Goal: Task Accomplishment & Management: Use online tool/utility

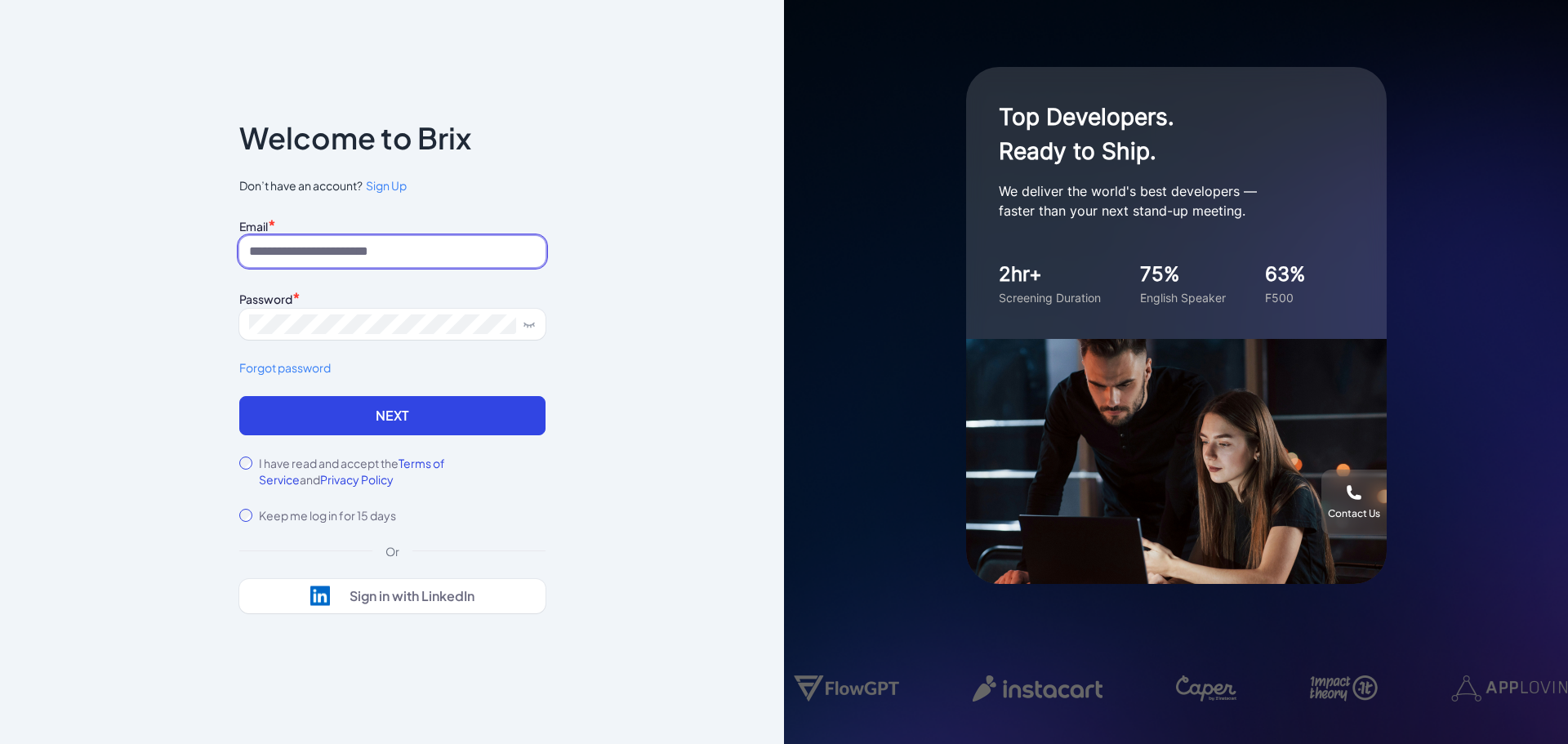
click at [347, 246] on input at bounding box center [392, 251] width 306 height 31
type input "**********"
click at [534, 330] on icon at bounding box center [529, 324] width 13 height 13
click at [247, 322] on span at bounding box center [392, 324] width 306 height 31
click at [262, 462] on label "I have read and accept the Terms of Service and Privacy Policy" at bounding box center [402, 471] width 287 height 33
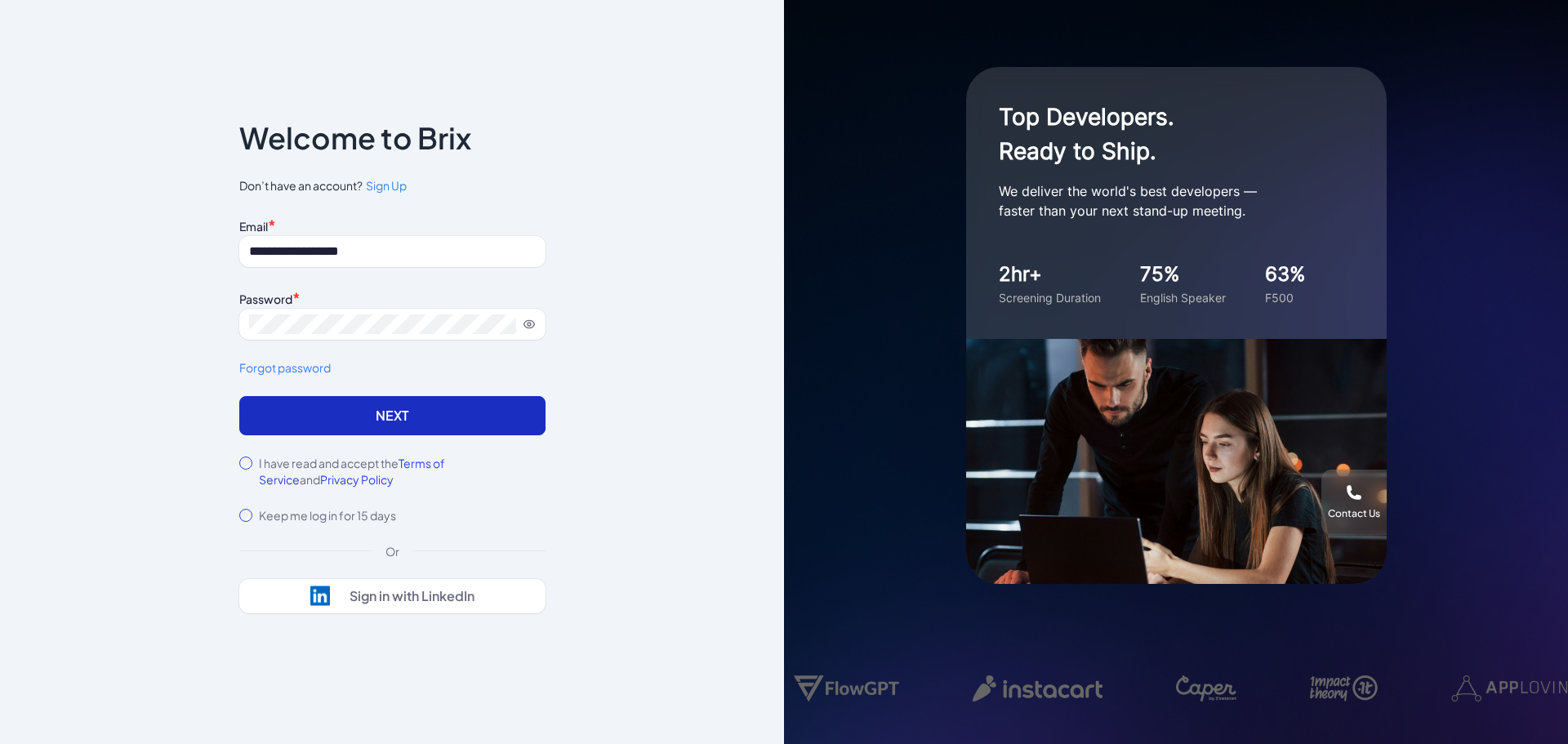
click at [368, 408] on button "Next" at bounding box center [392, 416] width 306 height 39
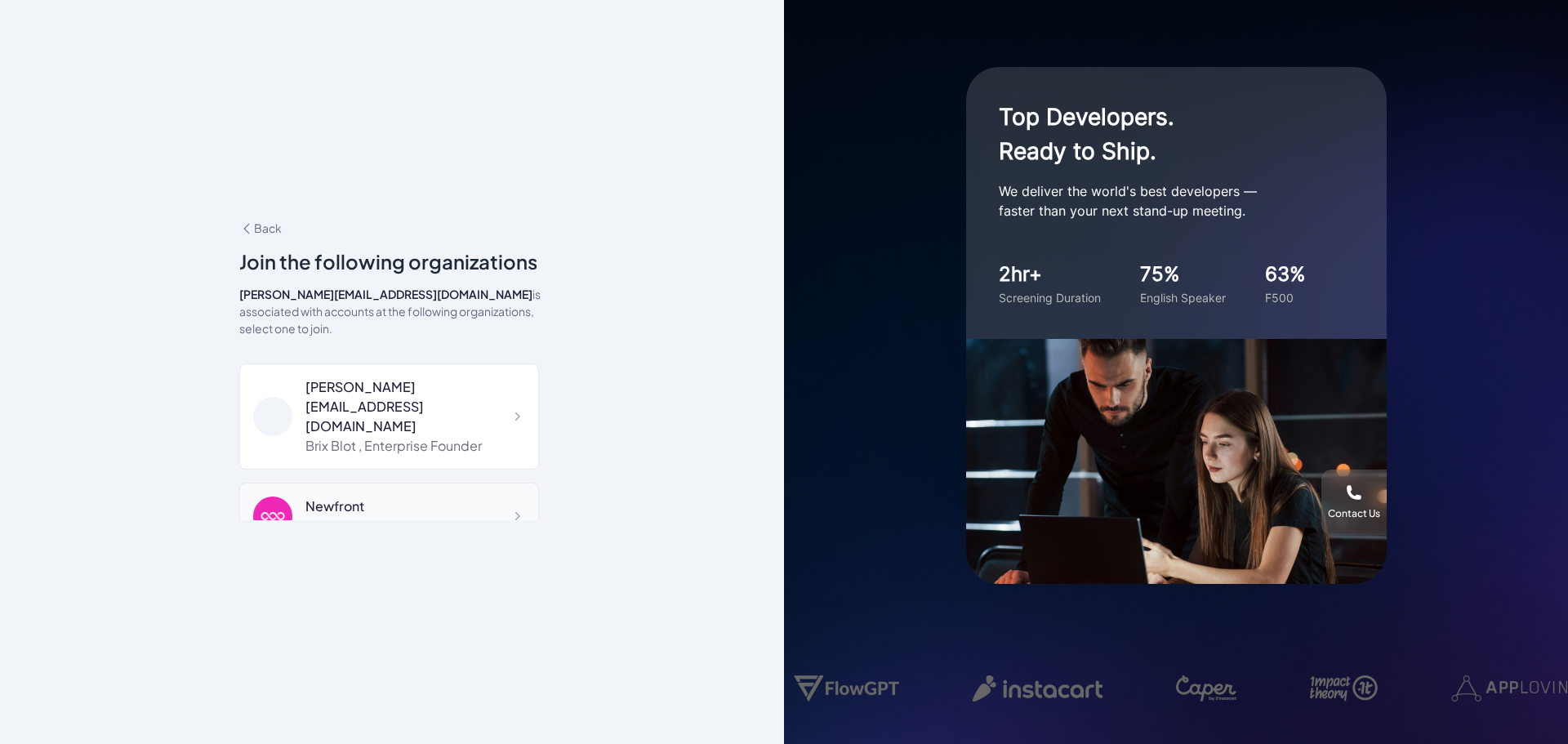
click at [455, 496] on div "Newfront" at bounding box center [390, 506] width 170 height 20
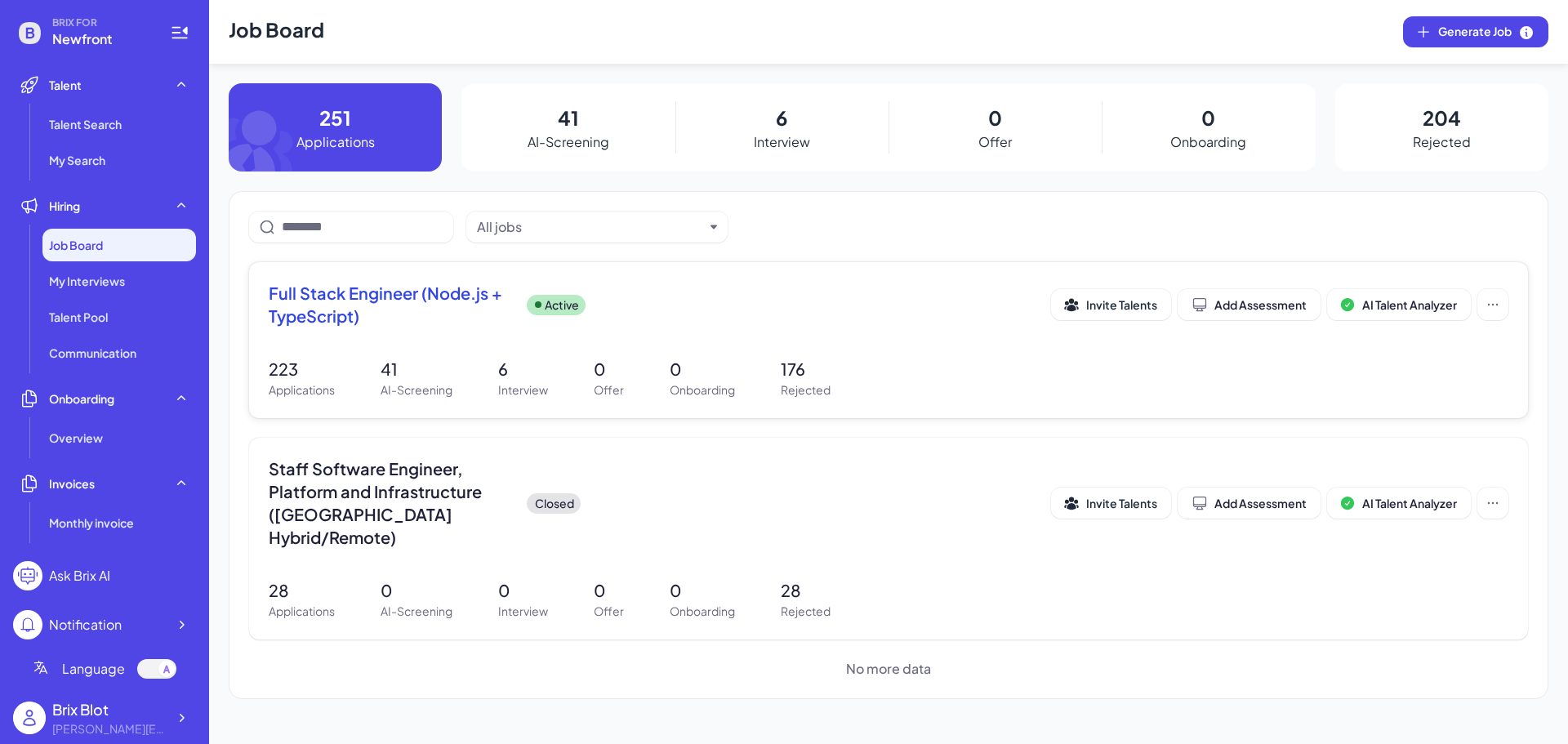
click at [407, 313] on span "Full Stack Engineer (Node.js + TypeScript)" at bounding box center [391, 305] width 245 height 46
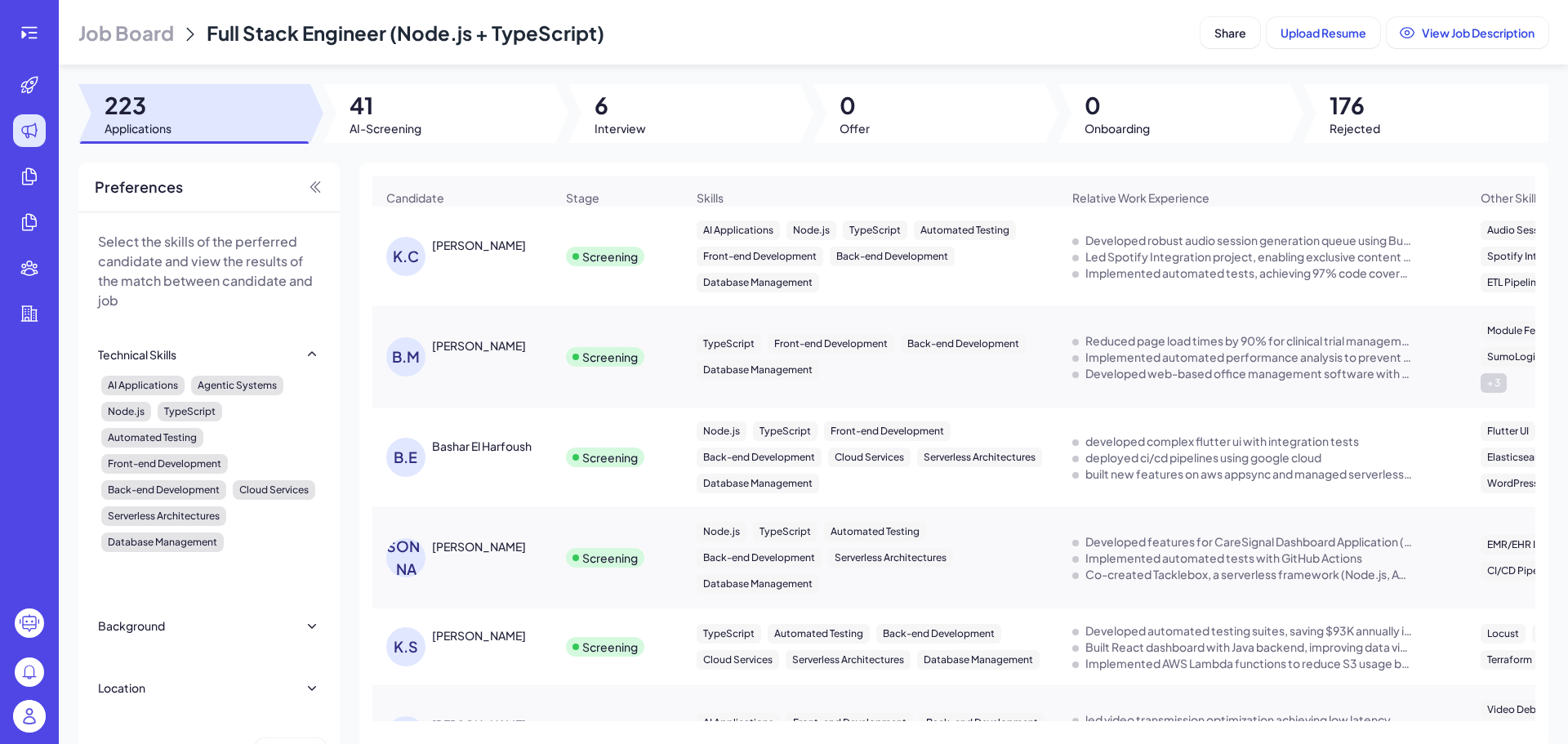
click at [34, 726] on img at bounding box center [29, 716] width 33 height 33
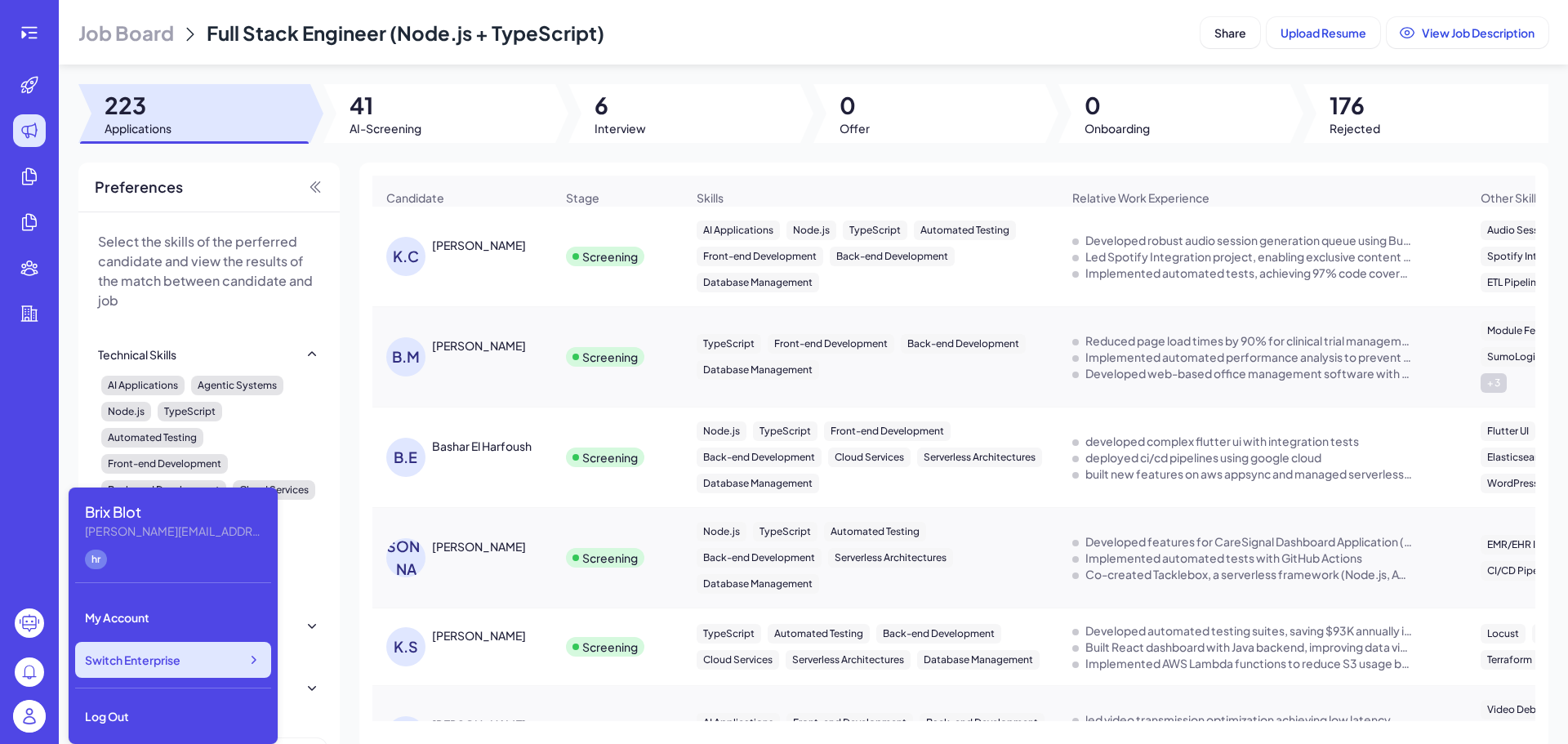
click at [174, 656] on span "Switch Enterprise" at bounding box center [133, 660] width 96 height 16
click at [732, 149] on div "Job Board Full Stack Engineer (Node.js + TypeScript) Share Upload Resume View J…" at bounding box center [813, 372] width 1509 height 744
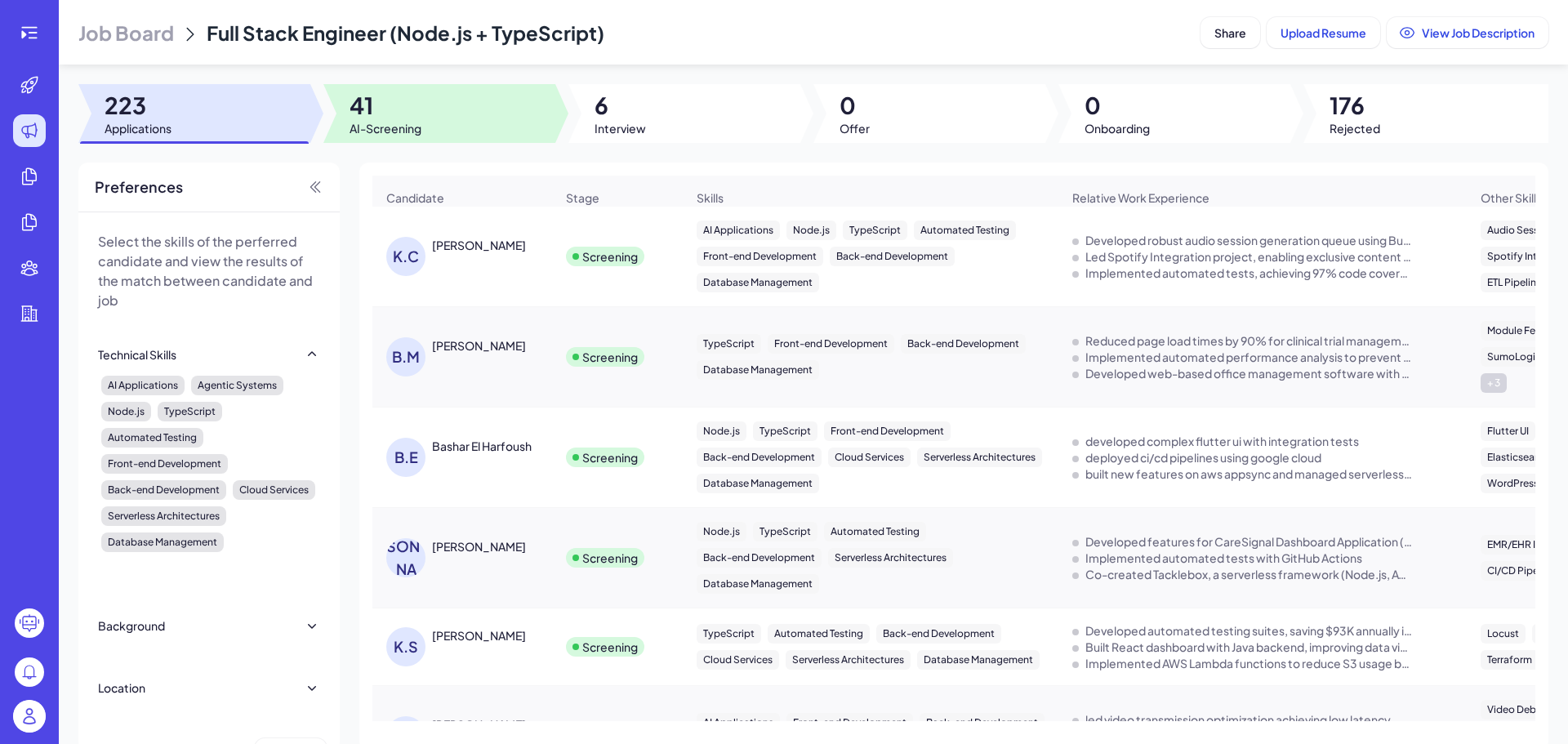
click at [514, 104] on div at bounding box center [438, 114] width 232 height 59
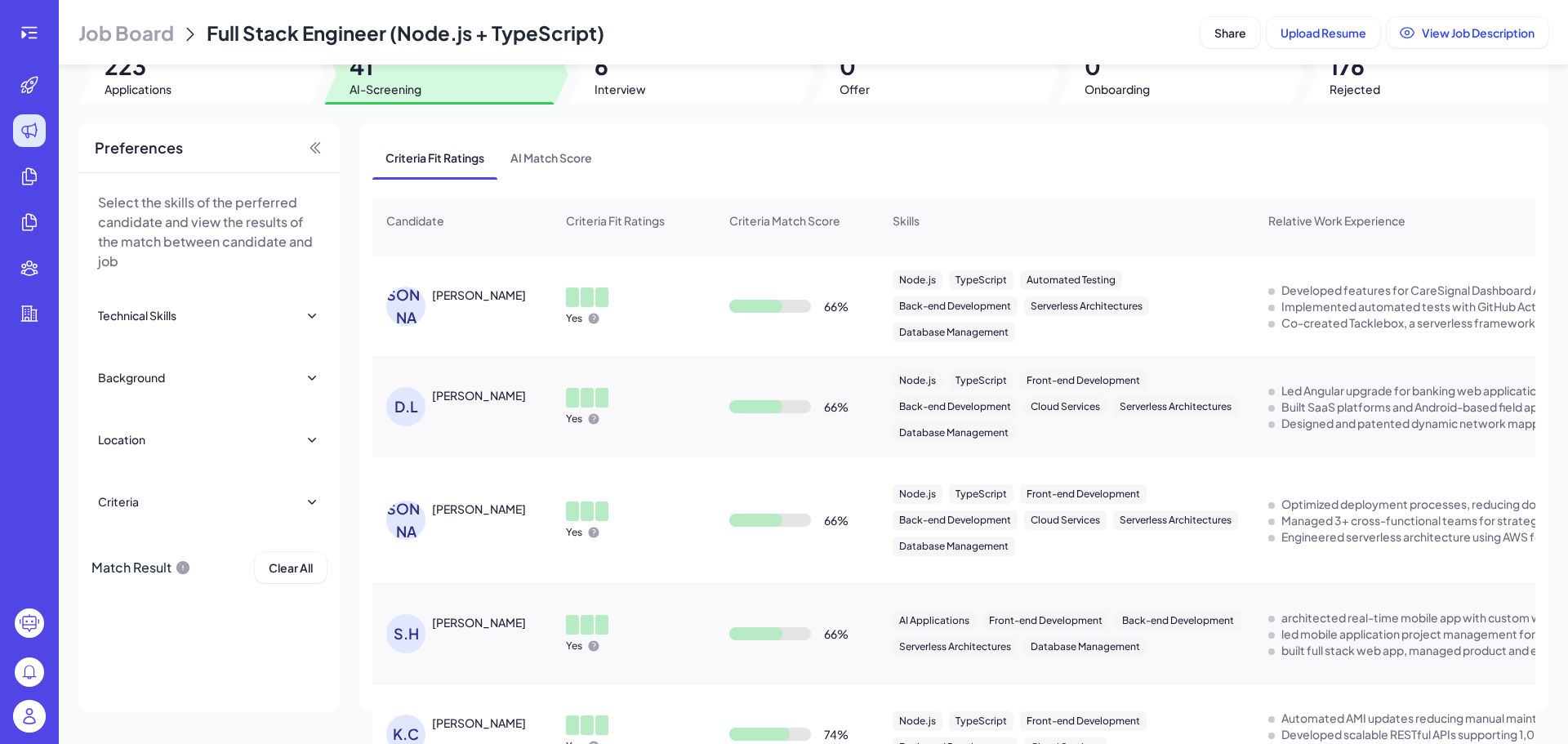
scroll to position [1923, 0]
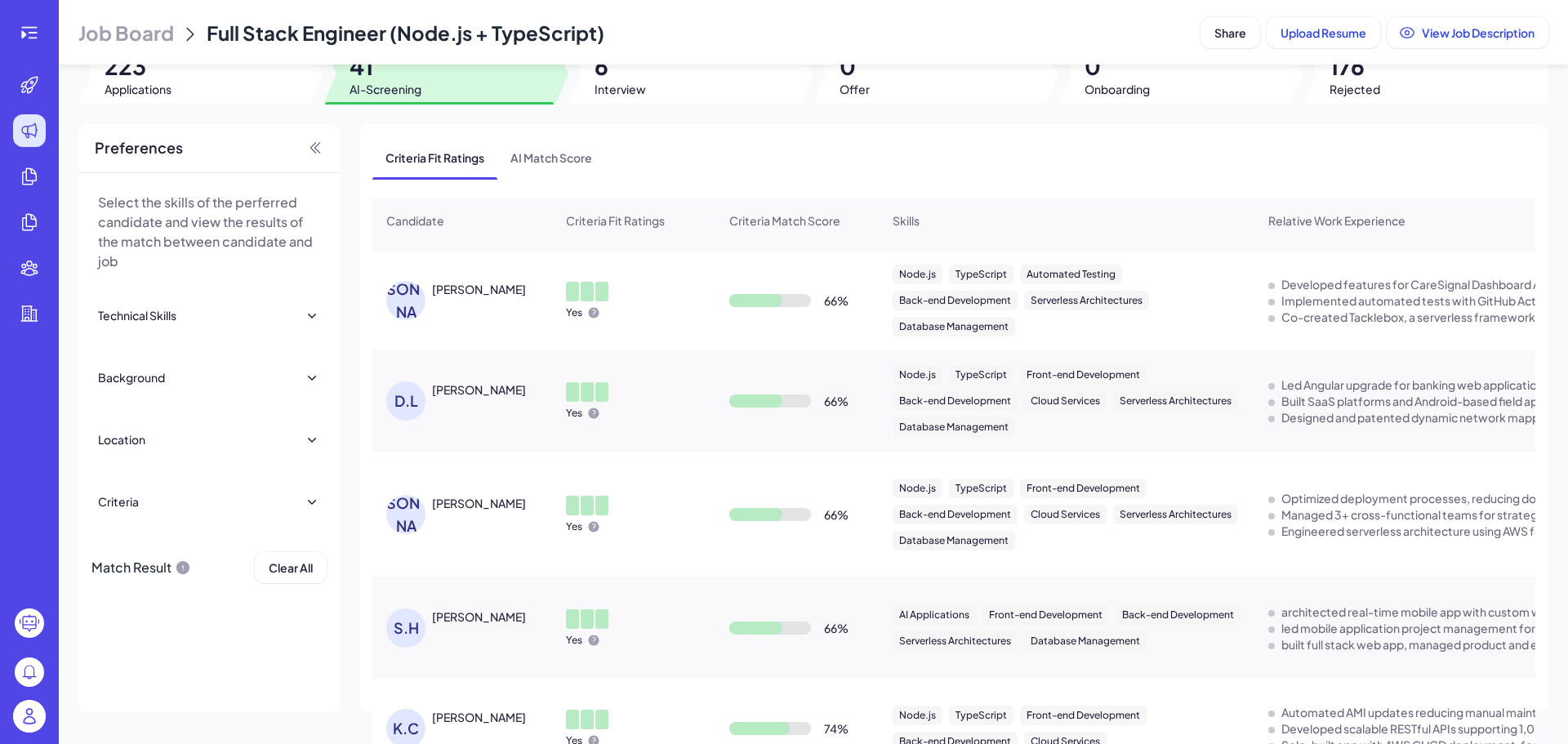
click at [493, 290] on div "JOHN THOMAS" at bounding box center [479, 289] width 94 height 16
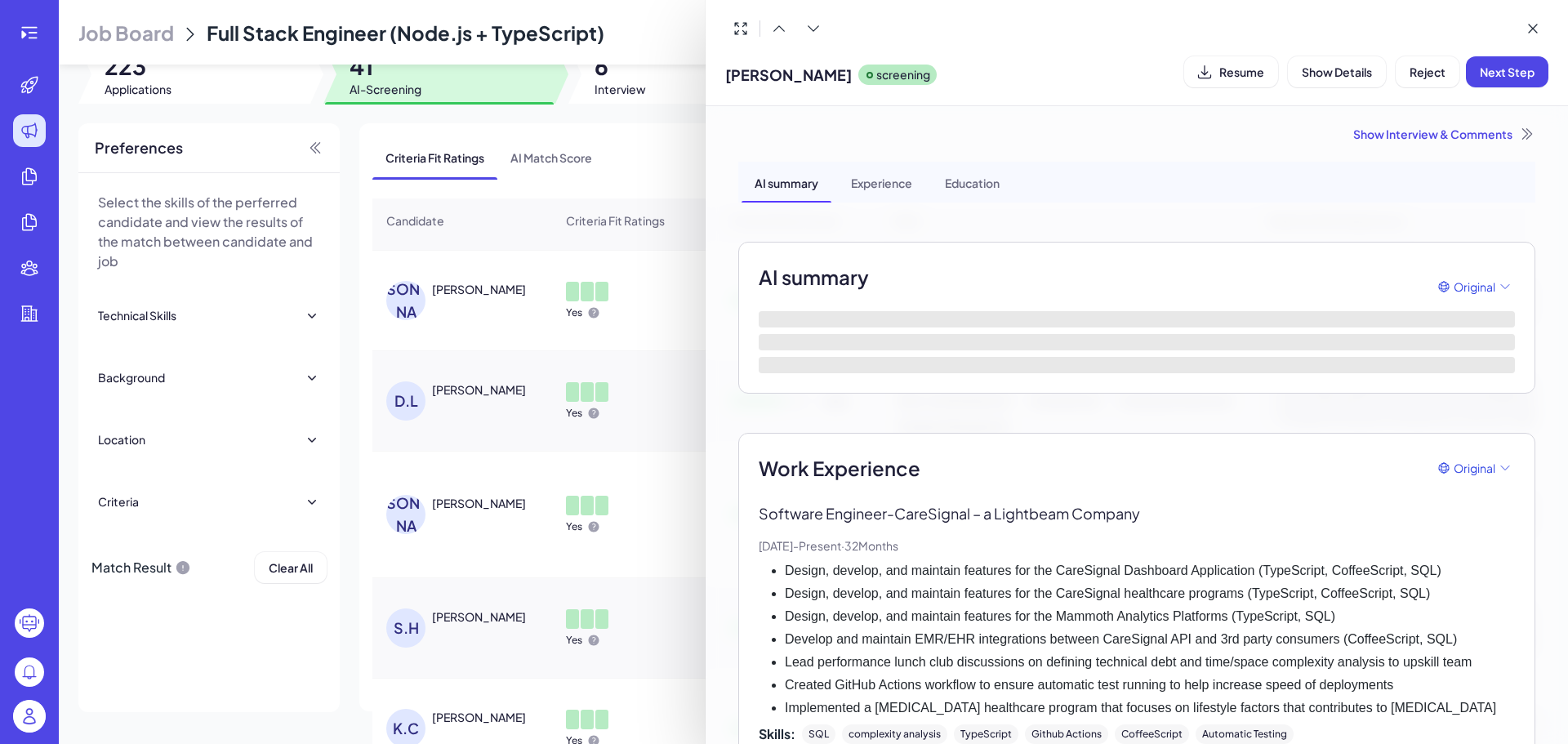
click at [653, 488] on div at bounding box center [784, 372] width 1568 height 744
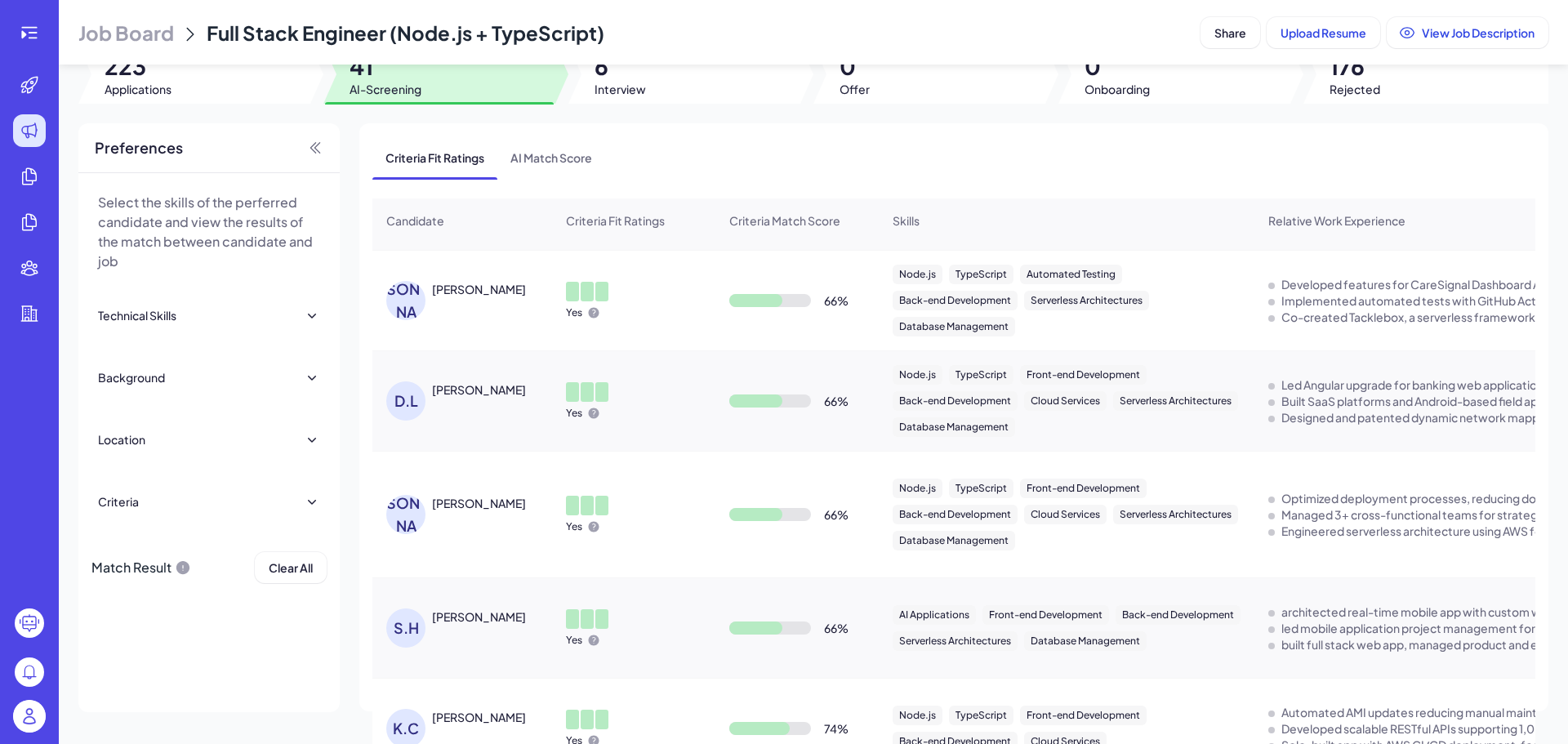
click at [499, 300] on div "J.T JOHN THOMAS" at bounding box center [470, 301] width 169 height 39
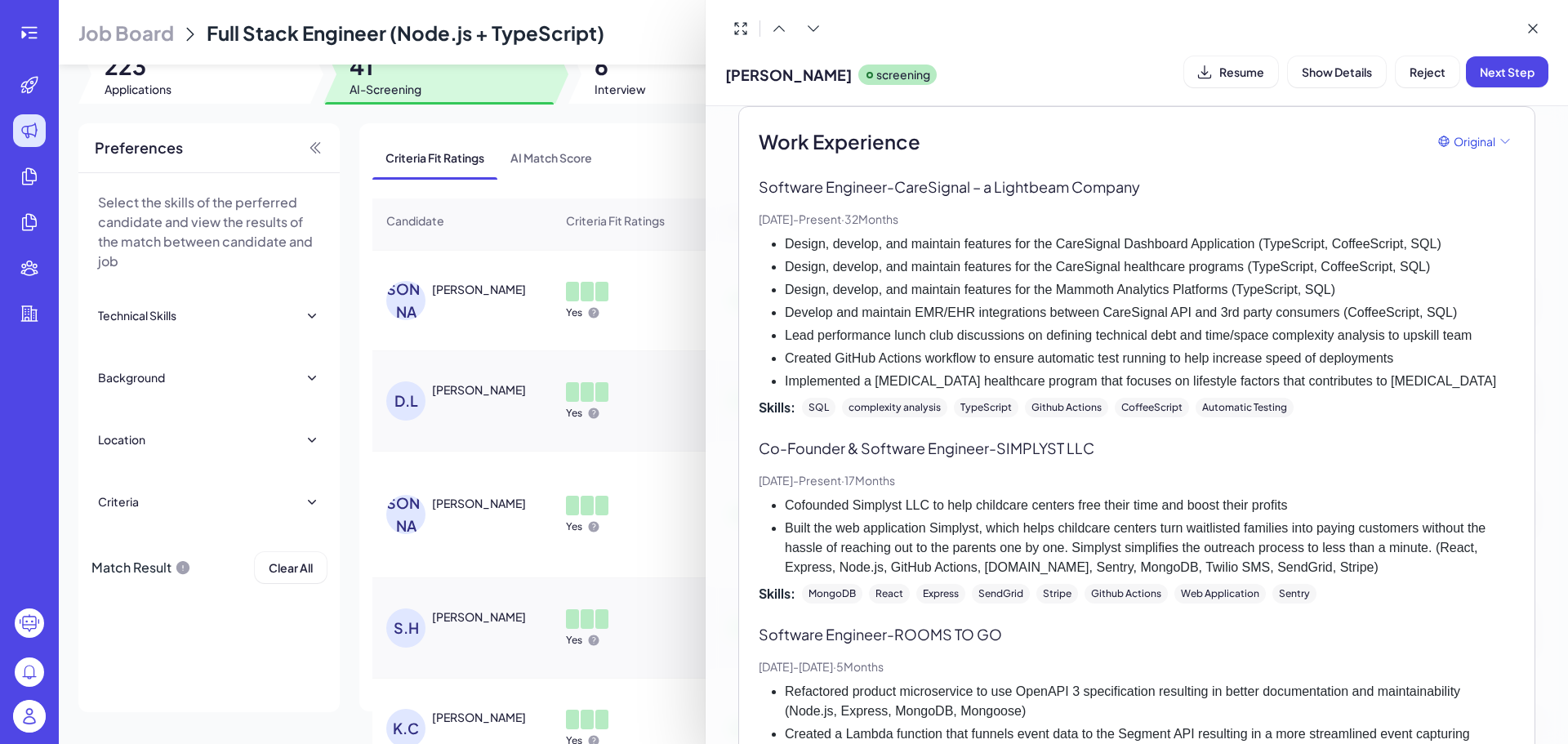
scroll to position [408, 0]
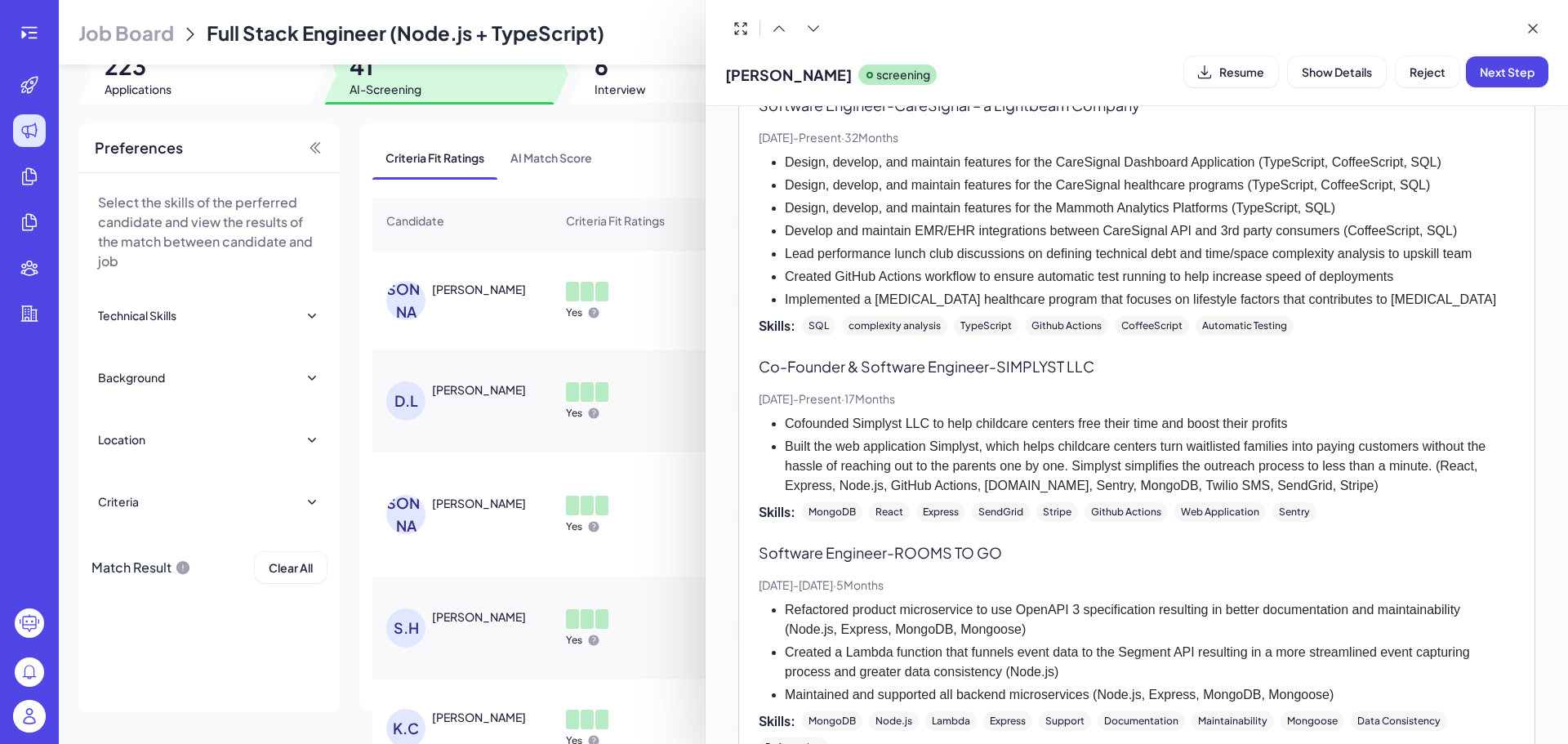
click at [479, 397] on div at bounding box center [784, 372] width 1568 height 744
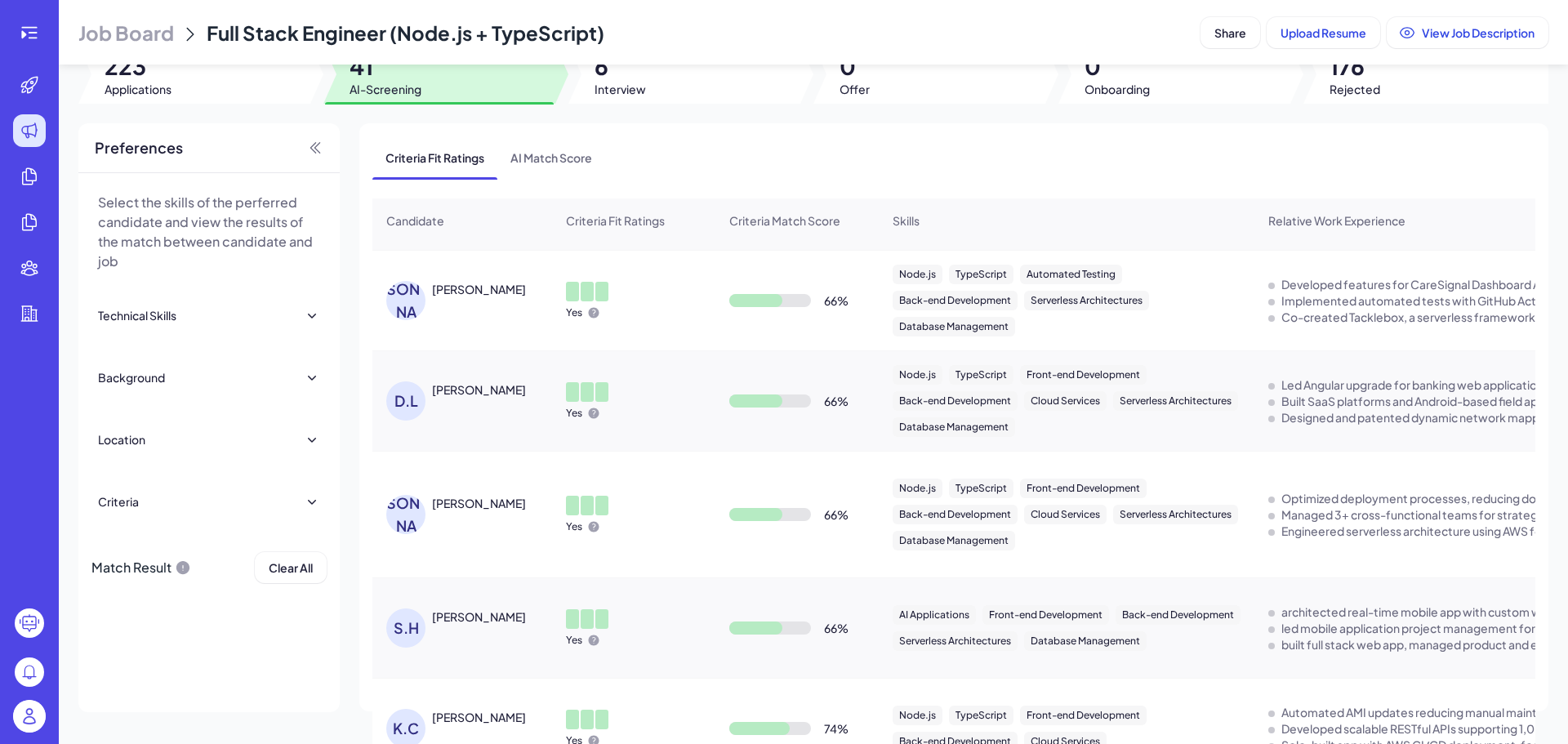
click at [459, 386] on div "David Lott" at bounding box center [479, 390] width 94 height 16
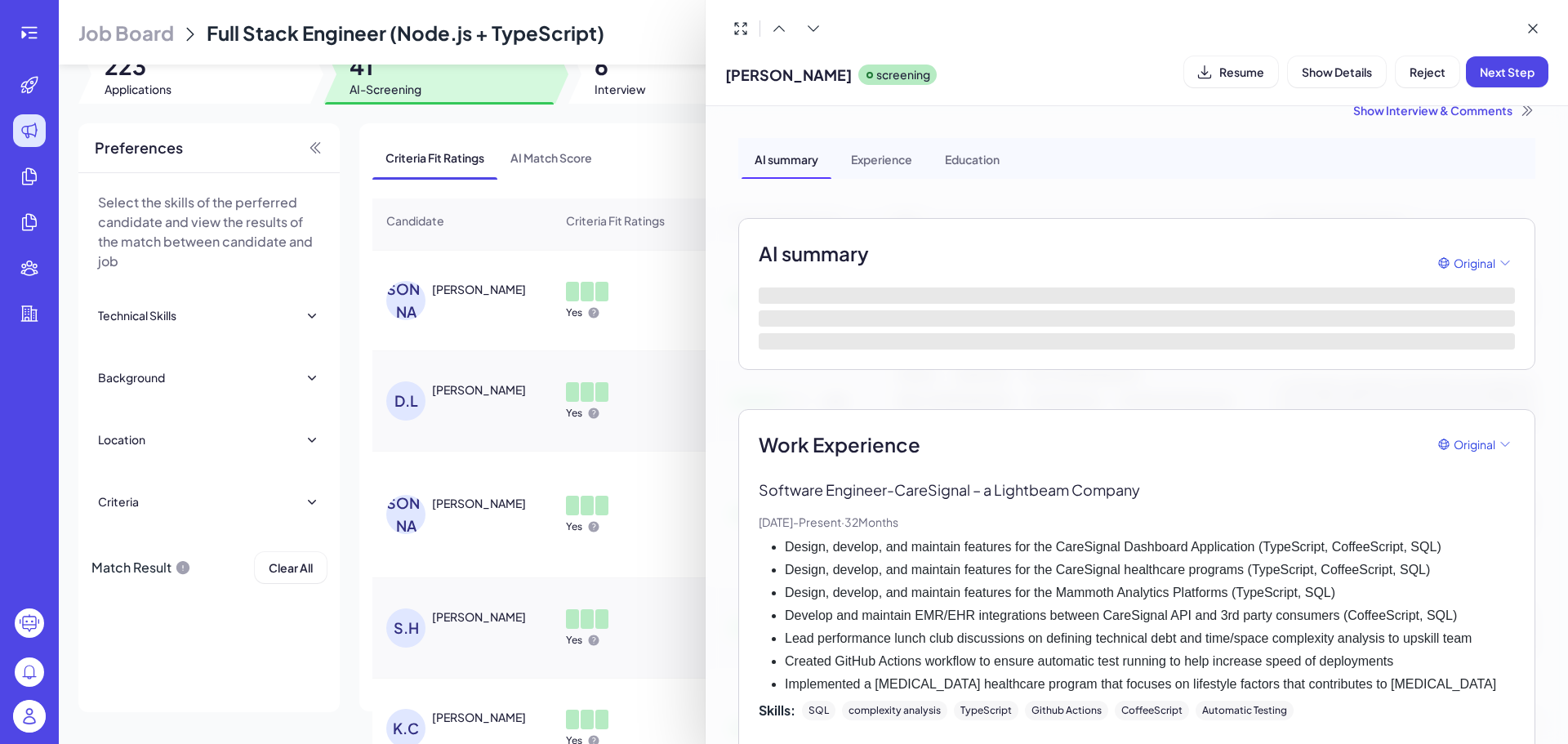
scroll to position [82, 0]
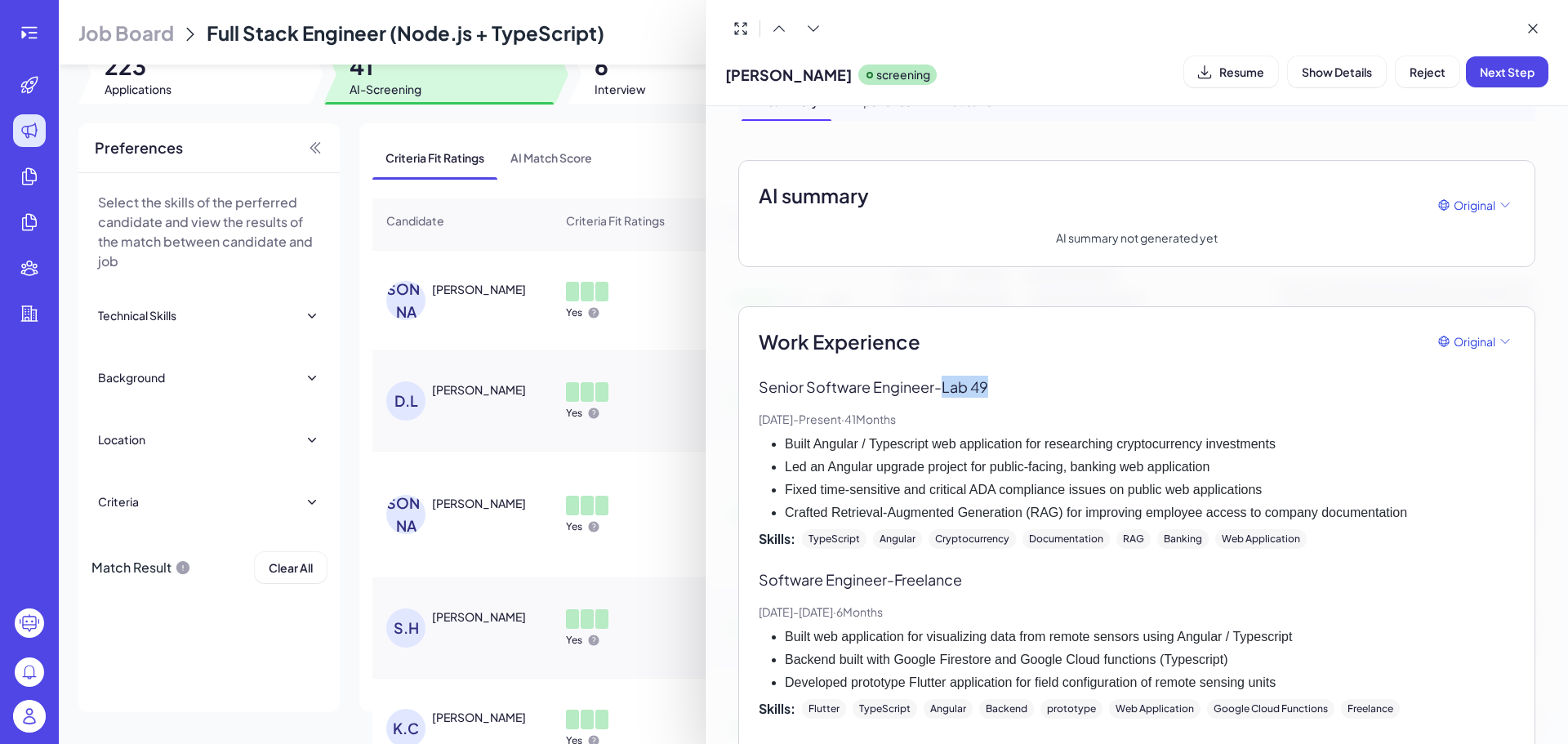
drag, startPoint x: 947, startPoint y: 386, endPoint x: 1010, endPoint y: 386, distance: 63.0
click at [1010, 386] on p "Senior Software Engineer - Lab 49" at bounding box center [1137, 386] width 756 height 22
copy p "Lab 49"
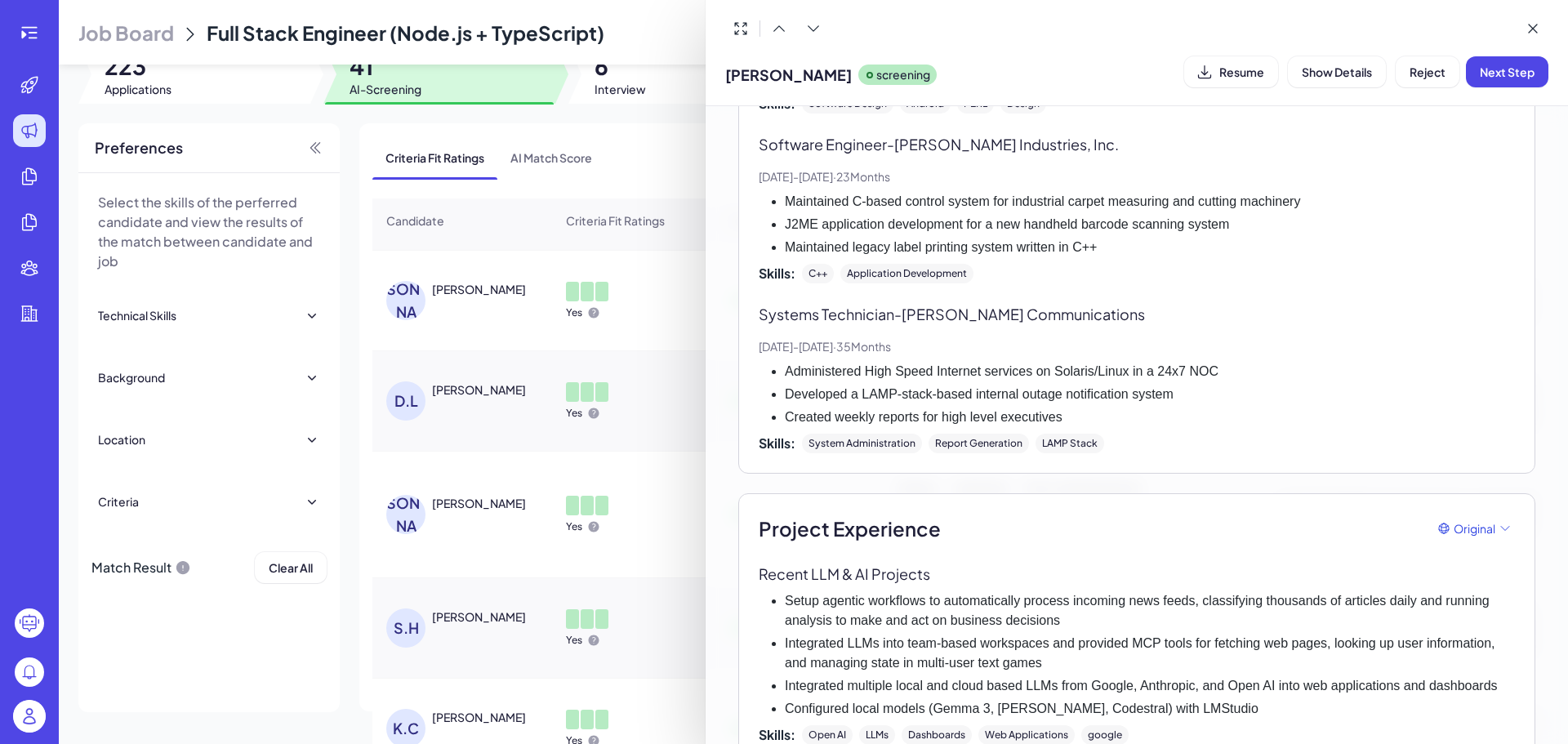
scroll to position [1812, 0]
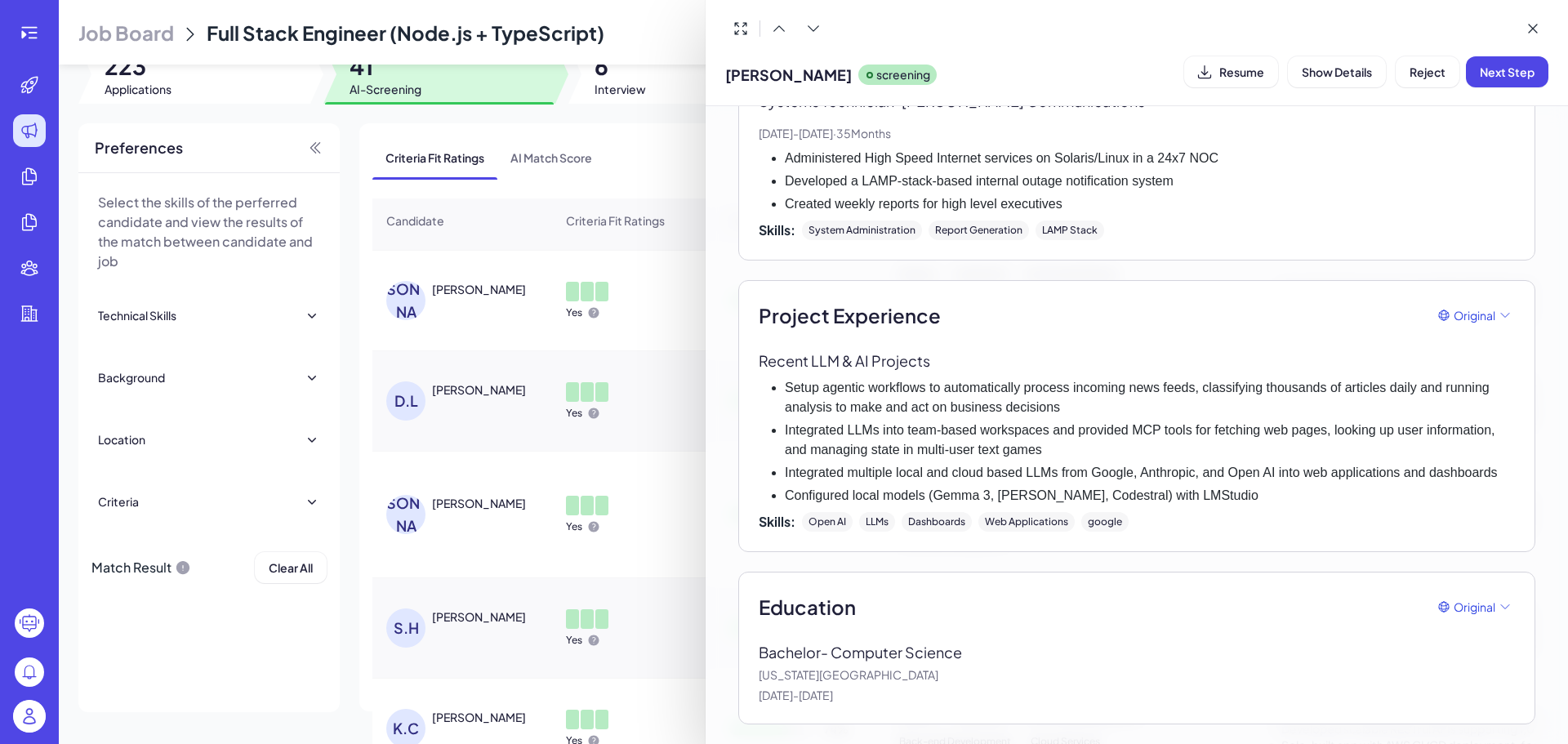
click at [595, 365] on div at bounding box center [784, 372] width 1568 height 744
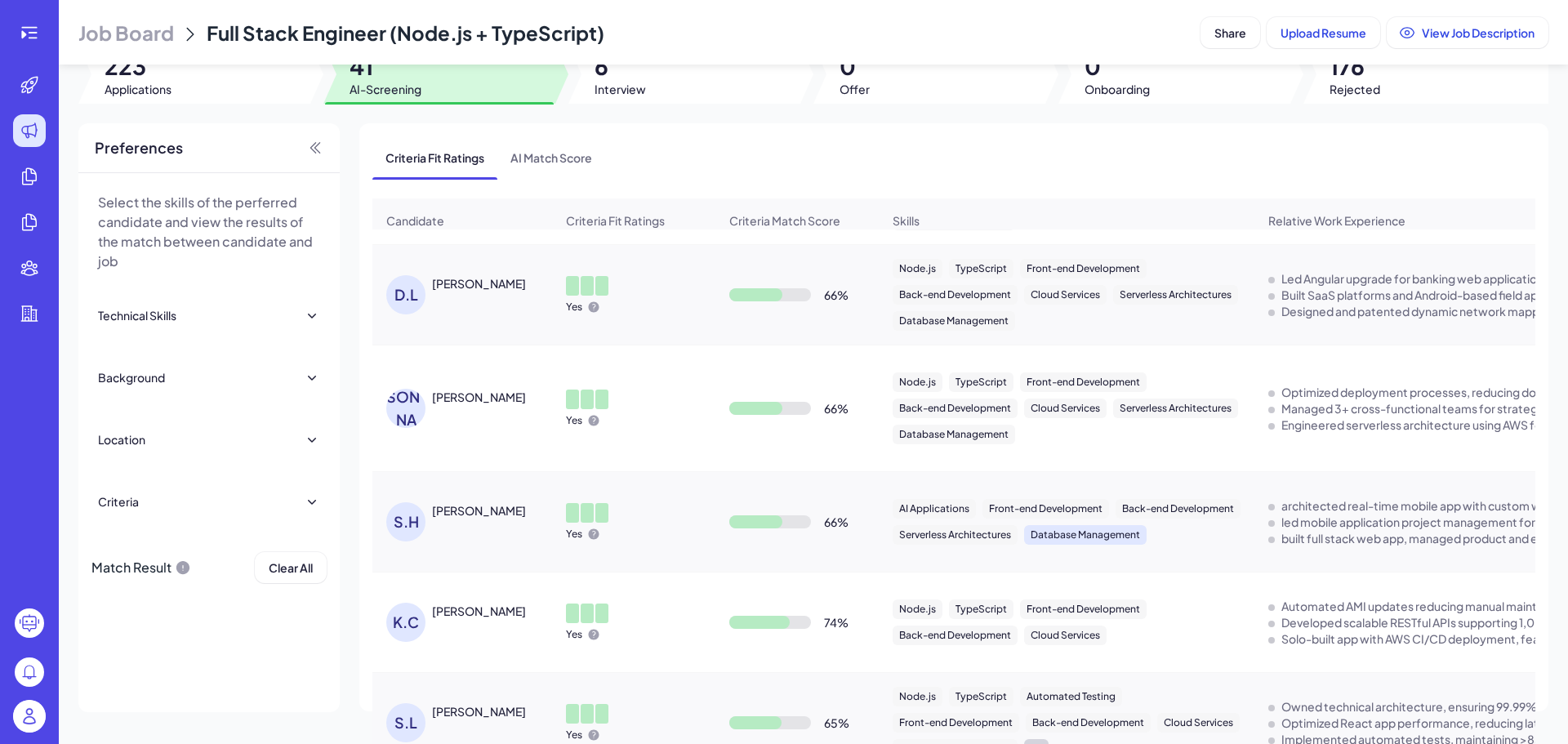
scroll to position [2086, 0]
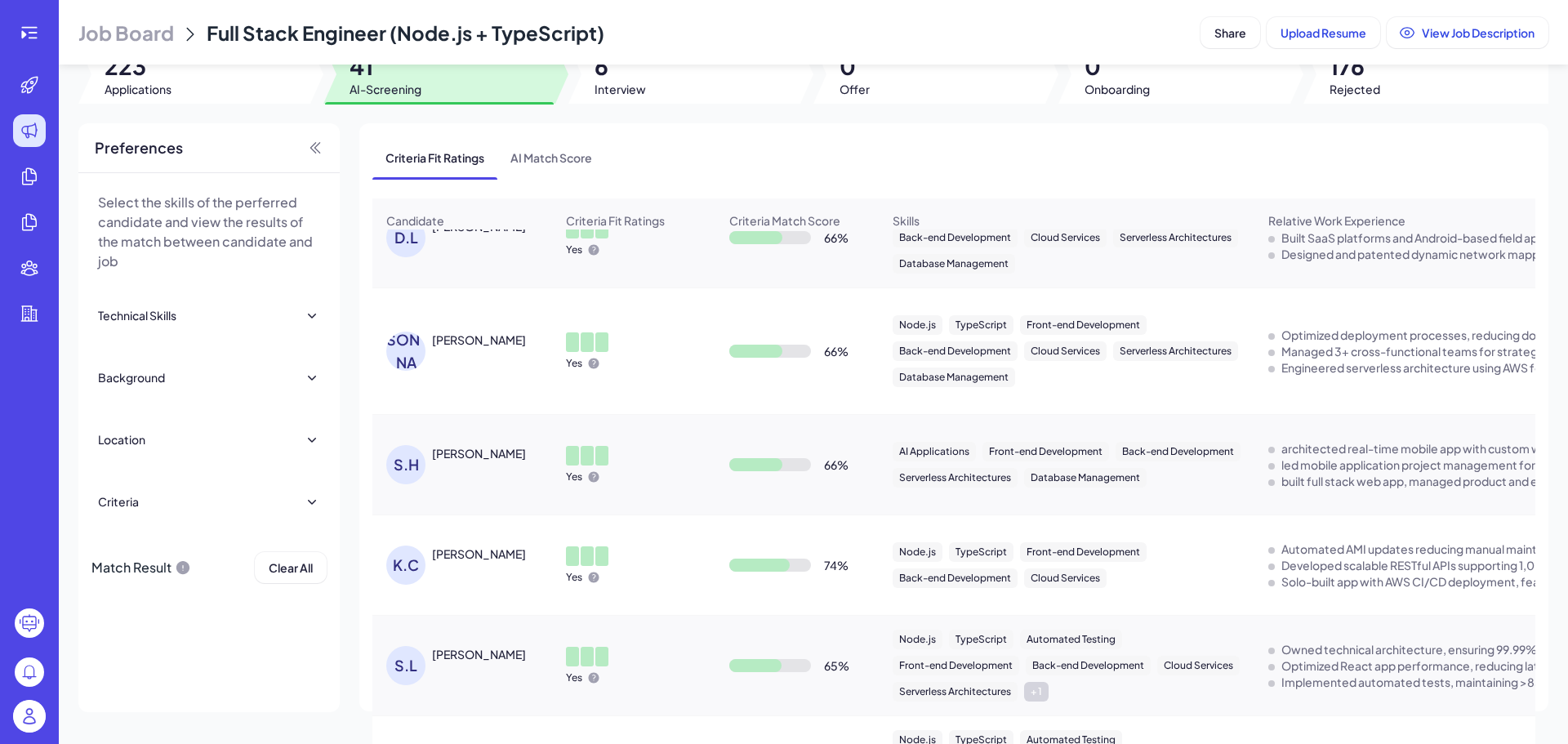
click at [492, 347] on div "Jacob MacInnis" at bounding box center [479, 340] width 94 height 16
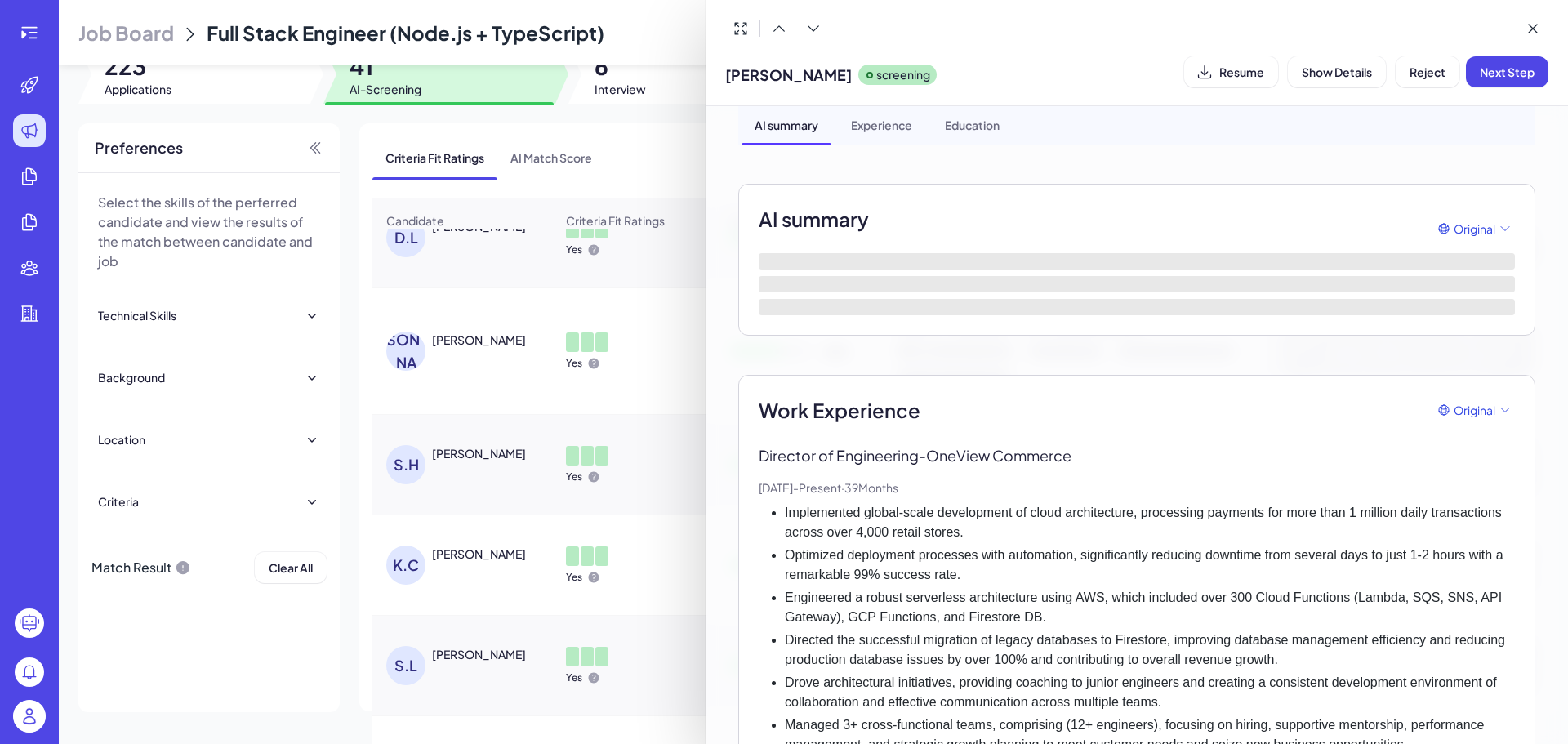
scroll to position [0, 0]
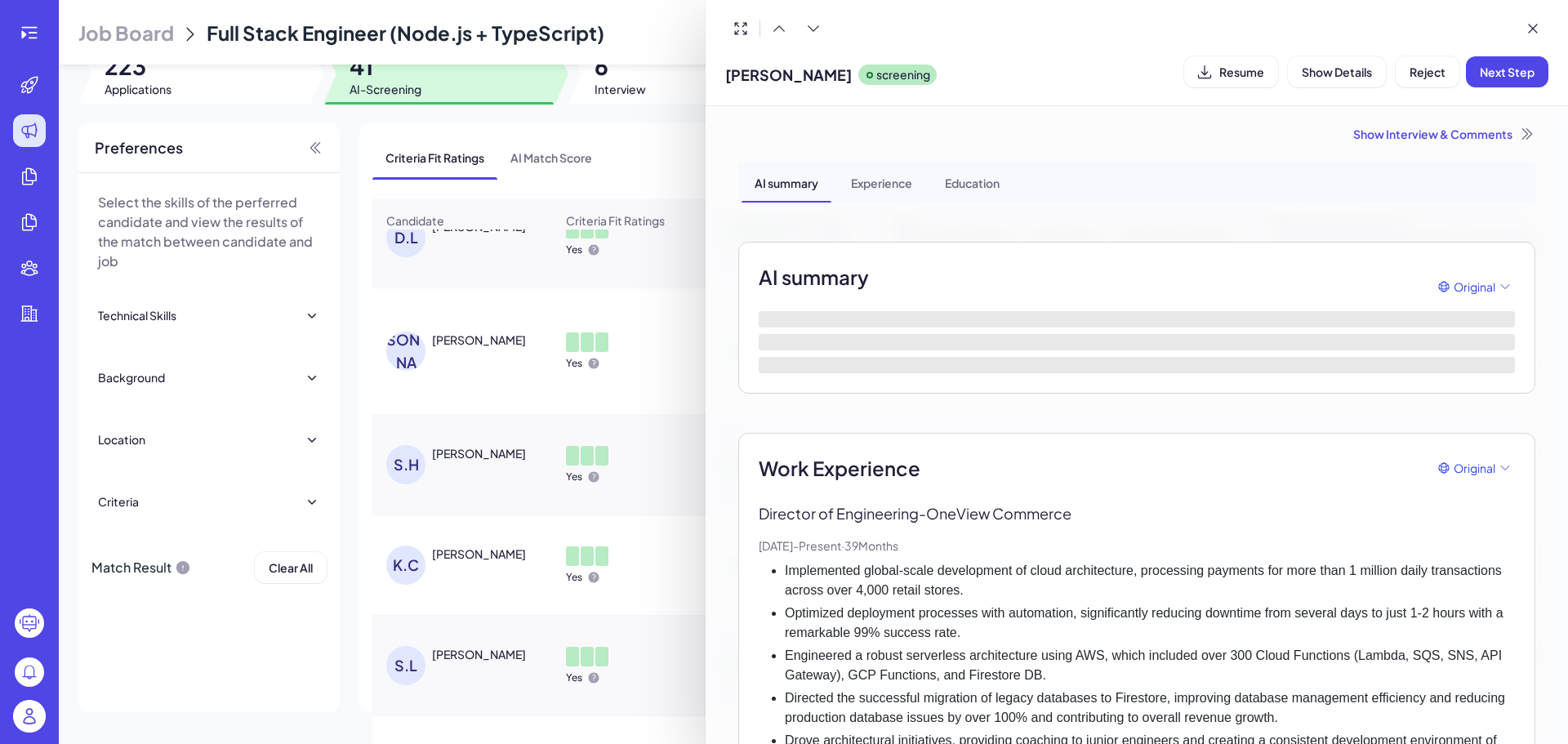
drag, startPoint x: 774, startPoint y: 73, endPoint x: 831, endPoint y: 76, distance: 57.1
click at [831, 76] on span "Jacob MacInnis" at bounding box center [788, 75] width 127 height 22
copy span "MacInnis"
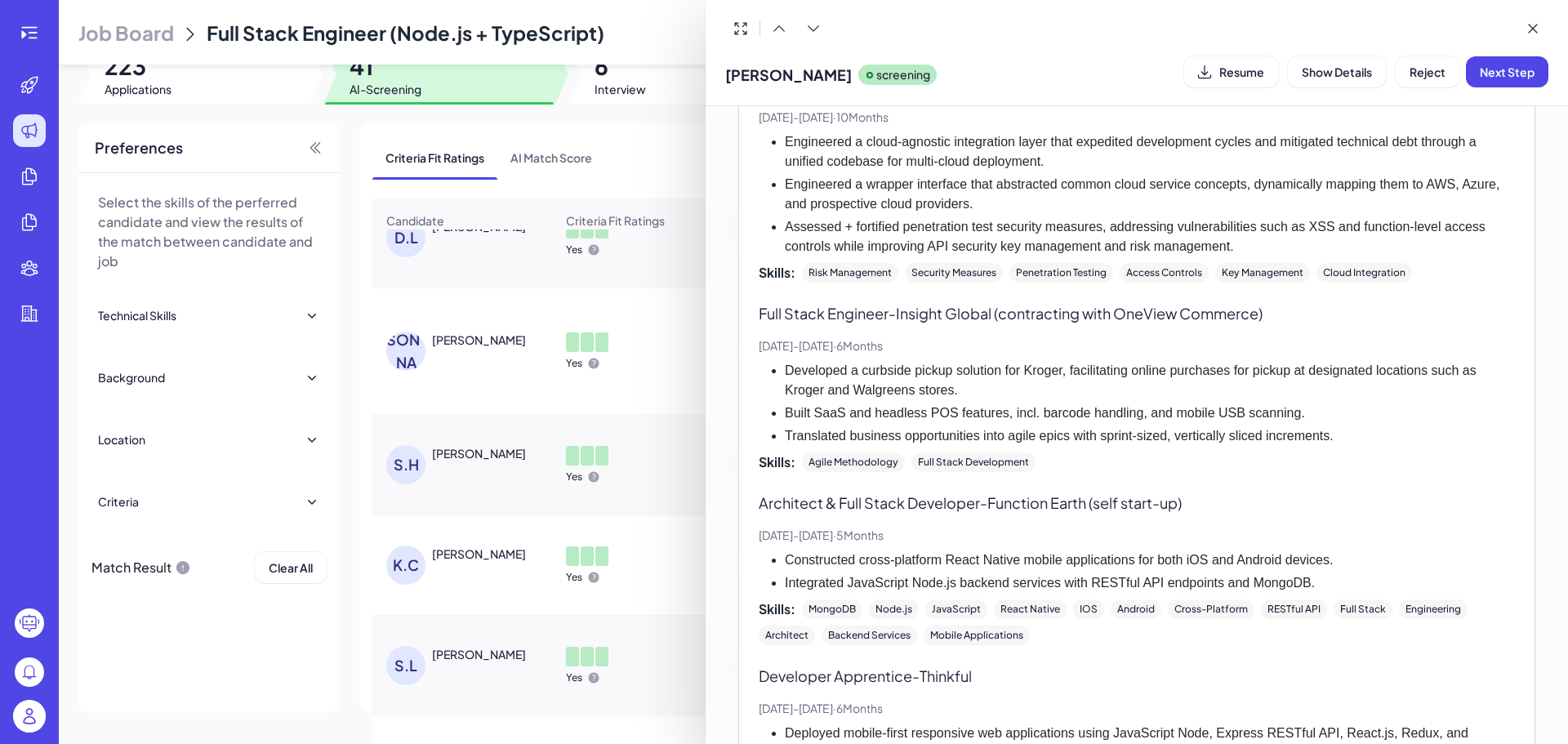
scroll to position [1307, 0]
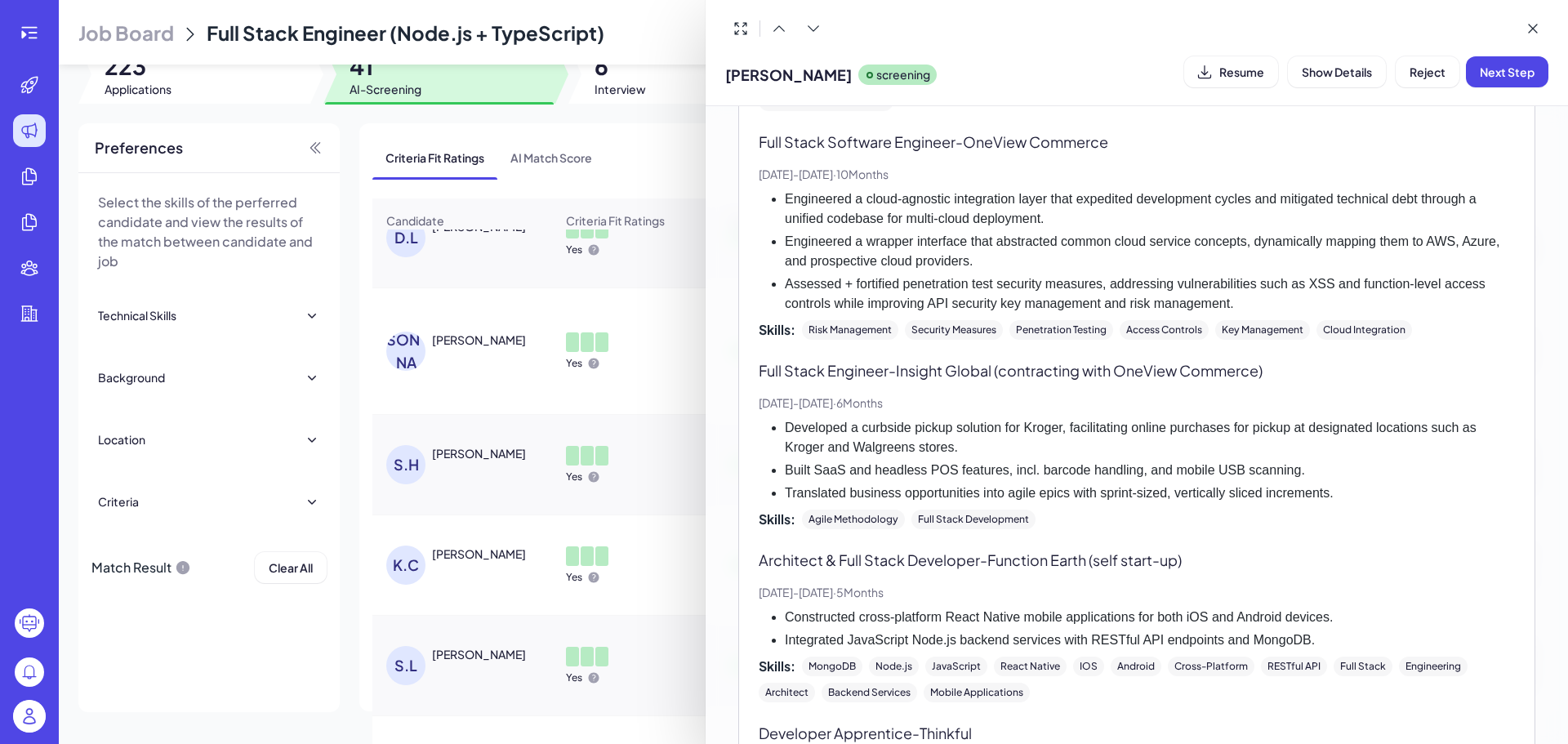
click at [619, 514] on div at bounding box center [784, 372] width 1568 height 744
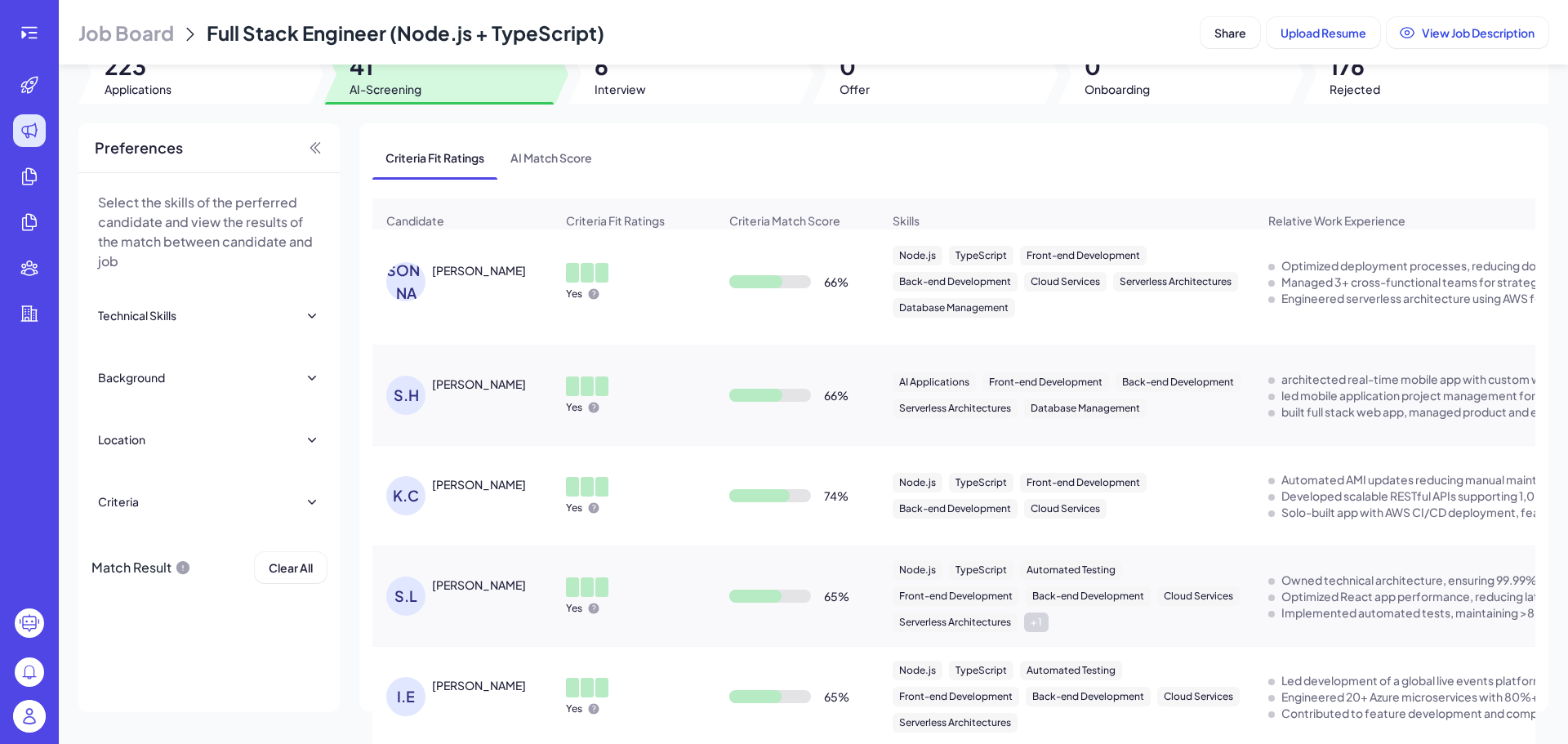
scroll to position [2168, 0]
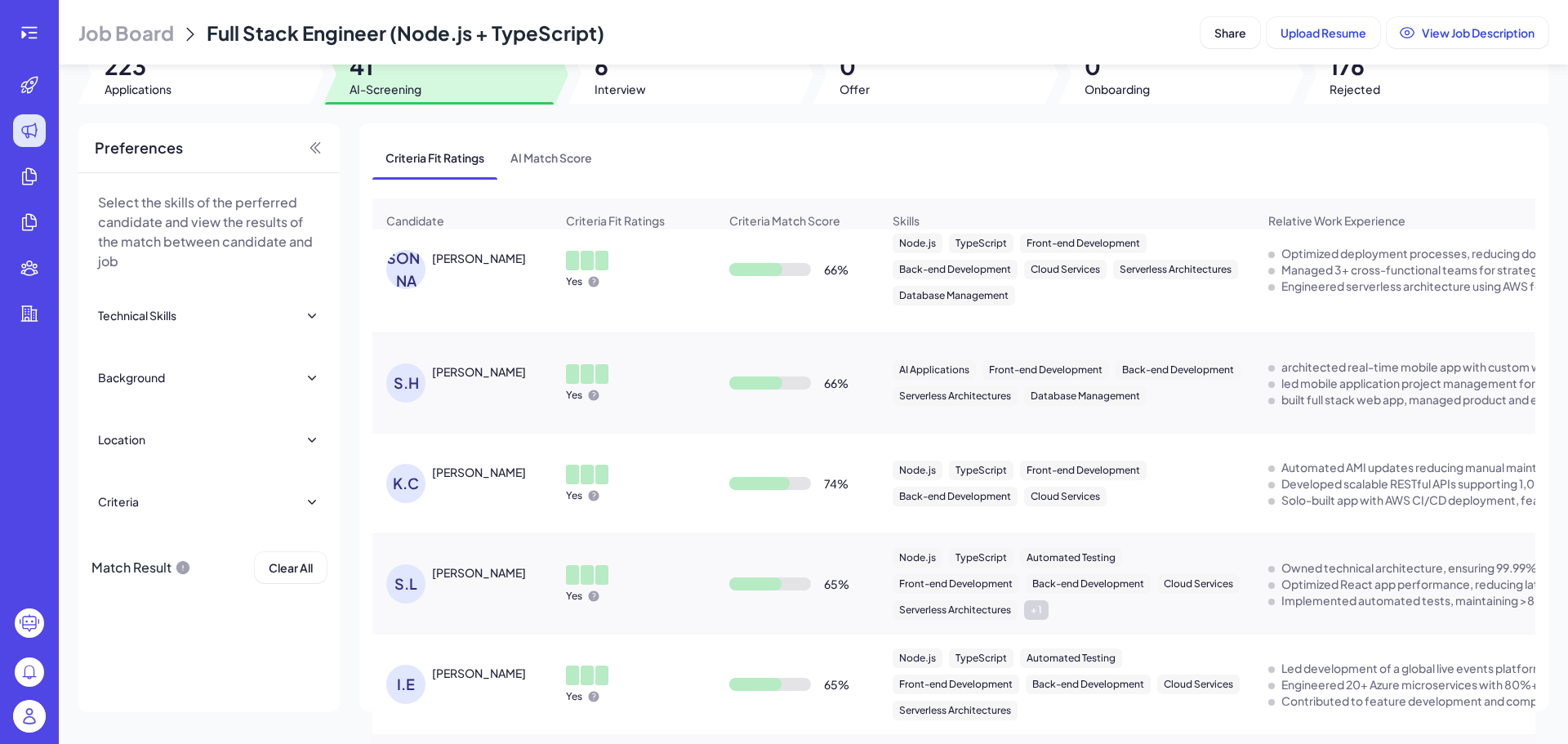
click at [512, 371] on div "Stephen Handley" at bounding box center [479, 371] width 94 height 16
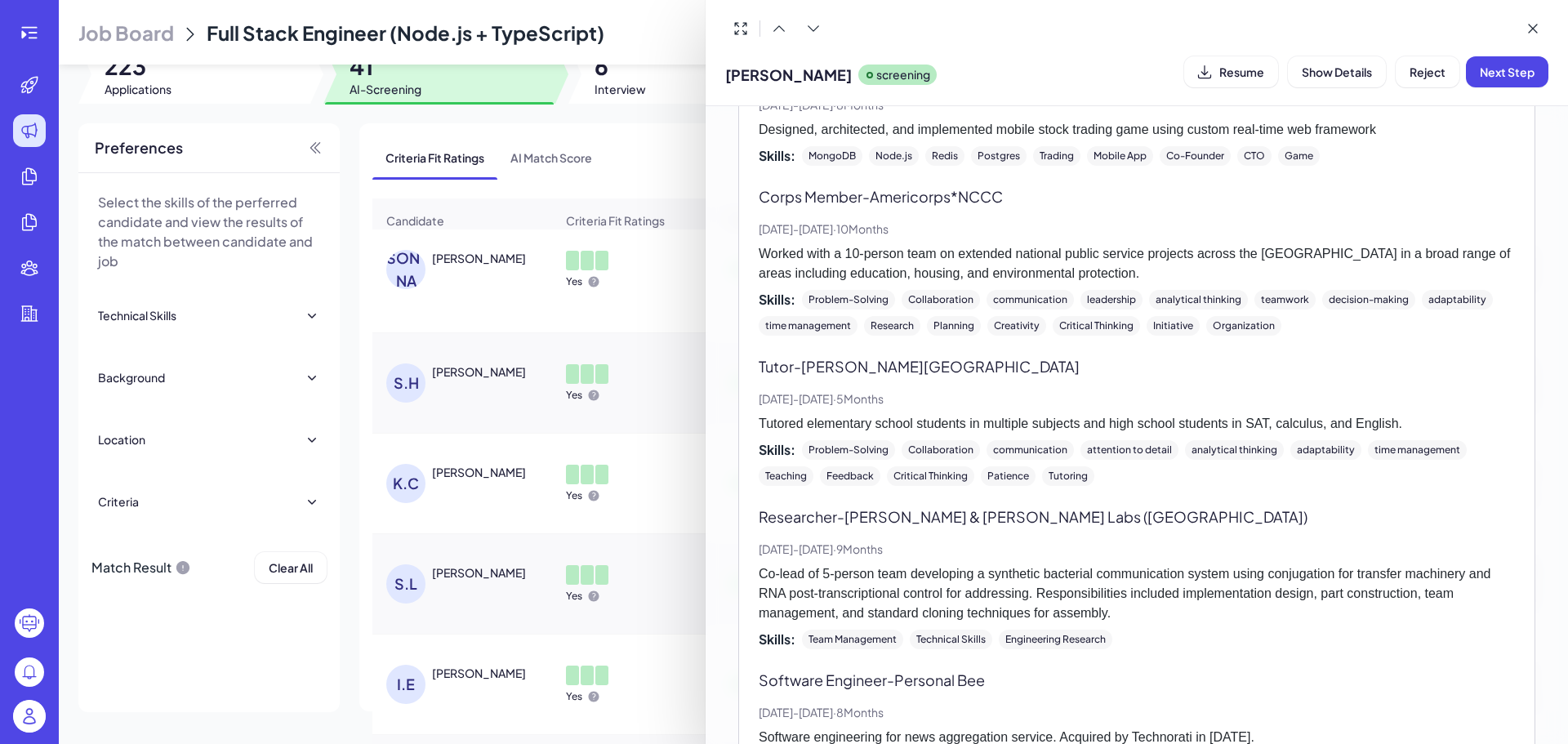
scroll to position [363, 0]
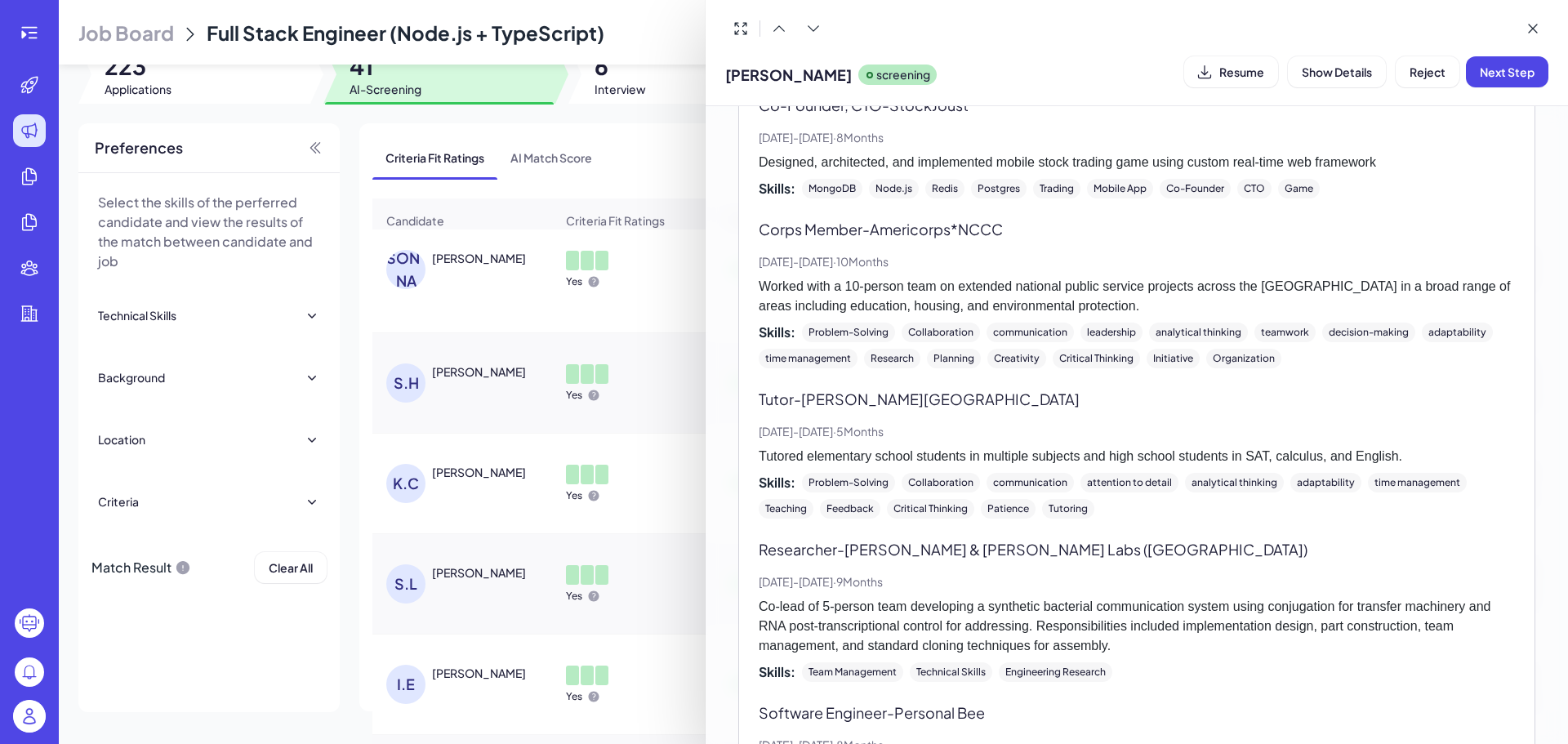
click at [653, 516] on div at bounding box center [784, 372] width 1568 height 744
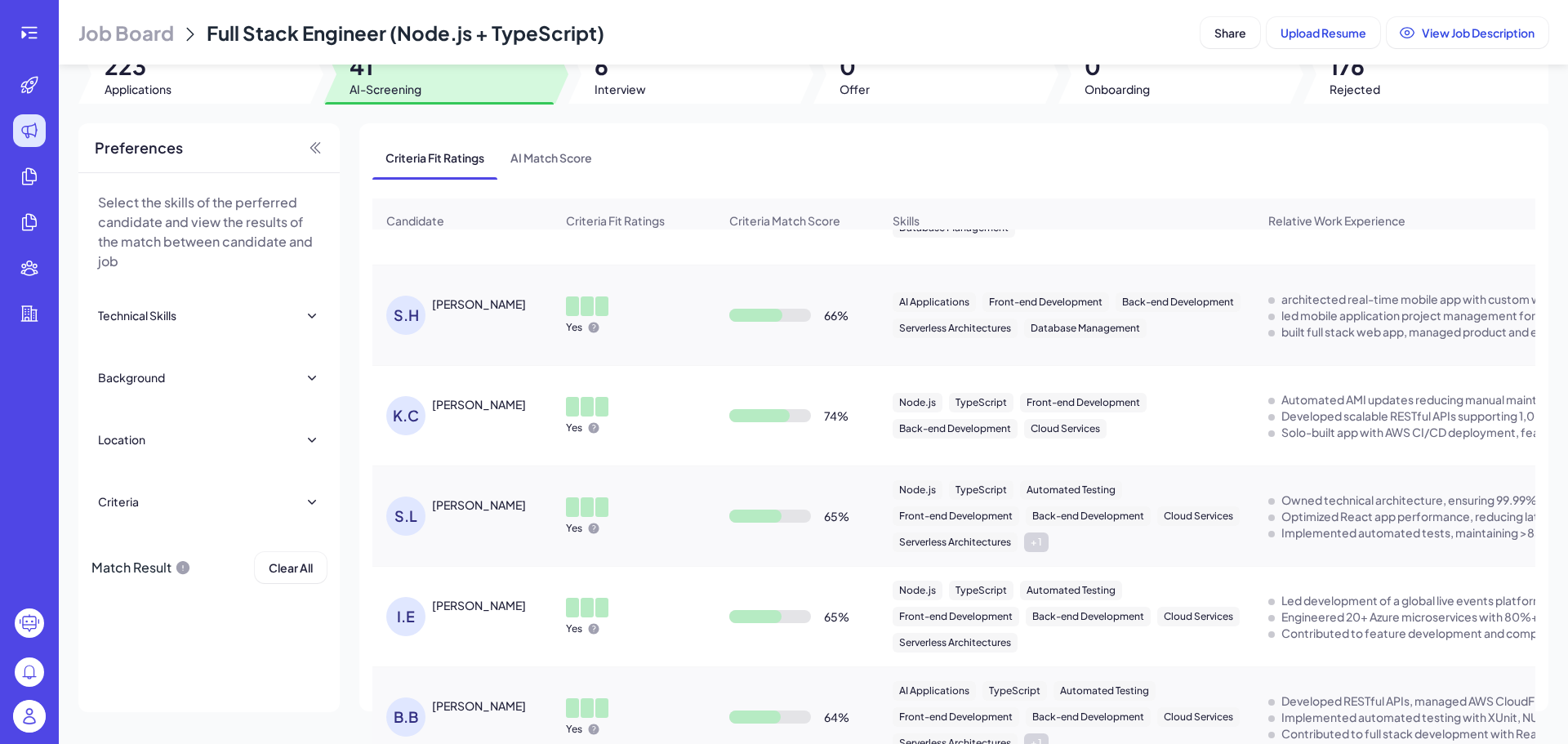
scroll to position [2250, 0]
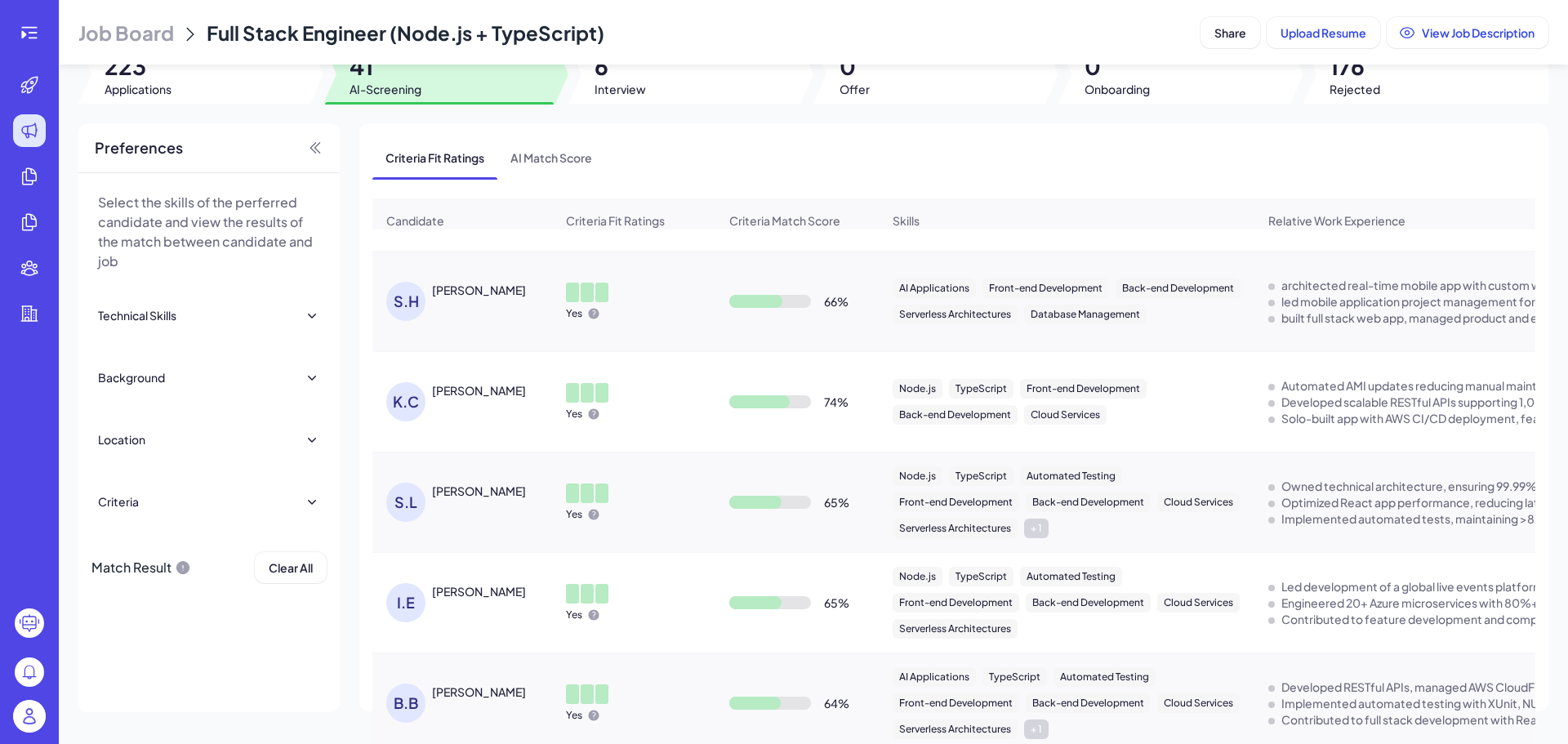
click at [446, 386] on div "Kirk Chu" at bounding box center [479, 391] width 94 height 16
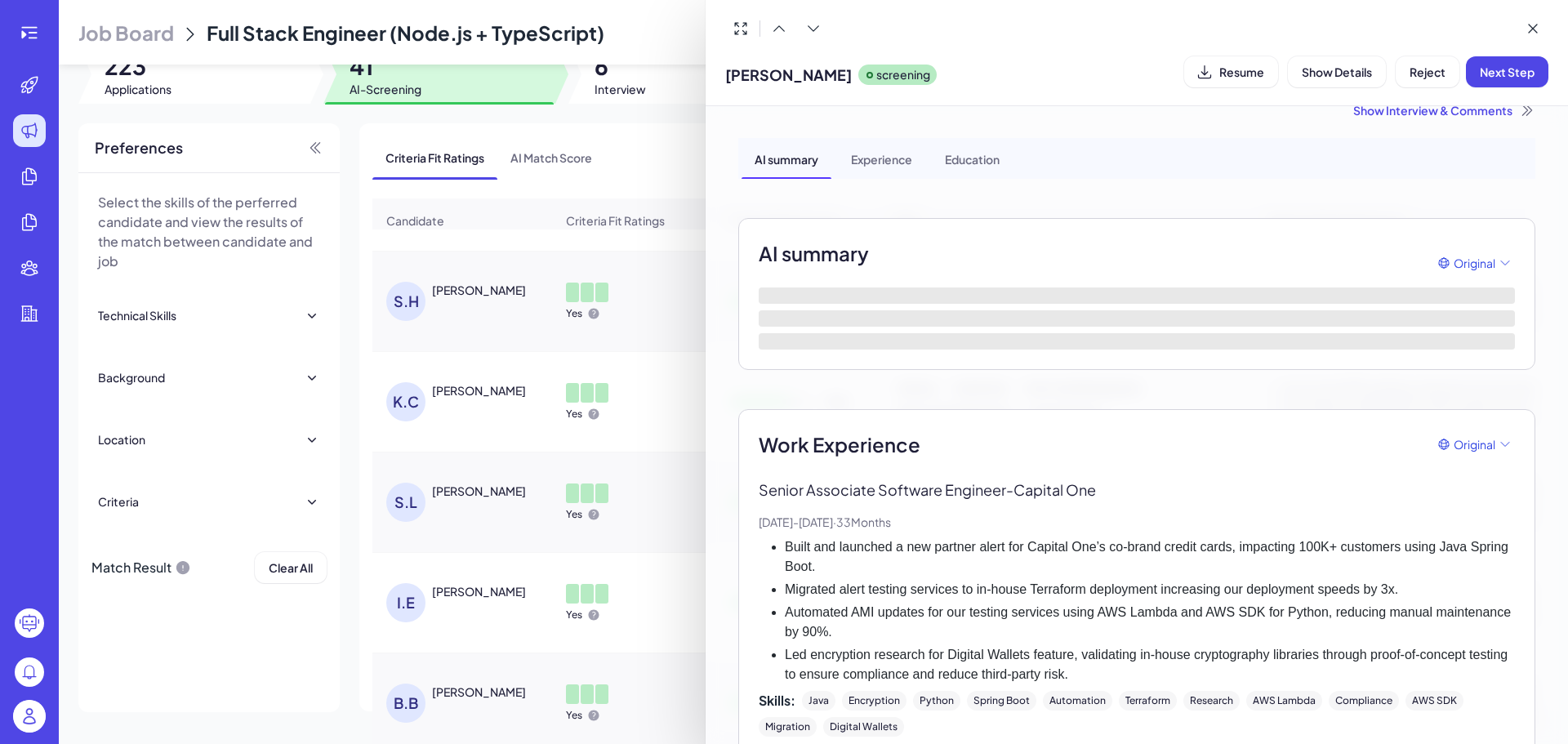
scroll to position [82, 0]
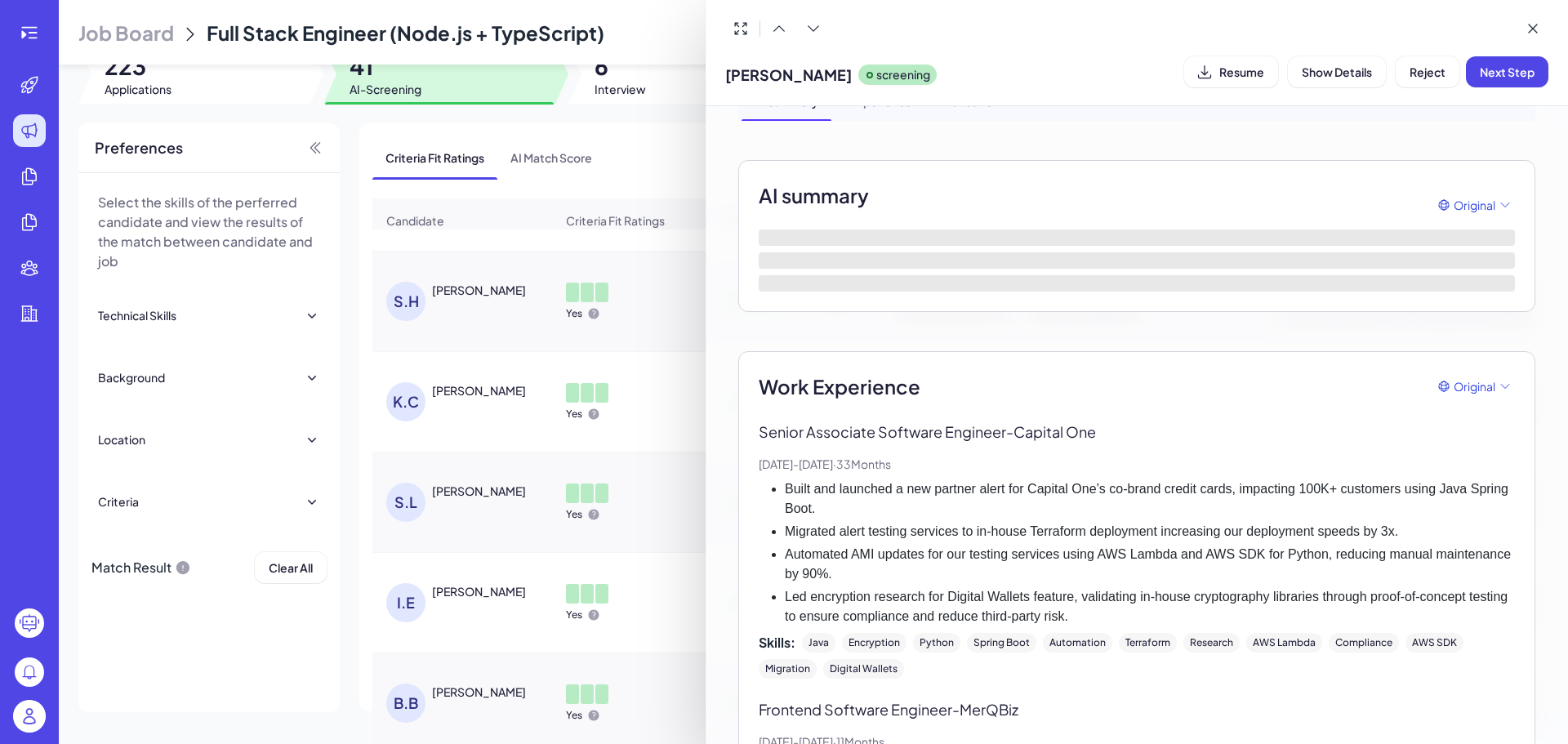
click at [579, 544] on div at bounding box center [784, 372] width 1568 height 744
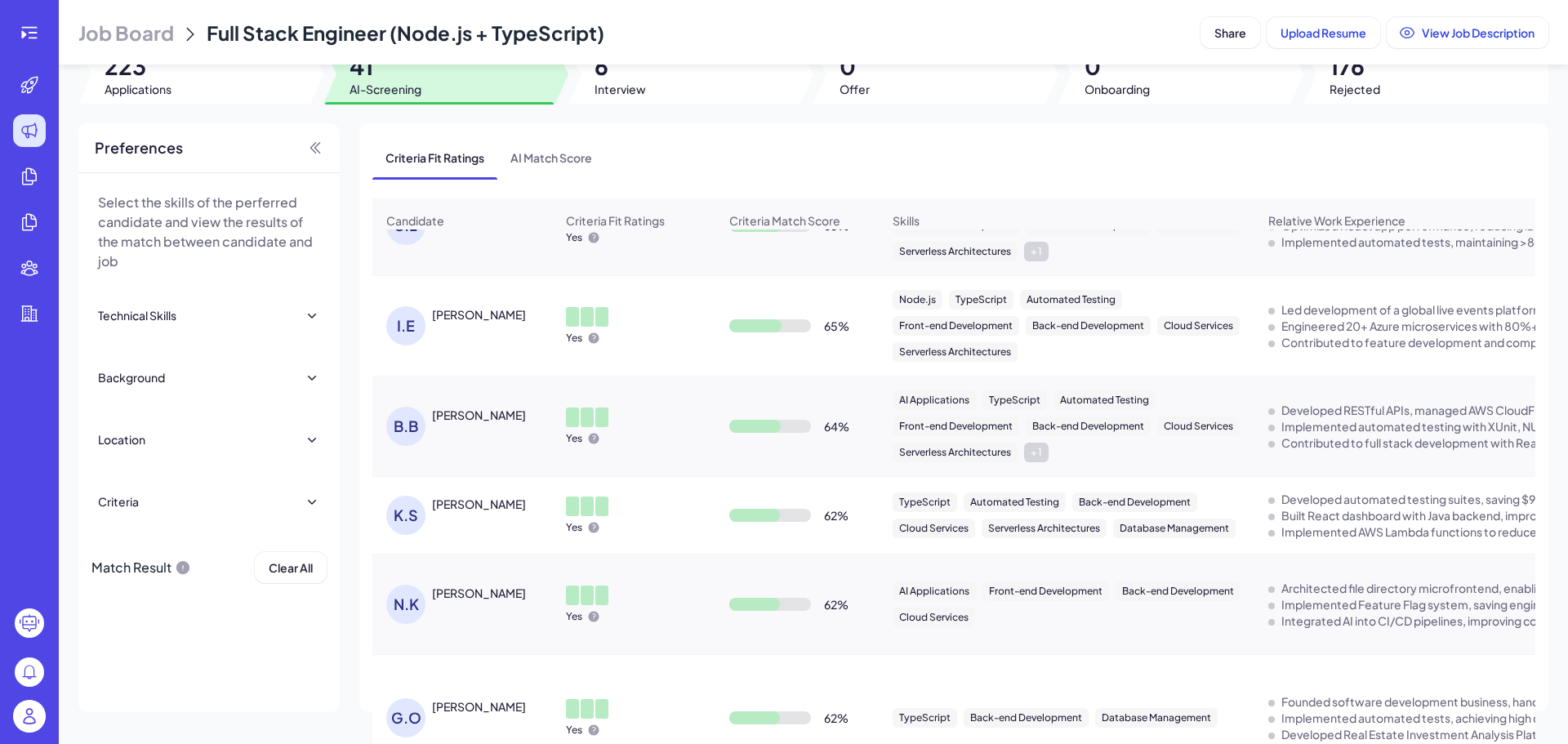
scroll to position [2446, 0]
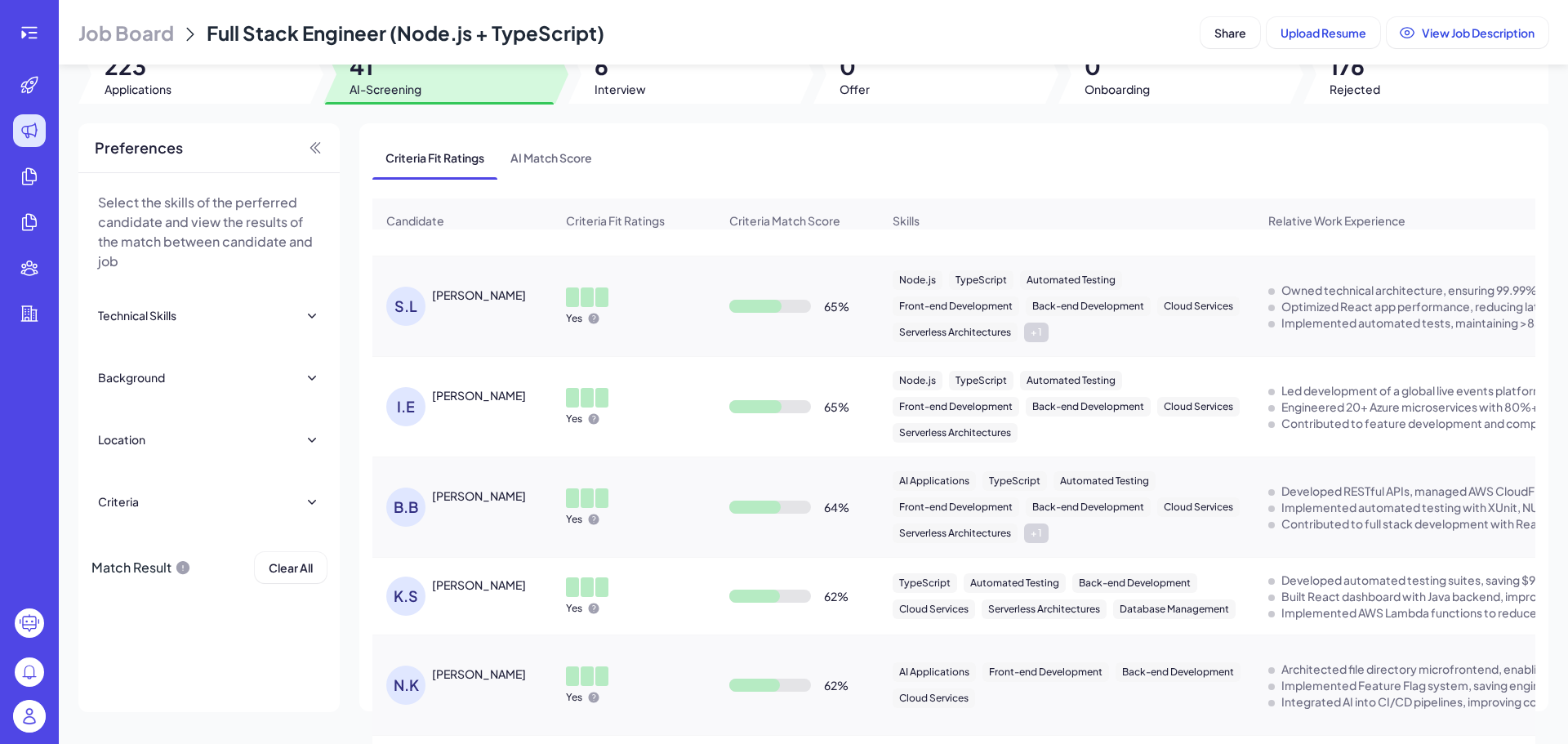
click at [485, 297] on div "Samir Lama" at bounding box center [479, 295] width 94 height 16
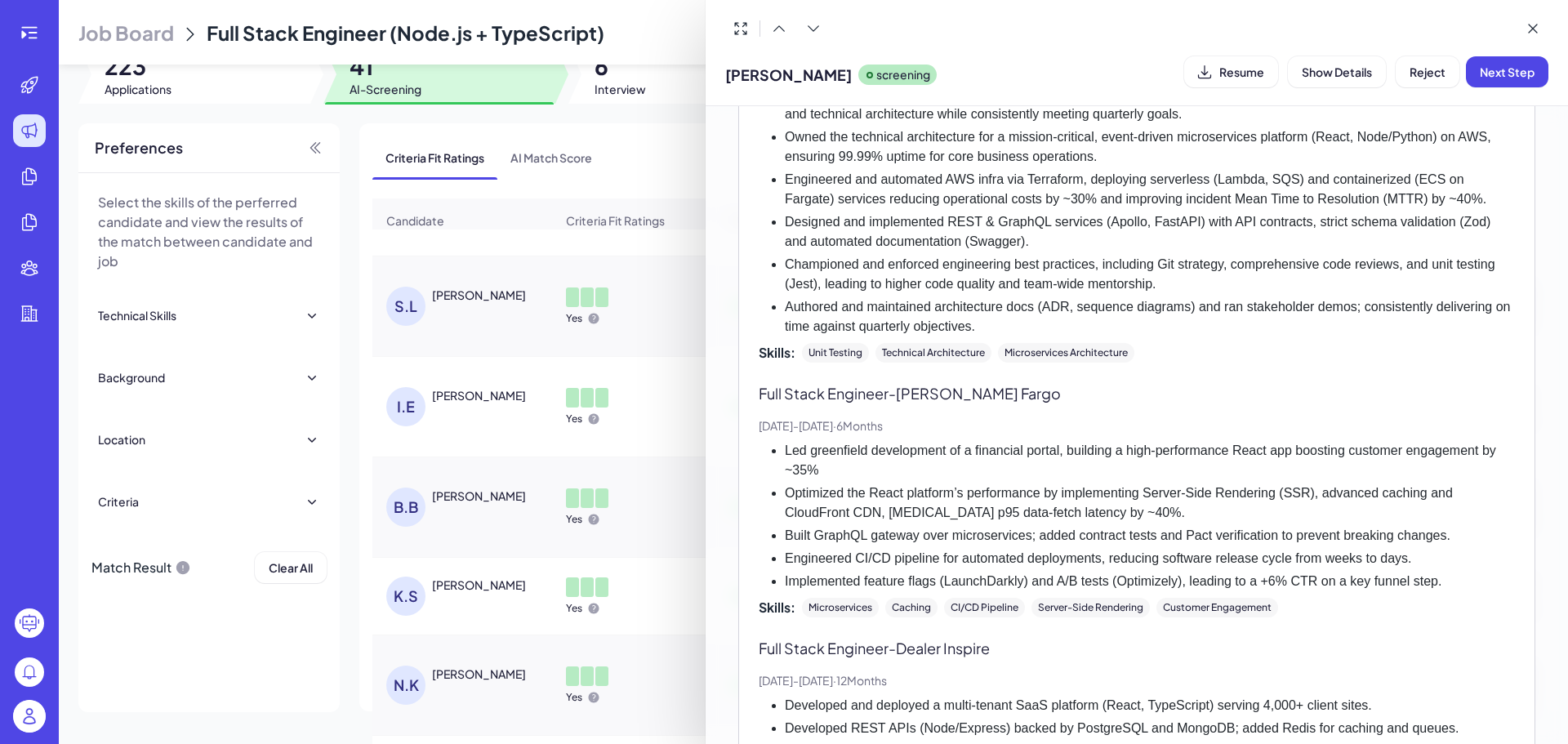
scroll to position [490, 0]
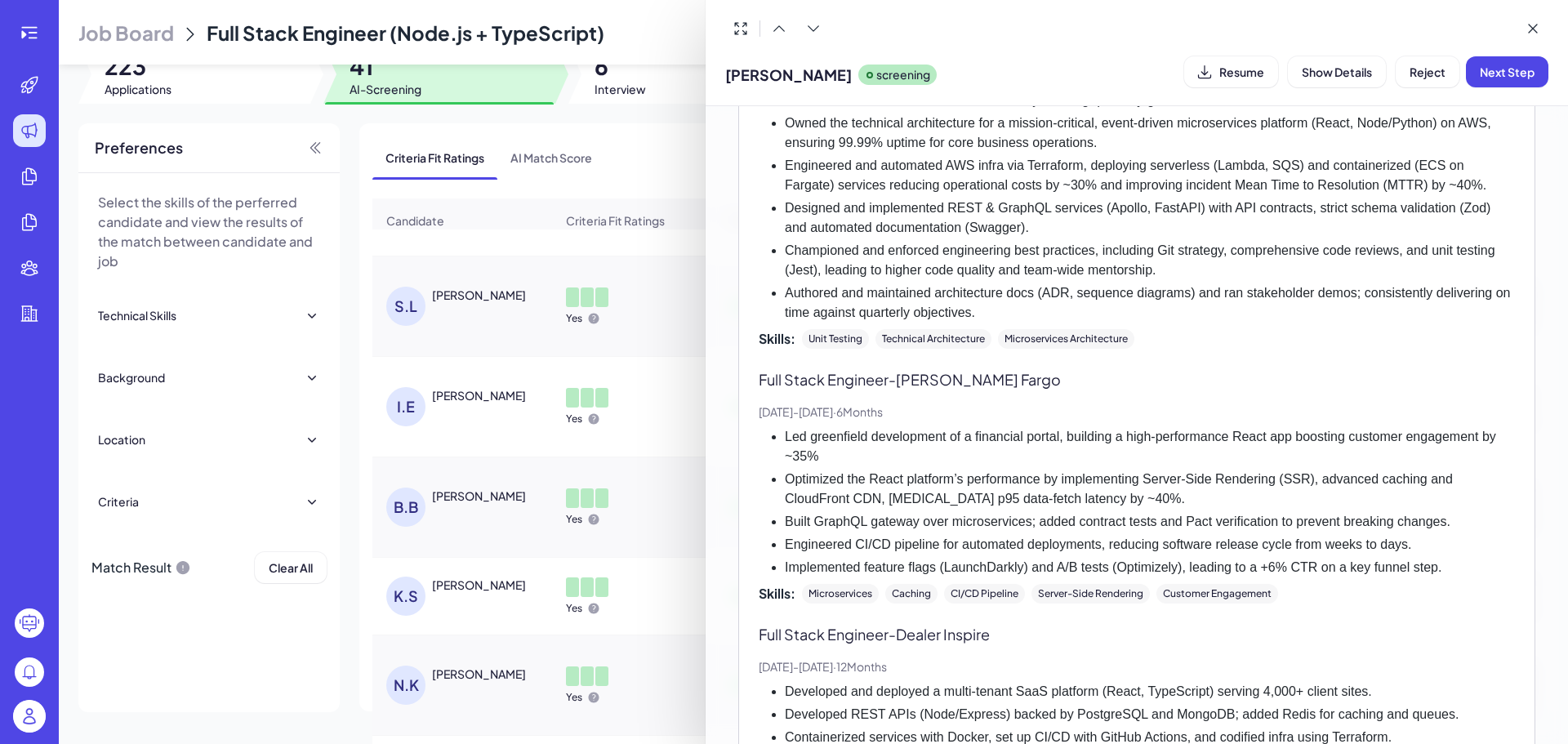
click at [661, 445] on div at bounding box center [784, 372] width 1568 height 744
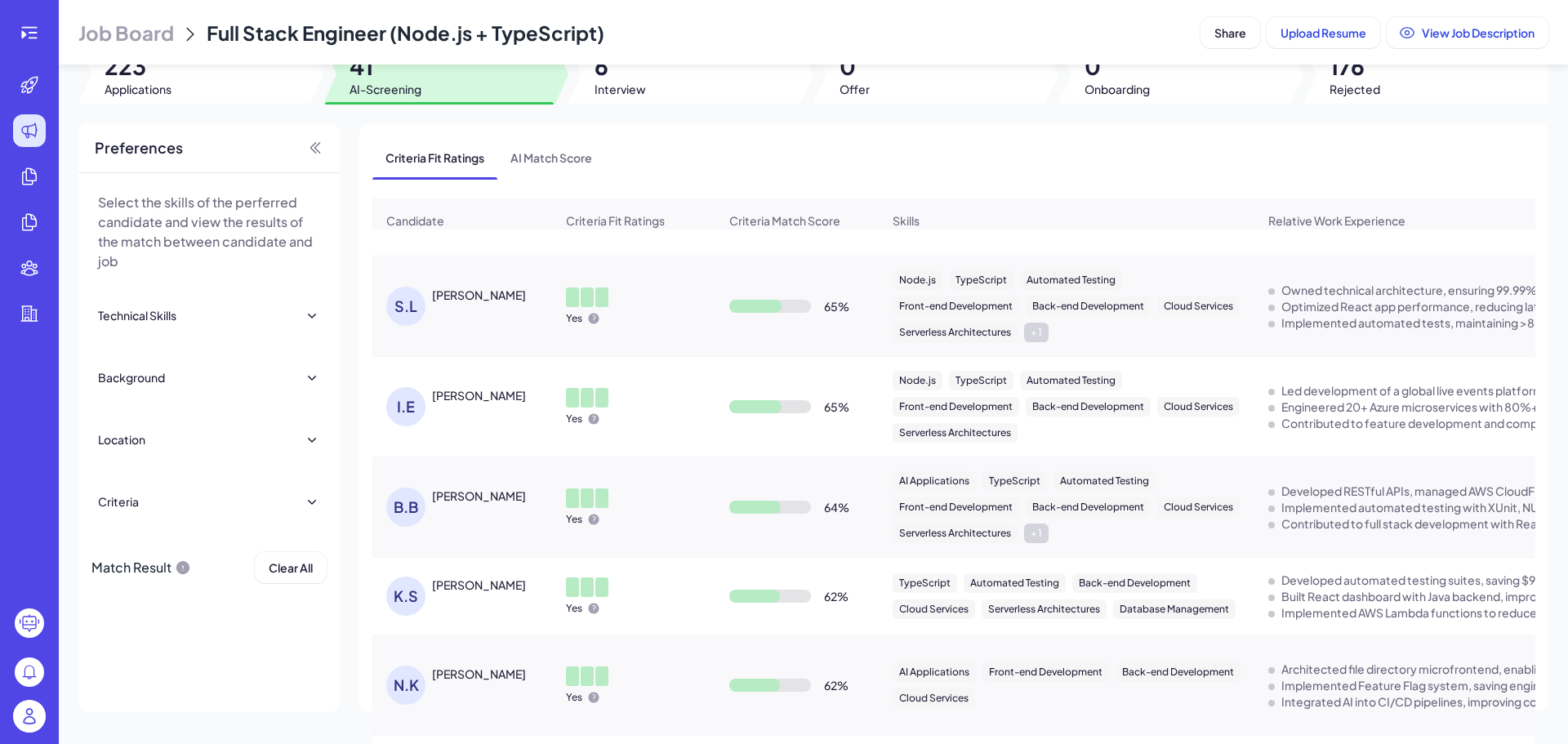
click at [496, 404] on div "Inez Escandon" at bounding box center [493, 395] width 122 height 17
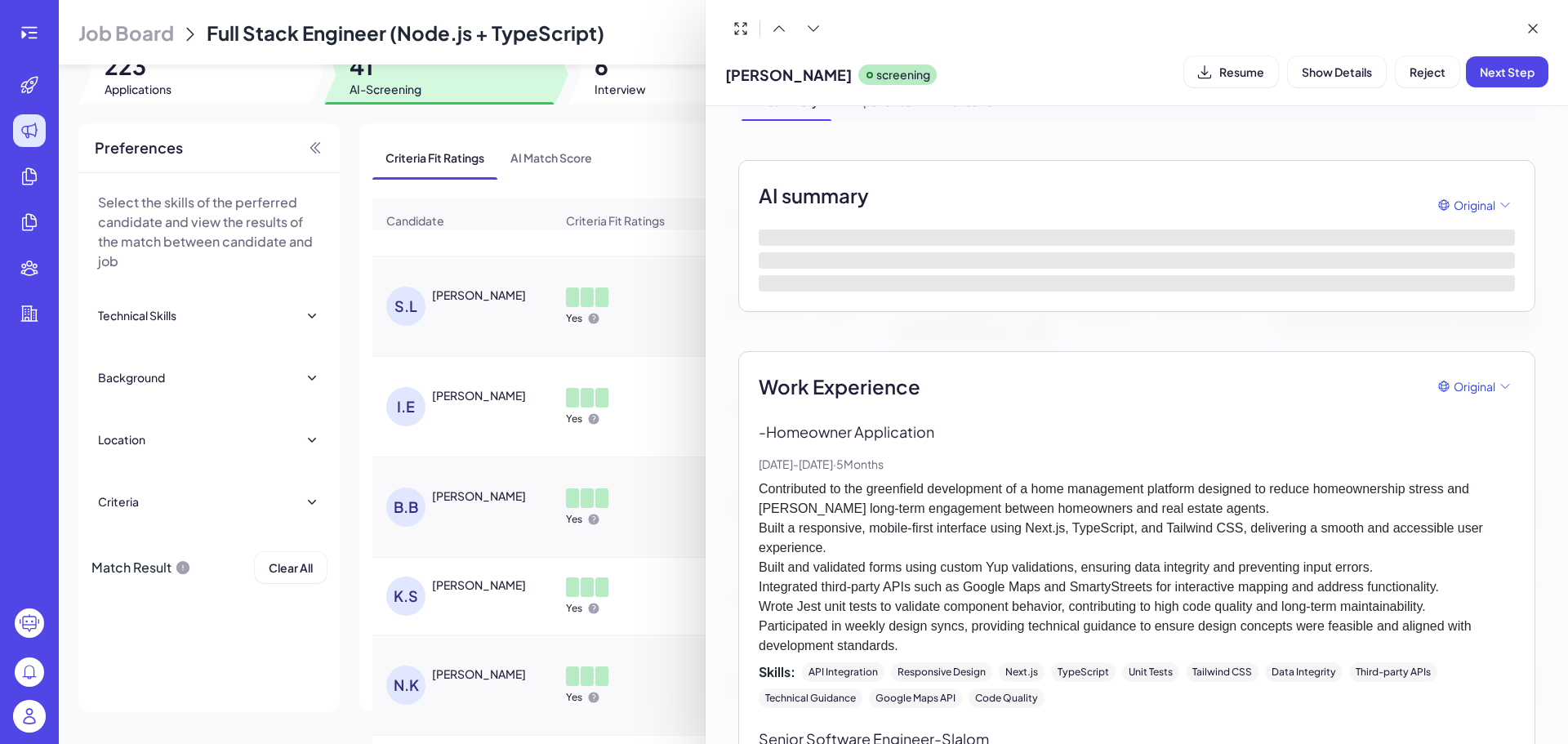
scroll to position [0, 0]
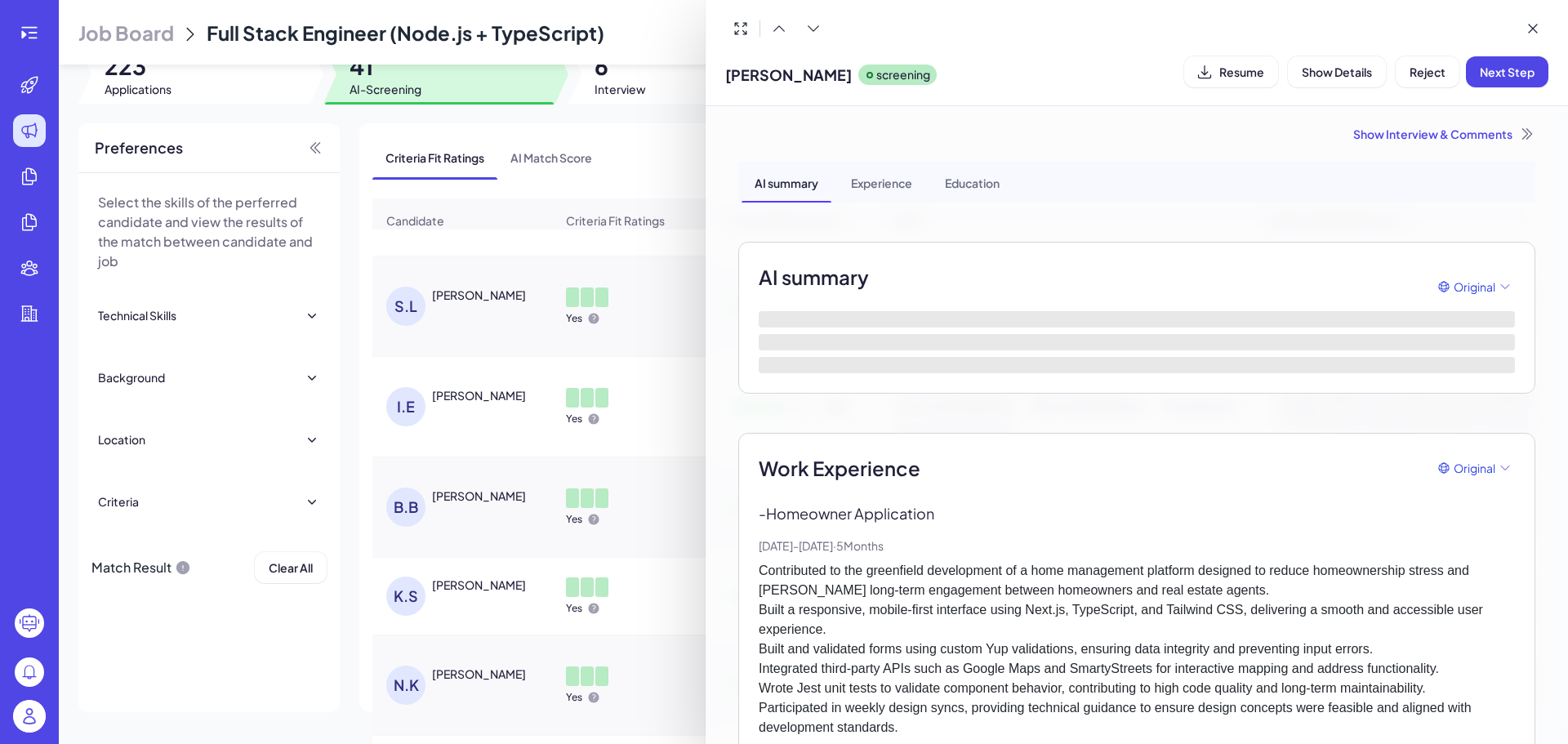
click at [891, 179] on div "Experience" at bounding box center [881, 182] width 87 height 41
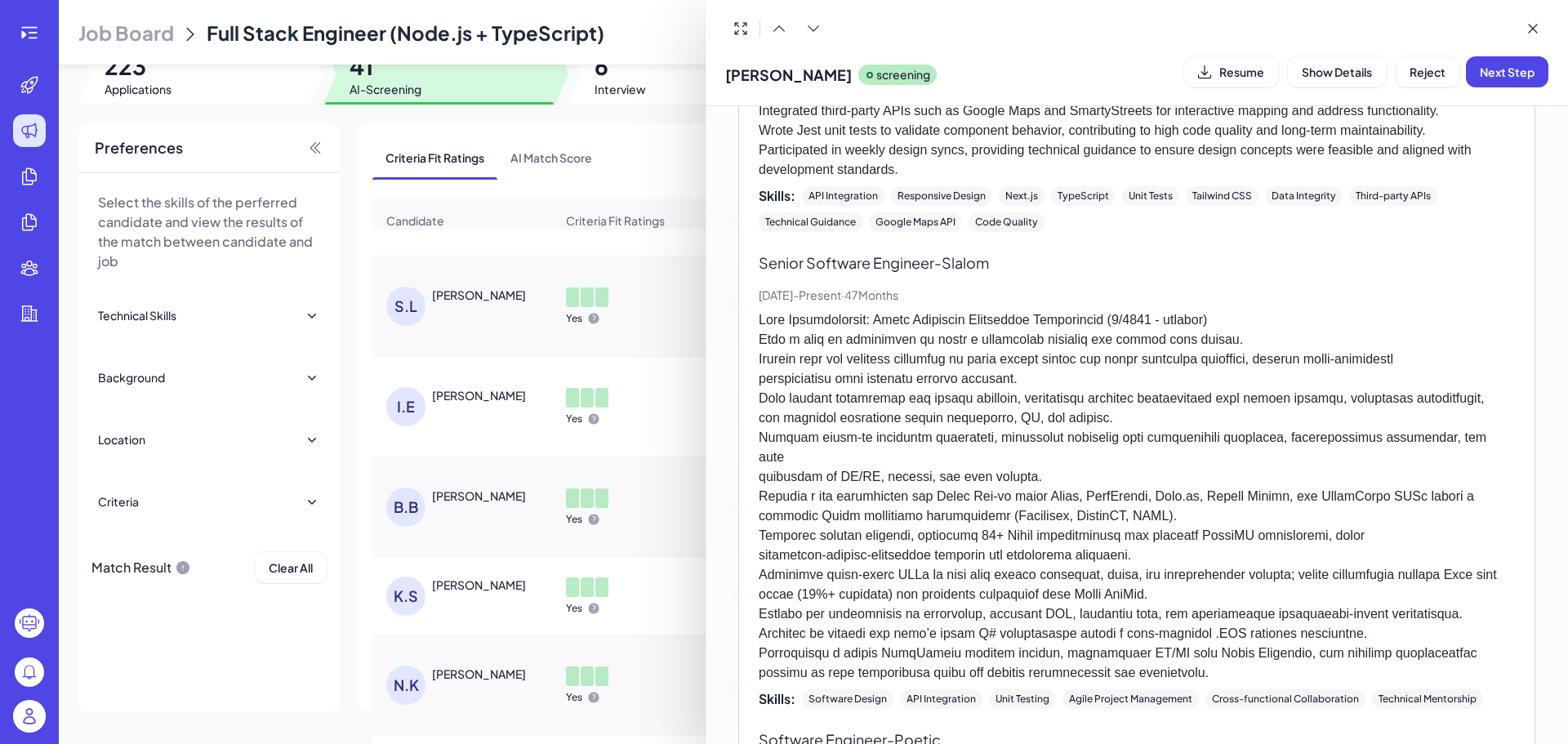
scroll to position [572, 0]
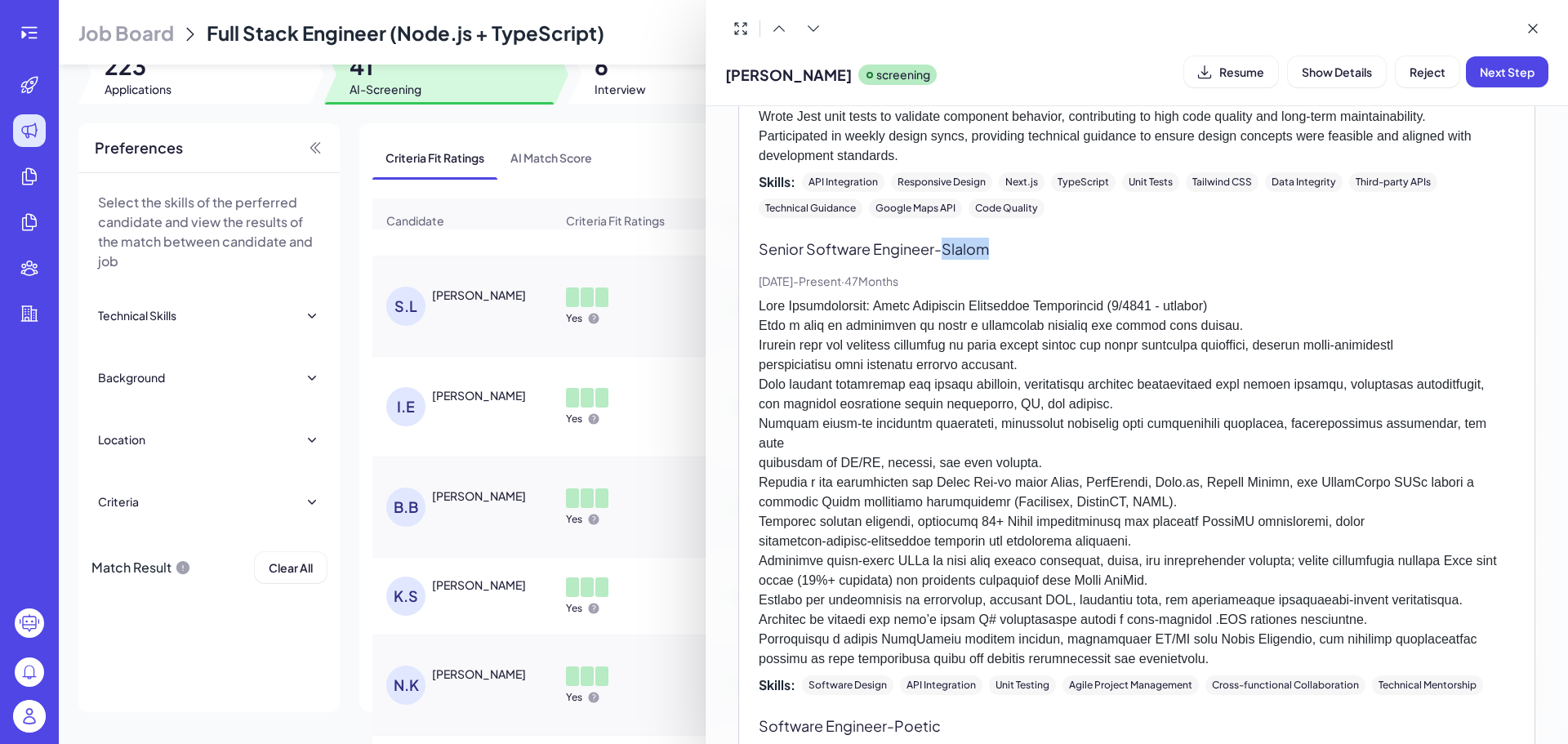
drag, startPoint x: 949, startPoint y: 247, endPoint x: 1007, endPoint y: 247, distance: 58.0
click at [1007, 247] on p "Senior Software Engineer - Slalom" at bounding box center [1137, 249] width 756 height 22
copy p "Slalom"
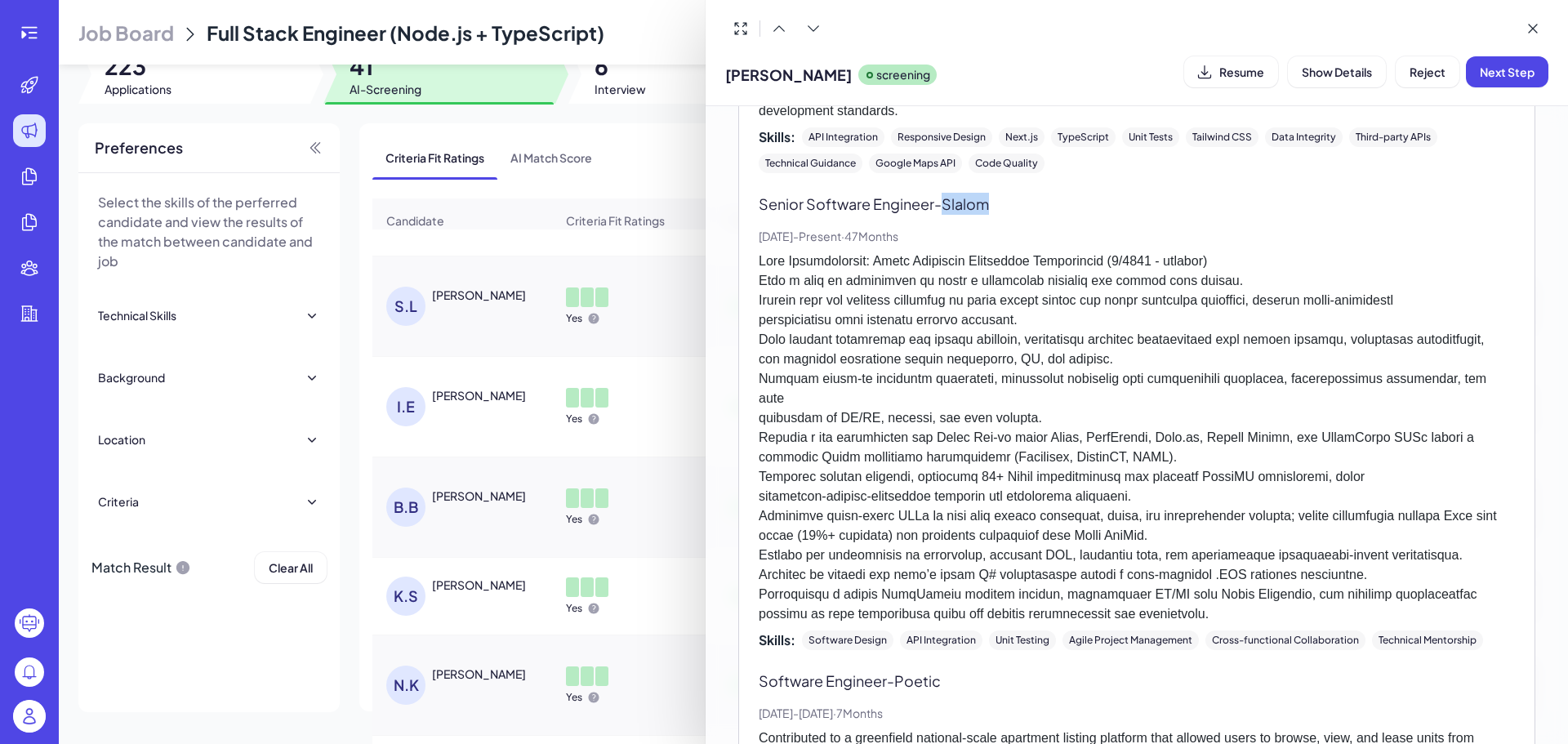
scroll to position [527, 0]
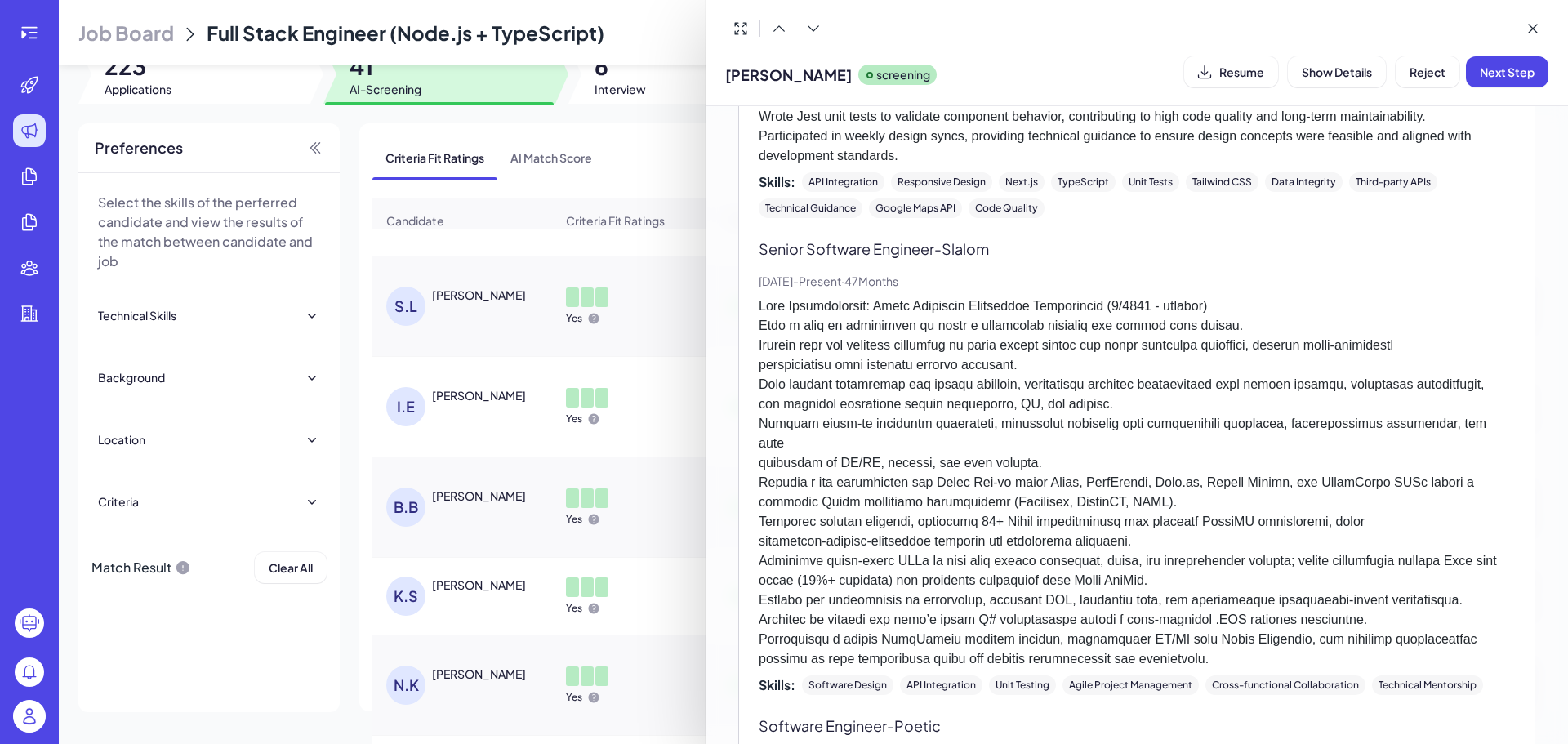
click at [560, 429] on div at bounding box center [784, 372] width 1568 height 744
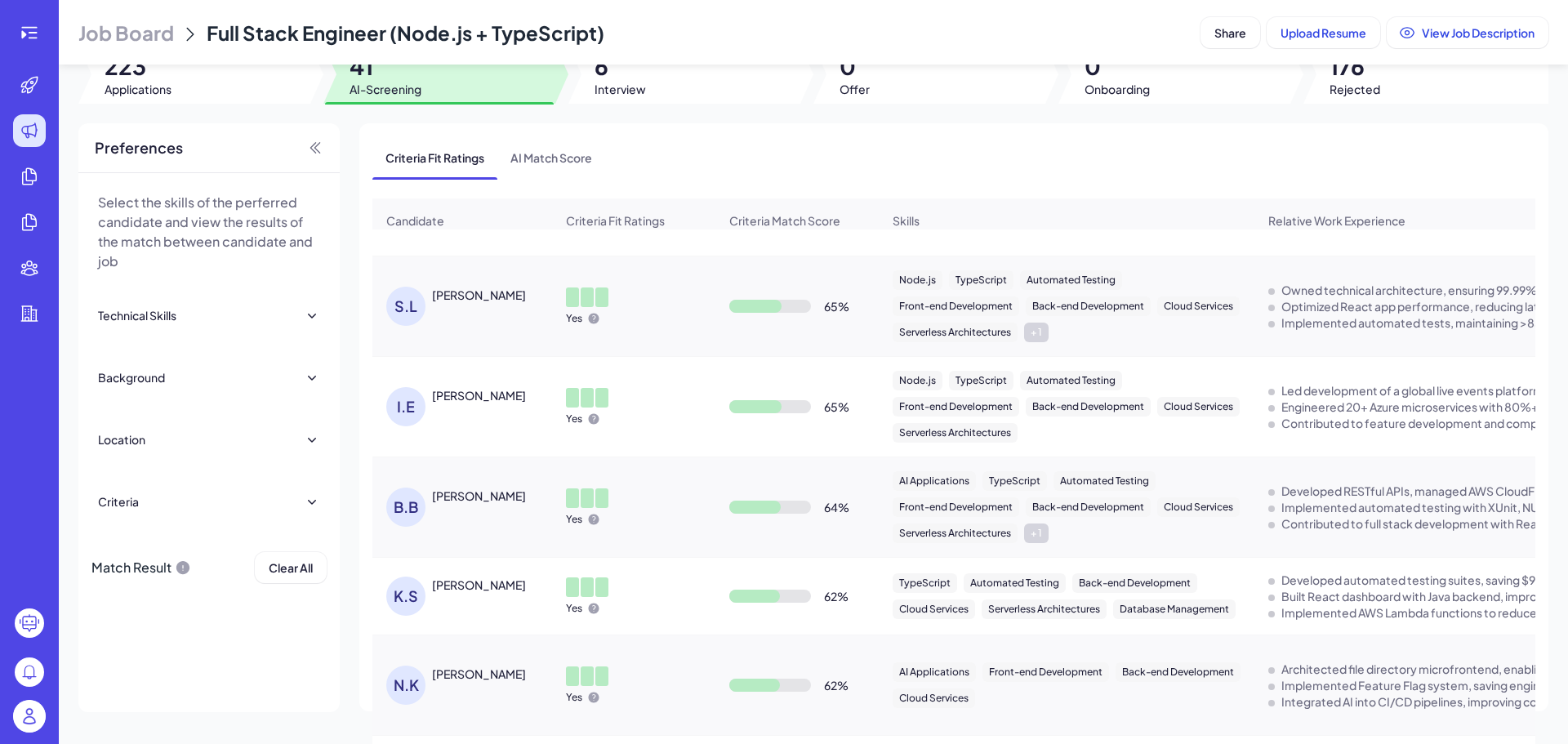
scroll to position [2528, 0]
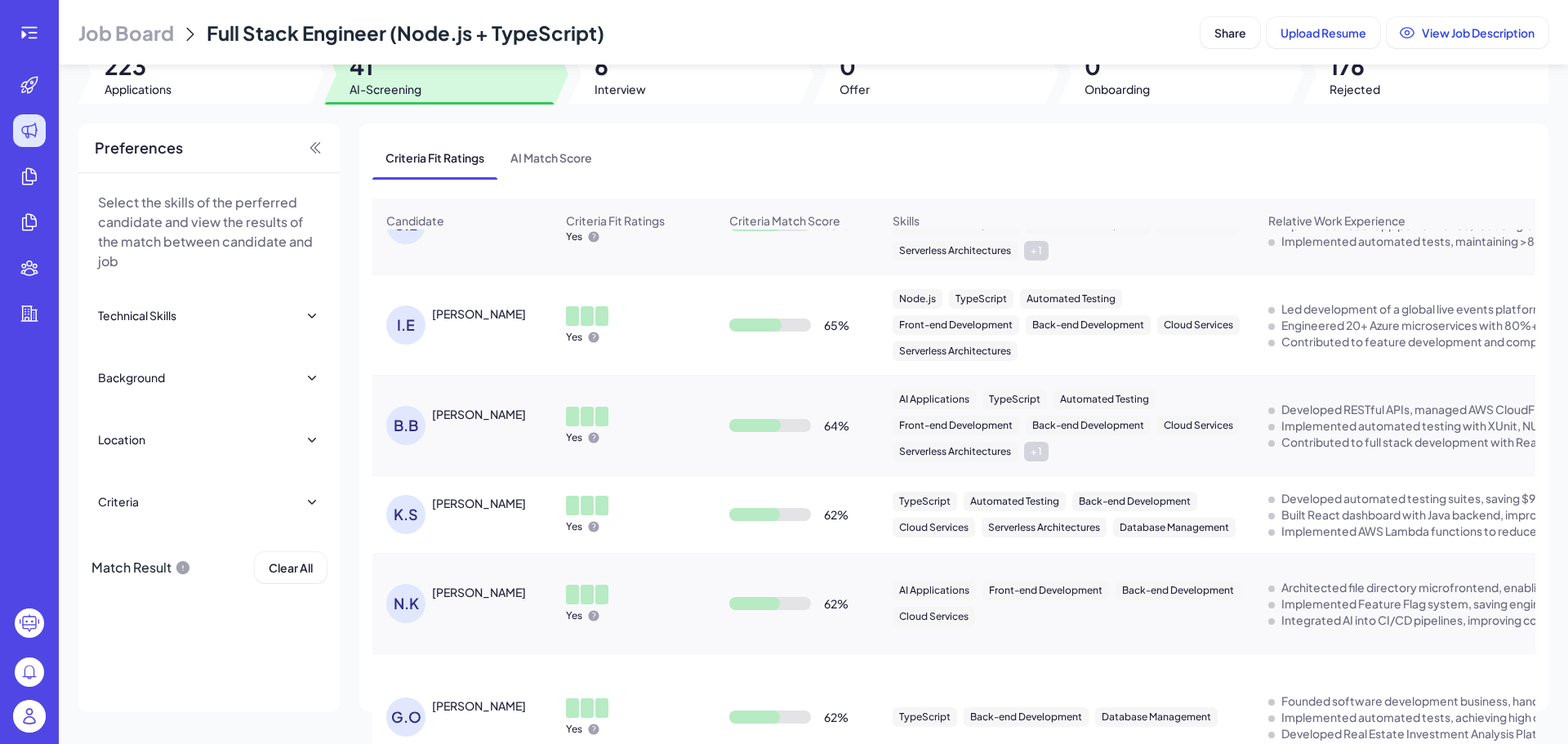
click at [468, 422] on div "Brandon B" at bounding box center [479, 414] width 94 height 16
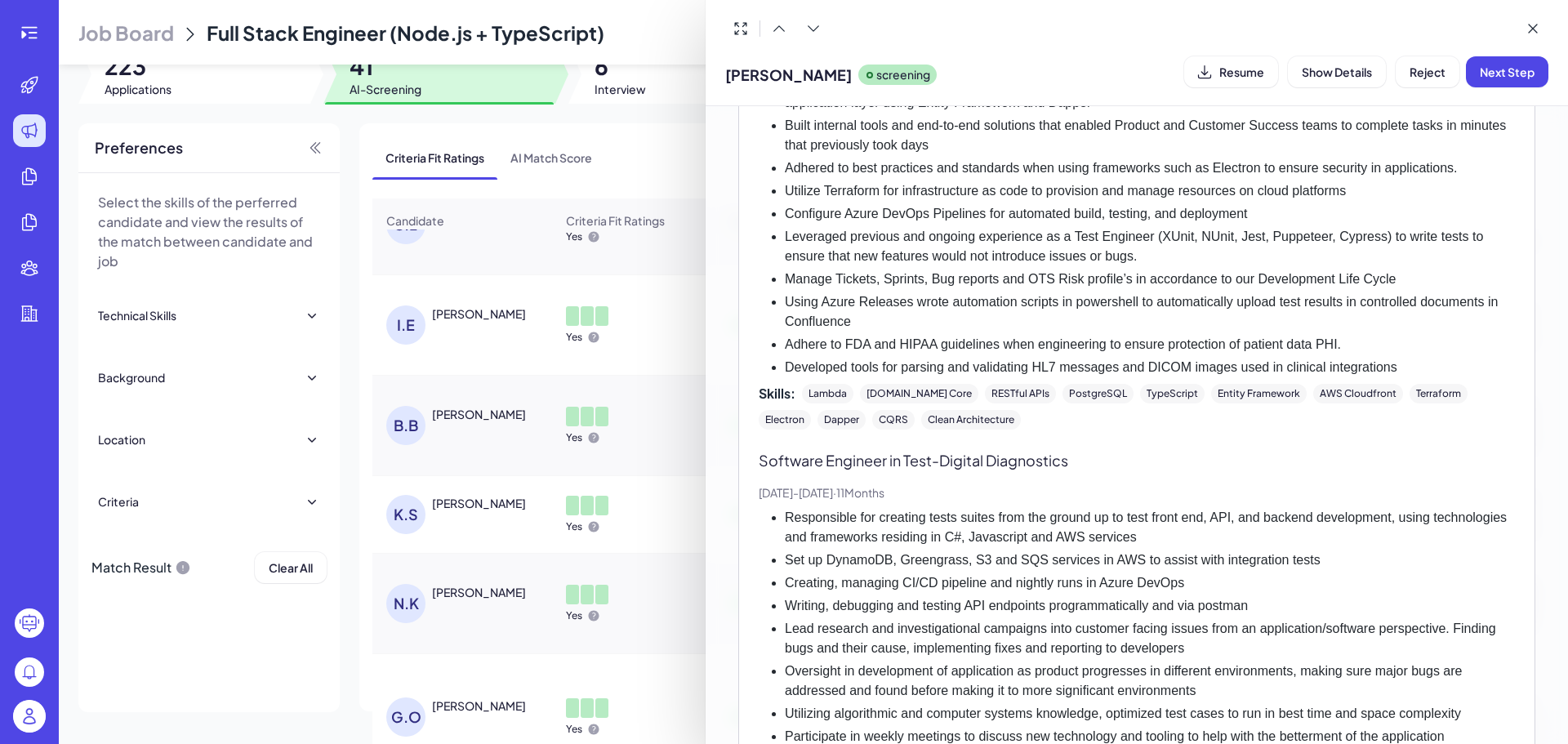
scroll to position [289, 0]
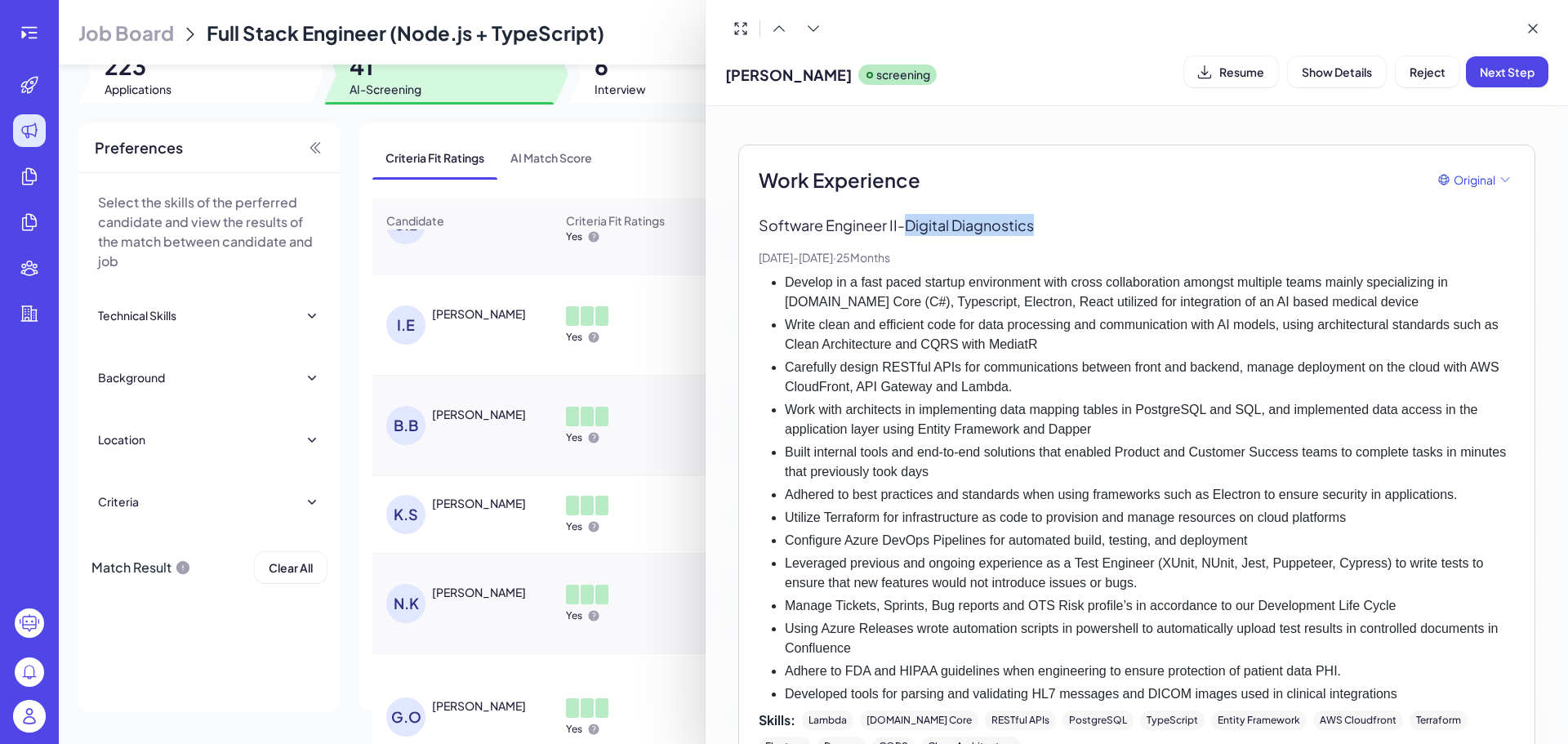
drag, startPoint x: 939, startPoint y: 221, endPoint x: 1060, endPoint y: 227, distance: 121.1
click at [1060, 227] on p "Software Engineer II - Digital Diagnostics" at bounding box center [1137, 225] width 756 height 22
copy p "Digital Diagnostics"
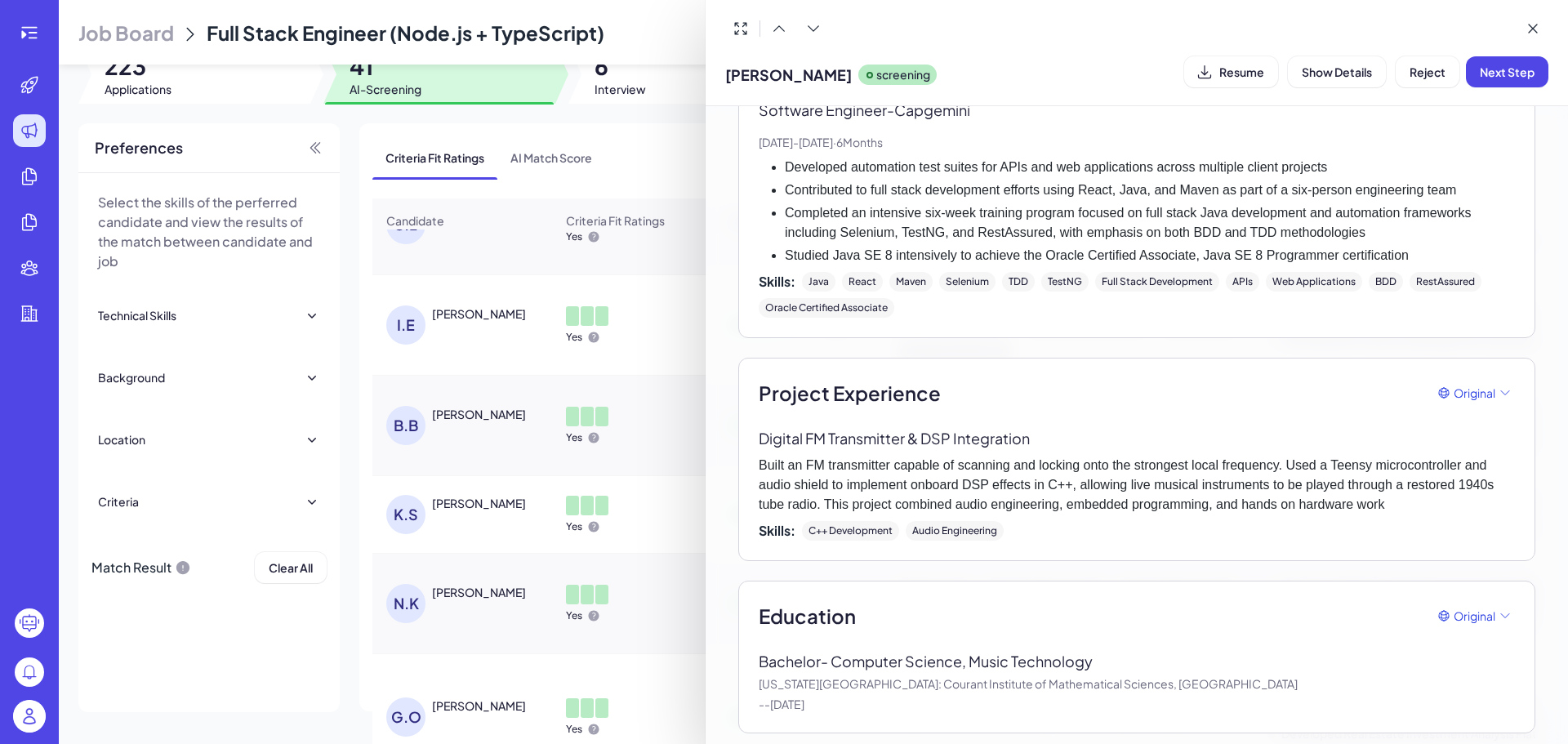
scroll to position [1388, 0]
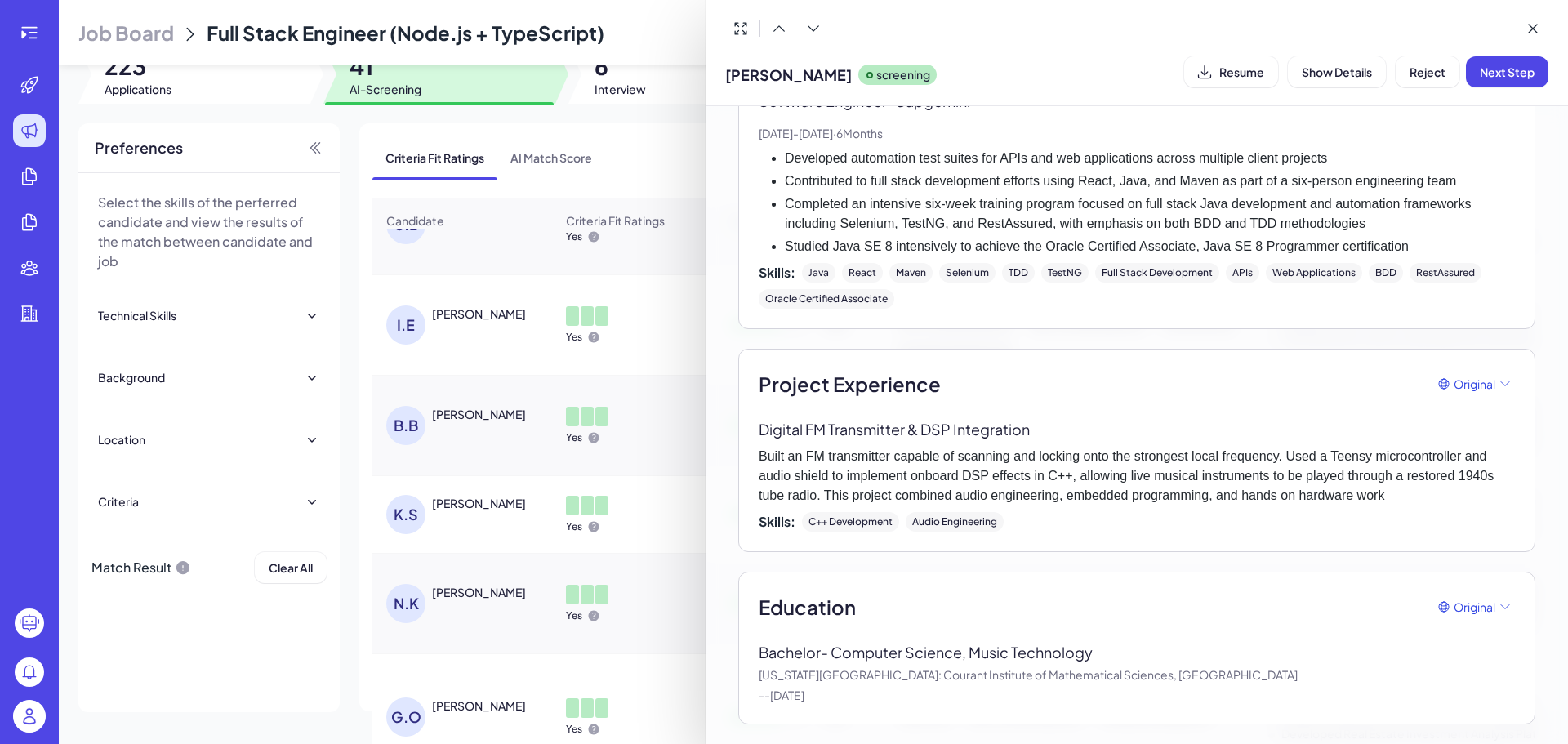
click at [749, 477] on div "Project Experience Original Digital FM Transmitter & DSP Integration Built an F…" at bounding box center [1137, 450] width 797 height 203
click at [660, 464] on div at bounding box center [784, 372] width 1568 height 744
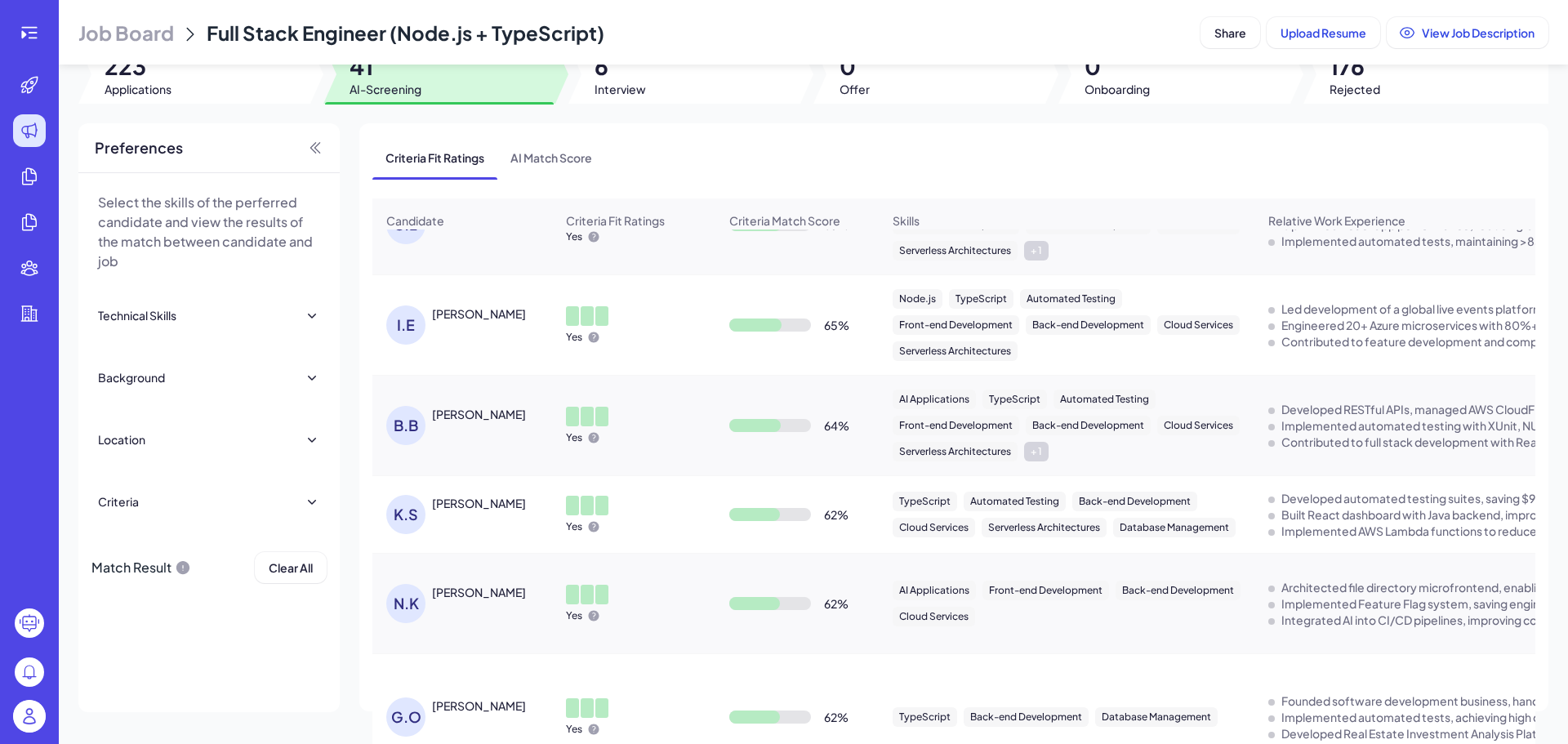
click at [460, 504] on div "KEVIN SHU" at bounding box center [479, 503] width 94 height 16
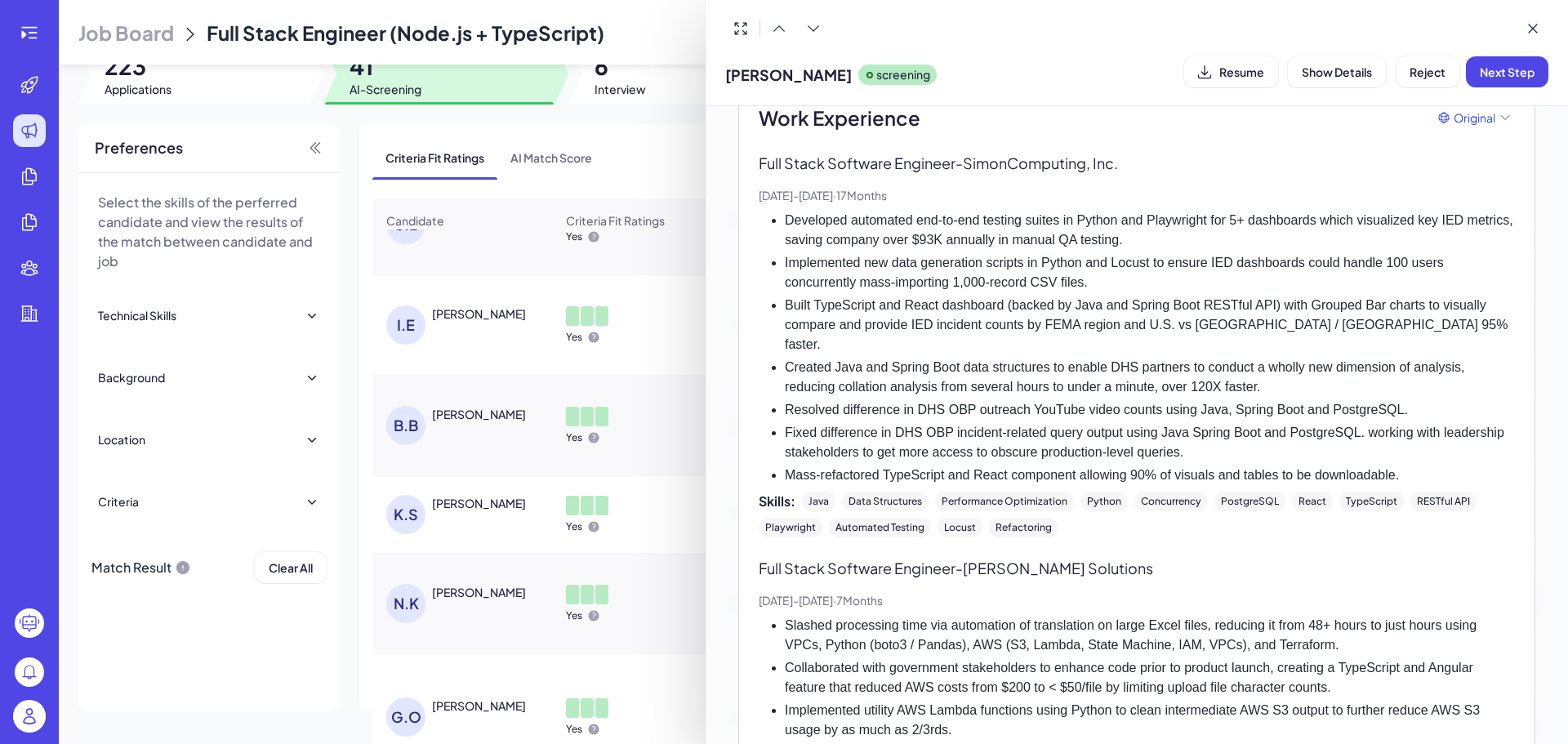
scroll to position [0, 0]
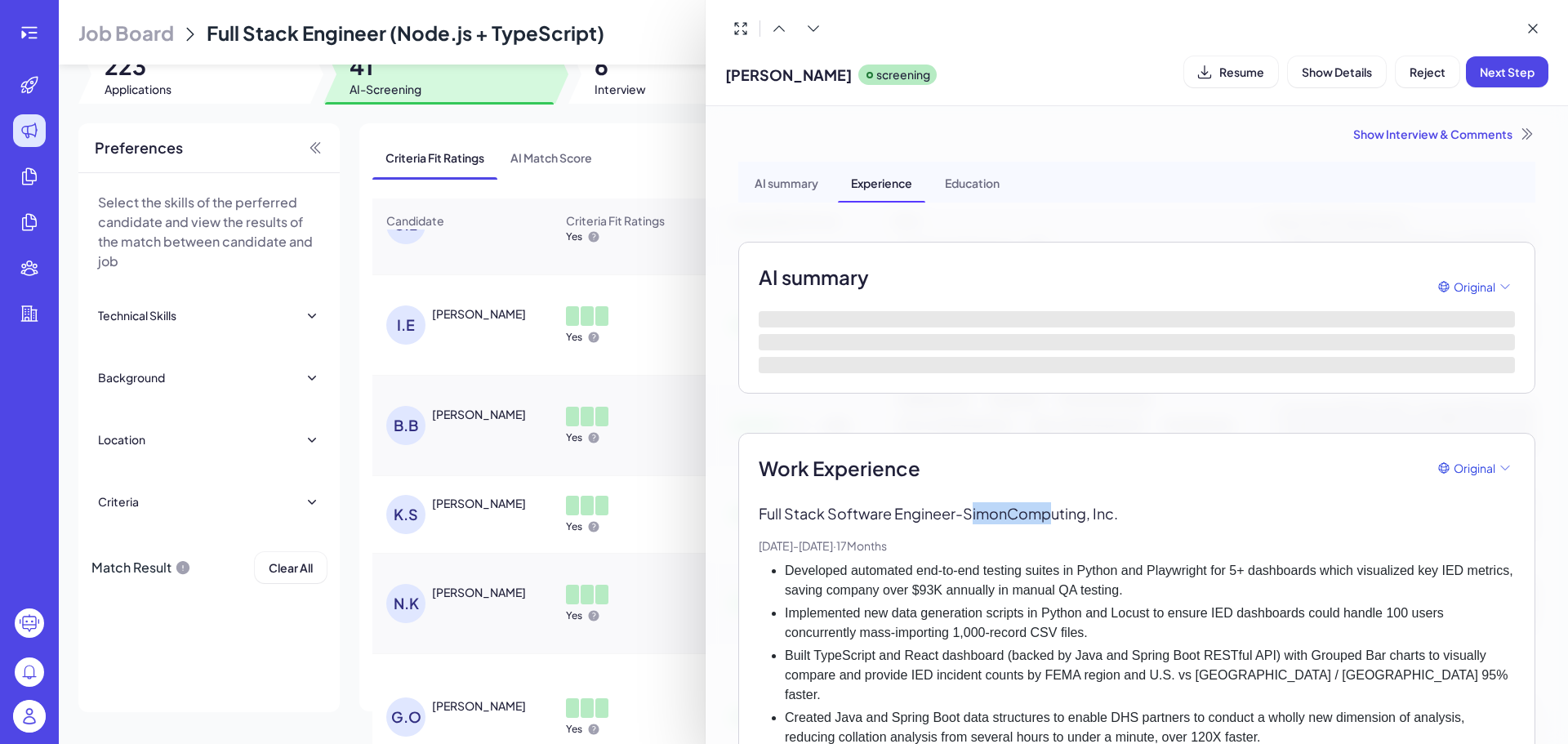
drag, startPoint x: 997, startPoint y: 520, endPoint x: 1057, endPoint y: 523, distance: 60.1
click at [1057, 523] on p "Full Stack Software Engineer - SimonComputing, Inc." at bounding box center [1137, 513] width 756 height 22
drag, startPoint x: 962, startPoint y: 515, endPoint x: 1030, endPoint y: 518, distance: 68.1
click at [1030, 518] on p "Full Stack Software Engineer - SimonComputing, Inc." at bounding box center [1137, 513] width 756 height 22
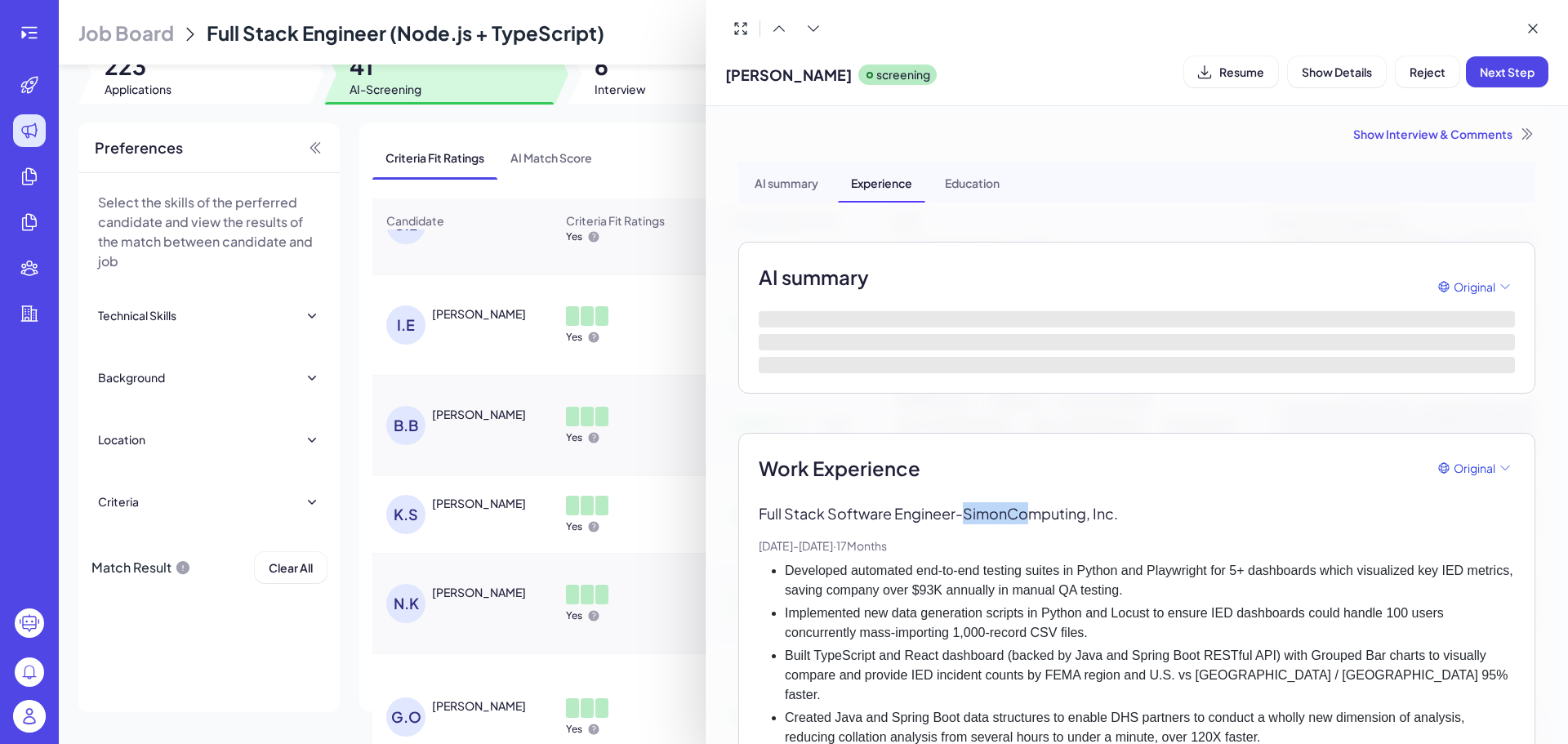
click at [1030, 518] on p "Full Stack Software Engineer - SimonComputing, Inc." at bounding box center [1137, 513] width 756 height 22
drag, startPoint x: 970, startPoint y: 509, endPoint x: 1145, endPoint y: 515, distance: 175.1
click at [1145, 515] on p "Full Stack Software Engineer - SimonComputing, Inc." at bounding box center [1137, 513] width 756 height 22
copy p "SimonComputing, Inc."
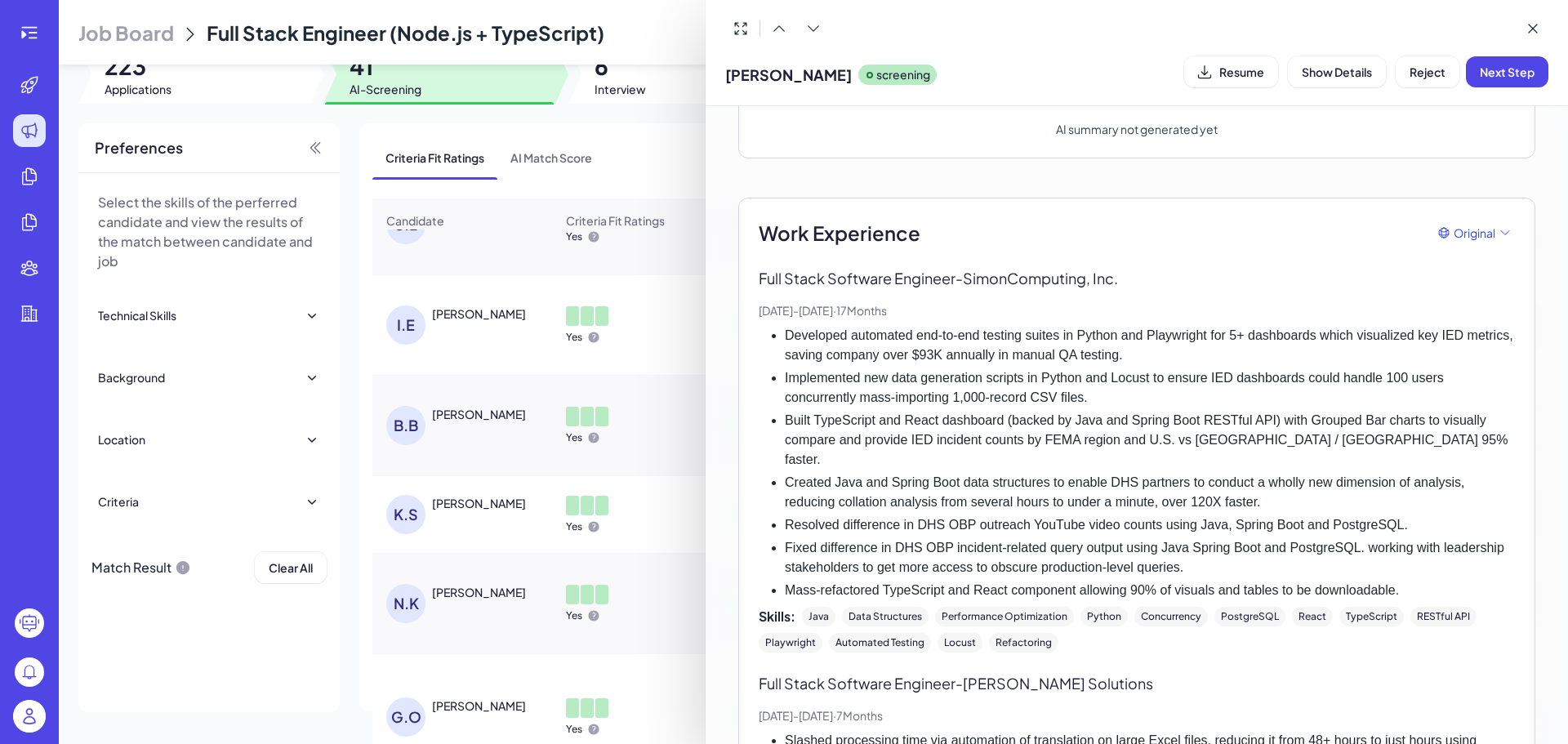
scroll to position [191, 0]
click at [599, 386] on div at bounding box center [784, 372] width 1568 height 744
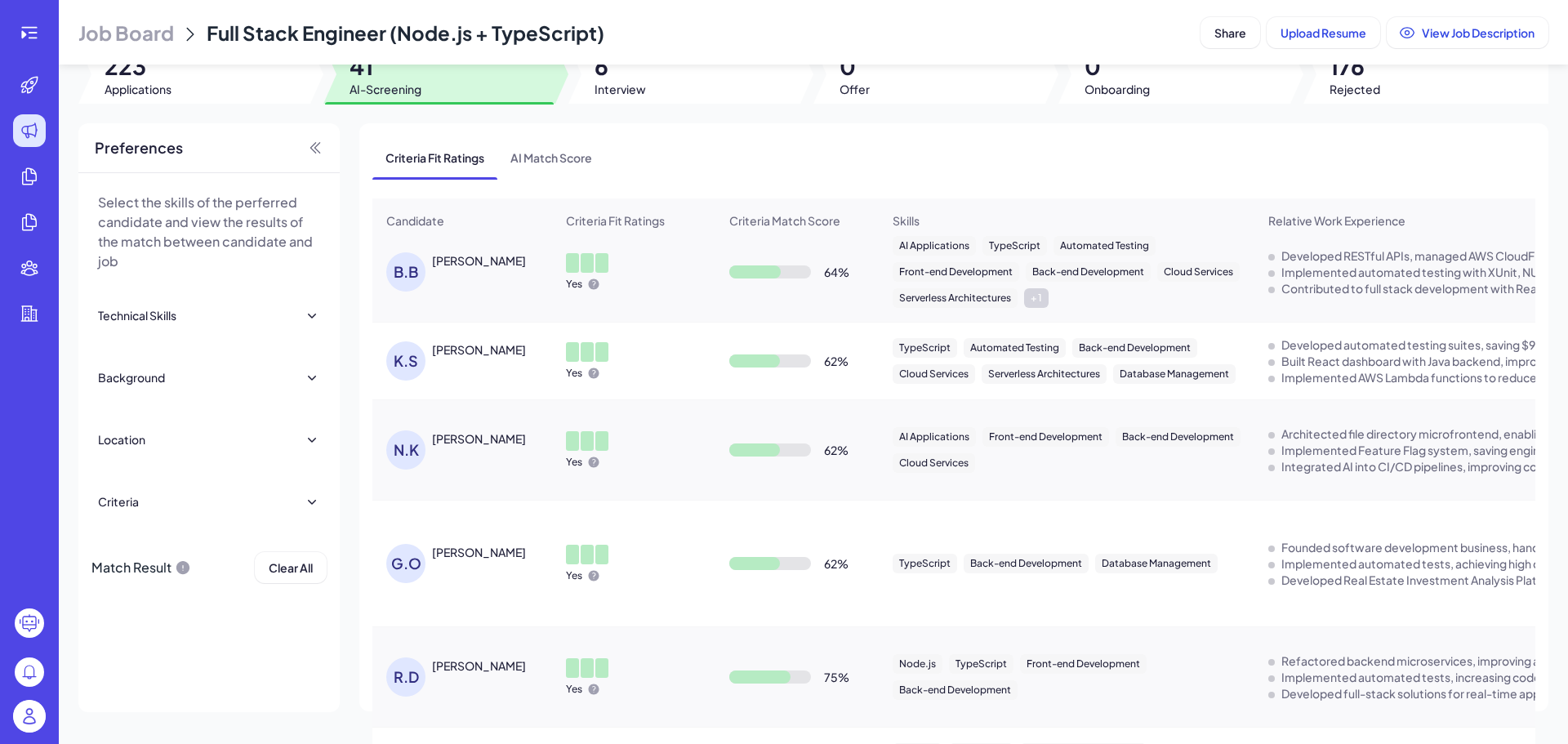
scroll to position [2691, 0]
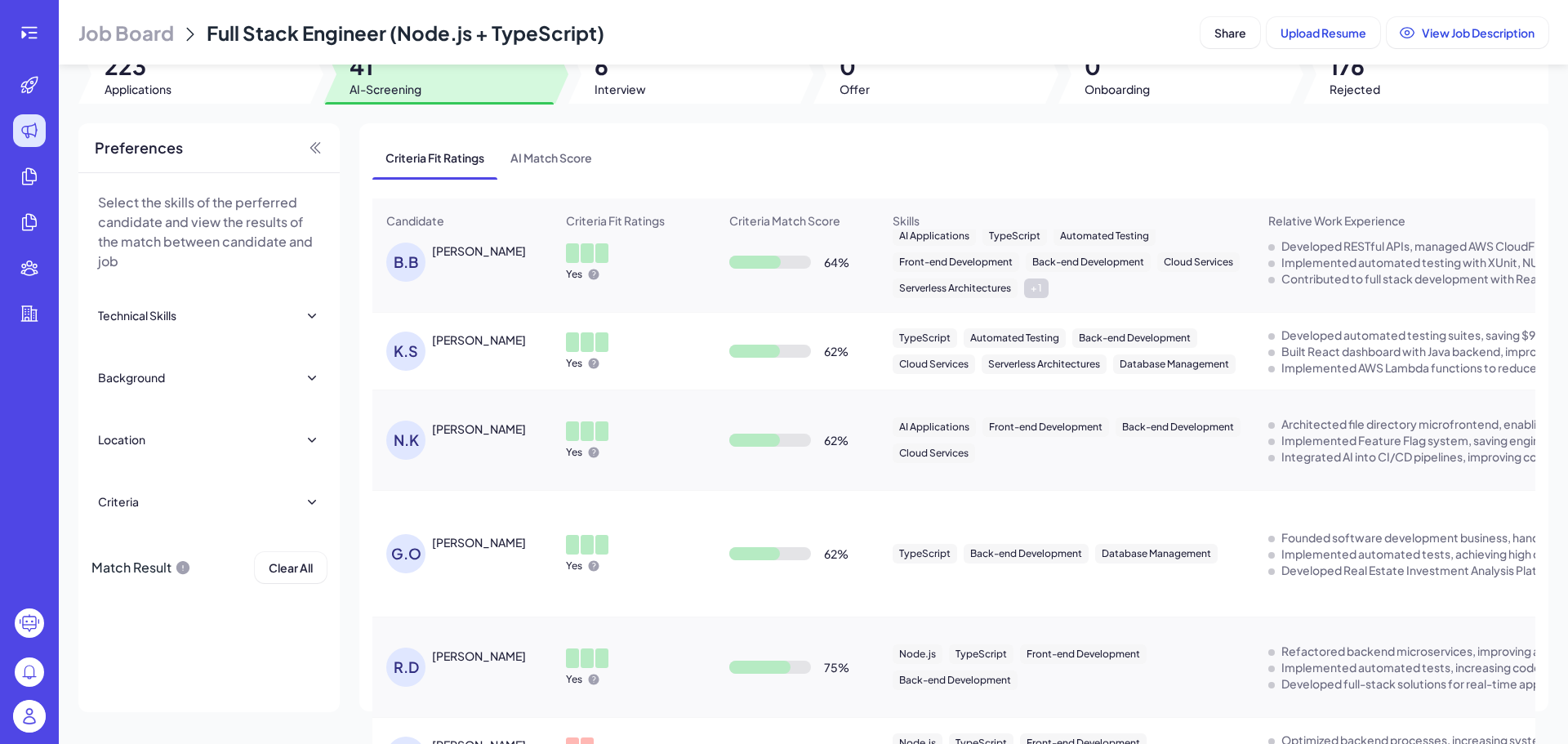
click at [437, 430] on div "Nicholas Kosik" at bounding box center [479, 429] width 94 height 16
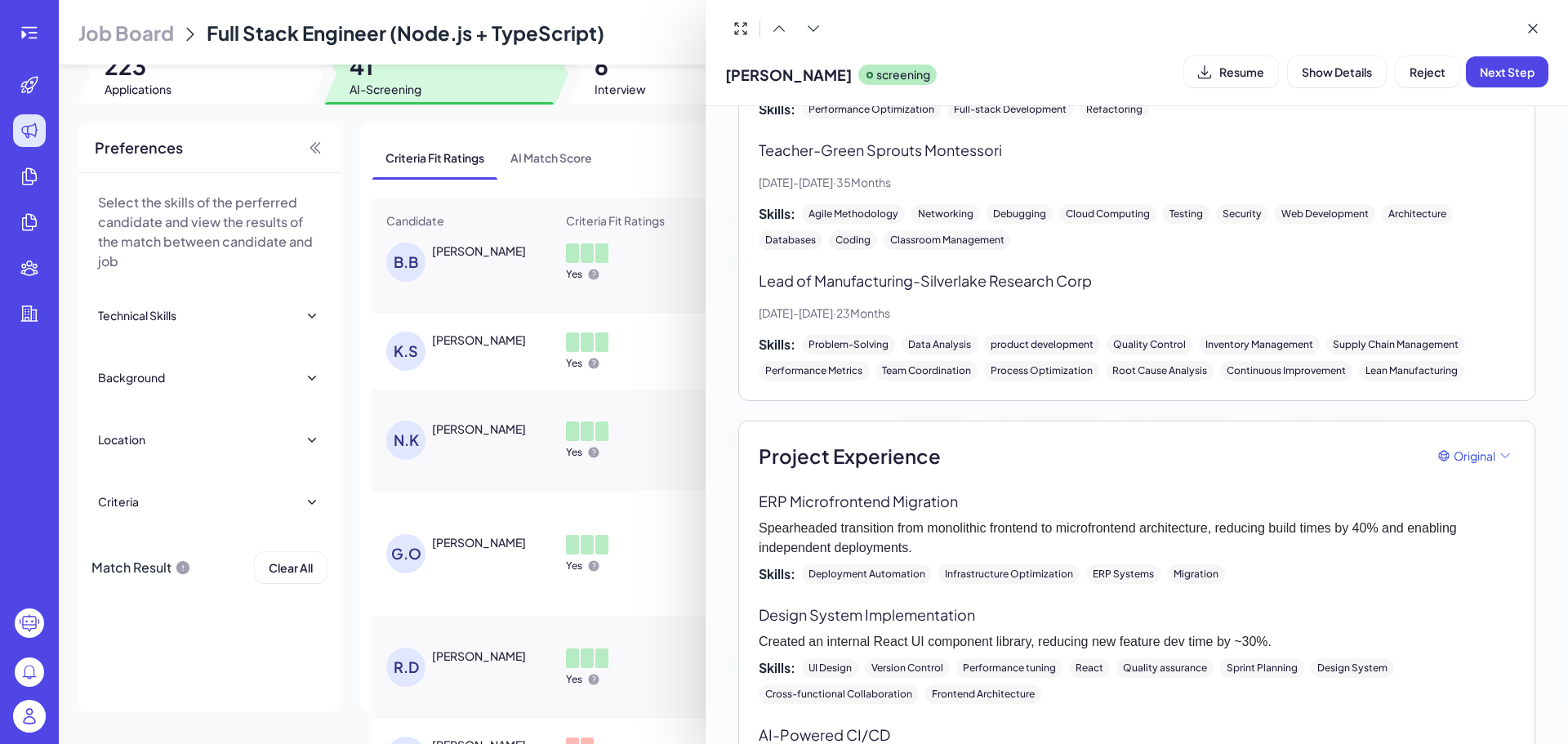
scroll to position [1225, 0]
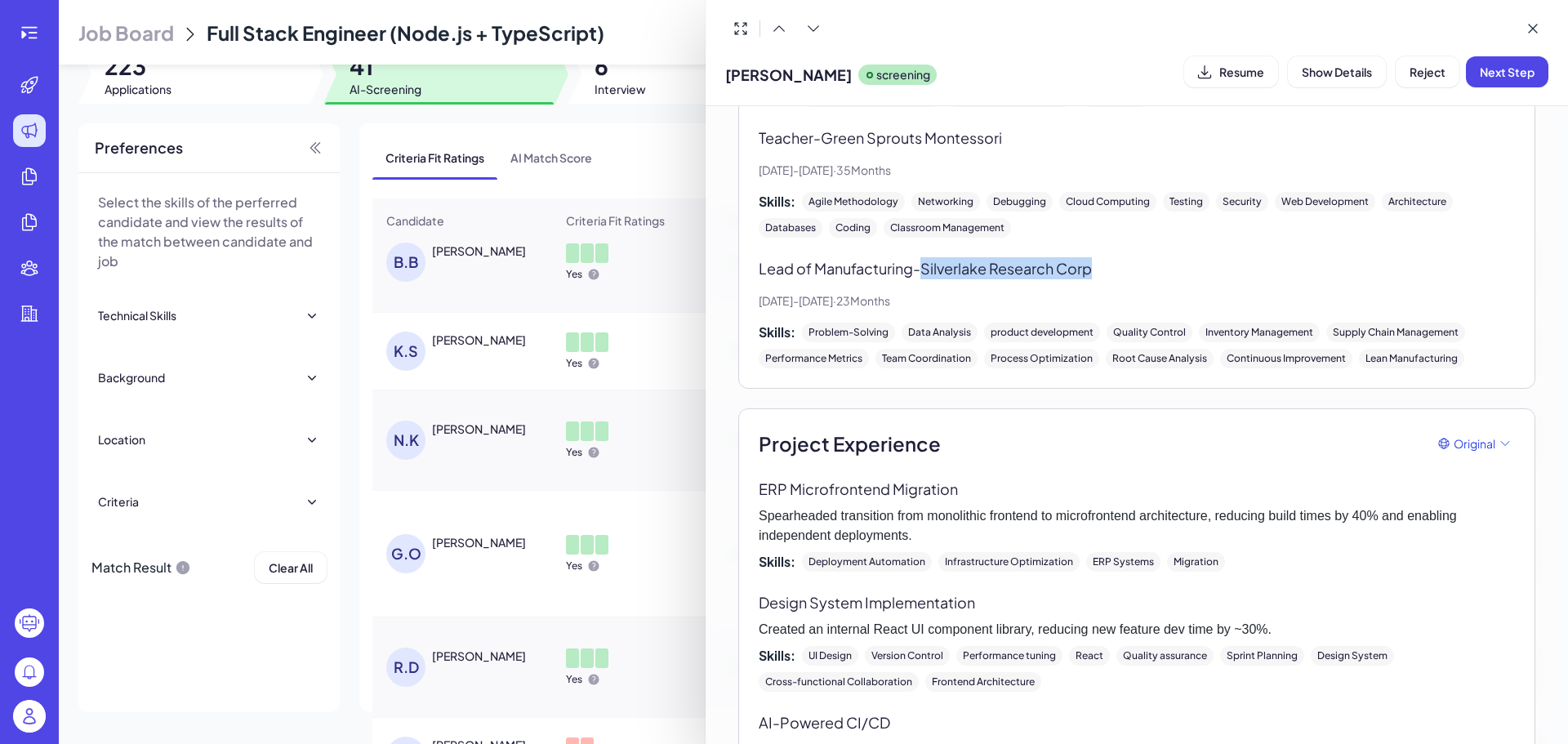
drag, startPoint x: 1113, startPoint y: 295, endPoint x: 930, endPoint y: 289, distance: 183.1
click at [930, 280] on p "Lead of Manufacturing - Silverlake Research Corp" at bounding box center [1137, 268] width 756 height 22
copy p "Silverlake Research Corp"
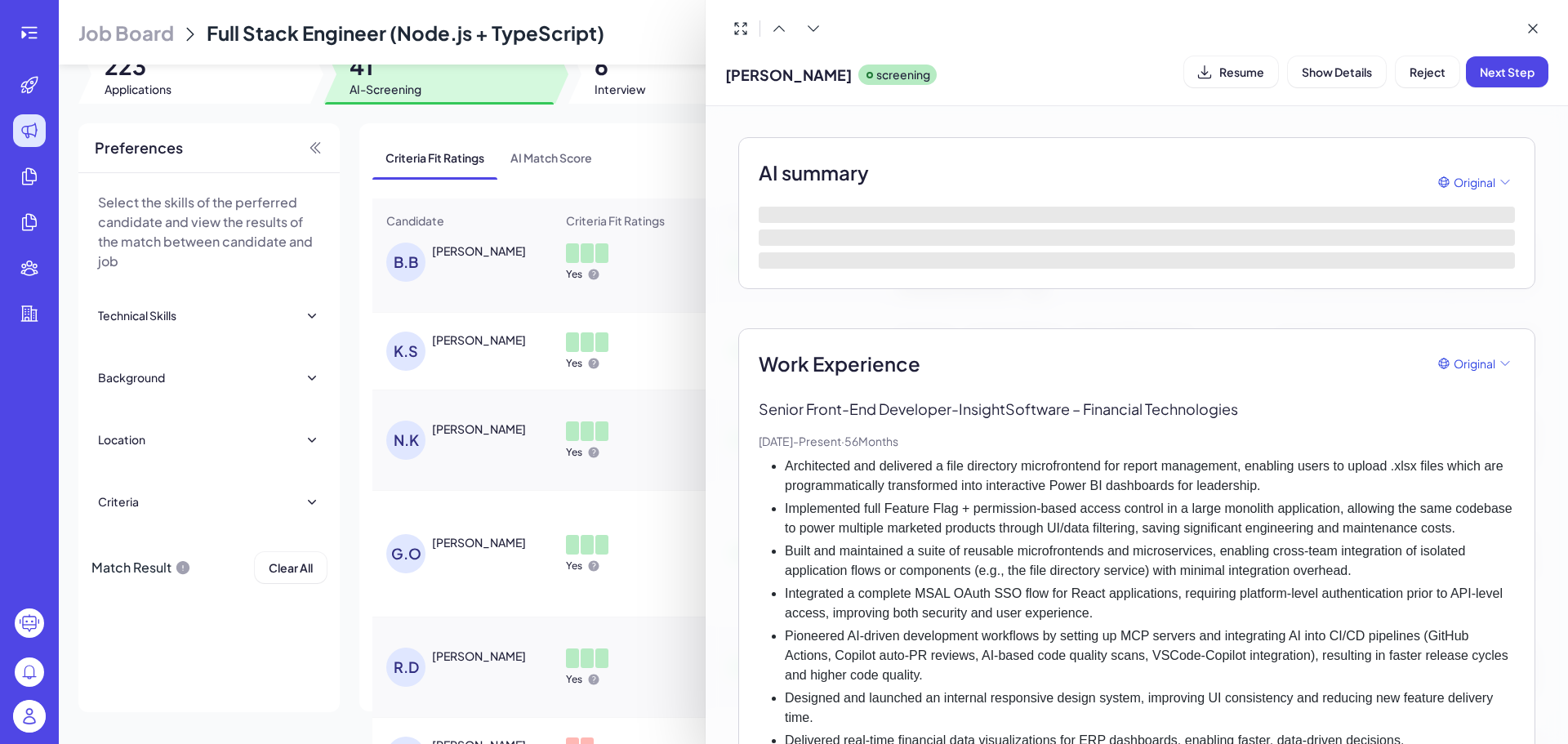
scroll to position [82, 0]
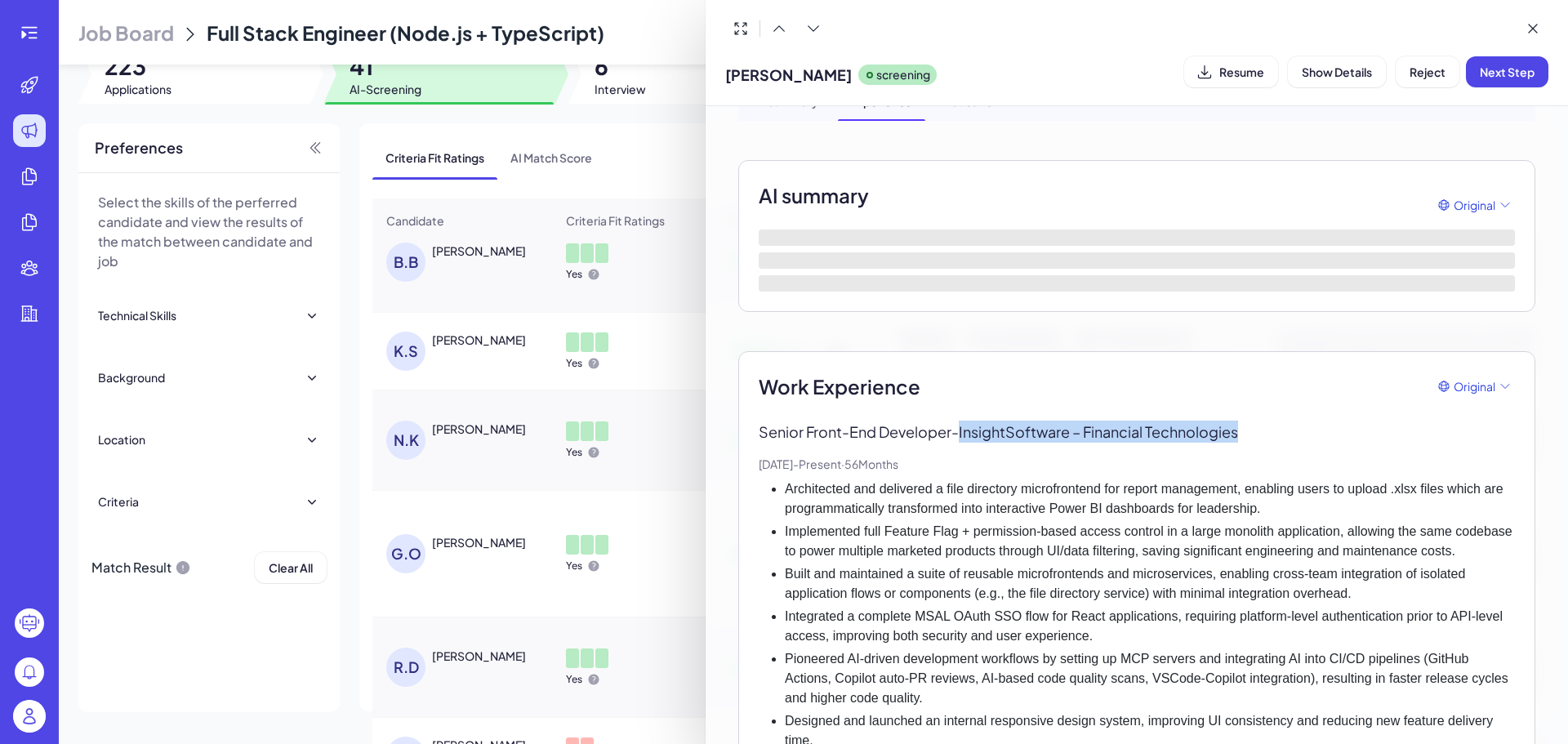
drag, startPoint x: 965, startPoint y: 432, endPoint x: 1292, endPoint y: 431, distance: 327.0
click at [1292, 431] on p "Senior Front-End Developer - InsightSoftware – Financial Technologies" at bounding box center [1137, 431] width 756 height 22
copy p "InsightSoftware – Financial Technologies"
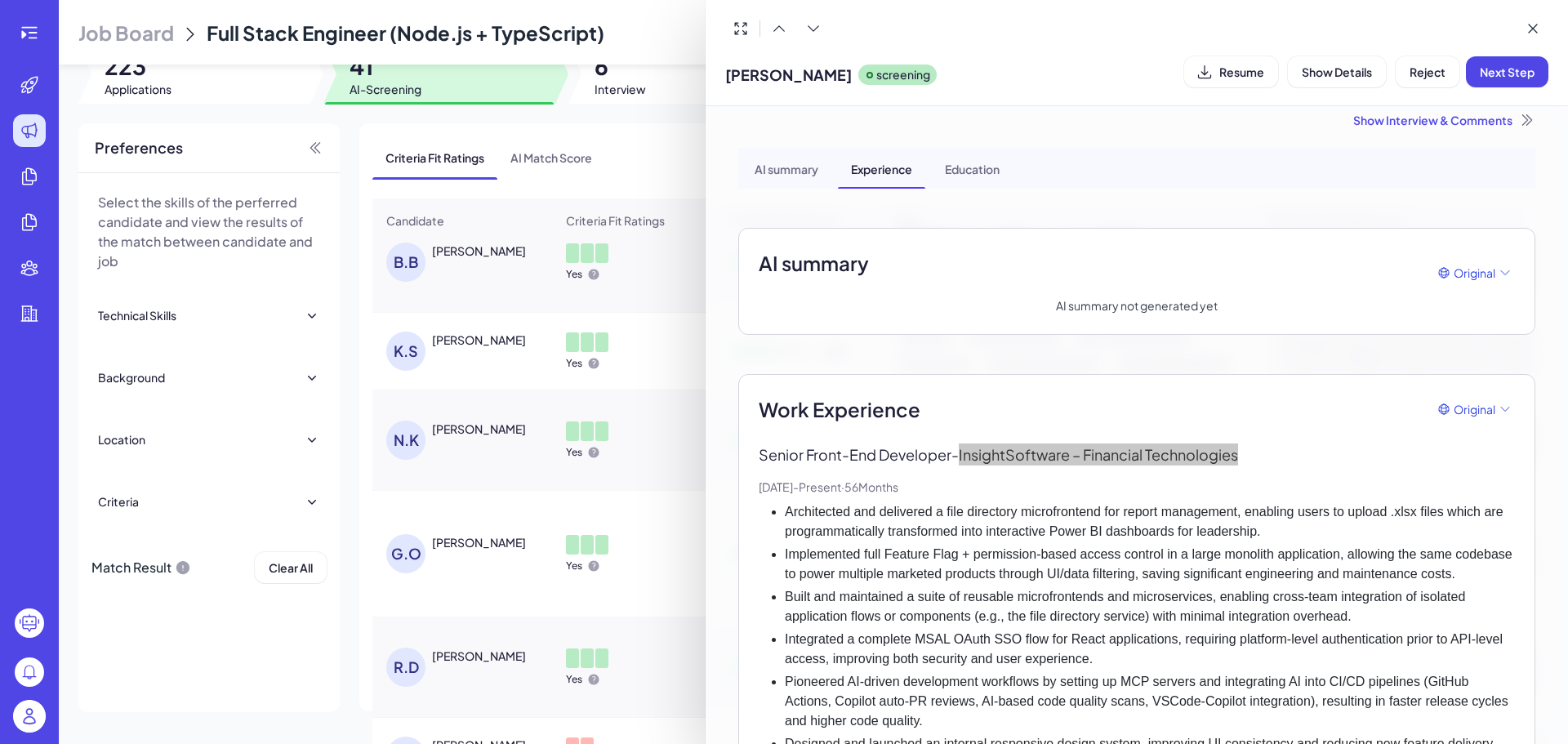
scroll to position [0, 0]
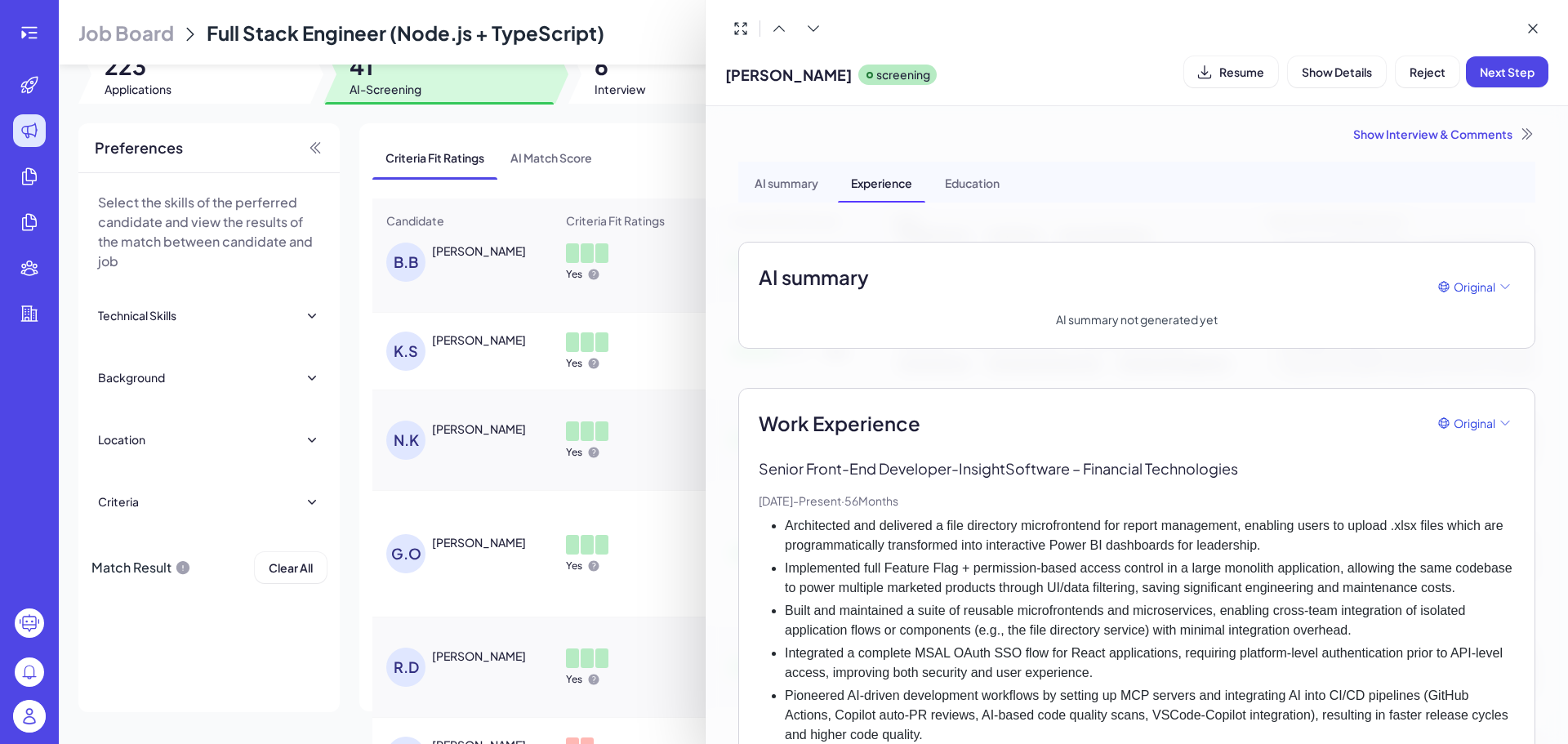
click at [599, 452] on div at bounding box center [784, 372] width 1568 height 744
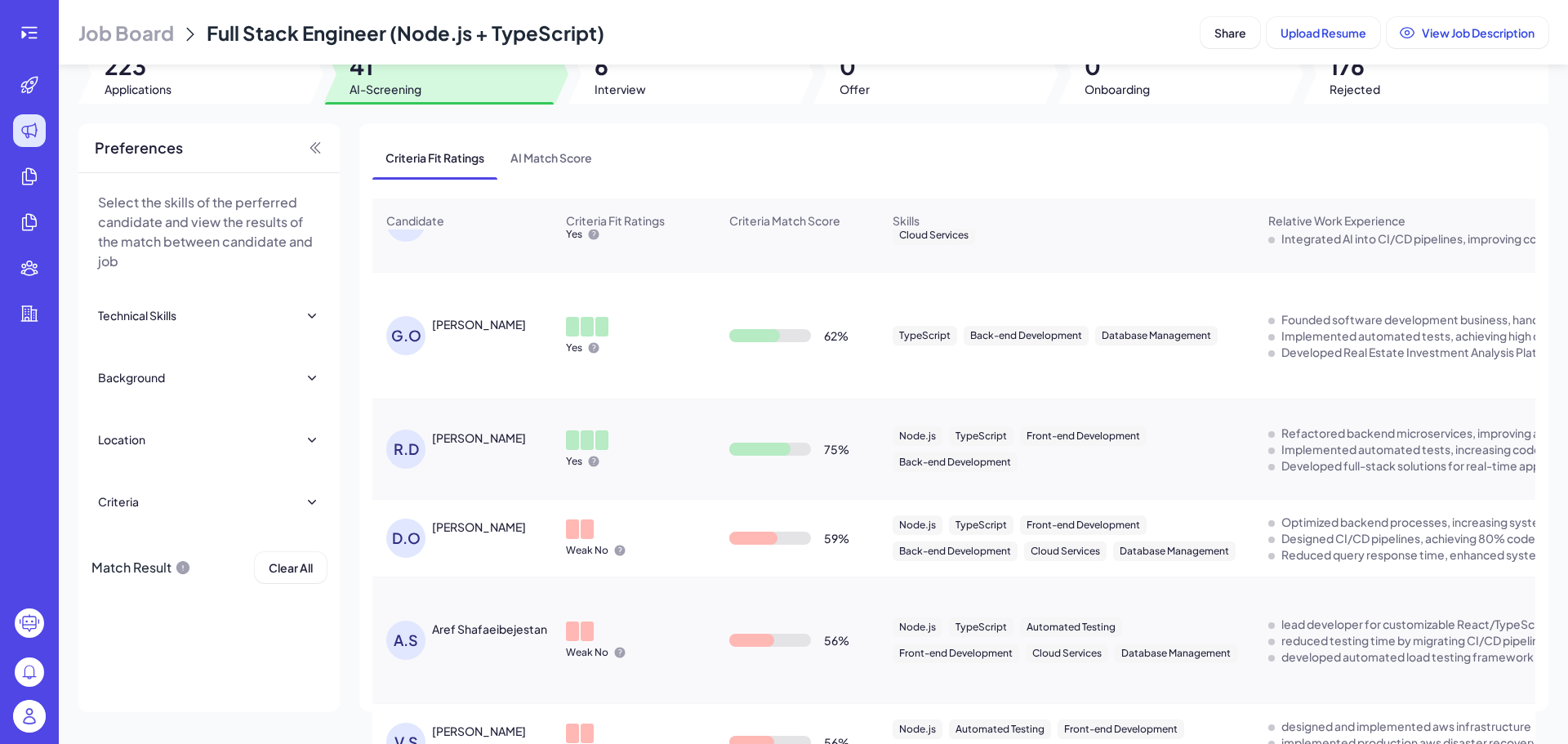
scroll to position [2773, 0]
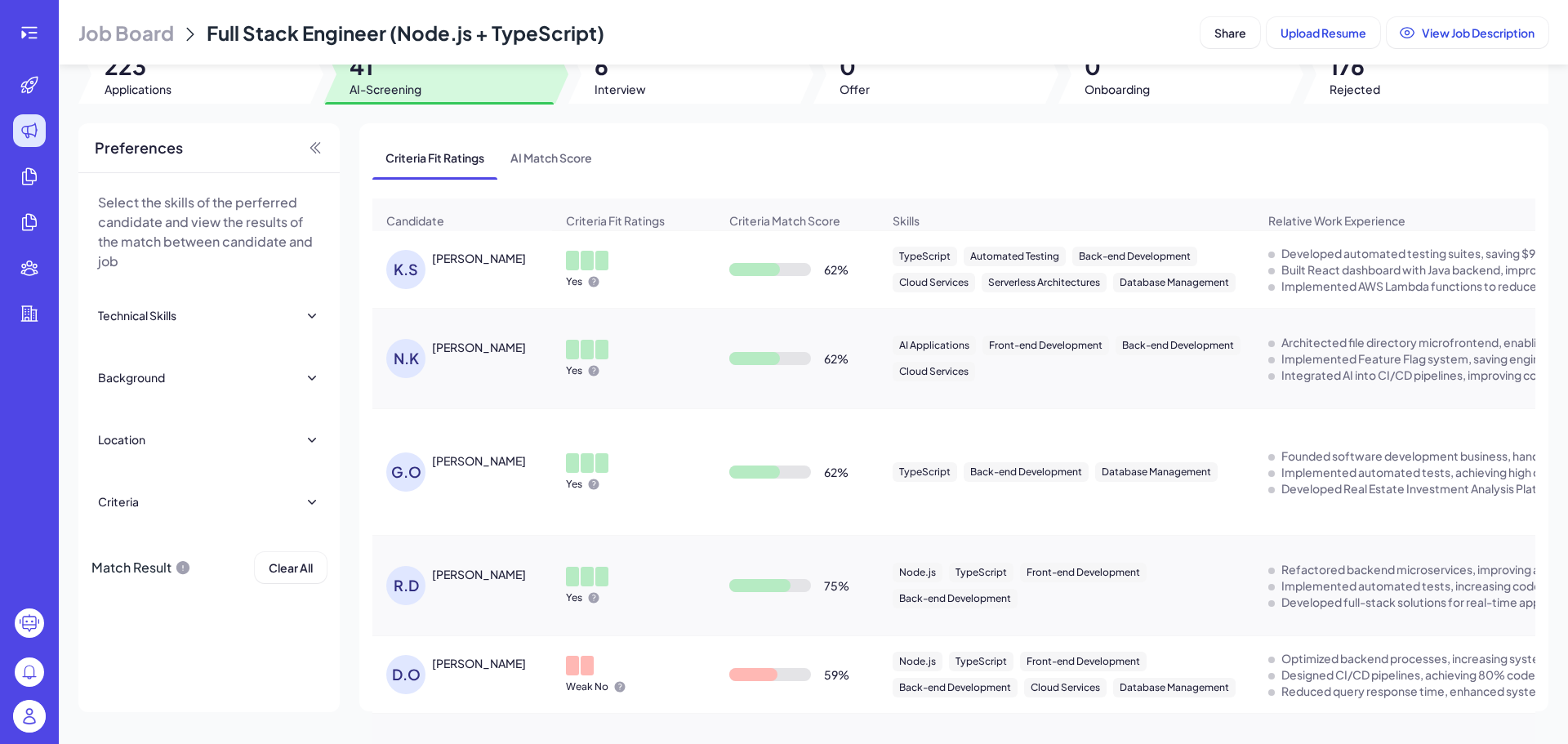
click at [502, 347] on div "Nicholas Kosik" at bounding box center [479, 347] width 94 height 16
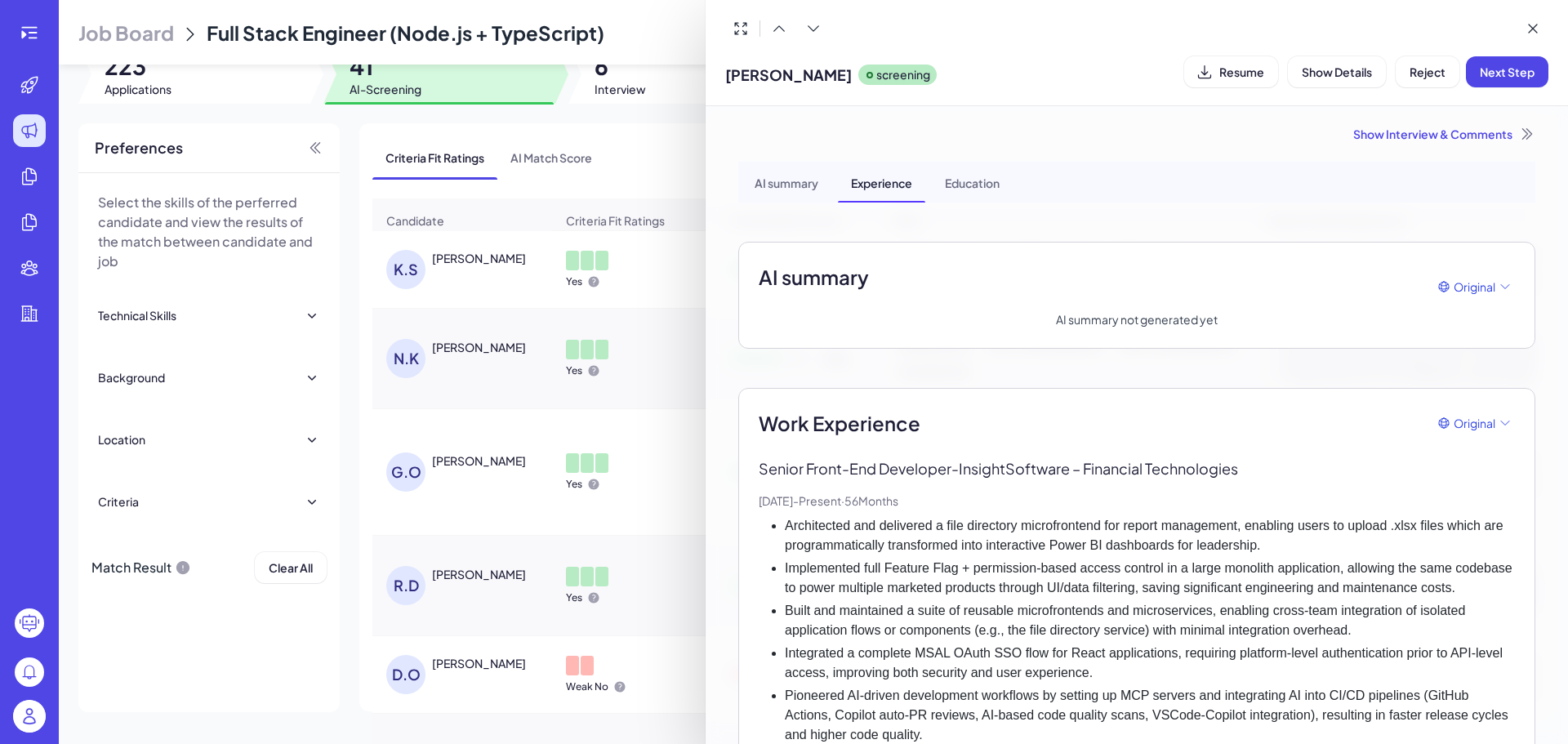
click at [579, 459] on div at bounding box center [784, 372] width 1568 height 744
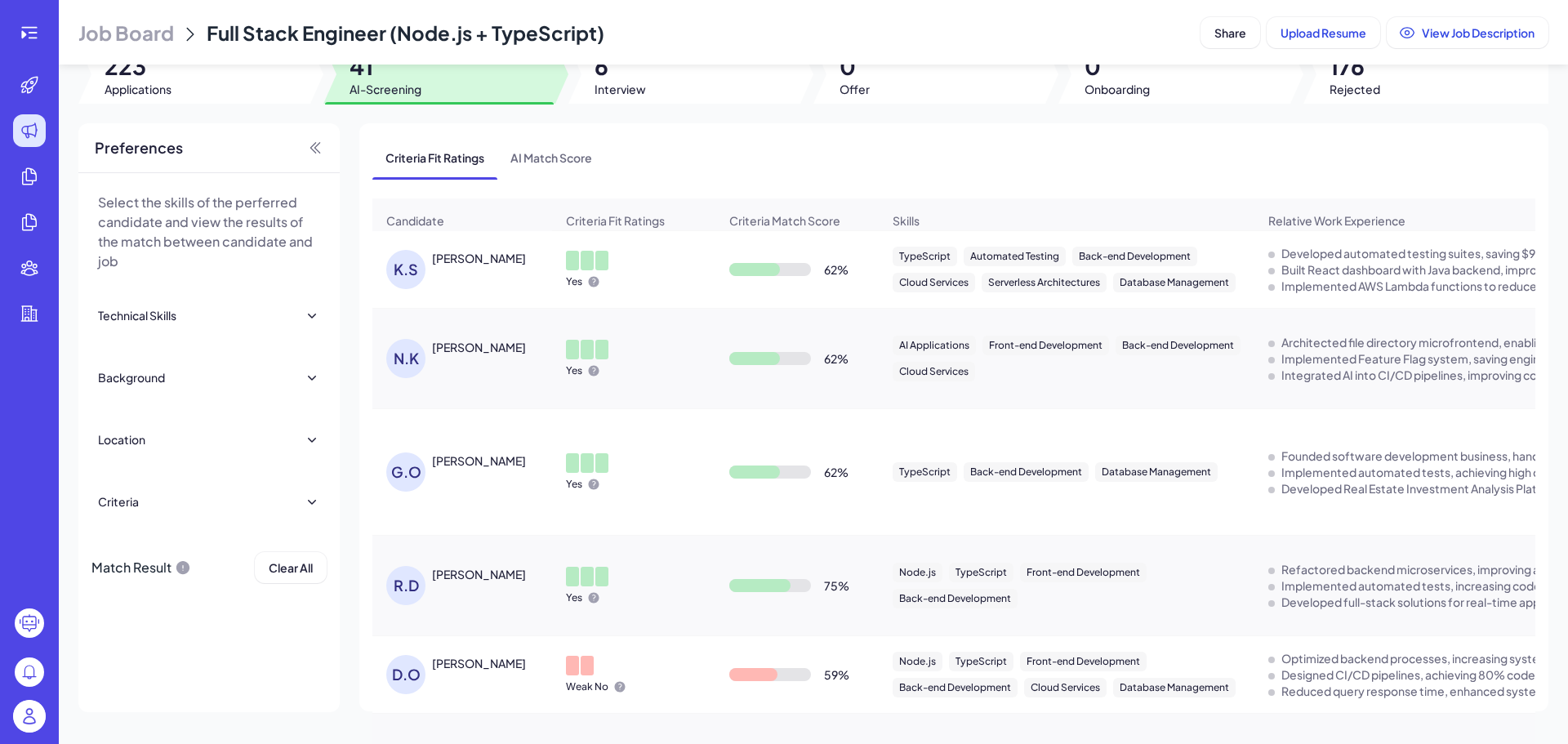
click at [486, 468] on div "GODFREY OBENG" at bounding box center [479, 461] width 94 height 16
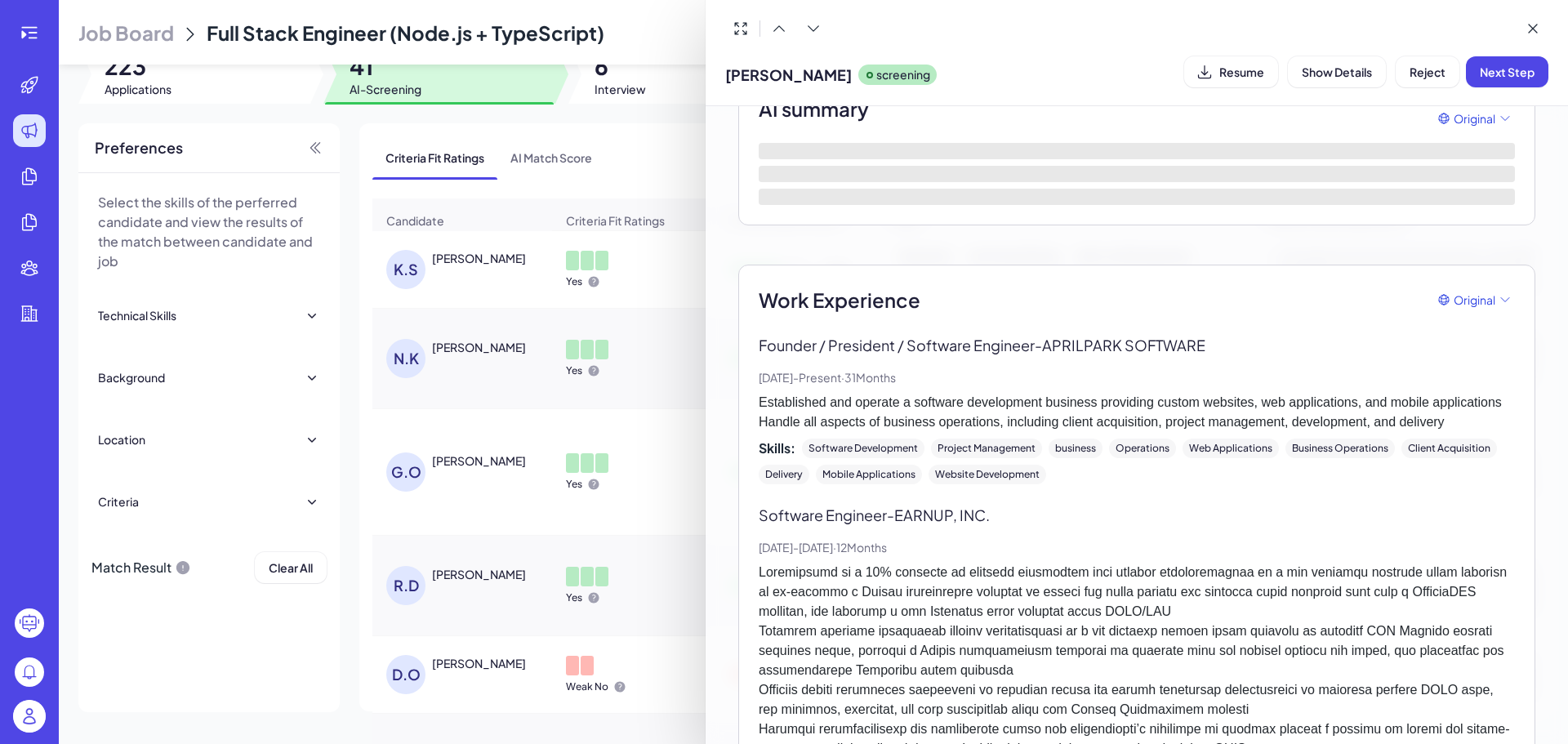
scroll to position [245, 0]
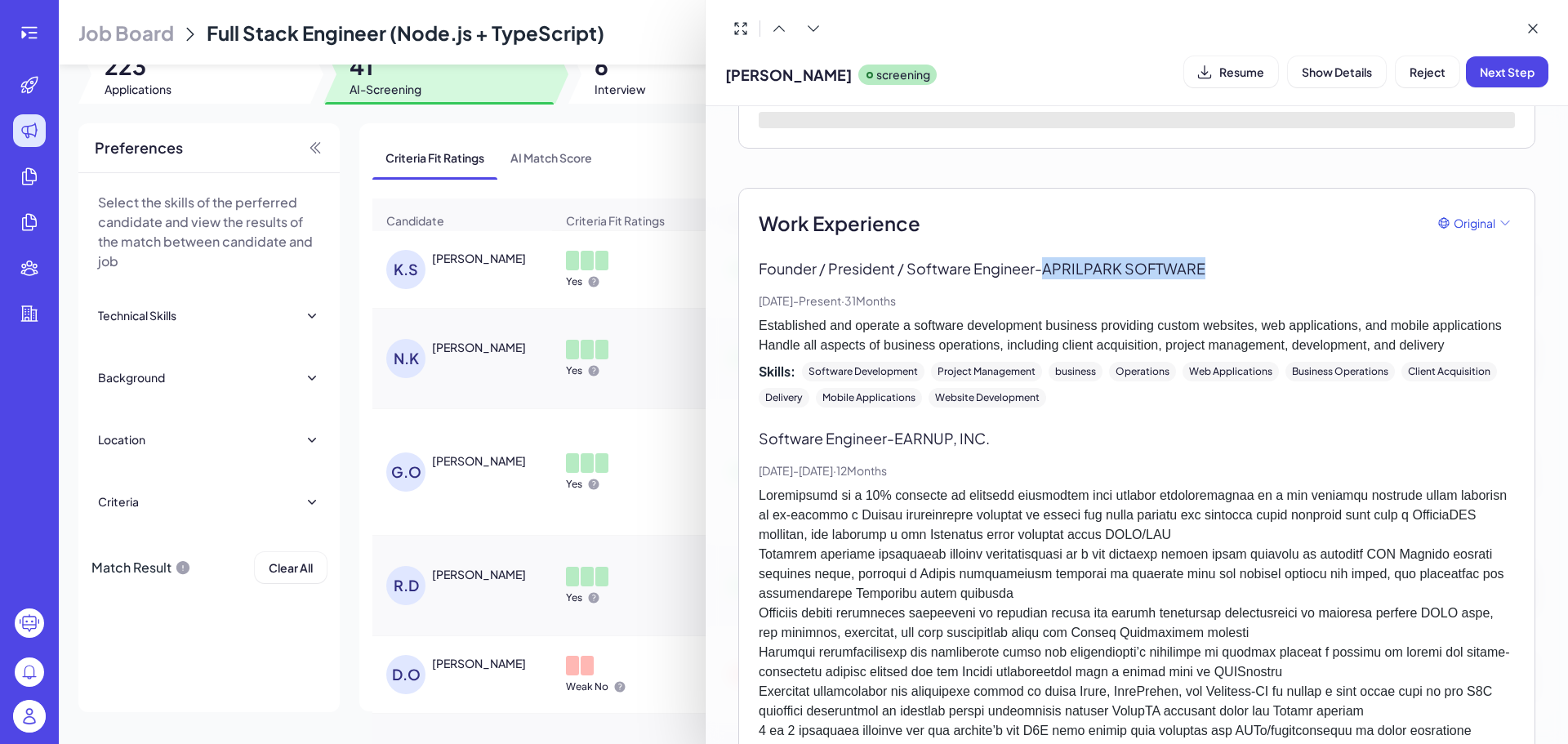
drag, startPoint x: 1054, startPoint y: 265, endPoint x: 1240, endPoint y: 275, distance: 186.3
click at [1230, 275] on p "Founder / President / Software Engineer - APRILPARK SOFTWARE" at bounding box center [1137, 268] width 756 height 22
copy p "APRILPARK SOFTWARE"
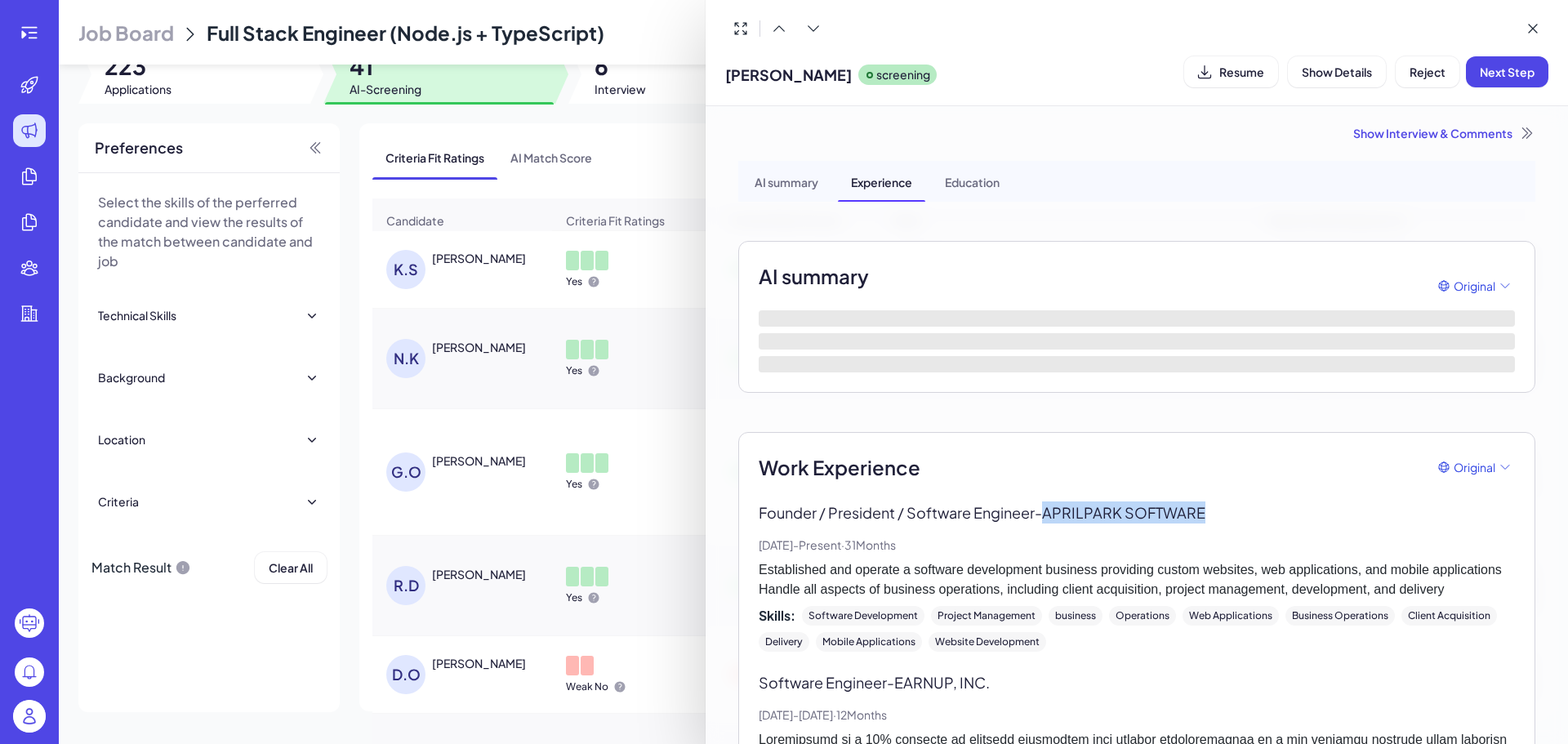
scroll to position [0, 0]
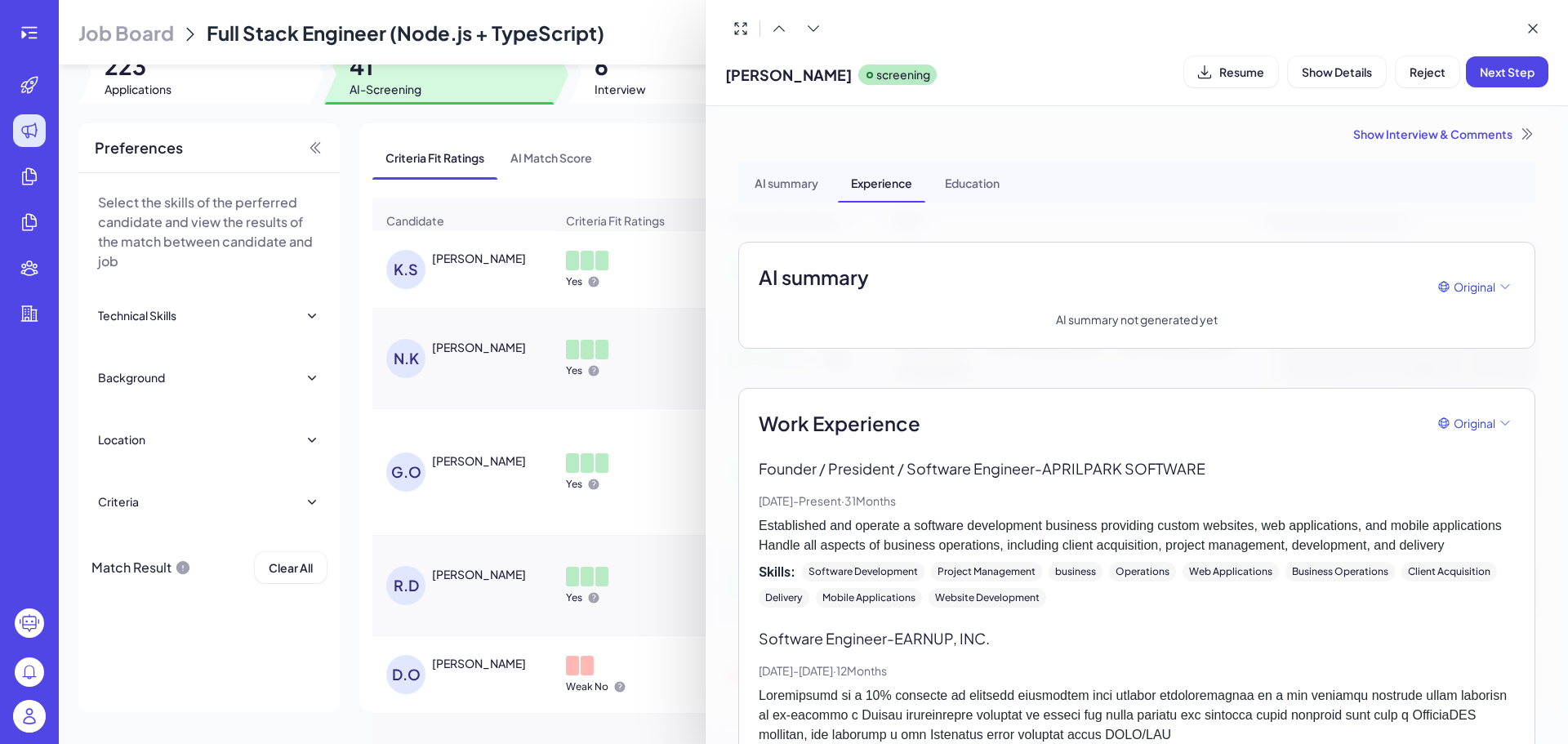
click at [621, 395] on div at bounding box center [784, 372] width 1568 height 744
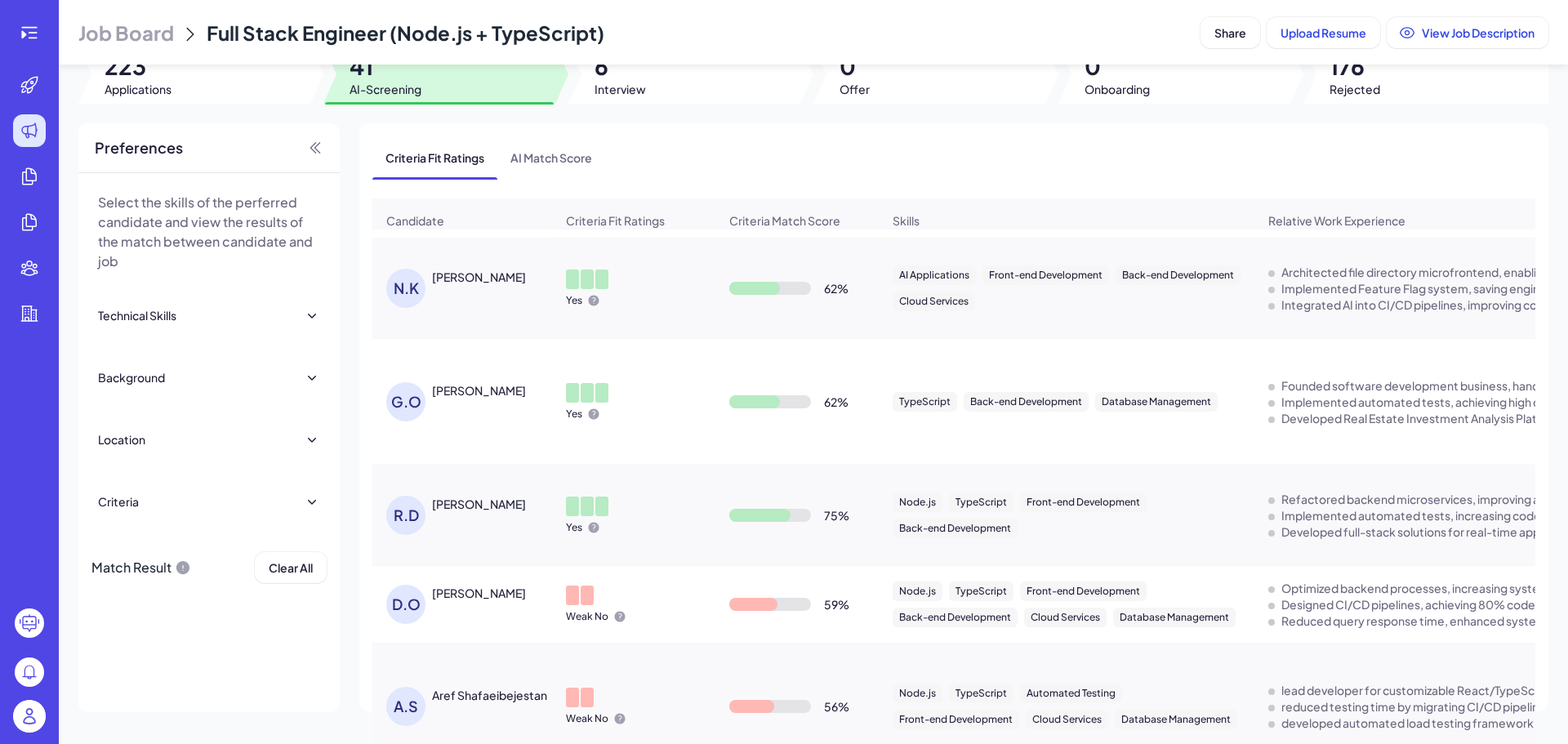
scroll to position [2854, 0]
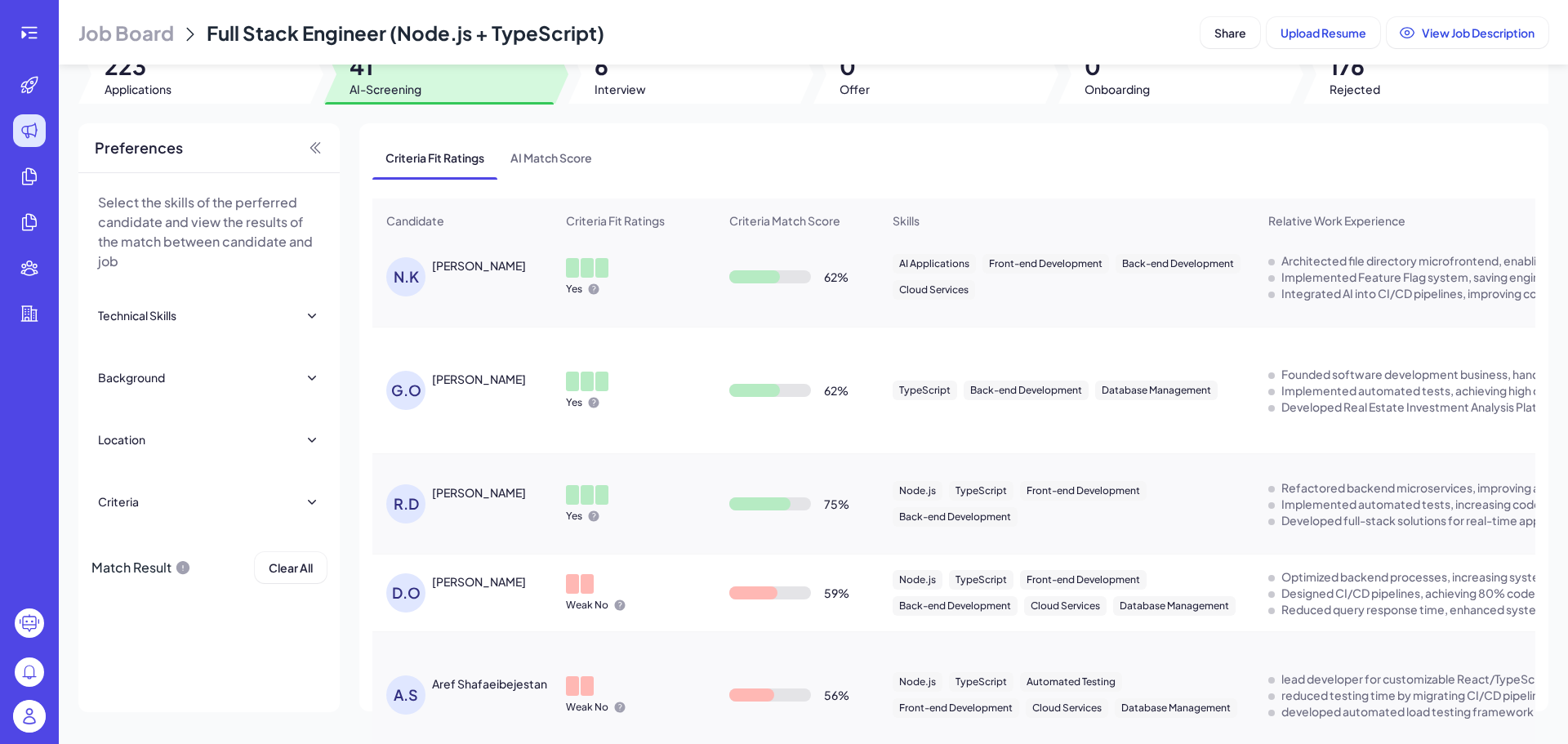
click at [506, 495] on div "RACHEL DONAHUE" at bounding box center [479, 493] width 94 height 16
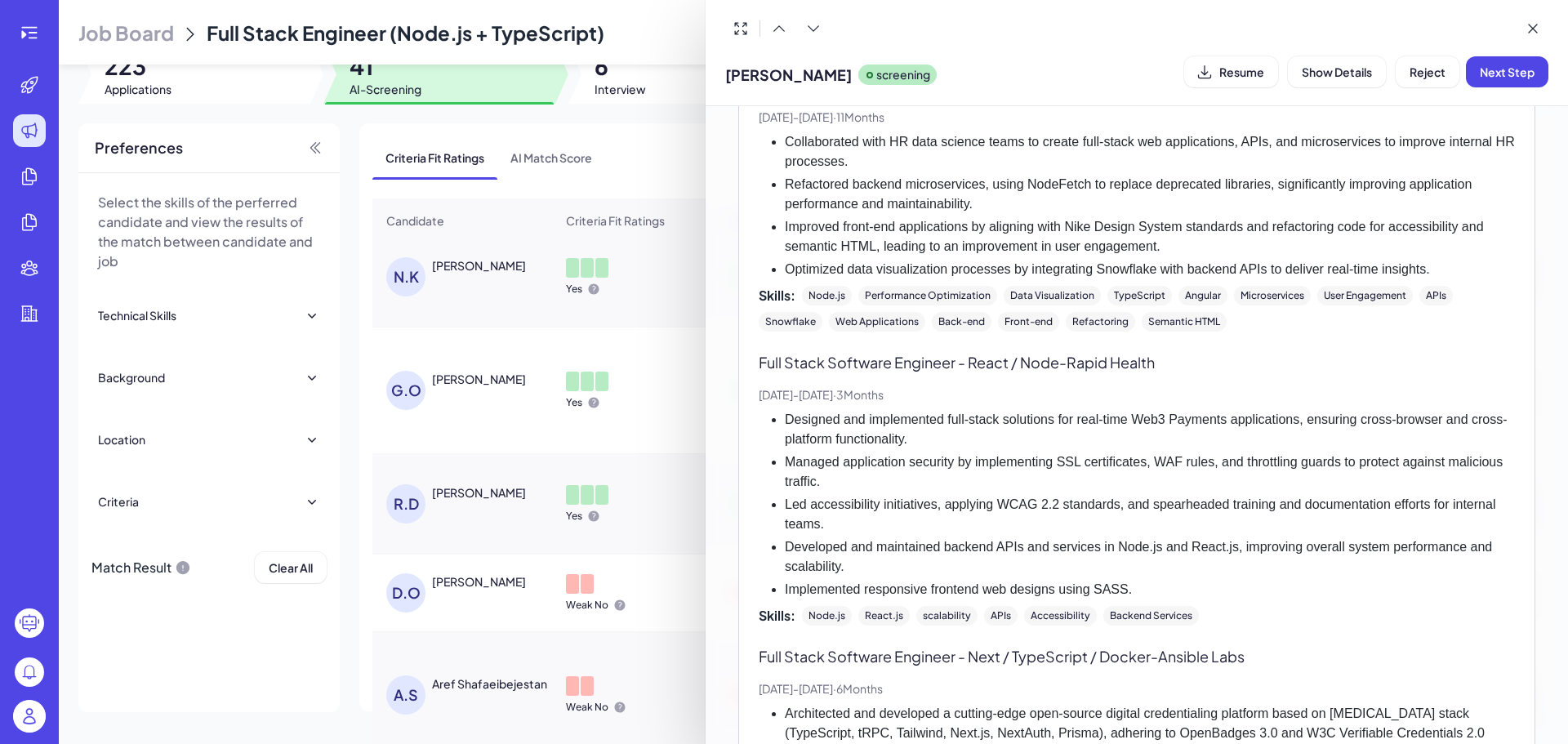
scroll to position [570, 0]
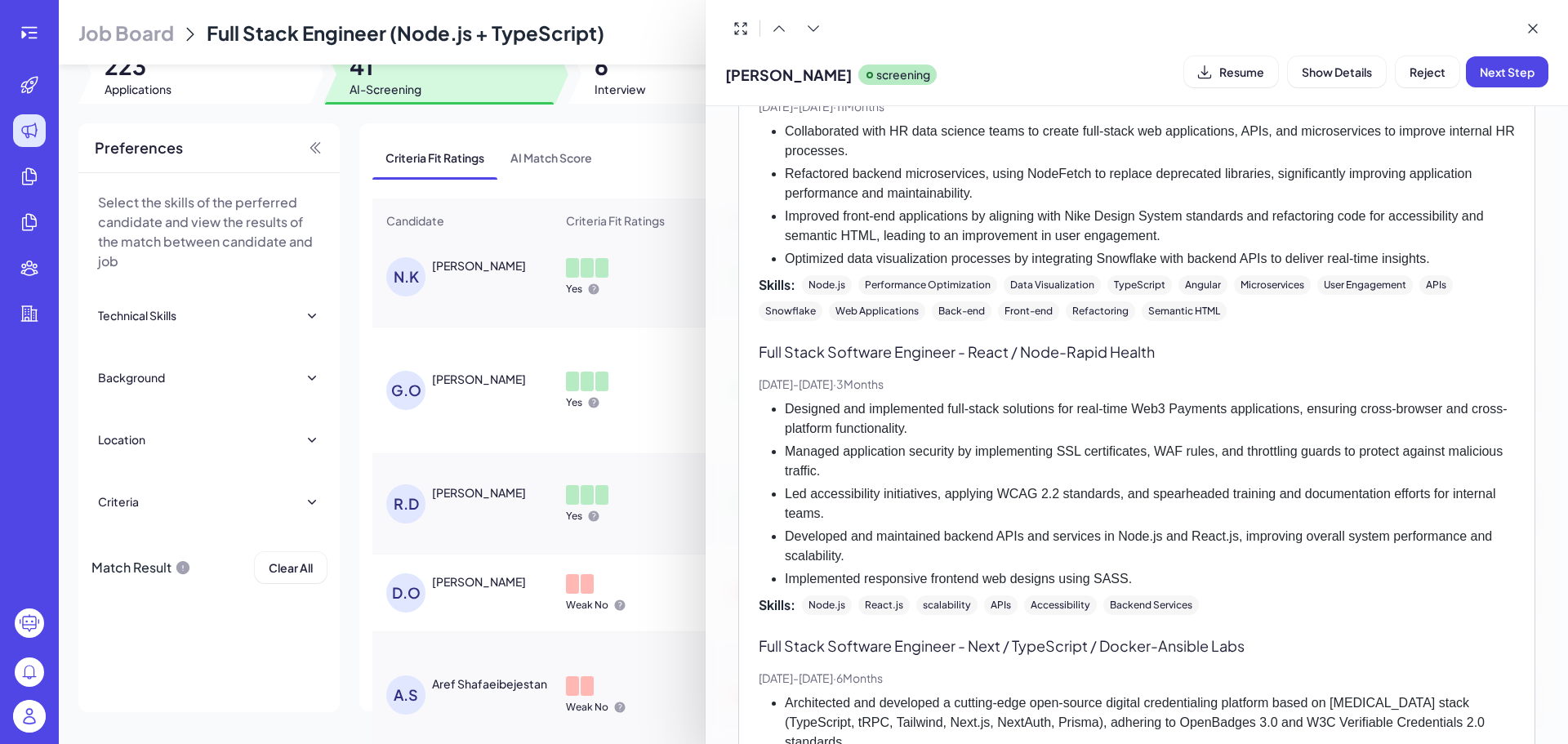
drag, startPoint x: 575, startPoint y: 548, endPoint x: 604, endPoint y: 557, distance: 30.4
click at [575, 547] on div at bounding box center [784, 372] width 1568 height 744
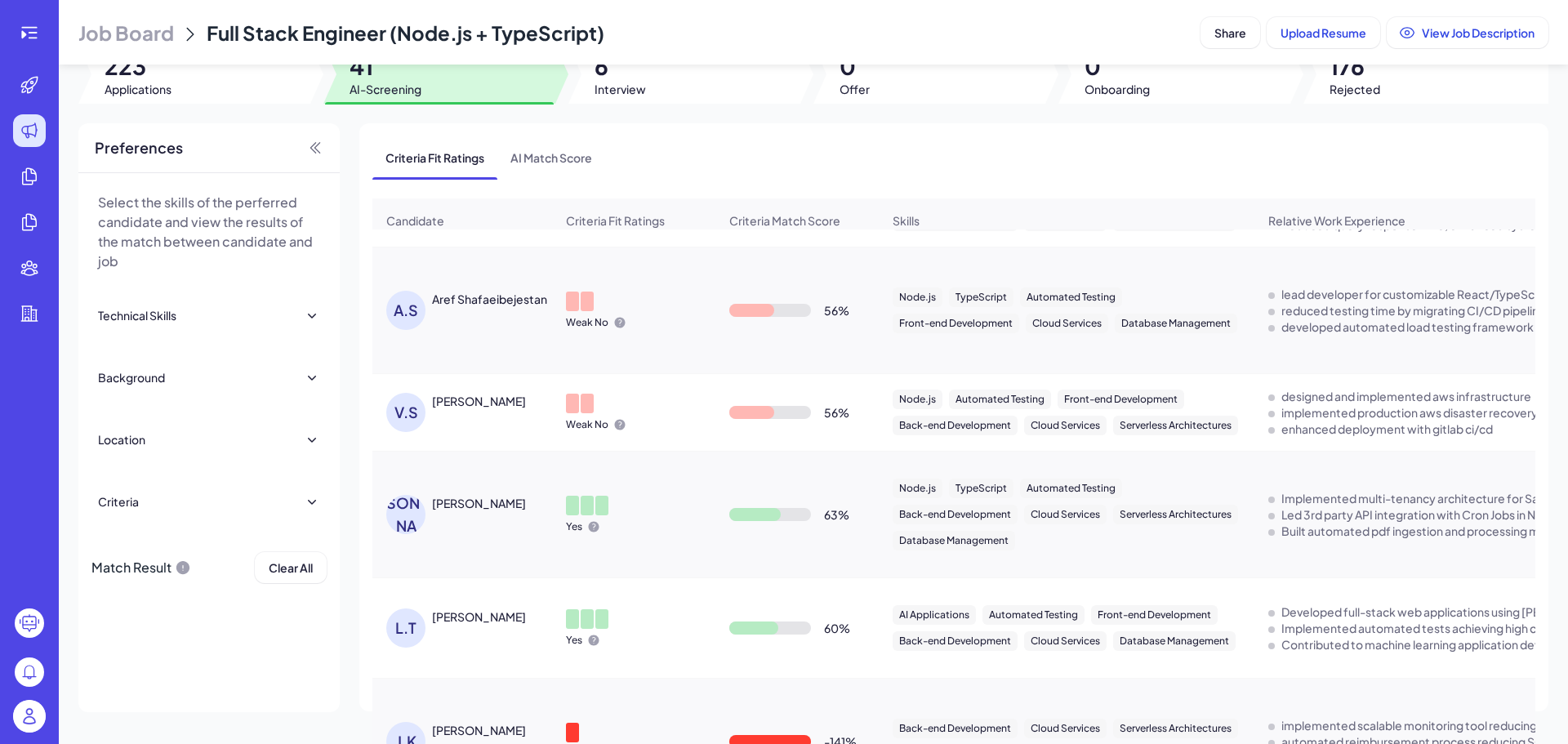
scroll to position [3181, 0]
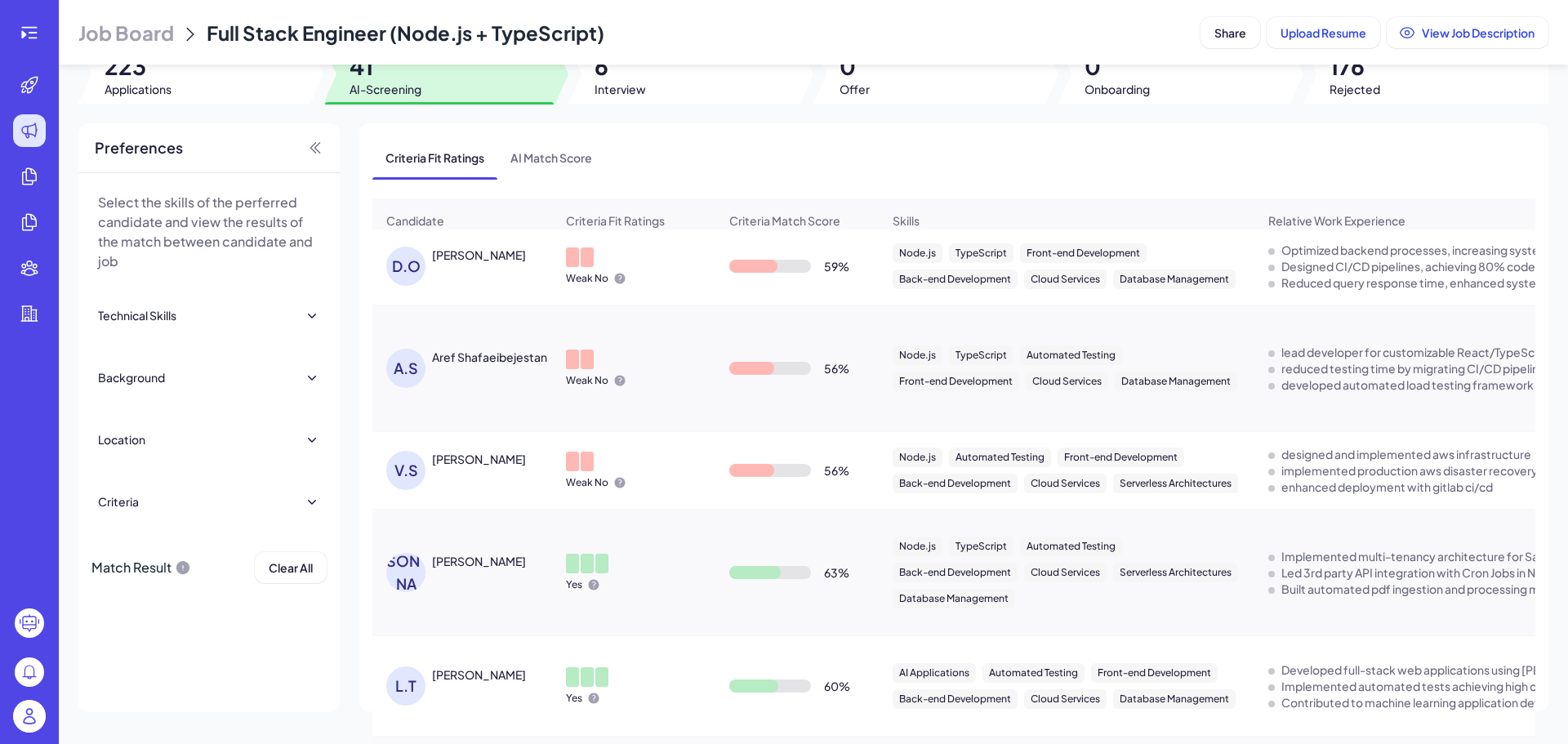
click at [595, 281] on p "Weak No" at bounding box center [587, 278] width 43 height 13
click at [446, 254] on div "Darius Okafor" at bounding box center [479, 255] width 94 height 16
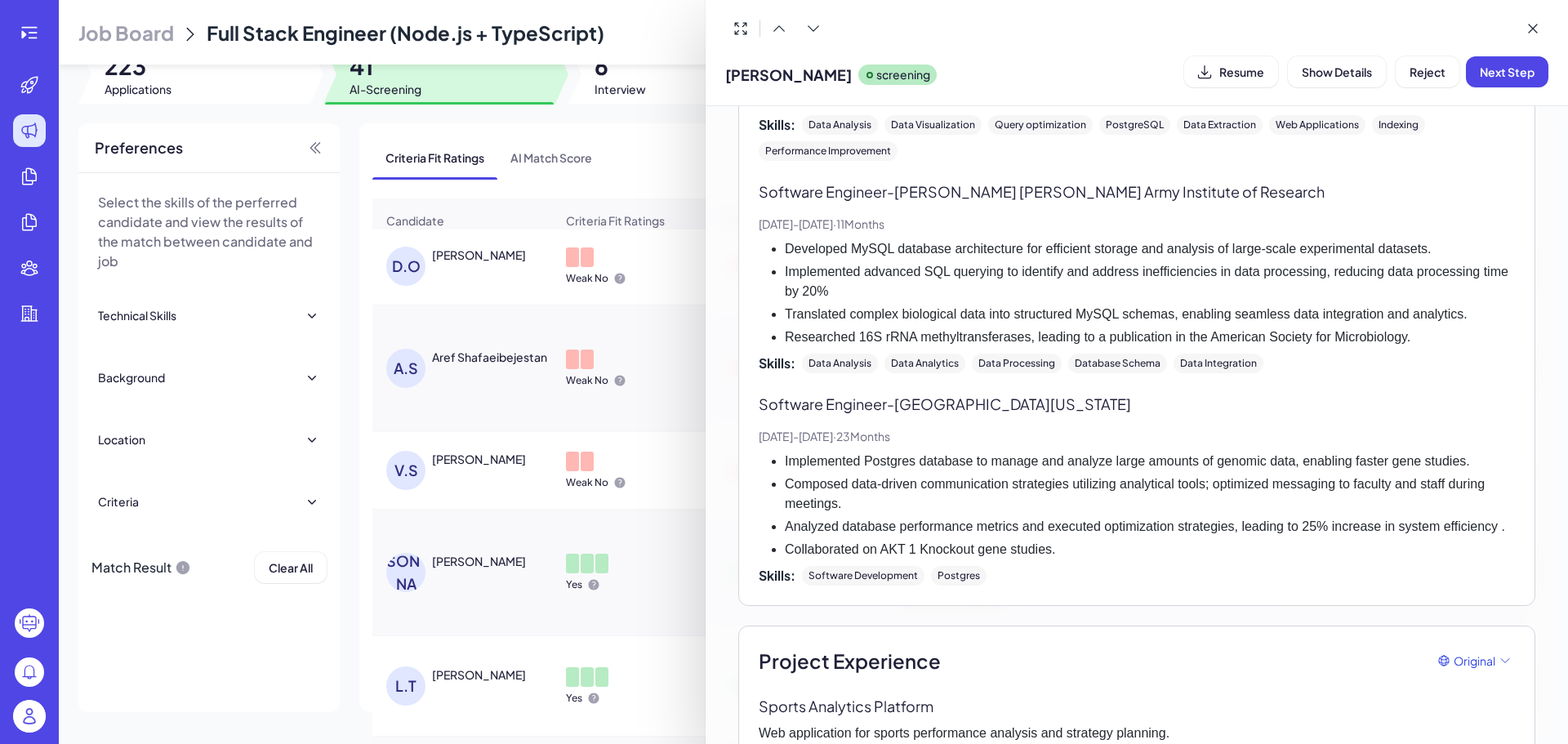
scroll to position [1062, 0]
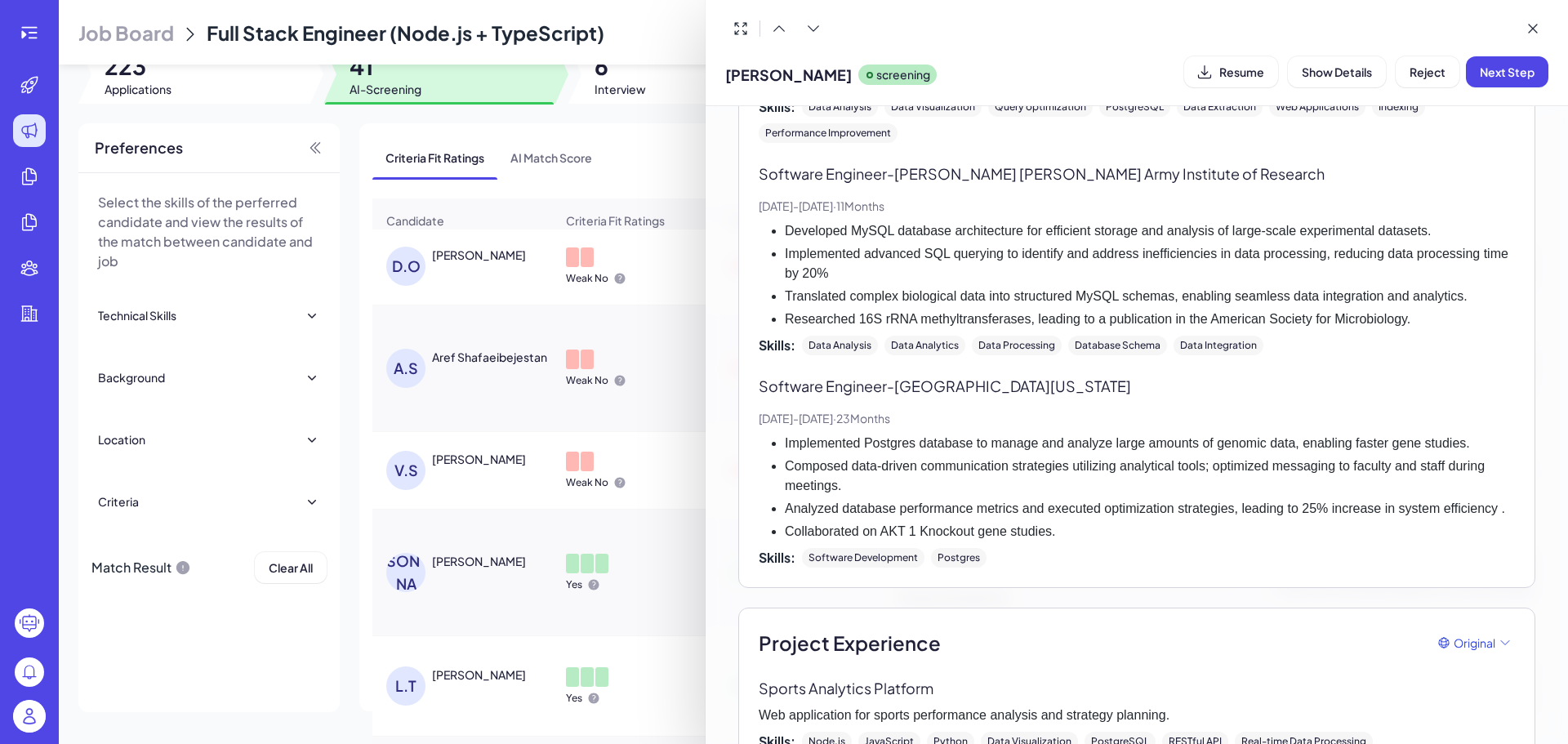
click at [632, 474] on div at bounding box center [784, 372] width 1568 height 744
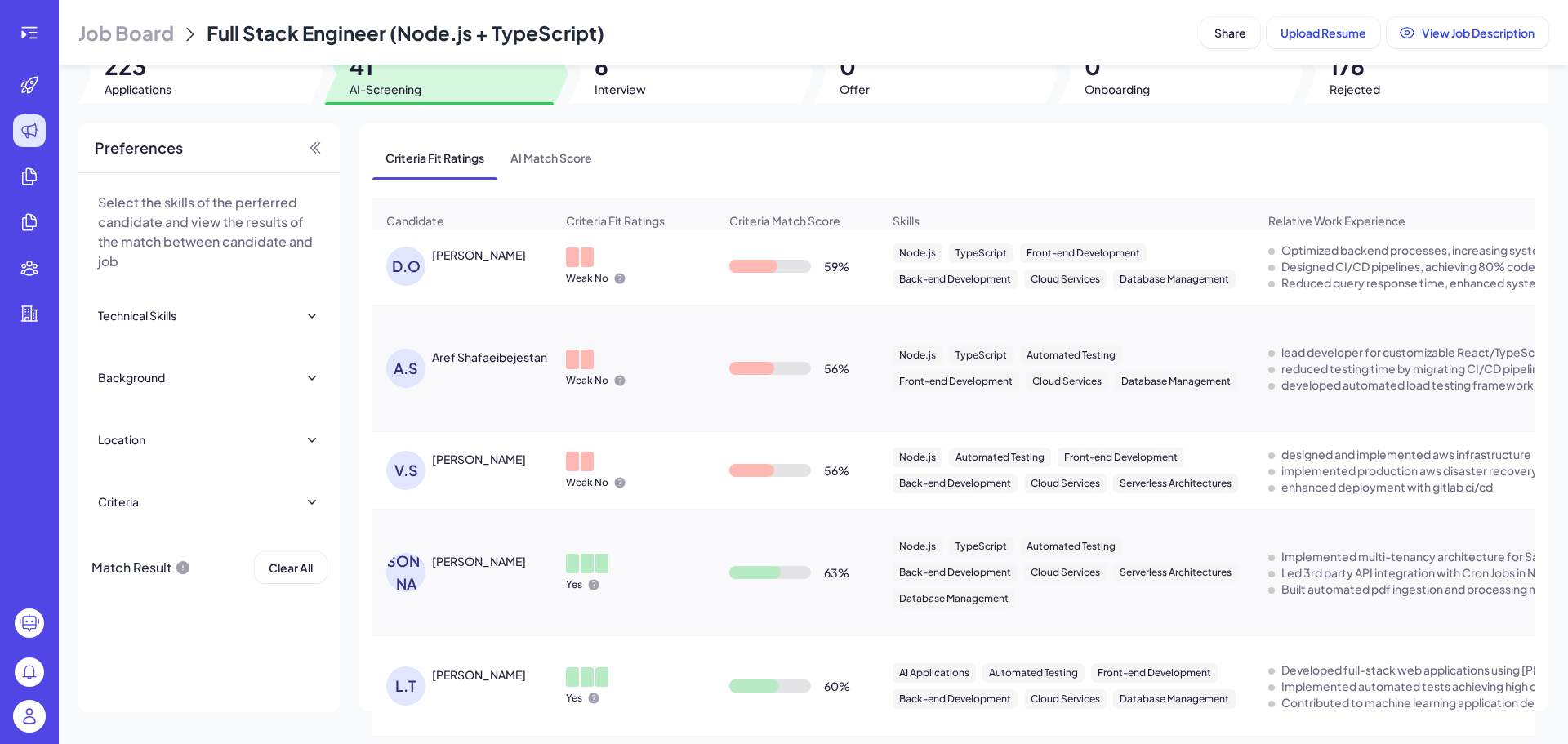
click at [491, 481] on div "V.S Vishvak Seenichamy" at bounding box center [470, 471] width 169 height 39
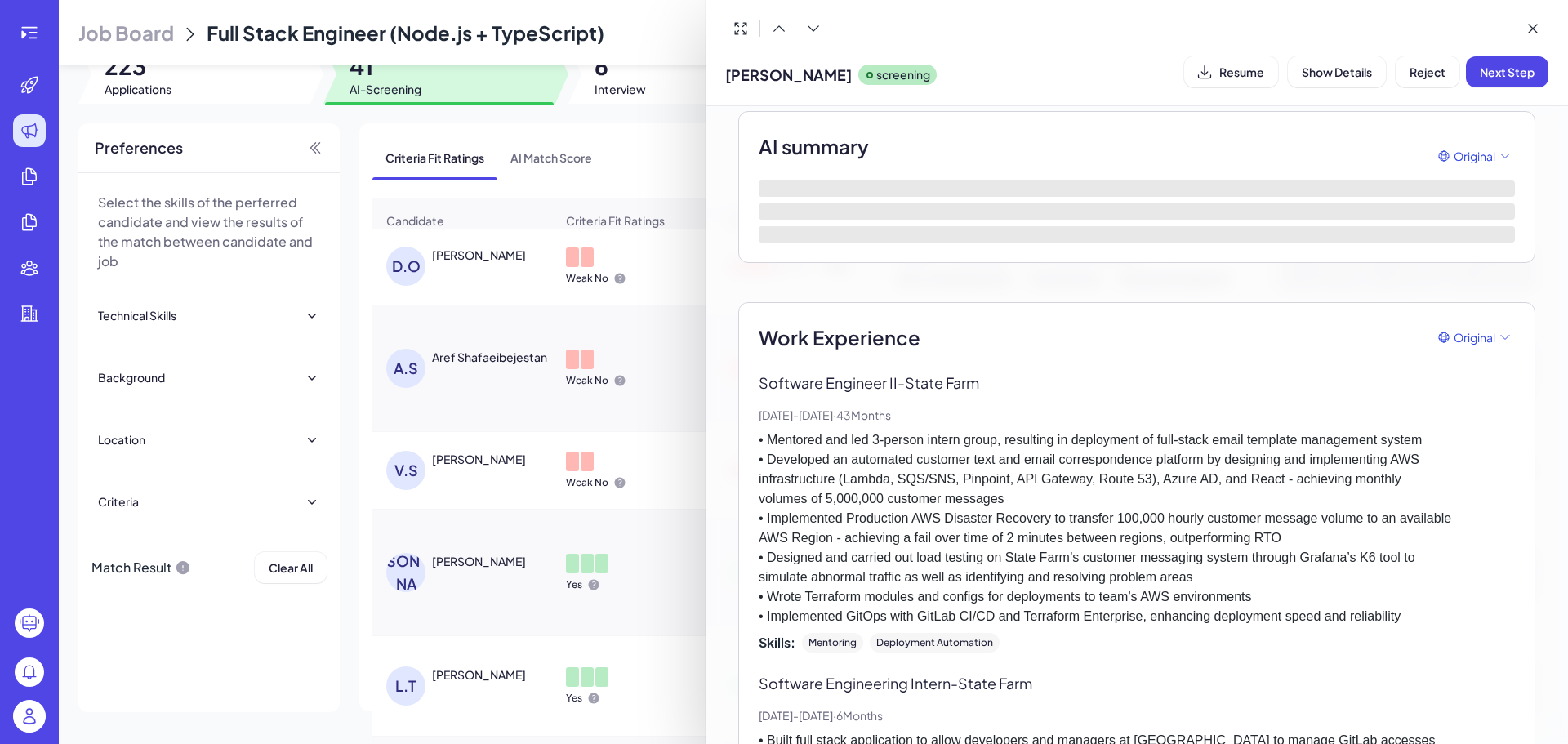
scroll to position [128, 0]
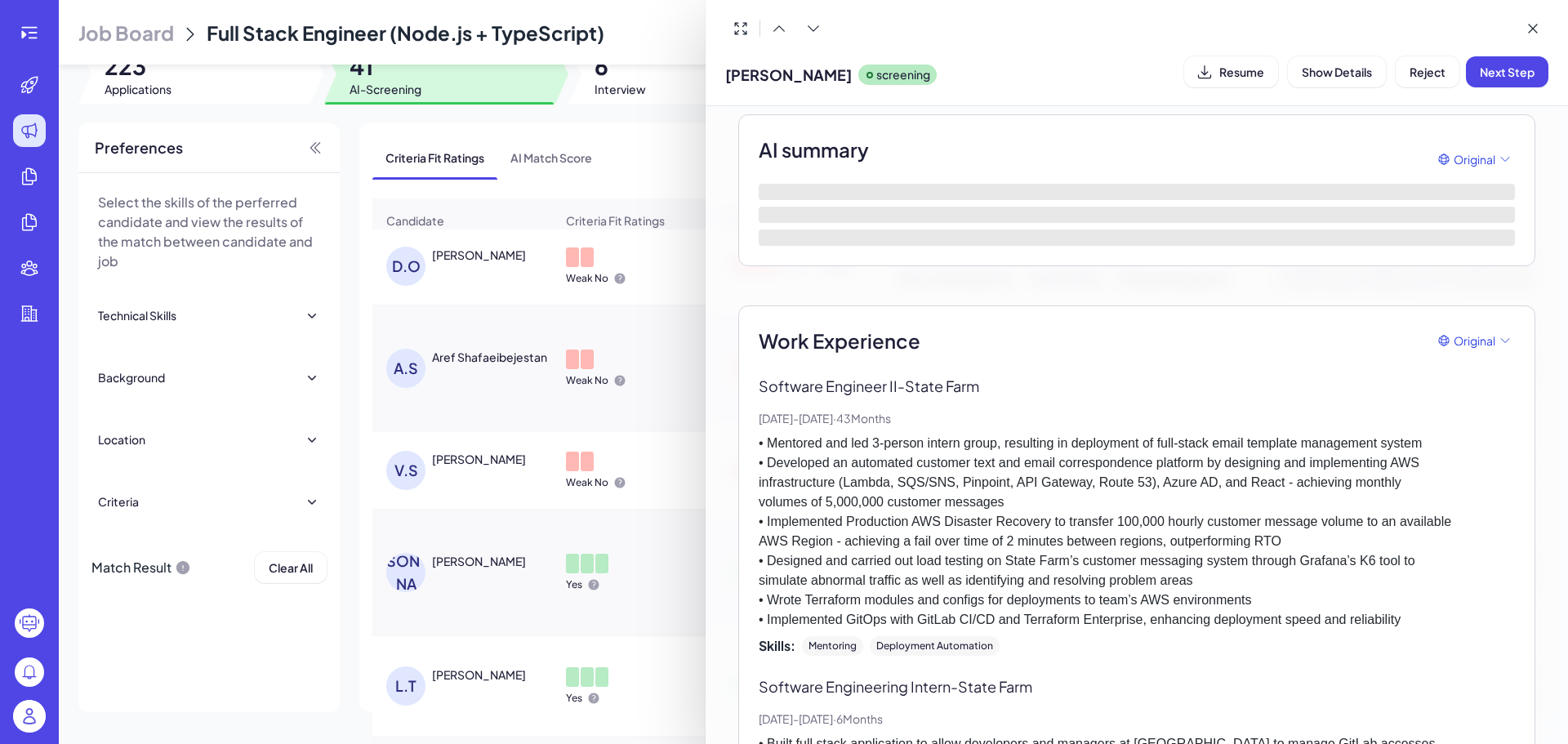
click at [655, 560] on div at bounding box center [784, 372] width 1568 height 744
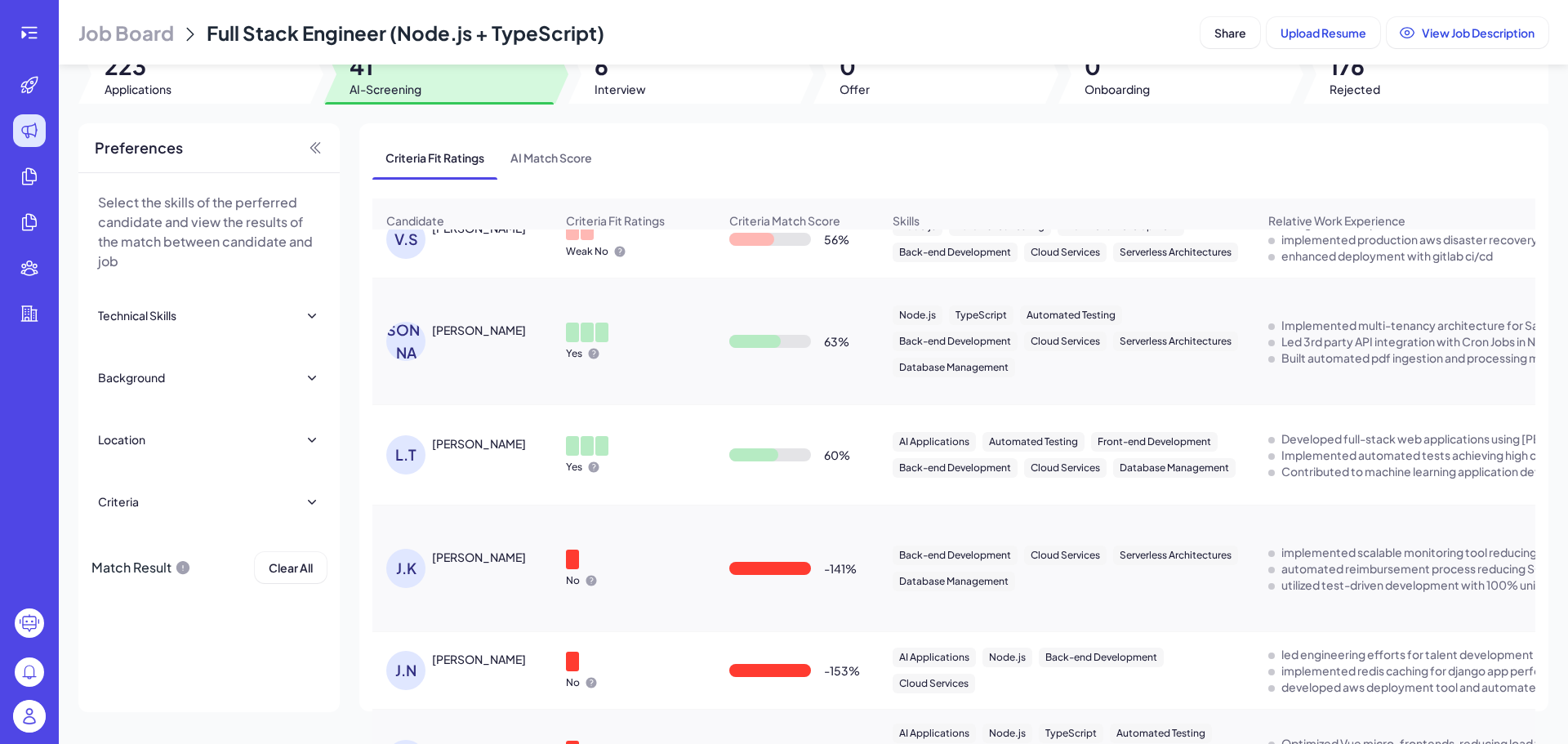
scroll to position [3426, 0]
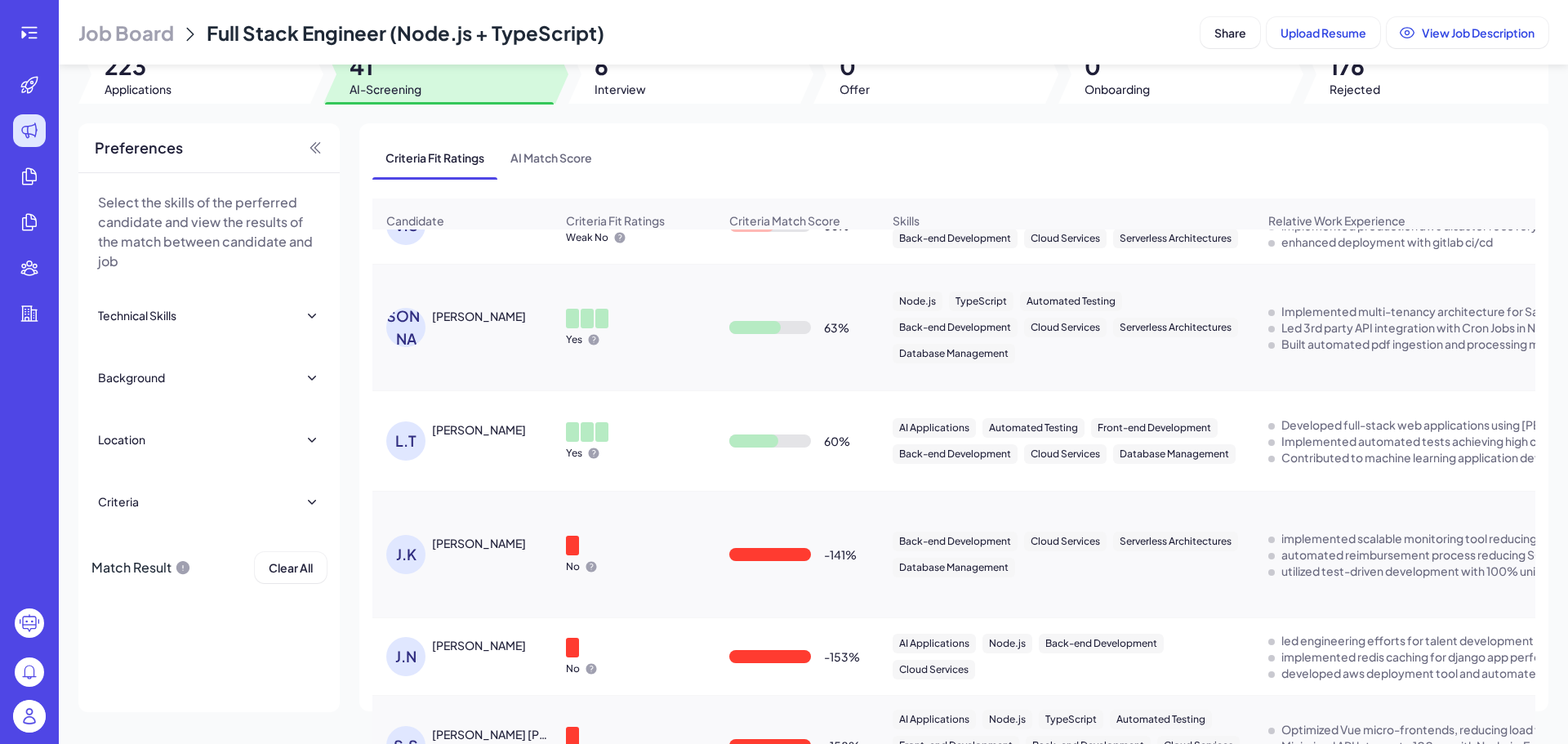
click at [469, 347] on div "J.H Jonathan Huth" at bounding box center [470, 328] width 169 height 39
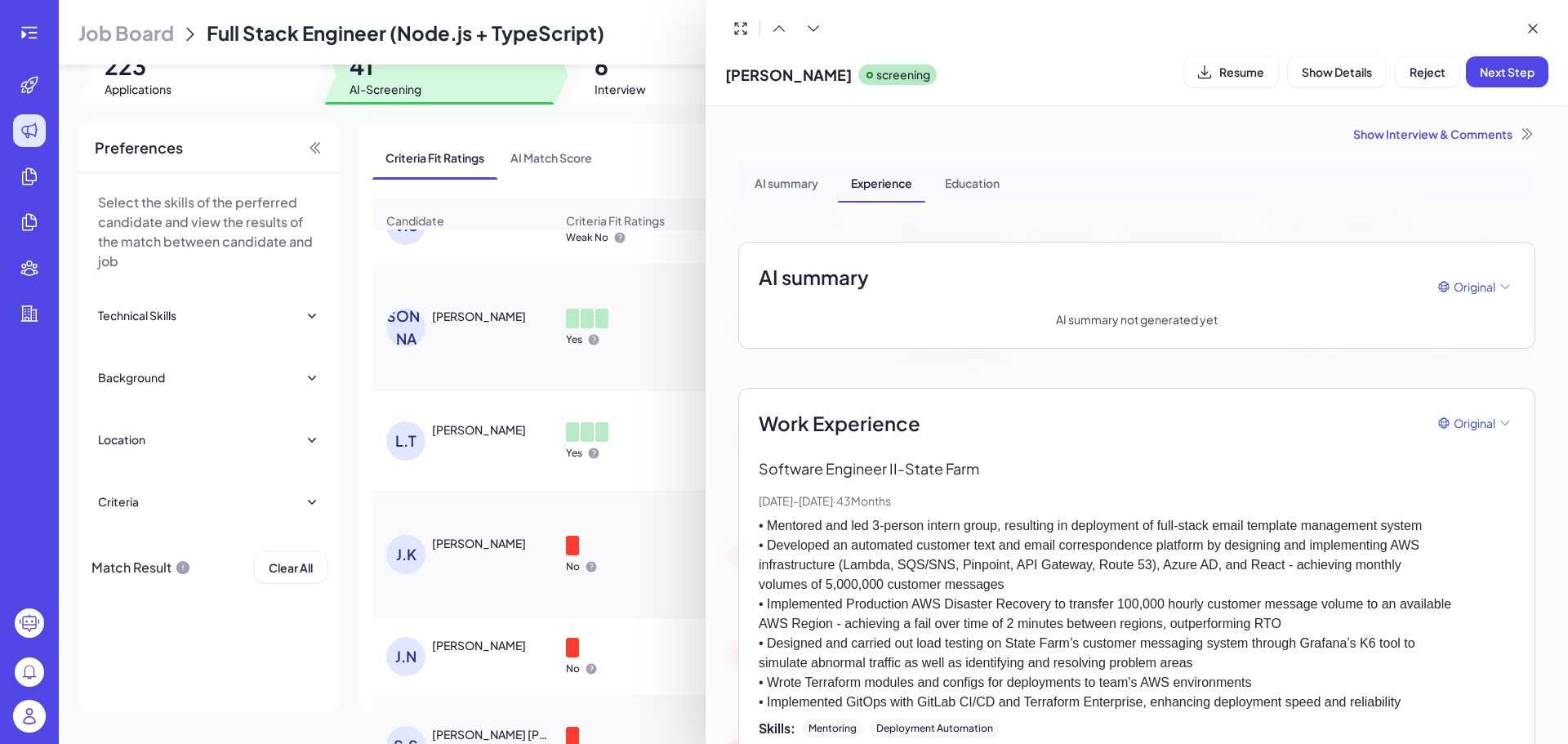
click at [619, 383] on div at bounding box center [784, 372] width 1568 height 744
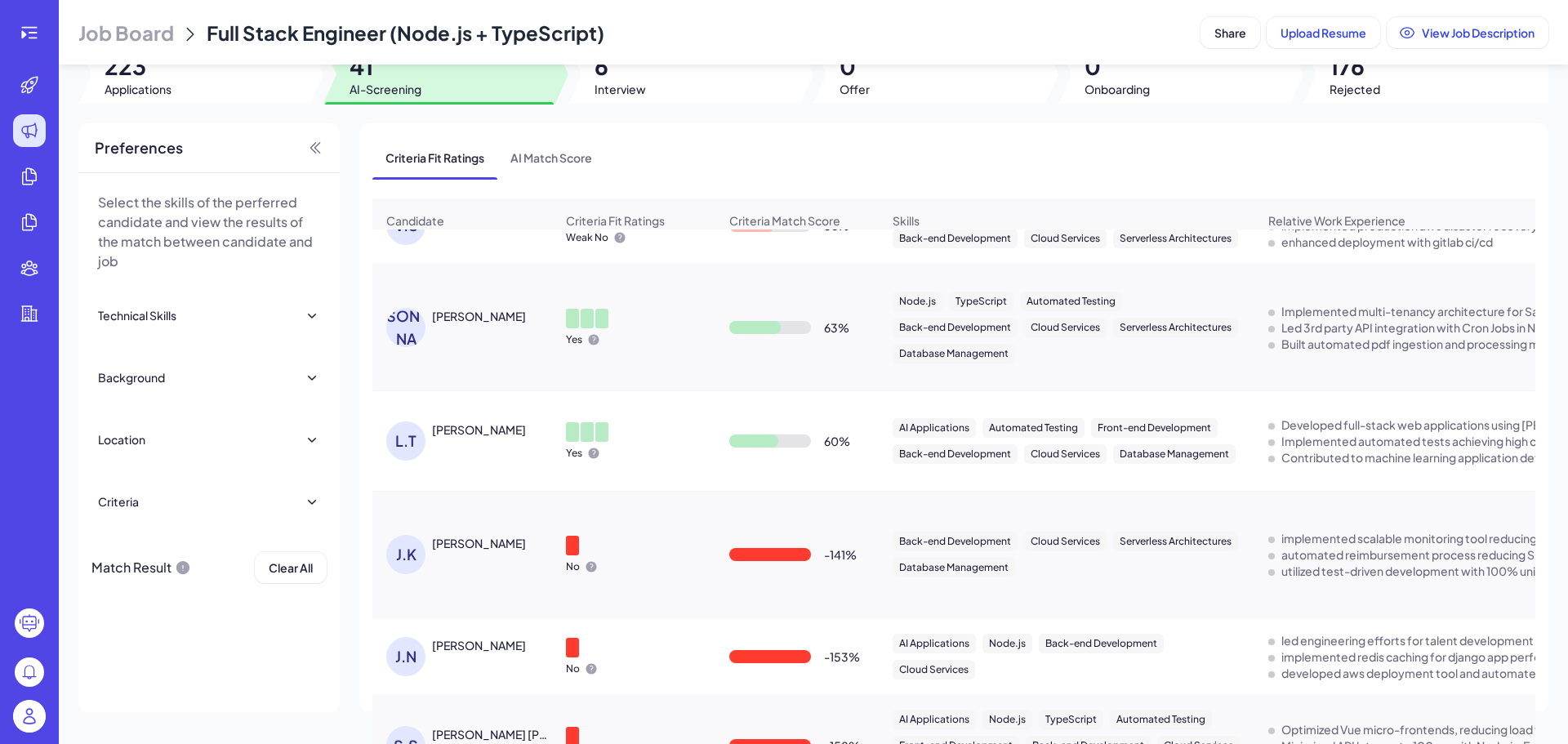
click at [477, 347] on div "J.H Jonathan Huth" at bounding box center [470, 328] width 169 height 39
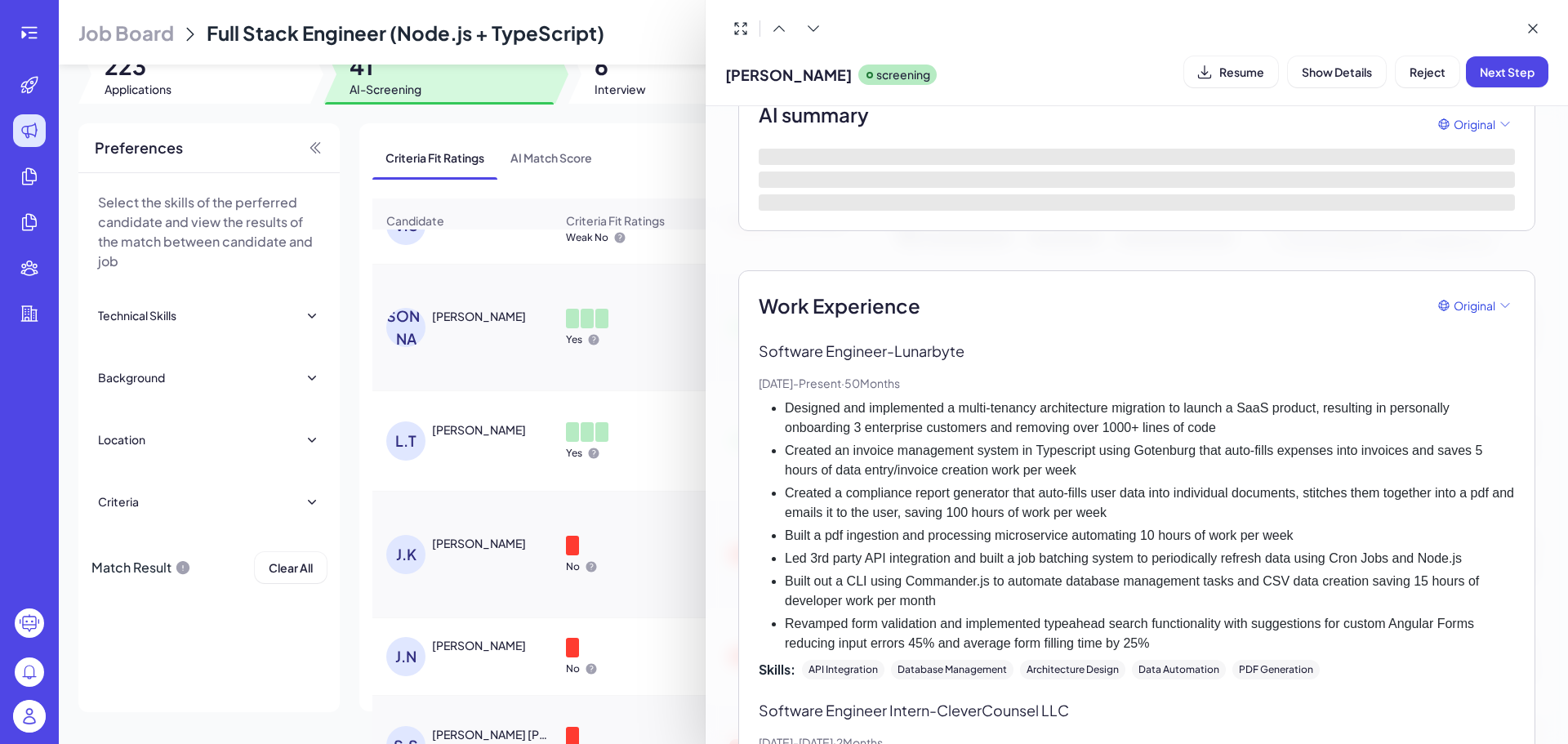
scroll to position [157, 0]
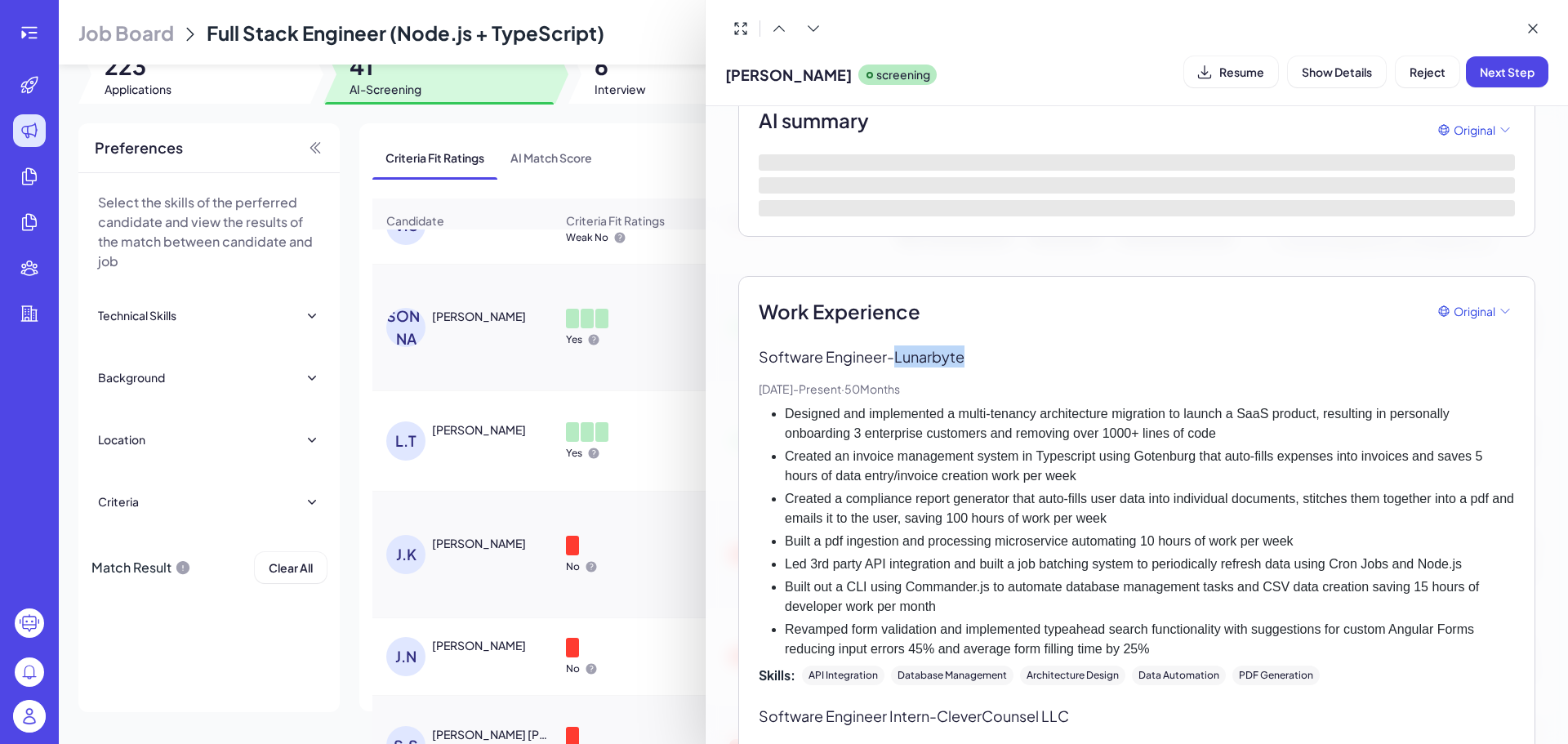
drag, startPoint x: 915, startPoint y: 361, endPoint x: 1030, endPoint y: 355, distance: 115.2
click at [1015, 355] on p "Software Engineer - Lunarbyte" at bounding box center [1137, 356] width 756 height 22
copy p "Lunarbyte"
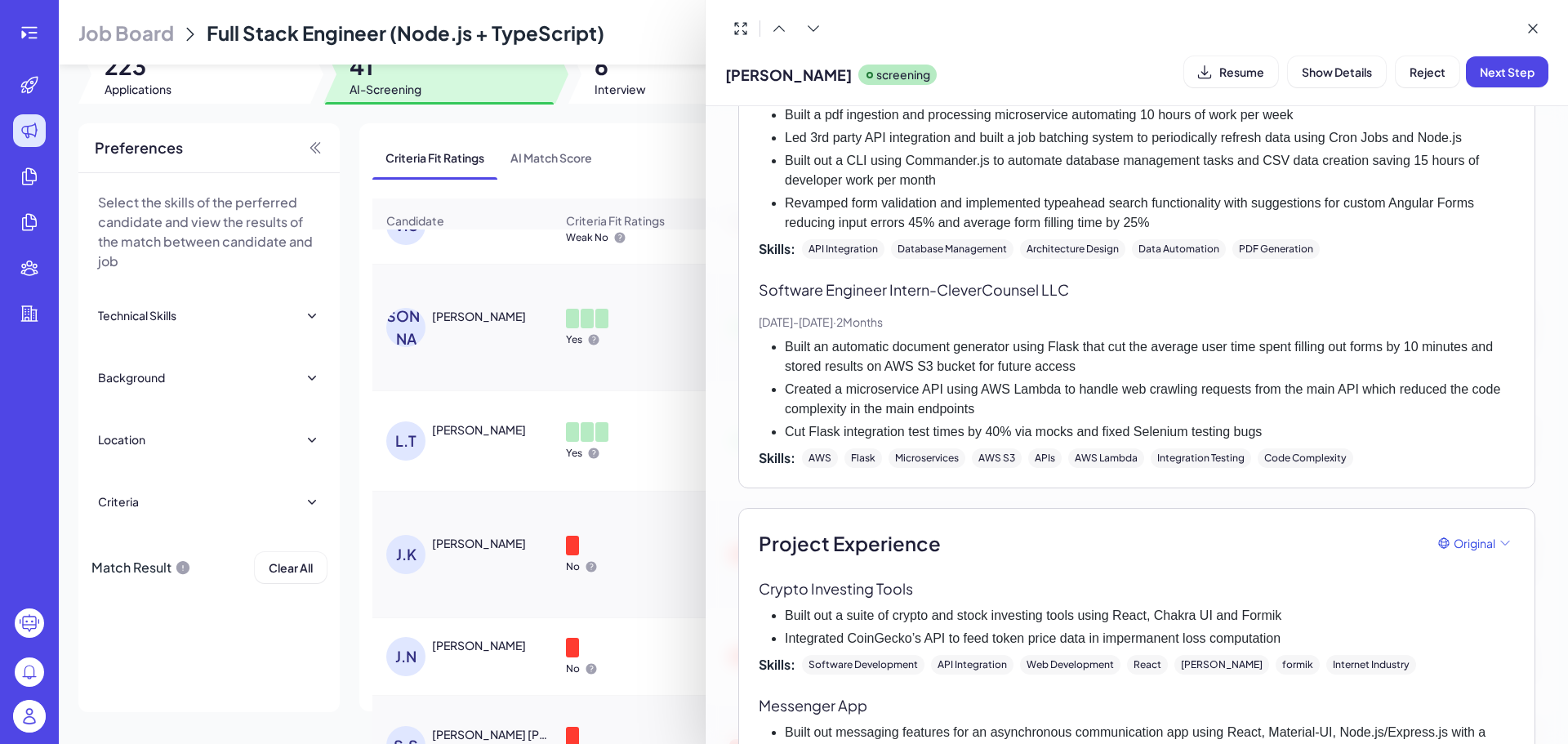
scroll to position [488, 0]
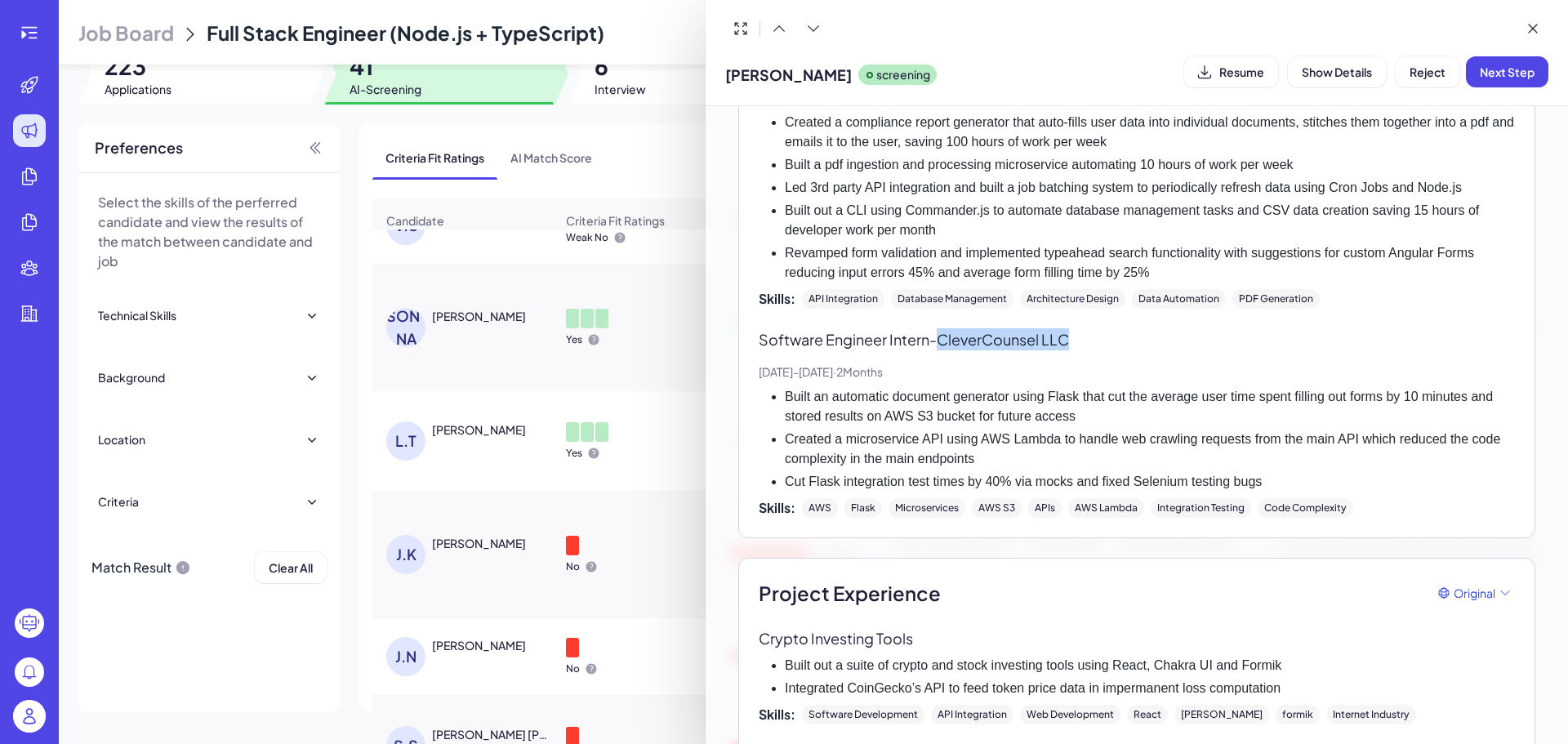
drag, startPoint x: 946, startPoint y: 341, endPoint x: 1076, endPoint y: 340, distance: 130.0
click at [1076, 340] on p "Software Engineer Intern - CleverCounsel LLC" at bounding box center [1137, 339] width 756 height 22
copy p "CleverCounsel LLC"
click at [553, 438] on div at bounding box center [784, 372] width 1568 height 744
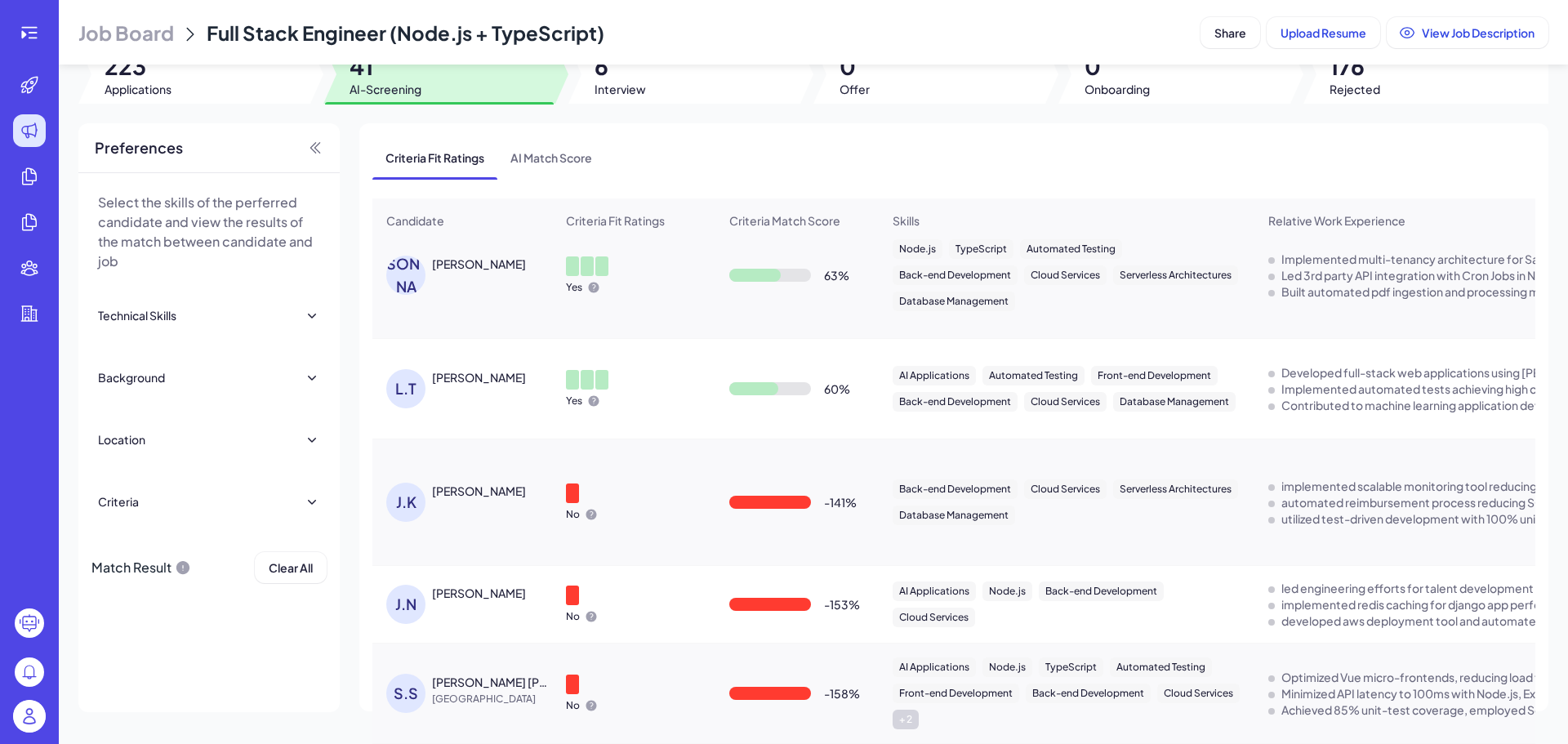
scroll to position [3508, 0]
click at [512, 398] on div "L.T Leo Tulchin" at bounding box center [470, 389] width 169 height 39
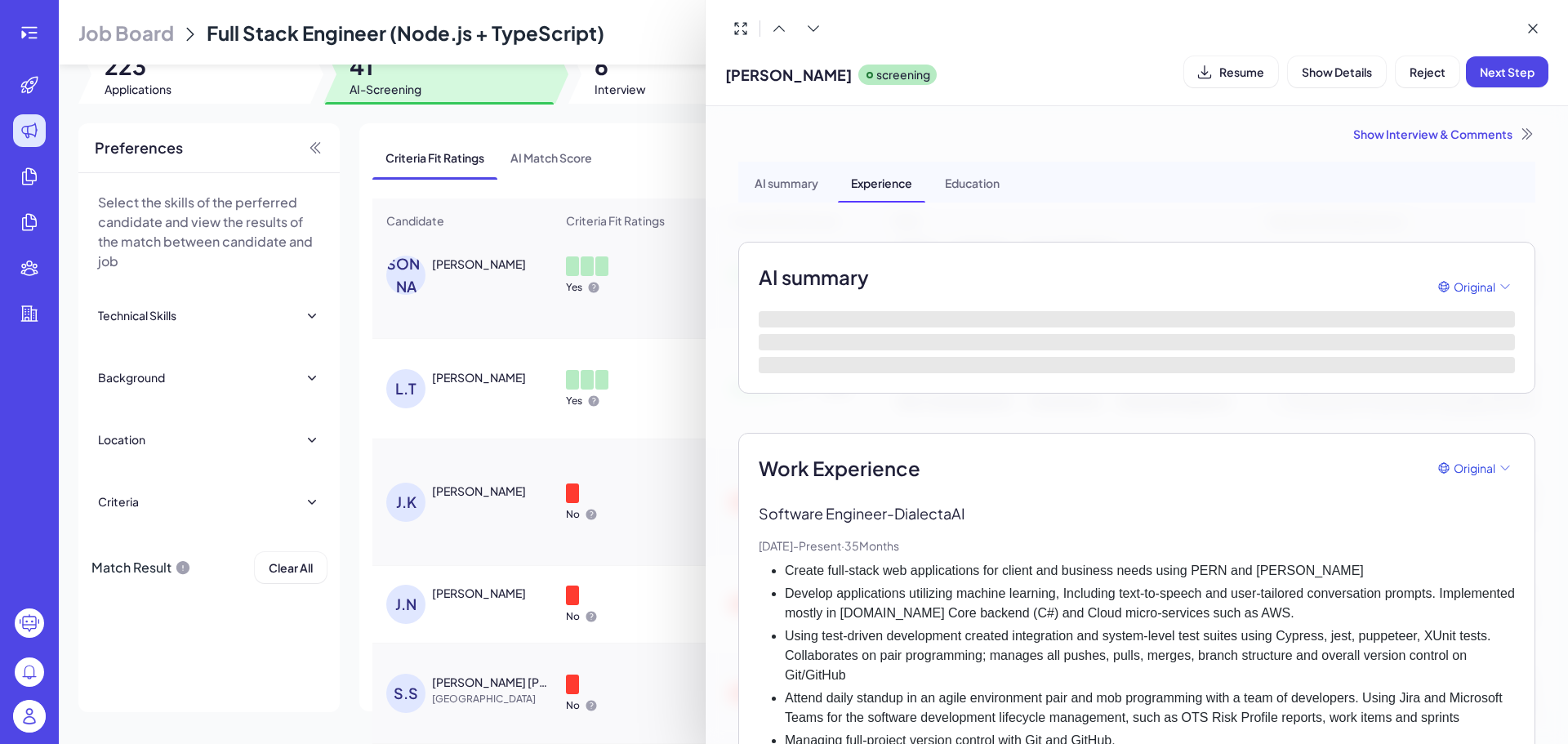
click at [988, 471] on div "Work Experience Original" at bounding box center [1137, 468] width 756 height 29
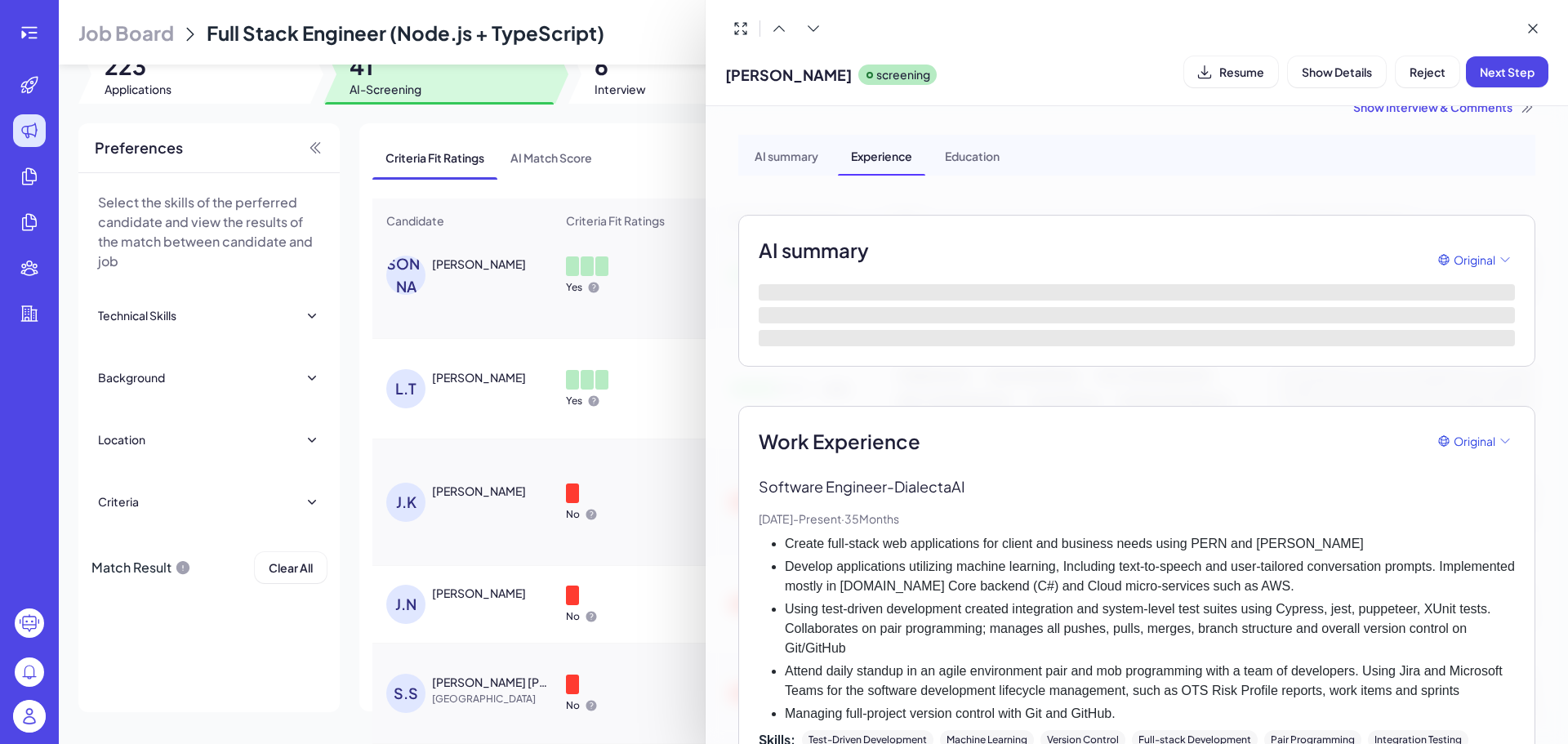
scroll to position [163, 0]
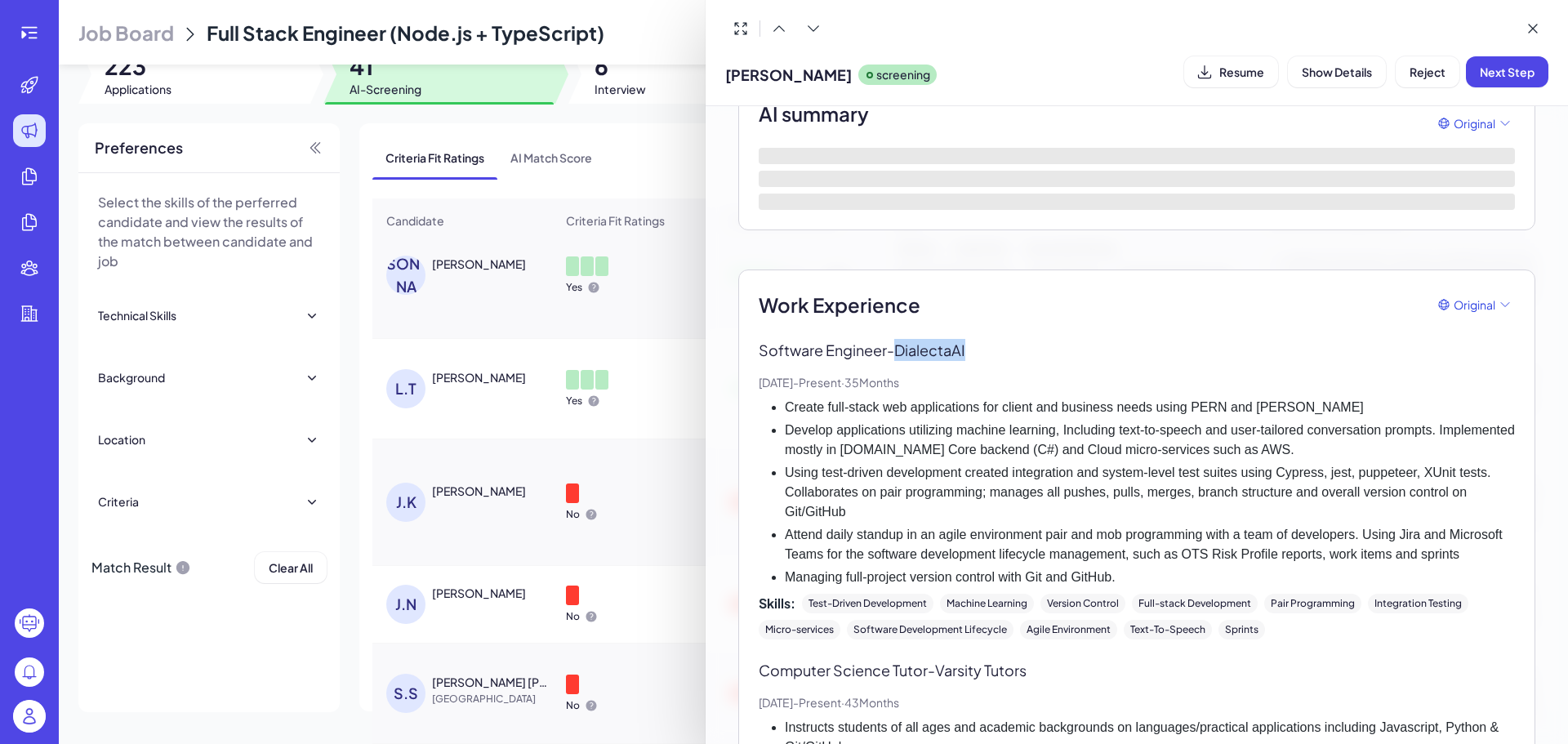
drag, startPoint x: 903, startPoint y: 346, endPoint x: 1013, endPoint y: 348, distance: 110.0
click at [1011, 348] on p "Software Engineer - DialectaAI" at bounding box center [1137, 350] width 756 height 22
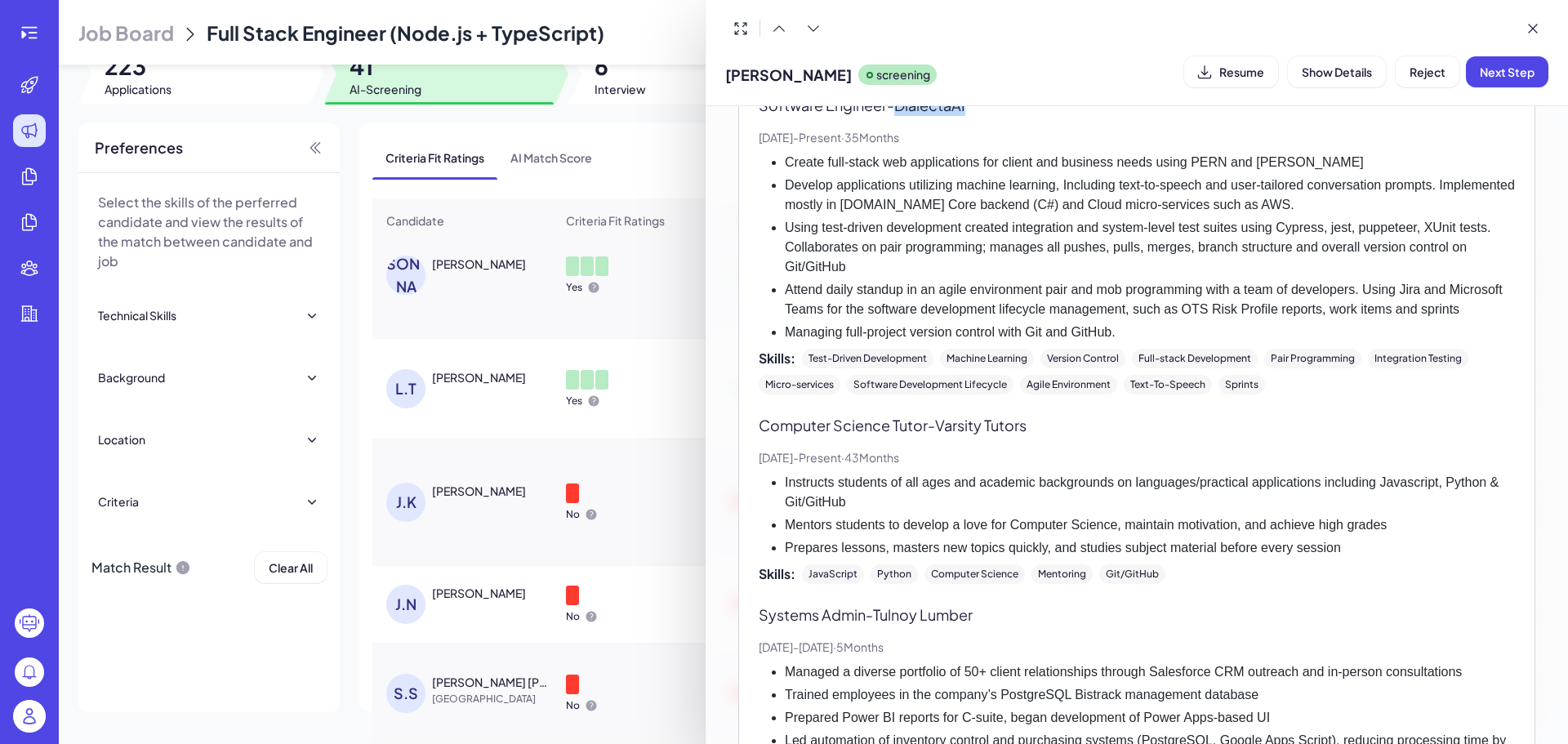
scroll to position [490, 0]
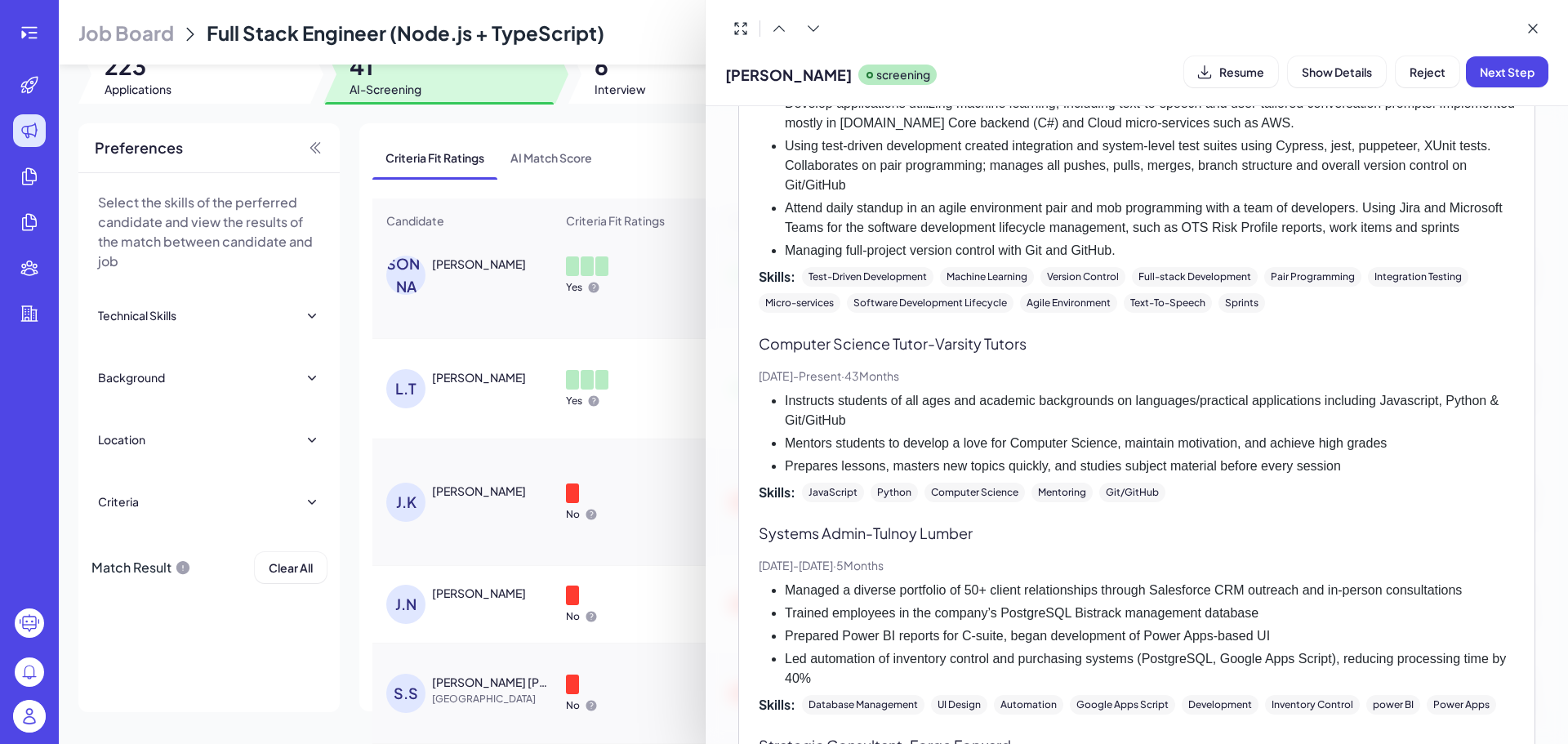
click at [666, 471] on div at bounding box center [784, 372] width 1568 height 744
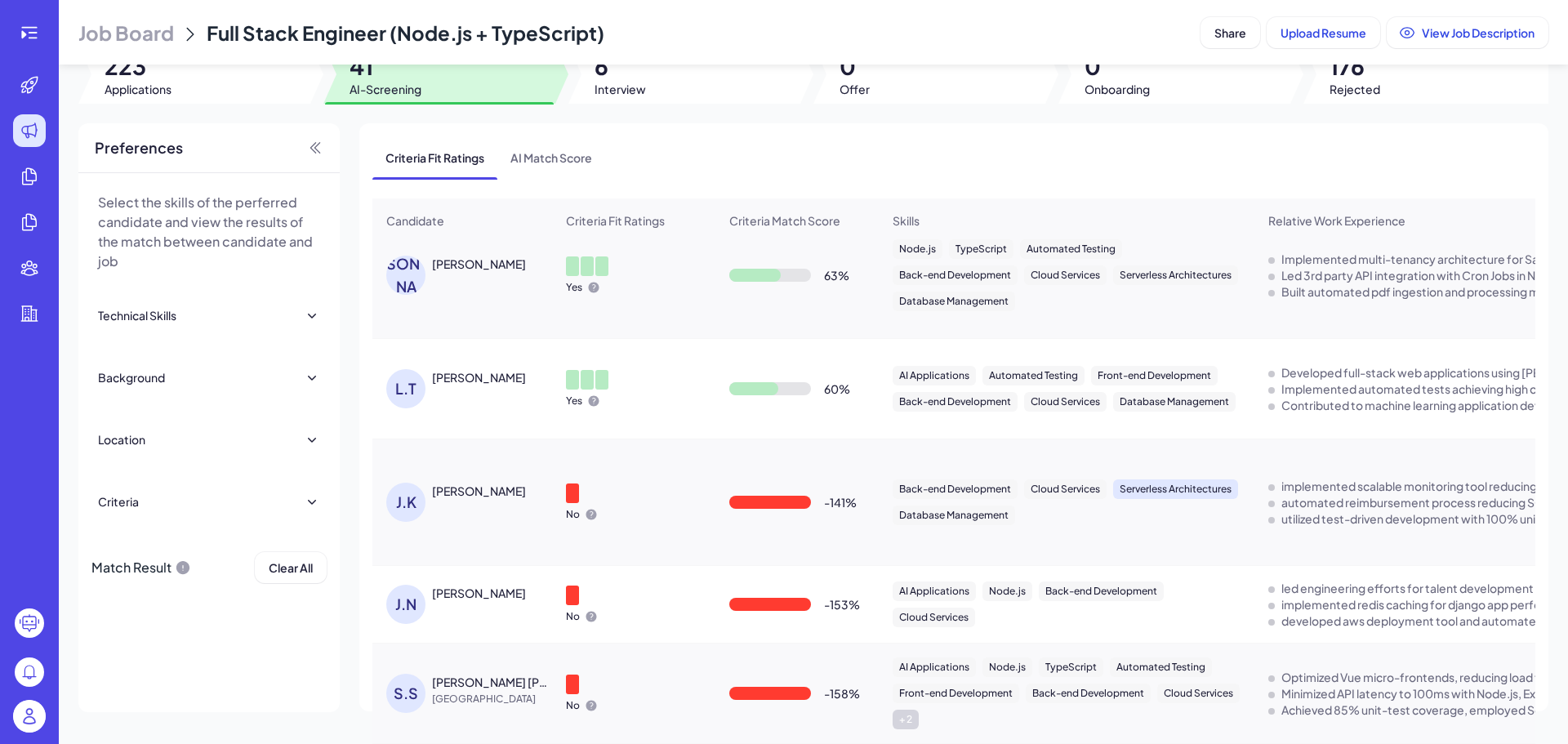
scroll to position [3510, 0]
click at [494, 490] on div "Jimmy Khairallah" at bounding box center [479, 491] width 94 height 16
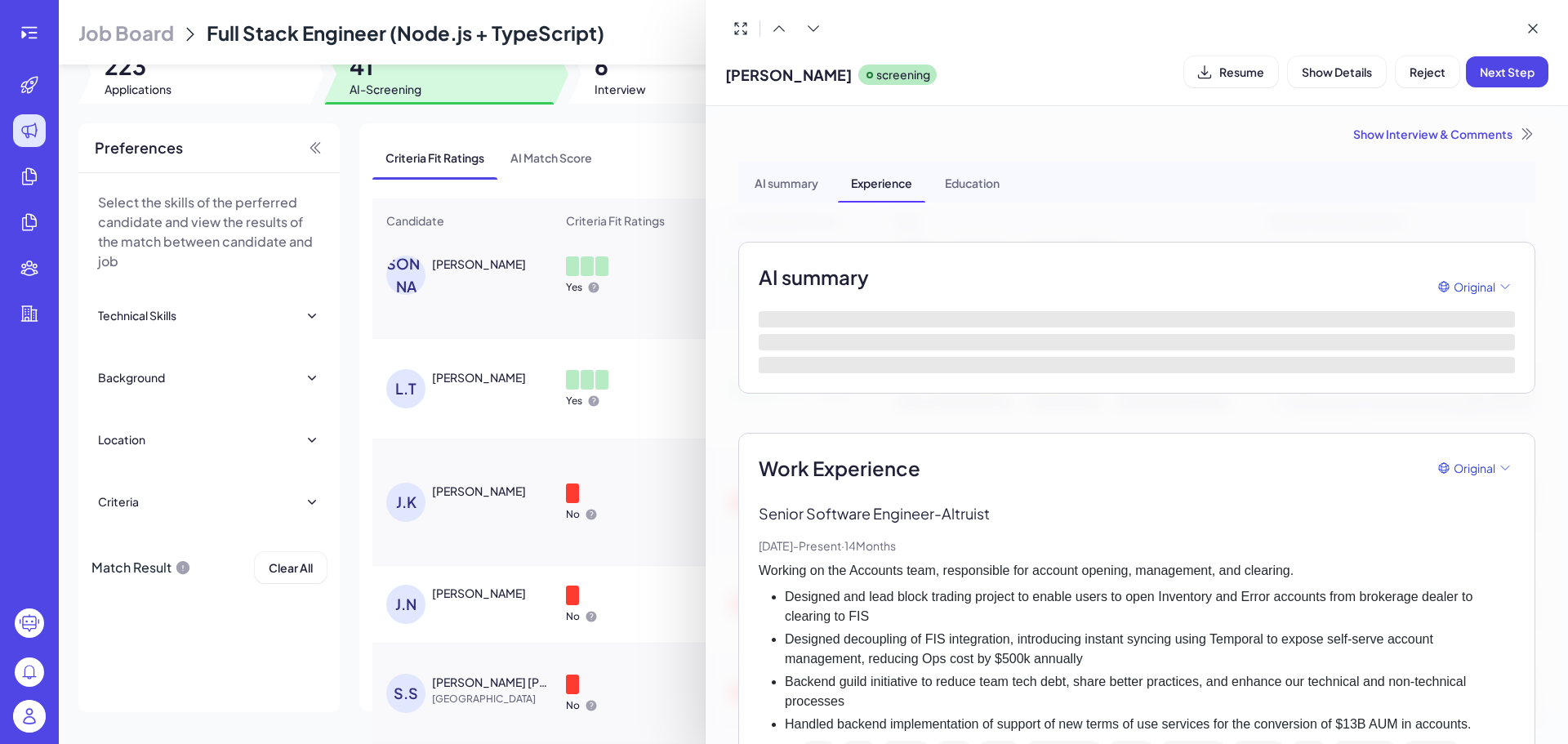
drag, startPoint x: 809, startPoint y: 75, endPoint x: 720, endPoint y: 66, distance: 89.5
click at [720, 66] on div "Jimmy Khairallah screening Resume Show Details Reject Next Step" at bounding box center [1137, 53] width 863 height 107
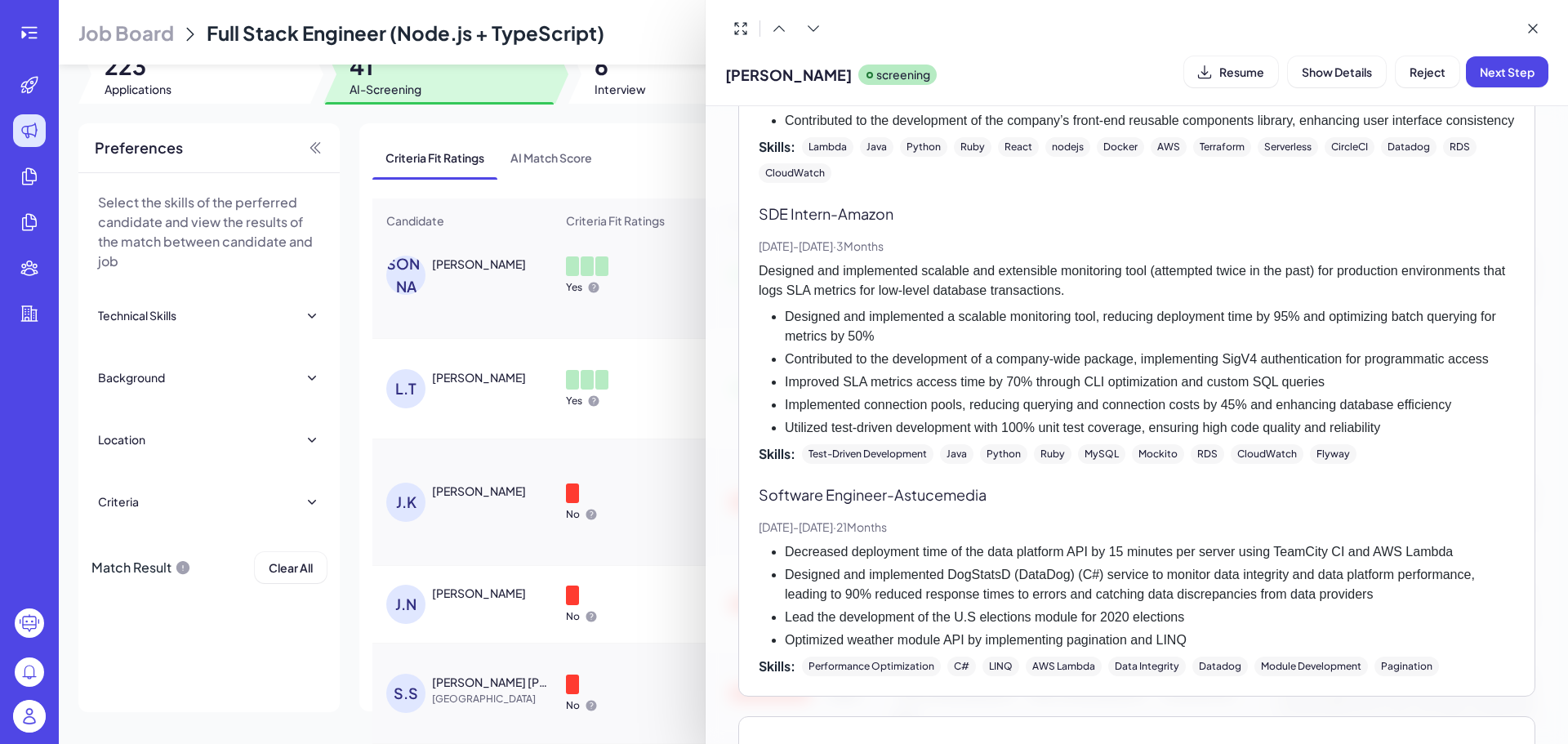
scroll to position [898, 0]
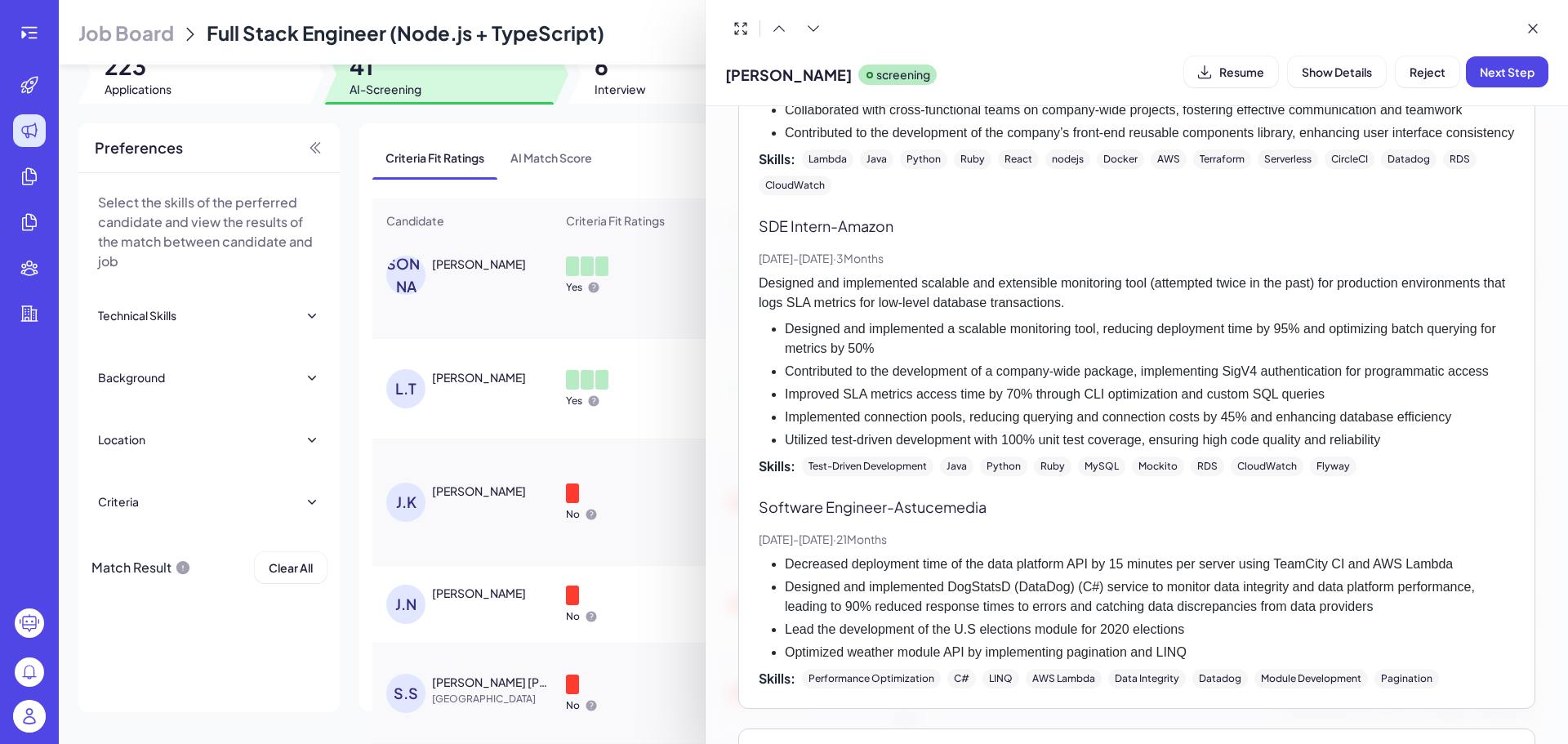
click at [678, 503] on div at bounding box center [784, 372] width 1568 height 744
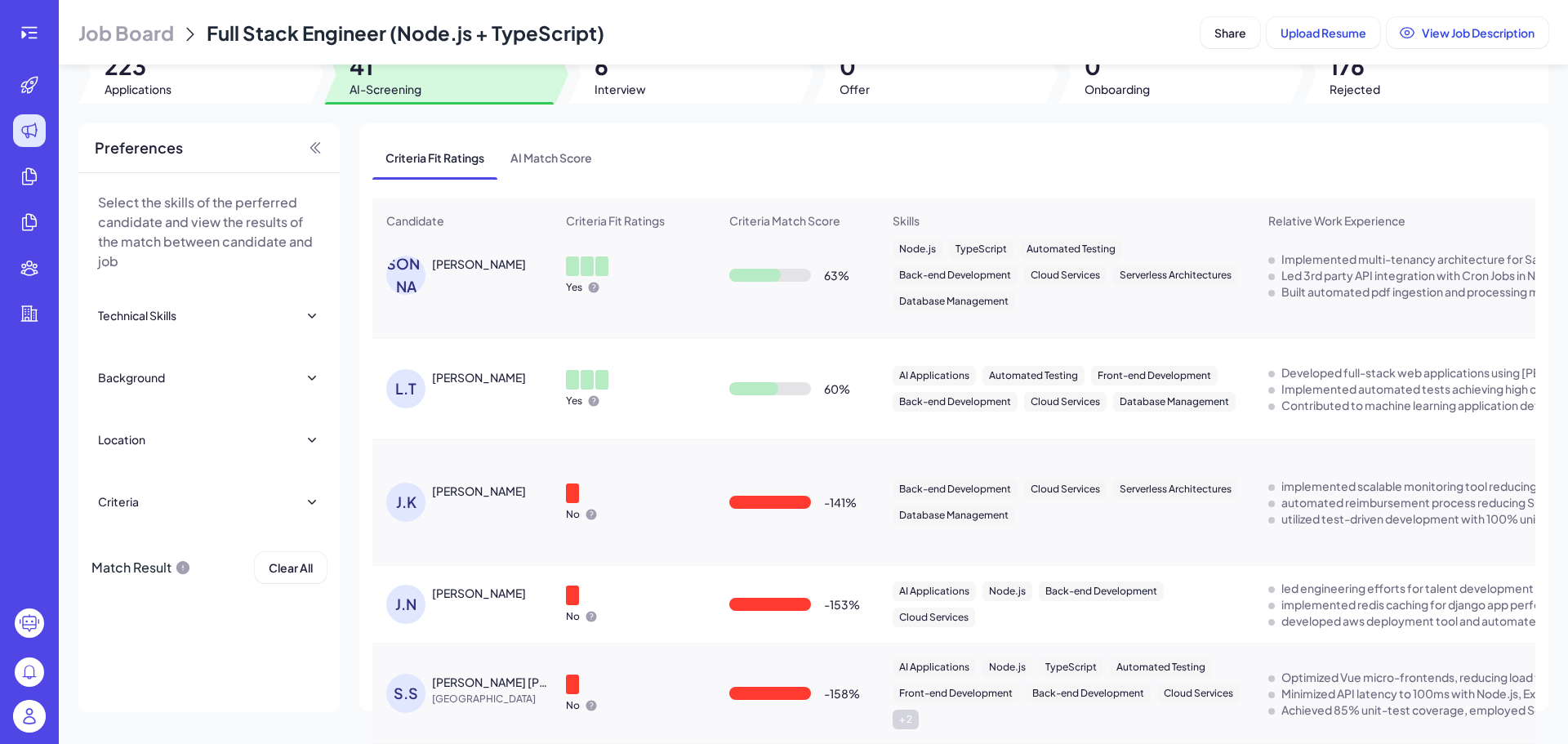
click at [511, 491] on div "Jimmy Khairallah" at bounding box center [493, 491] width 122 height 17
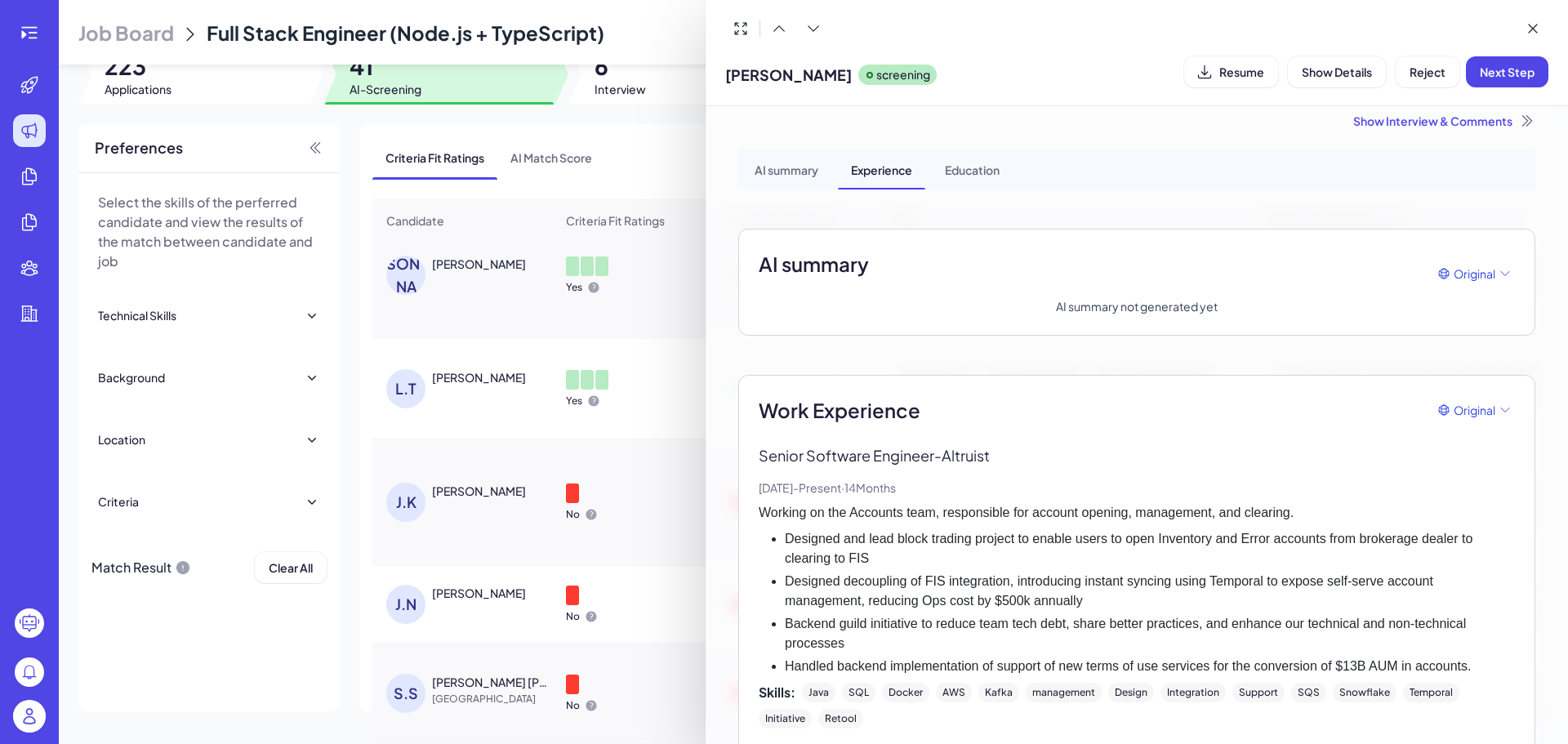
scroll to position [0, 0]
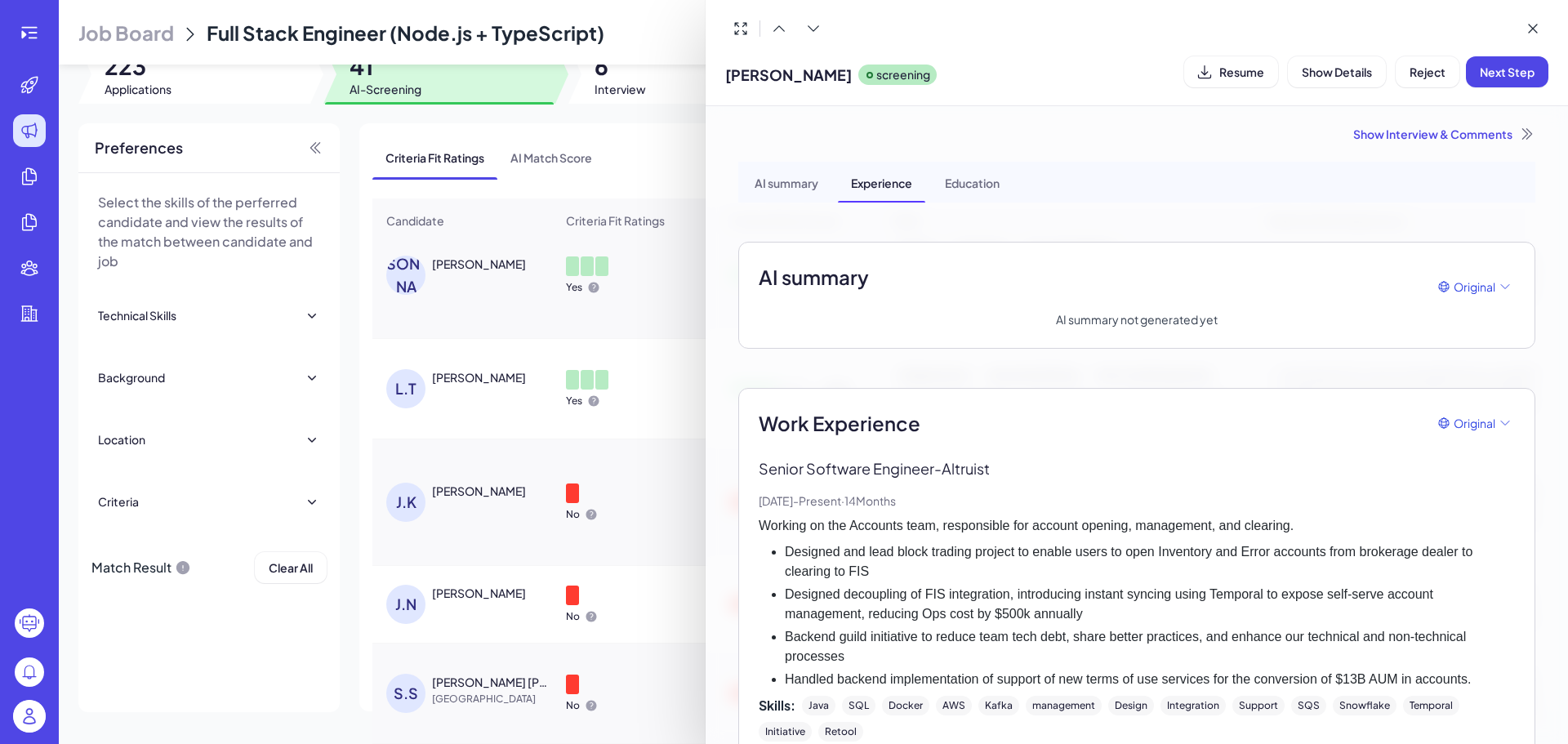
click at [800, 179] on div "AI summary" at bounding box center [786, 182] width 90 height 41
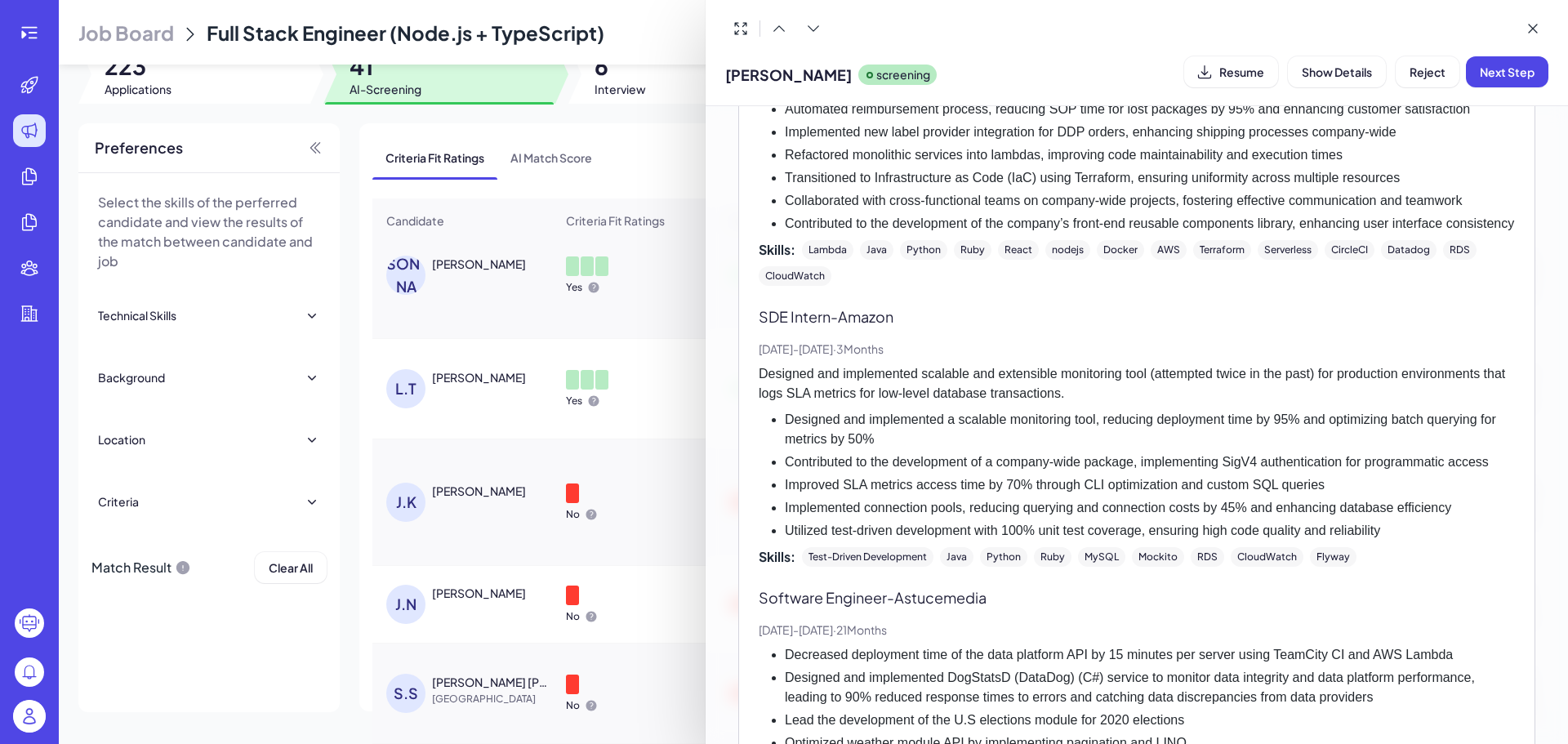
scroll to position [754, 0]
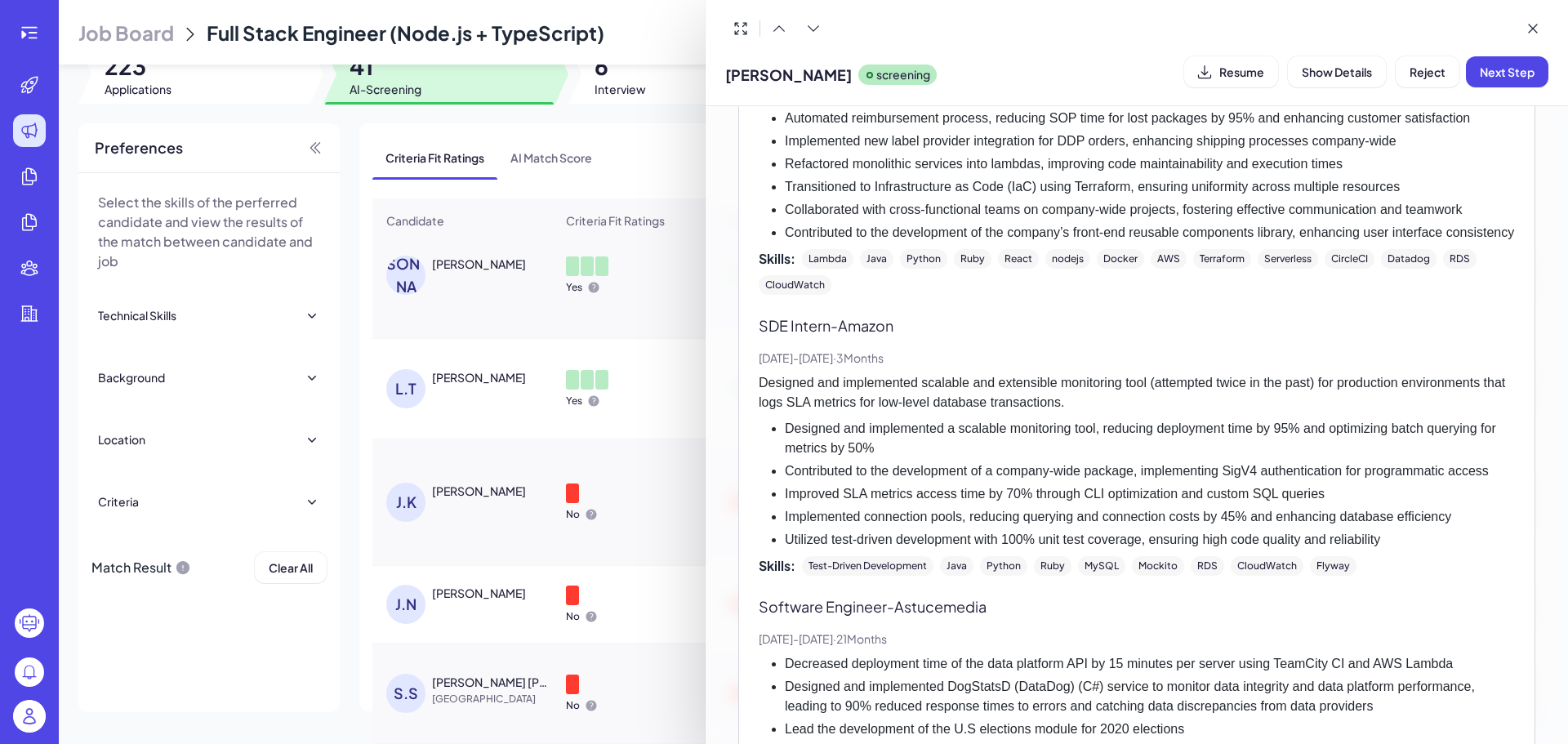
click at [611, 544] on div at bounding box center [784, 372] width 1568 height 744
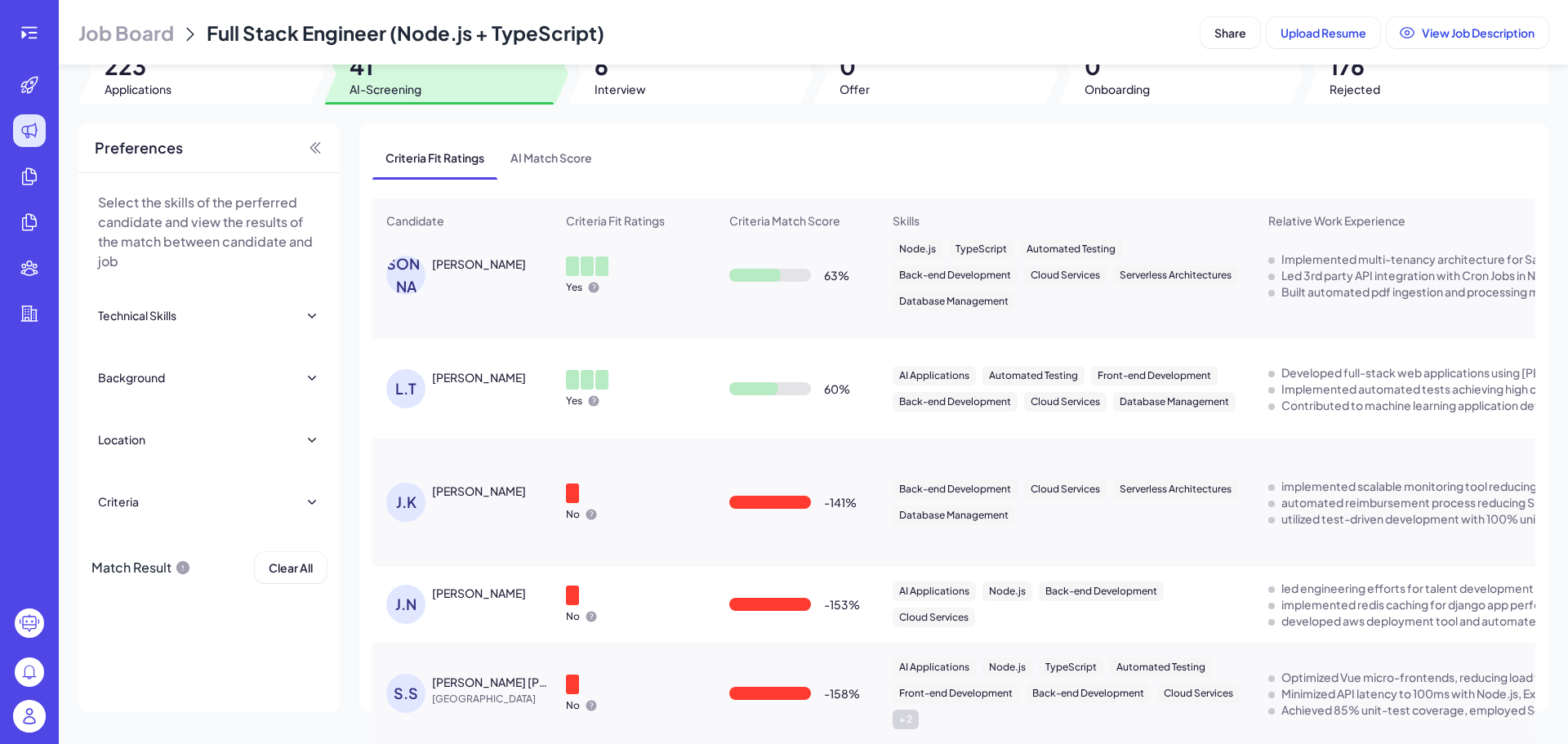
click at [477, 585] on div "Julia Nething" at bounding box center [479, 593] width 94 height 16
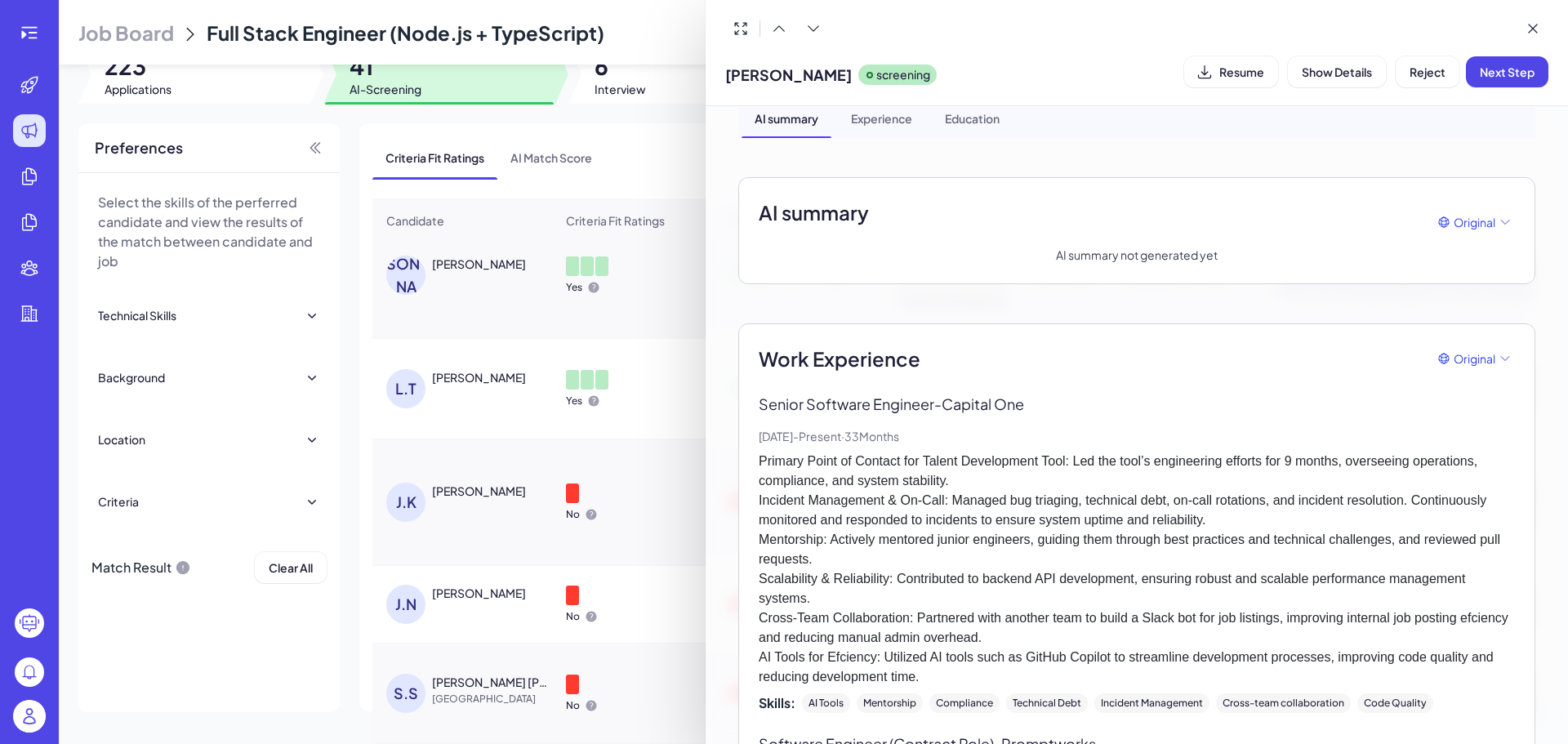
scroll to position [62, 0]
click at [624, 526] on div at bounding box center [784, 372] width 1568 height 744
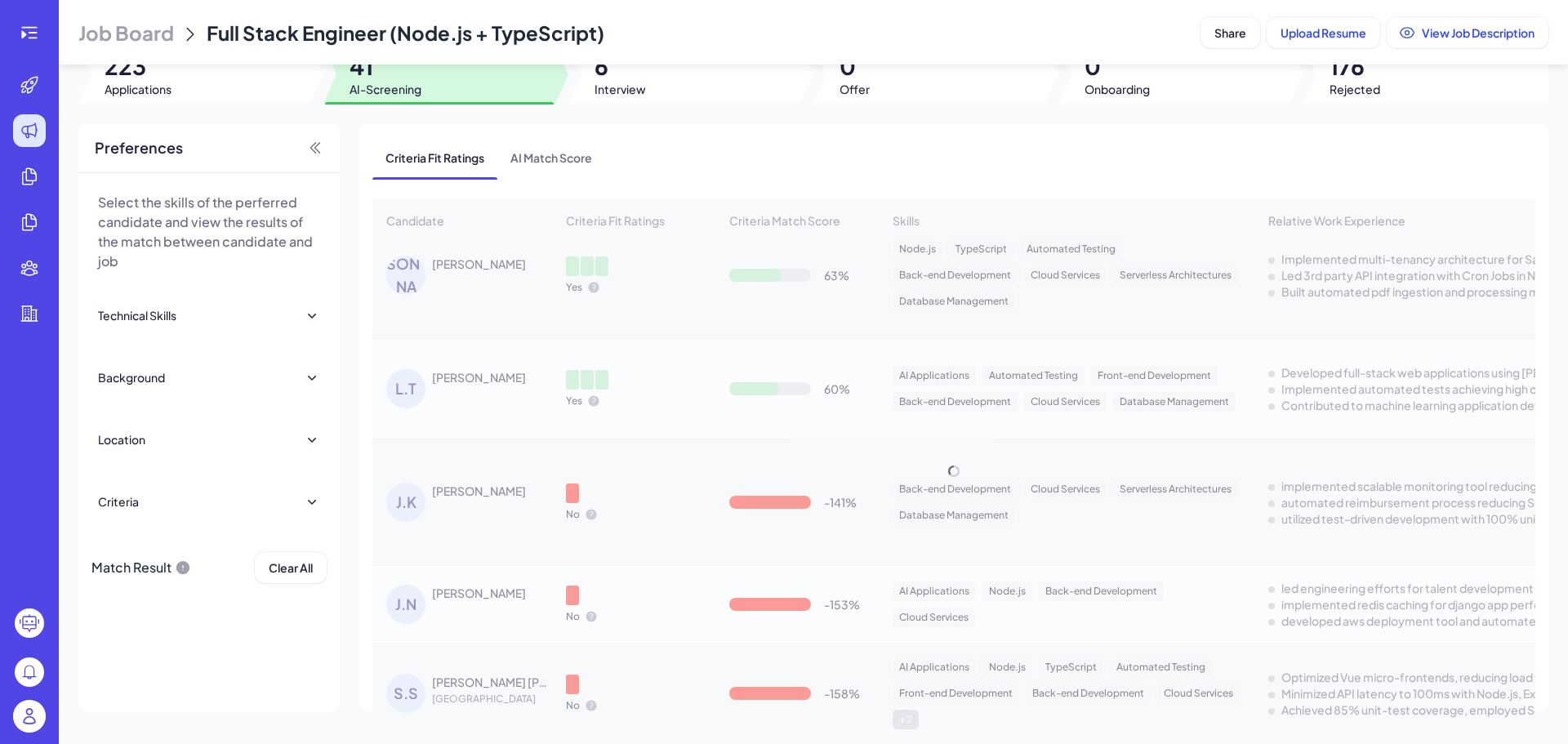
scroll to position [3510, 0]
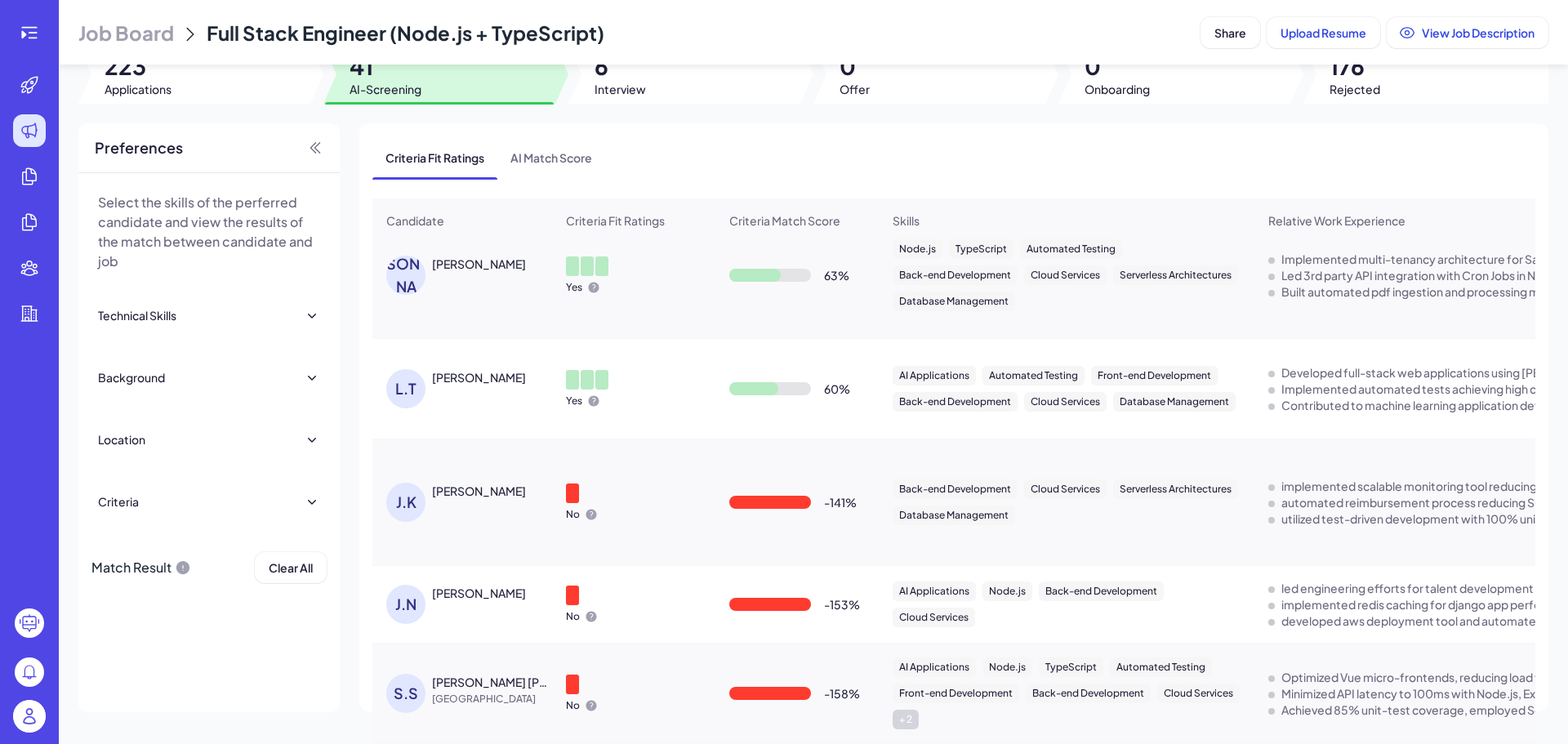
click at [496, 679] on div "Sai Sathwik Reddy Varikoti" at bounding box center [492, 682] width 121 height 16
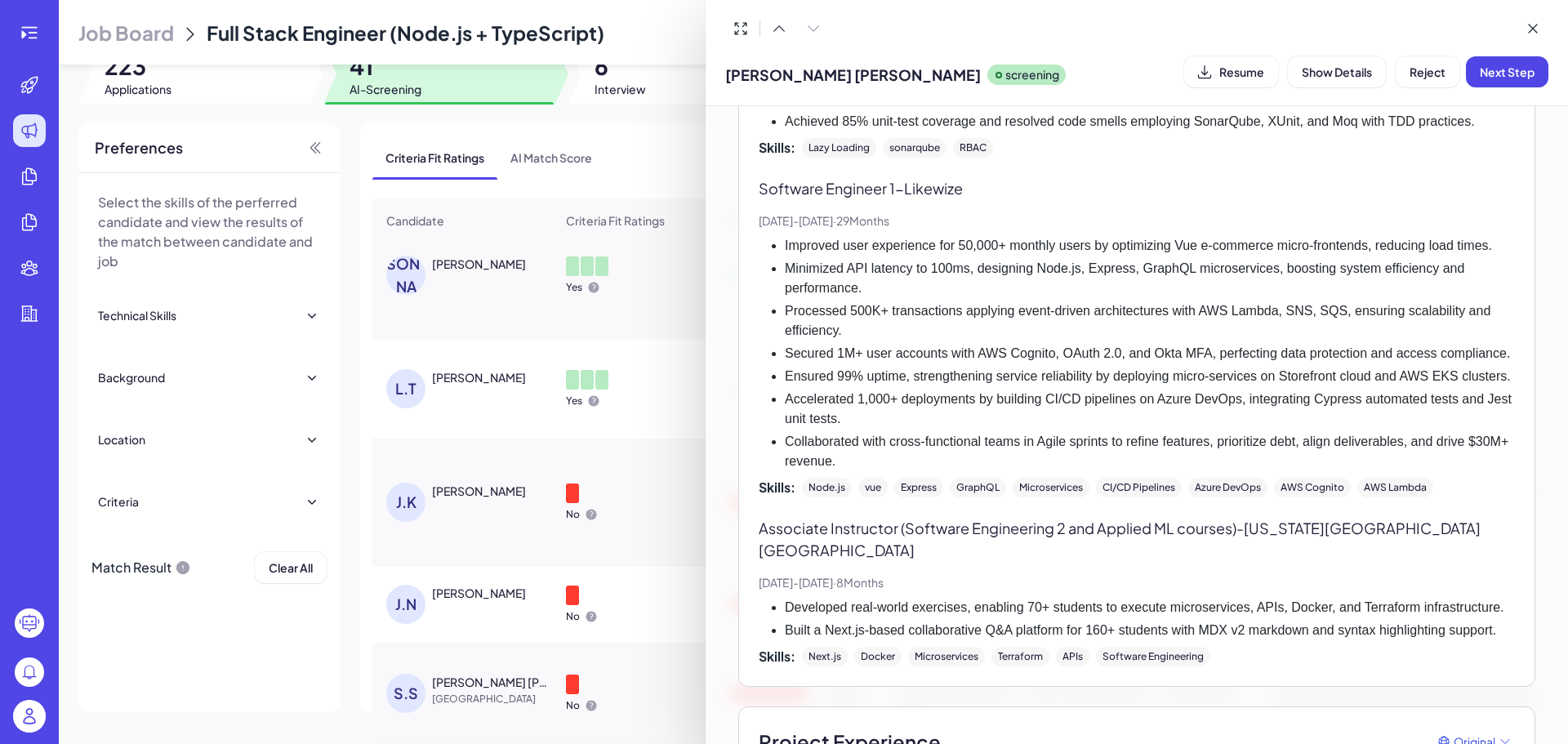
scroll to position [898, 0]
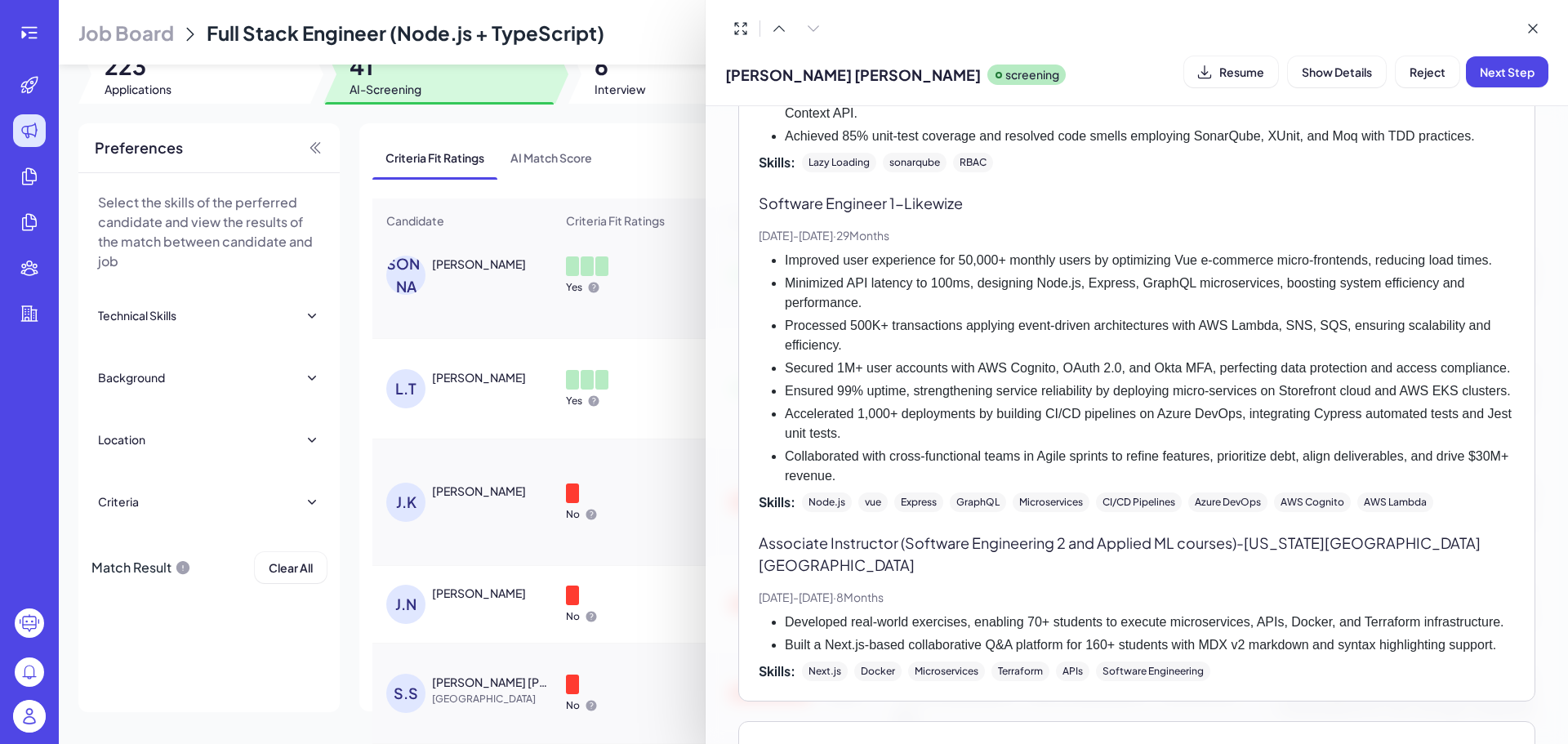
click at [634, 552] on div at bounding box center [784, 372] width 1568 height 744
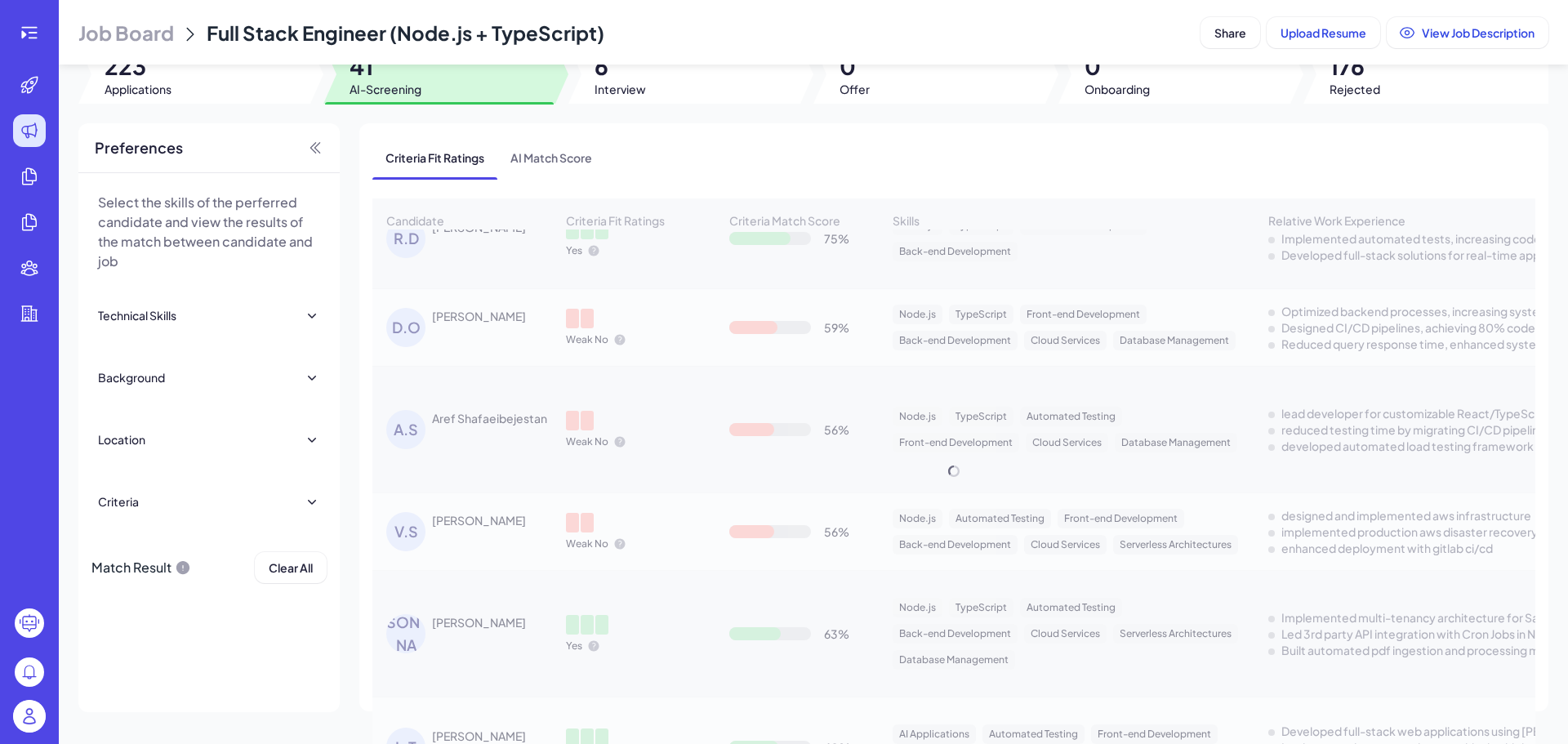
scroll to position [3510, 0]
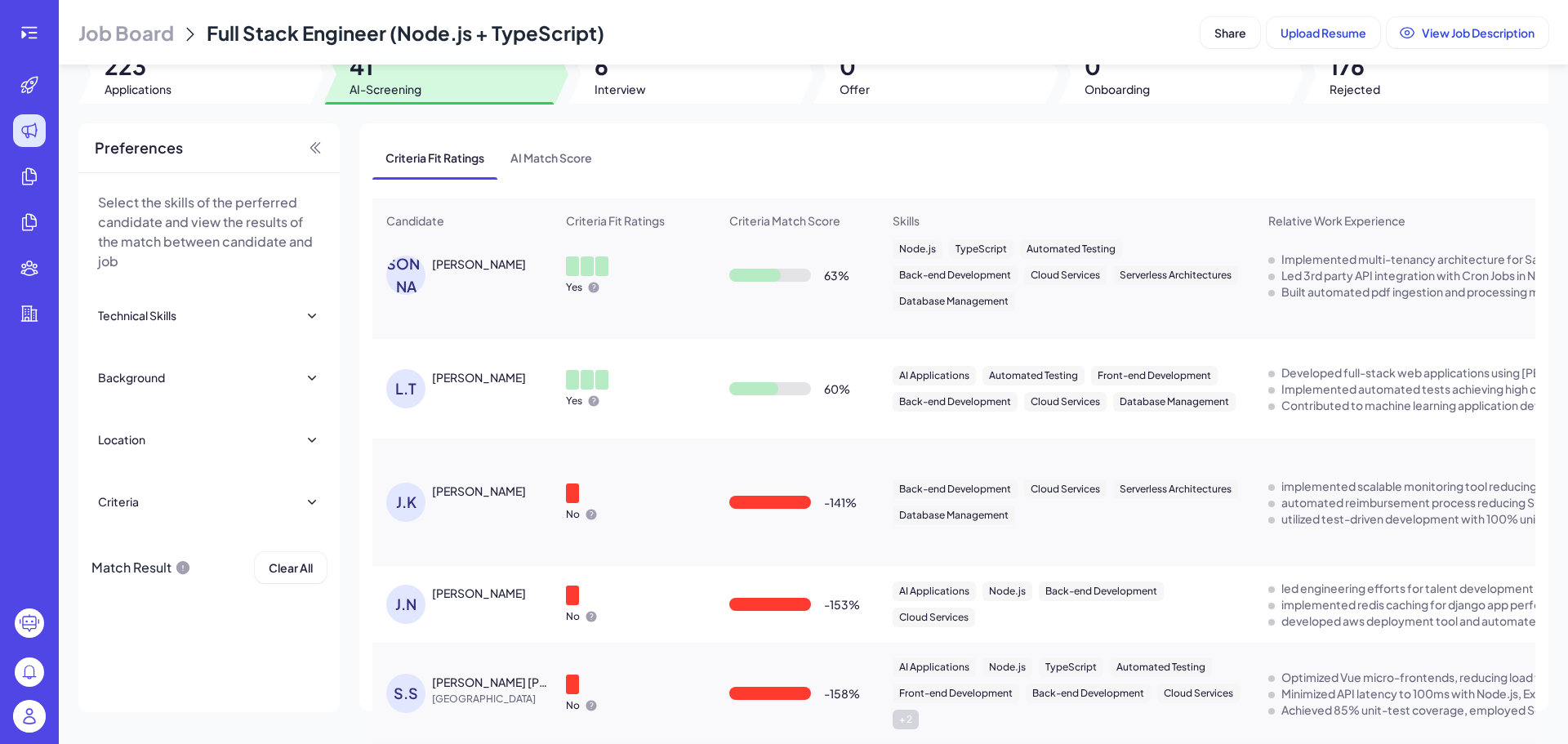
drag, startPoint x: 1210, startPoint y: 257, endPoint x: 1139, endPoint y: 783, distance: 530.8
drag, startPoint x: 1208, startPoint y: 442, endPoint x: 1198, endPoint y: 601, distance: 159.3
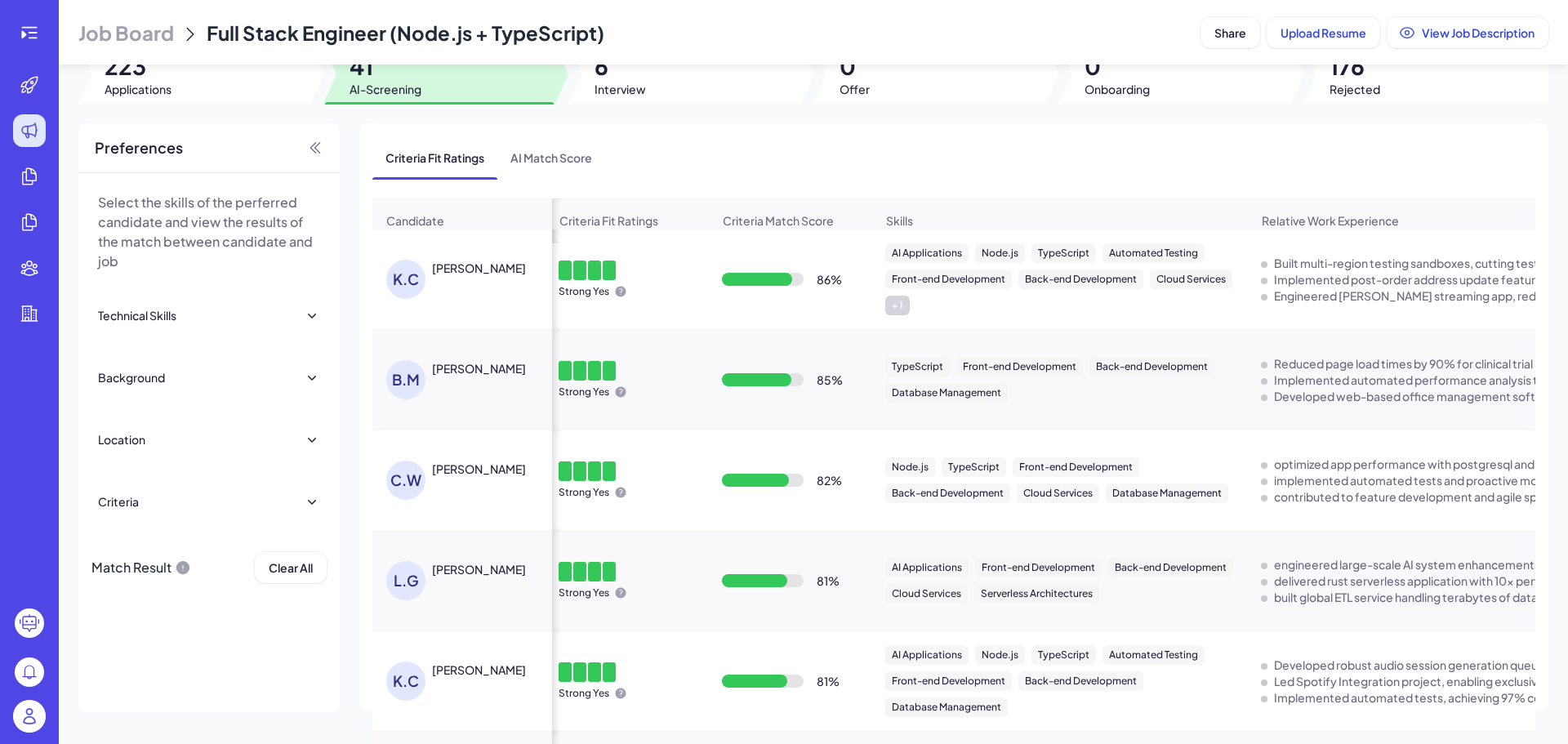
scroll to position [0, 17]
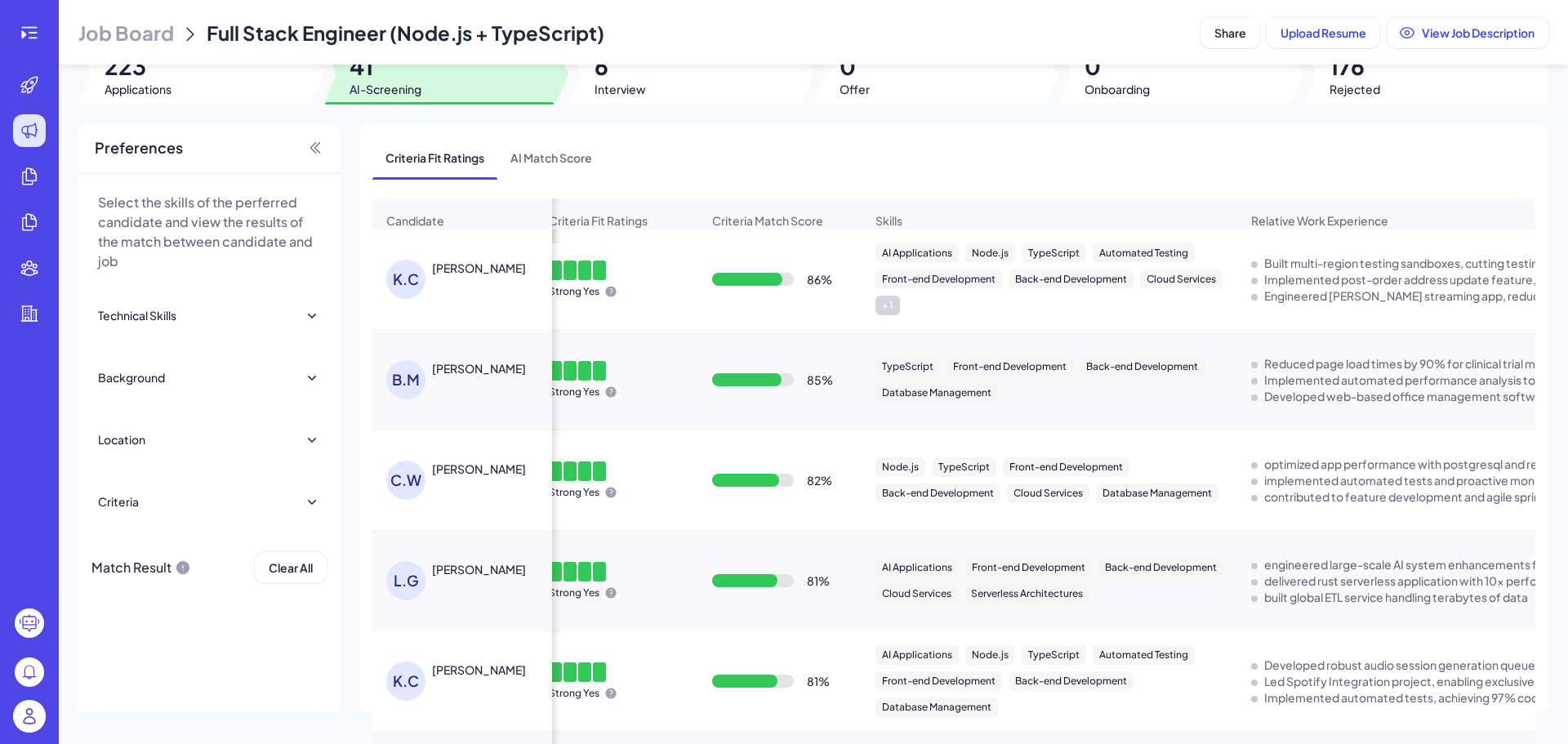
drag, startPoint x: 1194, startPoint y: 623, endPoint x: 1223, endPoint y: 113, distance: 510.8
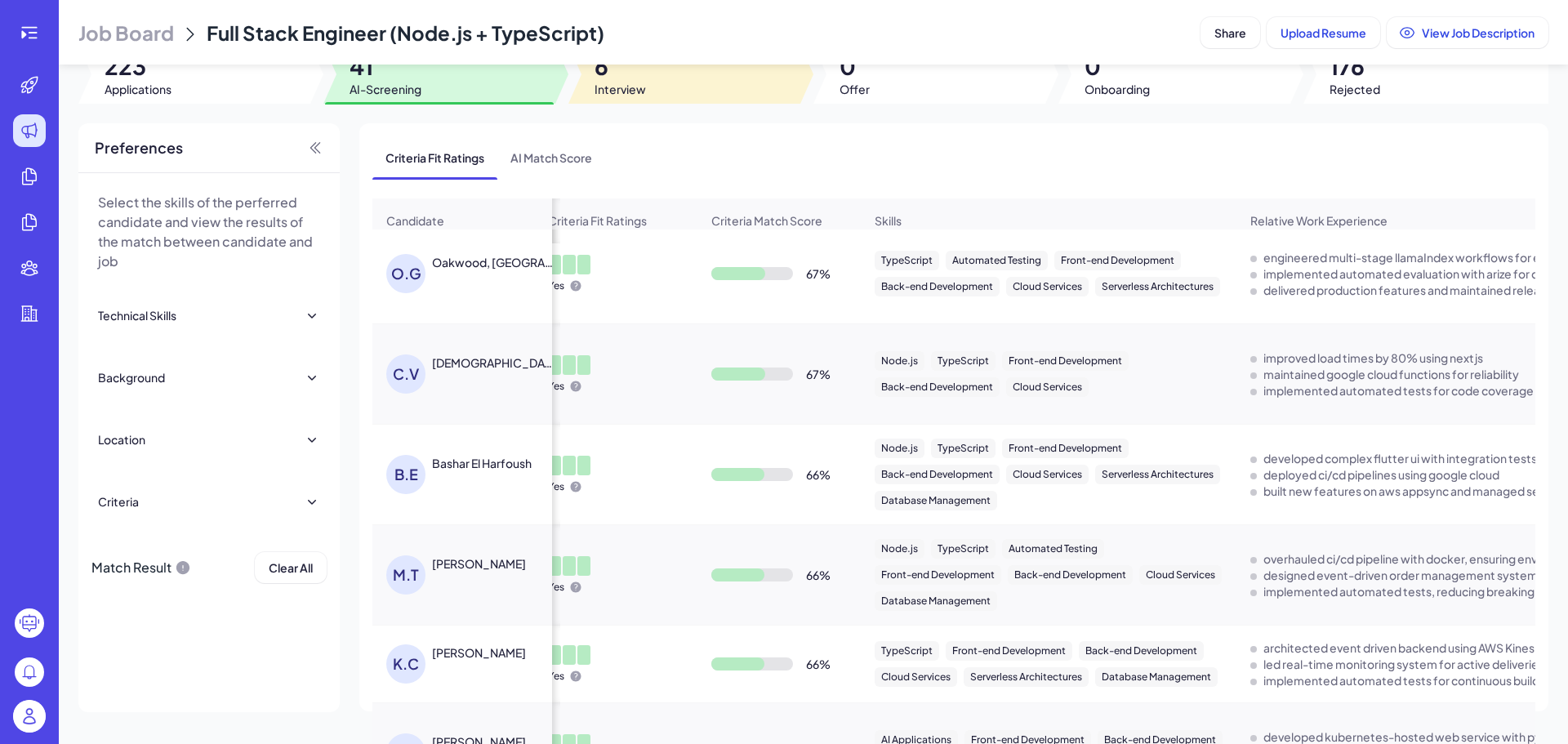
scroll to position [0, 18]
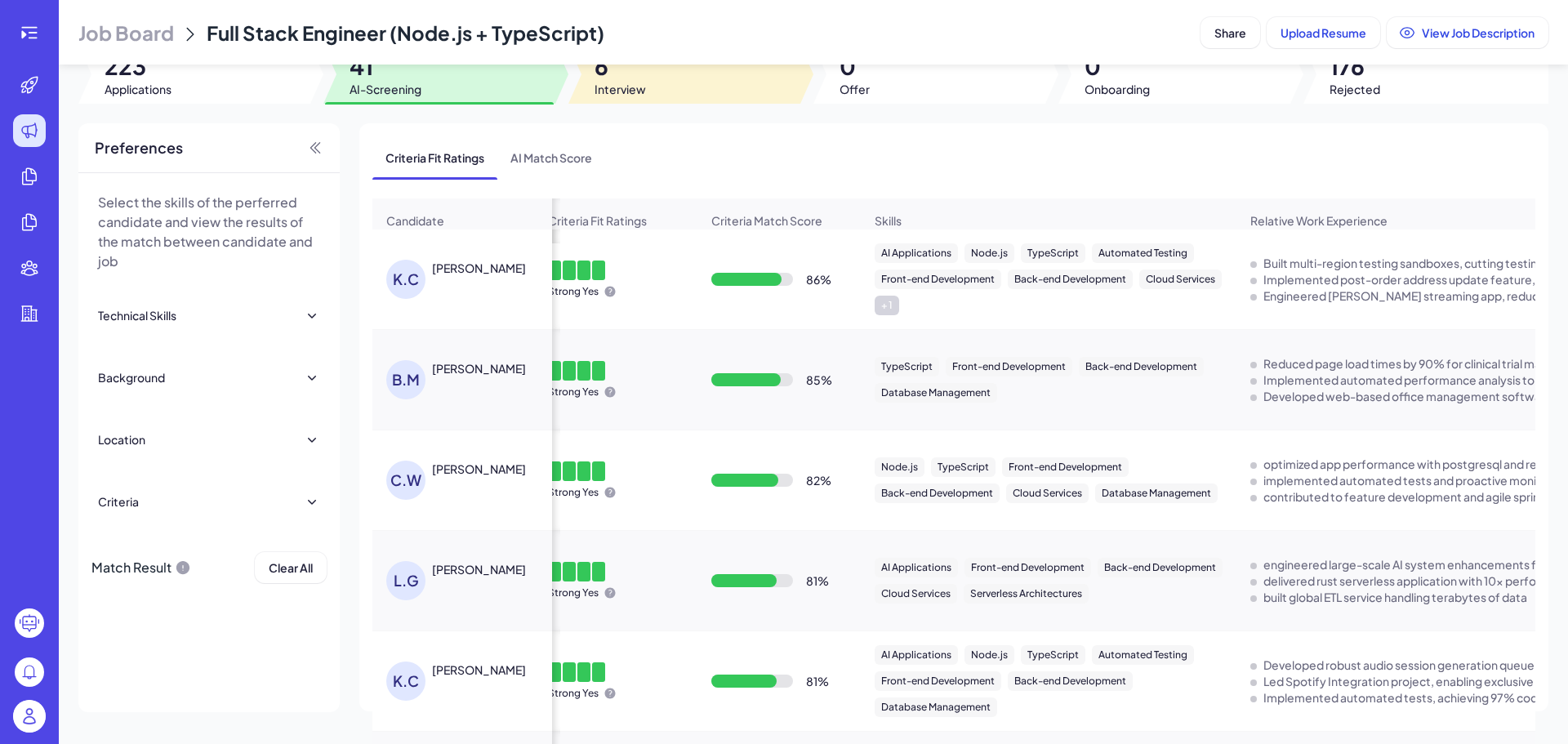
drag, startPoint x: 768, startPoint y: 622, endPoint x: 765, endPoint y: 79, distance: 543.0
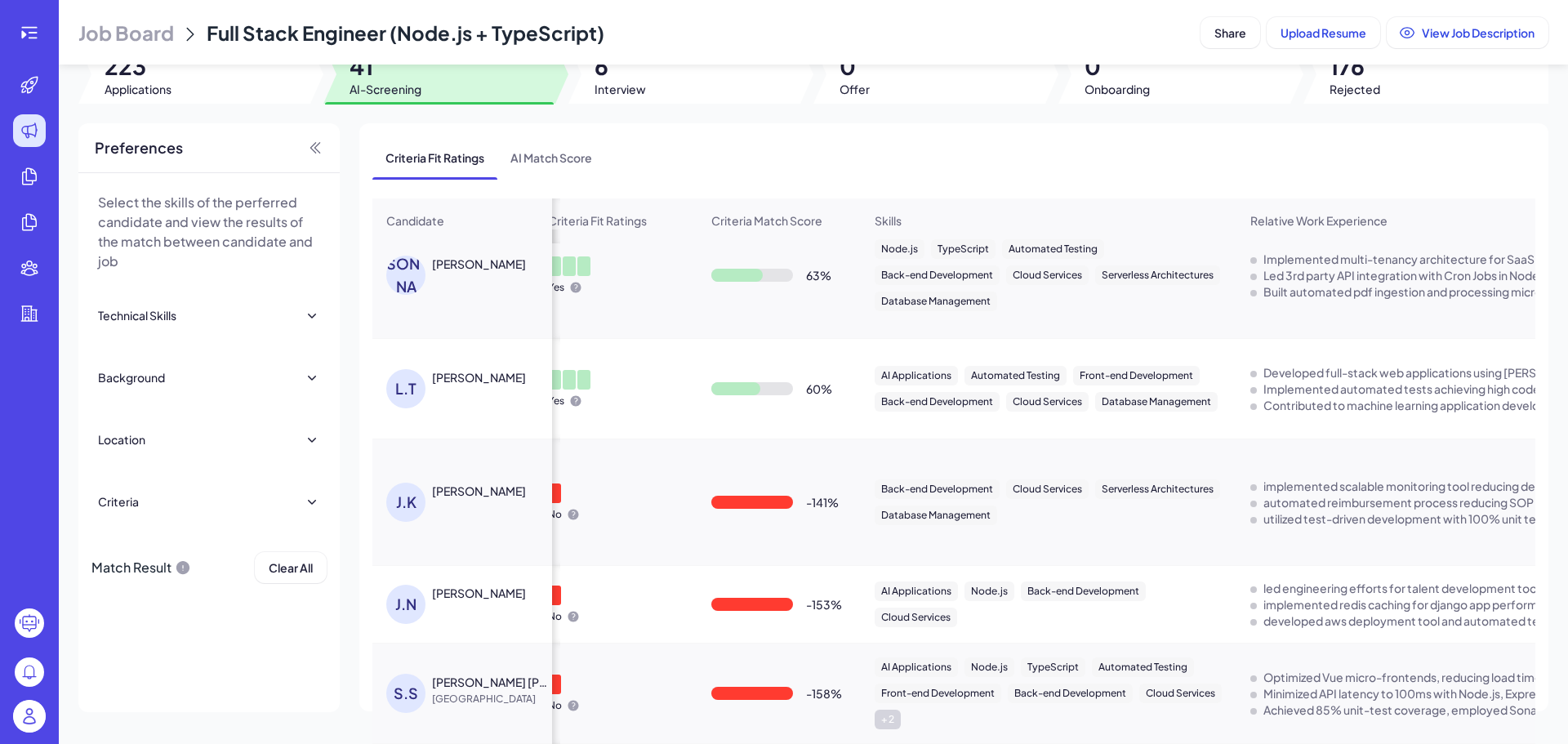
scroll to position [3510, 18]
drag, startPoint x: 517, startPoint y: 701, endPoint x: 697, endPoint y: 492, distance: 275.8
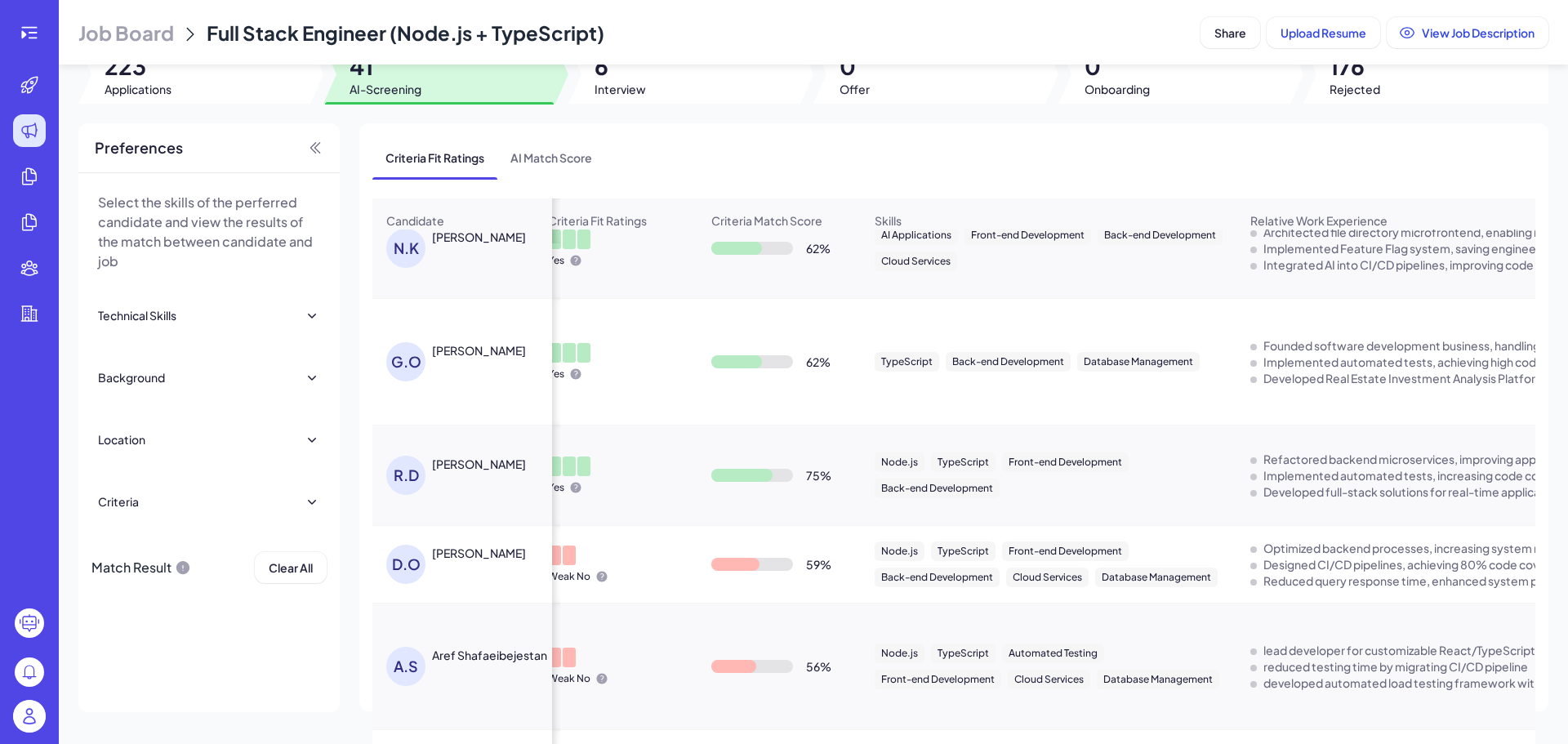
scroll to position [2941, 18]
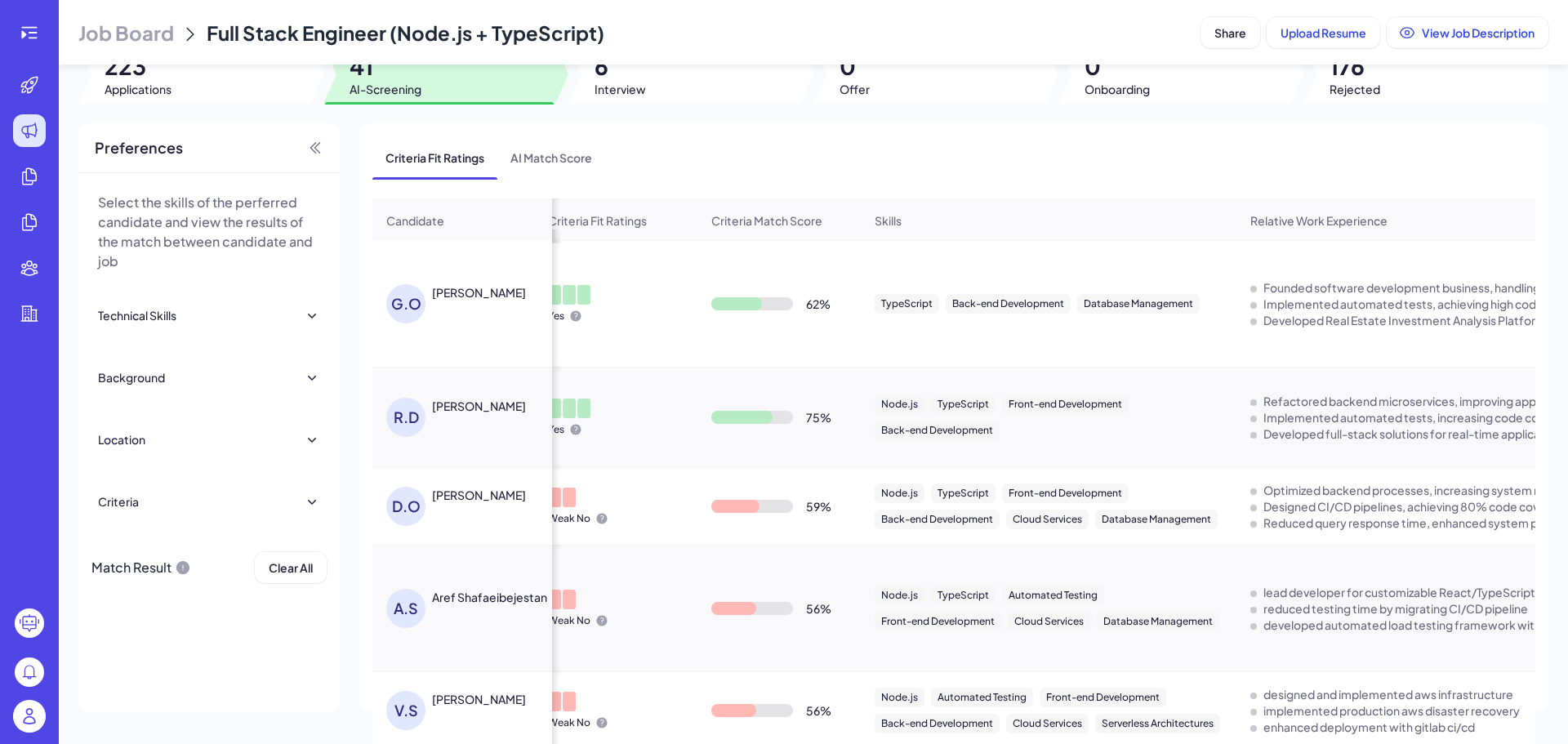
click at [446, 590] on div "Aref Shafaeibejestan" at bounding box center [490, 597] width 115 height 16
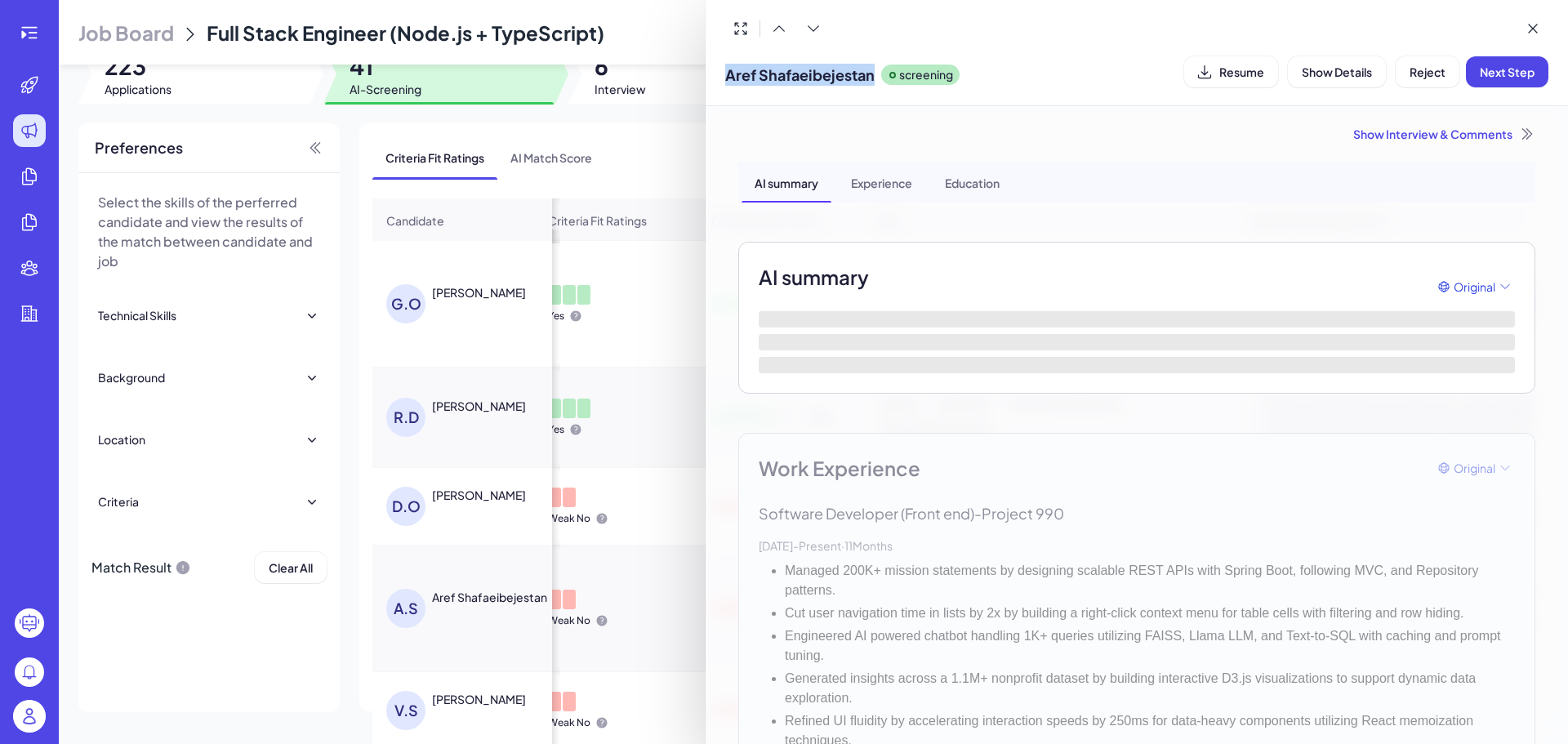
drag, startPoint x: 877, startPoint y: 77, endPoint x: 719, endPoint y: 67, distance: 158.3
click at [719, 67] on div "Aref Shafaeibejestan screening Resume Show Details Reject Next Step" at bounding box center [1137, 53] width 863 height 107
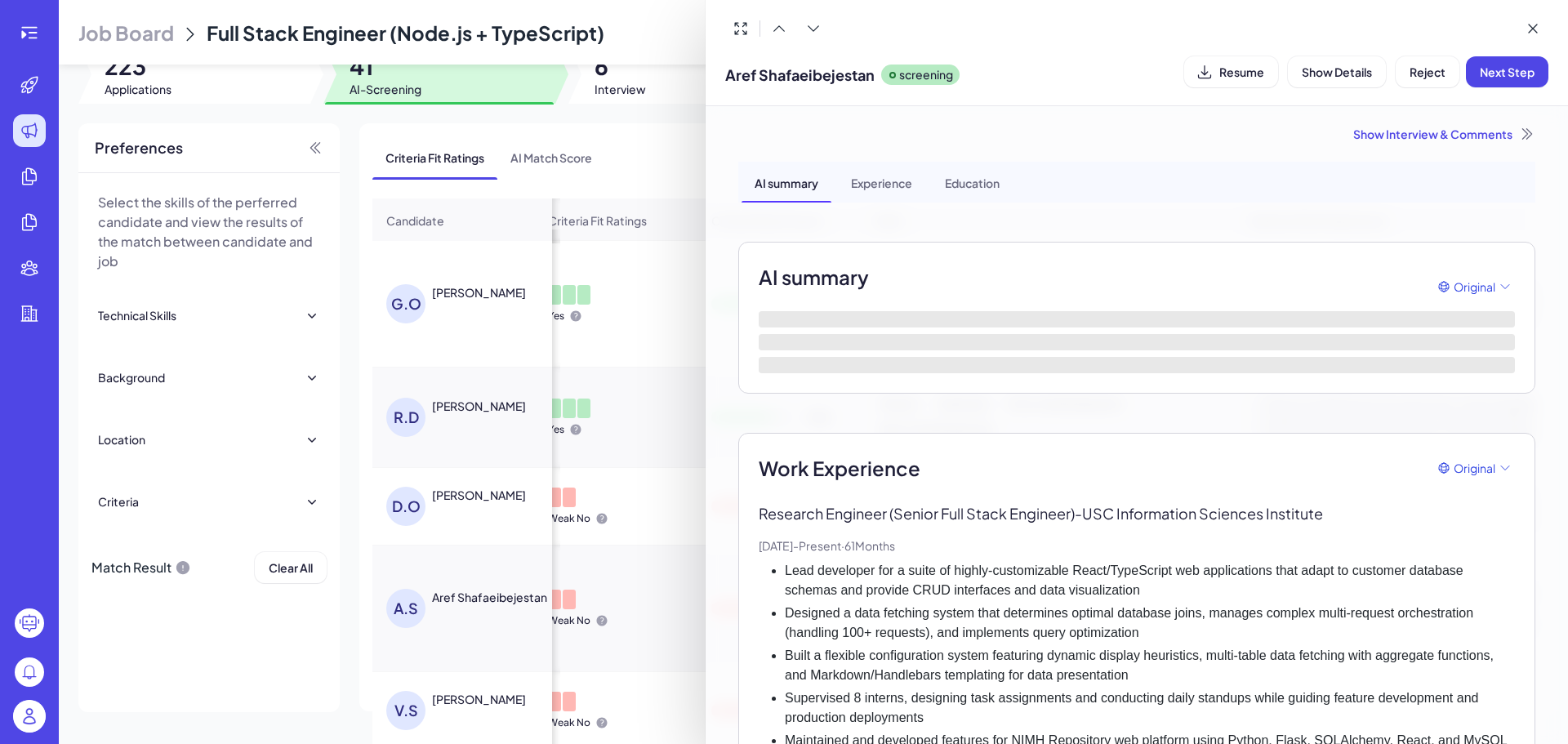
click at [1080, 608] on li "Designed a data fetching system that determines optimal database joins, manages…" at bounding box center [1149, 623] width 730 height 39
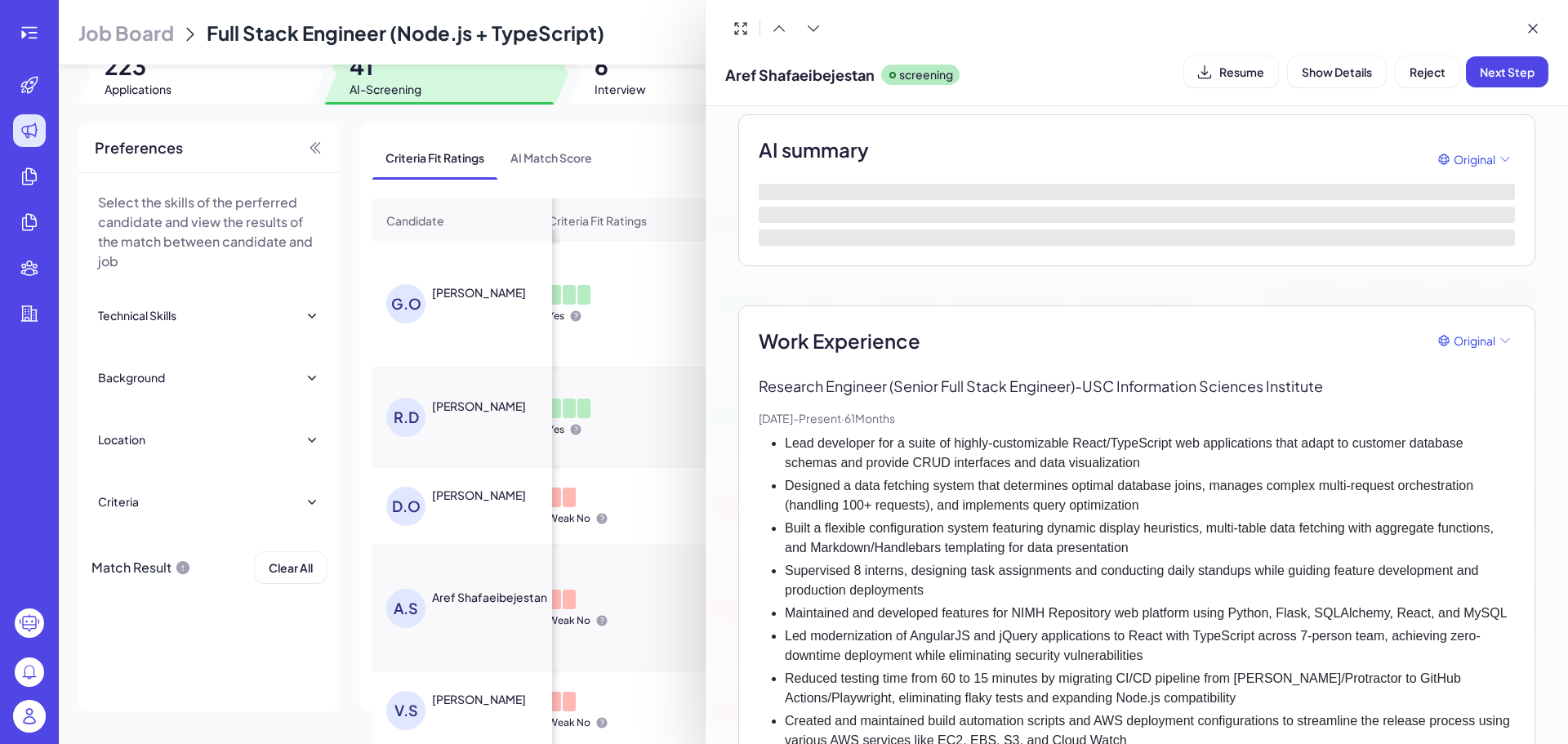
scroll to position [55, 0]
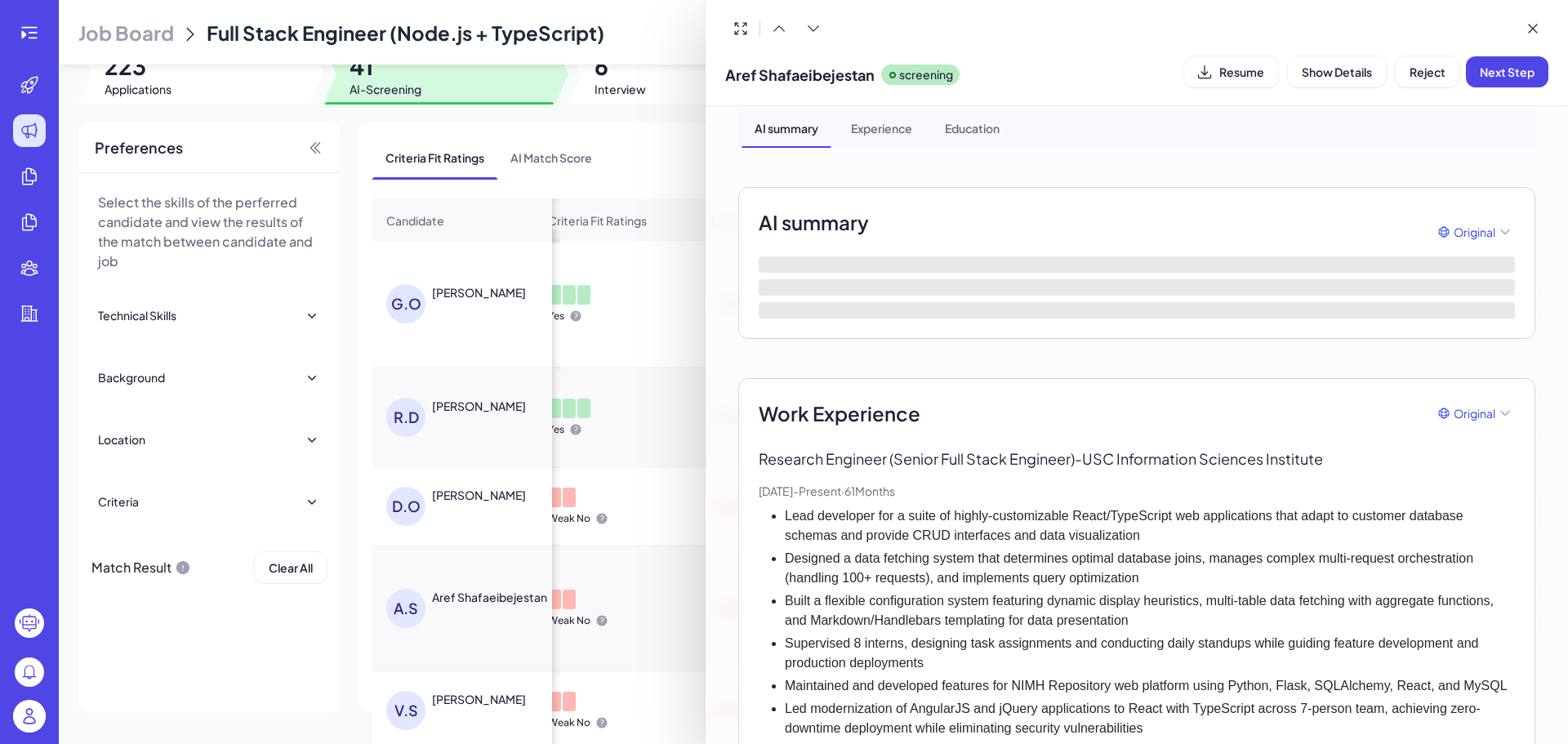
click at [607, 605] on div at bounding box center [784, 372] width 1568 height 744
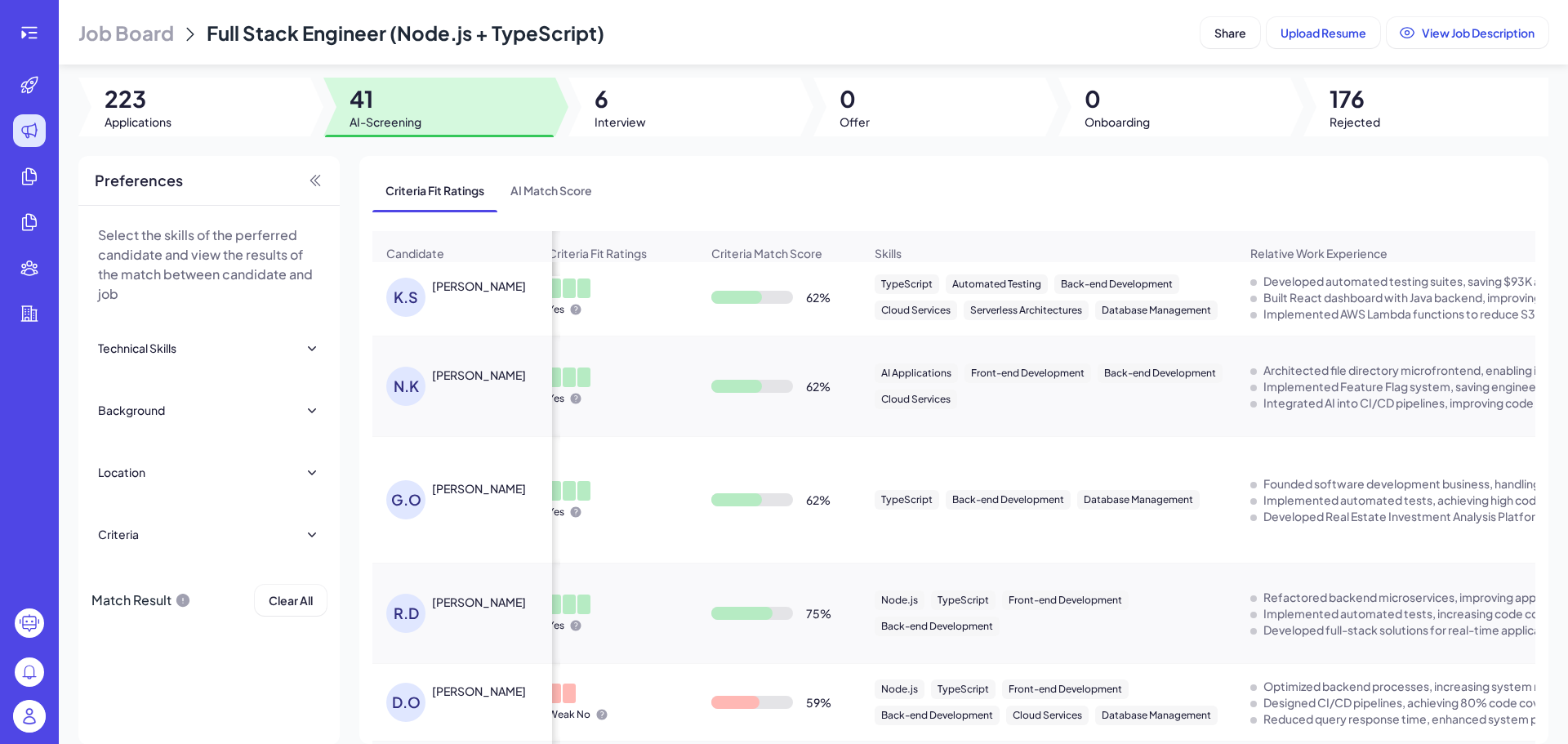
scroll to position [0, 0]
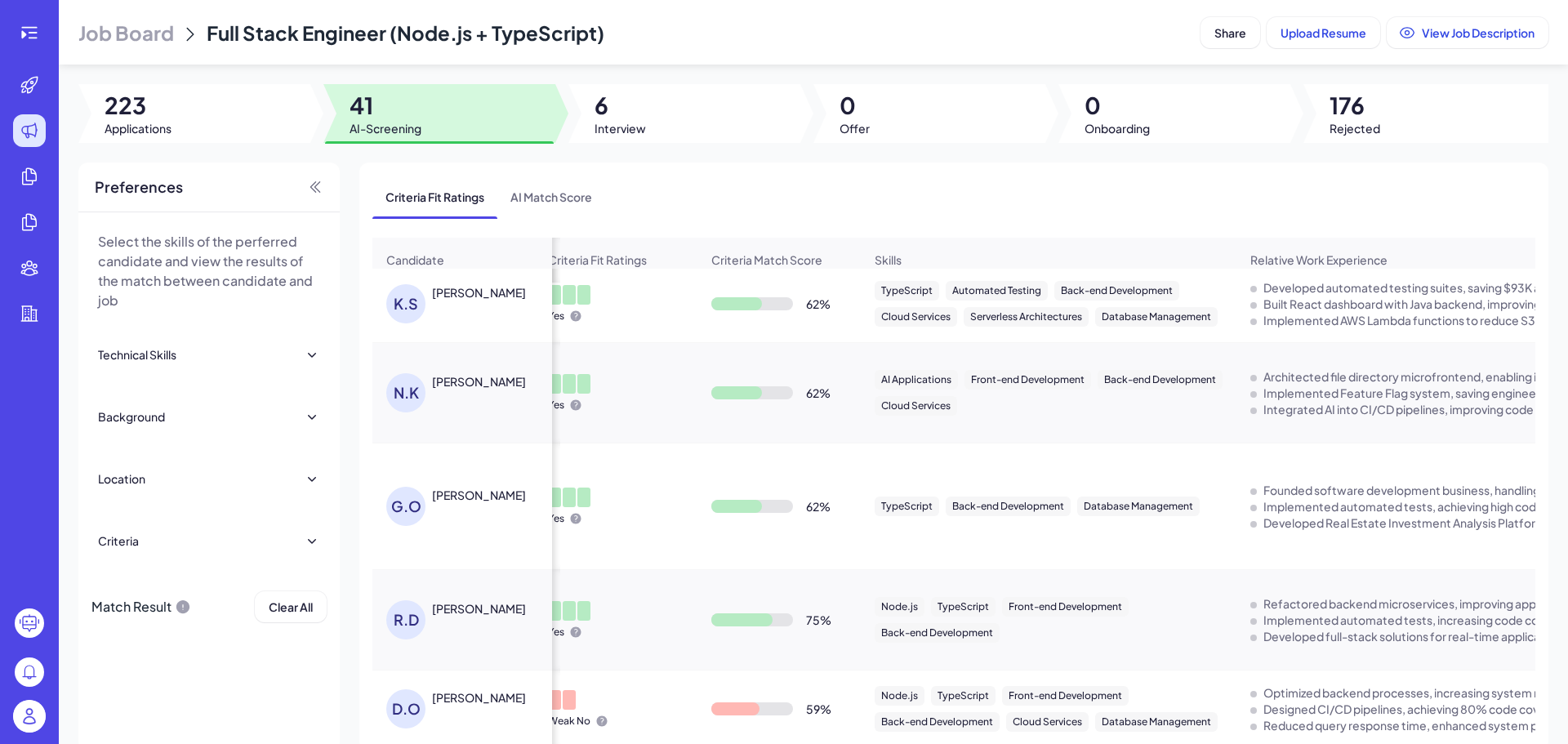
click at [127, 98] on span "223" at bounding box center [138, 105] width 67 height 29
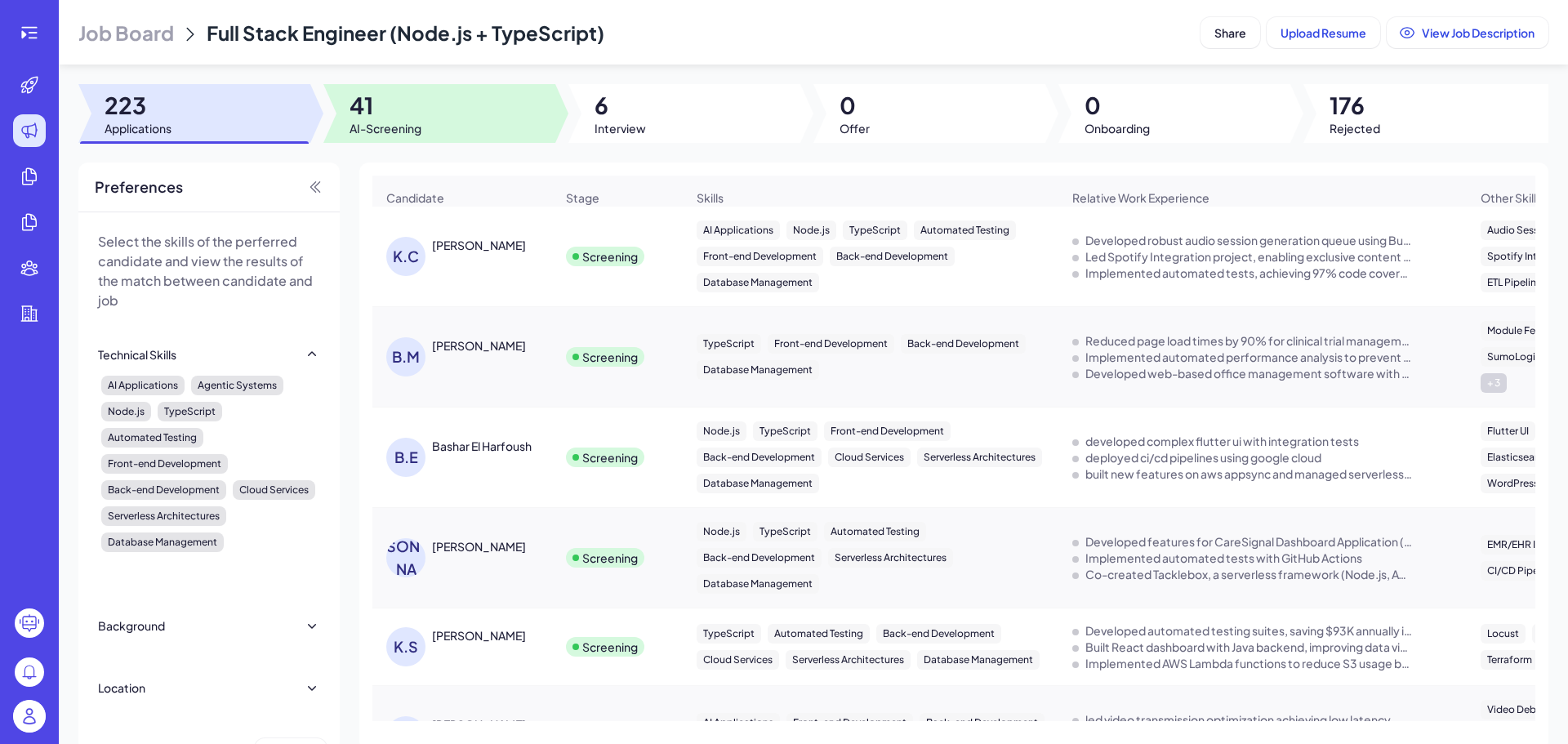
click at [466, 123] on div at bounding box center [438, 114] width 232 height 59
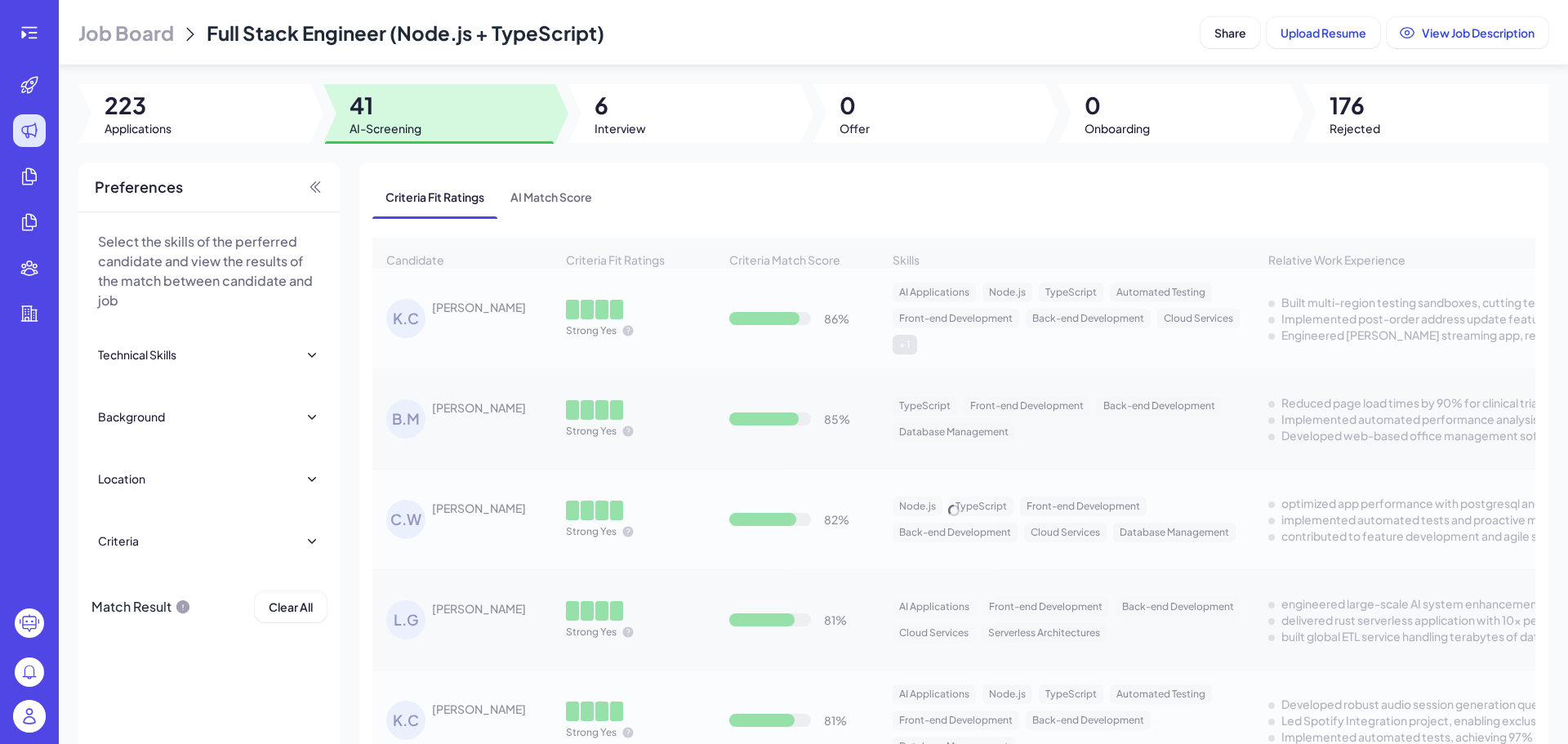
click at [125, 39] on span "Job Board" at bounding box center [126, 32] width 96 height 26
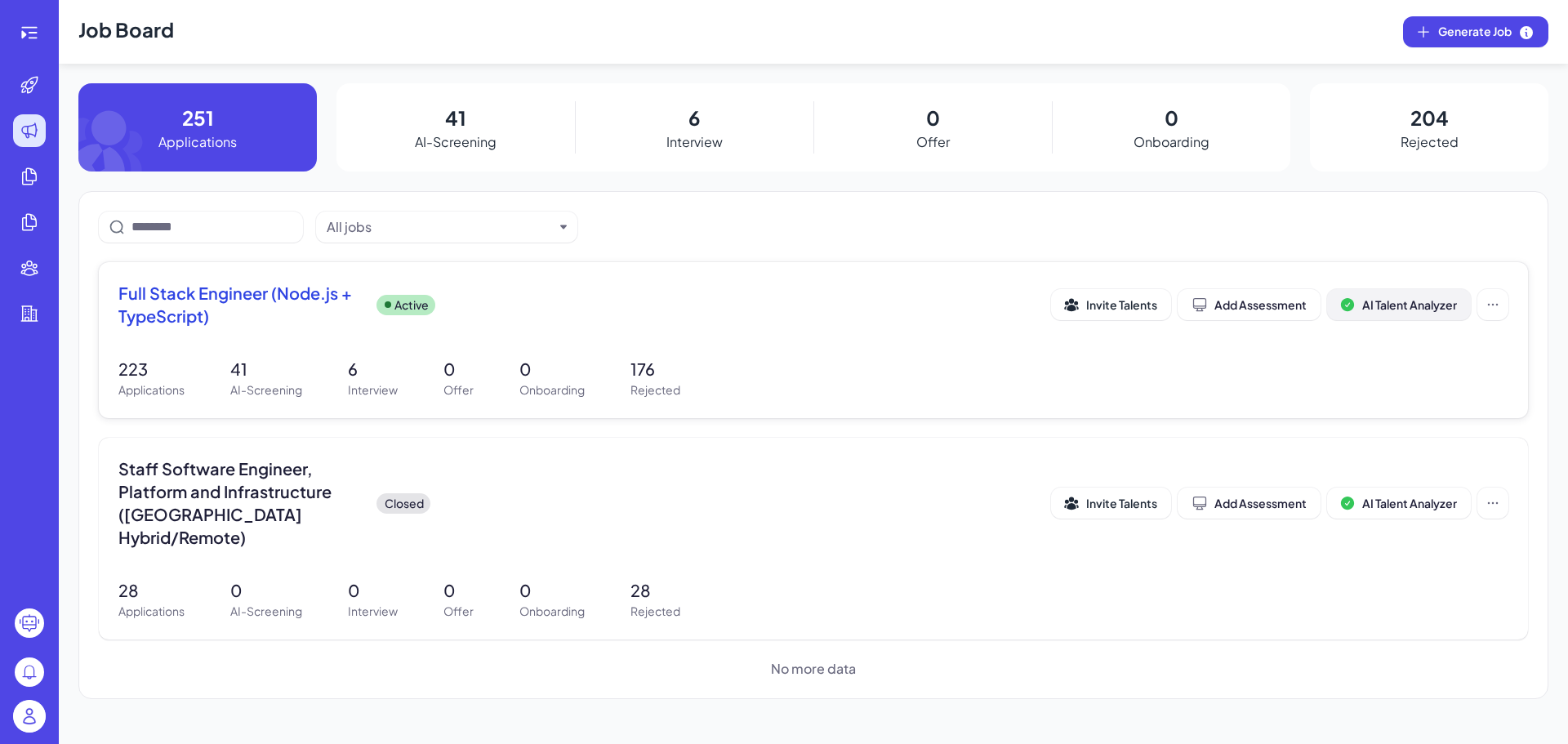
click at [1373, 313] on button "AI Talent Analyzer" at bounding box center [1399, 305] width 144 height 31
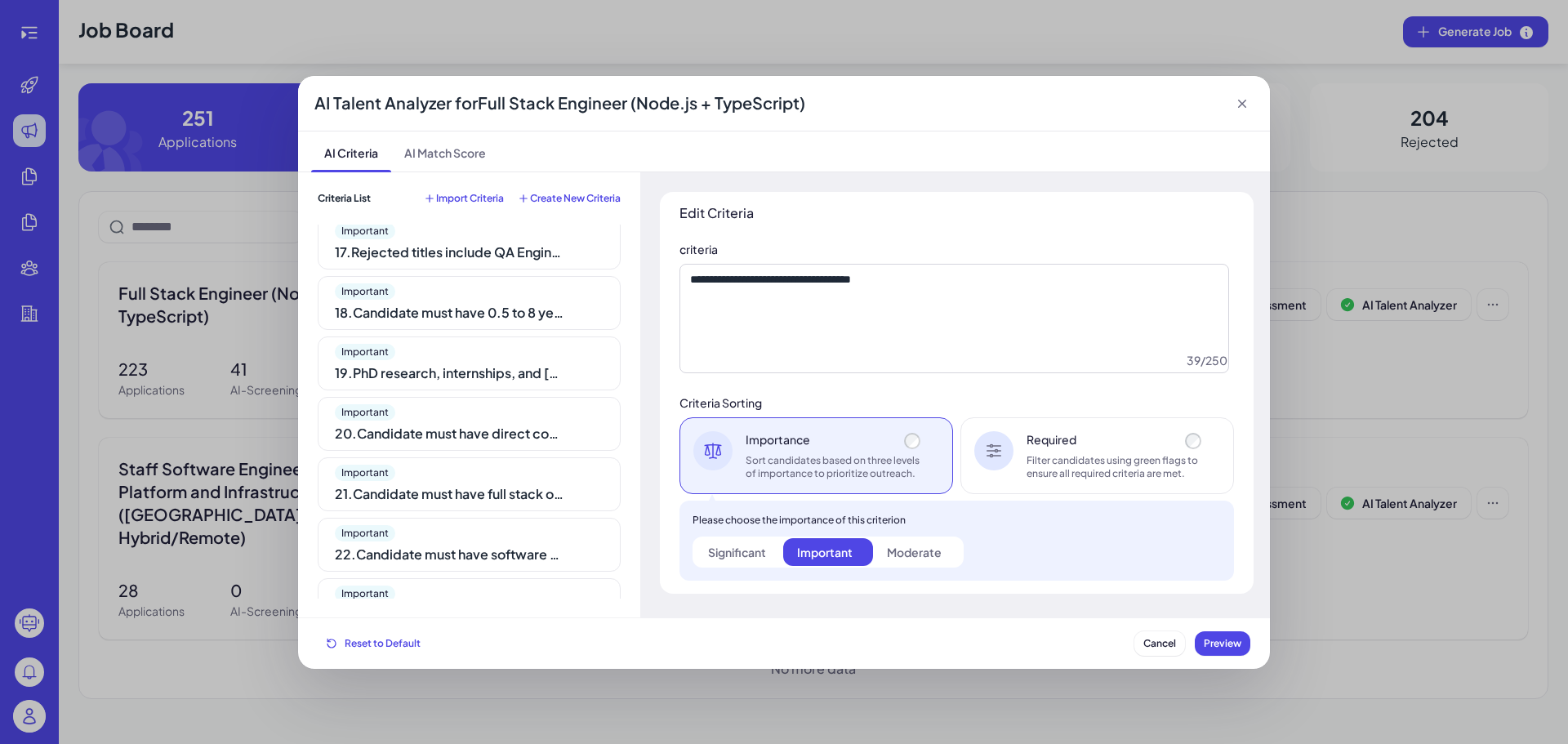
scroll to position [1009, 0]
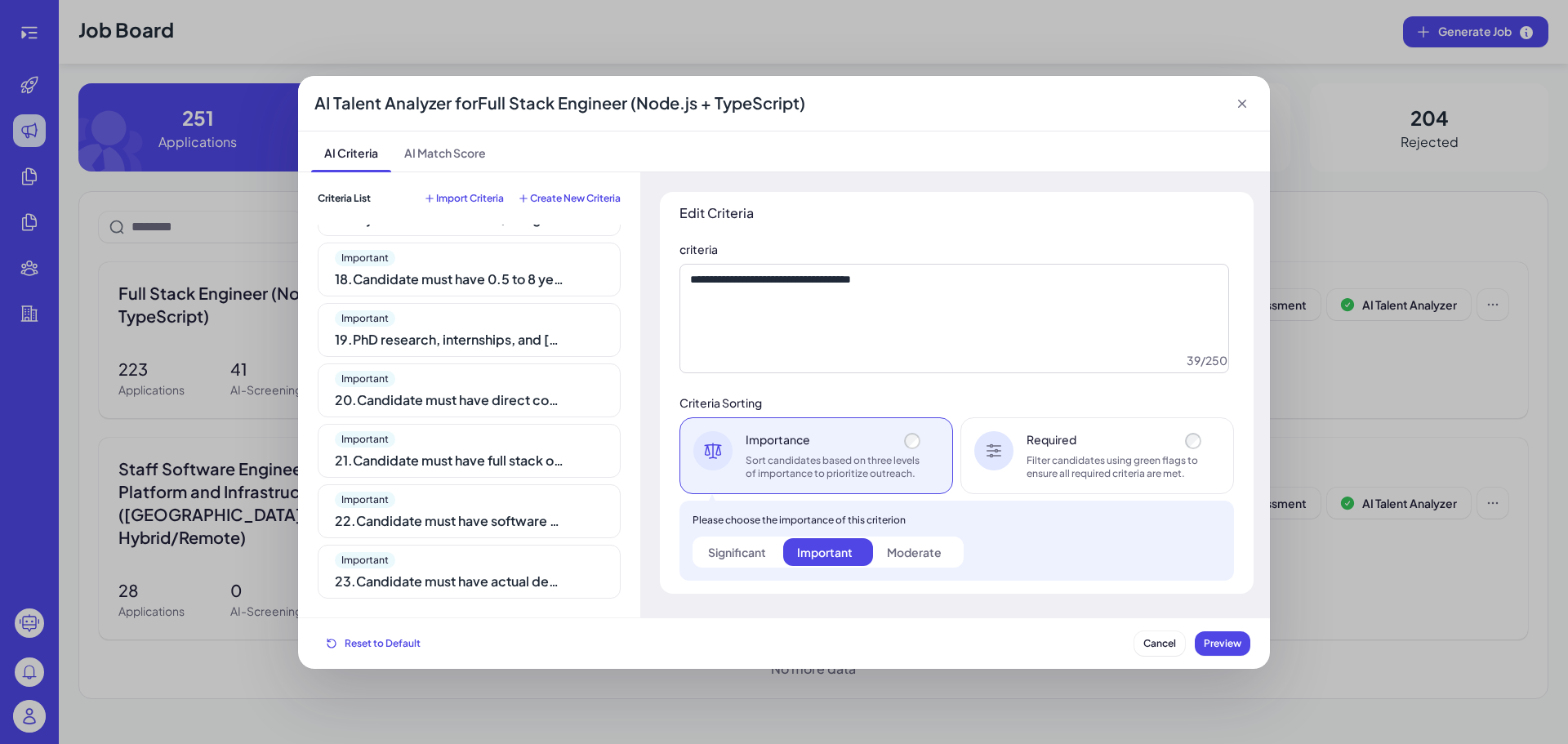
click at [447, 572] on div "23 . Candidate must have actual development experience even if the title contai…" at bounding box center [449, 582] width 229 height 20
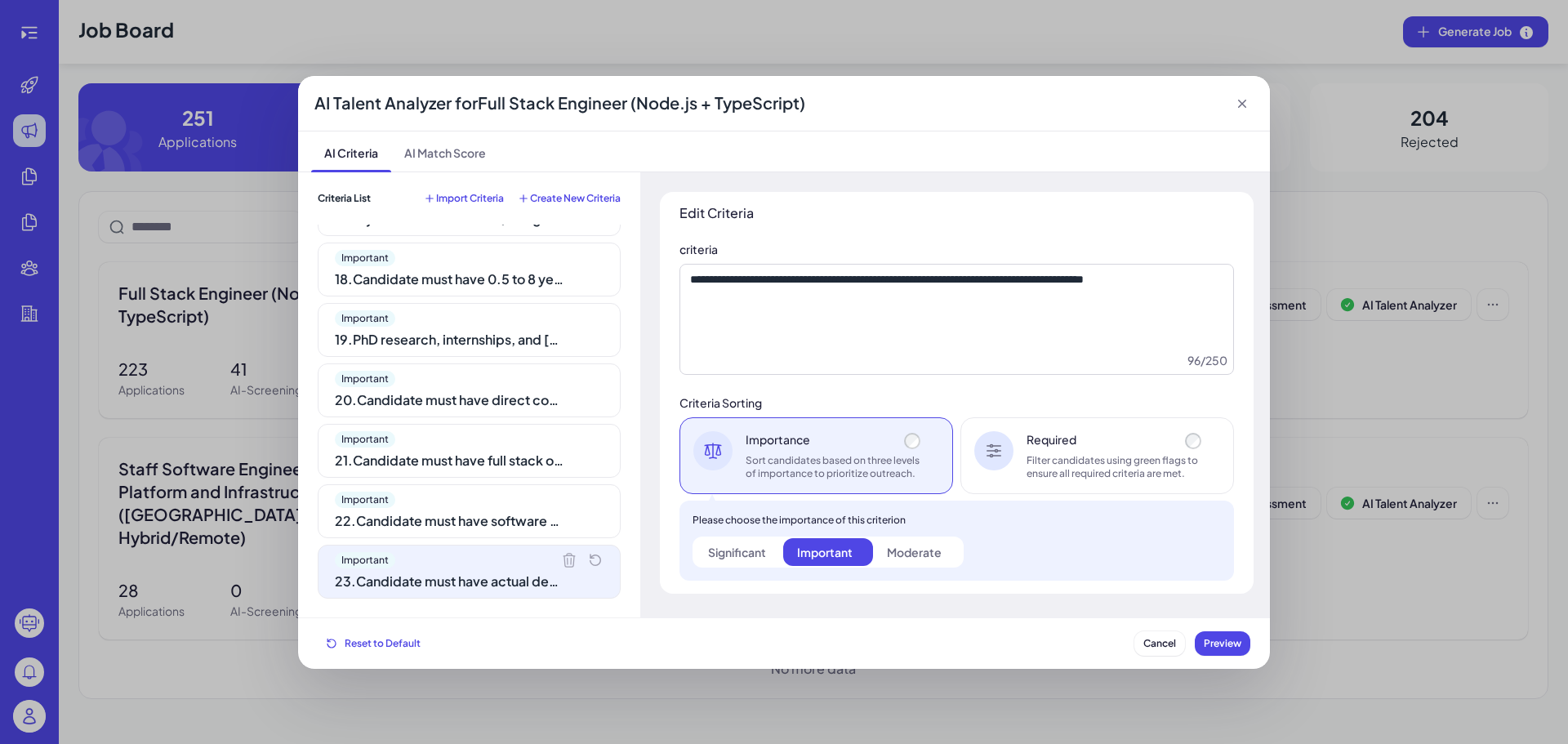
click at [1145, 465] on div "Filter candidates using green flags to ensure all required criteria are met." at bounding box center [1115, 467] width 178 height 26
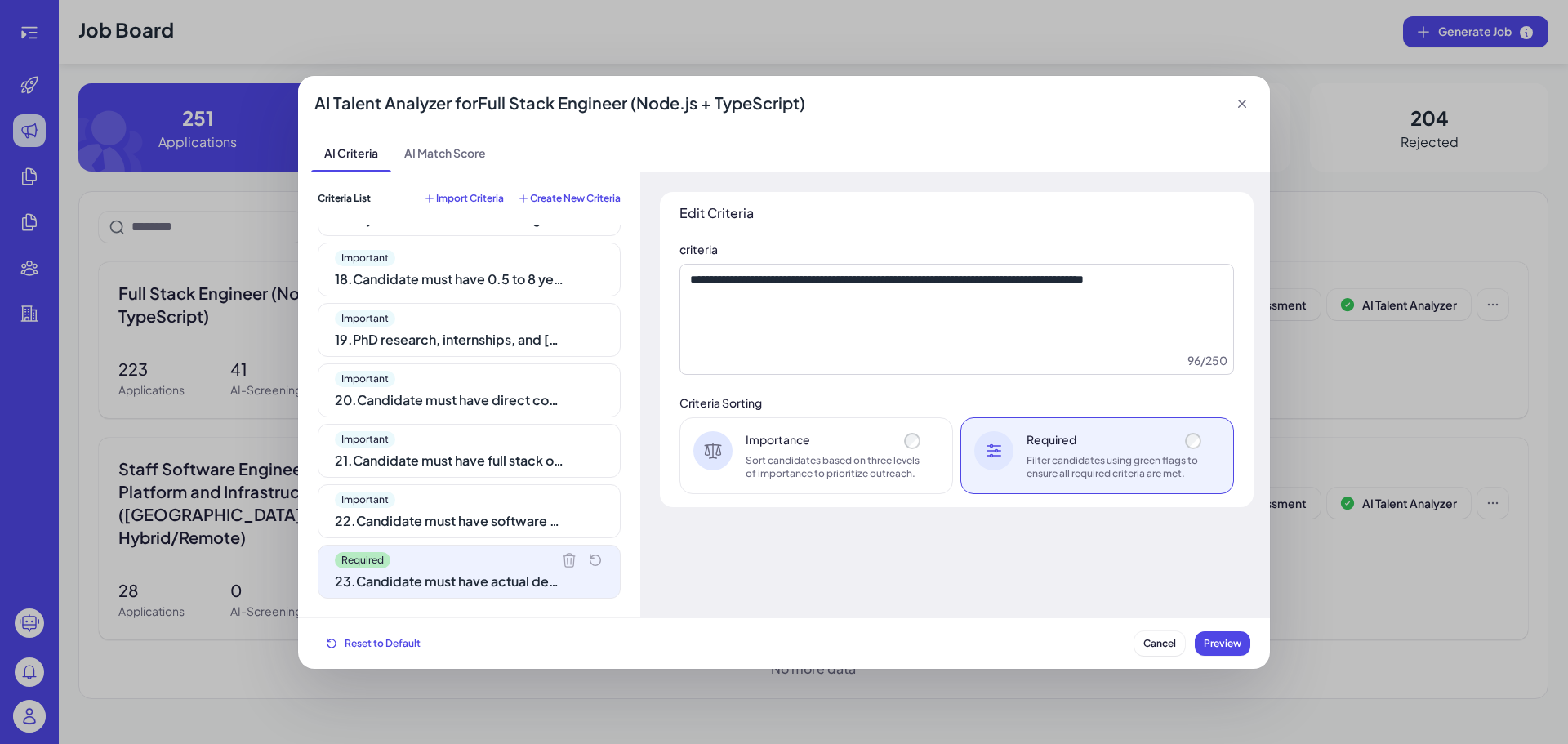
click at [444, 501] on div "Important" at bounding box center [469, 500] width 269 height 16
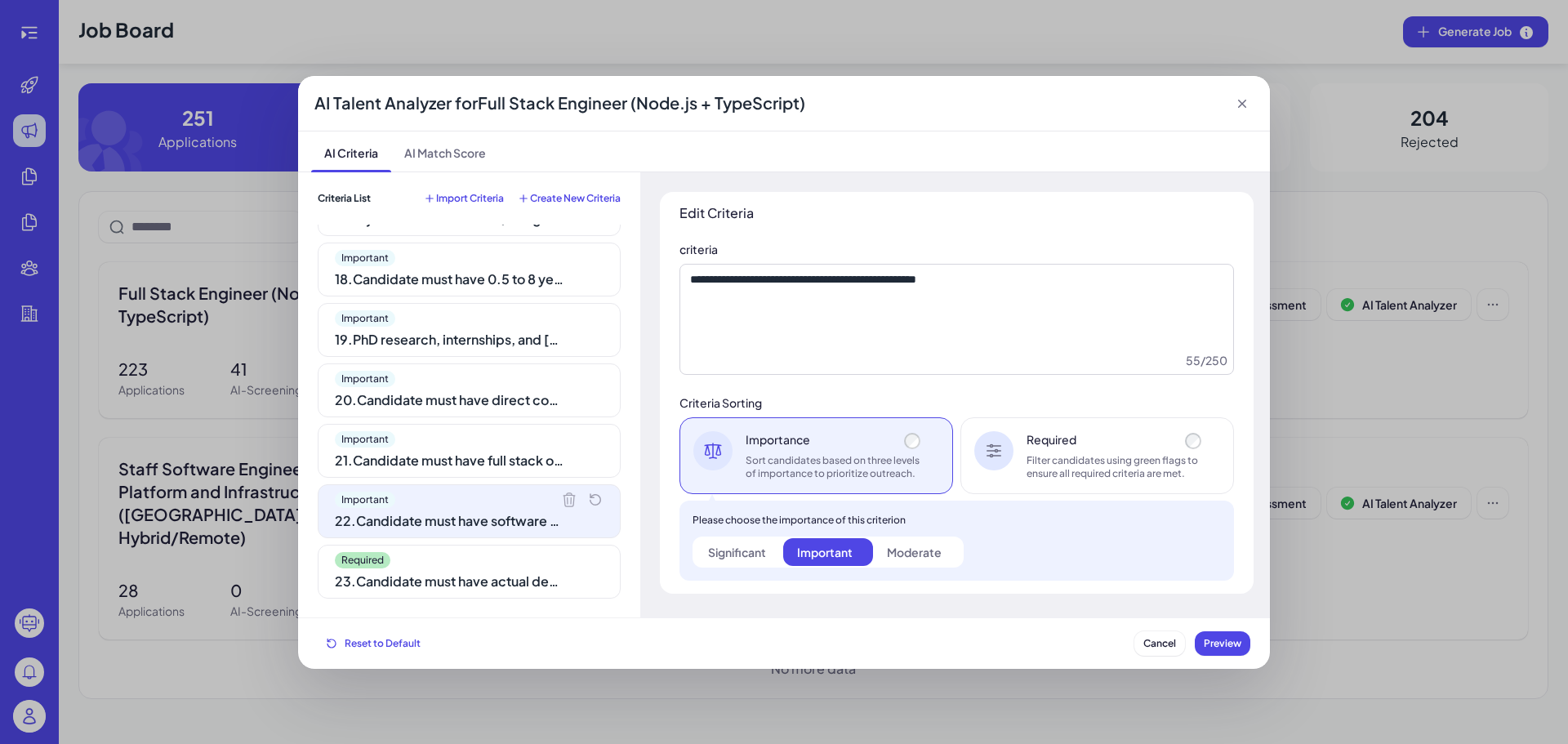
click at [1175, 475] on div "Filter candidates using green flags to ensure all required criteria are met." at bounding box center [1115, 467] width 178 height 26
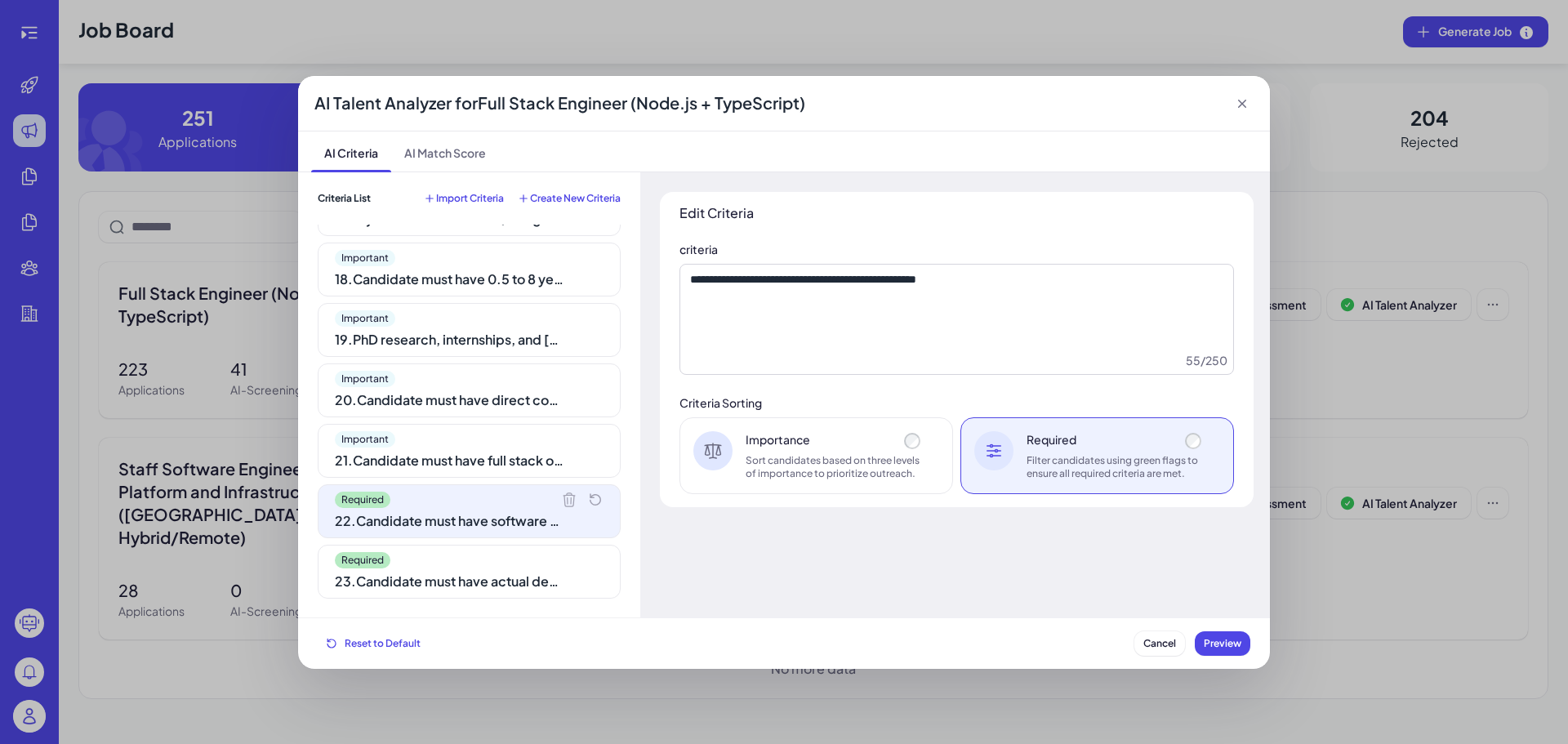
click at [437, 457] on div "21 . Candidate must have full stack or front-end or back-end implementation exp…" at bounding box center [449, 461] width 229 height 20
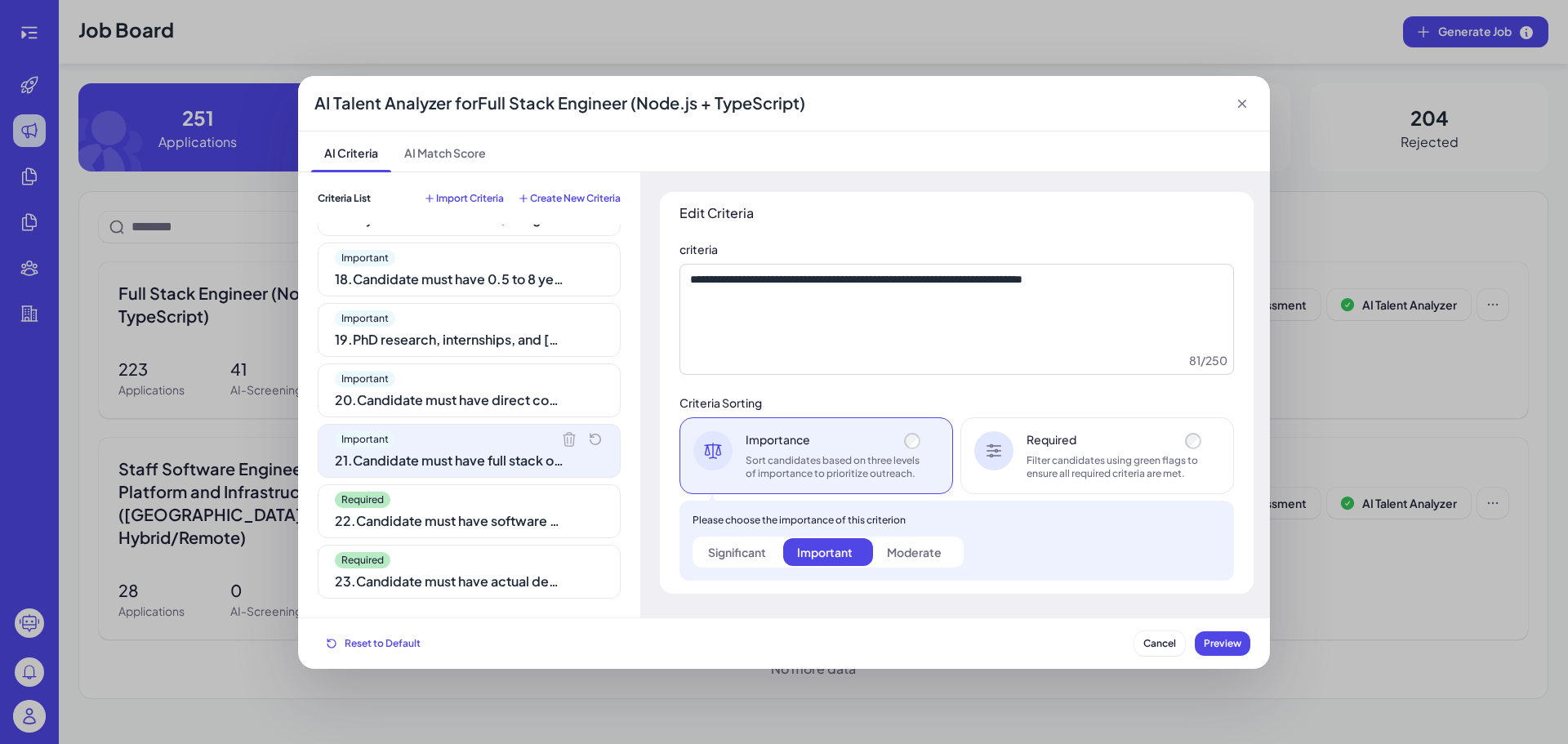
click at [1079, 466] on div "Filter candidates using green flags to ensure all required criteria are met." at bounding box center [1115, 467] width 178 height 26
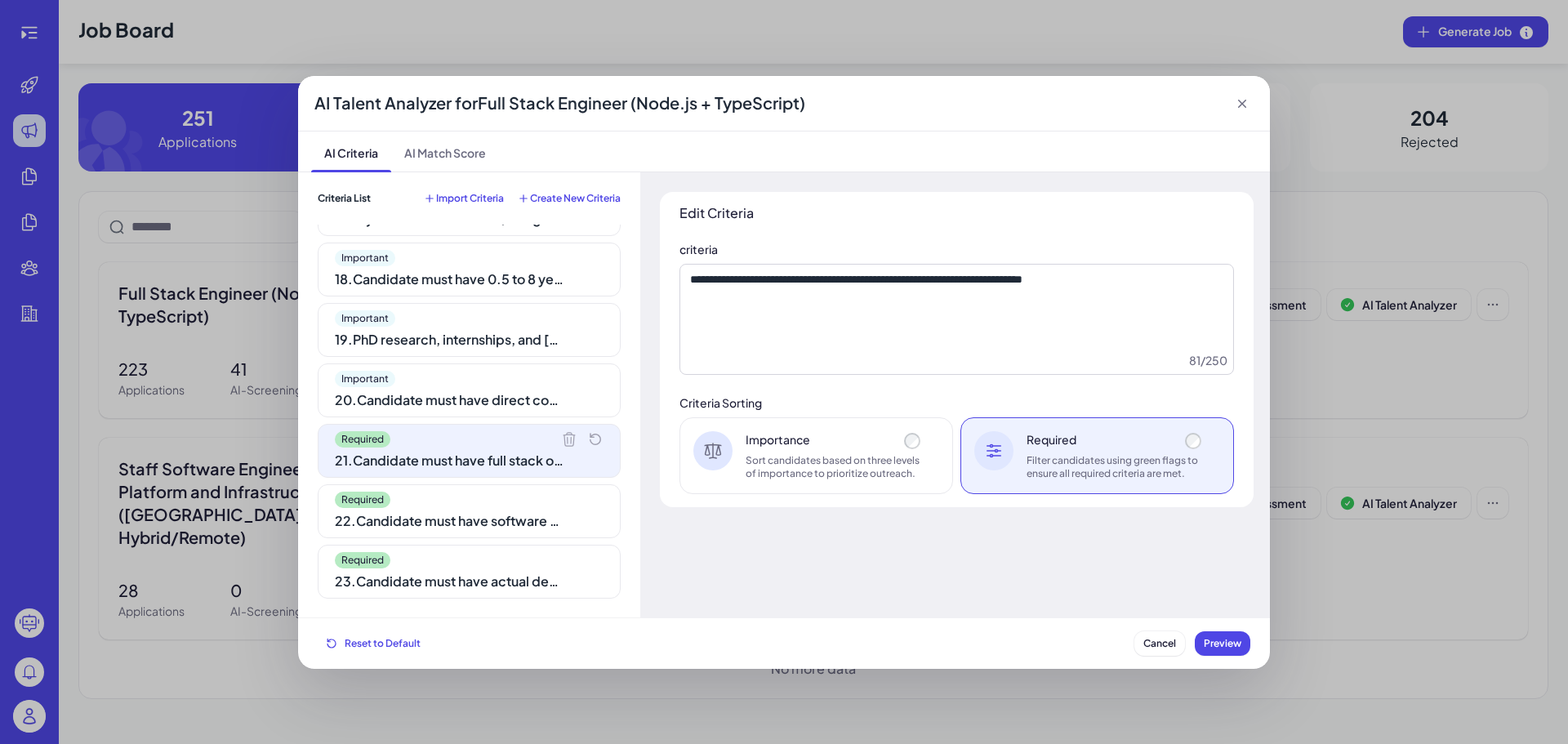
click at [405, 354] on div "Important 19 . PhD research, internships, and contractor work do not count as f…" at bounding box center [469, 329] width 303 height 54
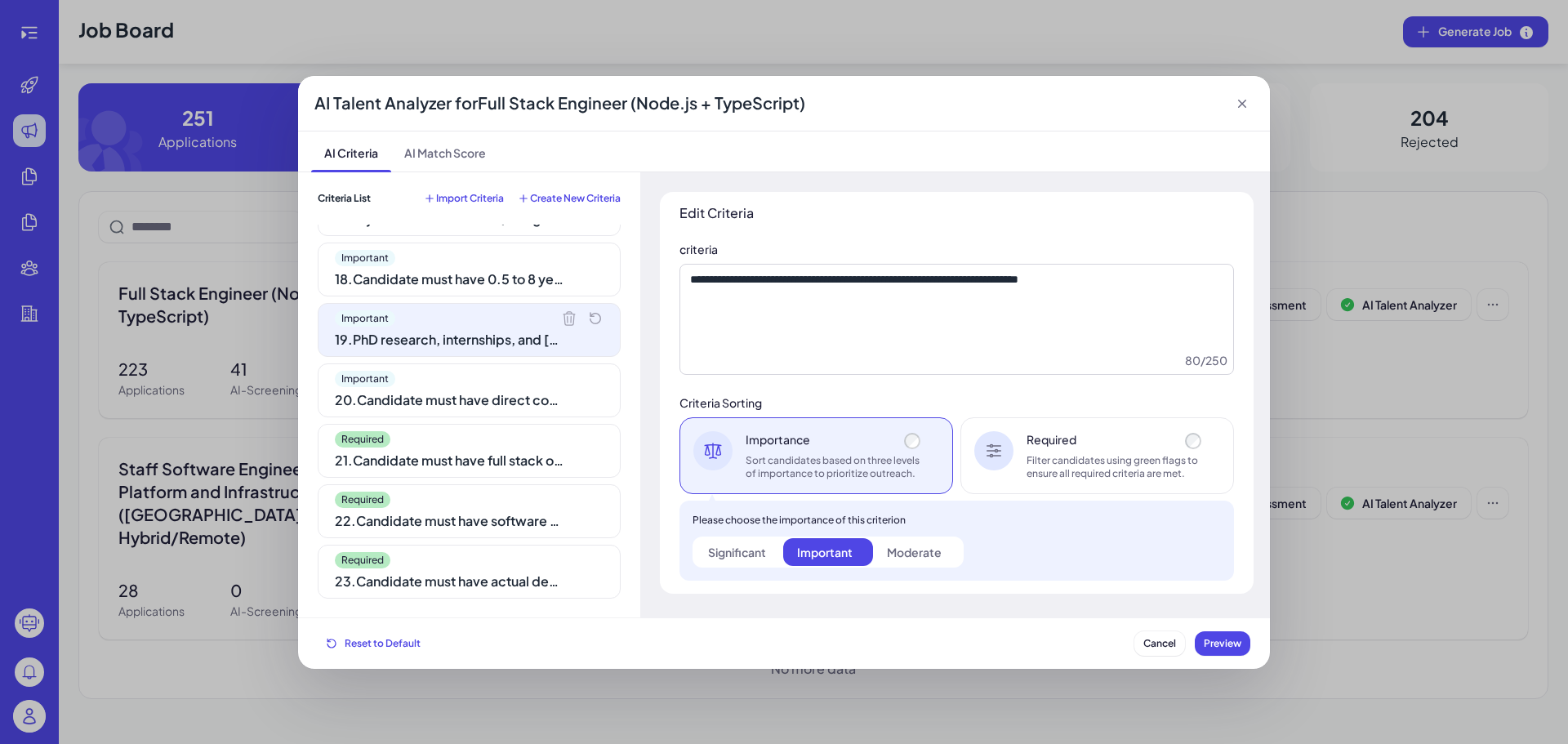
click at [414, 384] on div "Important" at bounding box center [469, 379] width 269 height 16
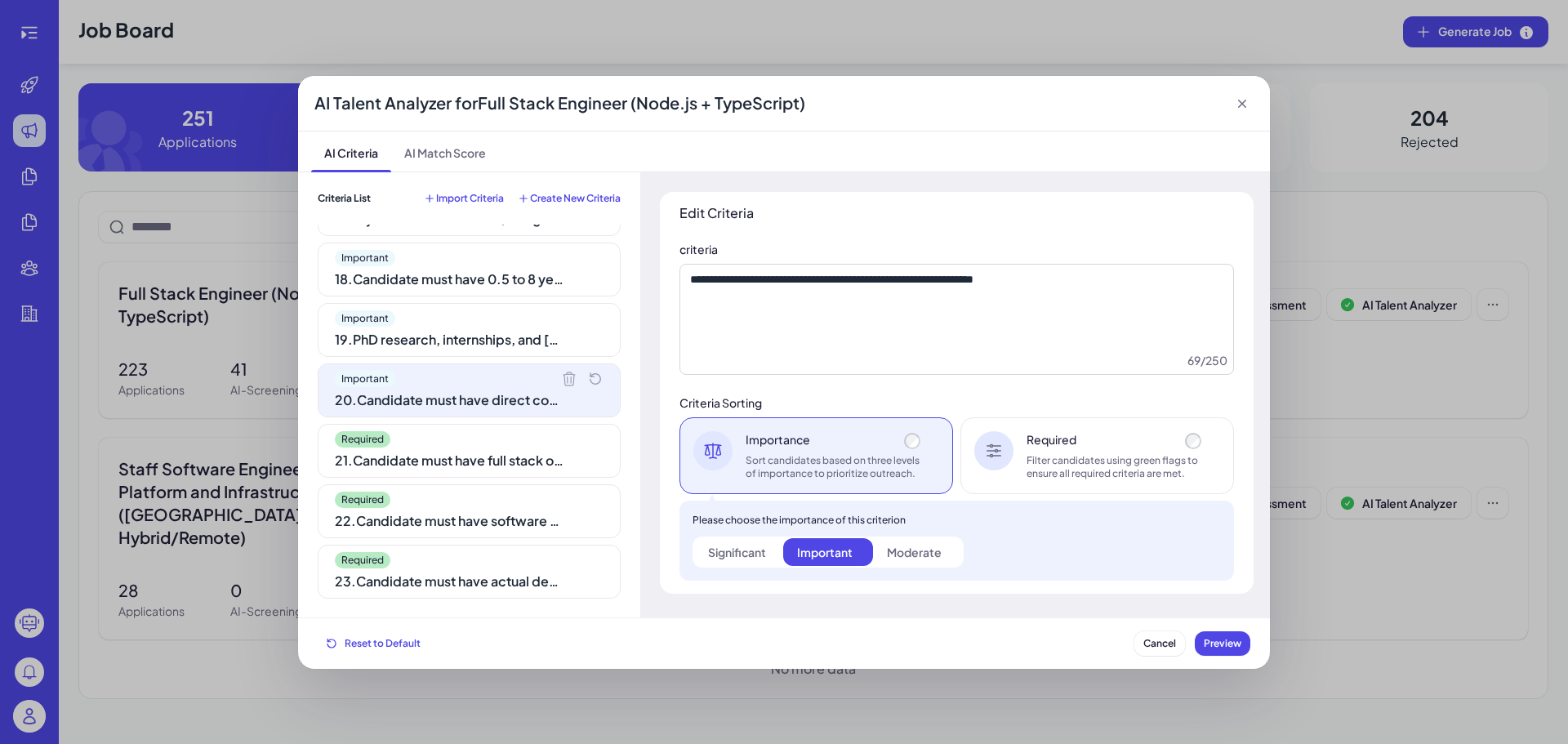
click at [1128, 479] on div "Filter candidates using green flags to ensure all required criteria are met." at bounding box center [1115, 467] width 178 height 26
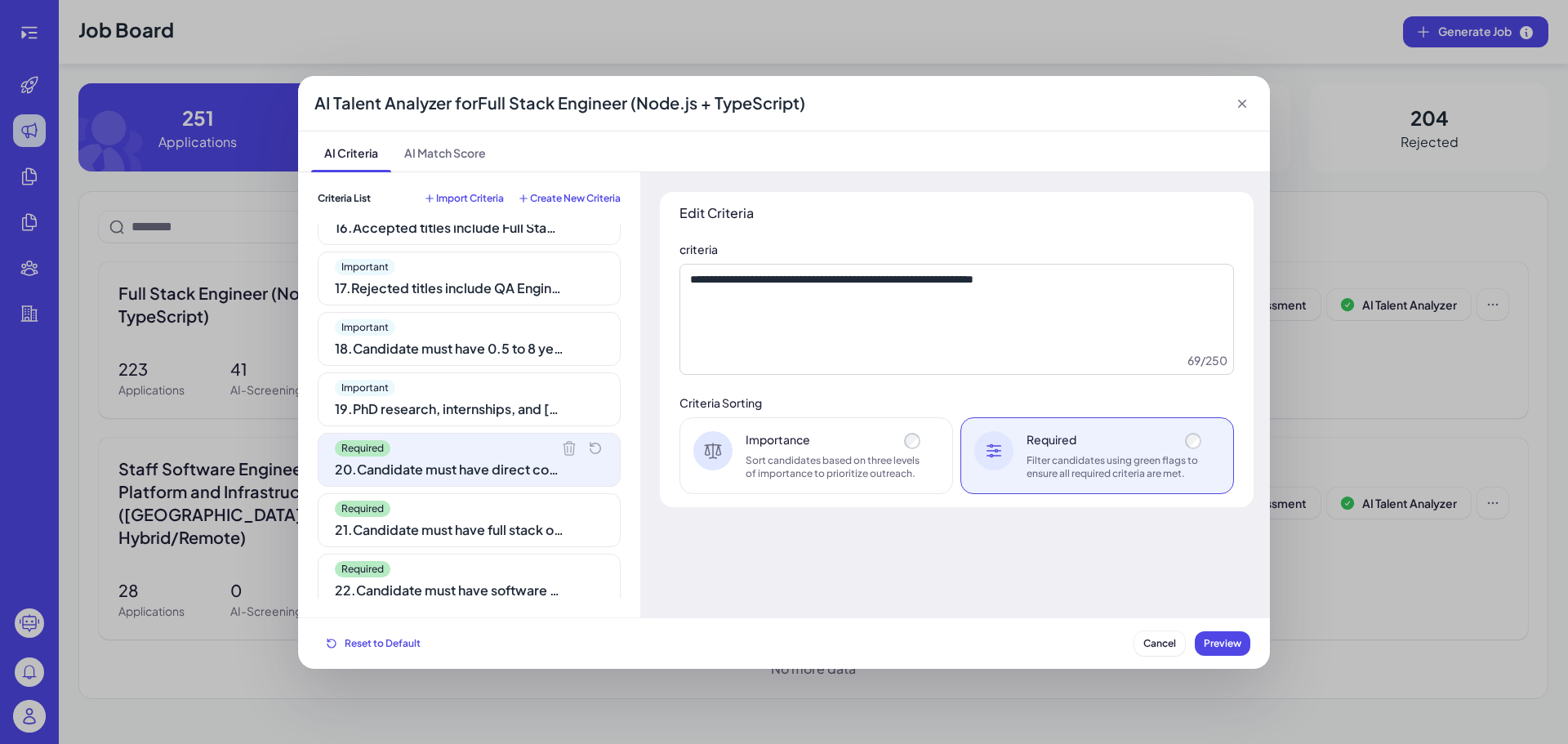
scroll to position [928, 0]
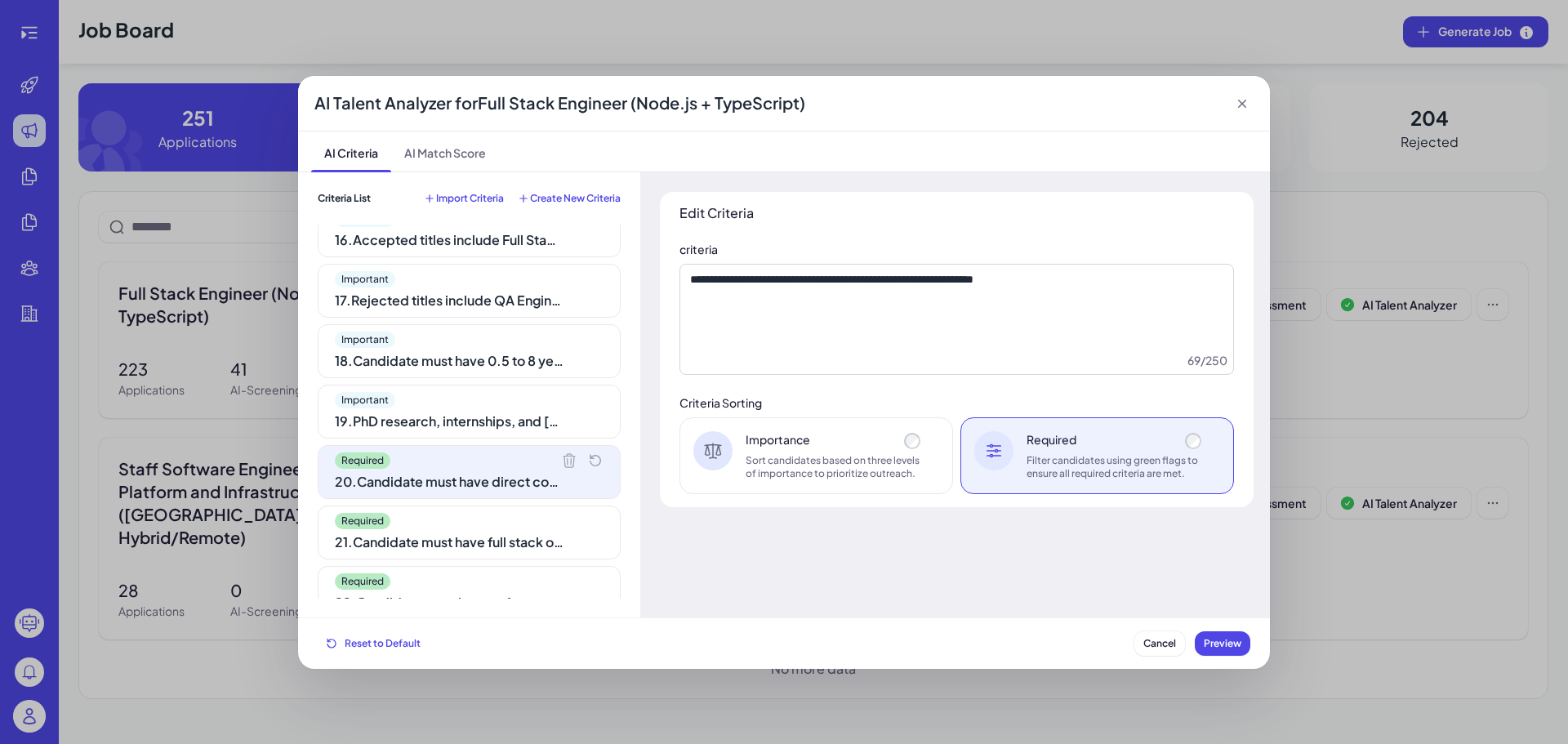
click at [421, 413] on div "19 . PhD research, internships, and contractor work do not count as formal expe…" at bounding box center [449, 422] width 229 height 20
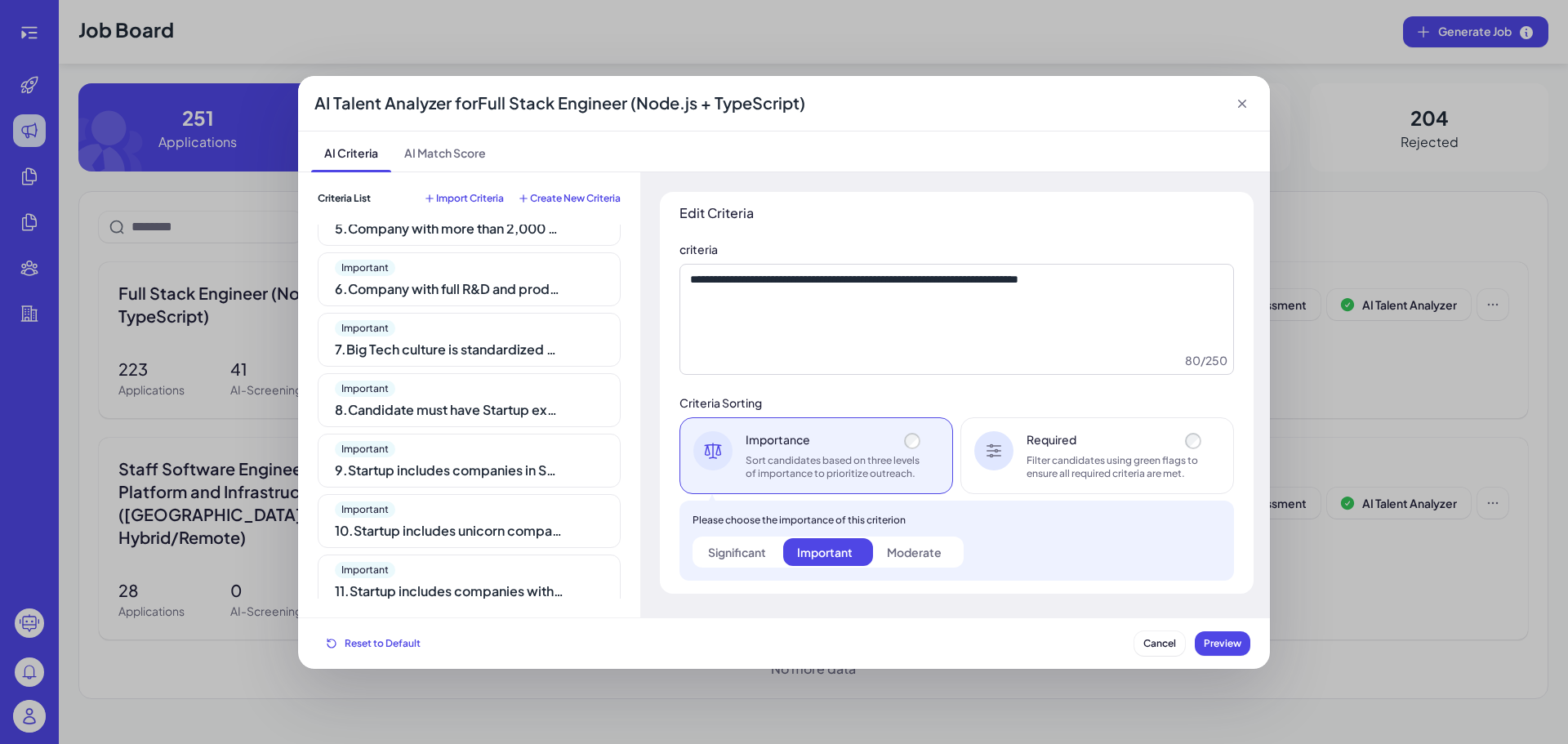
scroll to position [0, 0]
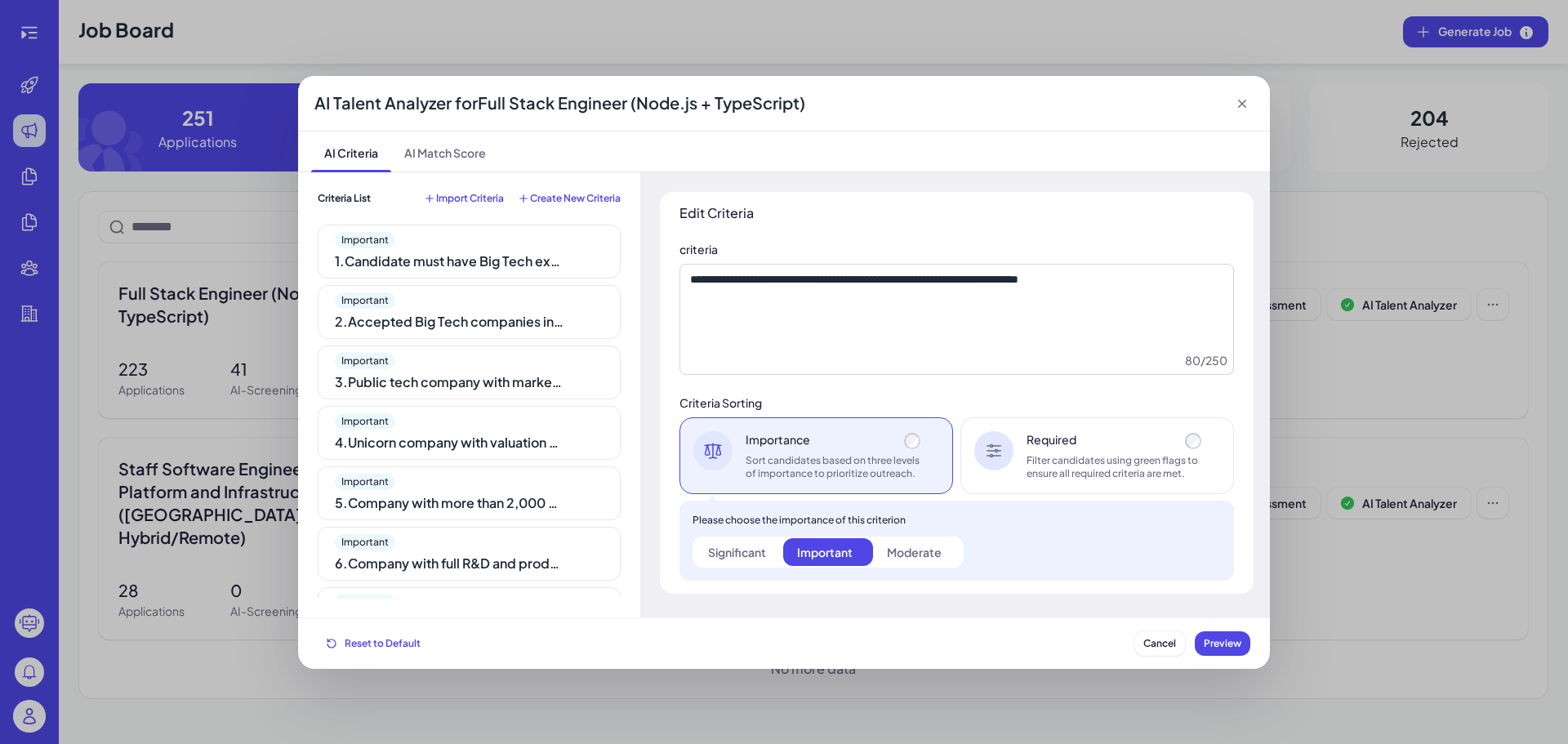
click at [501, 255] on div "1 . Candidate must have Big Tech experience" at bounding box center [449, 261] width 229 height 20
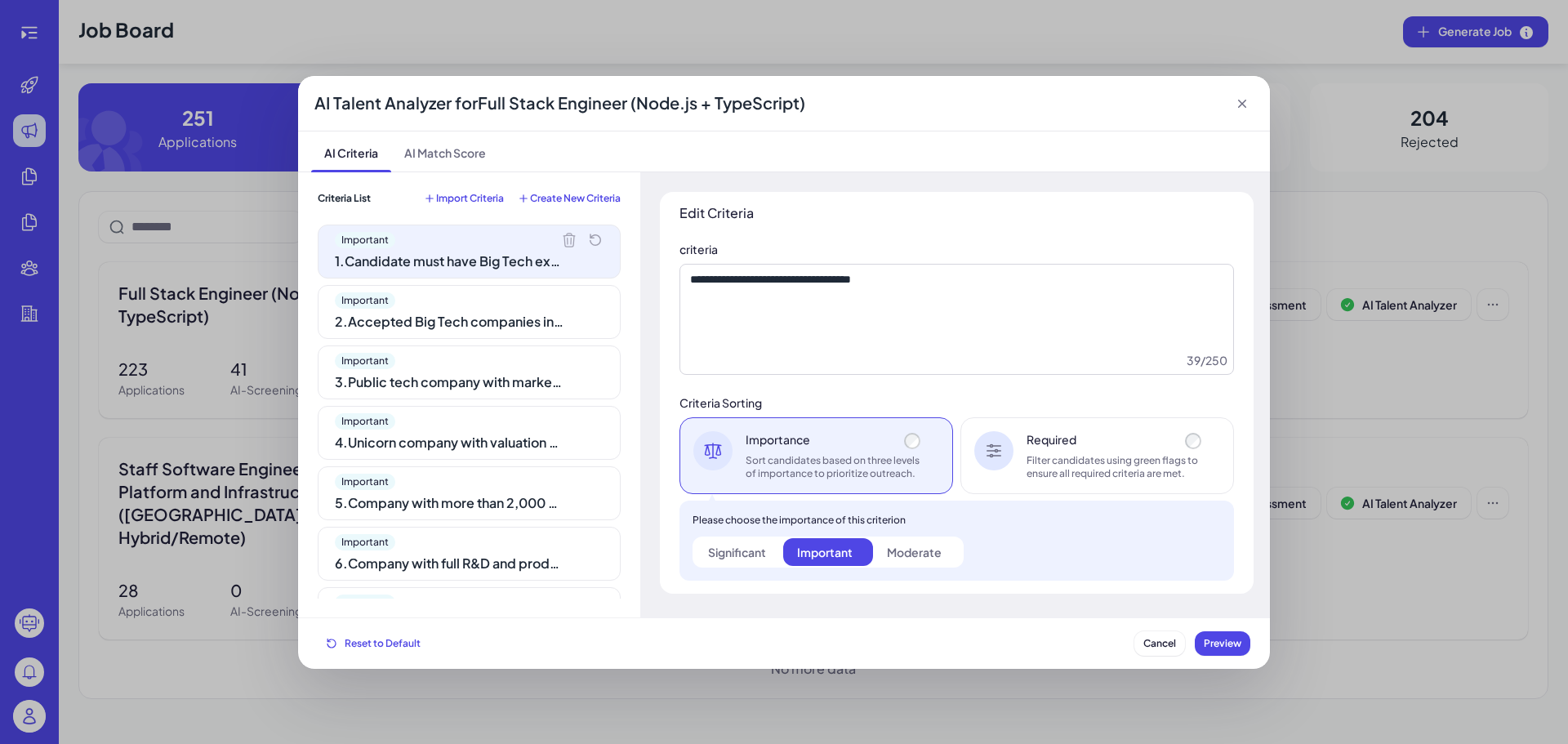
click at [1076, 485] on div "Required Filter candidates using green flags to ensure all required criteria ar…" at bounding box center [1097, 455] width 273 height 76
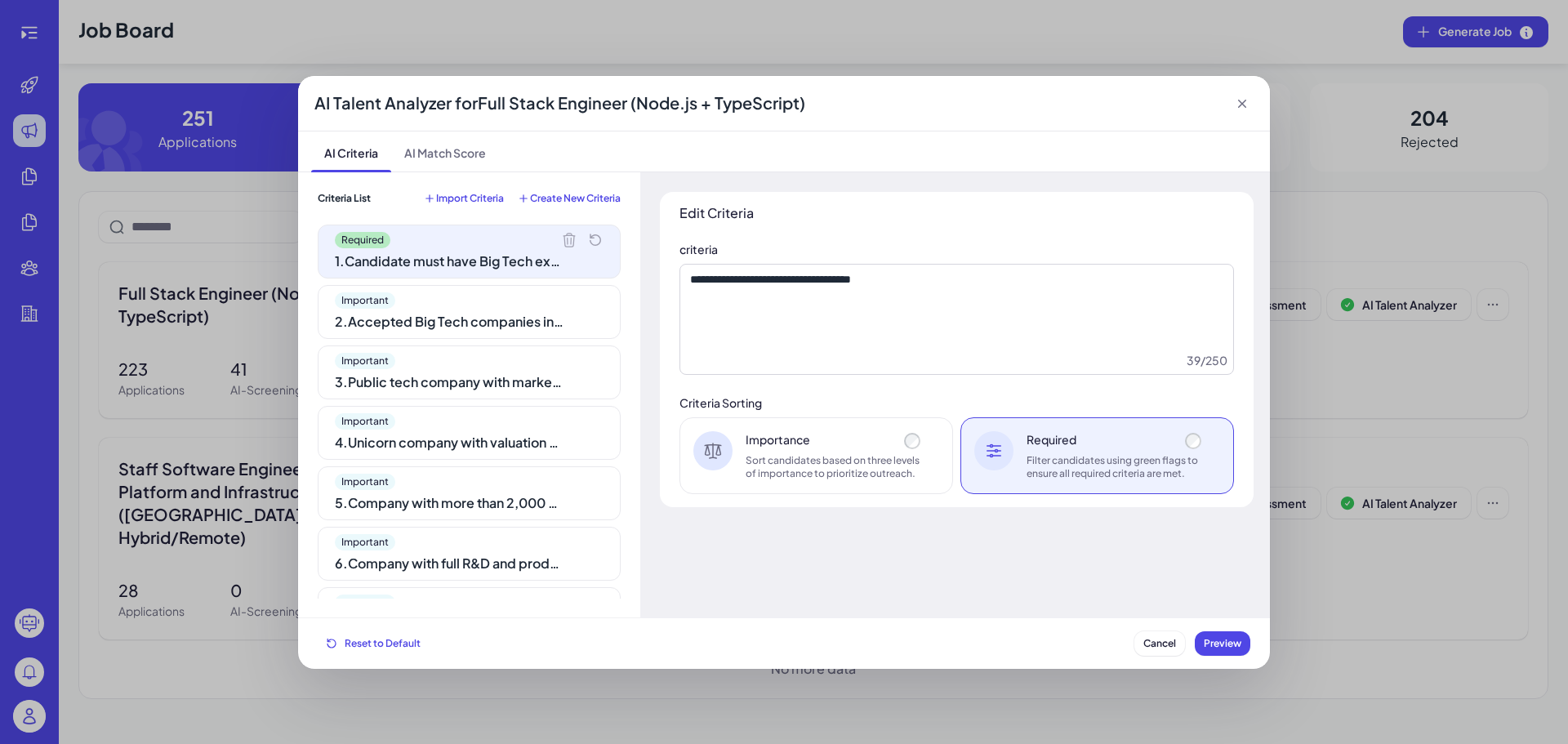
click at [544, 322] on div "2 . Accepted Big Tech companies include Google, Apple, Meta, Amazon, Microsoft,…" at bounding box center [449, 322] width 229 height 20
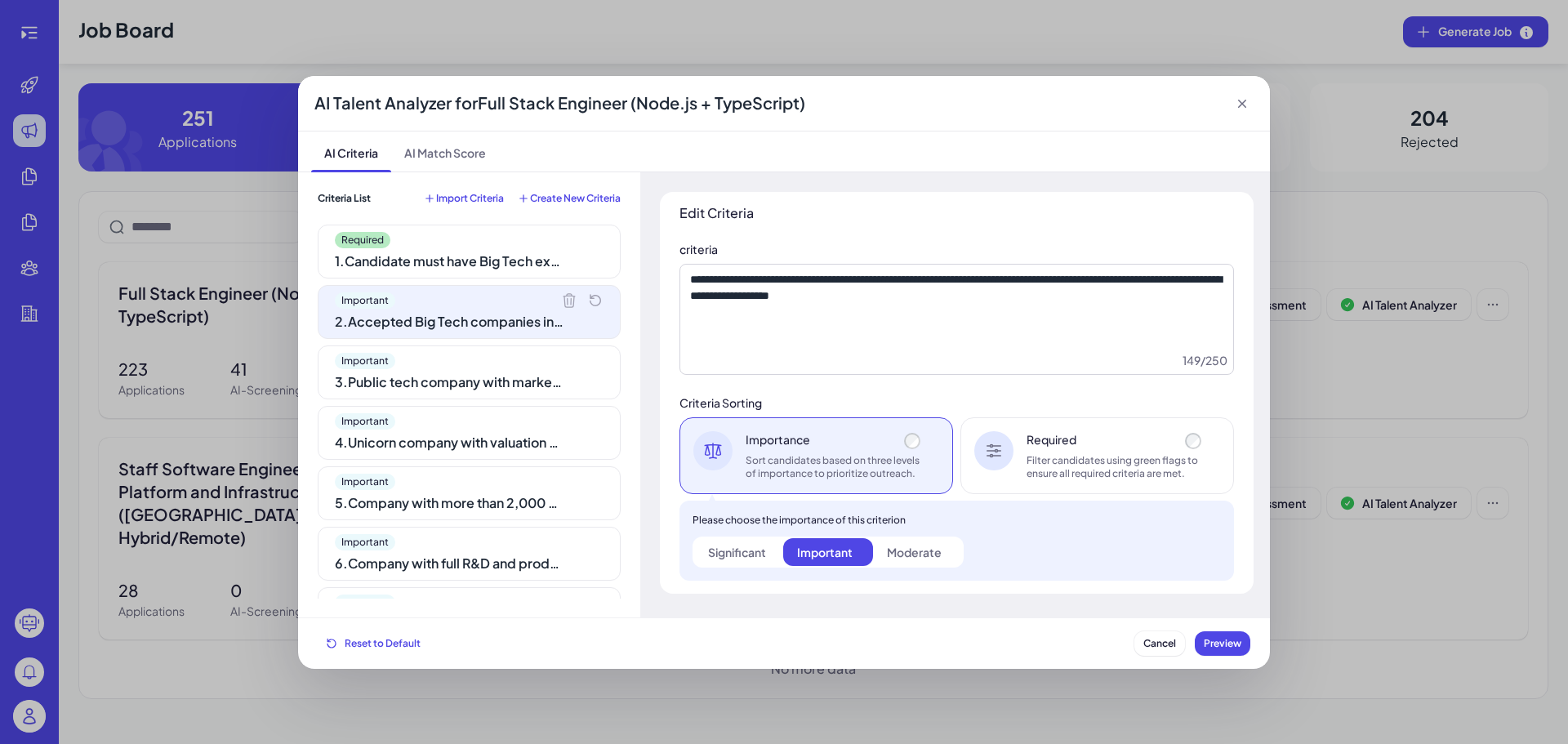
click at [1070, 455] on div "Filter candidates using green flags to ensure all required criteria are met." at bounding box center [1115, 467] width 178 height 26
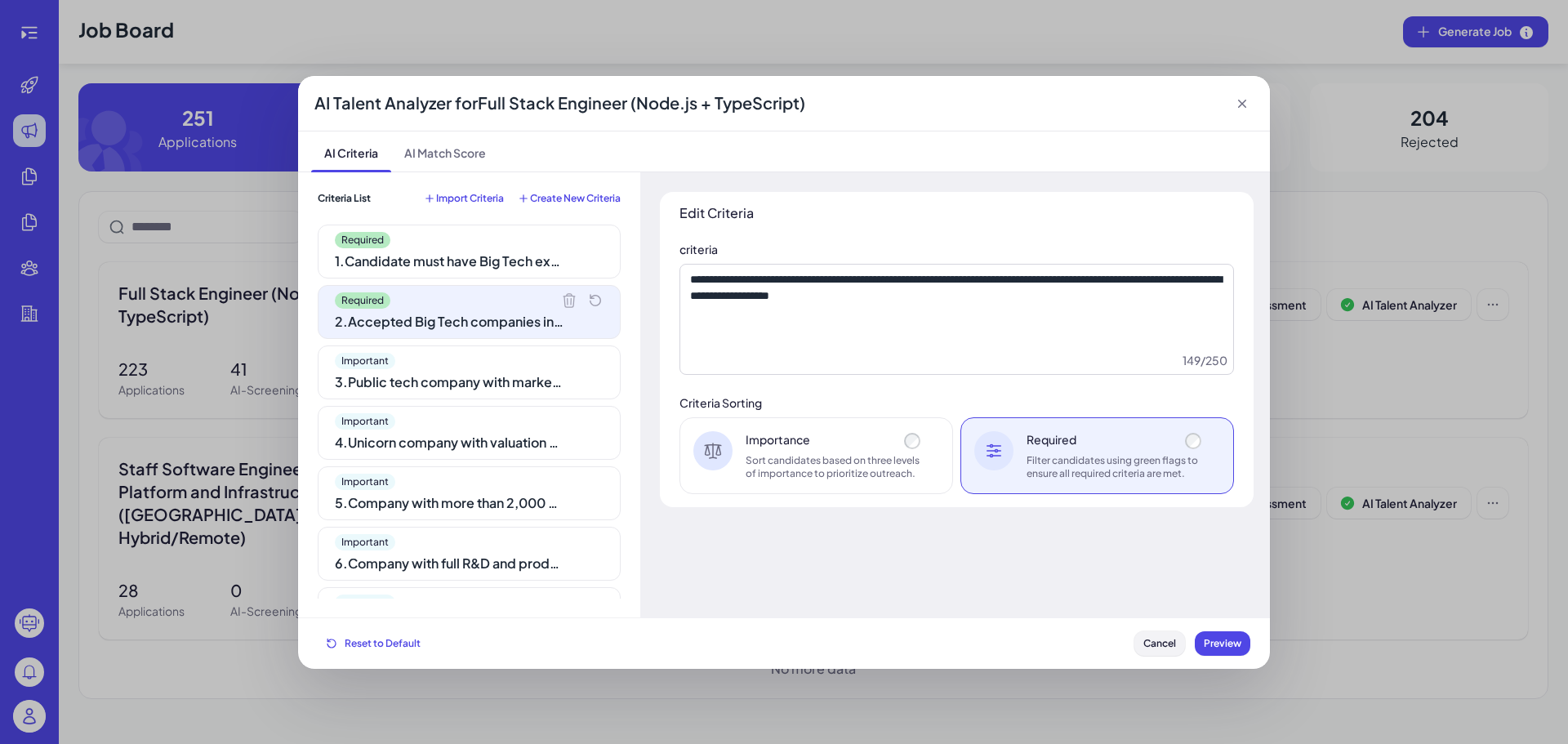
click at [1144, 641] on span "Cancel" at bounding box center [1159, 644] width 33 height 12
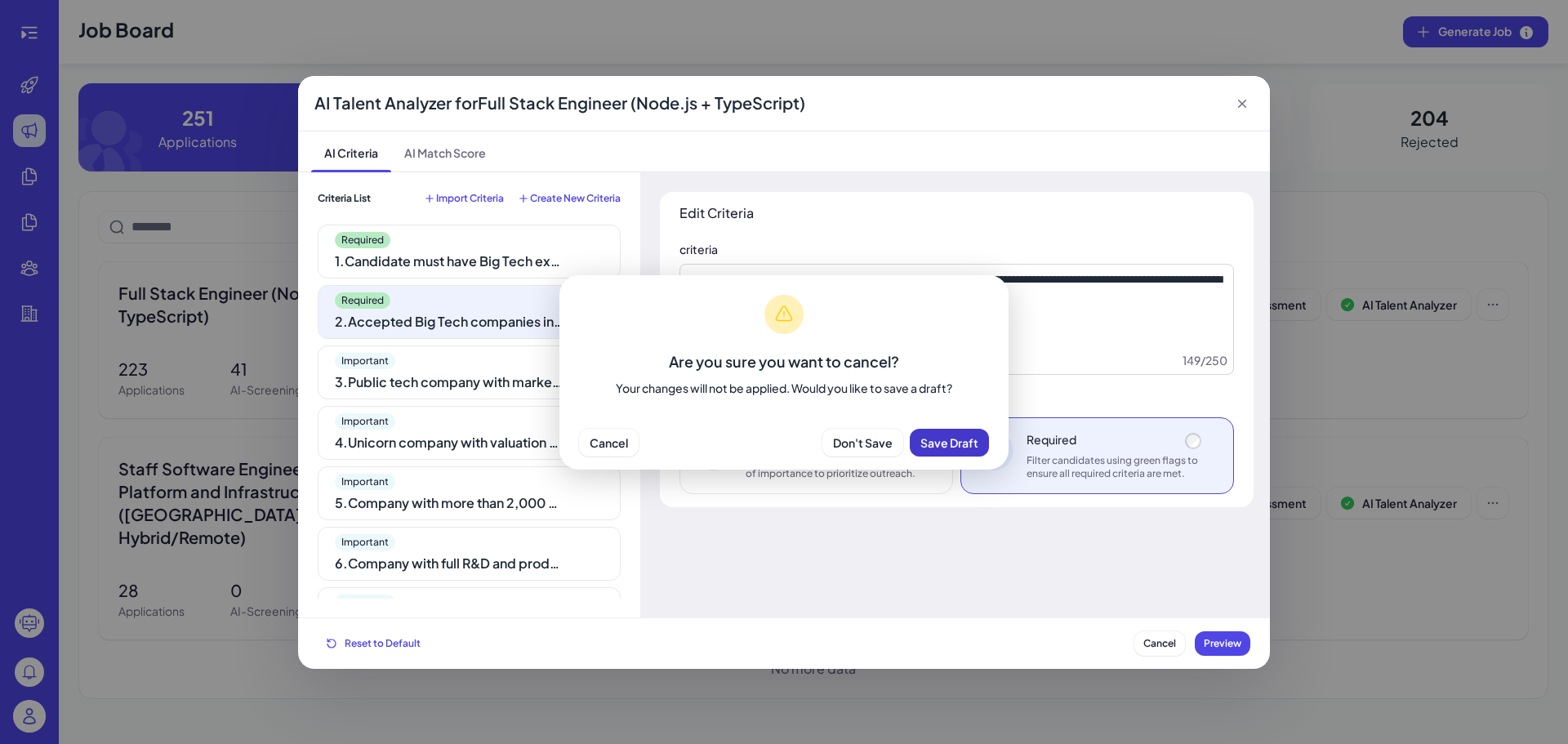
click at [927, 443] on span "Save Draft" at bounding box center [949, 442] width 58 height 15
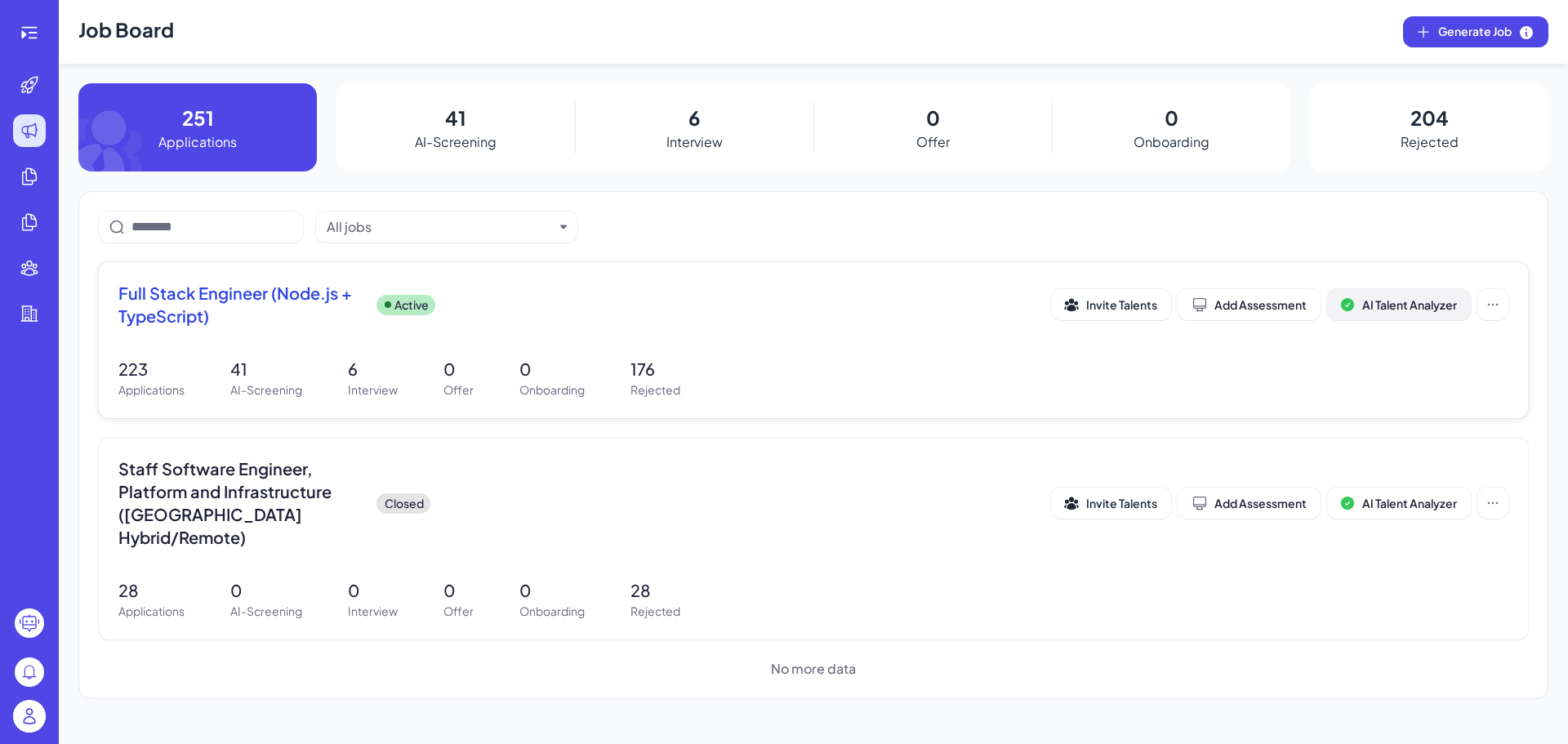
click at [1373, 309] on span "AI Talent Analyzer" at bounding box center [1409, 305] width 95 height 15
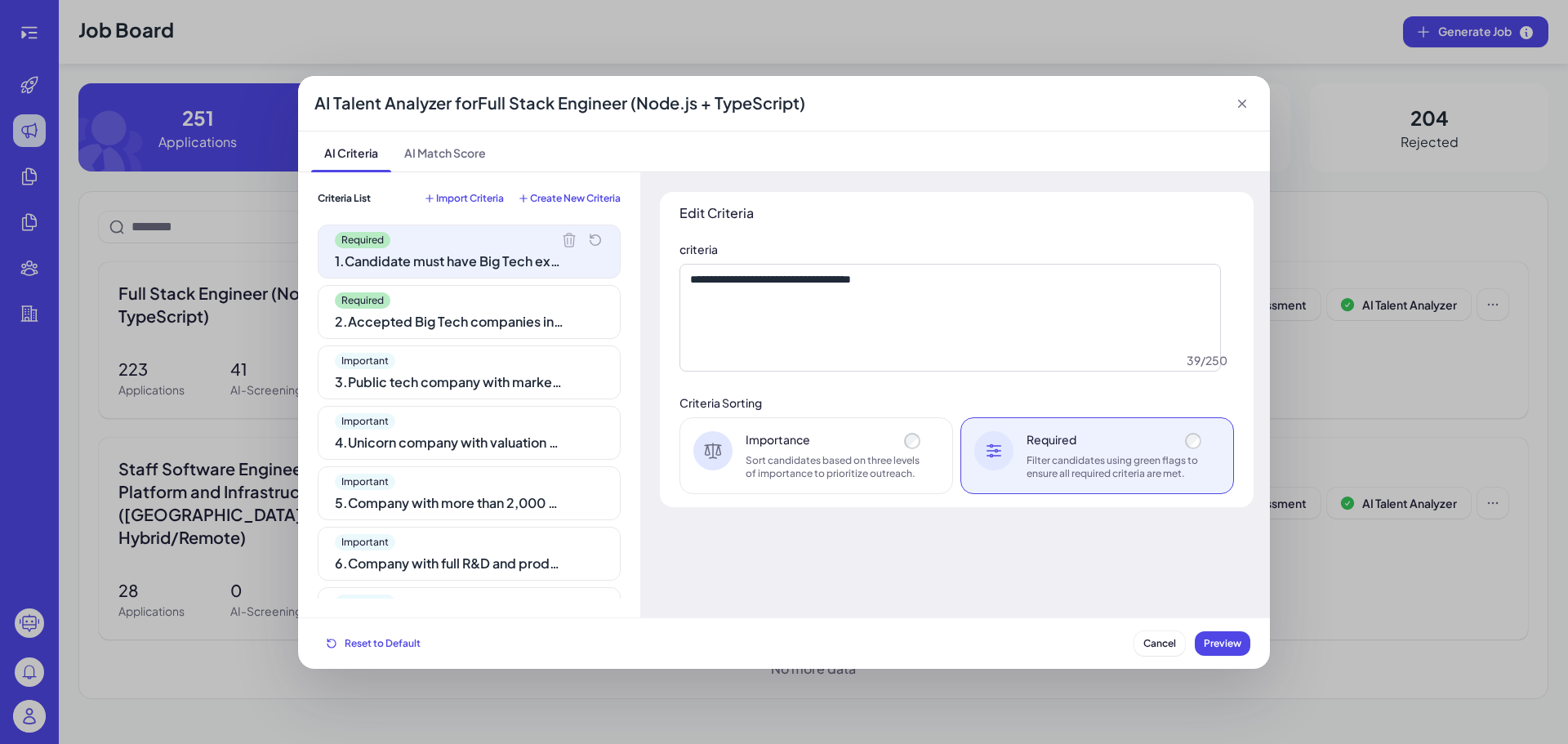
click at [1249, 96] on icon at bounding box center [1241, 104] width 16 height 16
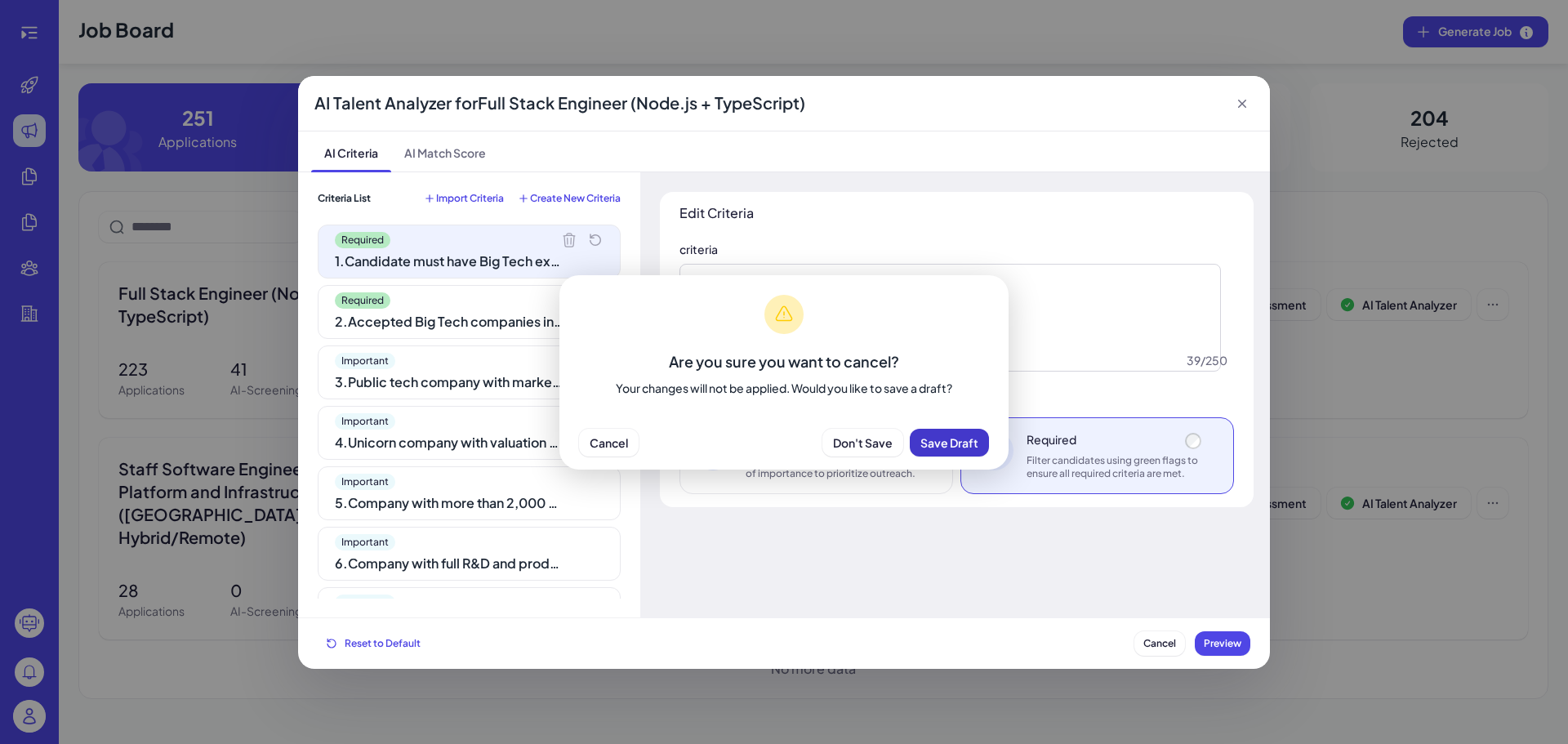
click at [942, 451] on button "Save Draft" at bounding box center [949, 442] width 79 height 28
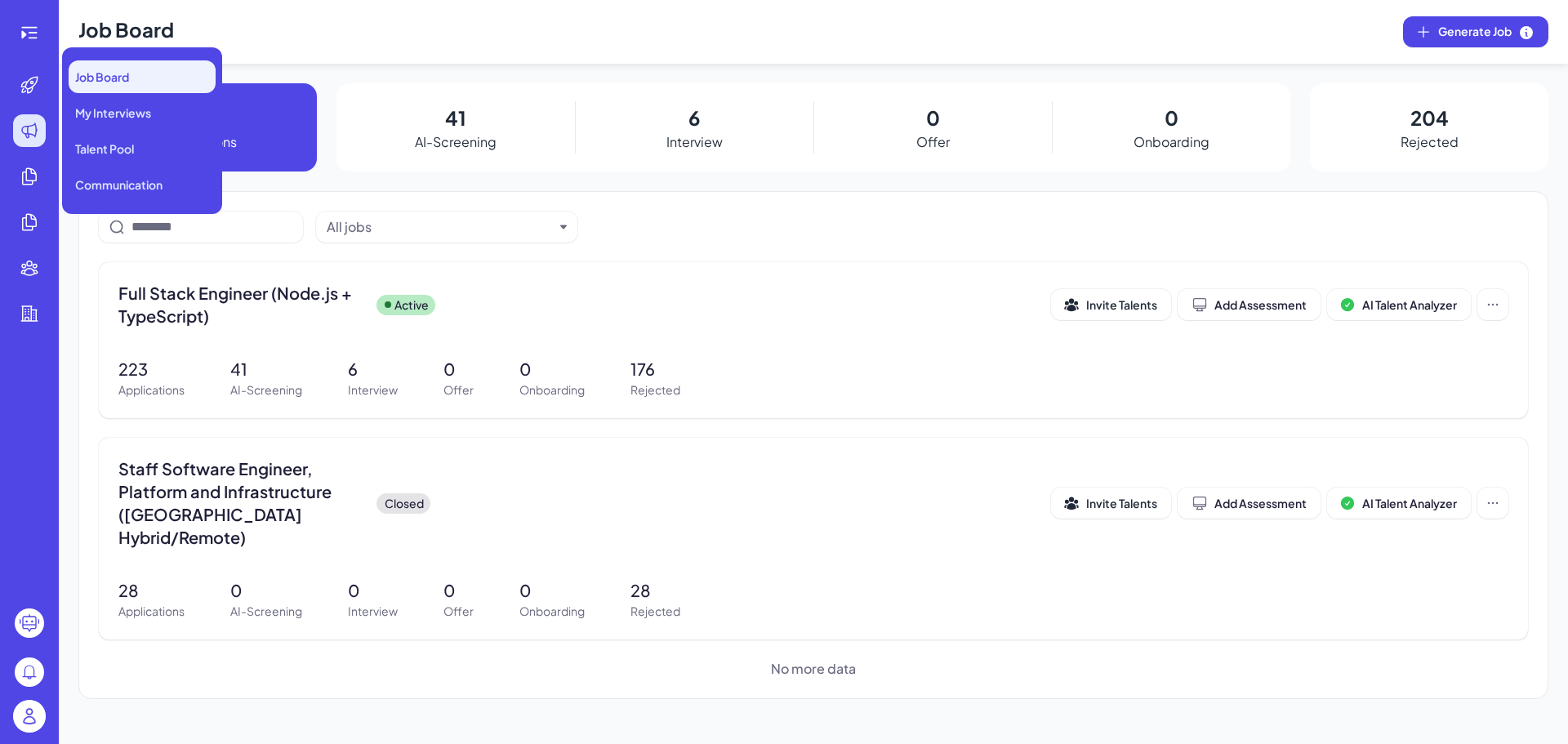
click at [35, 122] on icon at bounding box center [29, 131] width 20 height 20
click at [94, 114] on span "My Interviews" at bounding box center [114, 113] width 76 height 16
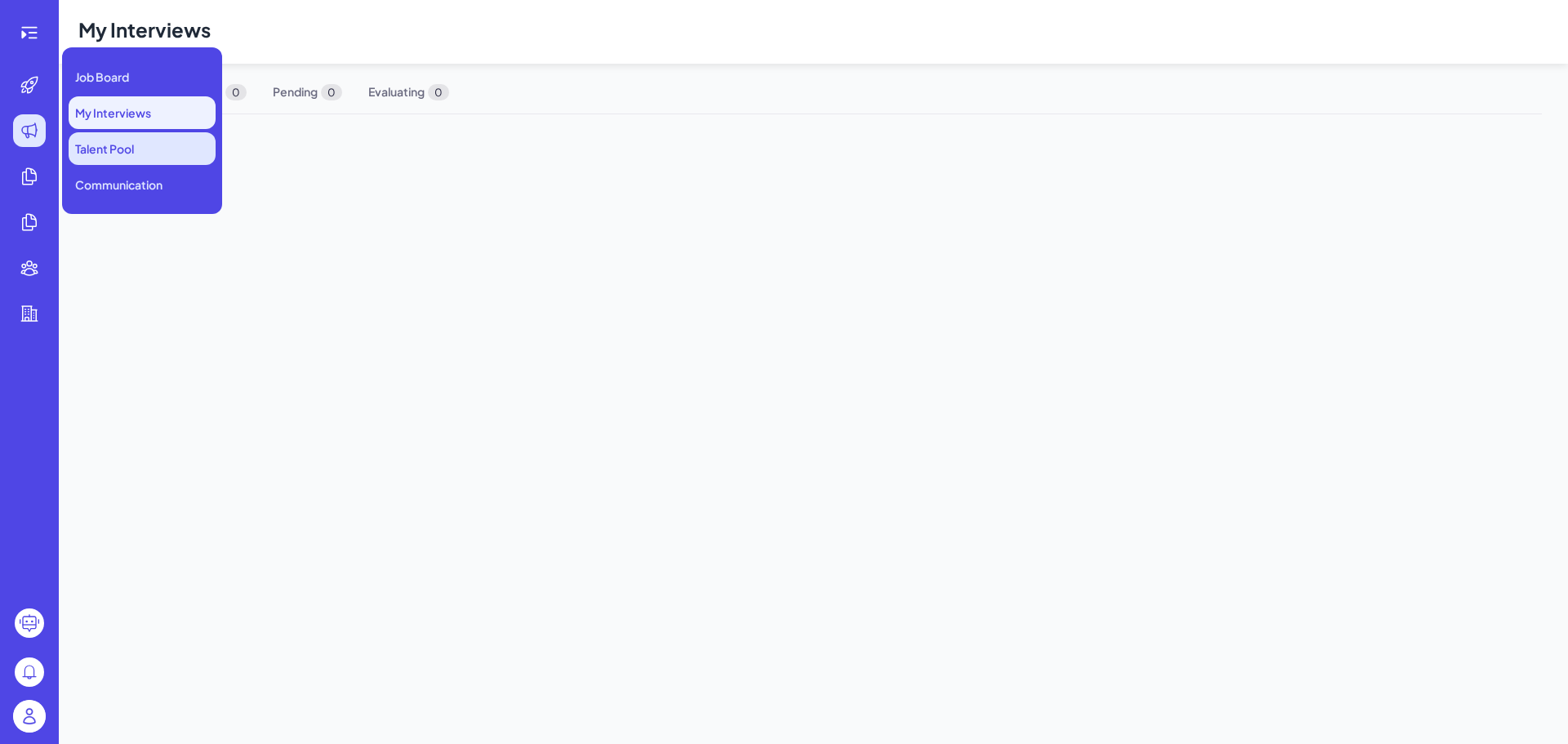
click at [138, 149] on li "Talent Pool" at bounding box center [142, 148] width 147 height 33
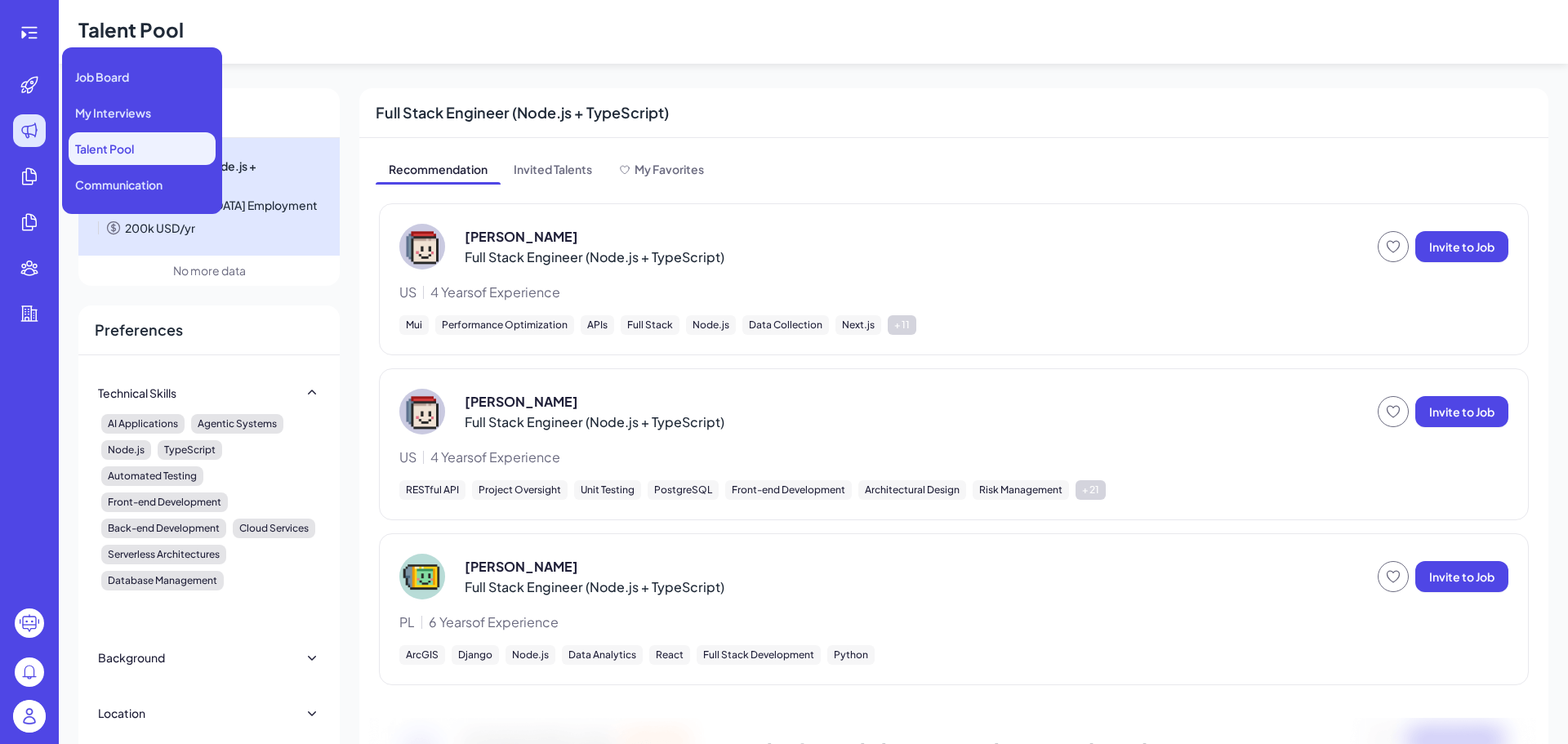
click at [155, 203] on div "Job Board My Interviews Talent Pool Communication" at bounding box center [142, 131] width 160 height 167
click at [151, 197] on li "Communication" at bounding box center [142, 185] width 147 height 33
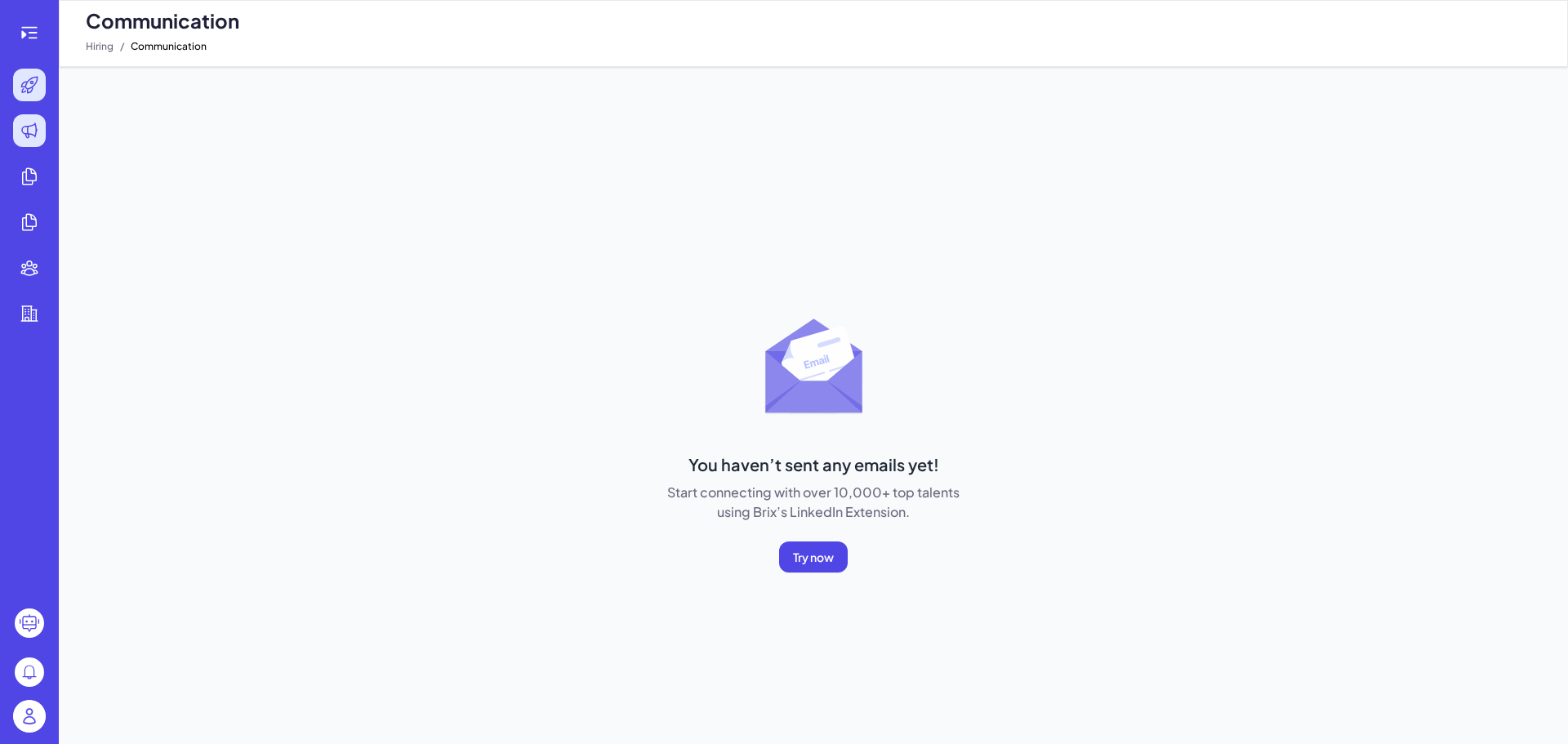
click at [33, 71] on div at bounding box center [29, 84] width 33 height 33
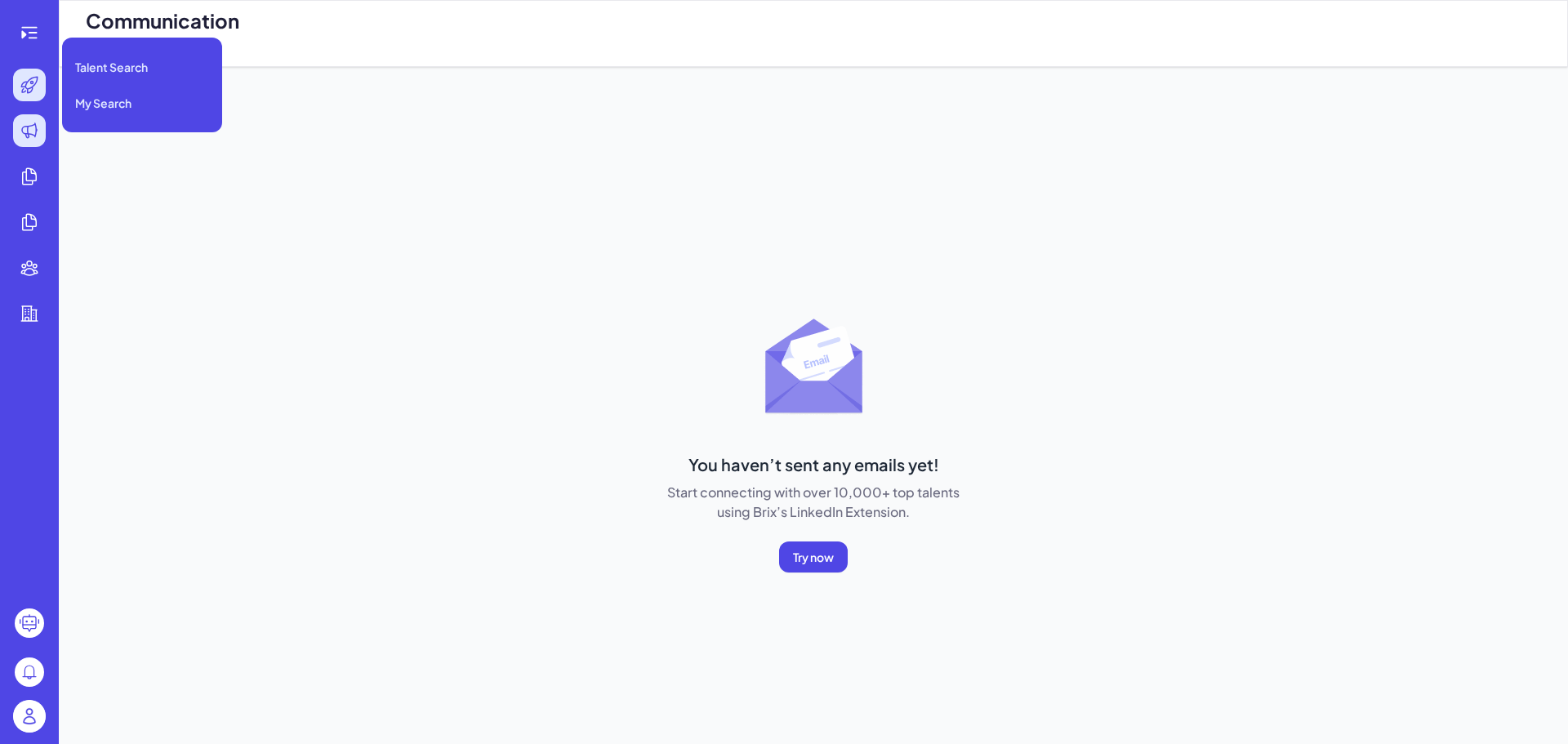
click at [41, 94] on div at bounding box center [29, 84] width 33 height 33
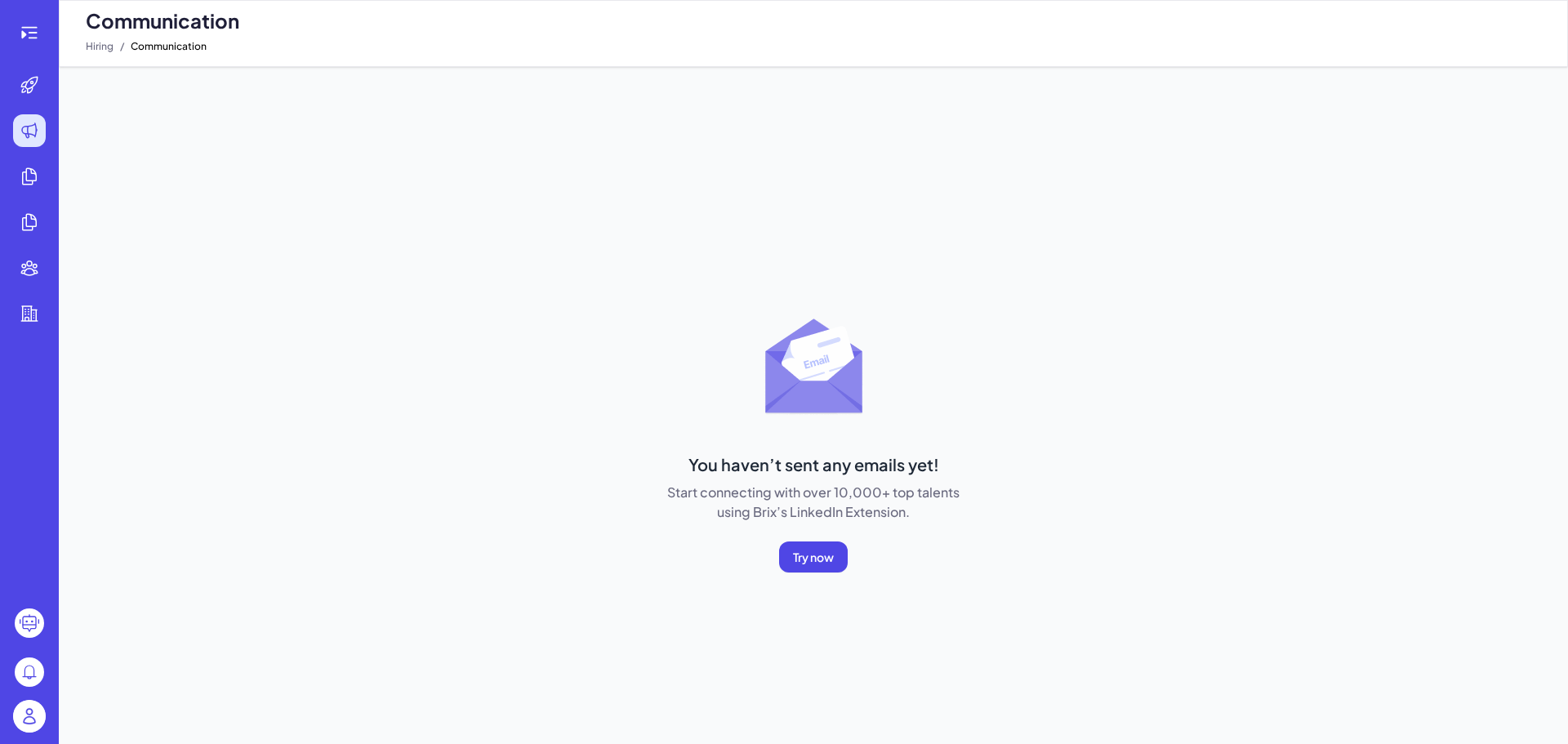
click at [30, 622] on circle at bounding box center [29, 623] width 29 height 29
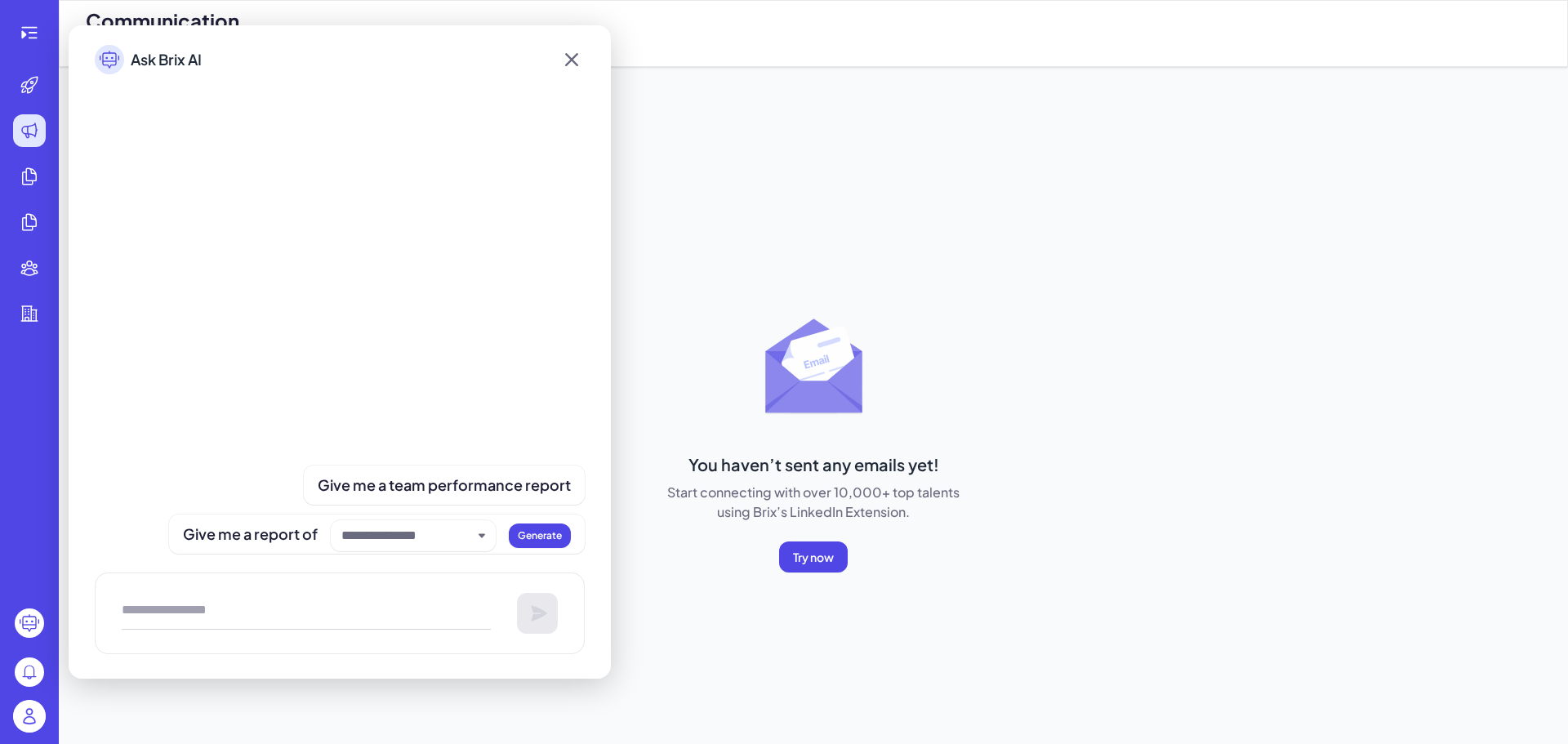
click at [28, 670] on circle at bounding box center [29, 672] width 29 height 29
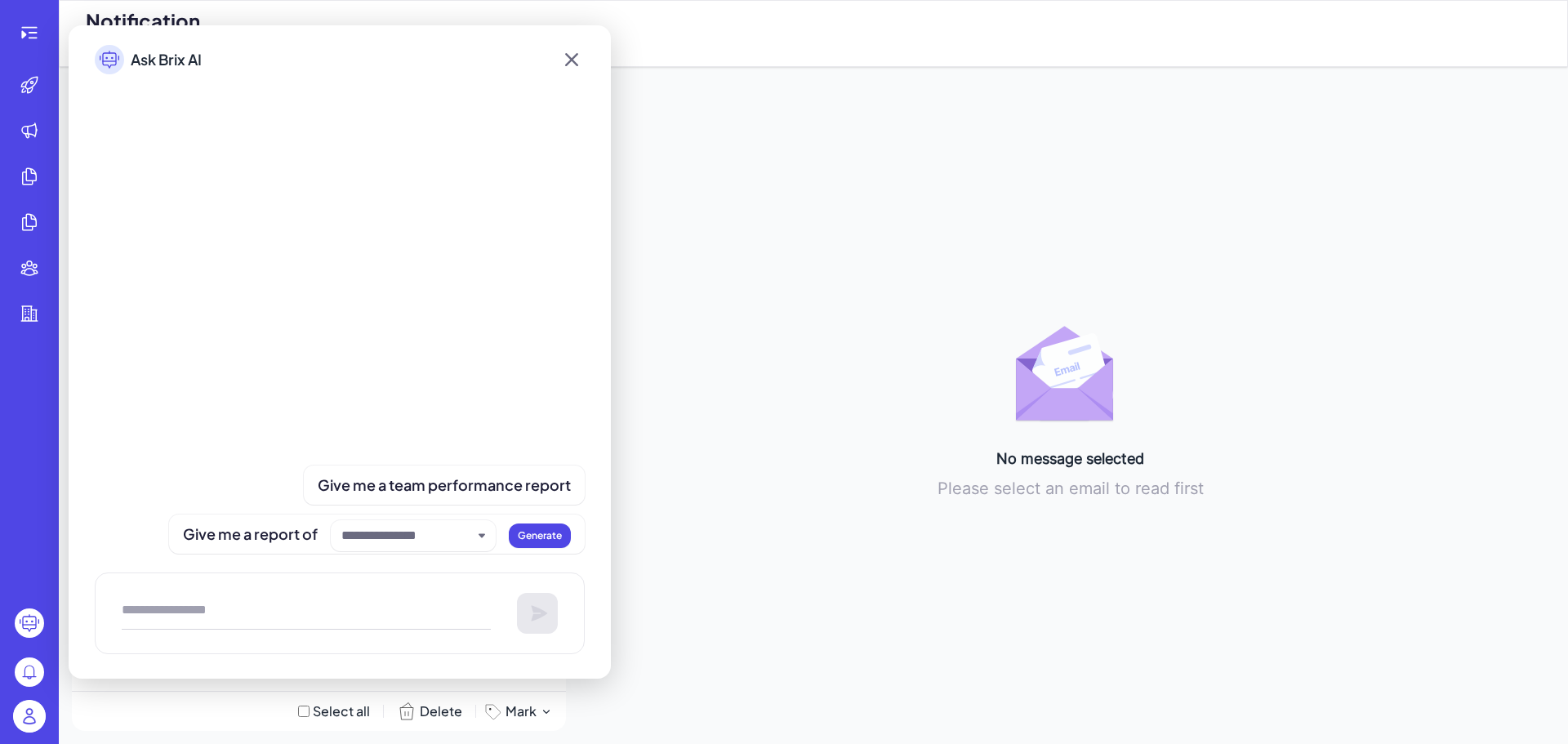
click at [573, 59] on icon at bounding box center [571, 59] width 26 height 29
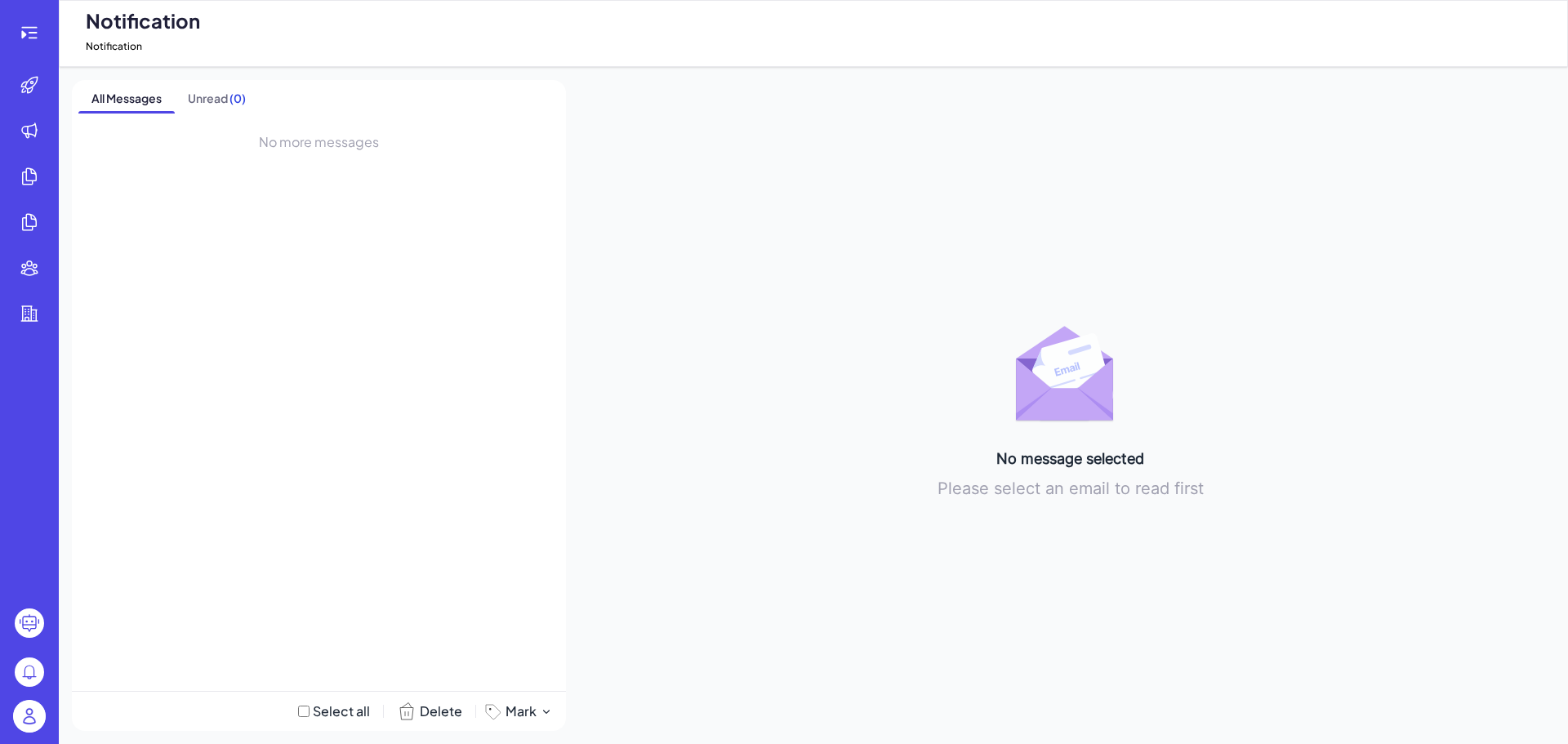
click at [20, 700] on div at bounding box center [29, 718] width 52 height 51
click at [27, 705] on img at bounding box center [29, 716] width 33 height 33
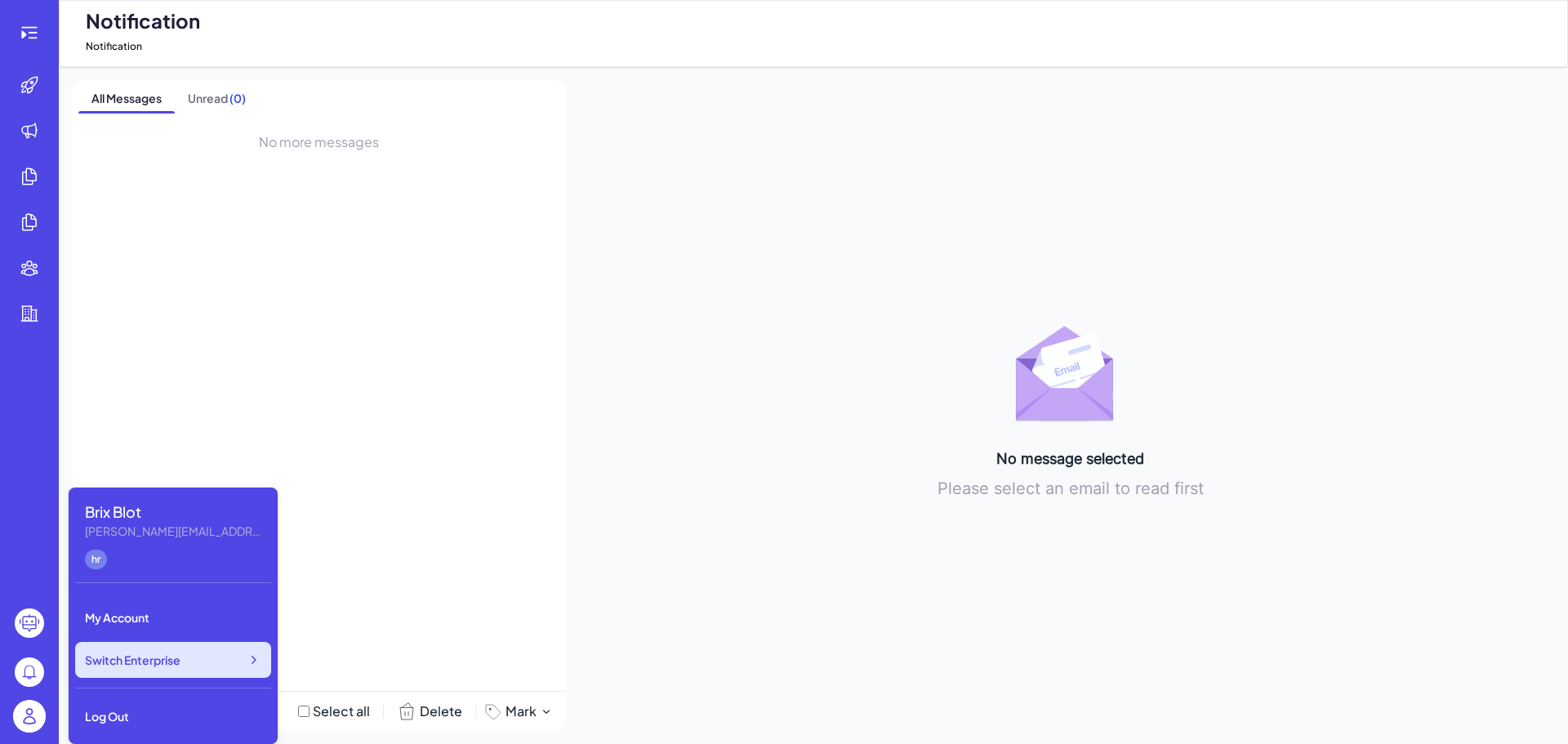
click at [172, 661] on span "Switch Enterprise" at bounding box center [133, 660] width 96 height 16
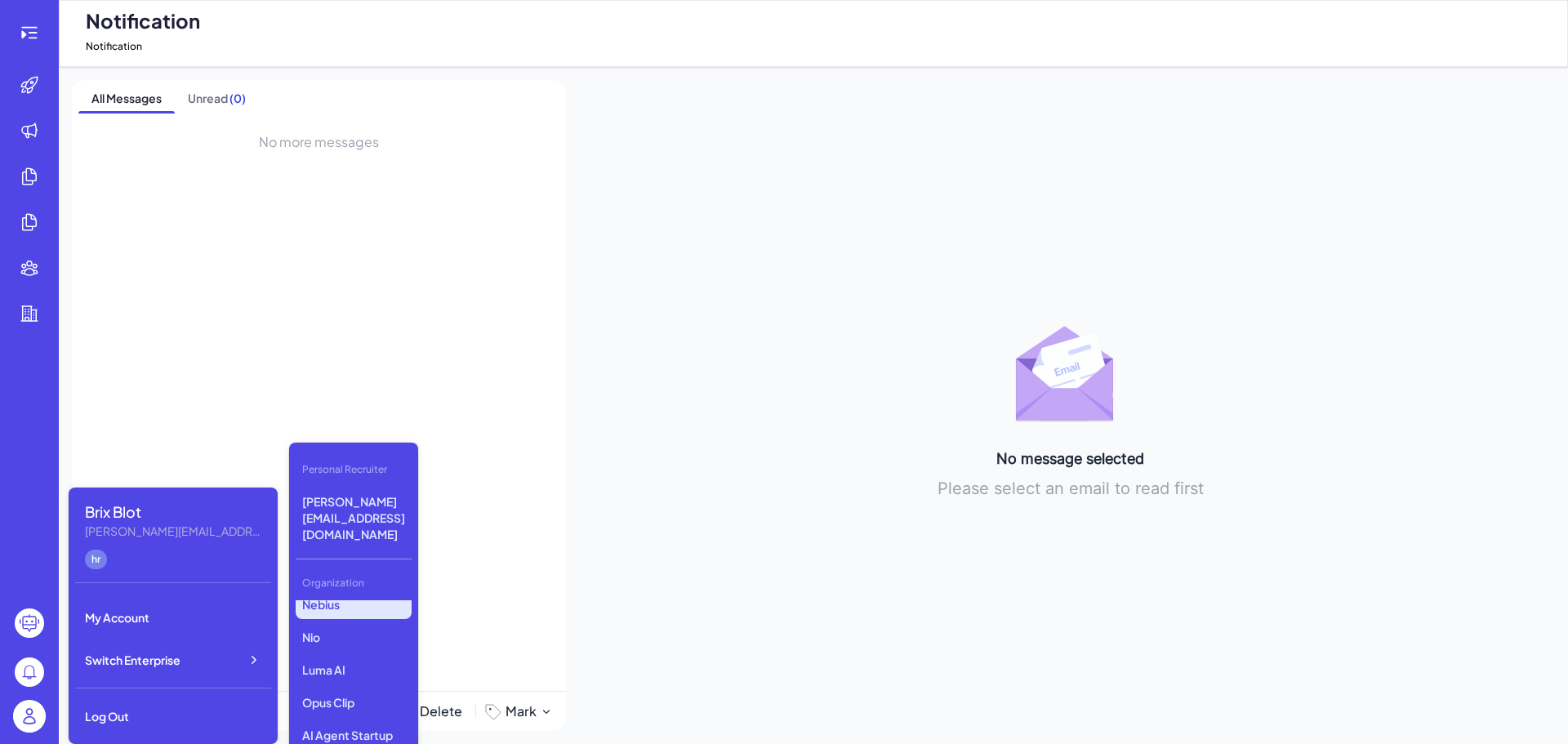
scroll to position [163, 0]
click at [365, 633] on p "Opus Clip" at bounding box center [353, 647] width 116 height 29
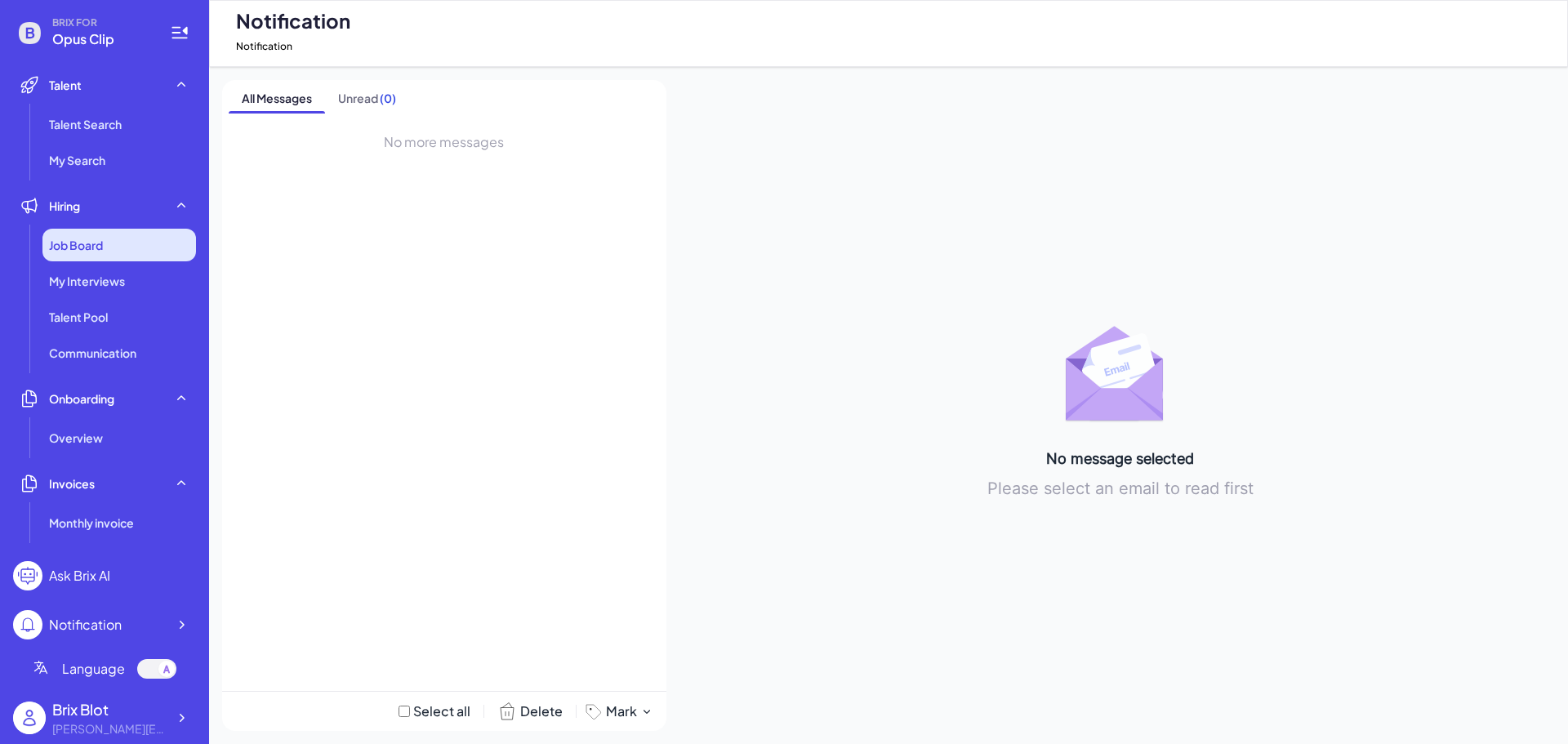
click at [144, 249] on div "Job Board" at bounding box center [119, 245] width 154 height 33
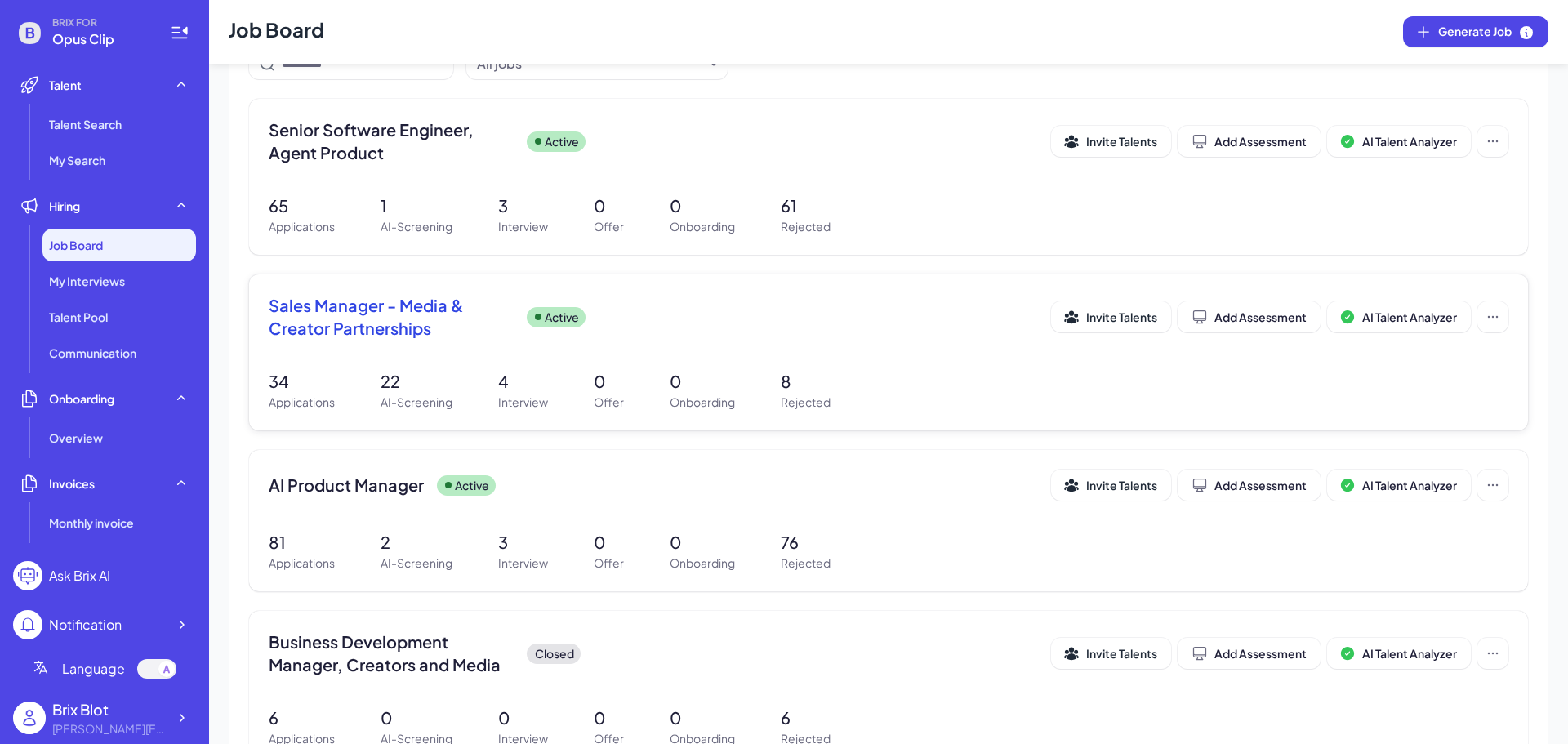
scroll to position [82, 0]
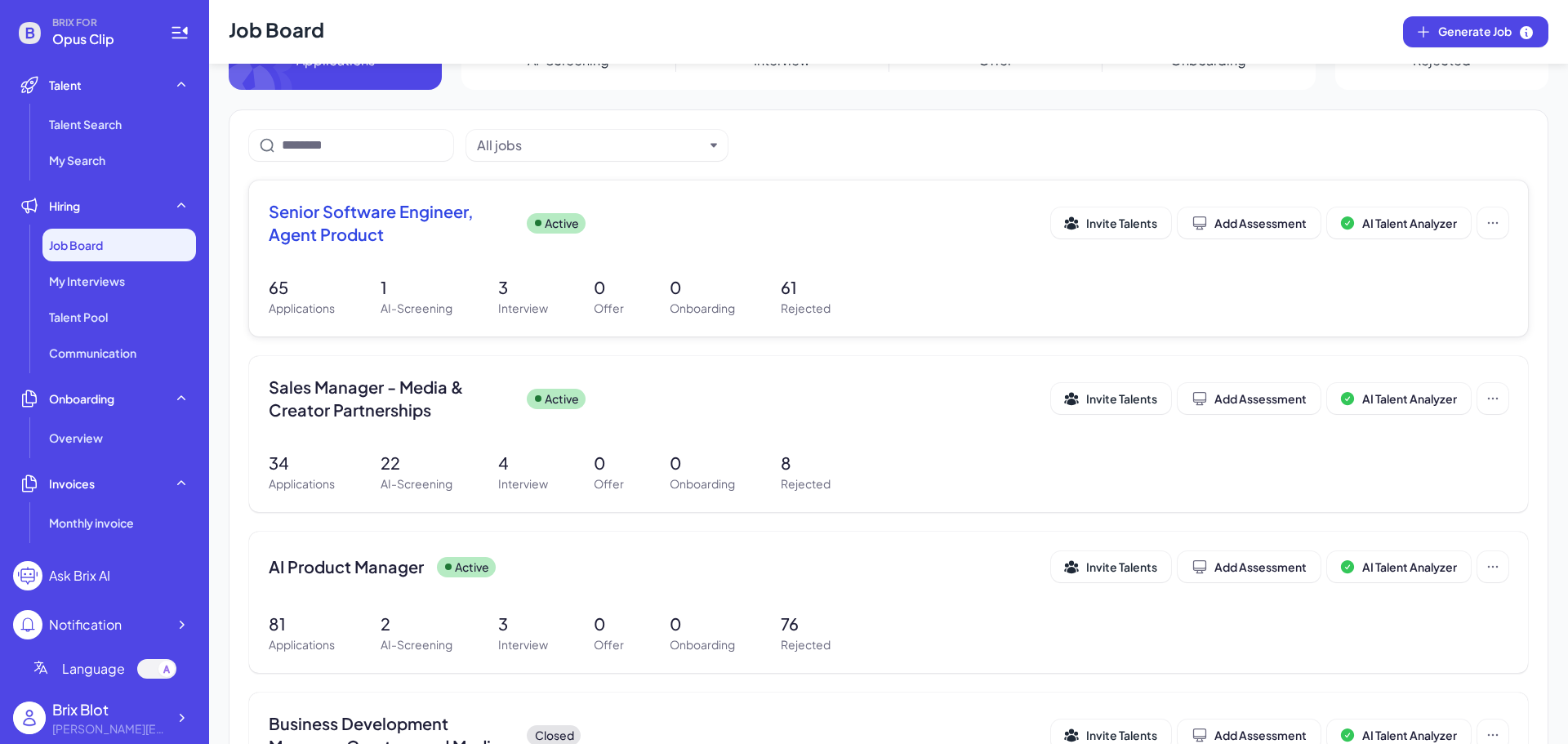
click at [422, 233] on span "Senior Software Engineer, Agent Product" at bounding box center [391, 223] width 245 height 46
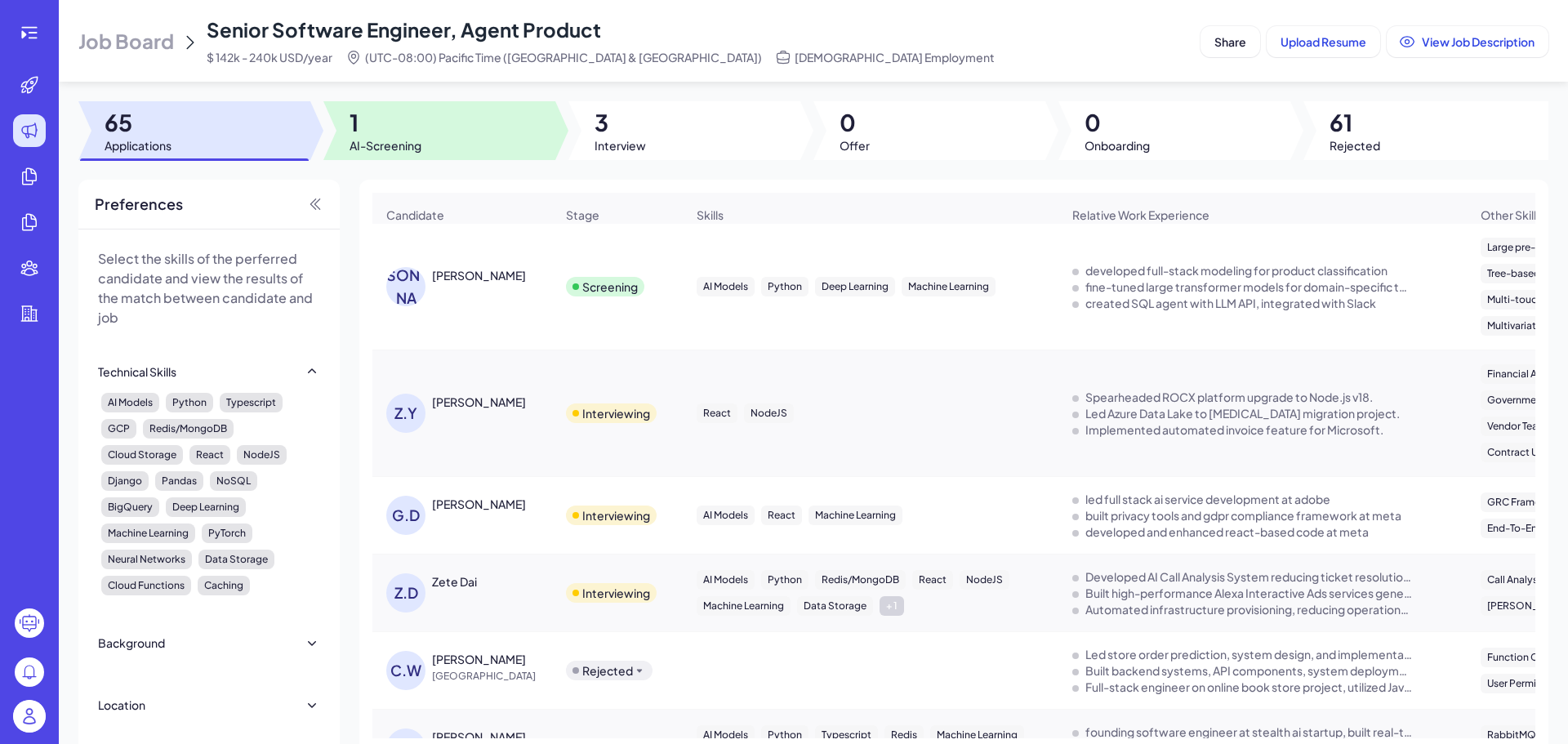
click at [454, 118] on div at bounding box center [438, 131] width 232 height 59
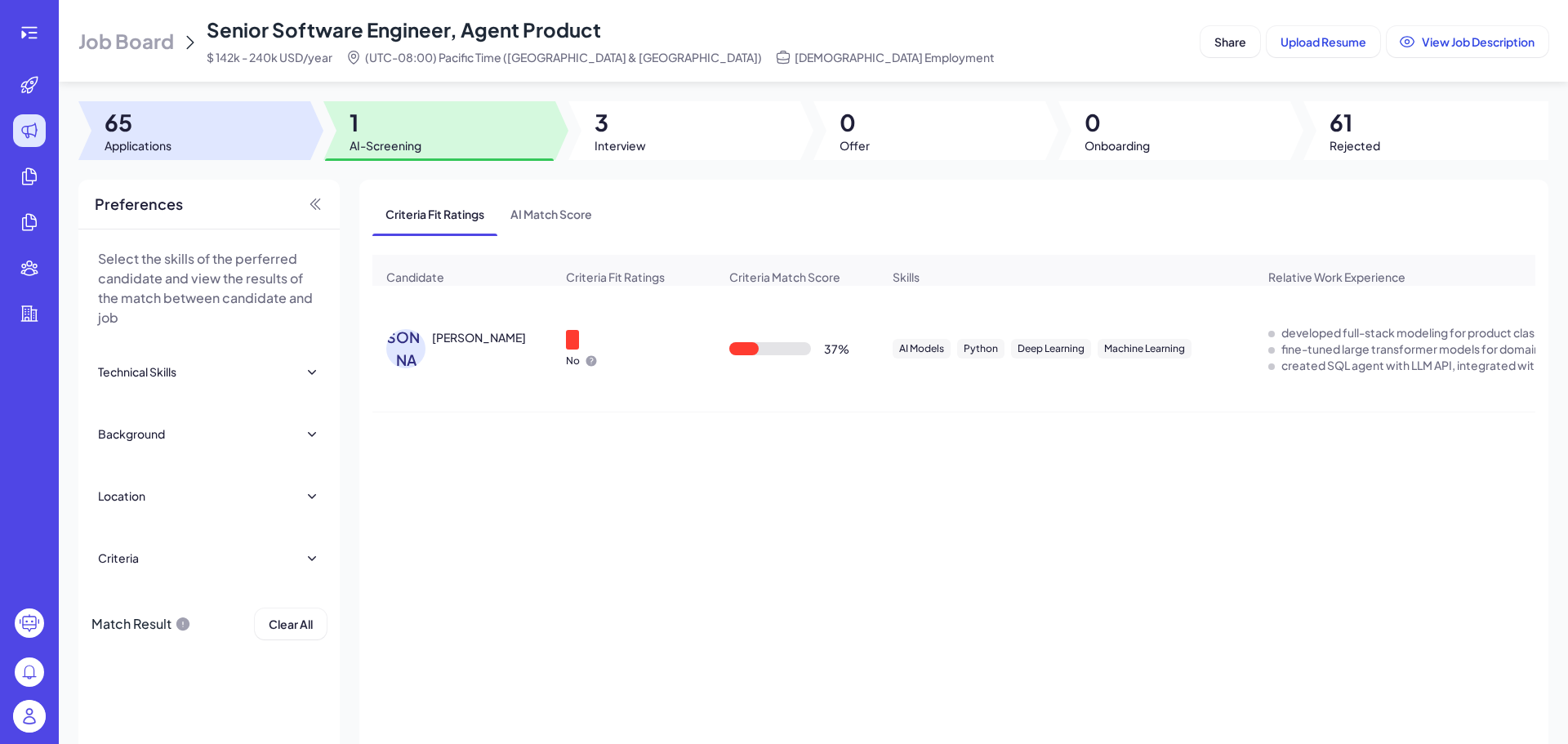
click at [296, 137] on div at bounding box center [193, 131] width 232 height 59
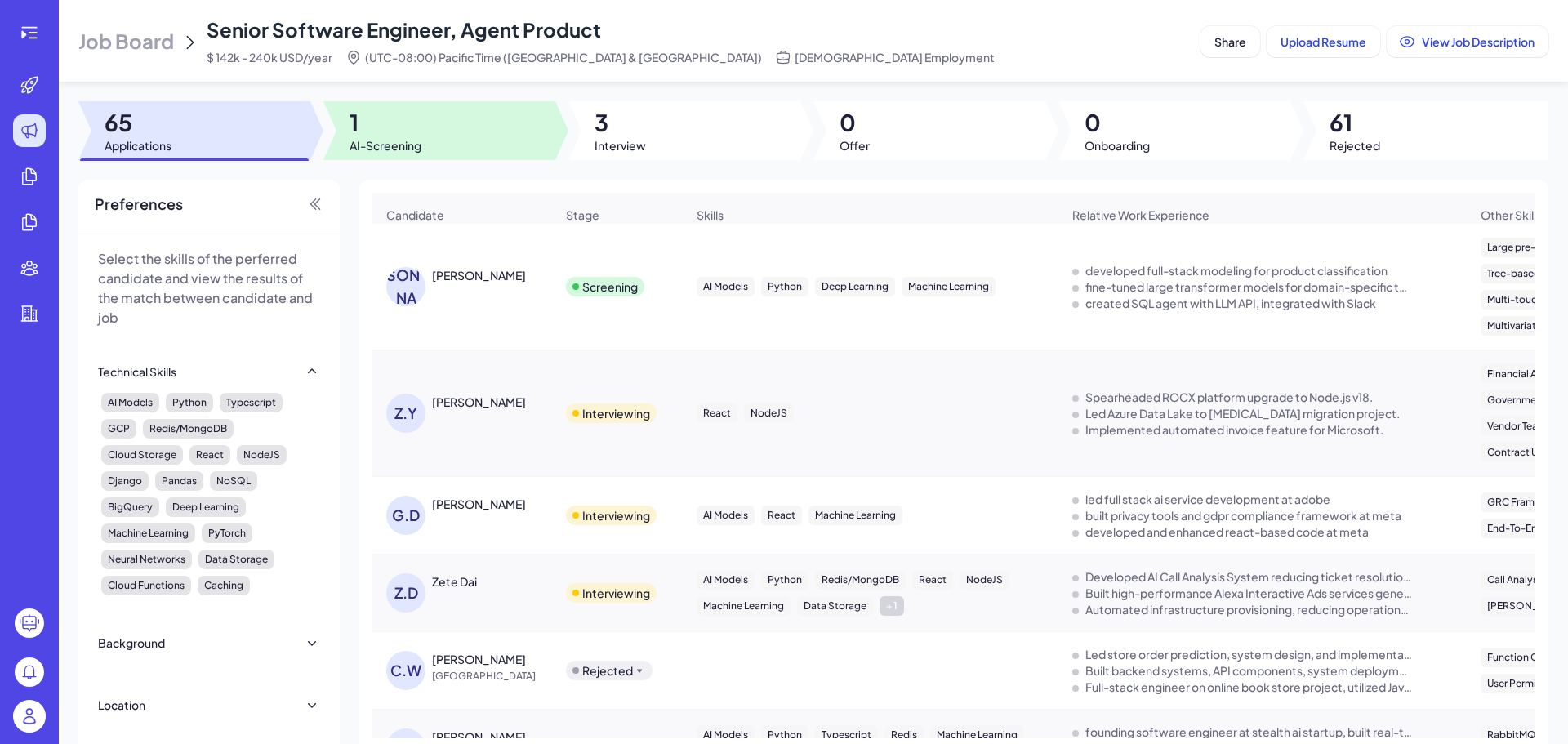
click at [395, 155] on div at bounding box center [438, 131] width 232 height 59
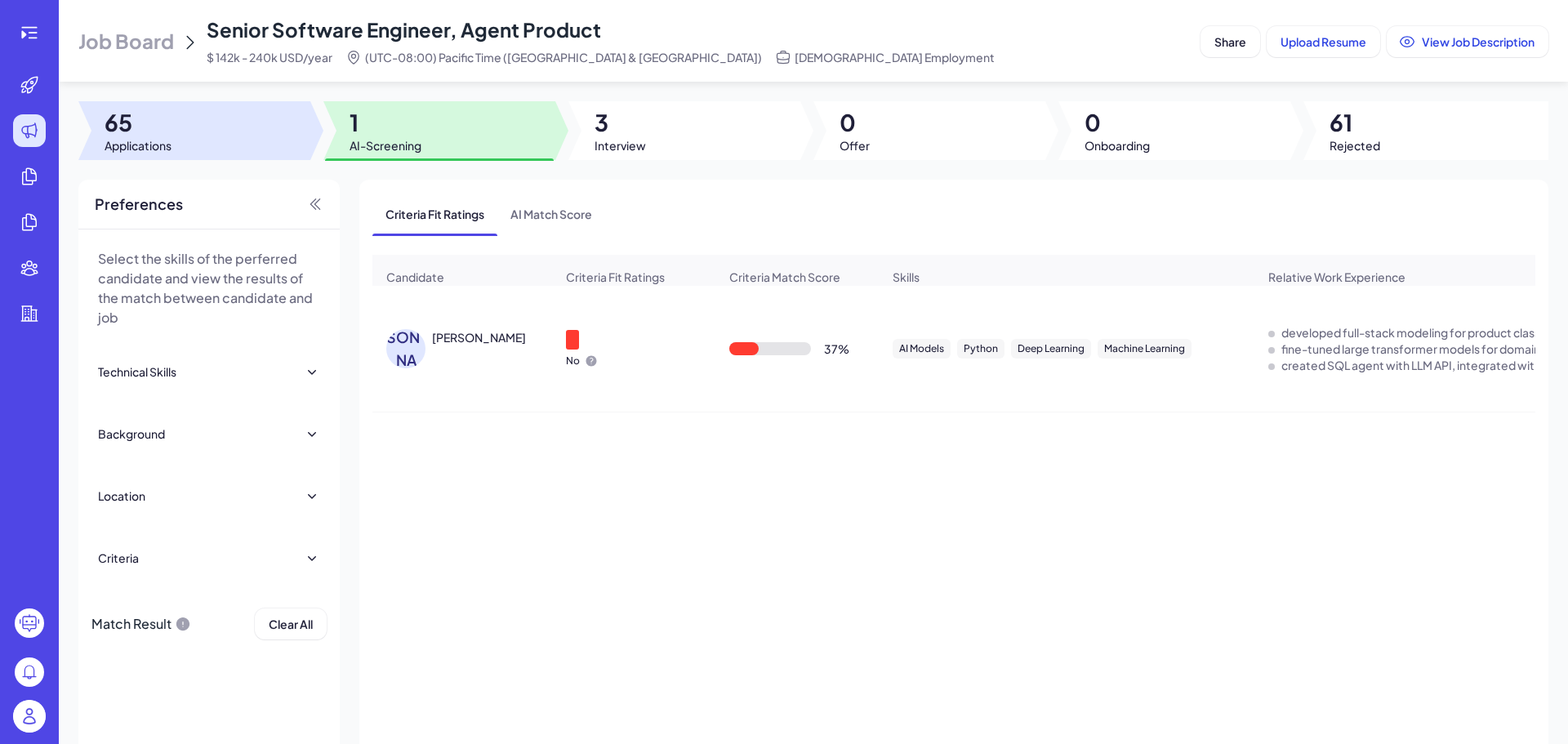
click at [264, 138] on div at bounding box center [193, 131] width 232 height 59
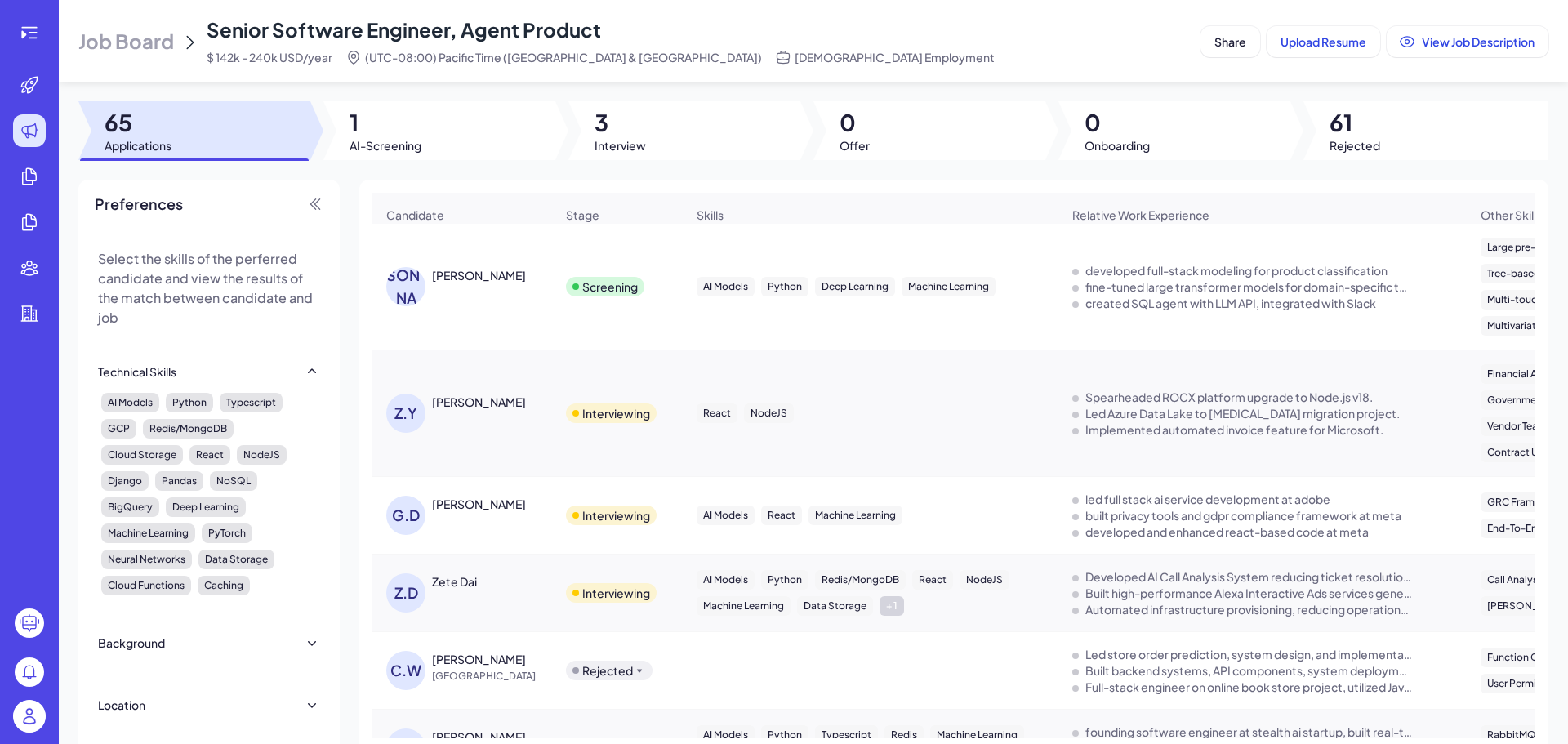
click at [156, 45] on span "Job Board" at bounding box center [126, 40] width 96 height 26
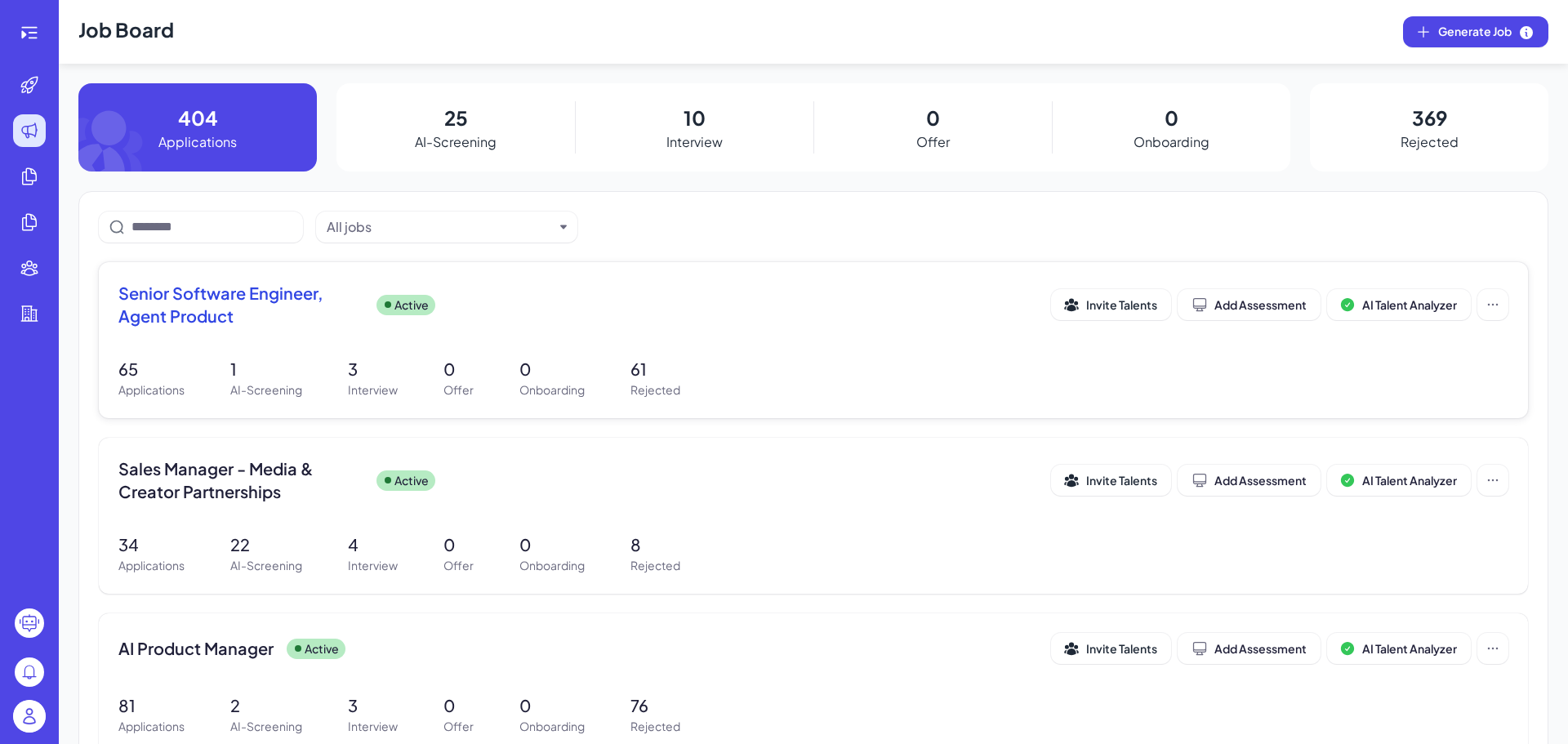
click at [772, 360] on div "65 Applications 1 AI-Screening 3 Interview 0 Offer 0 Onboarding 61 Rejected" at bounding box center [813, 377] width 1390 height 42
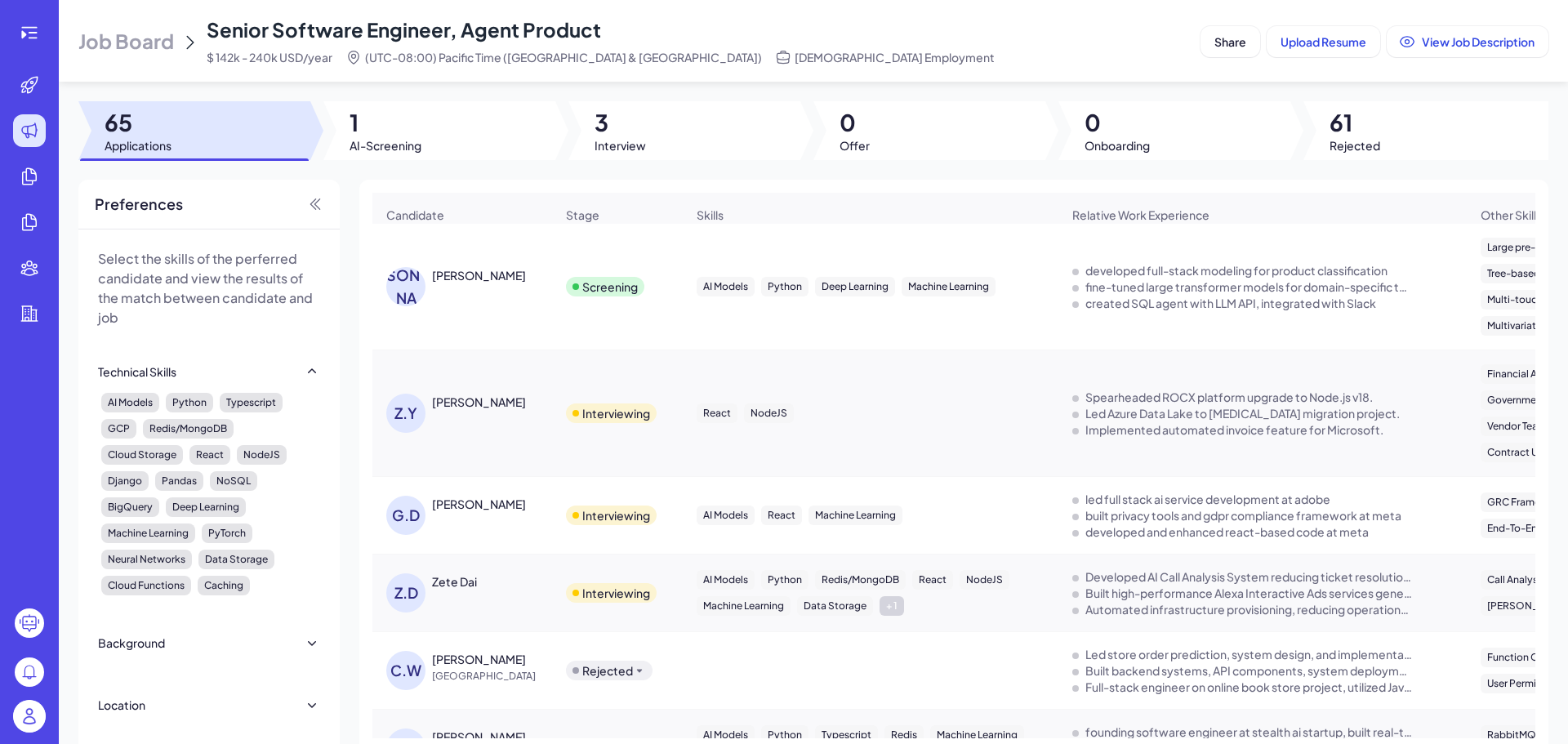
click at [171, 43] on span "Job Board" at bounding box center [126, 40] width 96 height 26
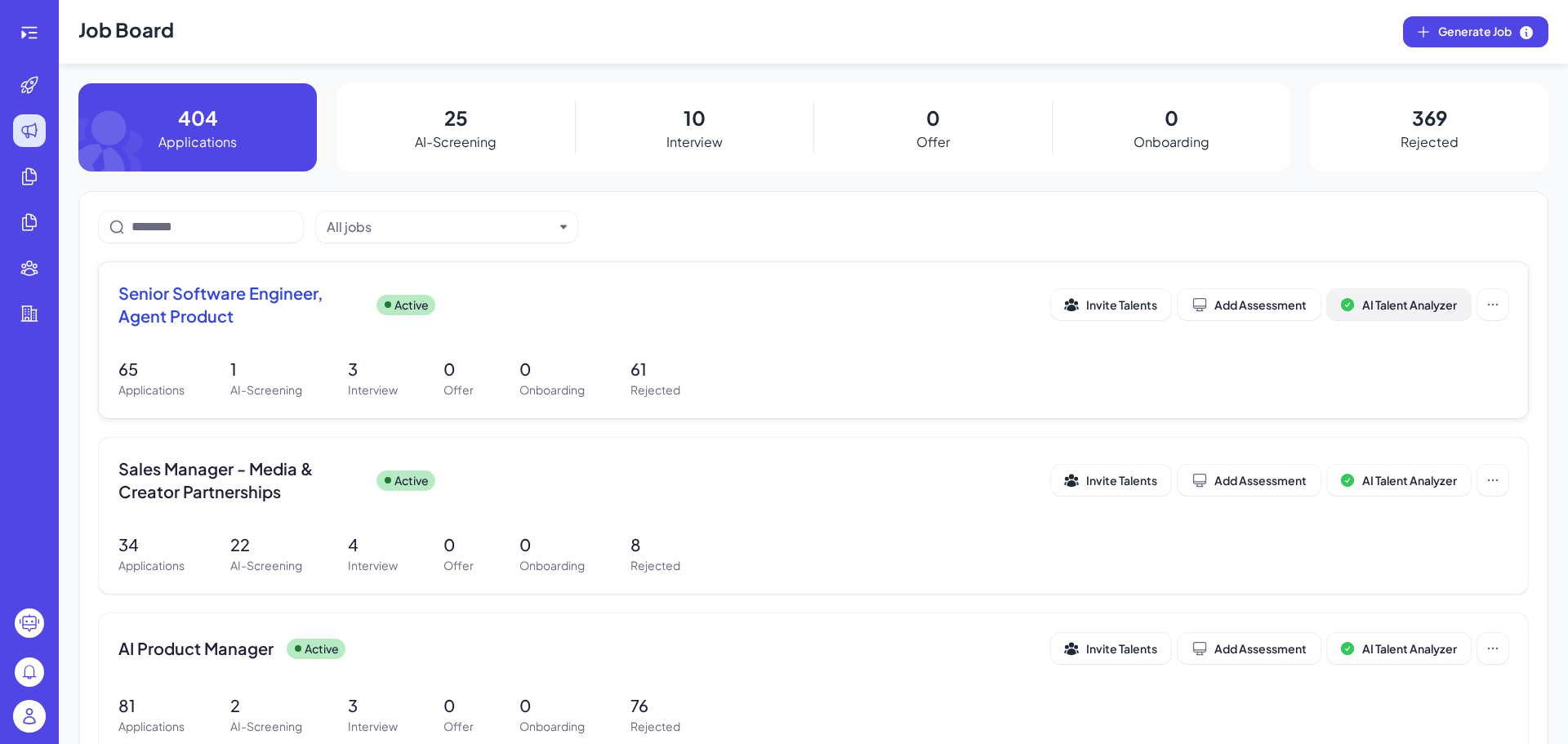
click at [1343, 307] on icon at bounding box center [1347, 305] width 13 height 13
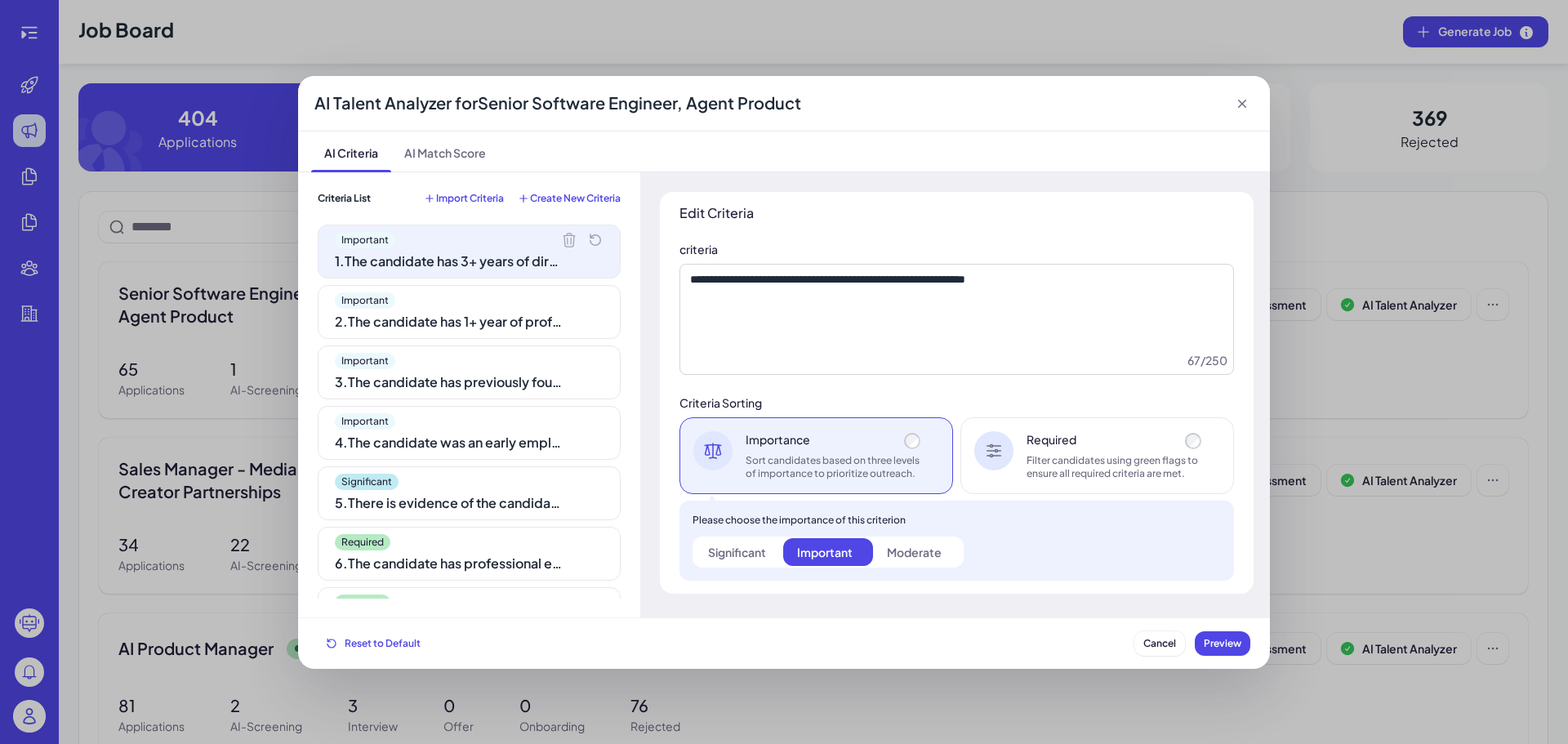
click at [568, 235] on icon at bounding box center [569, 240] width 16 height 16
click at [0, 0] on icon at bounding box center [0, 0] width 0 height 0
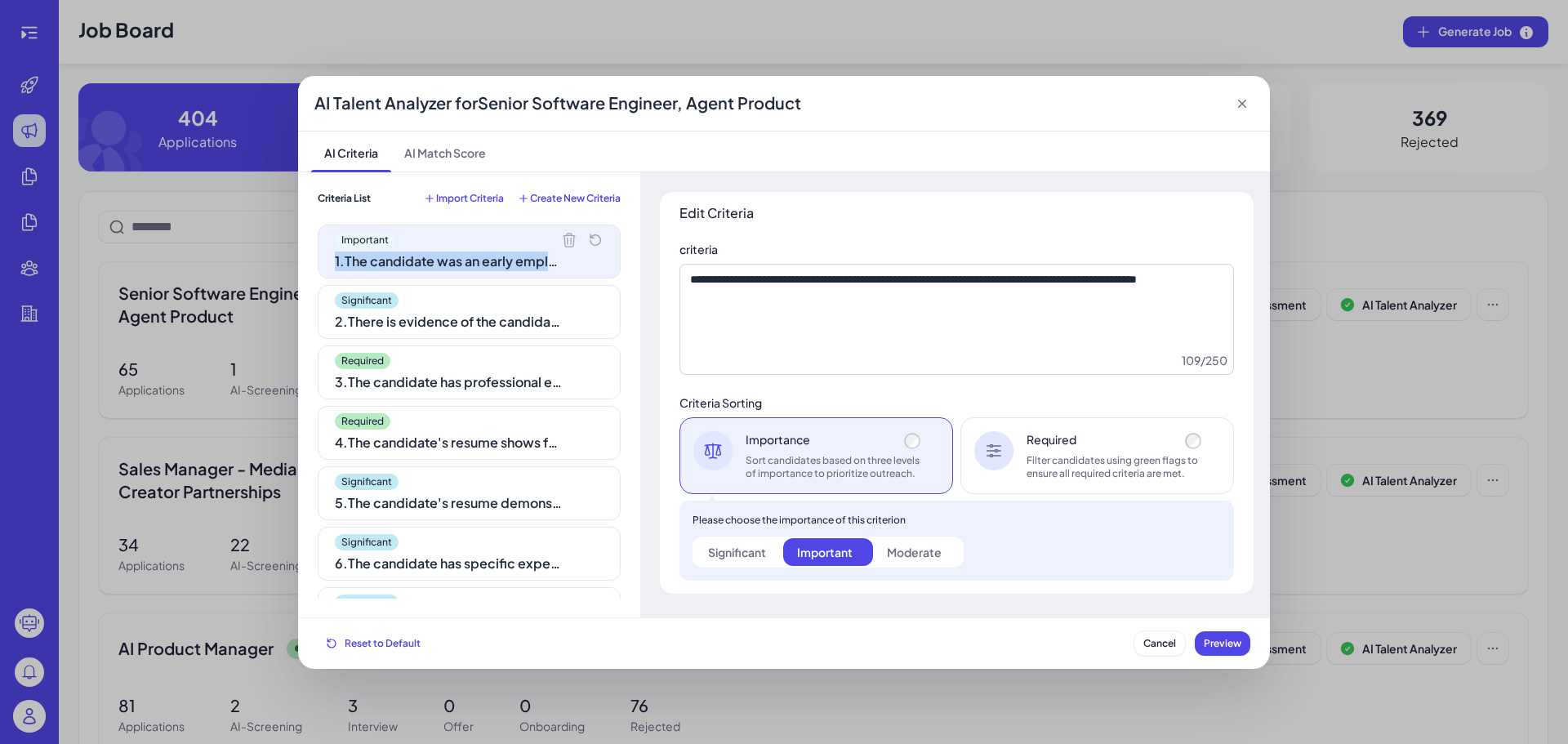
click at [568, 235] on icon at bounding box center [569, 240] width 16 height 16
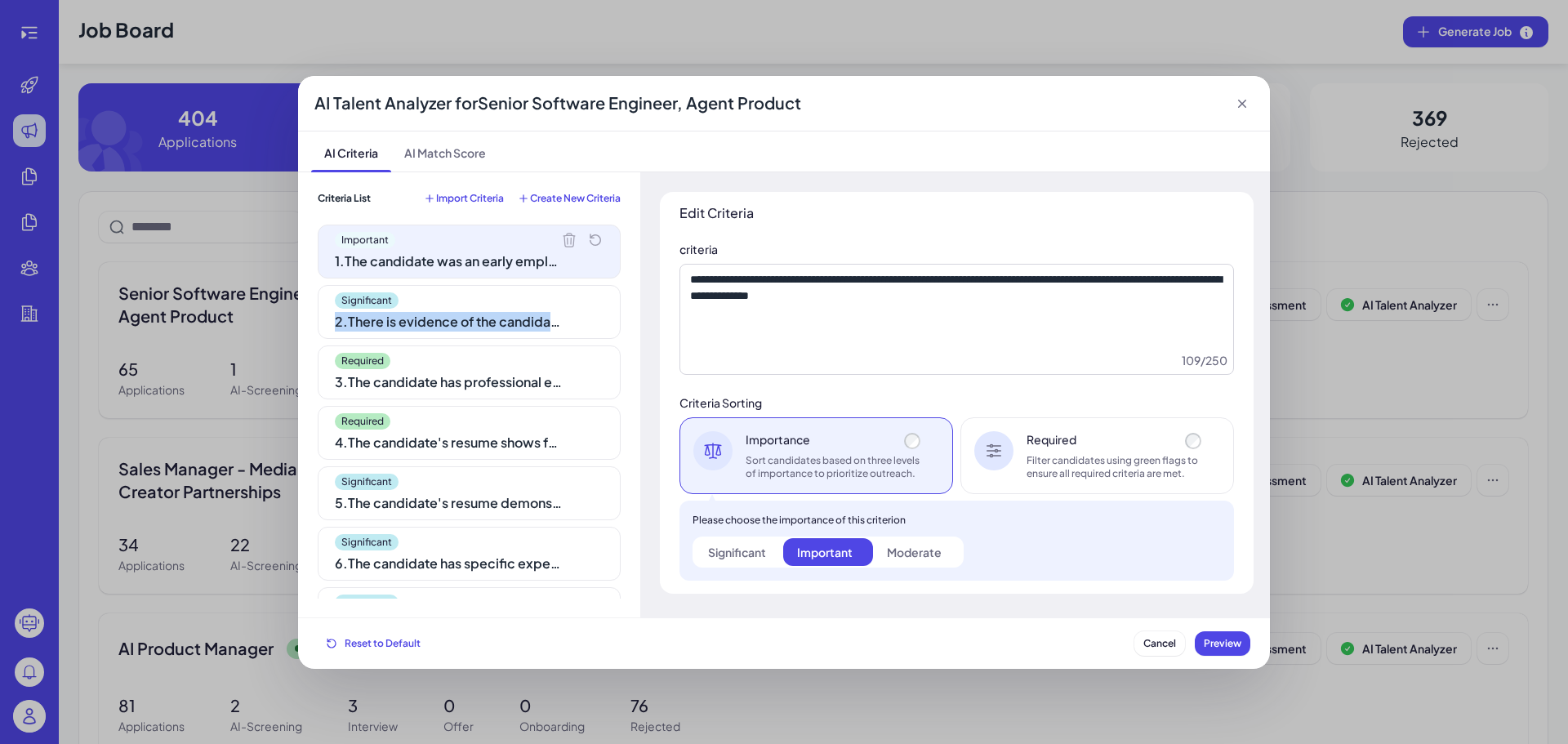
click at [0, 0] on icon at bounding box center [0, 0] width 0 height 0
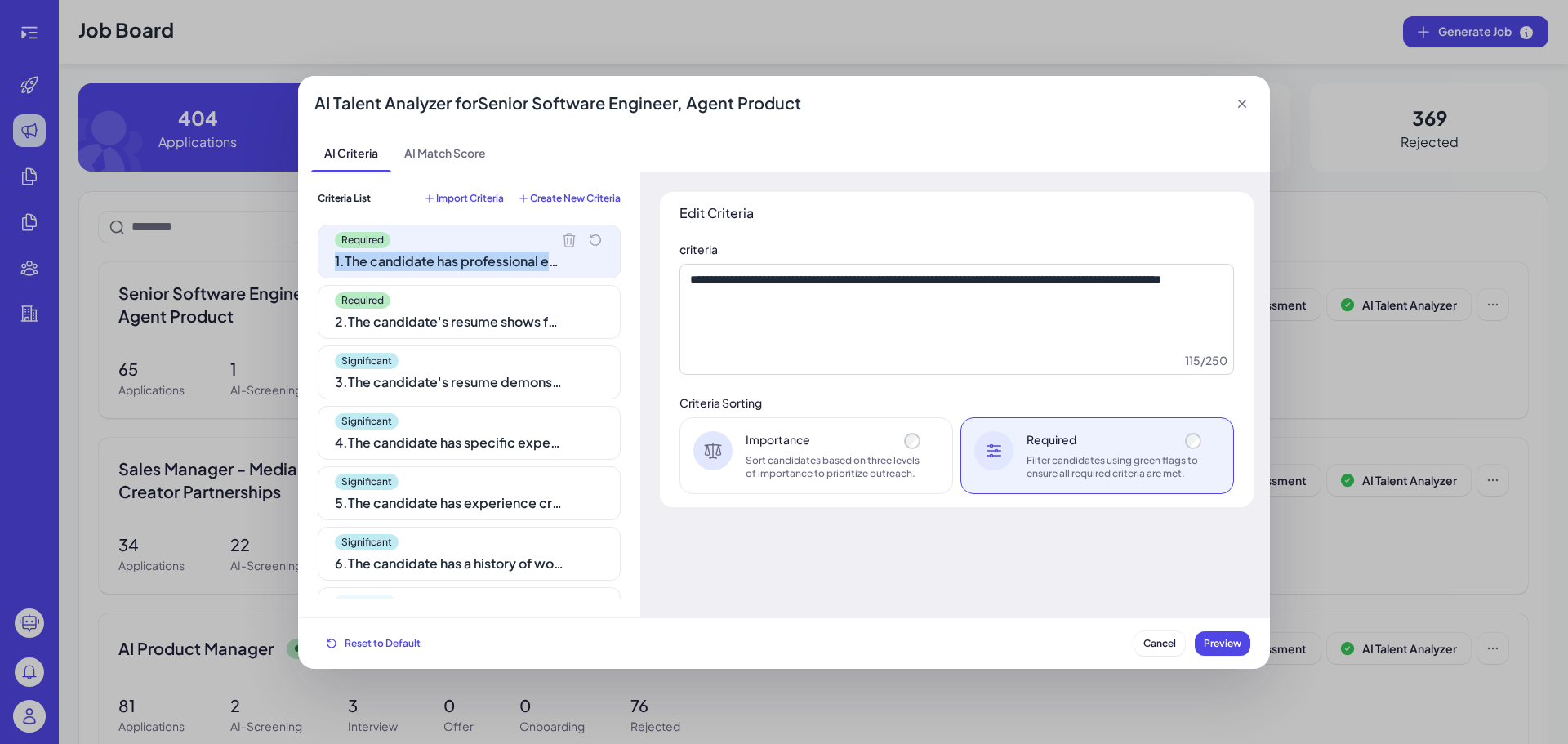
click at [568, 235] on icon at bounding box center [569, 240] width 16 height 16
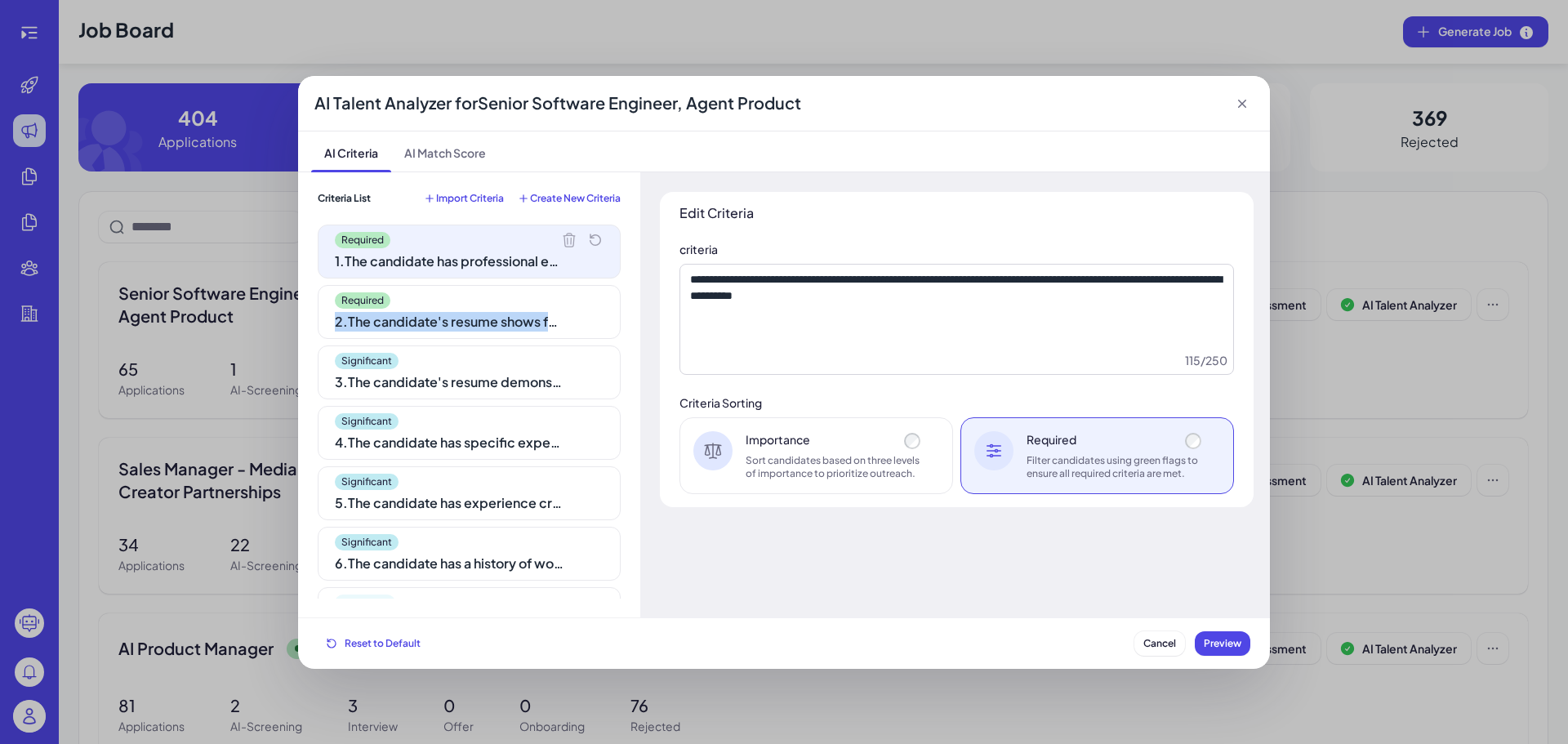
click at [0, 0] on icon at bounding box center [0, 0] width 0 height 0
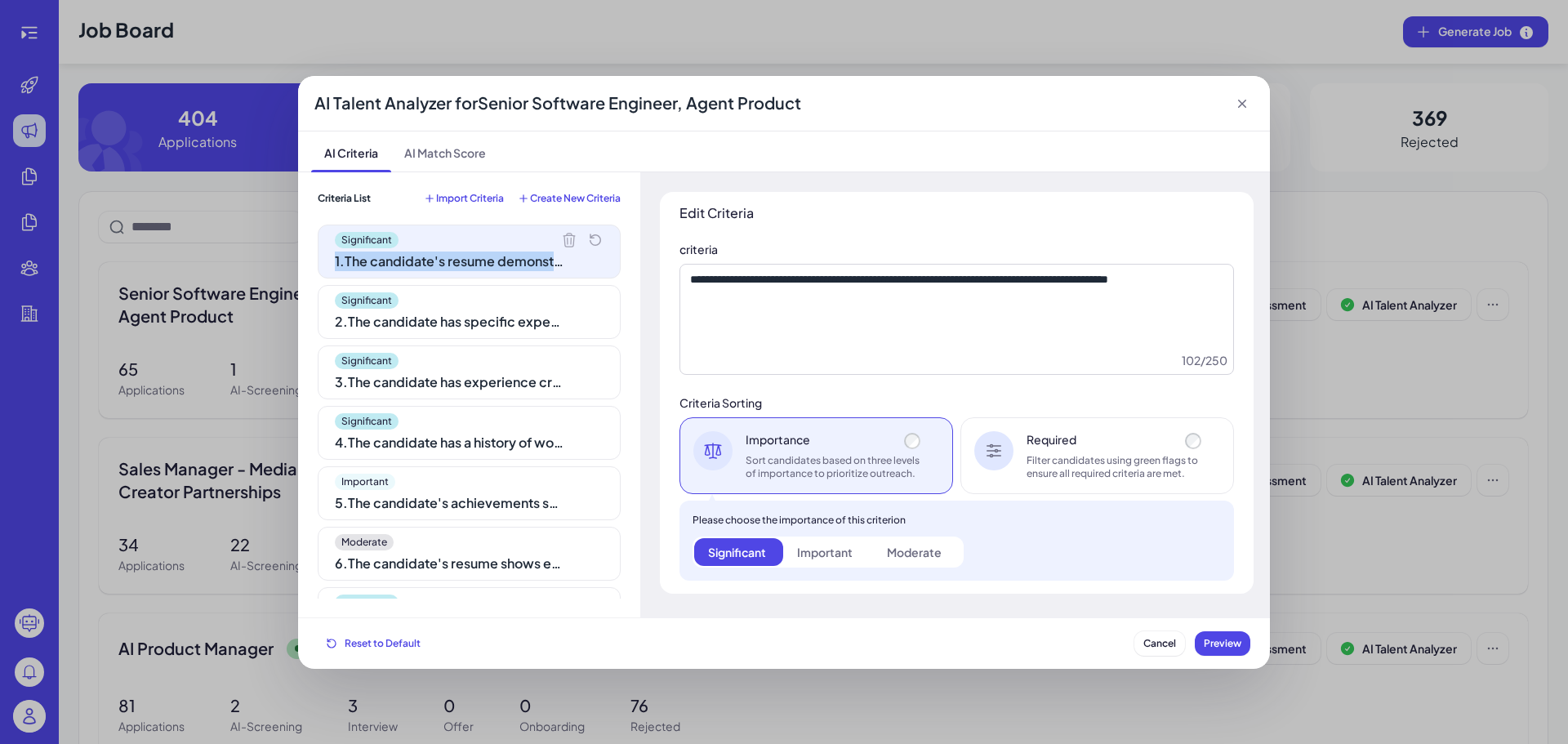
click at [568, 235] on icon at bounding box center [569, 240] width 16 height 16
click at [0, 0] on icon at bounding box center [0, 0] width 0 height 0
click at [561, 236] on icon at bounding box center [569, 240] width 16 height 16
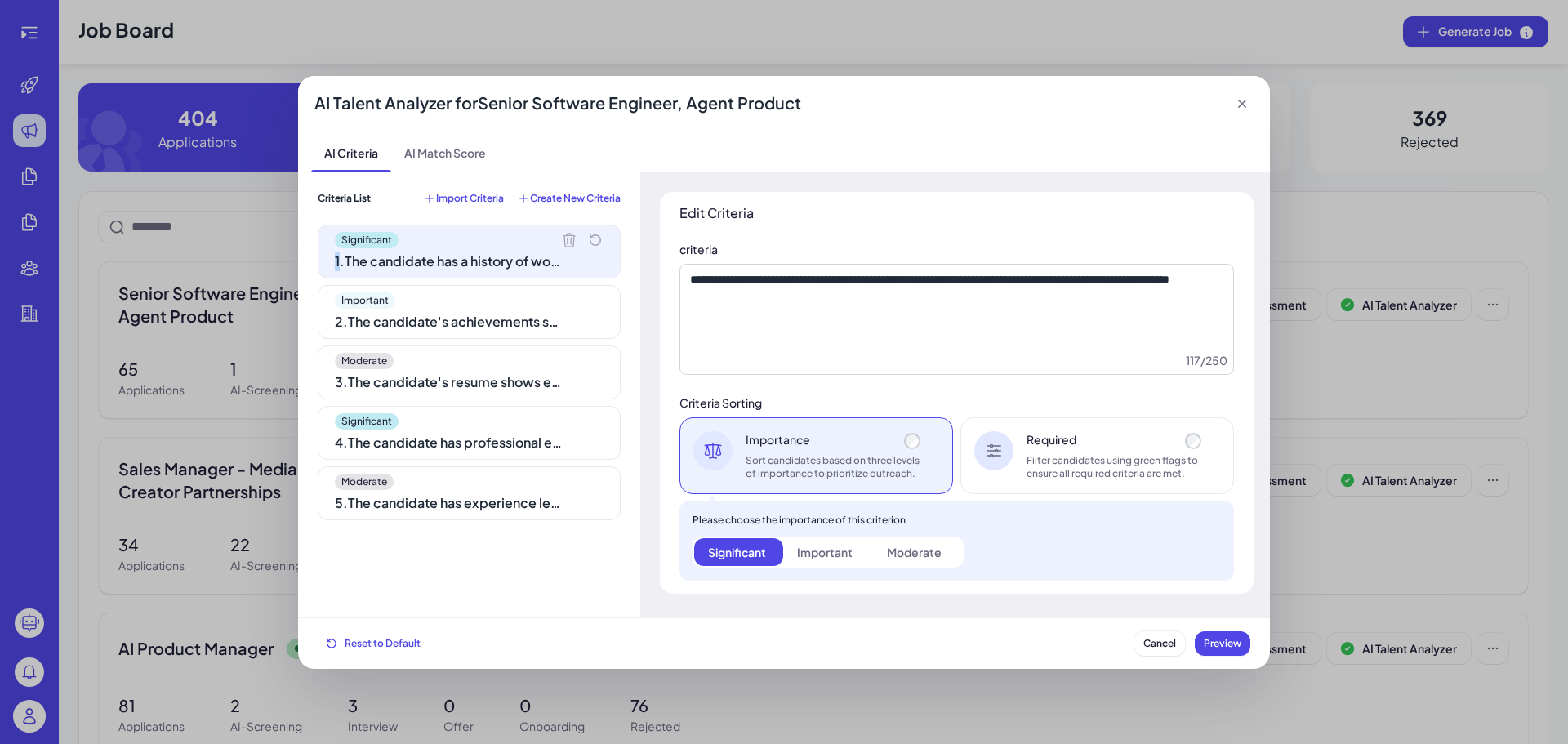
click at [561, 236] on icon at bounding box center [569, 240] width 16 height 16
click at [0, 0] on icon at bounding box center [0, 0] width 0 height 0
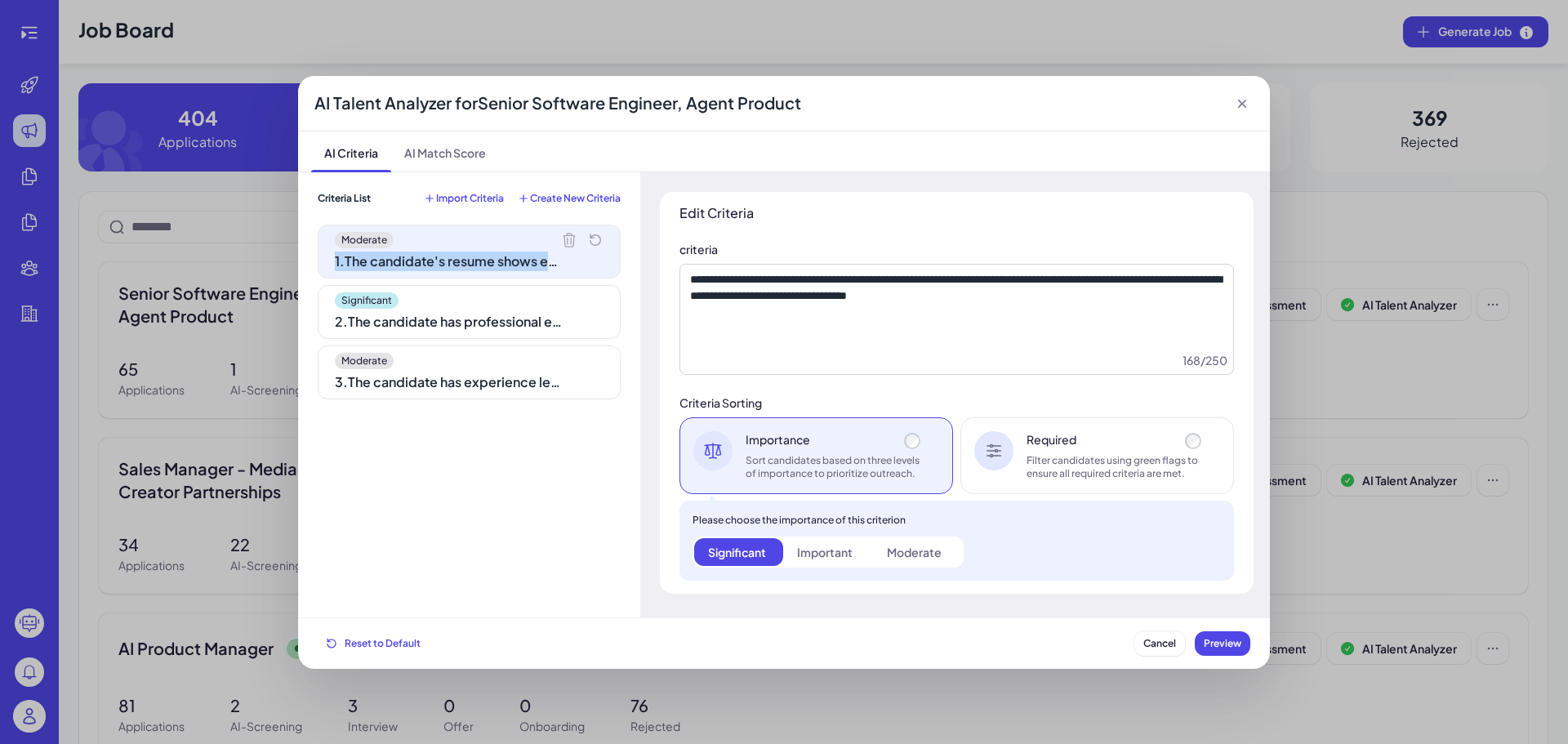
click at [561, 236] on icon at bounding box center [569, 240] width 16 height 16
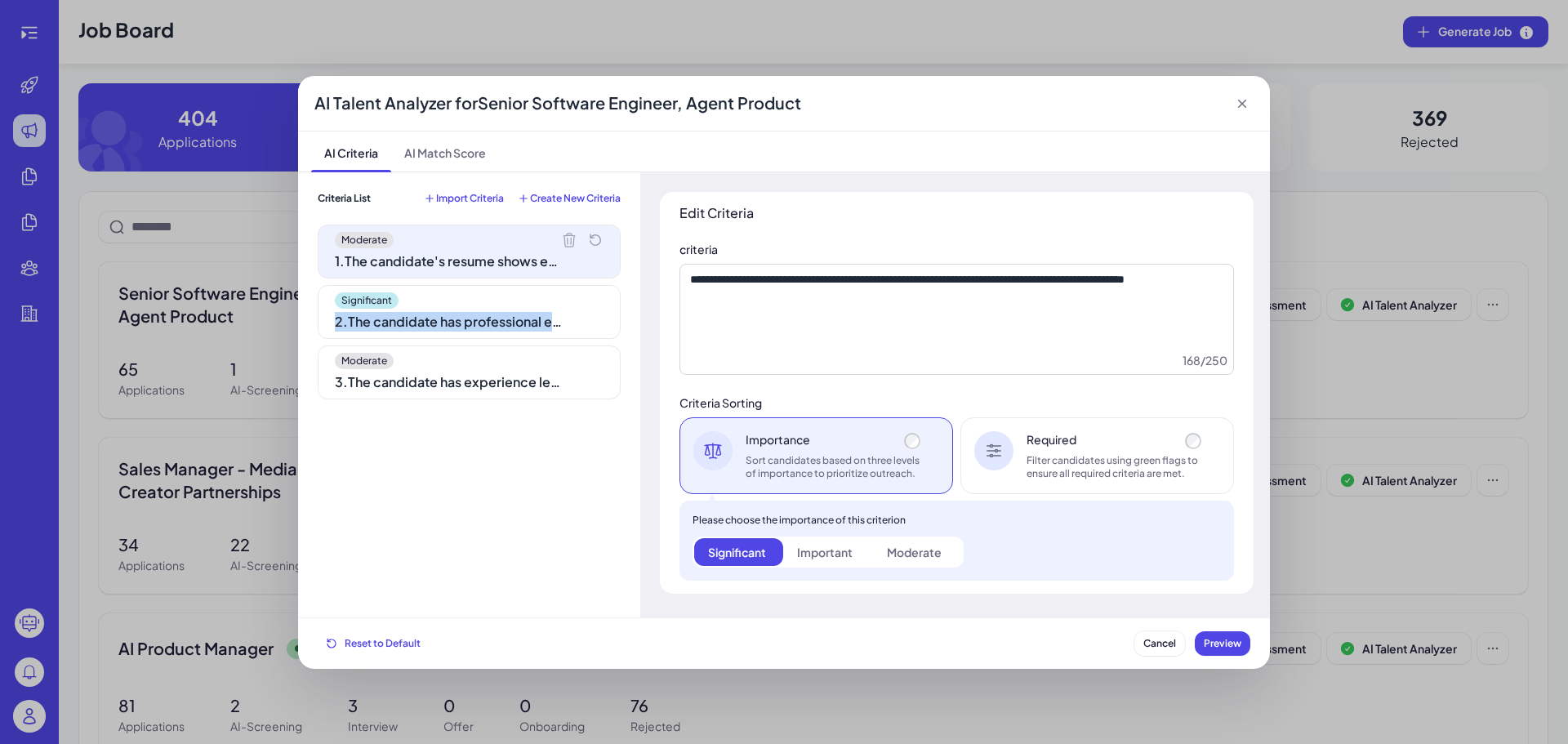
click at [0, 0] on icon at bounding box center [0, 0] width 0 height 0
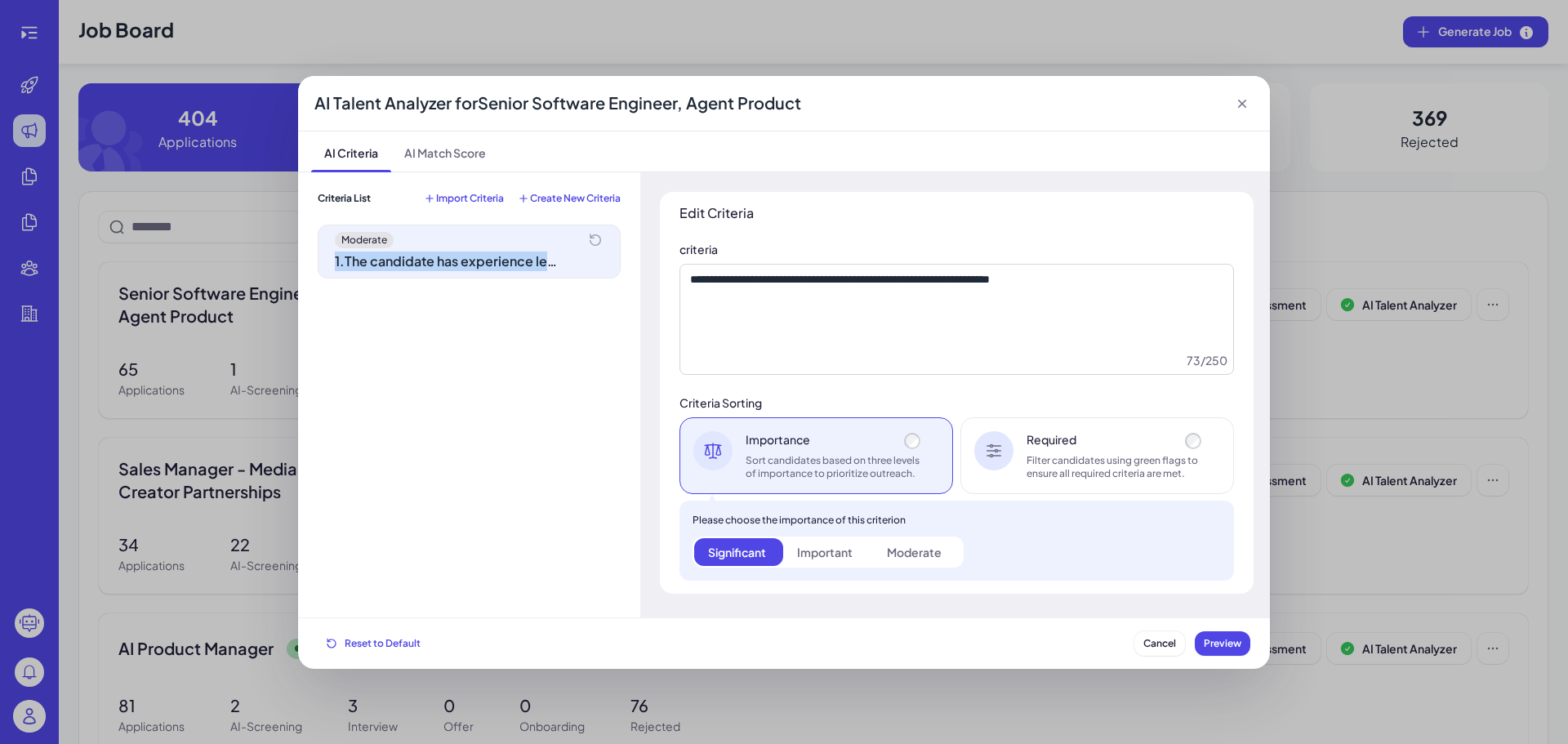
click at [561, 236] on div "Moderate" at bounding box center [469, 240] width 269 height 16
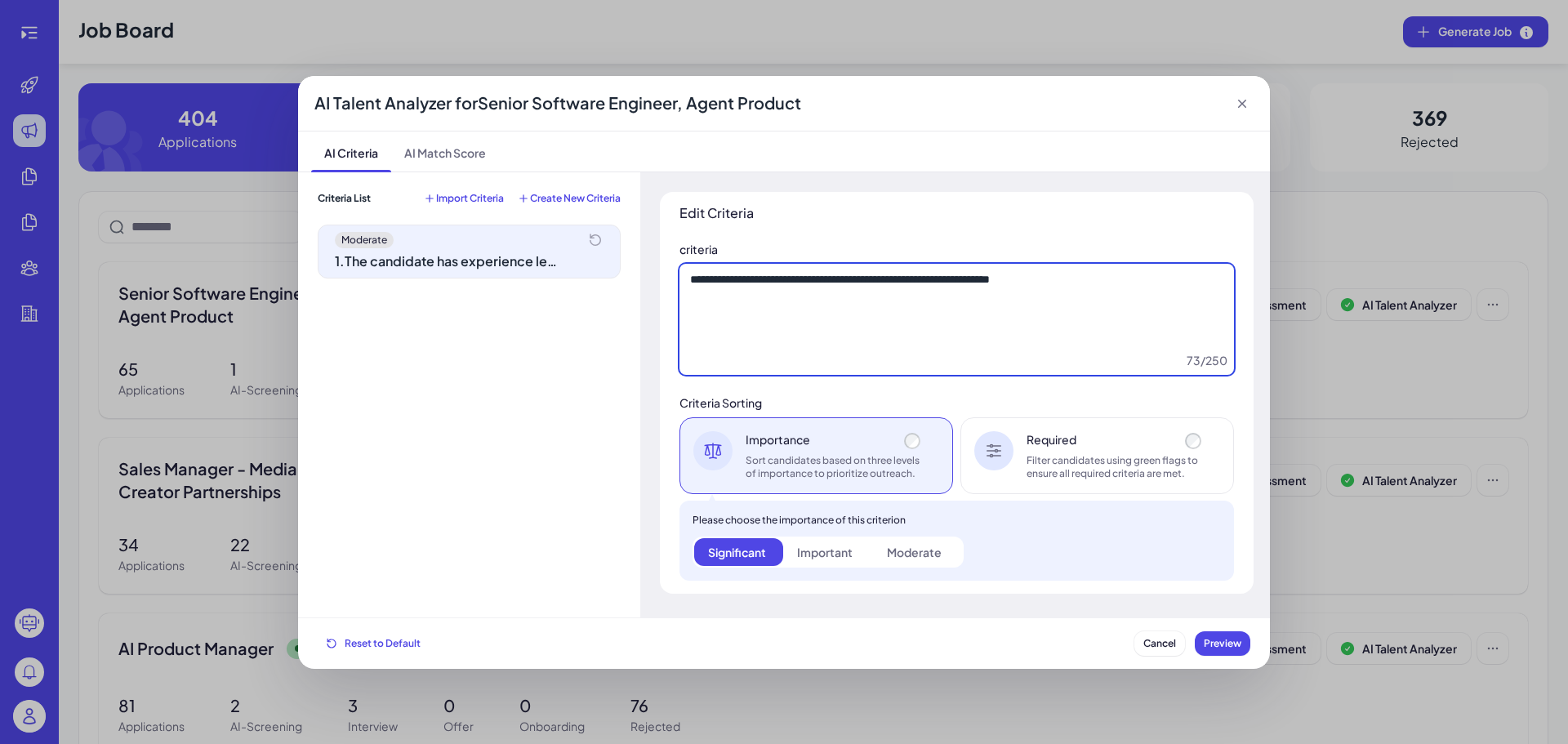
click at [790, 322] on textarea "**********" at bounding box center [957, 319] width 555 height 111
paste textarea "**********"
type textarea "**********"
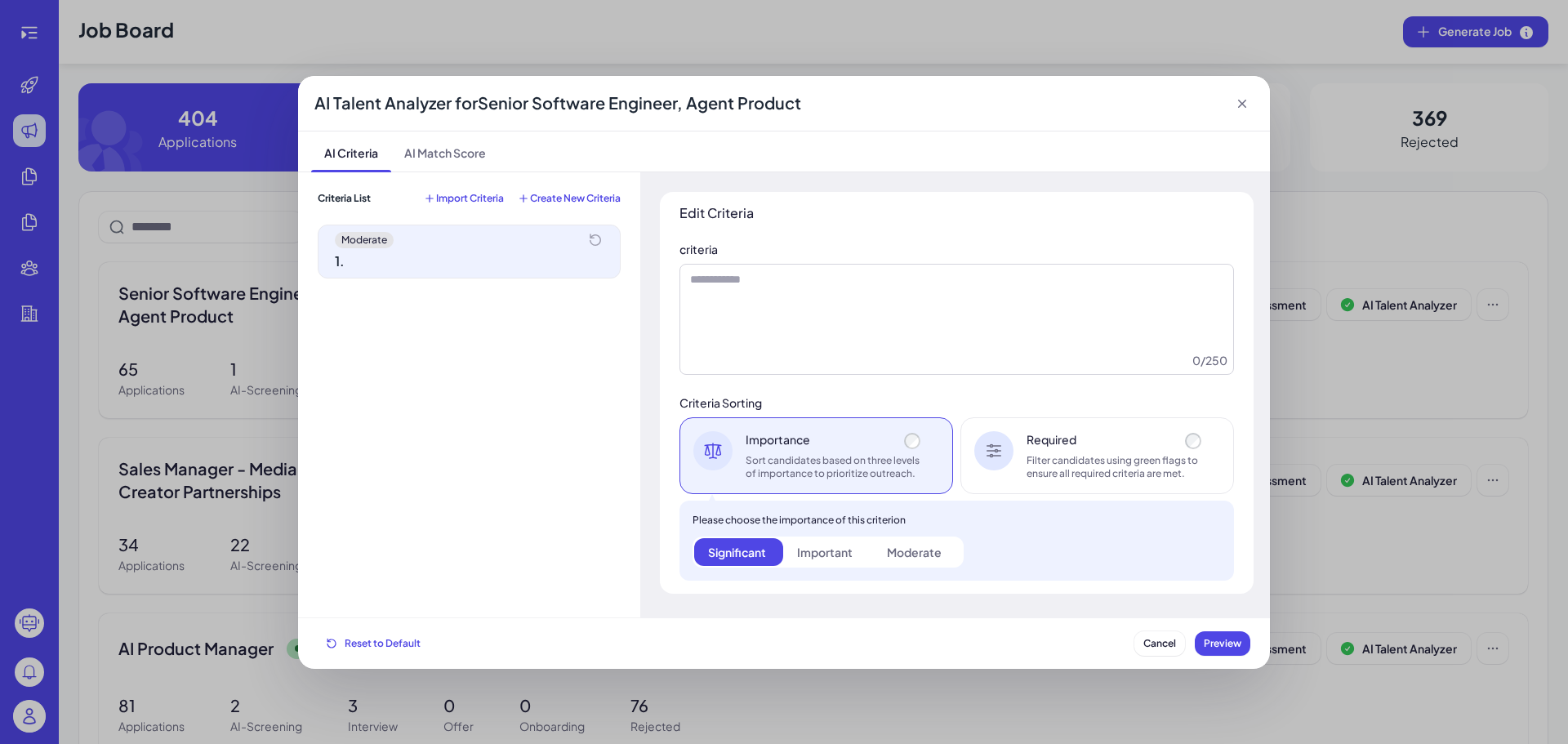
click at [494, 194] on span "Import Criteria" at bounding box center [469, 198] width 67 height 13
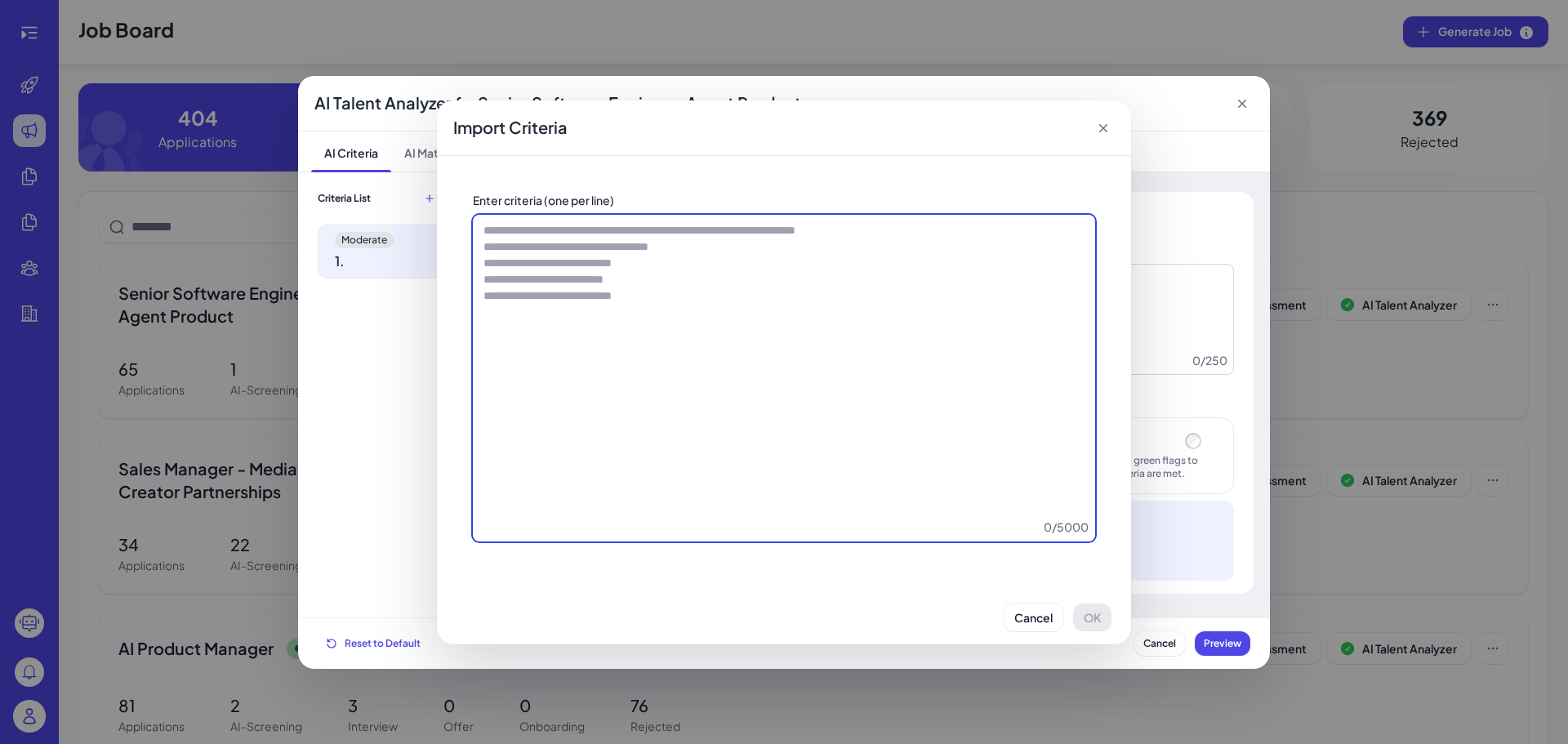
click at [603, 274] on textarea at bounding box center [784, 378] width 622 height 327
paste textarea "**********"
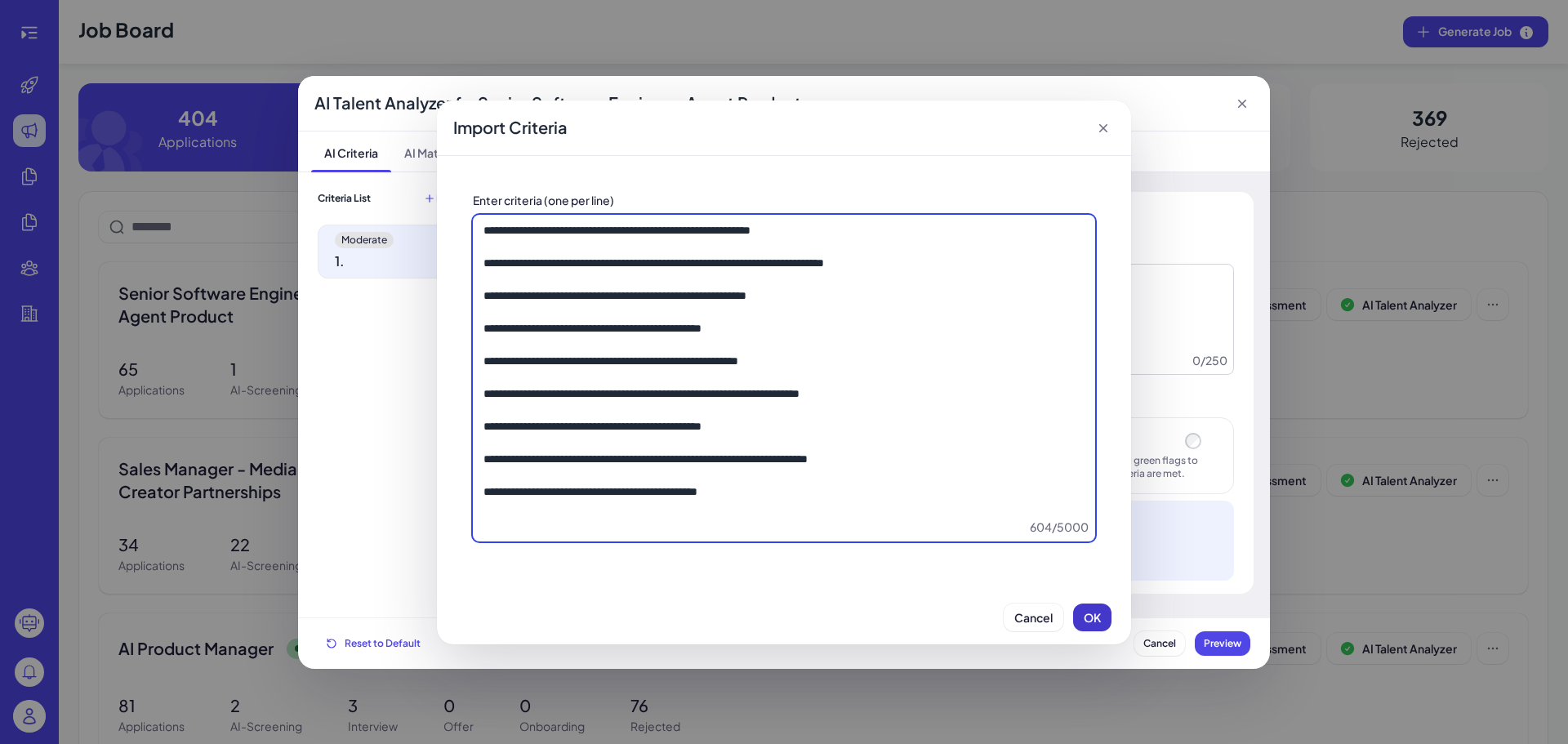
type textarea "**********"
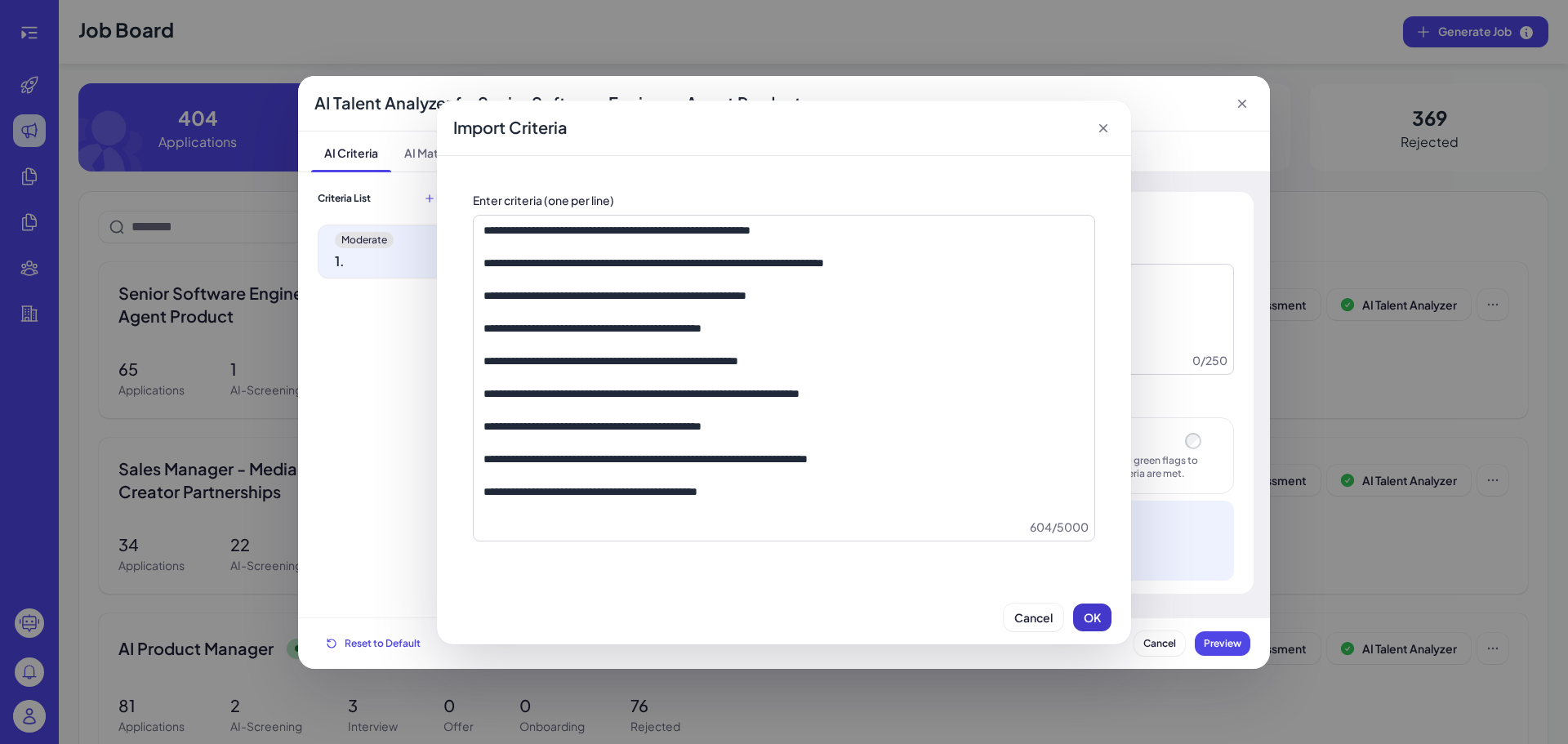
click at [1090, 620] on span "OK" at bounding box center [1091, 617] width 17 height 15
type textarea "**********"
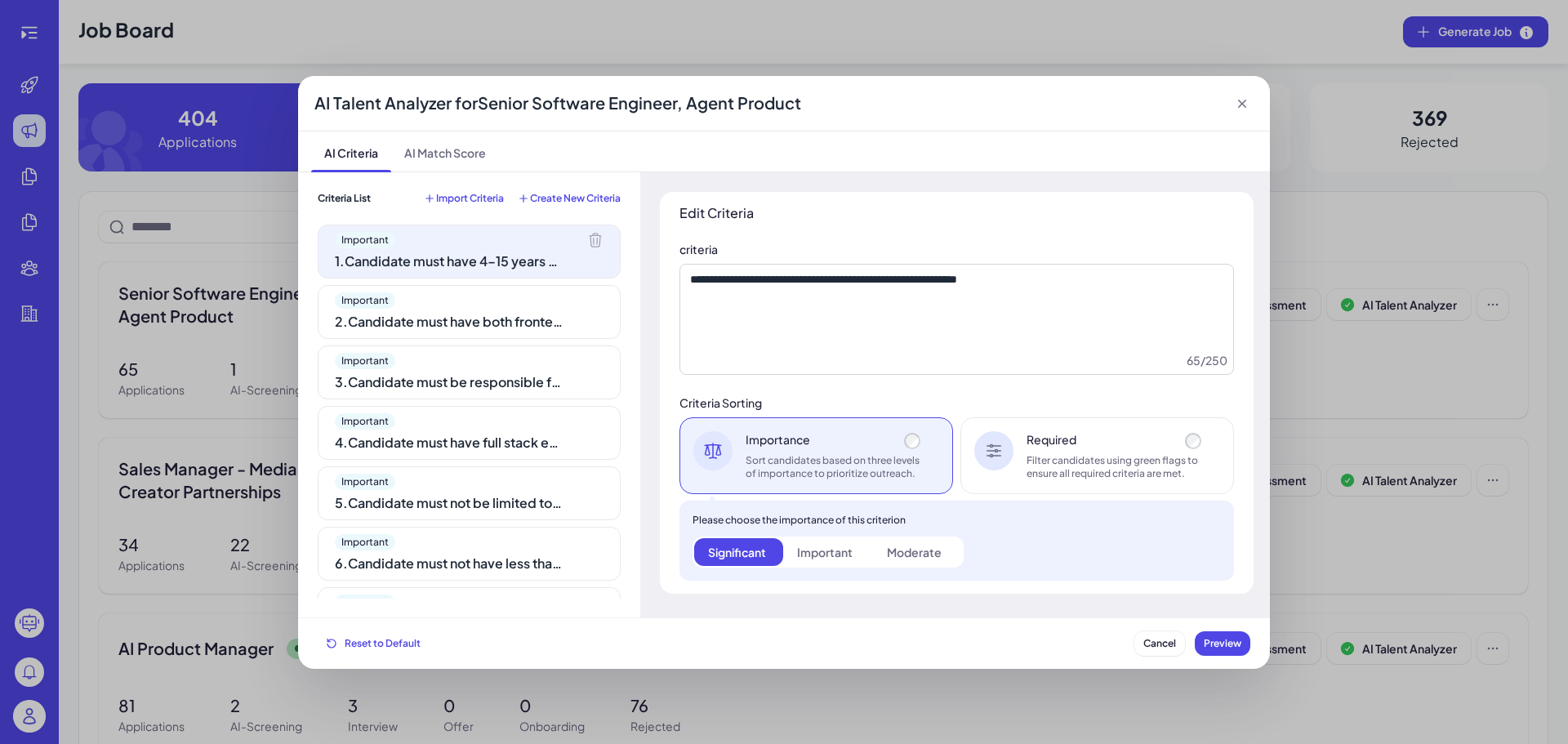
click at [1066, 447] on div "Required Filter candidates using green flags to ensure all required criteria ar…" at bounding box center [1115, 455] width 178 height 49
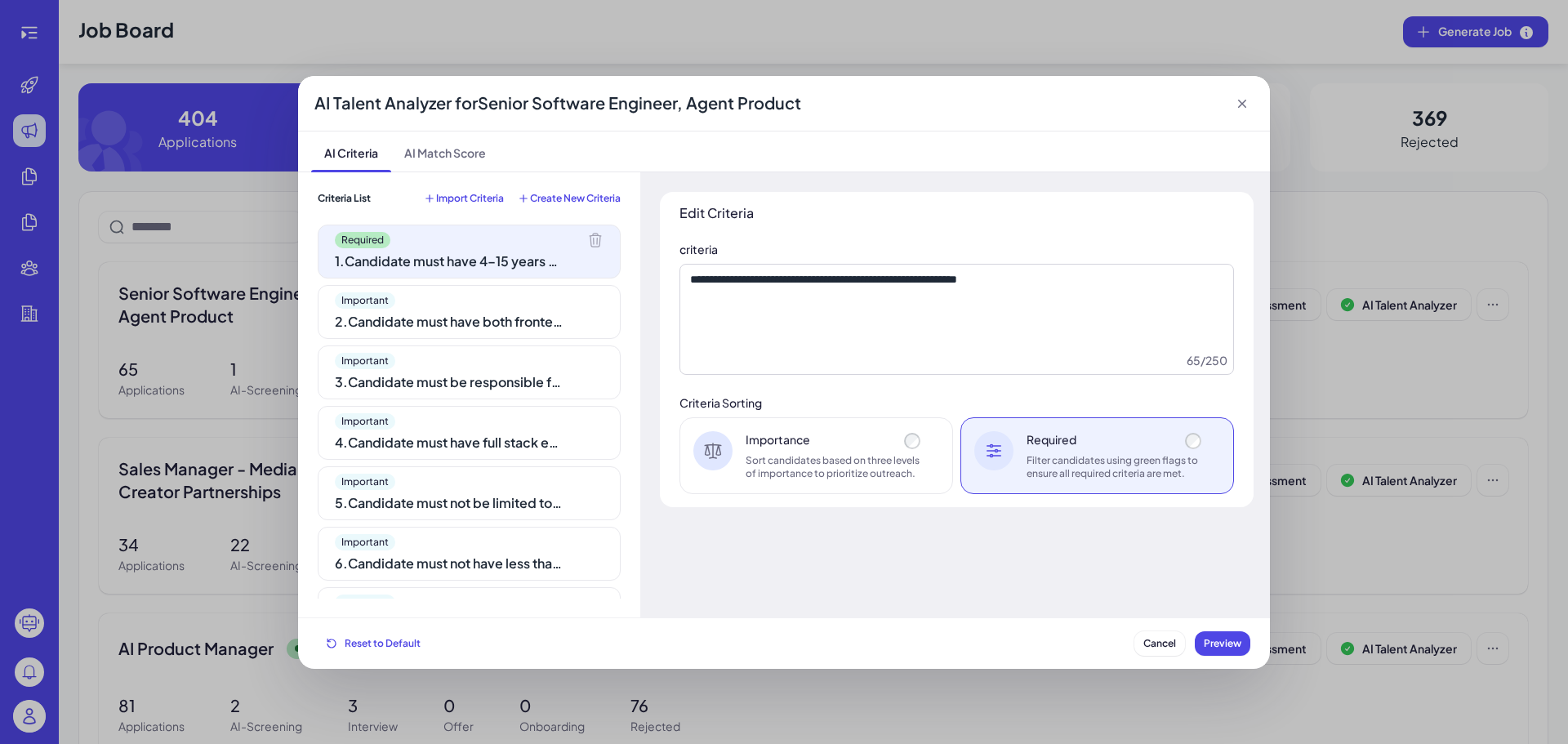
click at [383, 299] on span "Important" at bounding box center [365, 300] width 60 height 16
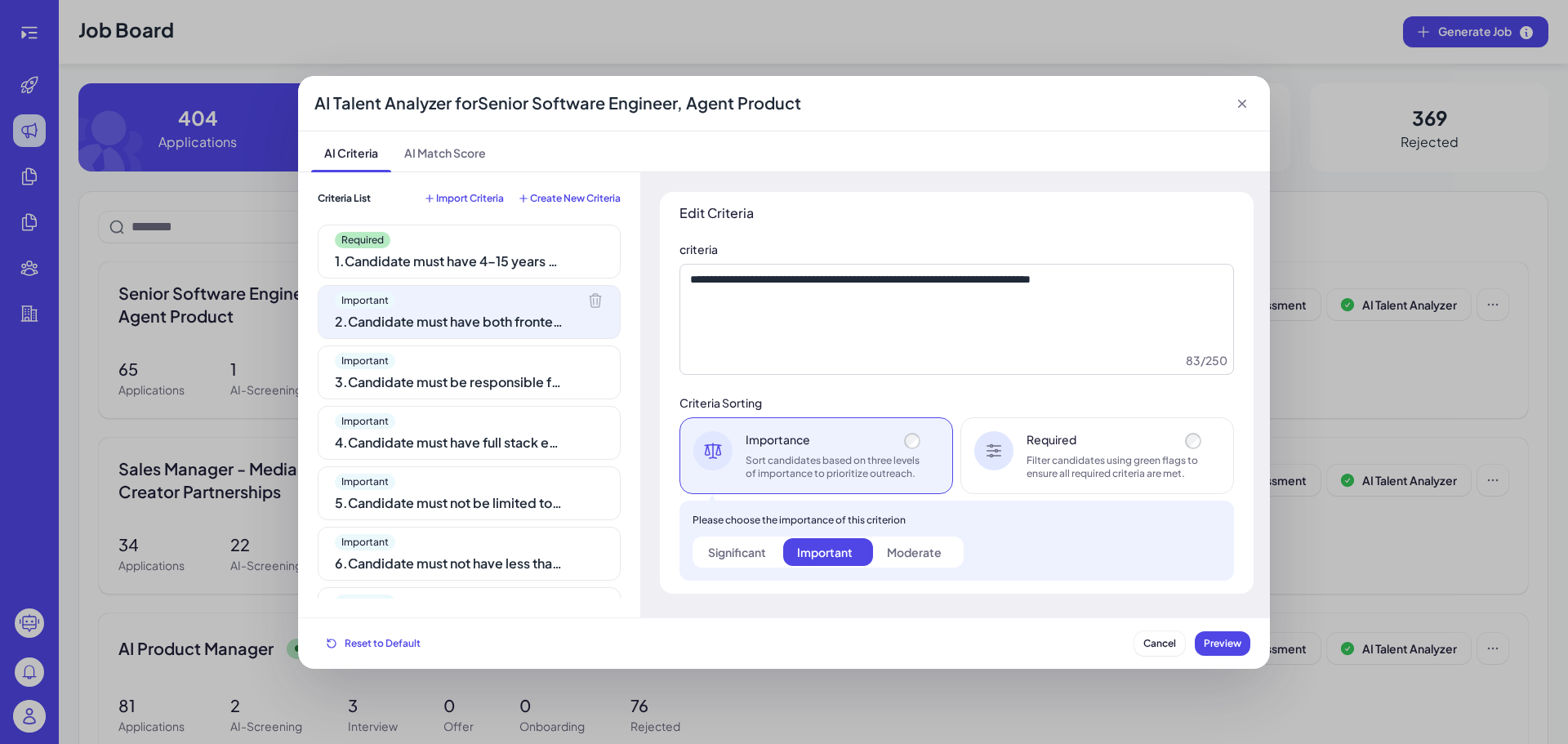
click at [1065, 487] on div "Required Filter candidates using green flags to ensure all required criteria ar…" at bounding box center [1097, 455] width 273 height 76
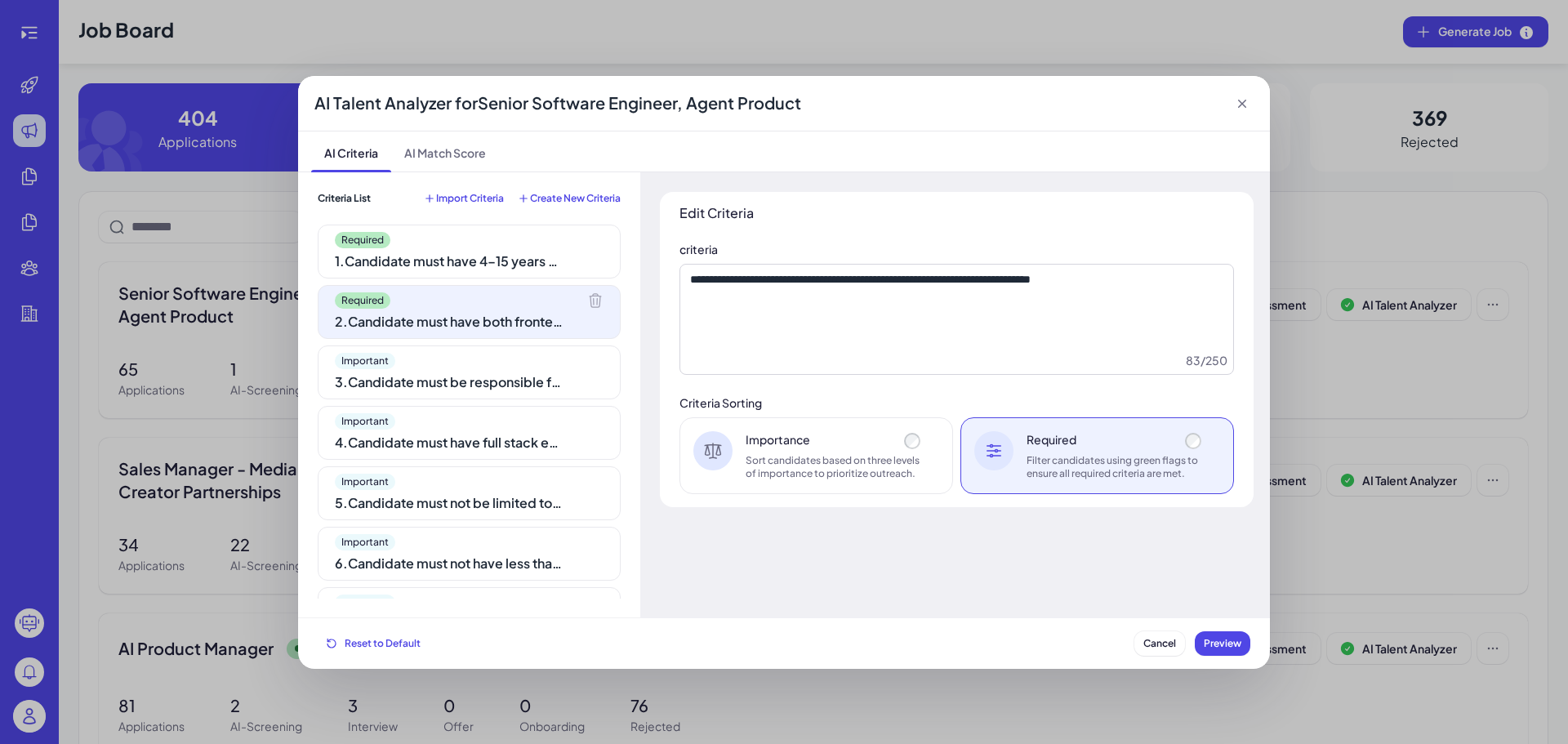
click at [437, 347] on div "Important 3 . Candidate must be responsible for end-to-end product development" at bounding box center [469, 372] width 303 height 54
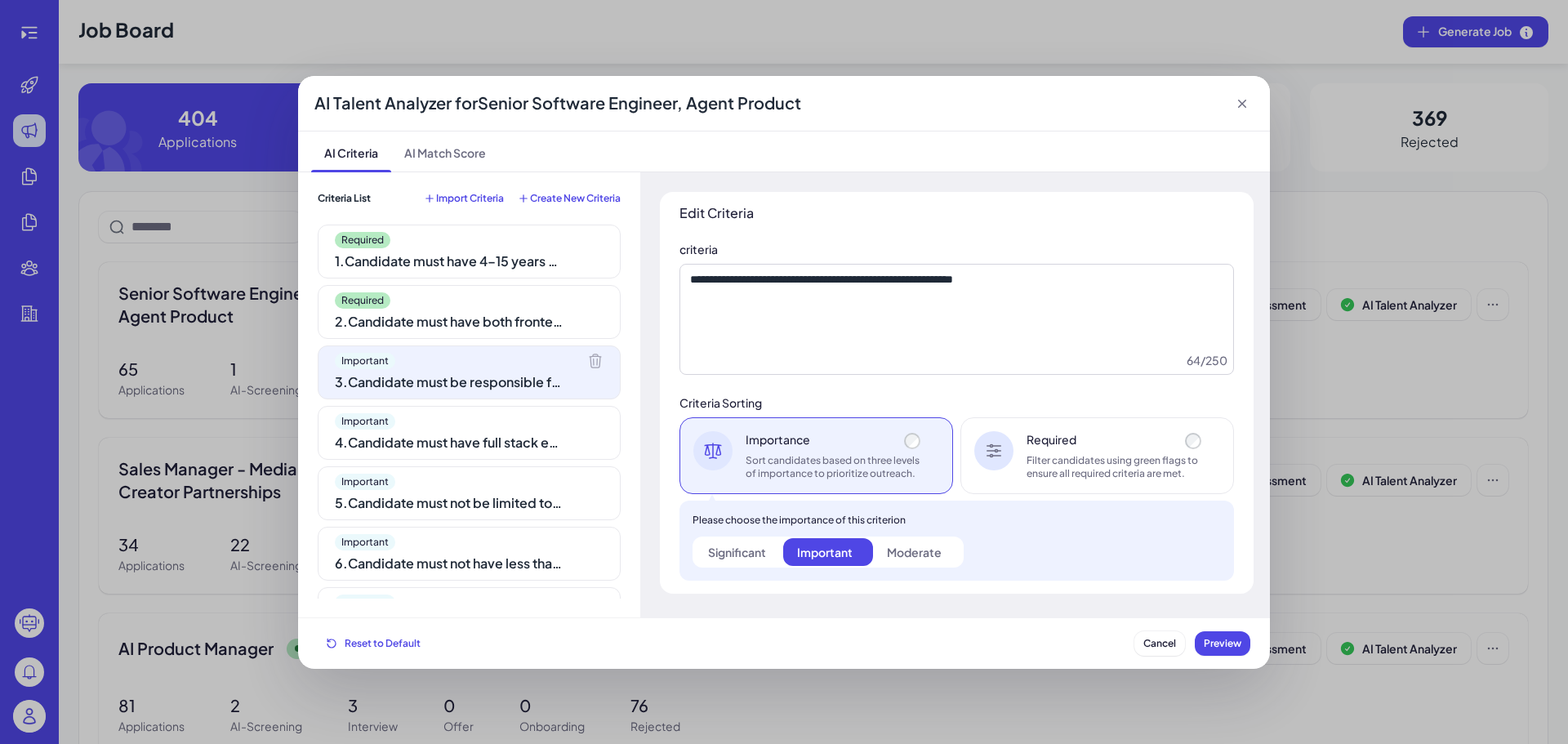
click at [1019, 468] on div "Required Filter candidates using green flags to ensure all required criteria ar…" at bounding box center [1097, 455] width 273 height 76
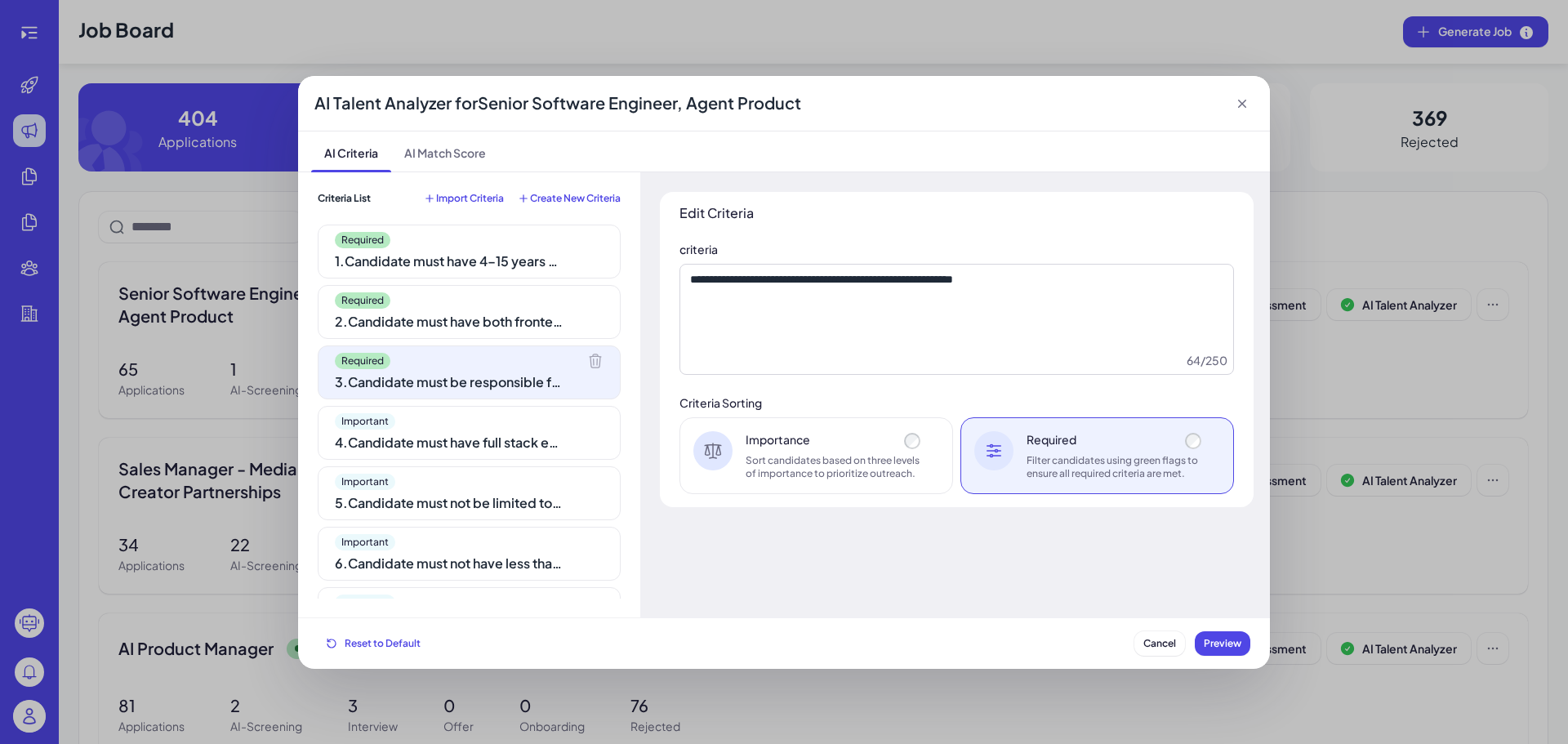
scroll to position [82, 0]
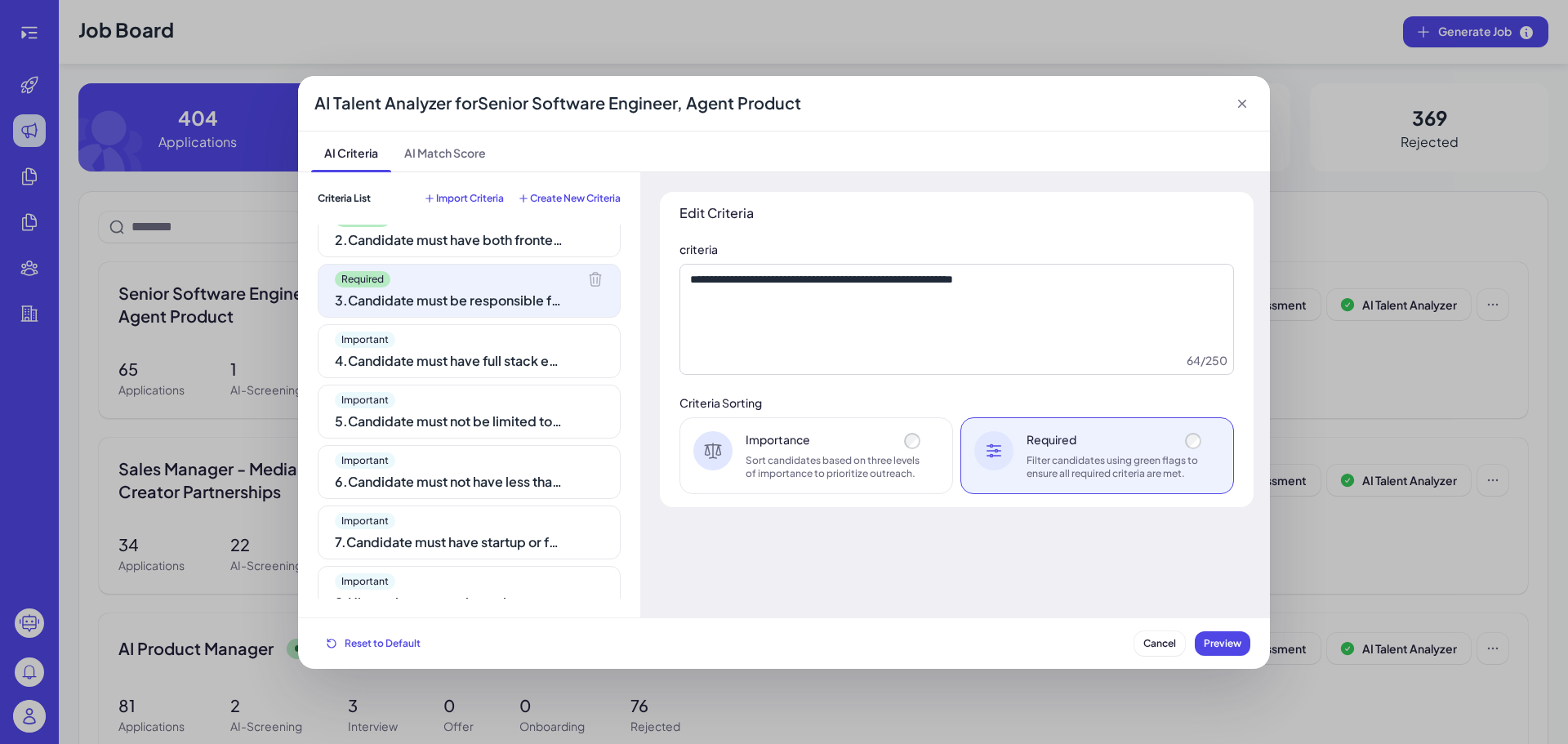
click at [414, 352] on div "4 . Candidate must have full stack engineering capability" at bounding box center [449, 361] width 229 height 20
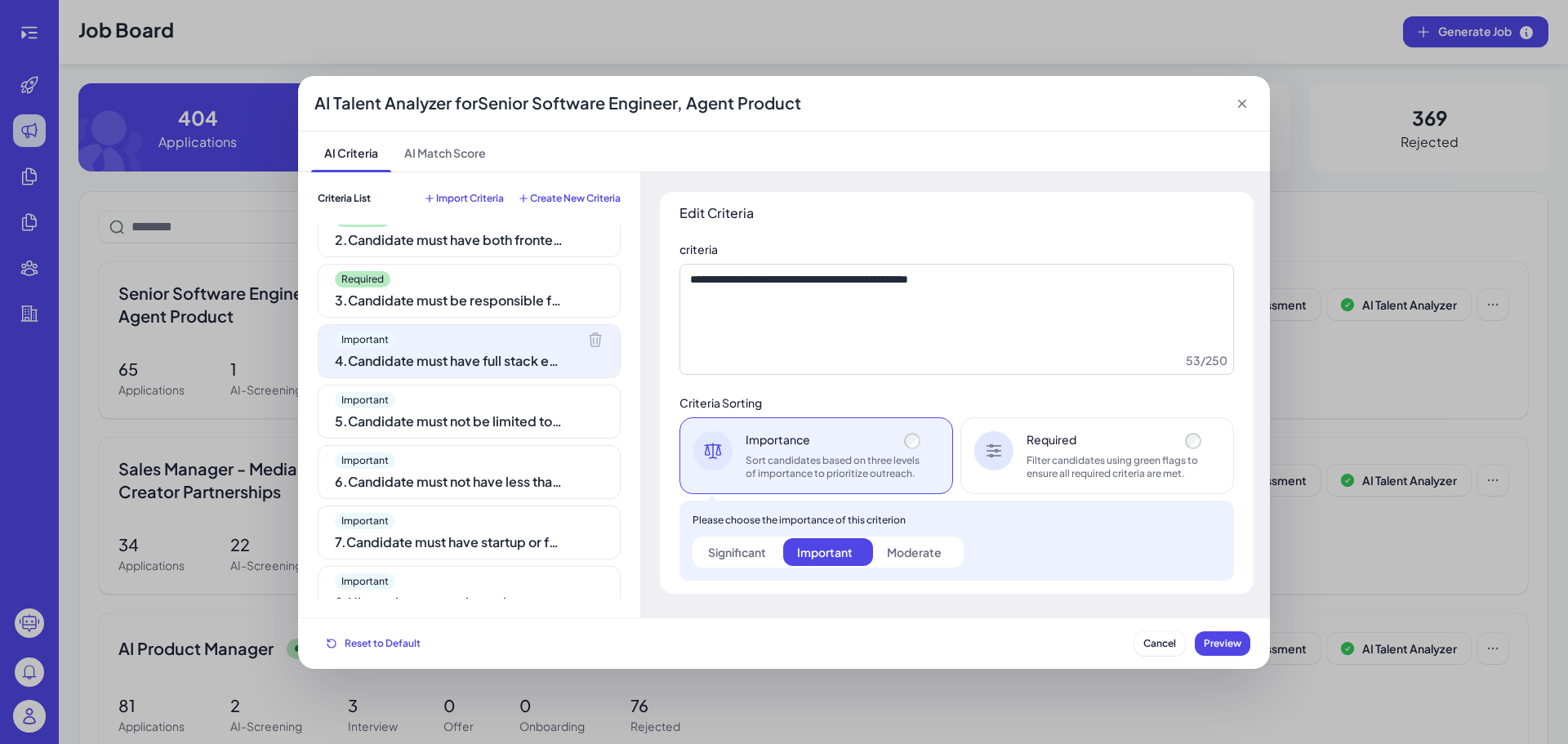
click at [1086, 479] on div "Filter candidates using green flags to ensure all required criteria are met." at bounding box center [1115, 467] width 178 height 26
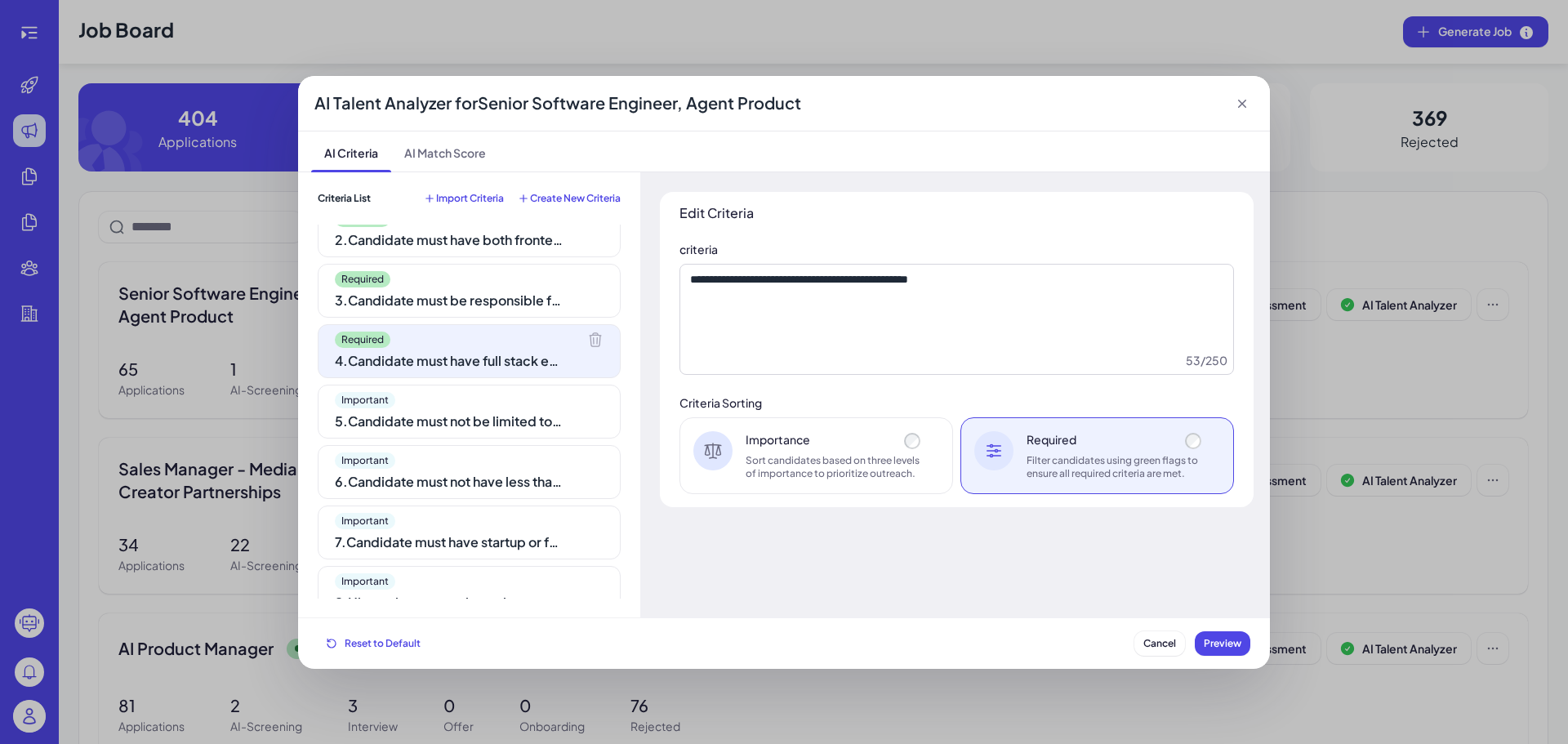
click at [429, 380] on div "Required 1 . Candidate must have 4–15 years of software engineering experience …" at bounding box center [469, 411] width 303 height 374
click at [434, 396] on div "Important" at bounding box center [469, 400] width 269 height 16
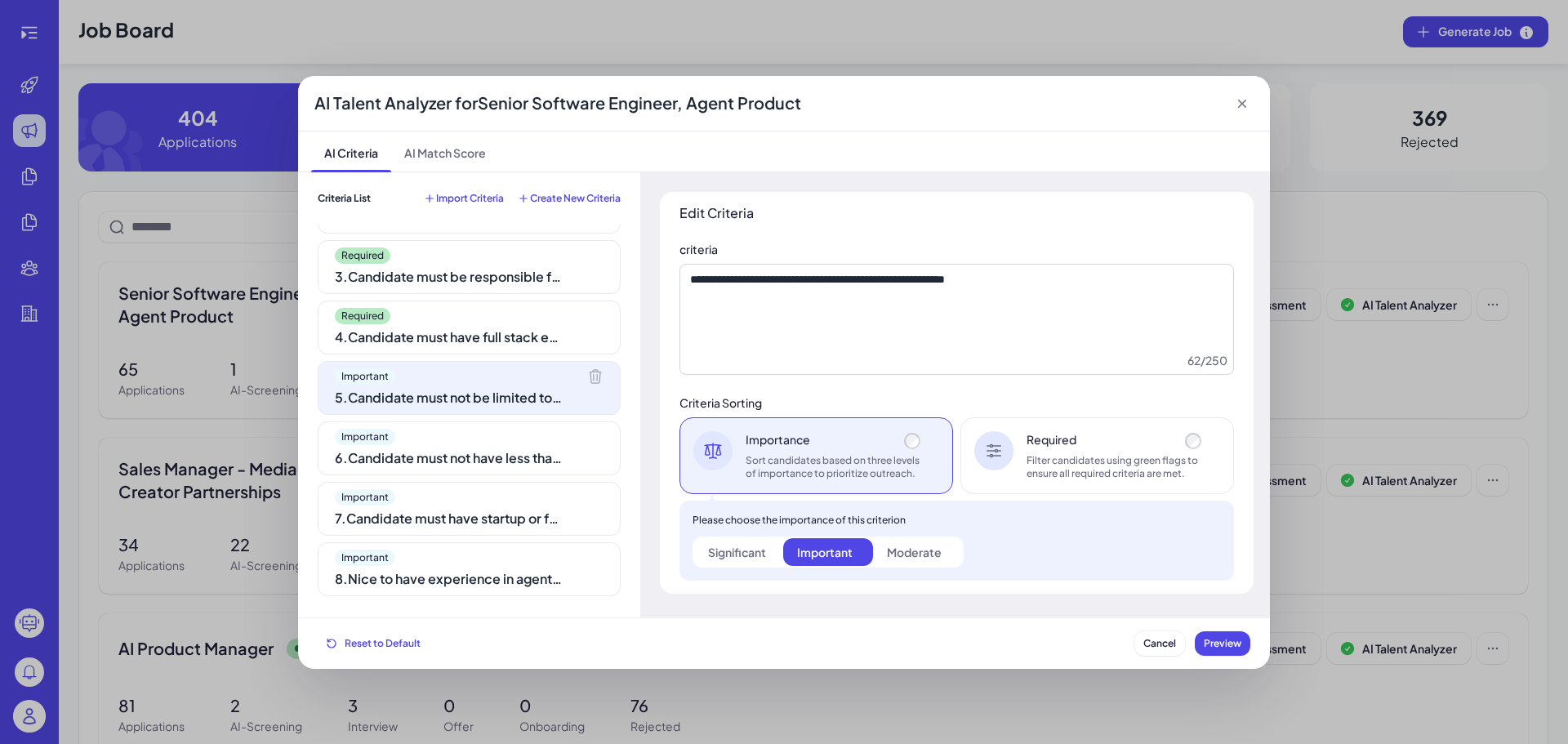
scroll to position [163, 0]
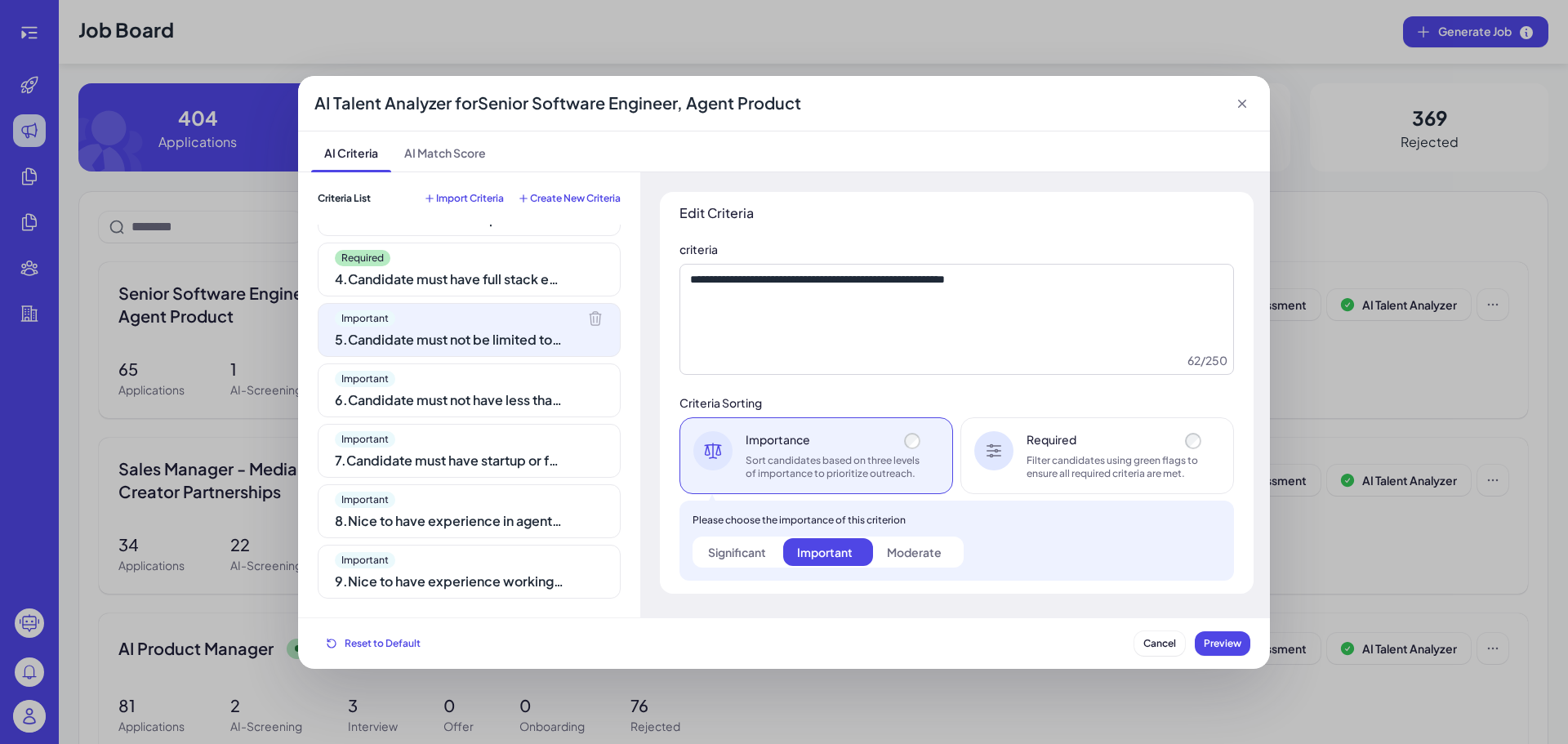
click at [1029, 479] on div "Filter candidates using green flags to ensure all required criteria are met." at bounding box center [1115, 467] width 178 height 26
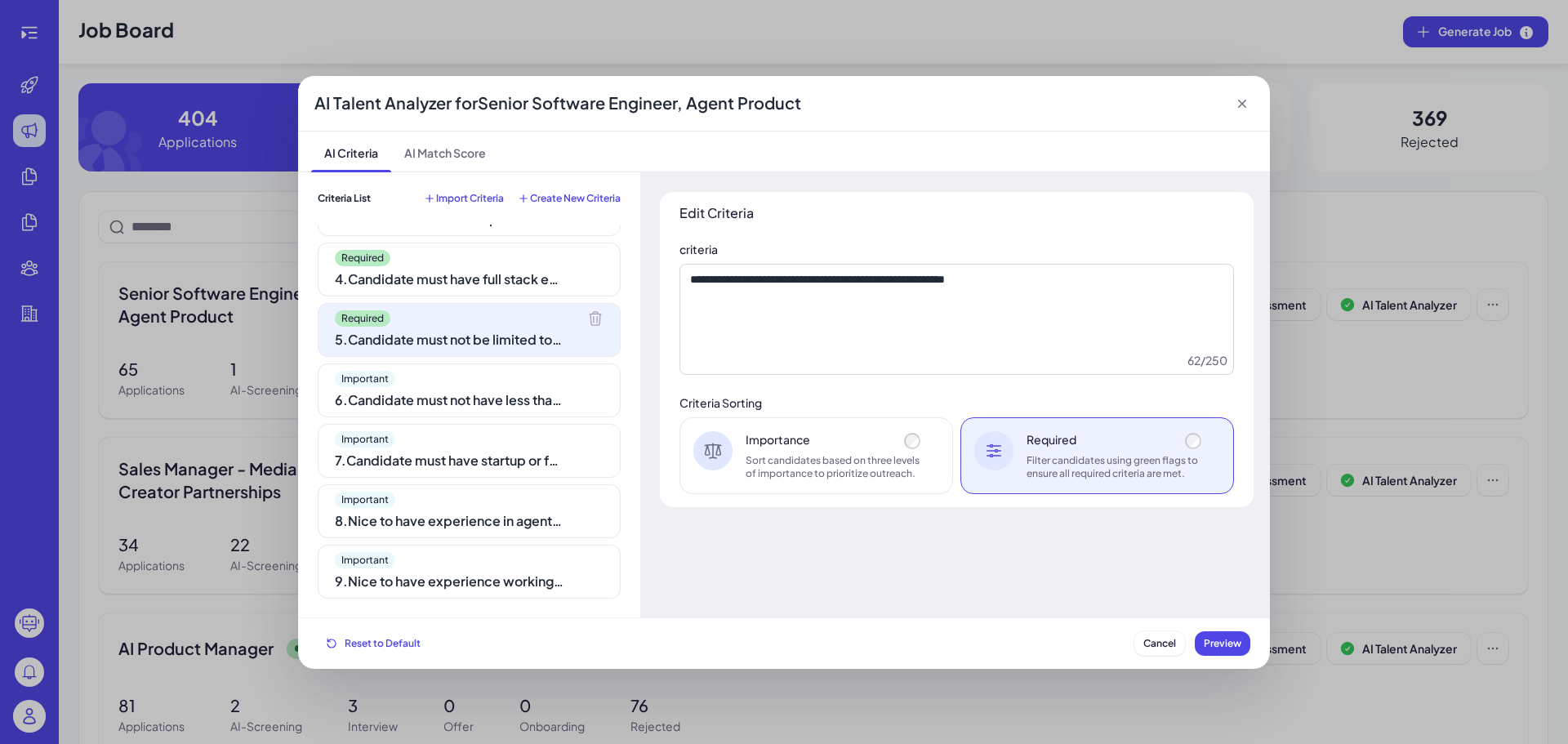
click at [476, 377] on div "Important" at bounding box center [469, 379] width 269 height 16
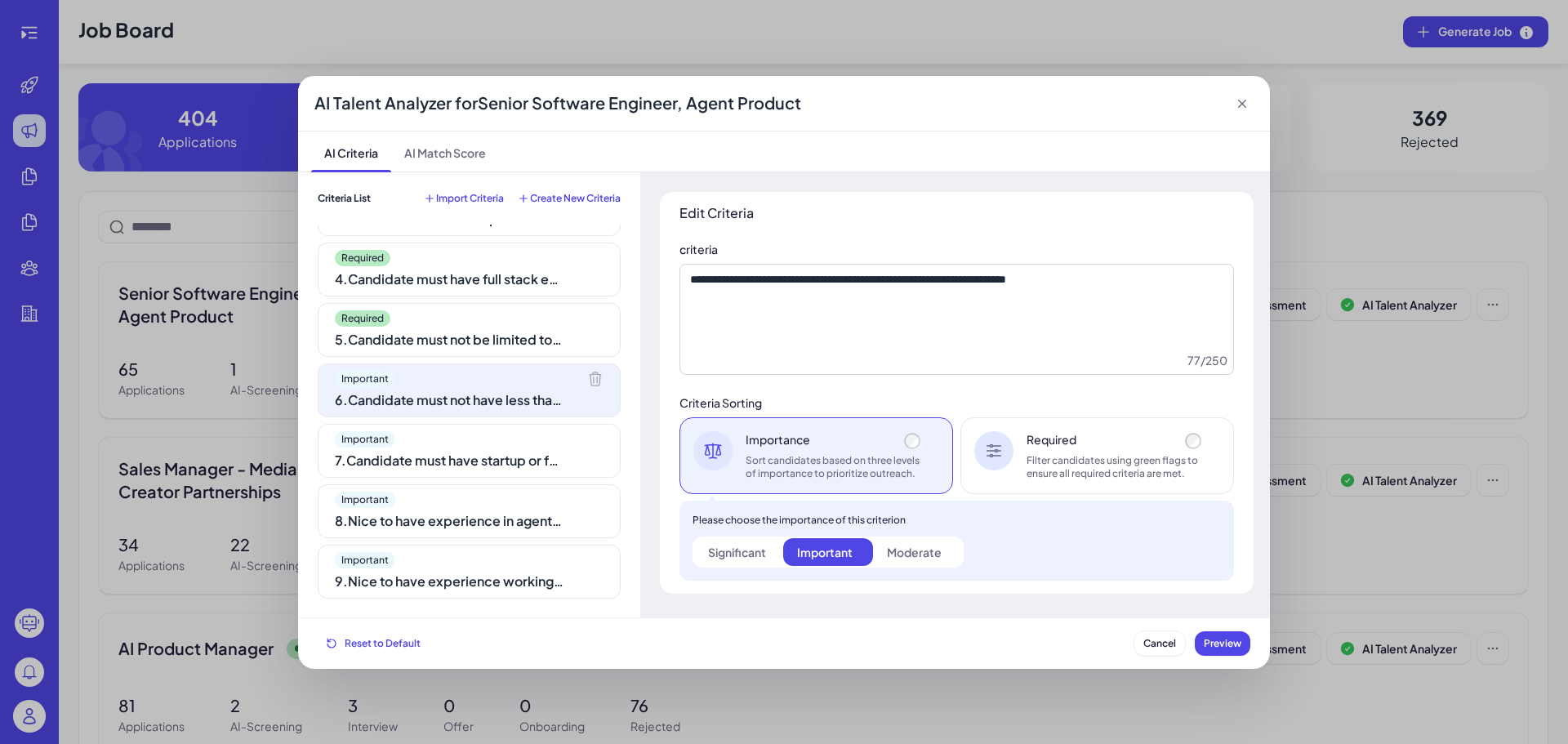
click at [1067, 462] on div "Filter candidates using green flags to ensure all required criteria are met." at bounding box center [1115, 467] width 178 height 26
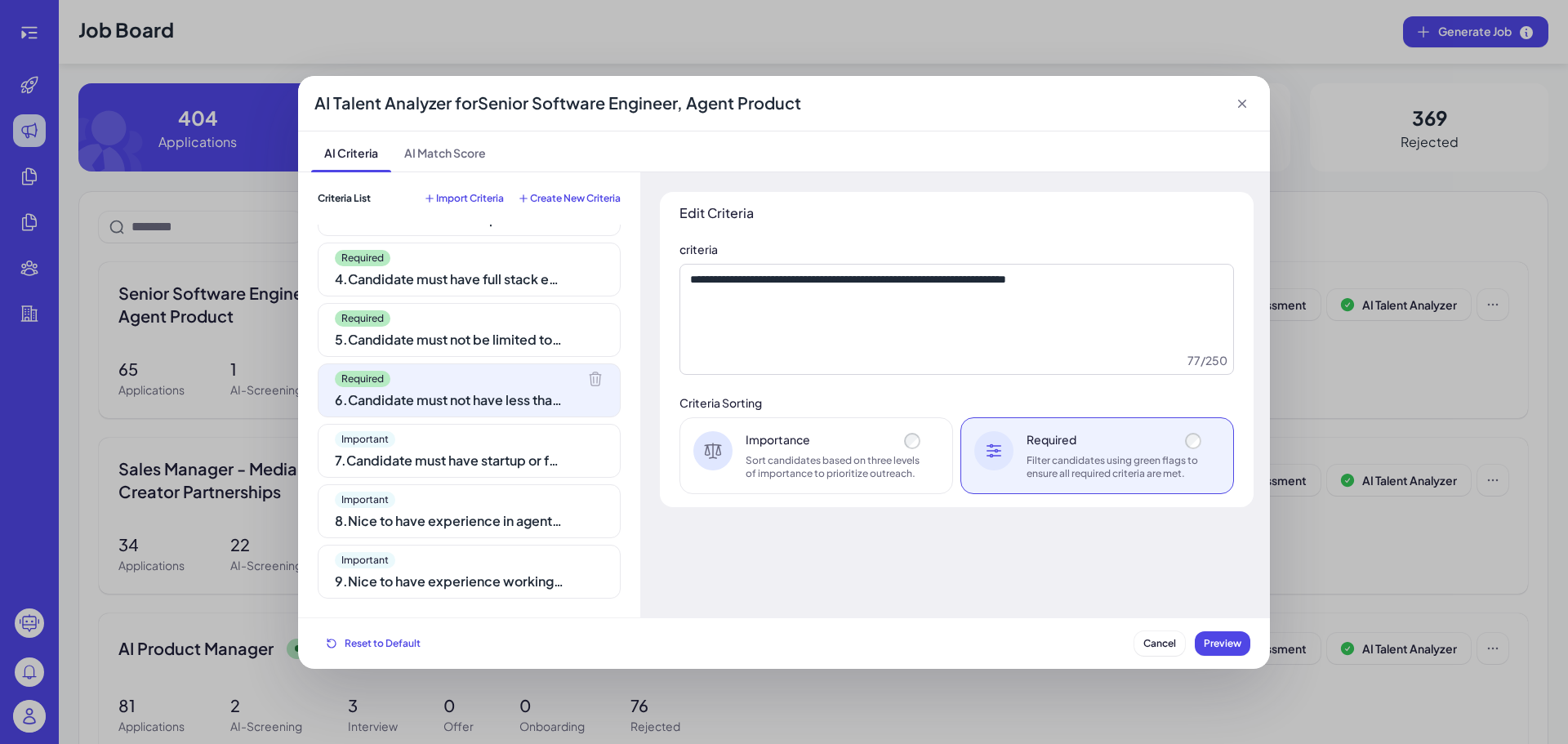
click at [445, 436] on div "Important" at bounding box center [469, 439] width 269 height 16
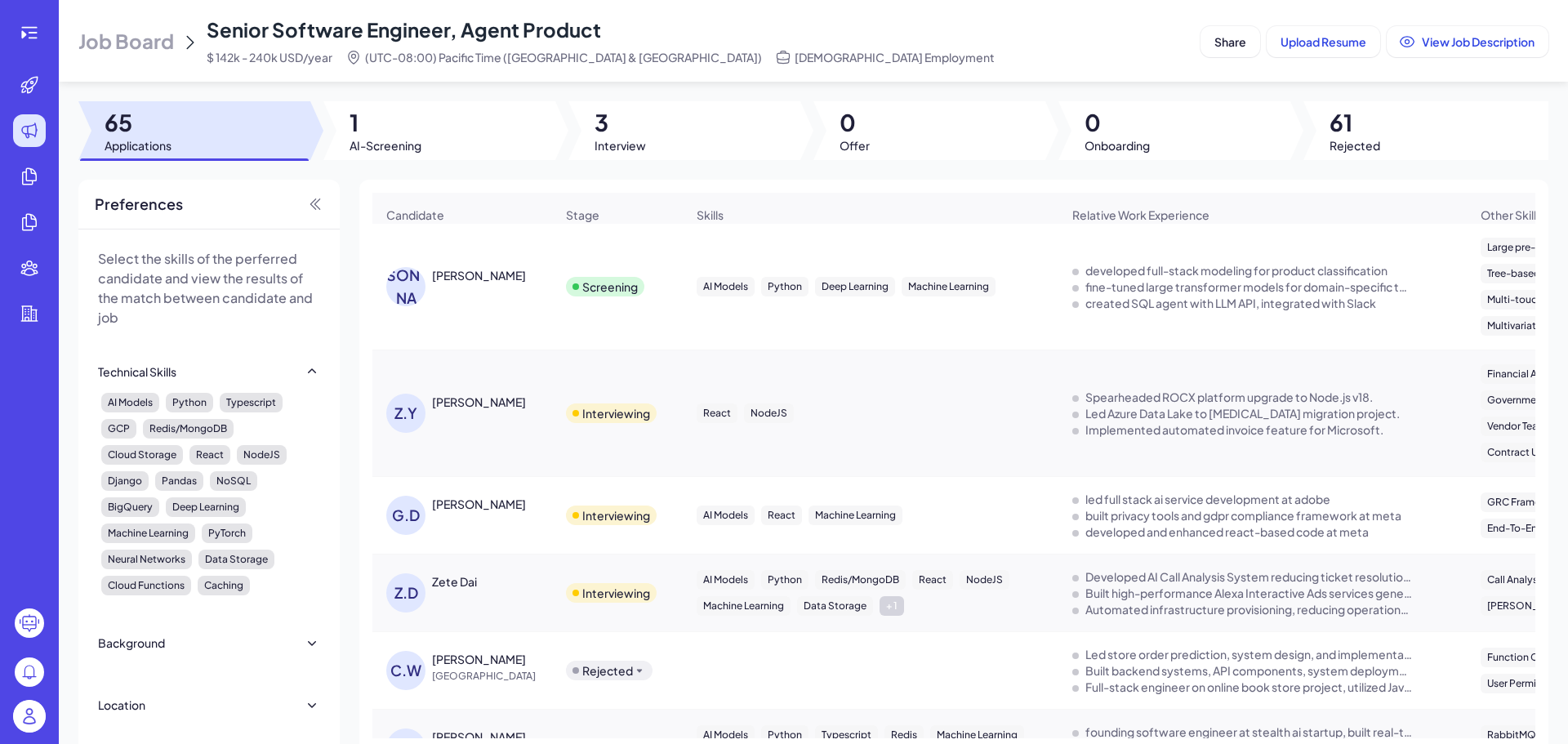
click at [425, 128] on div at bounding box center [438, 131] width 232 height 59
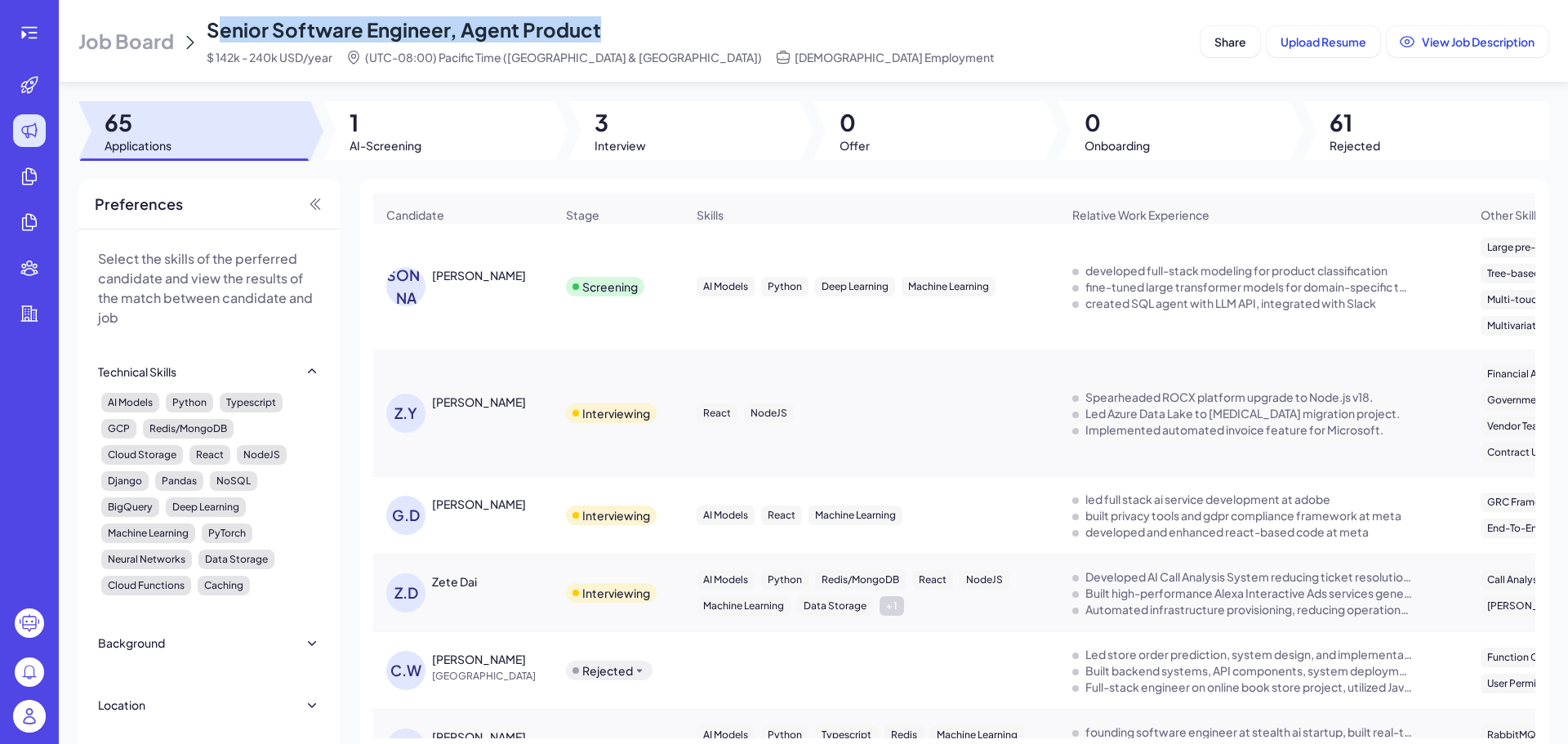
drag, startPoint x: 213, startPoint y: 35, endPoint x: 666, endPoint y: 17, distance: 453.4
click at [666, 17] on div "Senior Software Engineer, Agent Product $ 142k - 240k USD/year (UTC-08:00) Paci…" at bounding box center [601, 40] width 788 height 49
click at [611, 42] on div "Senior Software Engineer, Agent Product $ 142k - 240k USD/year (UTC-08:00) Paci…" at bounding box center [601, 40] width 788 height 49
drag, startPoint x: 579, startPoint y: 27, endPoint x: 205, endPoint y: 27, distance: 374.0
click at [205, 27] on div "Job Board Senior Software Engineer, Agent Product $ 142k - 240k USD/year (UTC-0…" at bounding box center [635, 40] width 1115 height 49
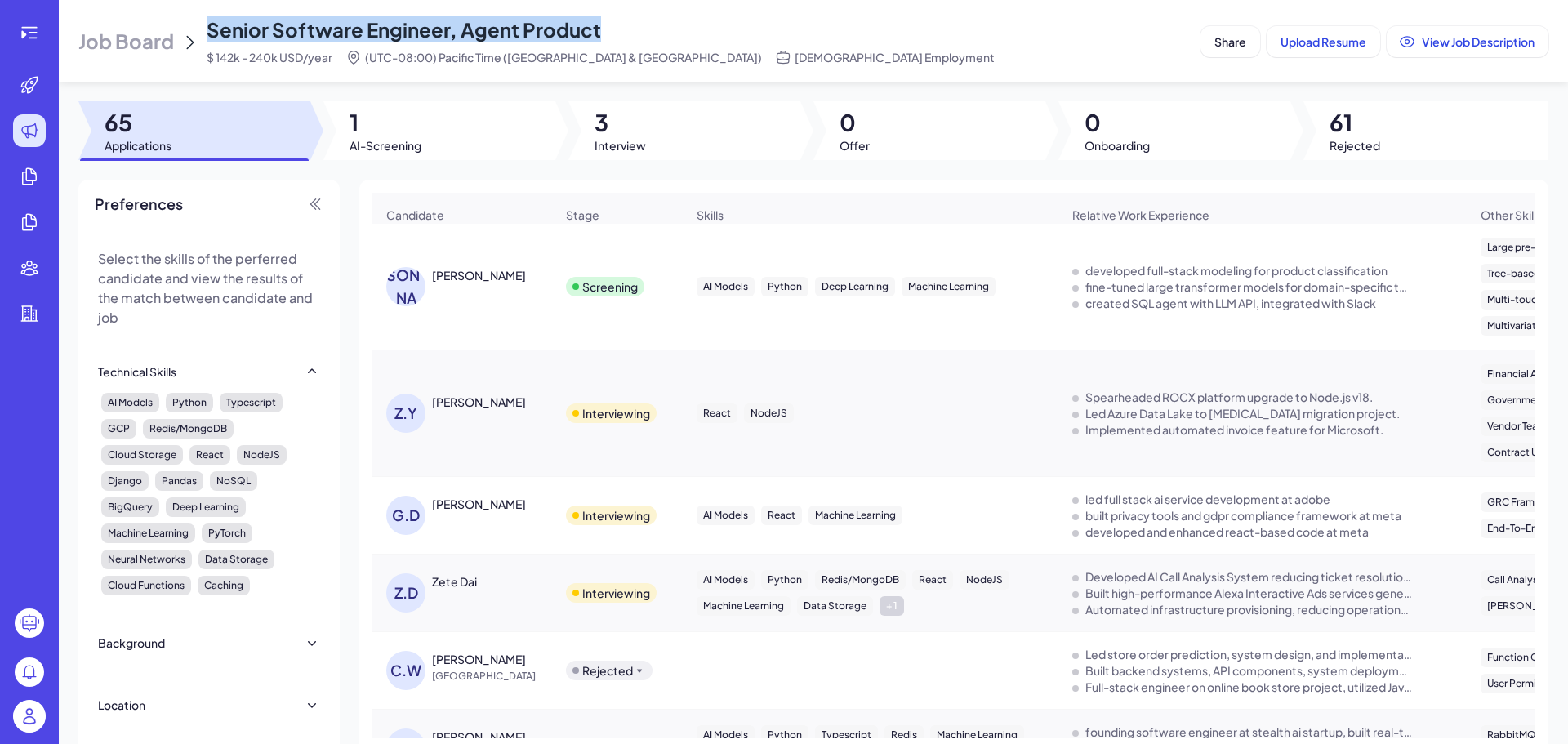
copy span "Senior Software Engineer, Agent Product"
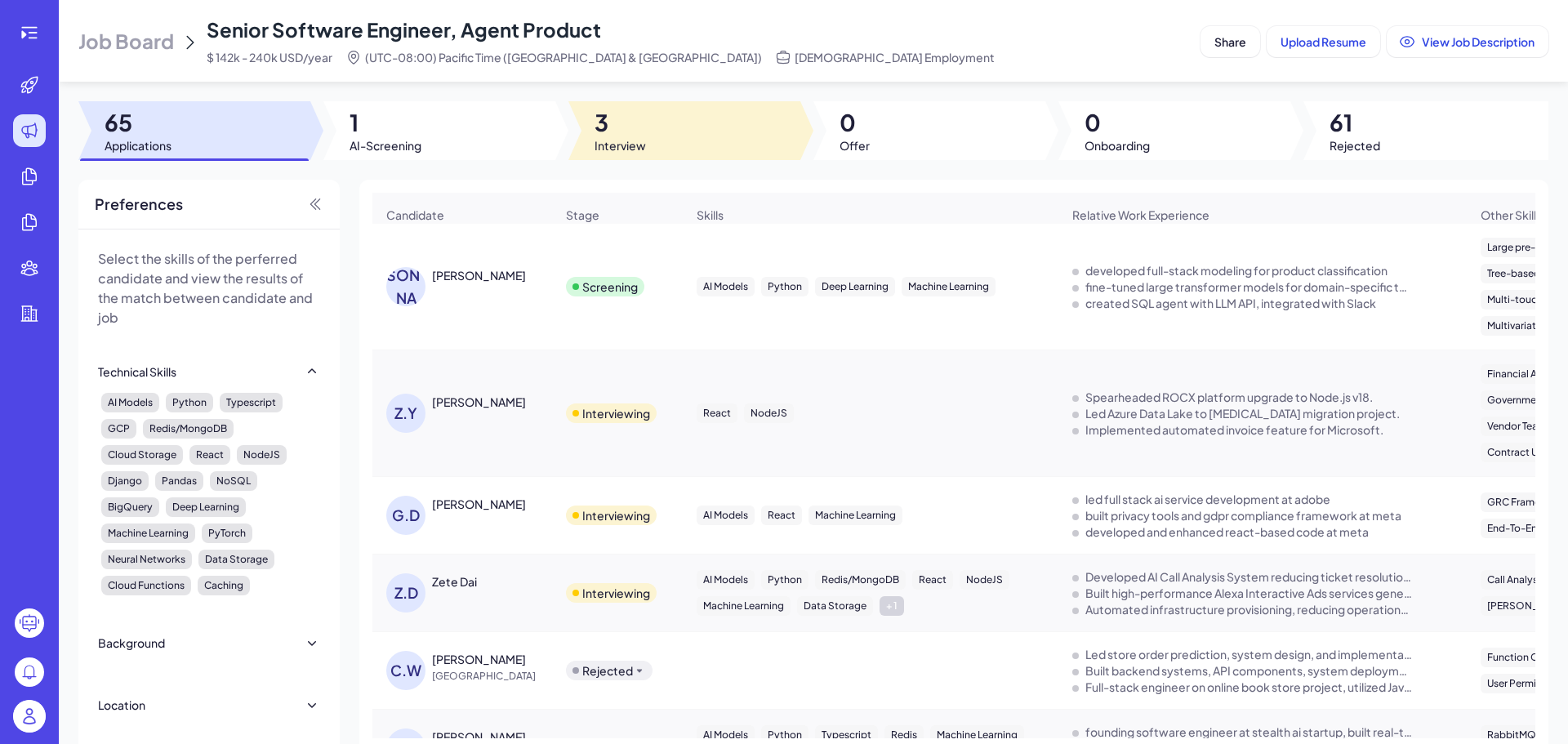
click at [530, 131] on div at bounding box center [438, 131] width 232 height 59
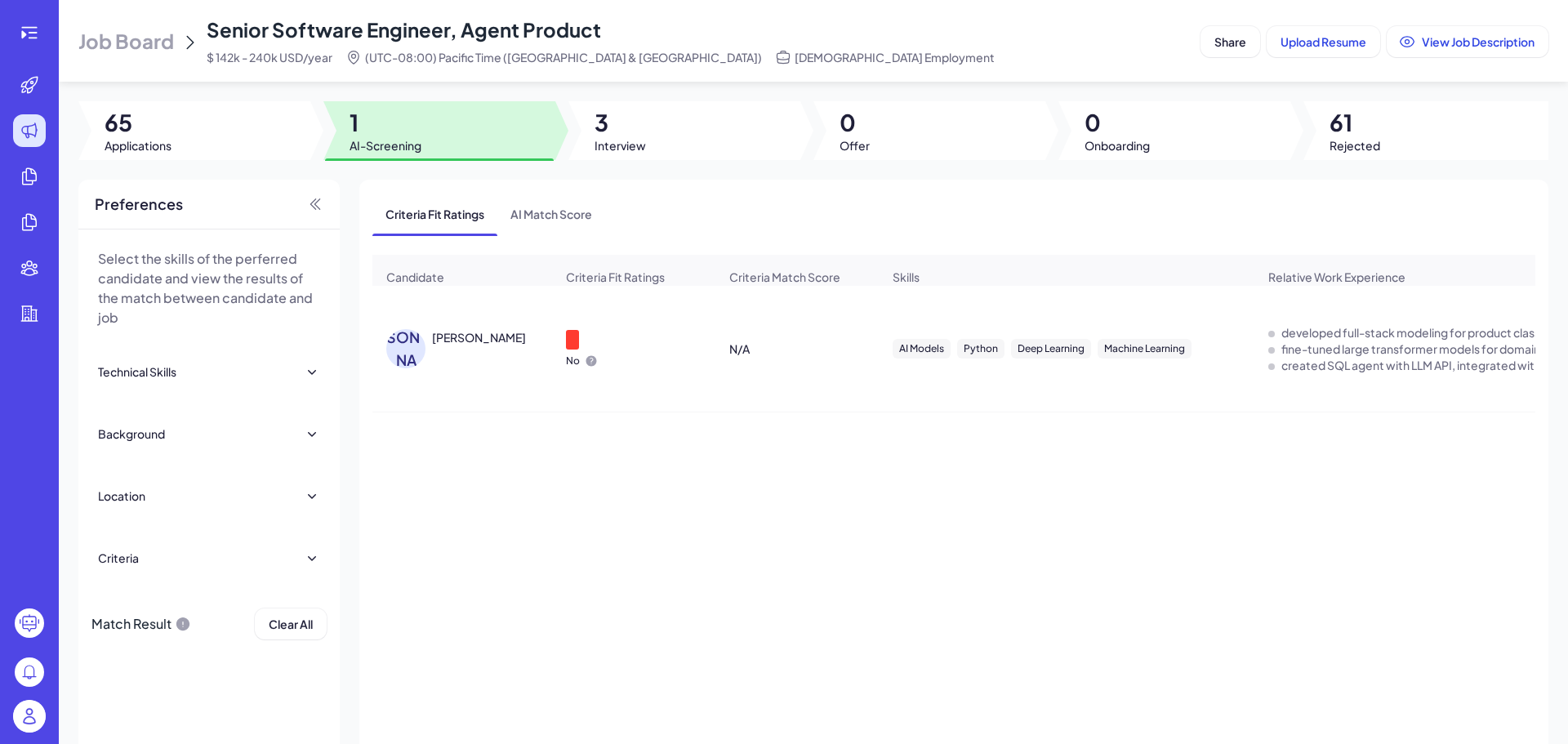
click at [573, 343] on div at bounding box center [572, 340] width 13 height 20
click at [435, 344] on div "[PERSON_NAME]" at bounding box center [479, 337] width 94 height 16
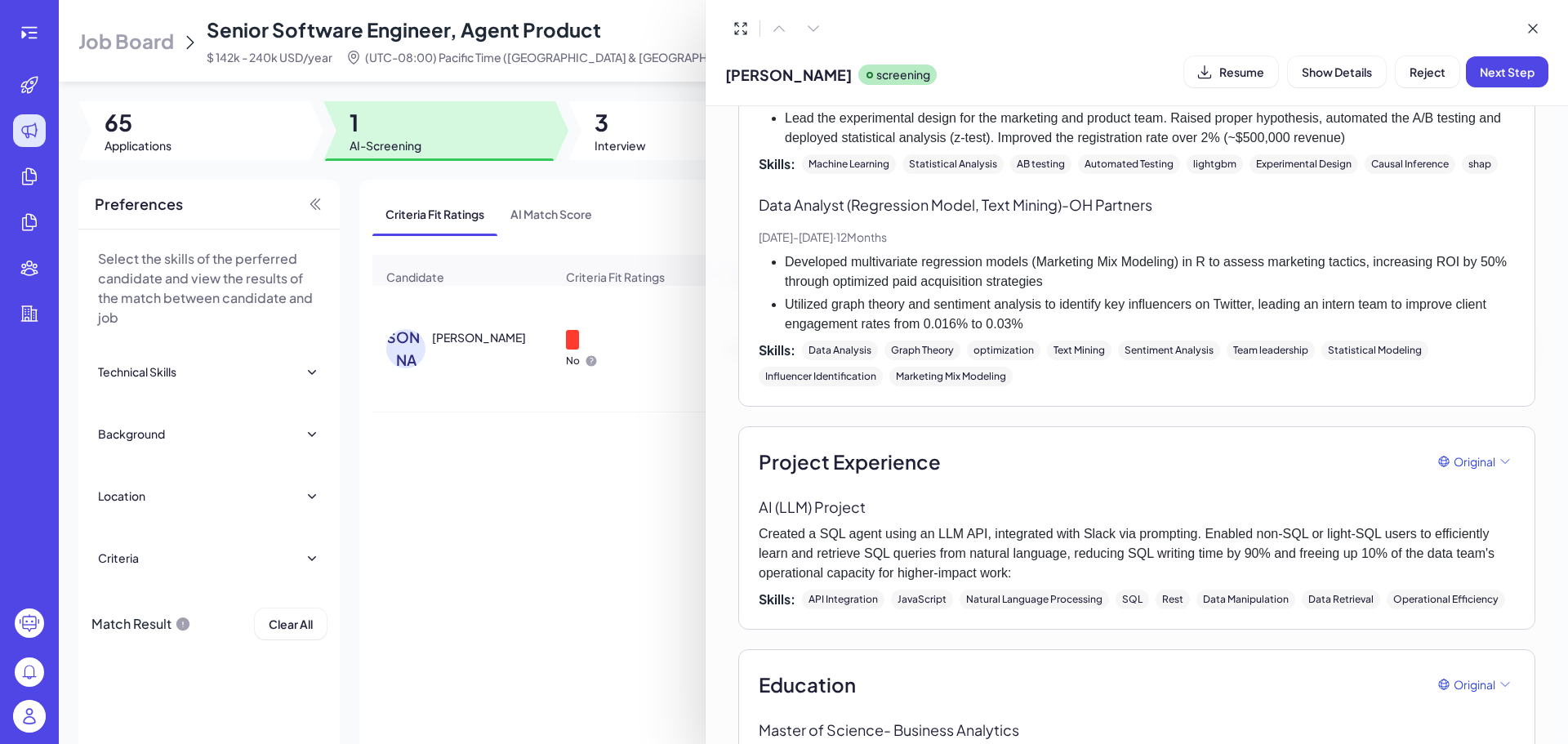
scroll to position [980, 0]
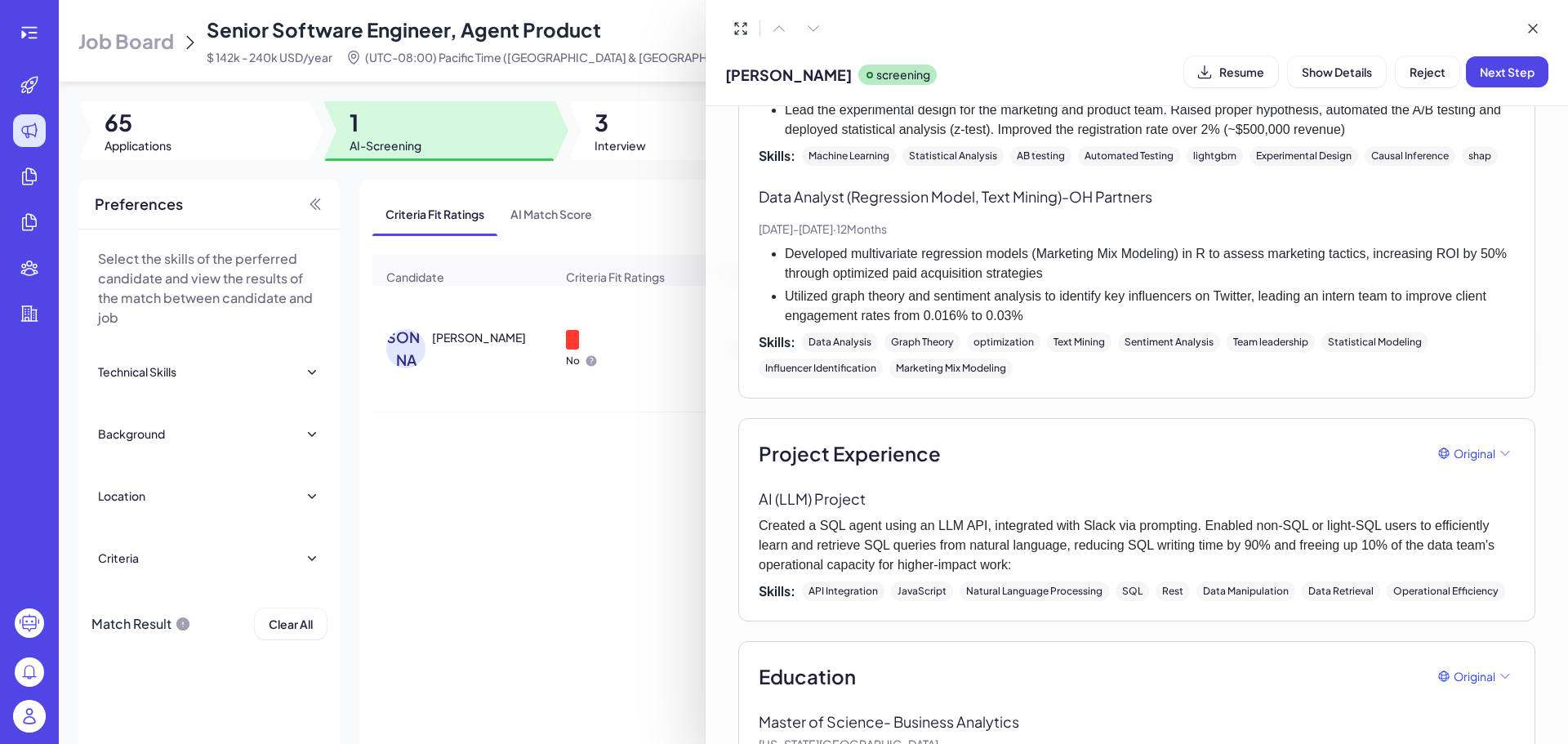
click at [131, 44] on div at bounding box center [784, 372] width 1568 height 744
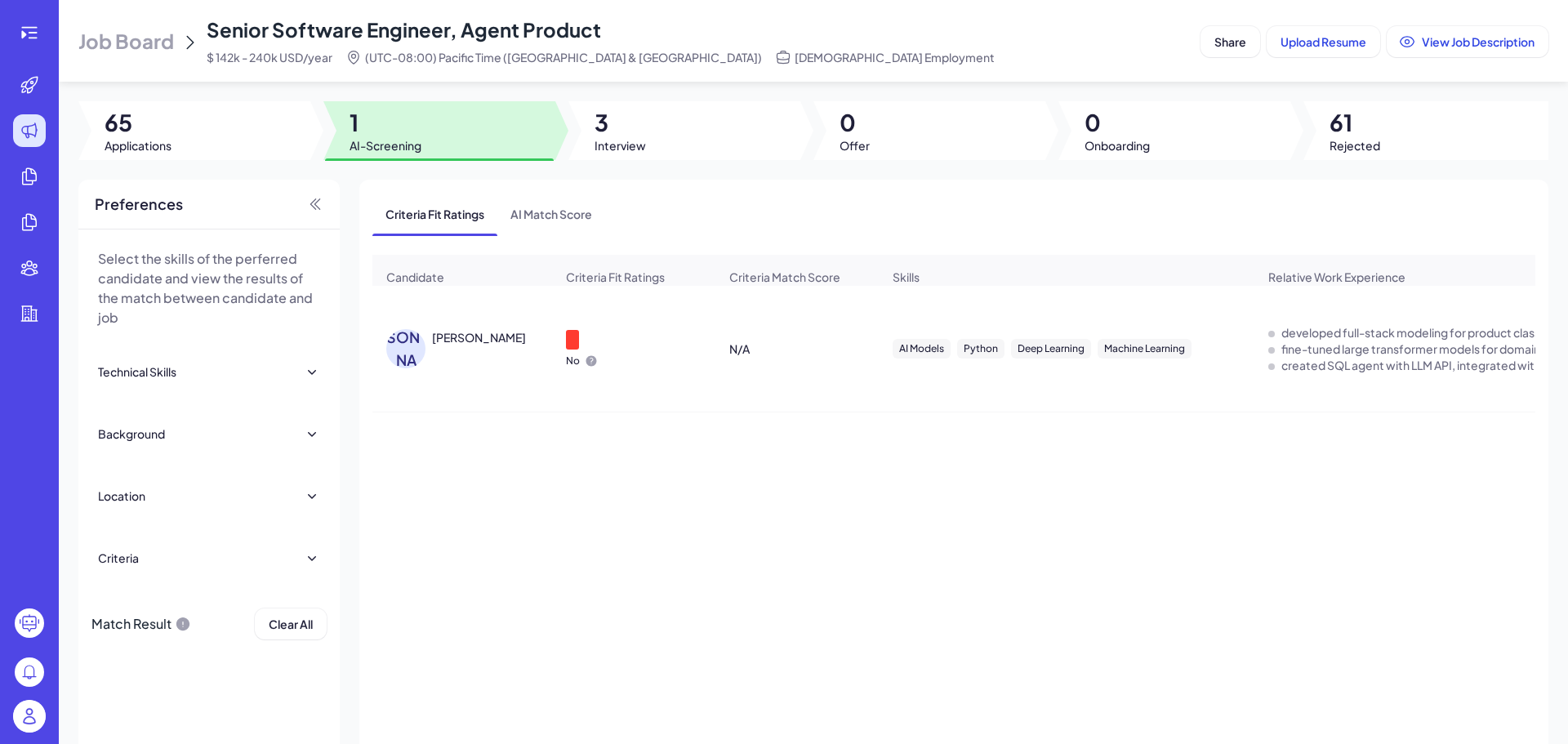
click at [130, 28] on span "Job Board" at bounding box center [126, 40] width 96 height 26
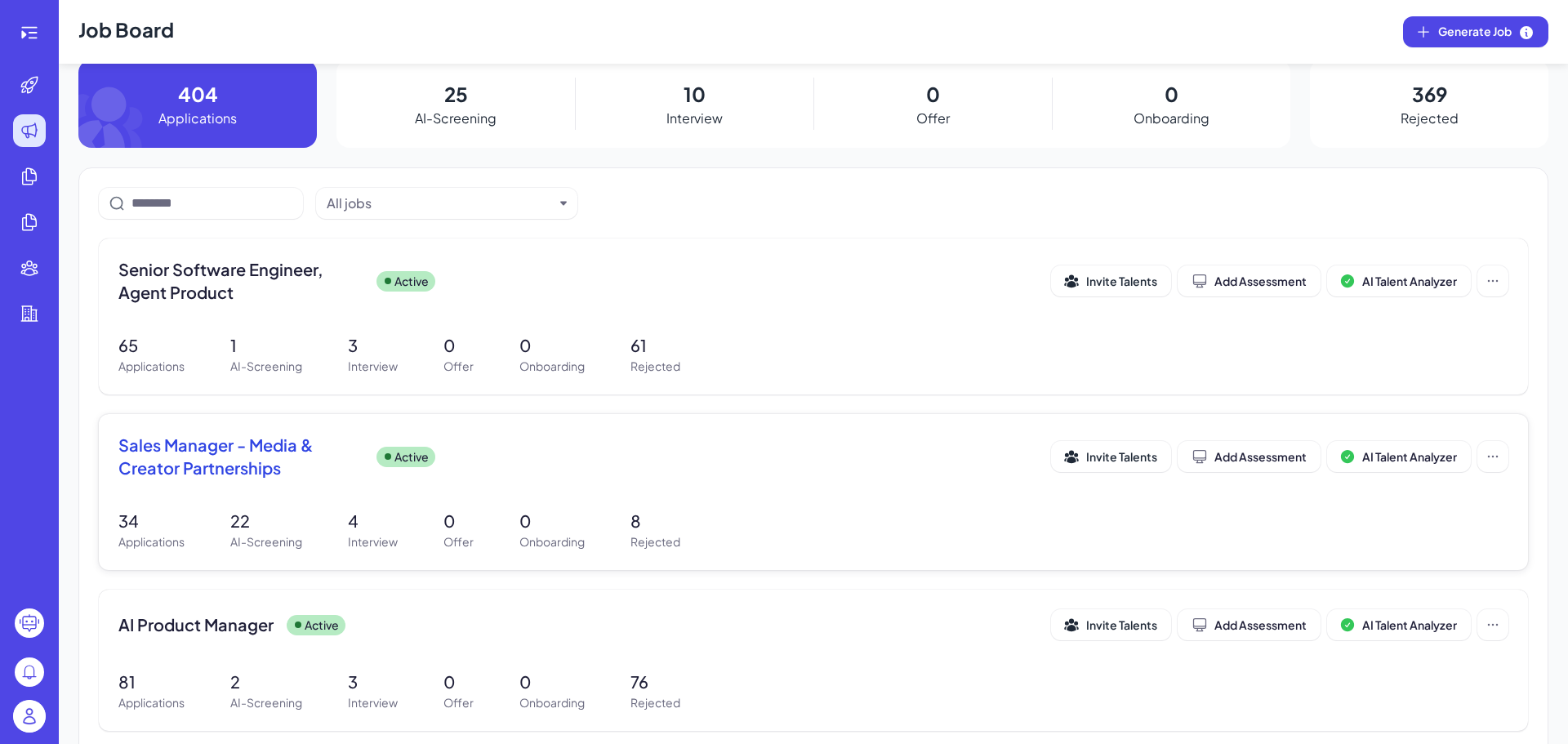
scroll to position [82, 0]
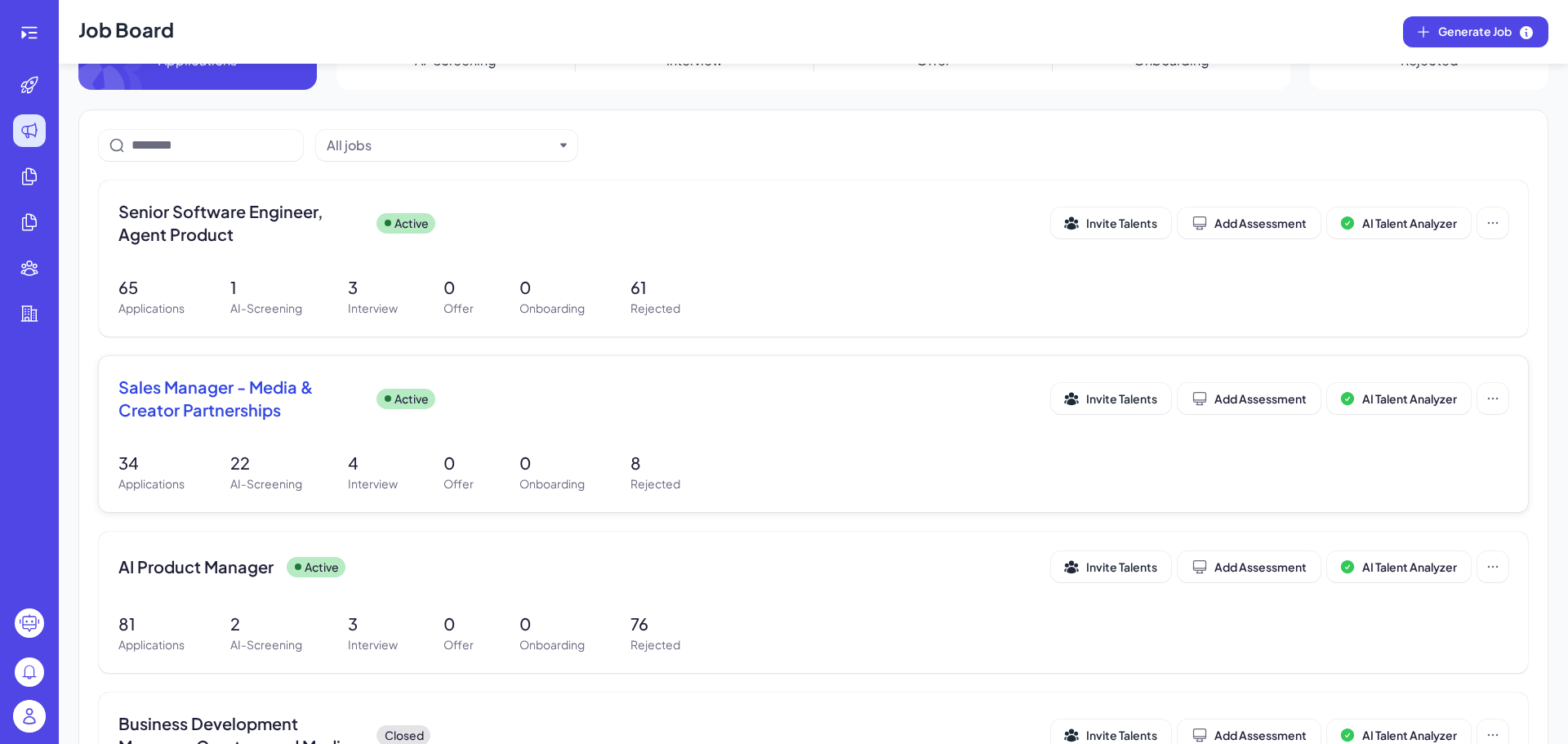
click at [333, 404] on span "Sales Manager - Media & Creator Partnerships" at bounding box center [240, 399] width 245 height 46
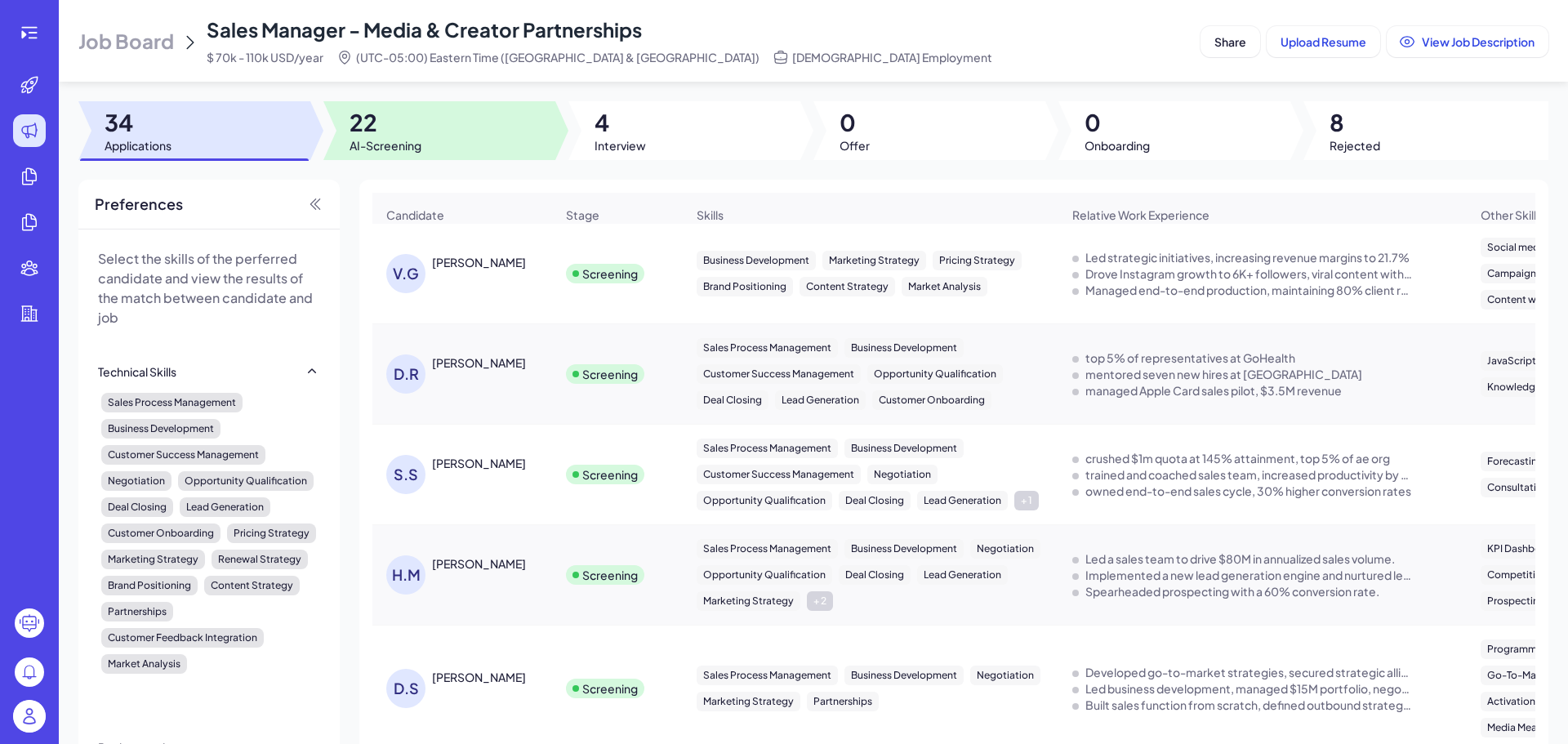
click at [454, 127] on div at bounding box center [438, 131] width 232 height 59
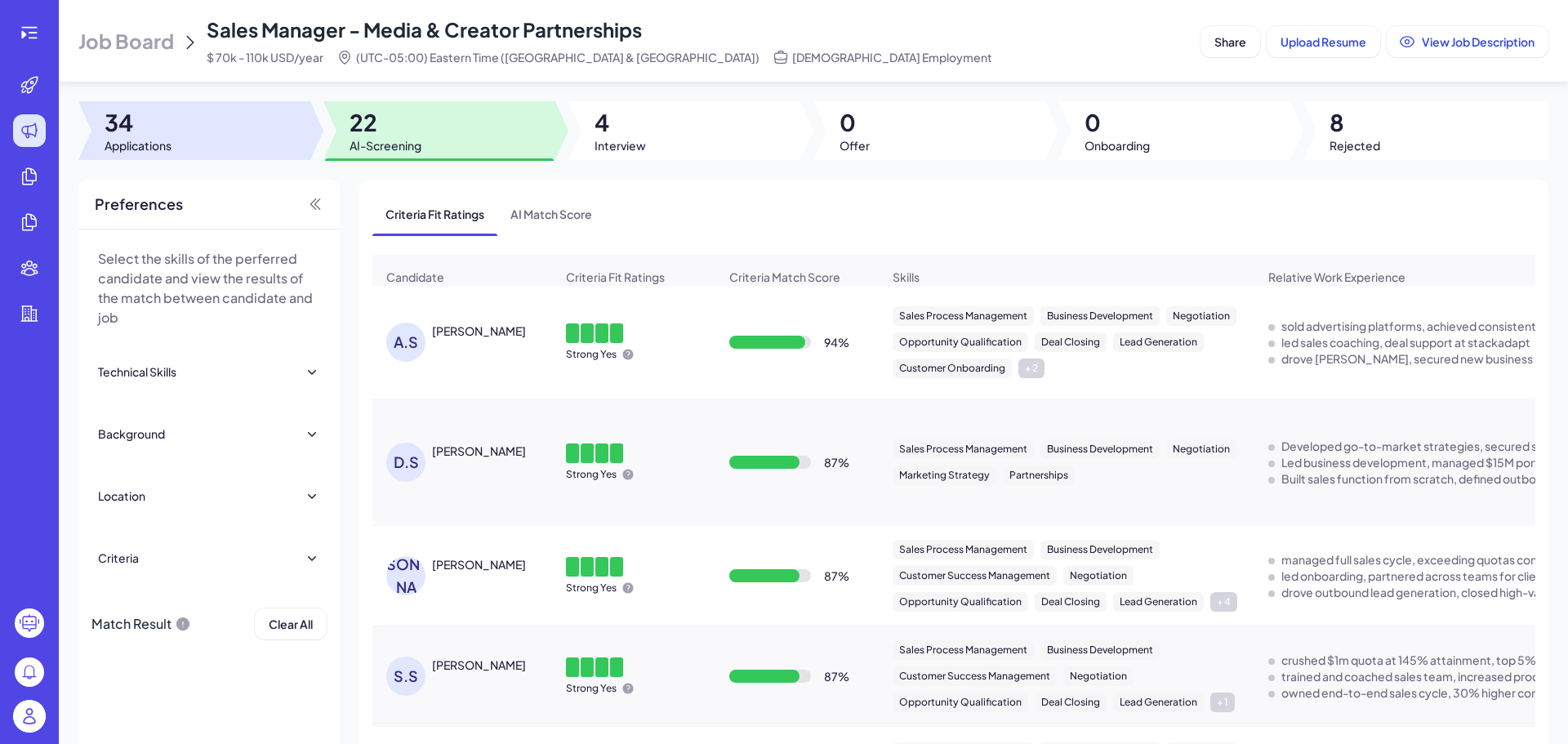
click at [292, 119] on div at bounding box center [193, 131] width 232 height 59
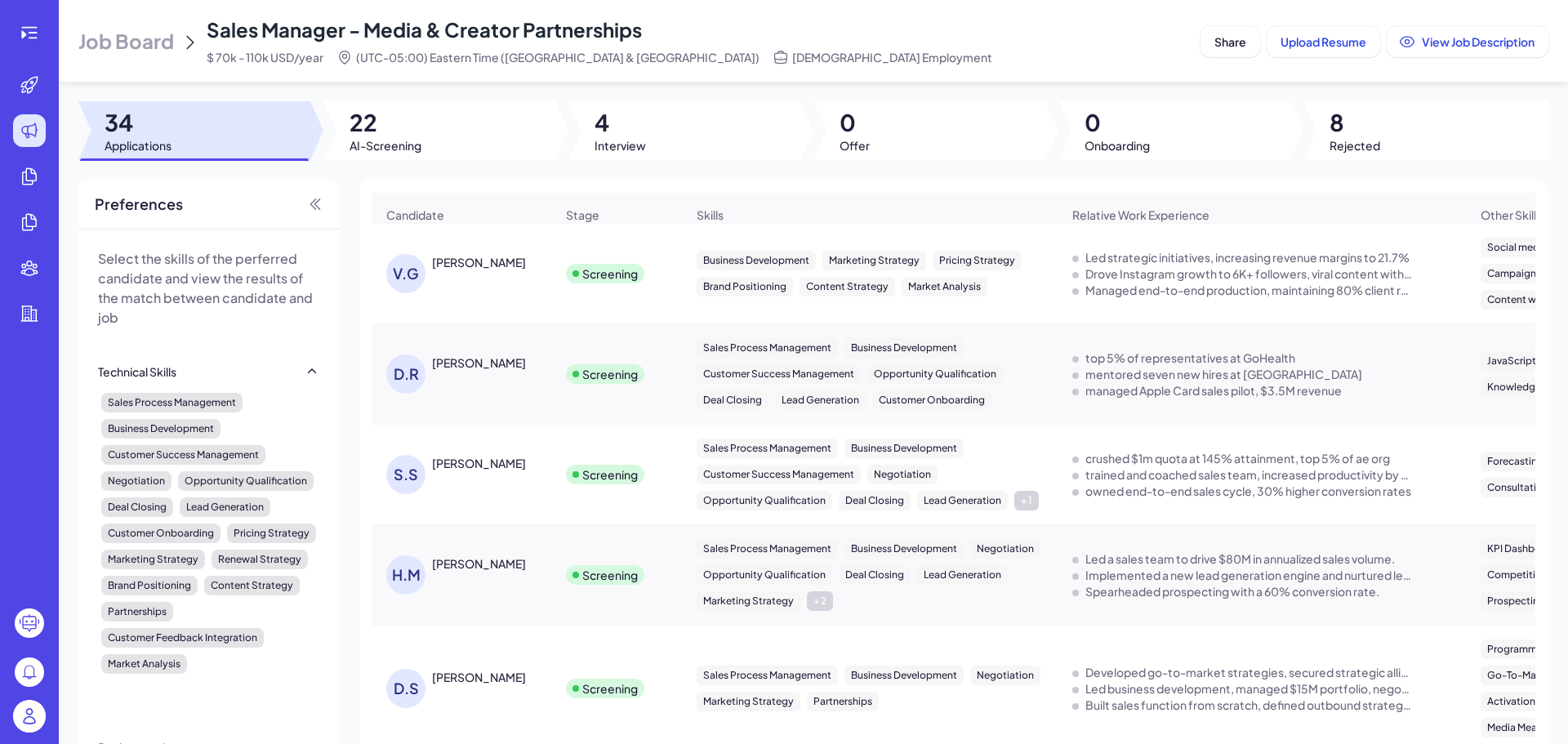
click at [178, 44] on div "Job Board Sales Manager - Media & Creator Partnerships $ 70k - 110k USD/year (U…" at bounding box center [635, 40] width 1115 height 49
click at [157, 37] on span "Job Board" at bounding box center [126, 40] width 96 height 26
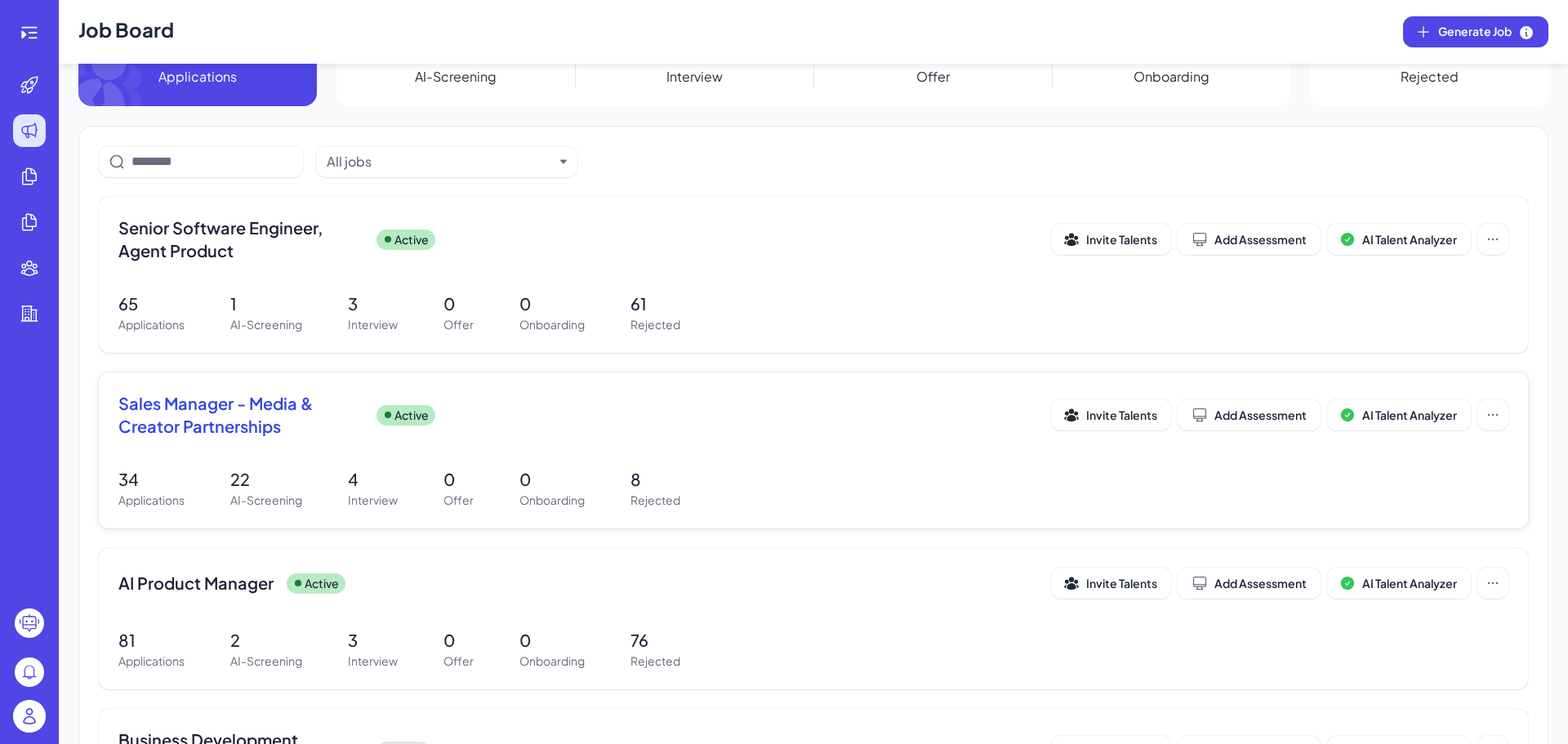
scroll to position [82, 0]
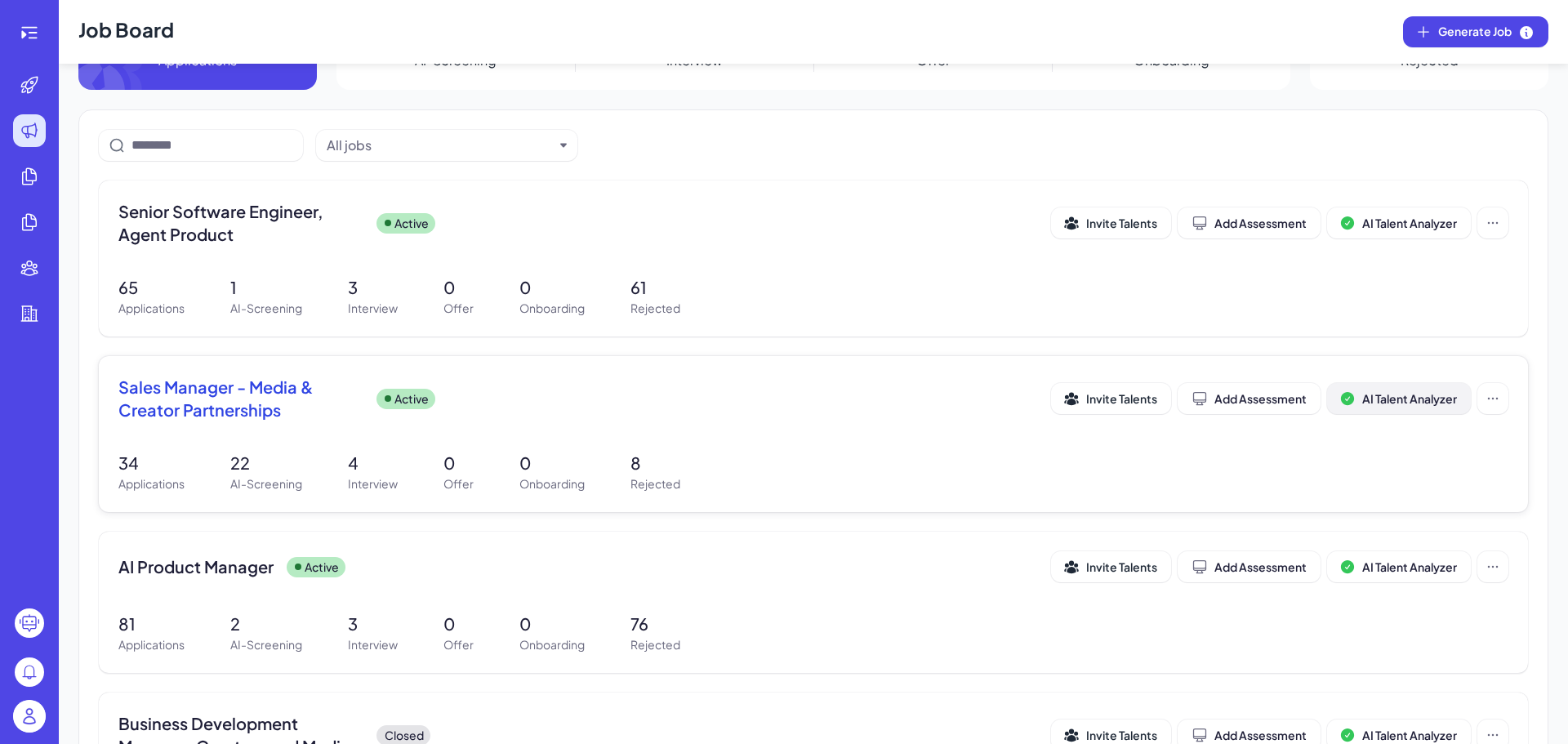
click at [1406, 406] on button "AI Talent Analyzer" at bounding box center [1399, 399] width 144 height 31
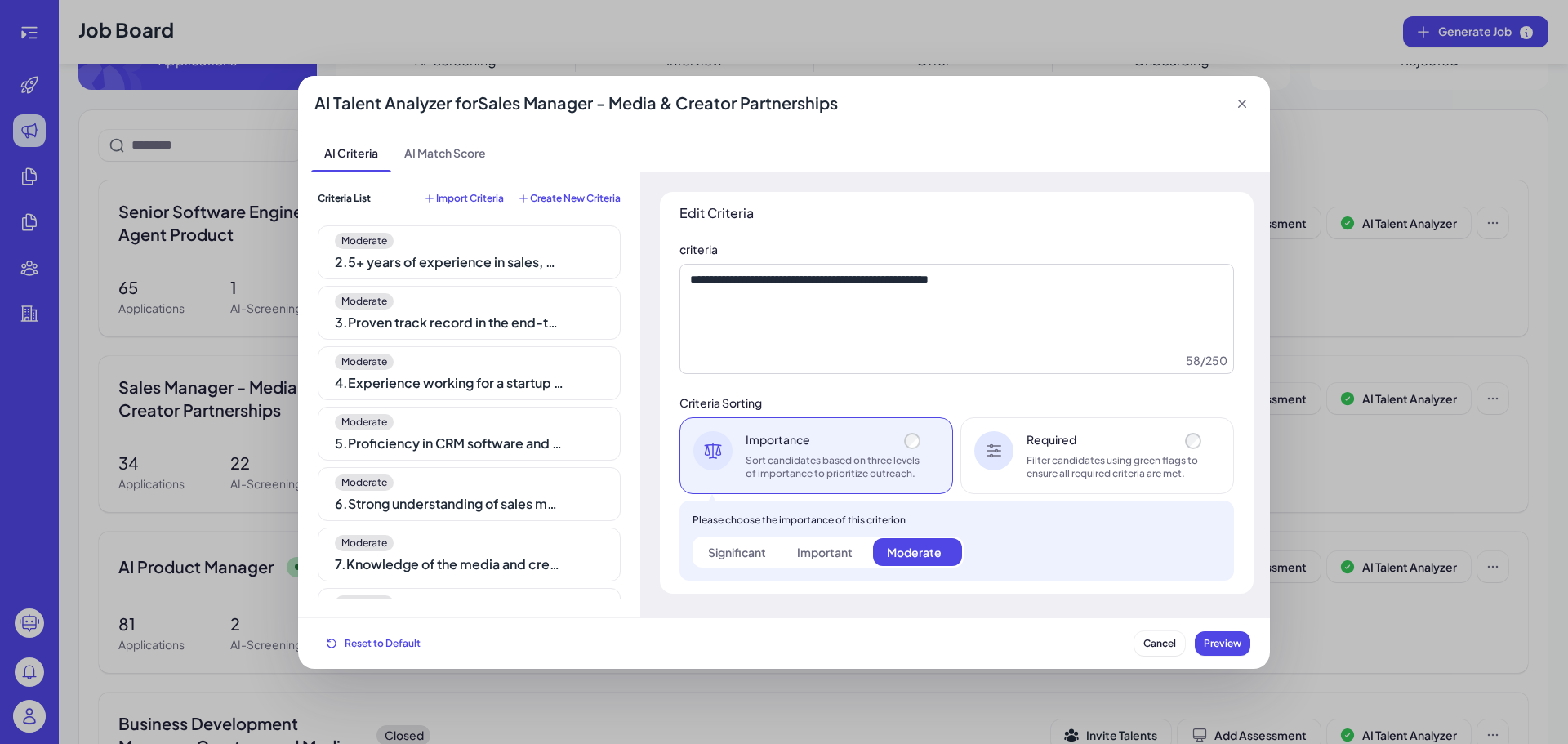
scroll to position [0, 0]
click at [561, 233] on icon at bounding box center [569, 240] width 16 height 16
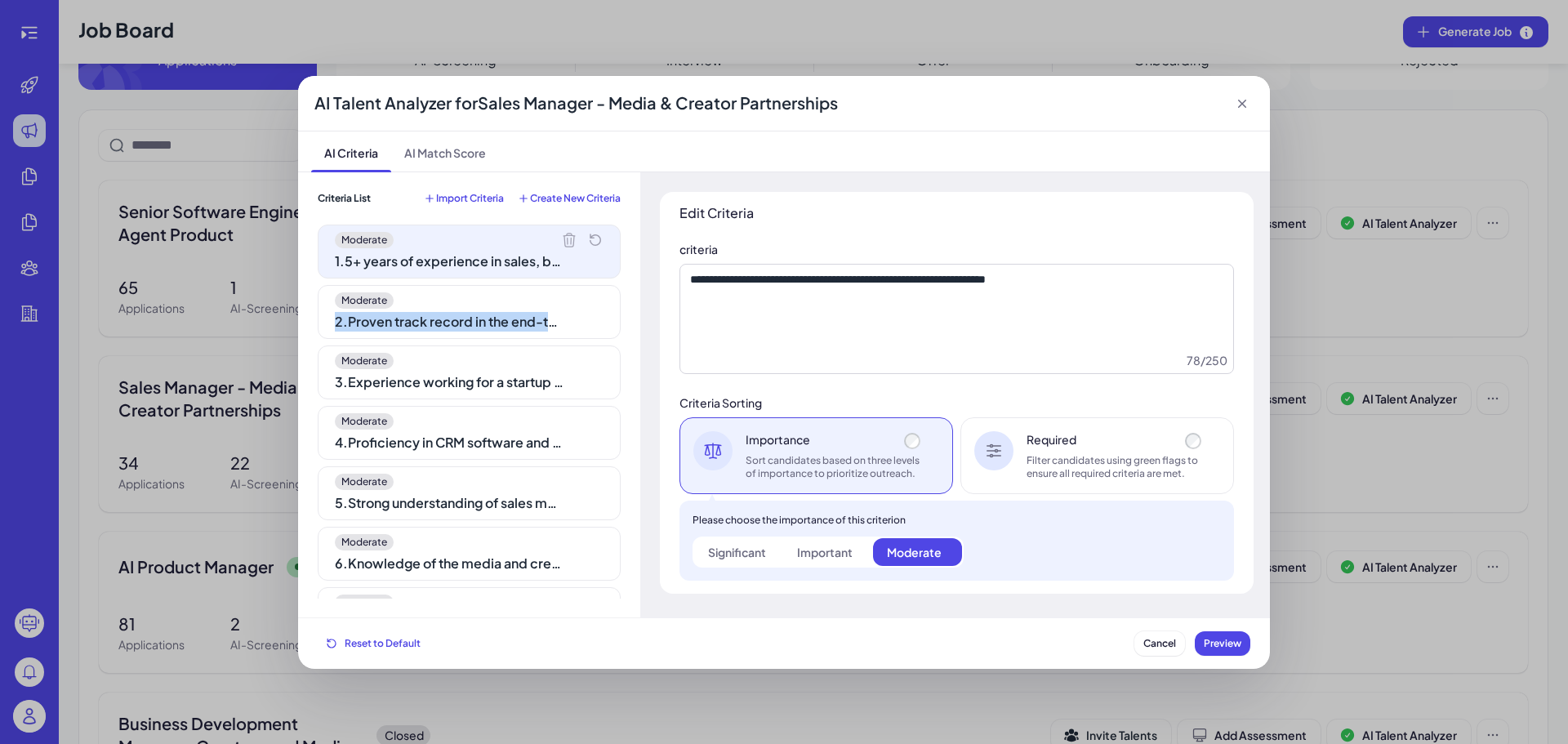
click at [0, 0] on icon at bounding box center [0, 0] width 0 height 0
click at [561, 233] on icon at bounding box center [569, 240] width 16 height 16
click at [0, 0] on icon at bounding box center [0, 0] width 0 height 0
click at [561, 233] on icon at bounding box center [569, 240] width 16 height 16
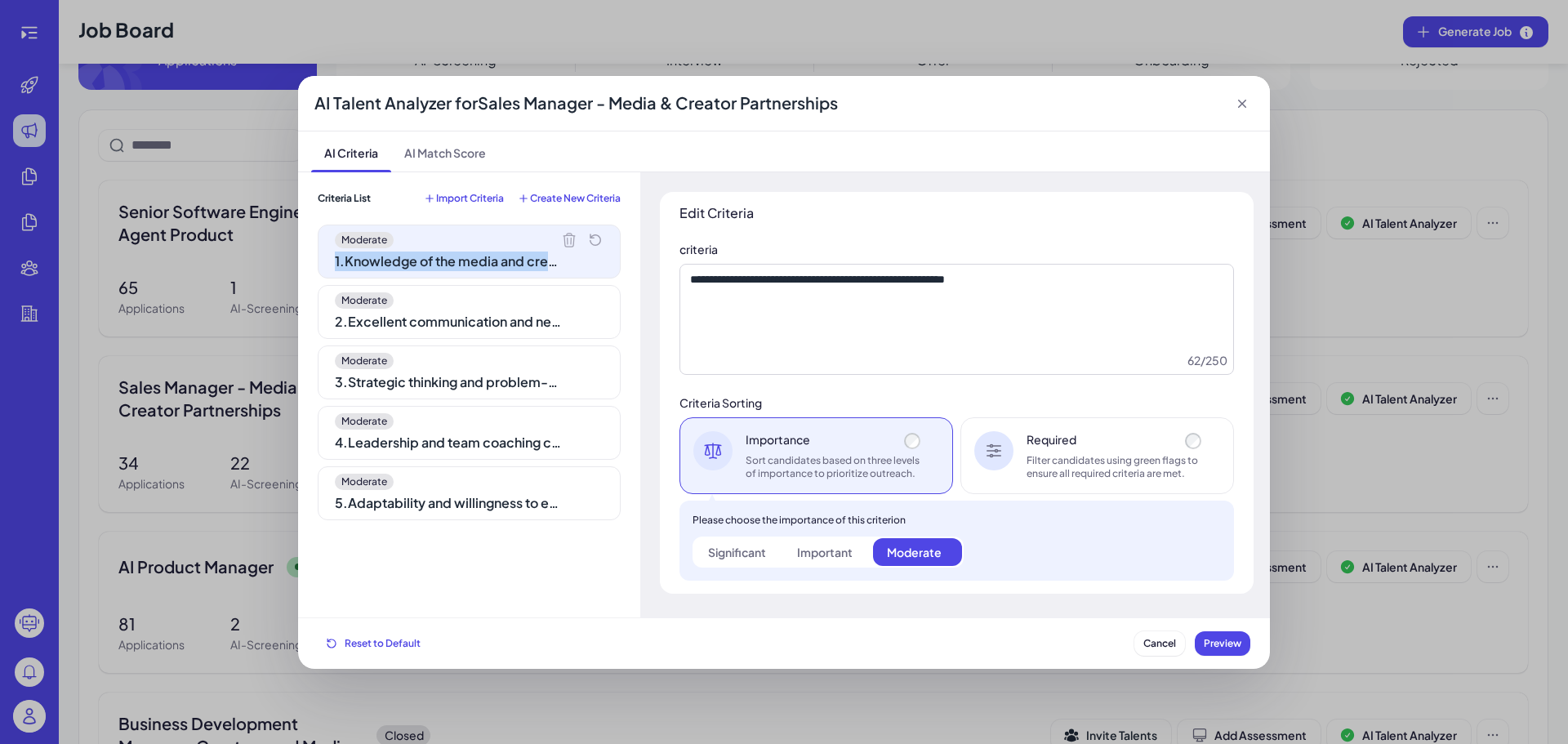
click at [561, 233] on icon at bounding box center [569, 240] width 16 height 16
click at [0, 0] on icon at bounding box center [0, 0] width 0 height 0
click at [561, 233] on icon at bounding box center [569, 240] width 16 height 16
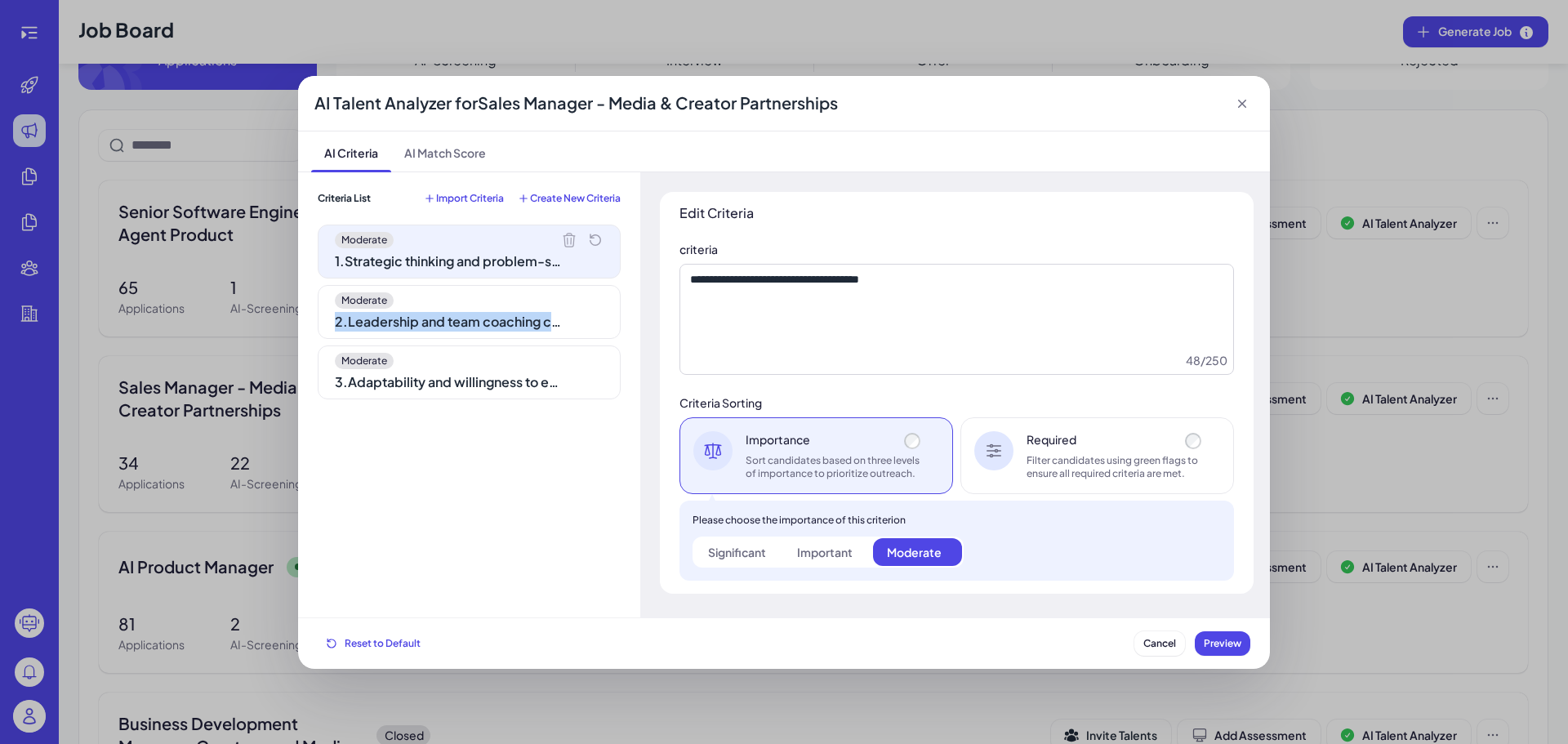
click at [0, 0] on icon at bounding box center [0, 0] width 0 height 0
type textarea "**********"
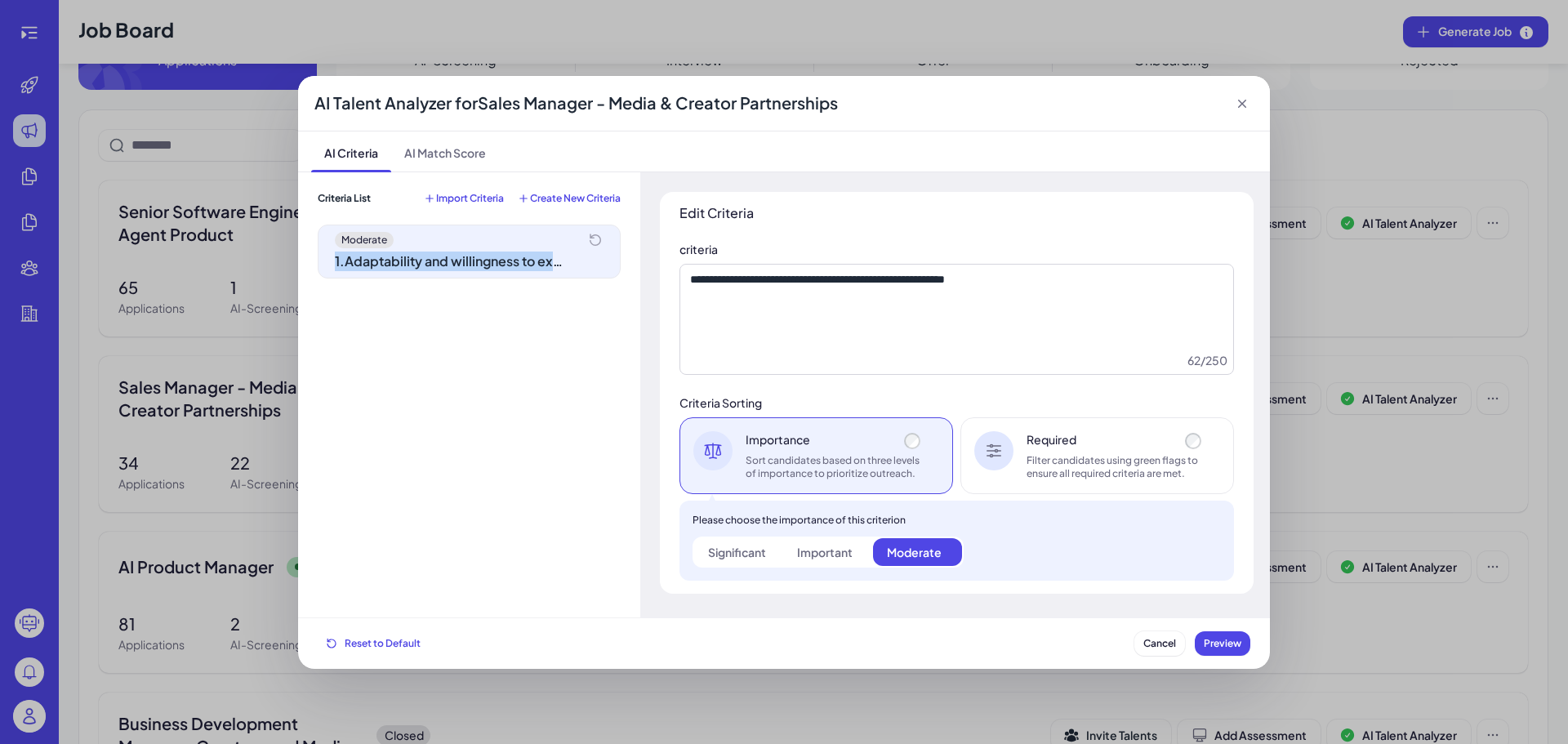
click at [558, 233] on div "Moderate" at bounding box center [469, 240] width 269 height 16
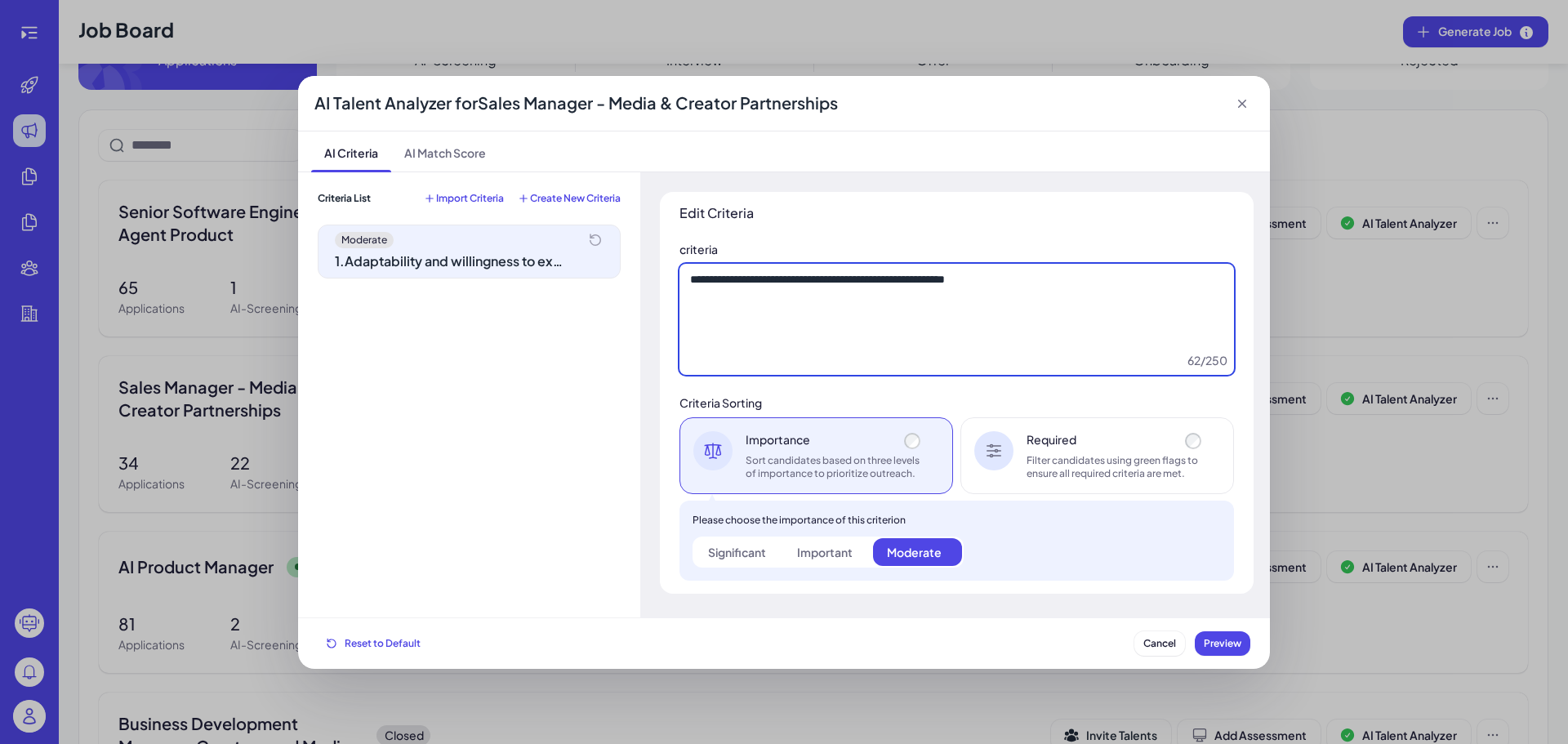
click at [808, 310] on textarea "**********" at bounding box center [957, 319] width 555 height 111
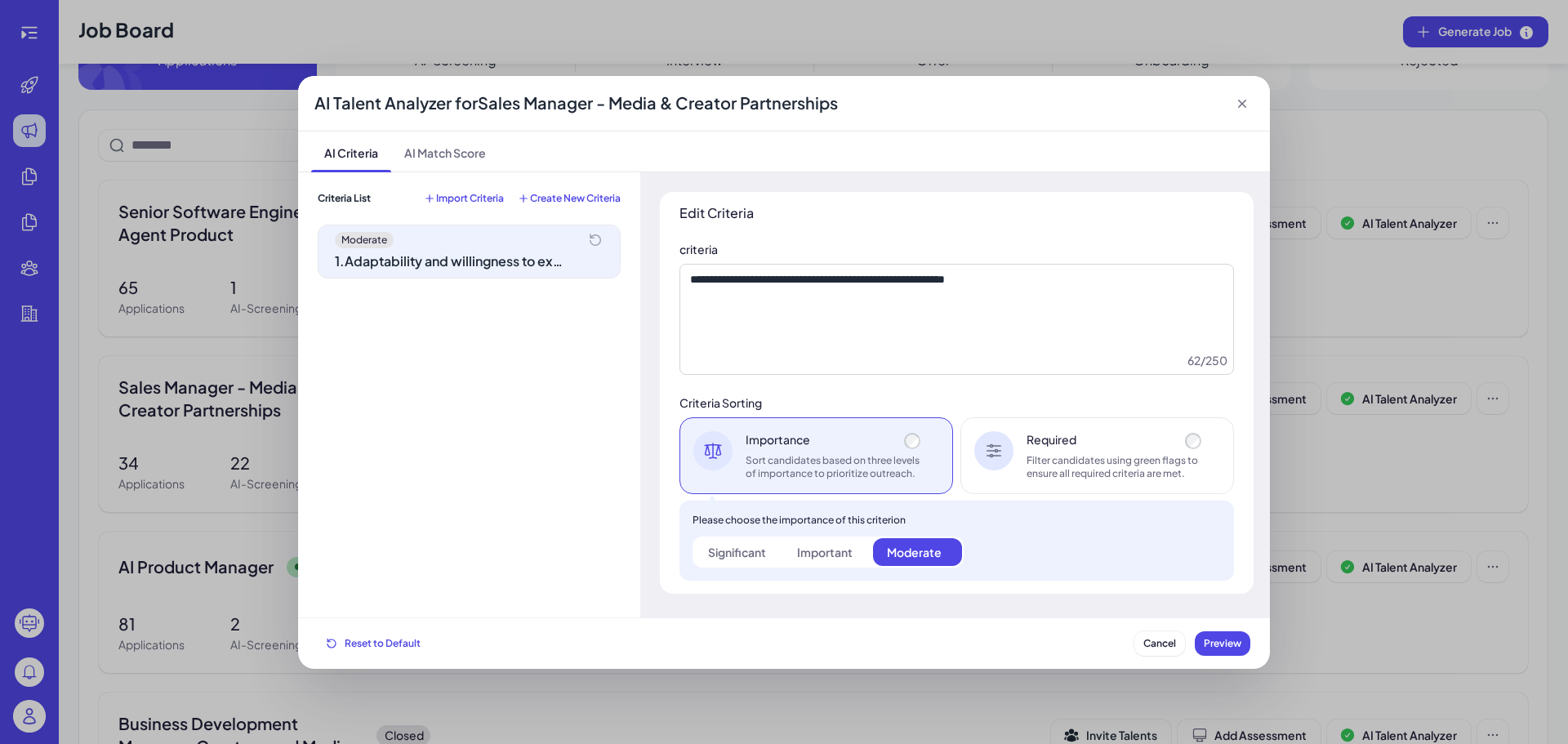
click at [475, 201] on span "Import Criteria" at bounding box center [469, 198] width 67 height 13
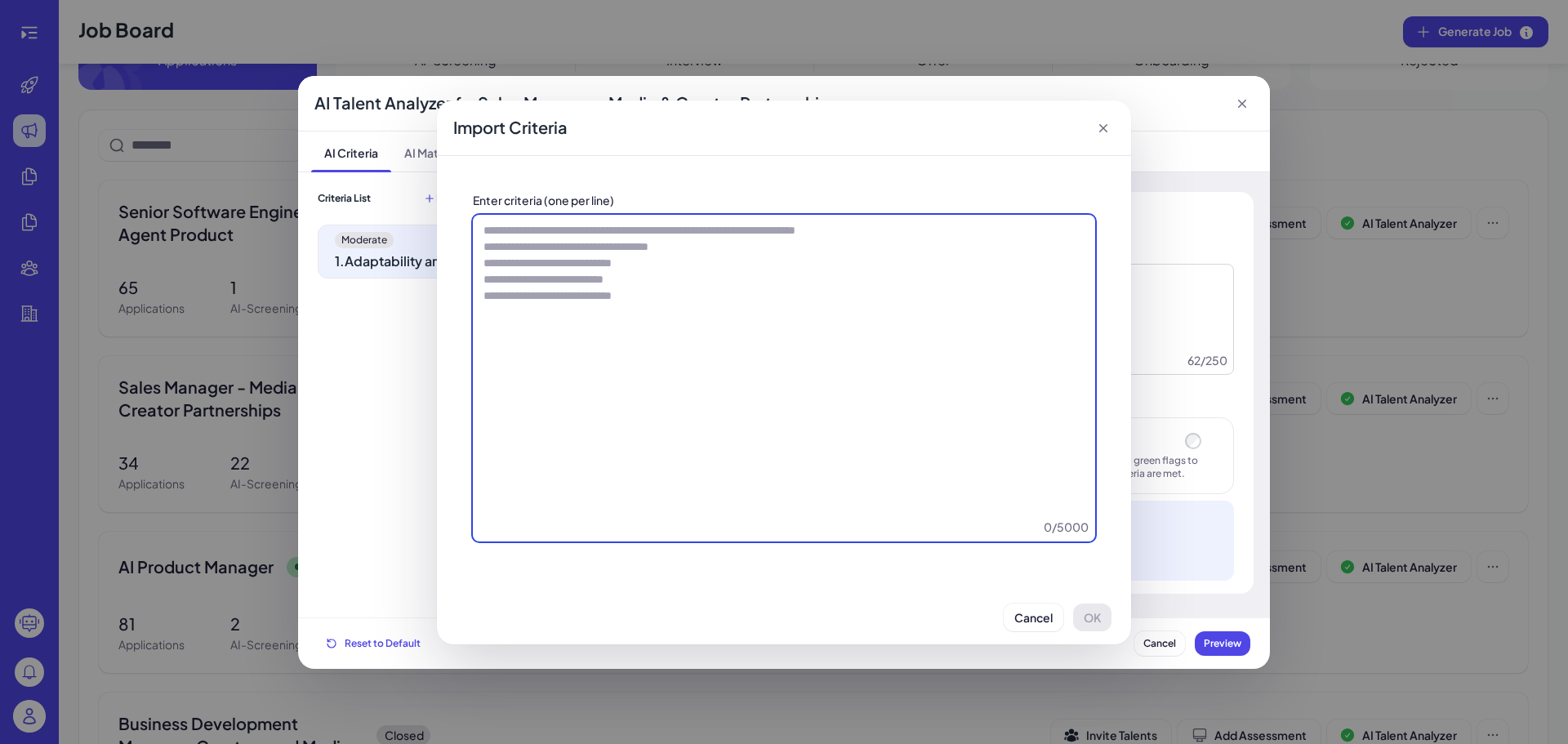
click at [697, 316] on textarea at bounding box center [784, 378] width 622 height 327
paste textarea "**********"
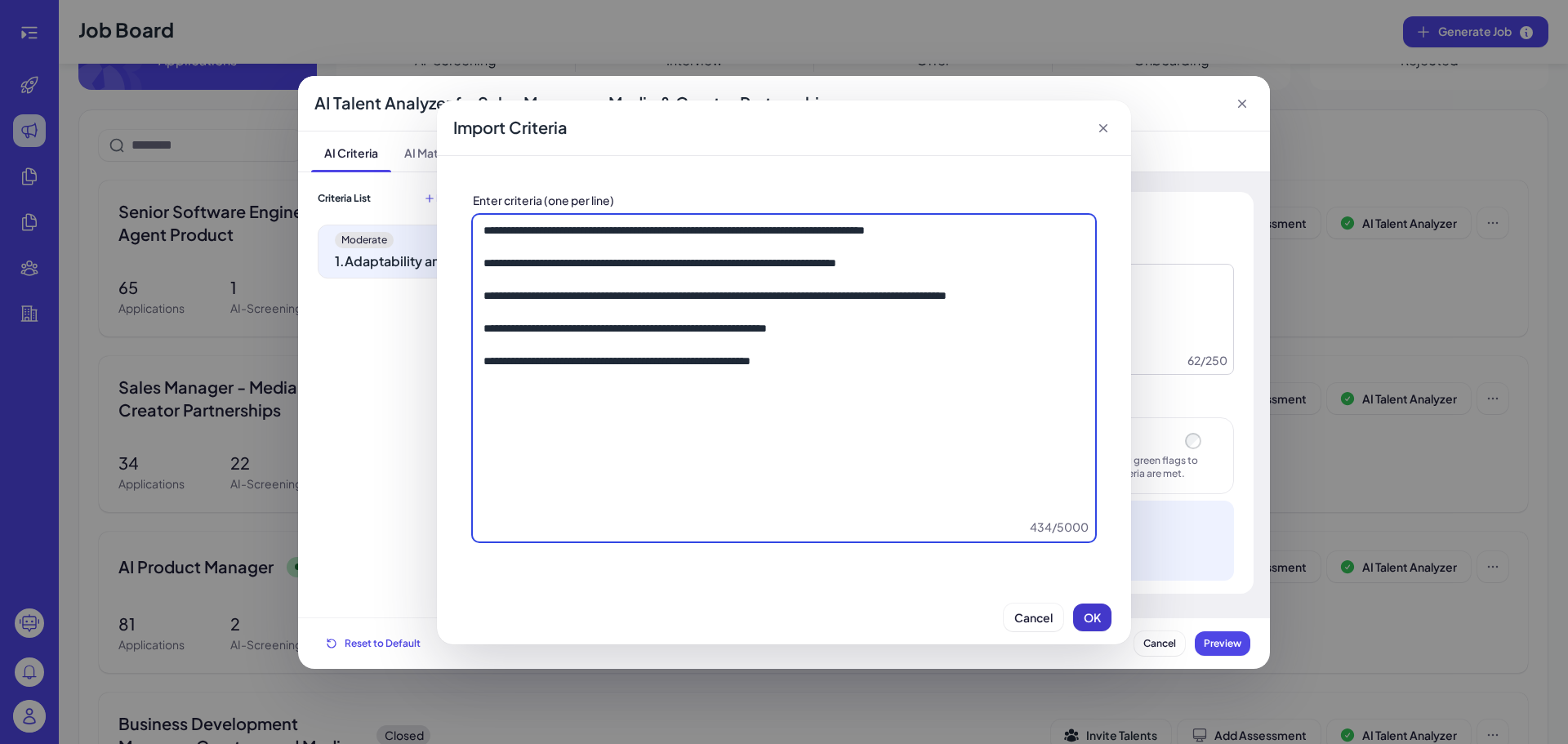
type textarea "**********"
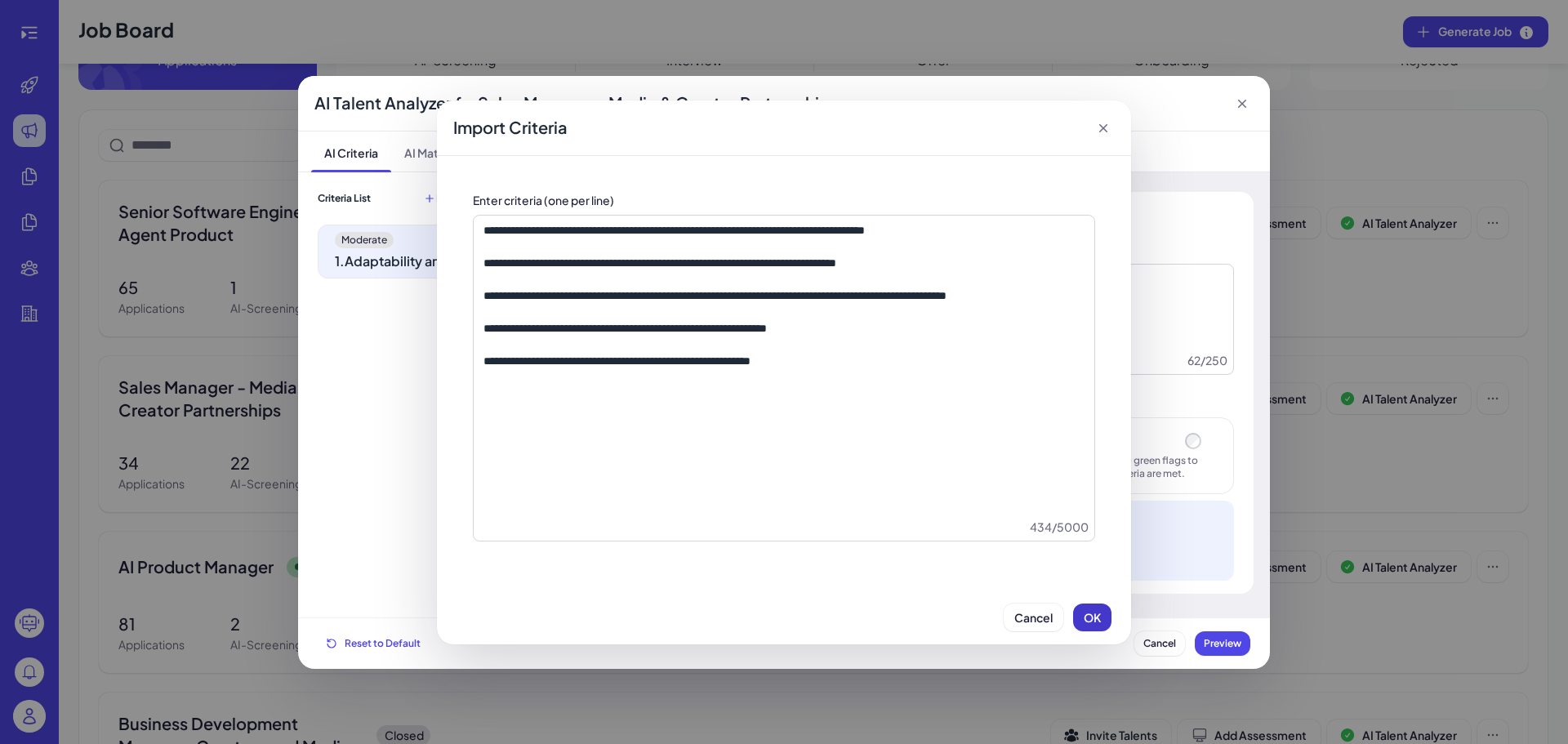
click at [1090, 630] on button "OK" at bounding box center [1091, 617] width 38 height 28
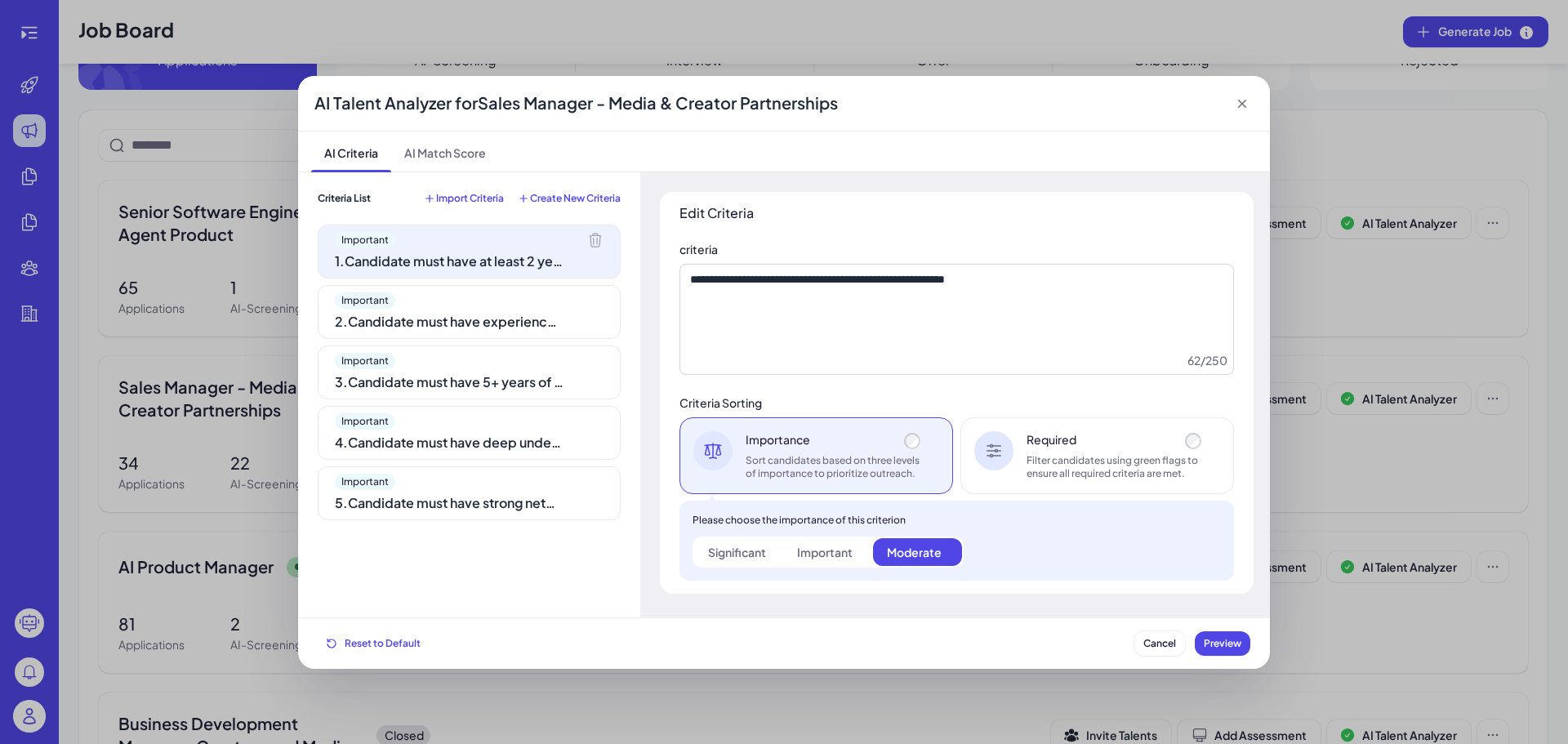
type textarea "**********"
click at [512, 245] on div "Important" at bounding box center [469, 240] width 269 height 16
click at [859, 546] on label "Important" at bounding box center [827, 551] width 89 height 28
click at [898, 547] on div "Moderate" at bounding box center [914, 552] width 55 height 16
click at [726, 541] on label "Significant" at bounding box center [738, 551] width 89 height 28
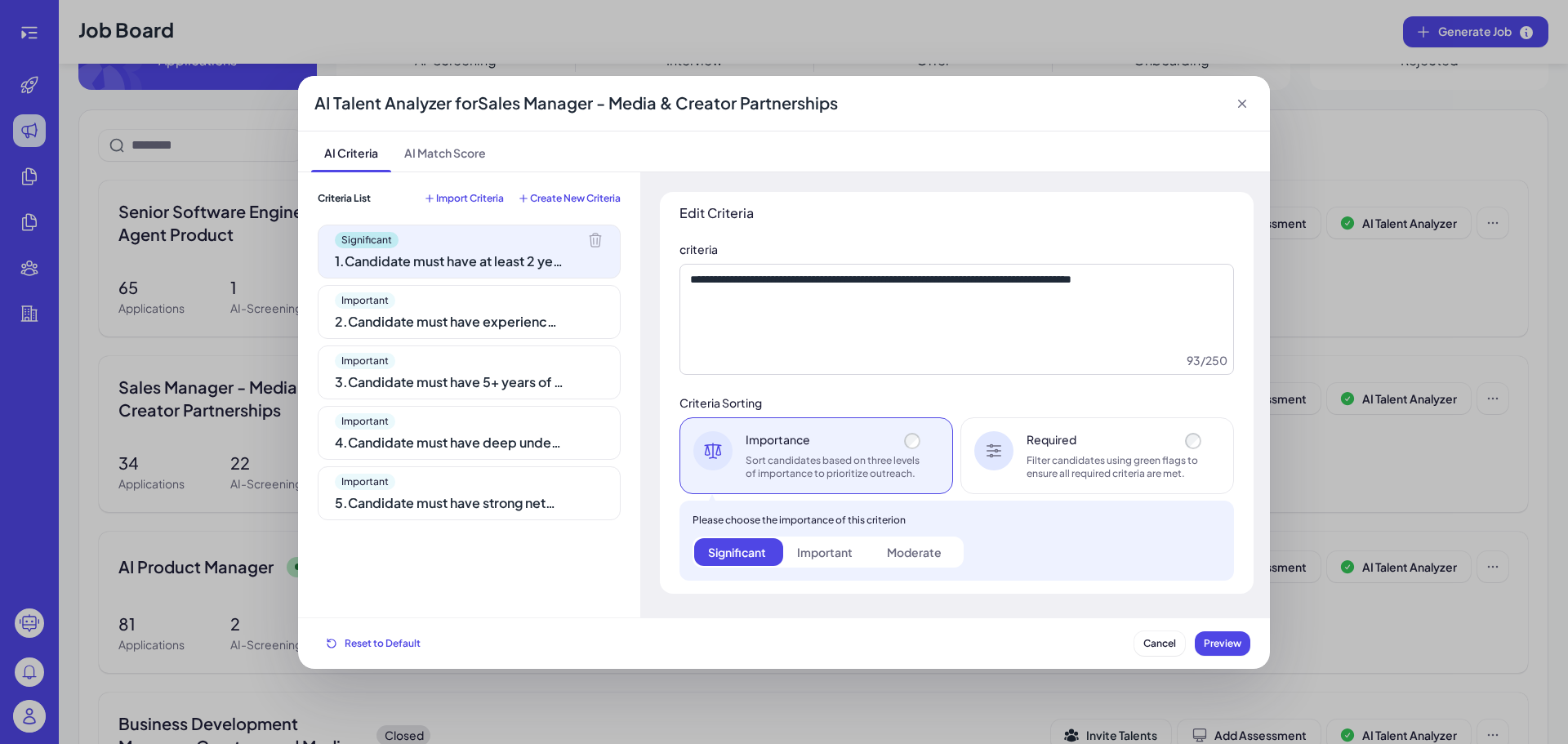
click at [389, 328] on div "2 . Candidate must have experience working for a startup or corporation in the …" at bounding box center [449, 322] width 229 height 20
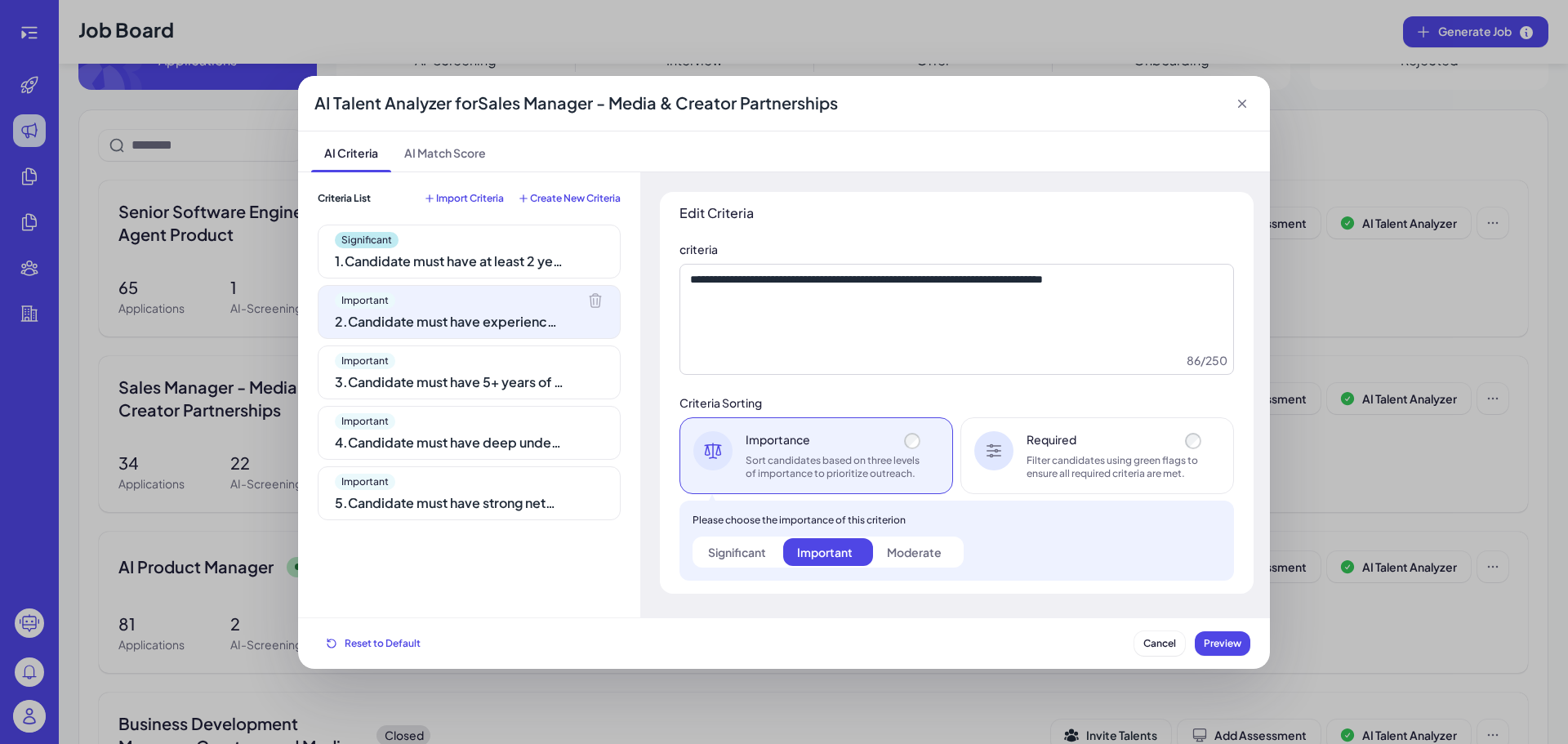
click at [1039, 477] on div "Filter candidates using green flags to ensure all required criteria are met." at bounding box center [1115, 467] width 178 height 26
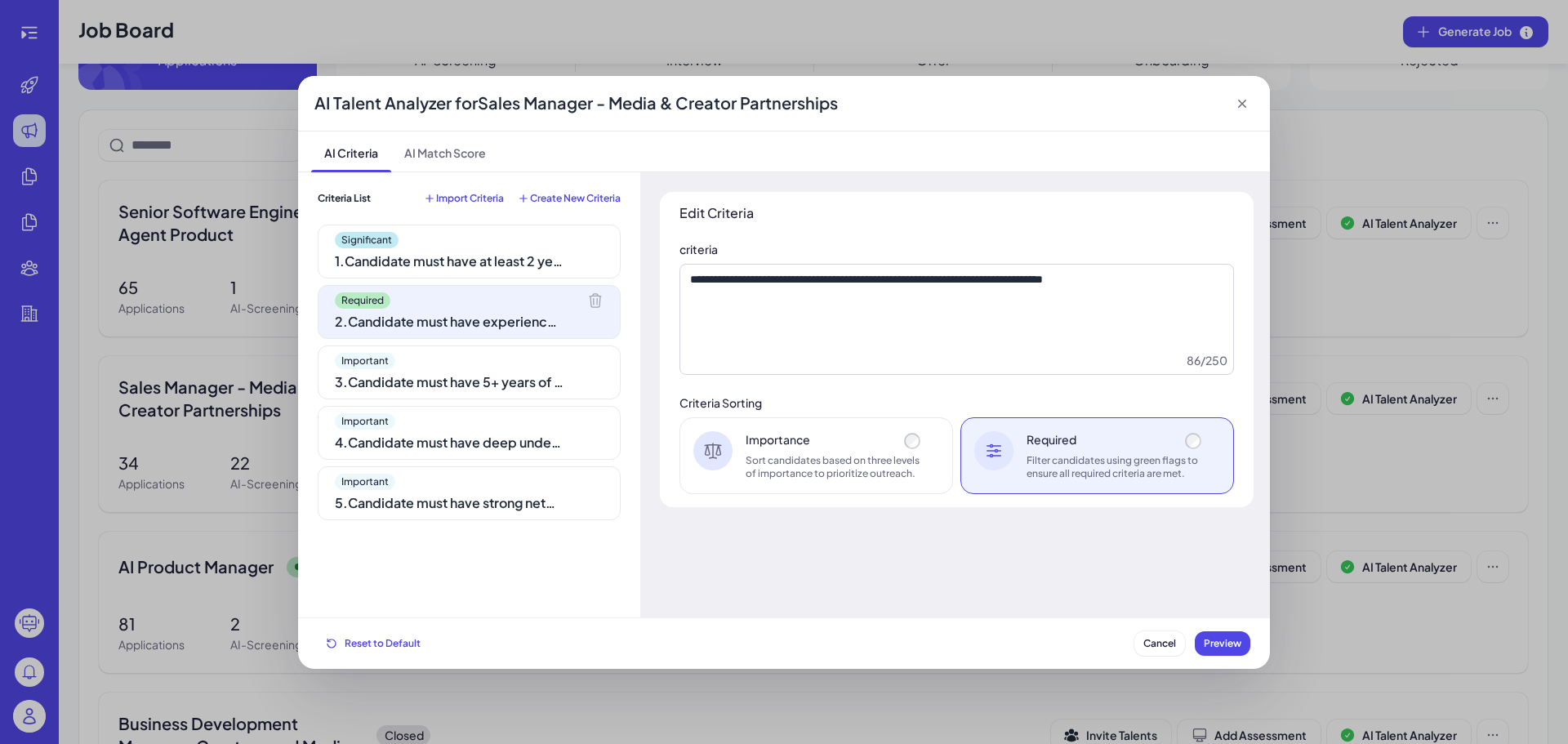
click at [524, 374] on div "3 . Candidate must have 5+ years of experience in sales, business development, …" at bounding box center [449, 383] width 229 height 20
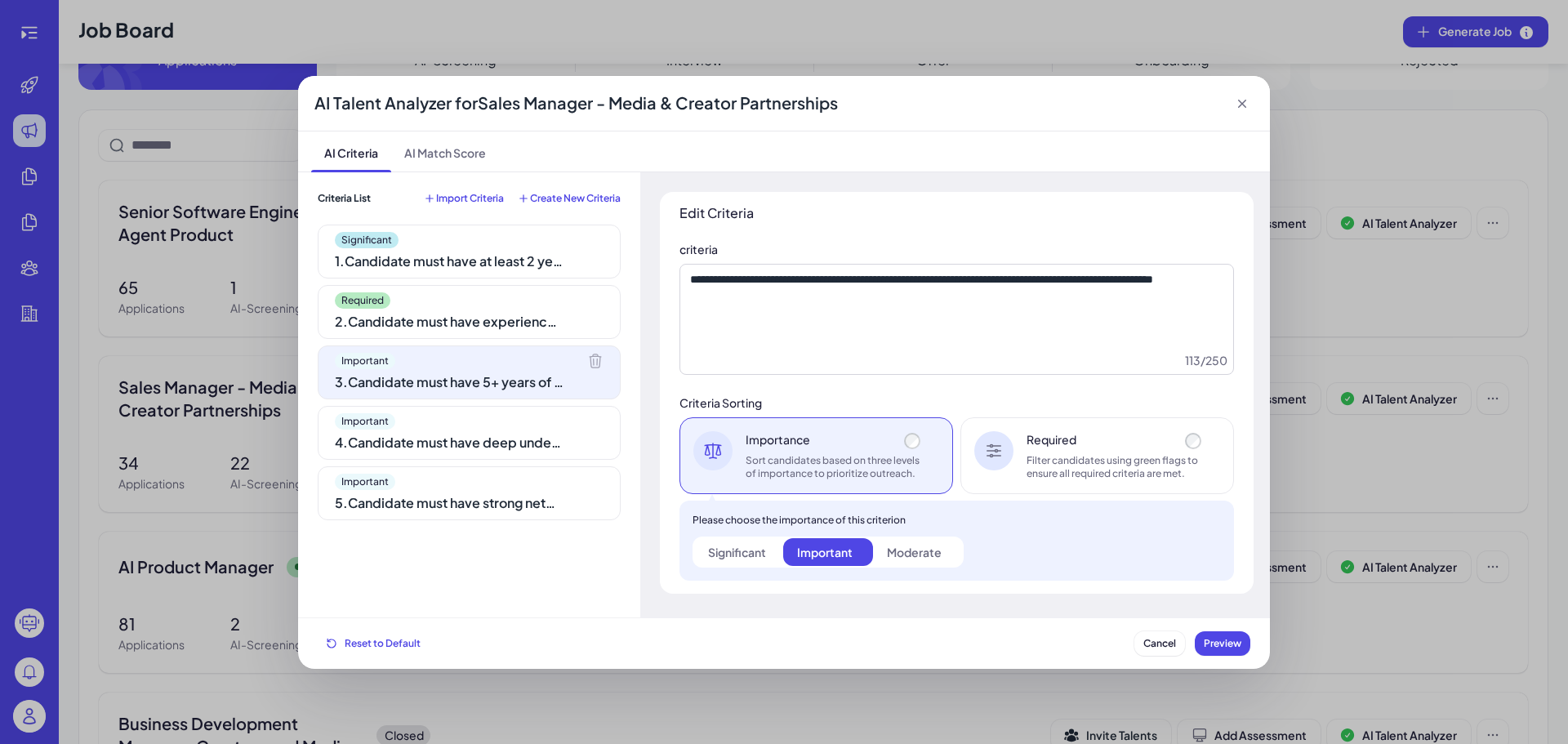
click at [445, 397] on div "Important 3 . Candidate must have 5+ years of experience in sales, business dev…" at bounding box center [469, 372] width 303 height 54
click at [458, 414] on div "Important" at bounding box center [469, 422] width 269 height 16
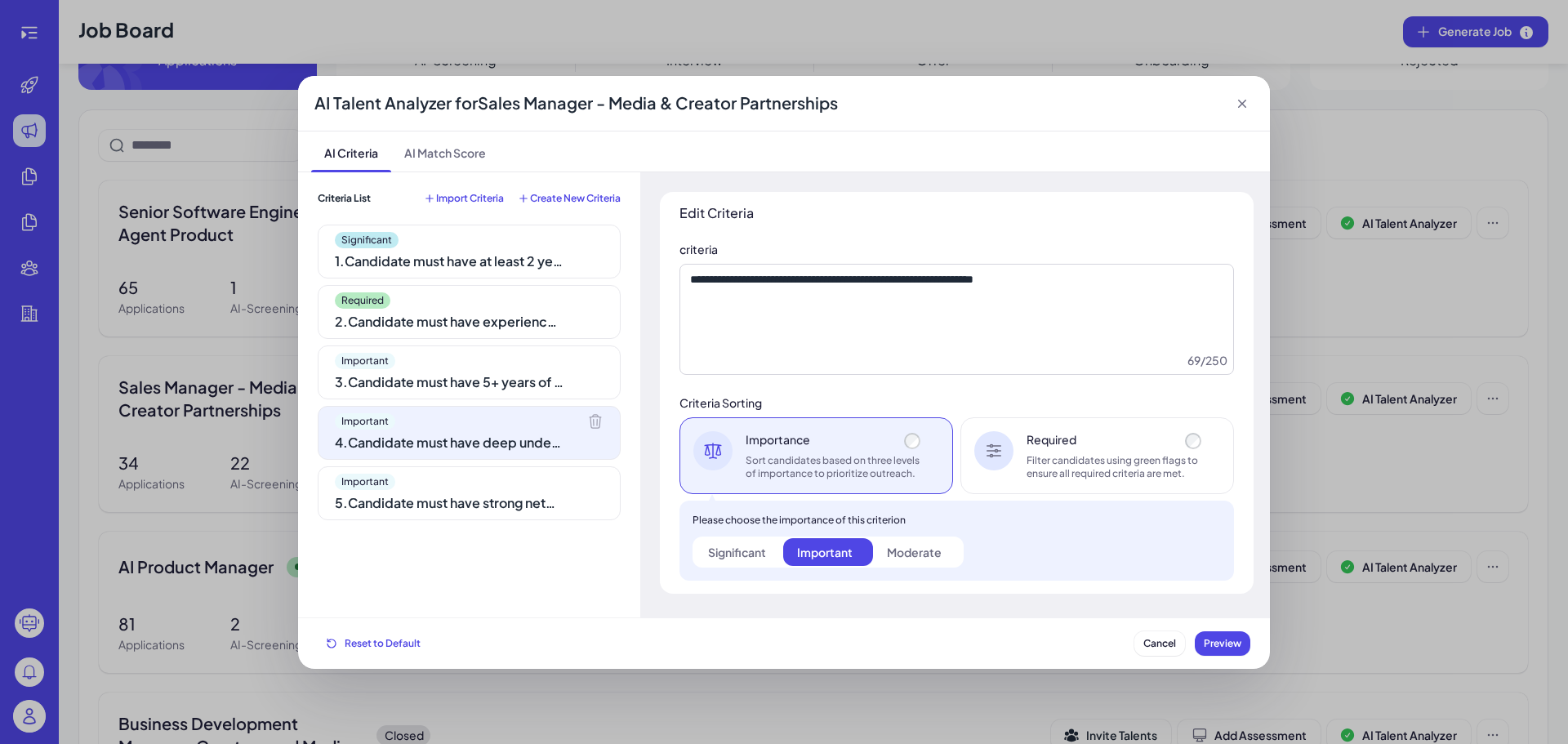
click at [1052, 443] on div "Required" at bounding box center [1115, 439] width 178 height 16
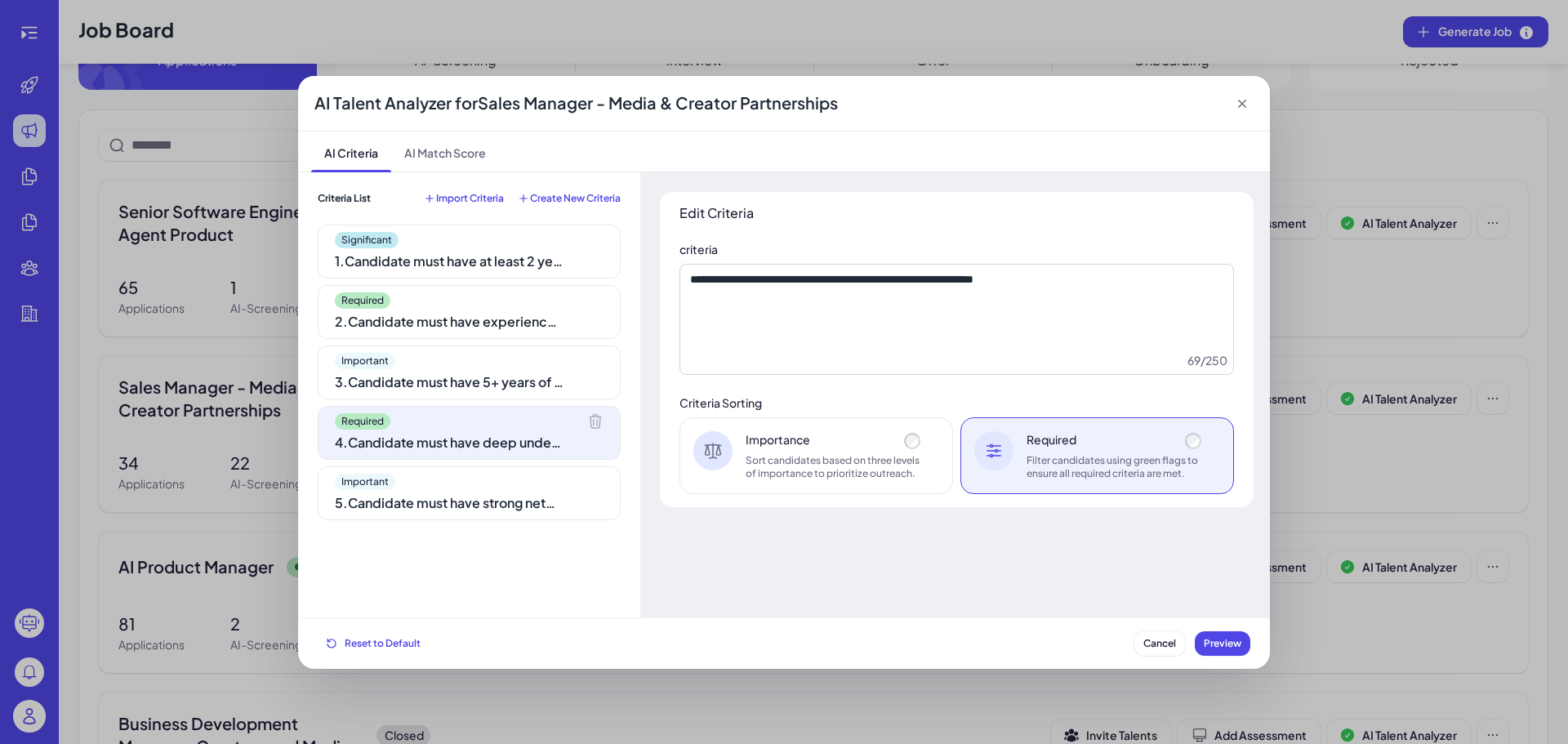
click at [461, 474] on div "Important" at bounding box center [469, 482] width 269 height 16
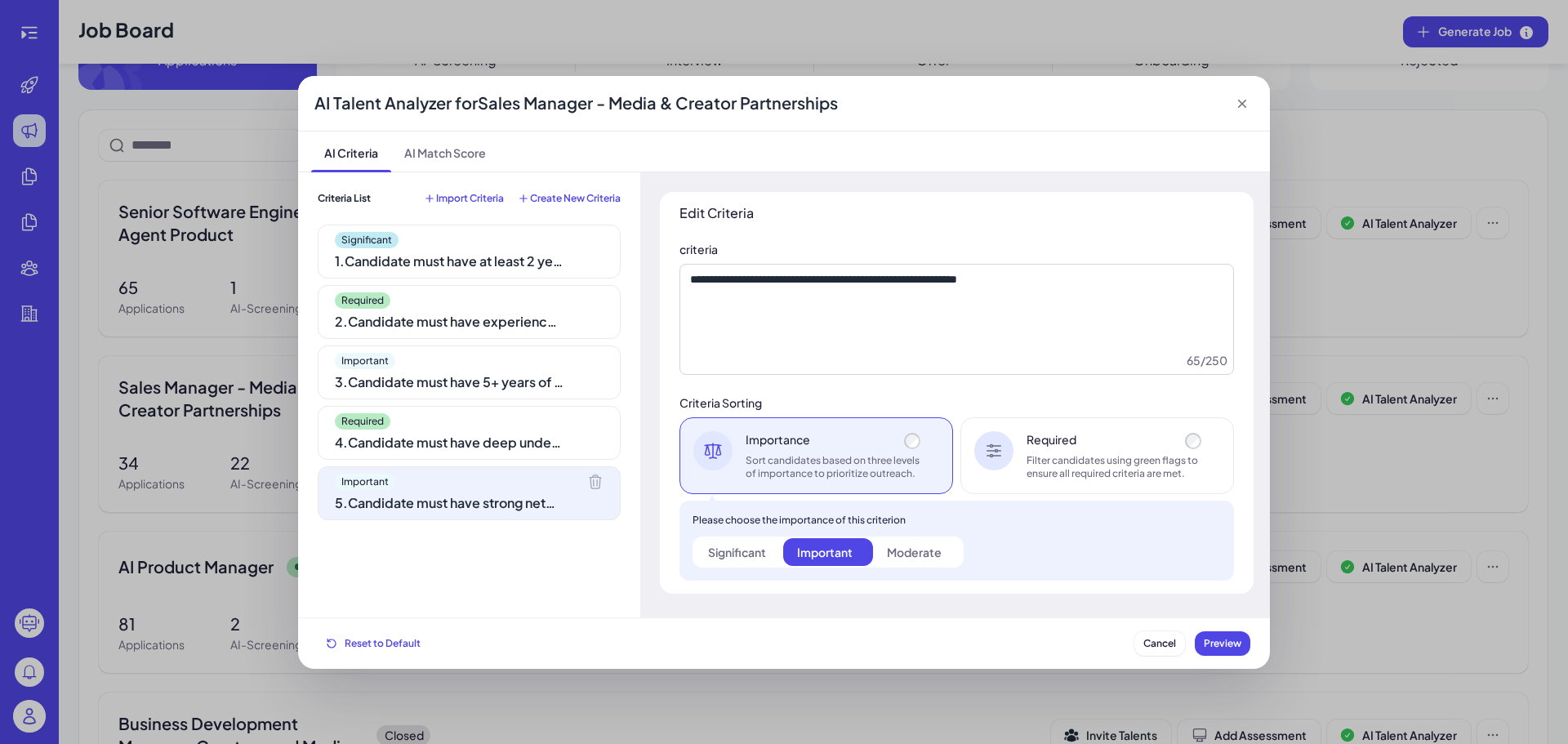
click at [1057, 476] on div "Filter candidates using green flags to ensure all required criteria are met." at bounding box center [1115, 467] width 178 height 26
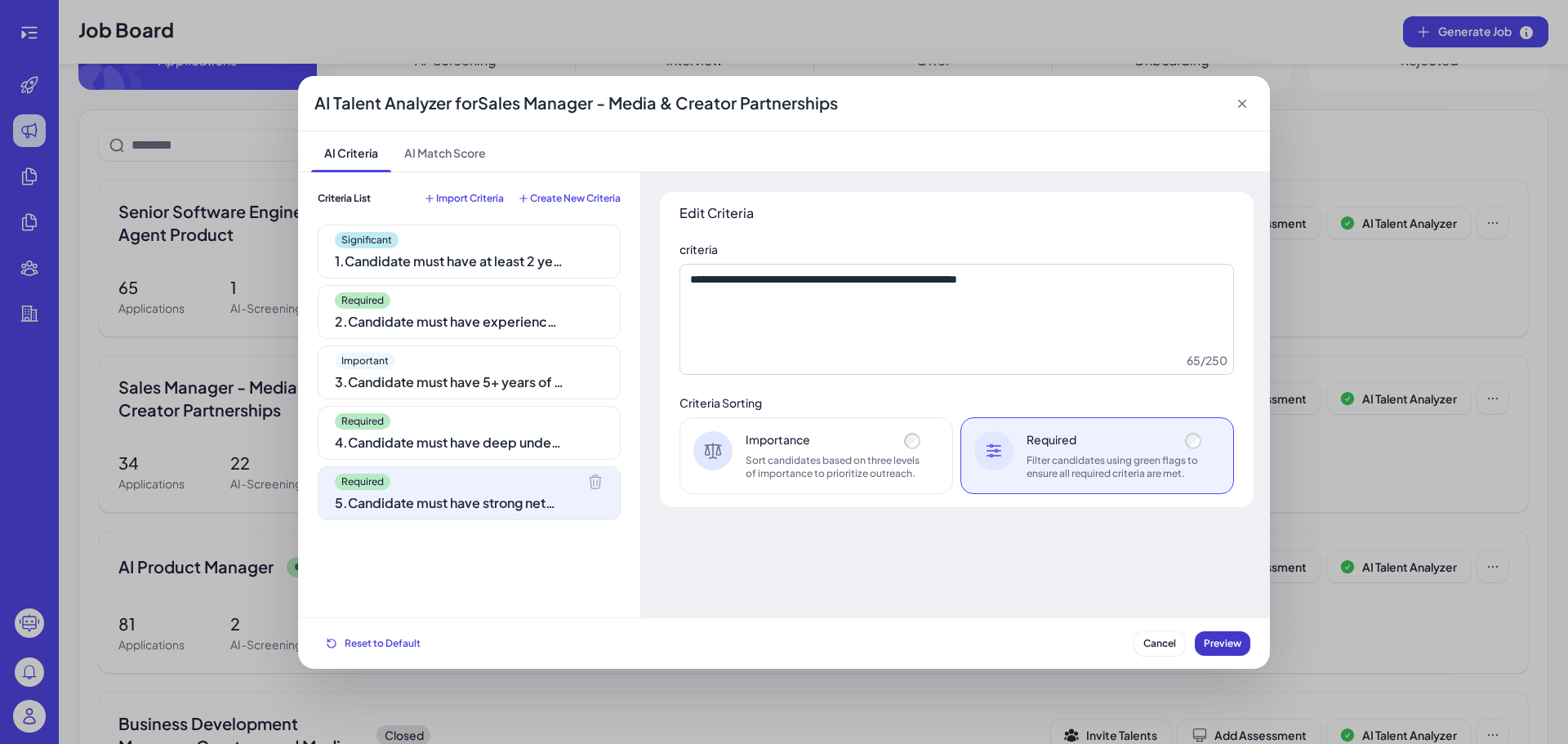
click at [1233, 646] on span "Preview" at bounding box center [1222, 644] width 37 height 12
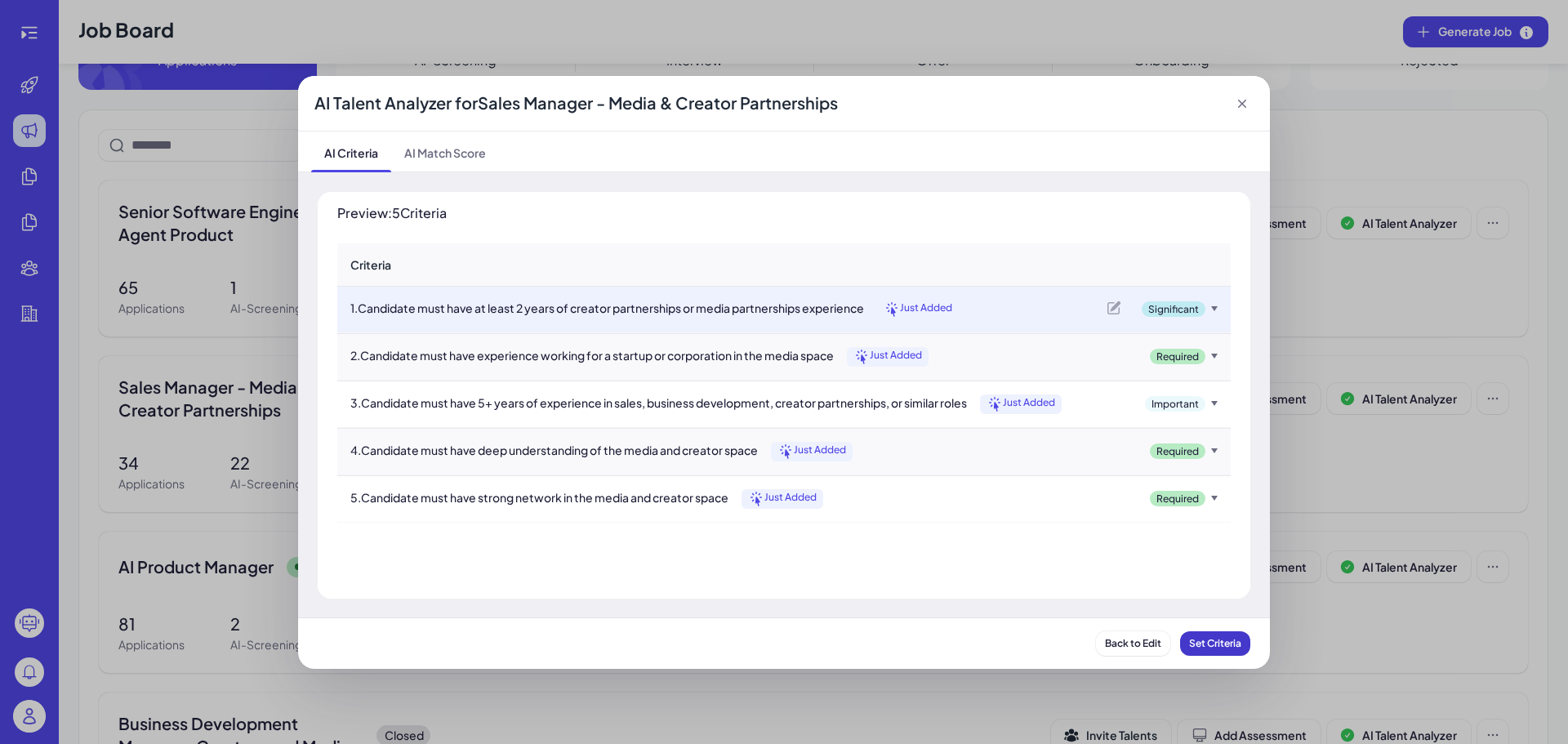
click at [1233, 644] on span "Set Criteria" at bounding box center [1215, 644] width 52 height 12
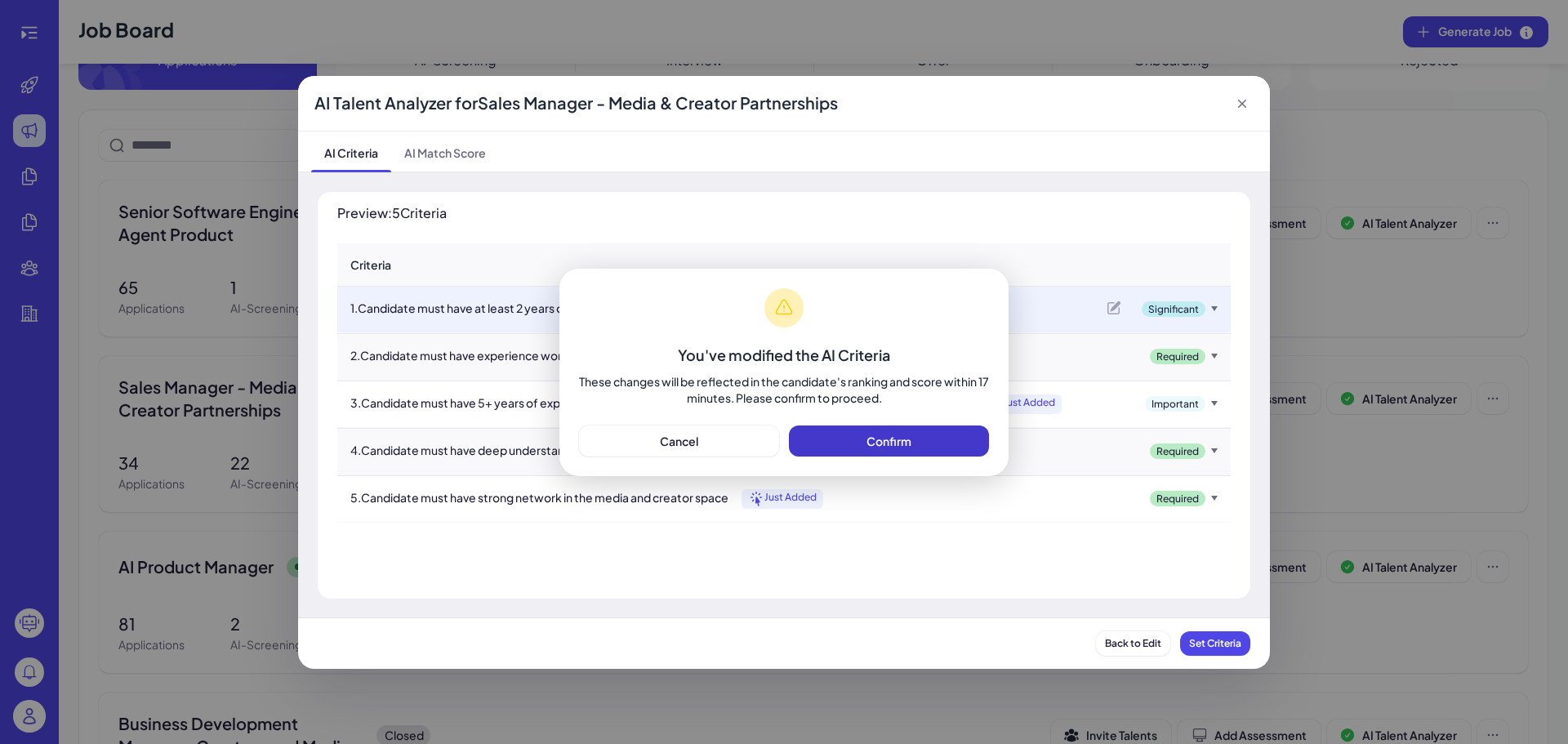
click at [933, 435] on button "Confirm" at bounding box center [888, 440] width 200 height 31
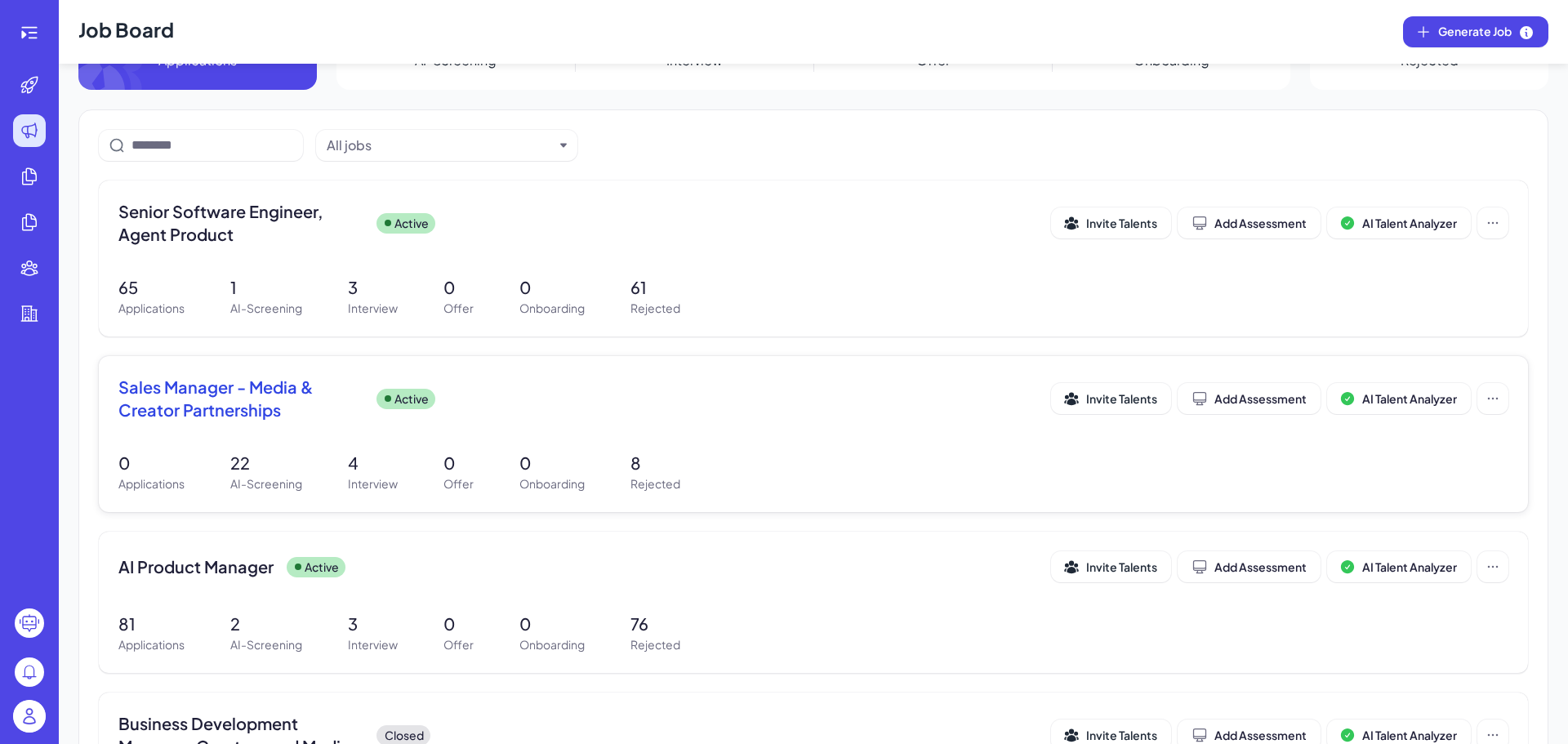
click at [279, 393] on span "Sales Manager - Media & Creator Partnerships" at bounding box center [240, 399] width 245 height 46
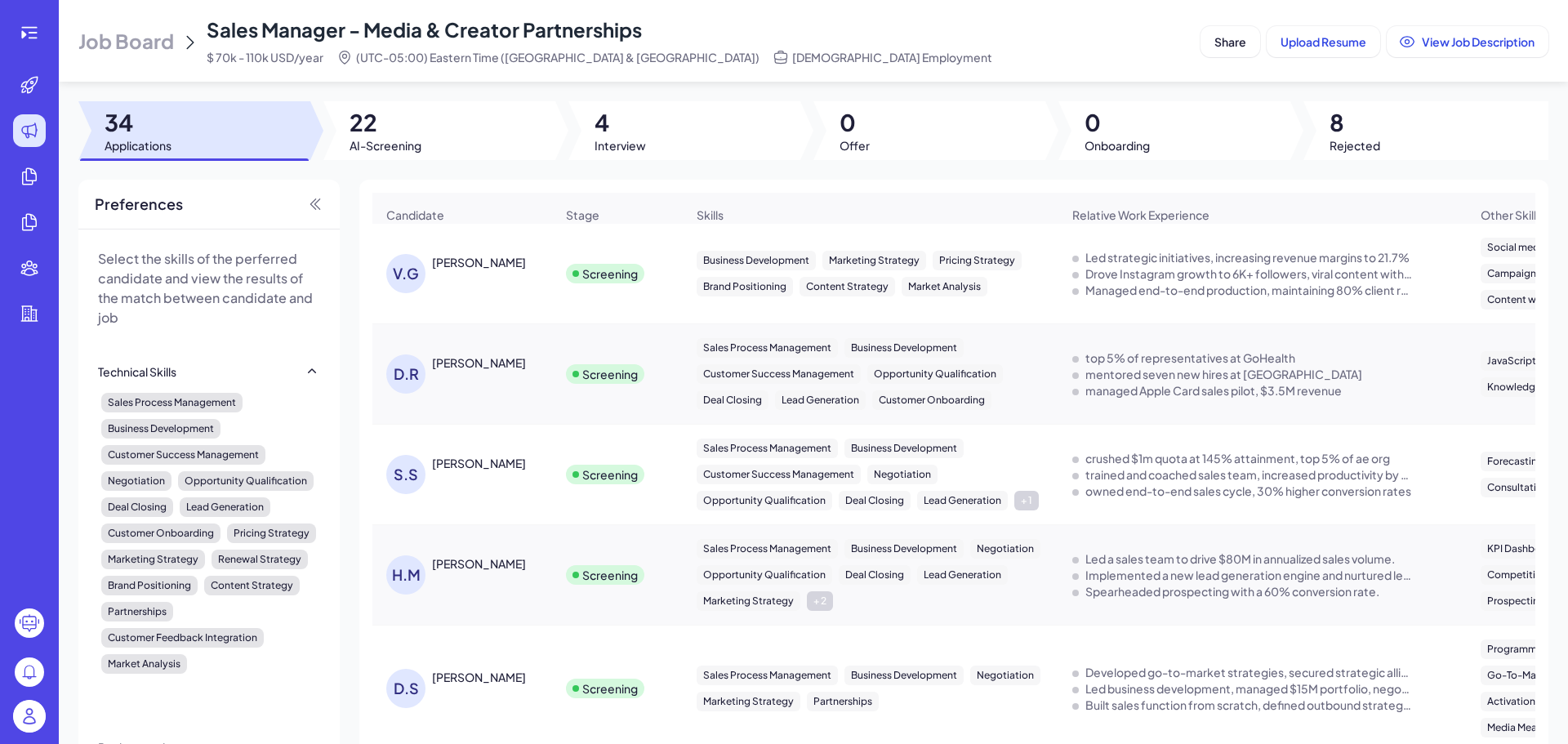
click at [425, 178] on div "Job Board Sales Manager - Media & Creator Partnerships $ 70k - 110k USD/year (U…" at bounding box center [813, 372] width 1509 height 744
click at [433, 159] on div at bounding box center [438, 131] width 232 height 59
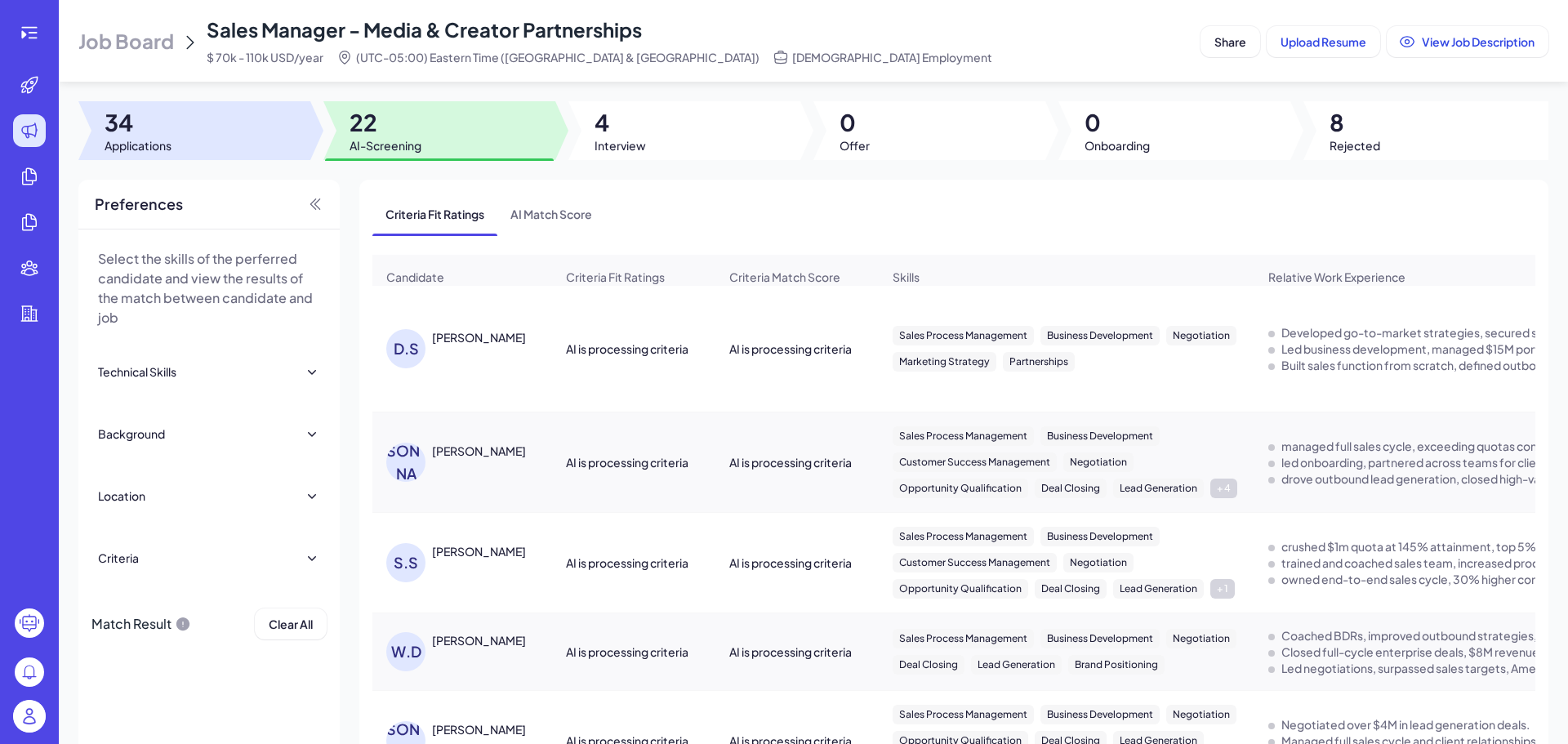
click at [311, 143] on div at bounding box center [317, 131] width 13 height 59
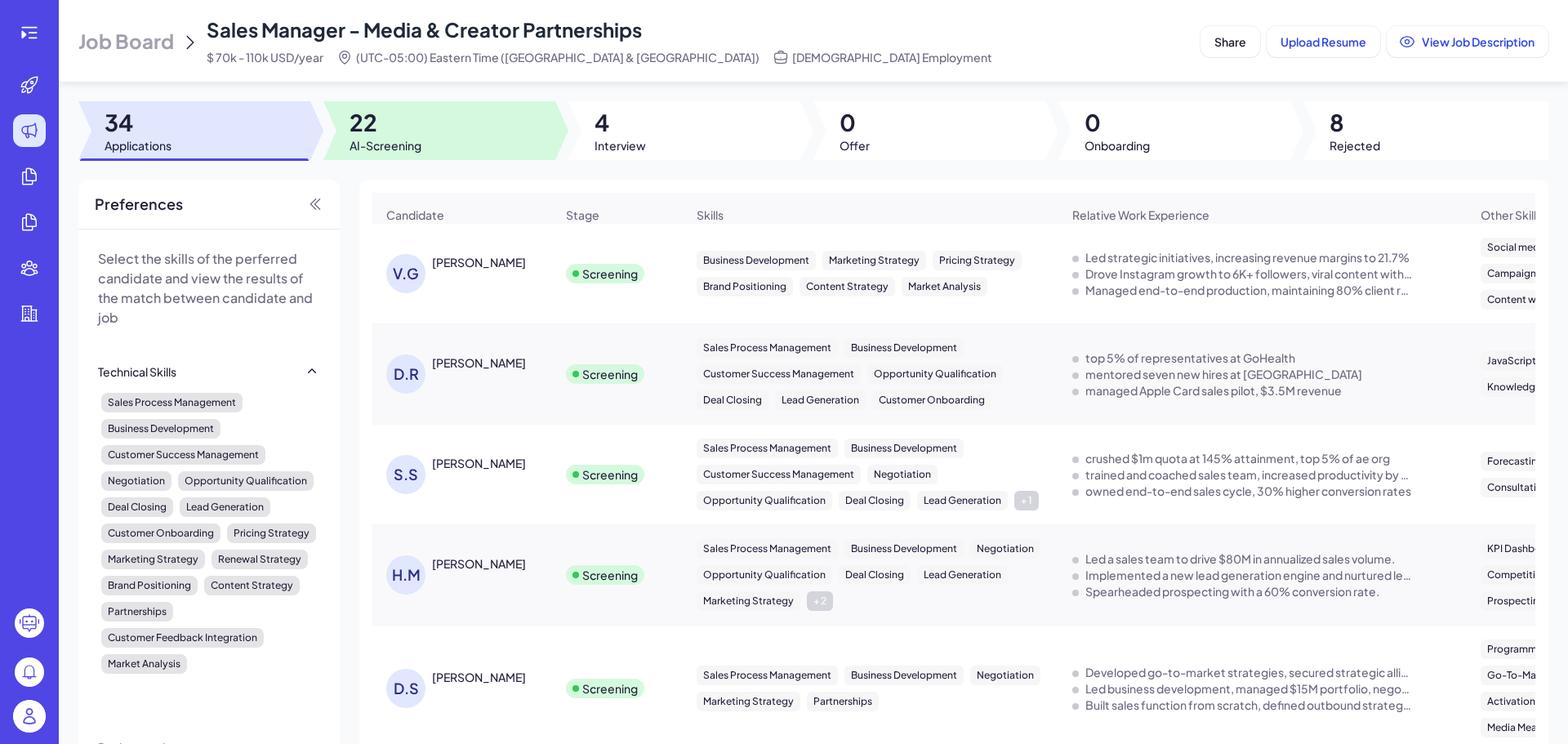
click at [397, 132] on span "22" at bounding box center [385, 122] width 72 height 29
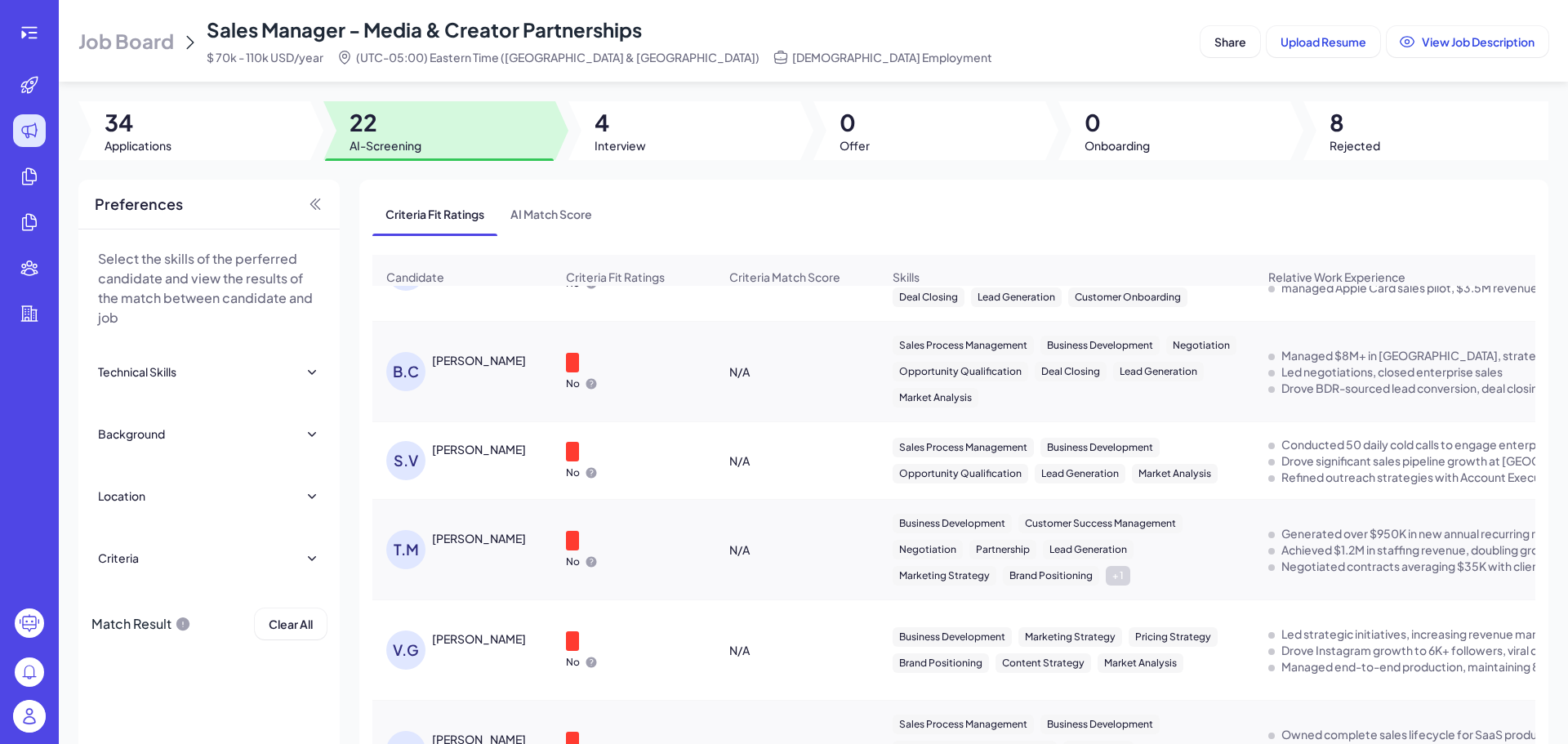
scroll to position [1678, 0]
drag, startPoint x: 807, startPoint y: 558, endPoint x: 802, endPoint y: 695, distance: 137.1
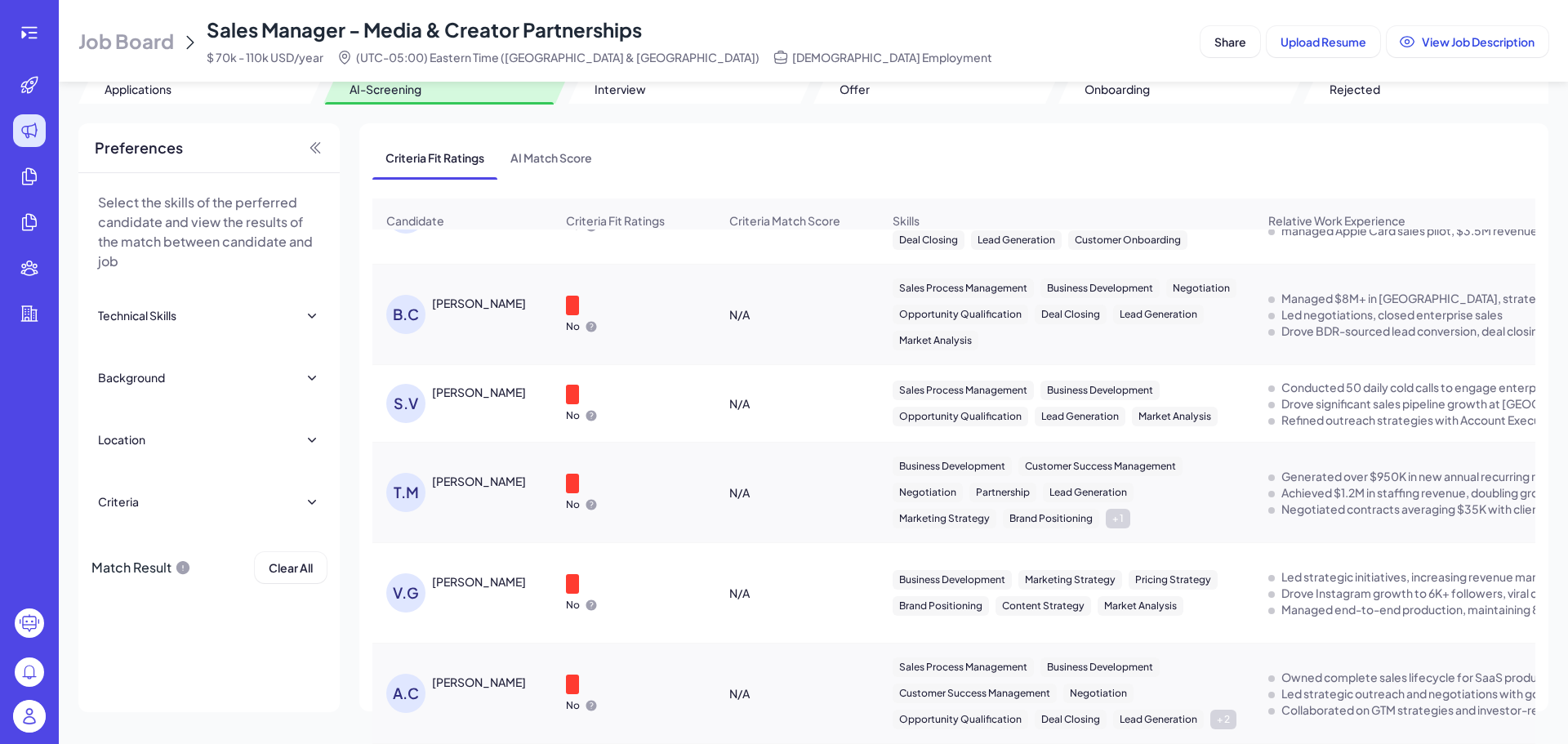
scroll to position [0, 0]
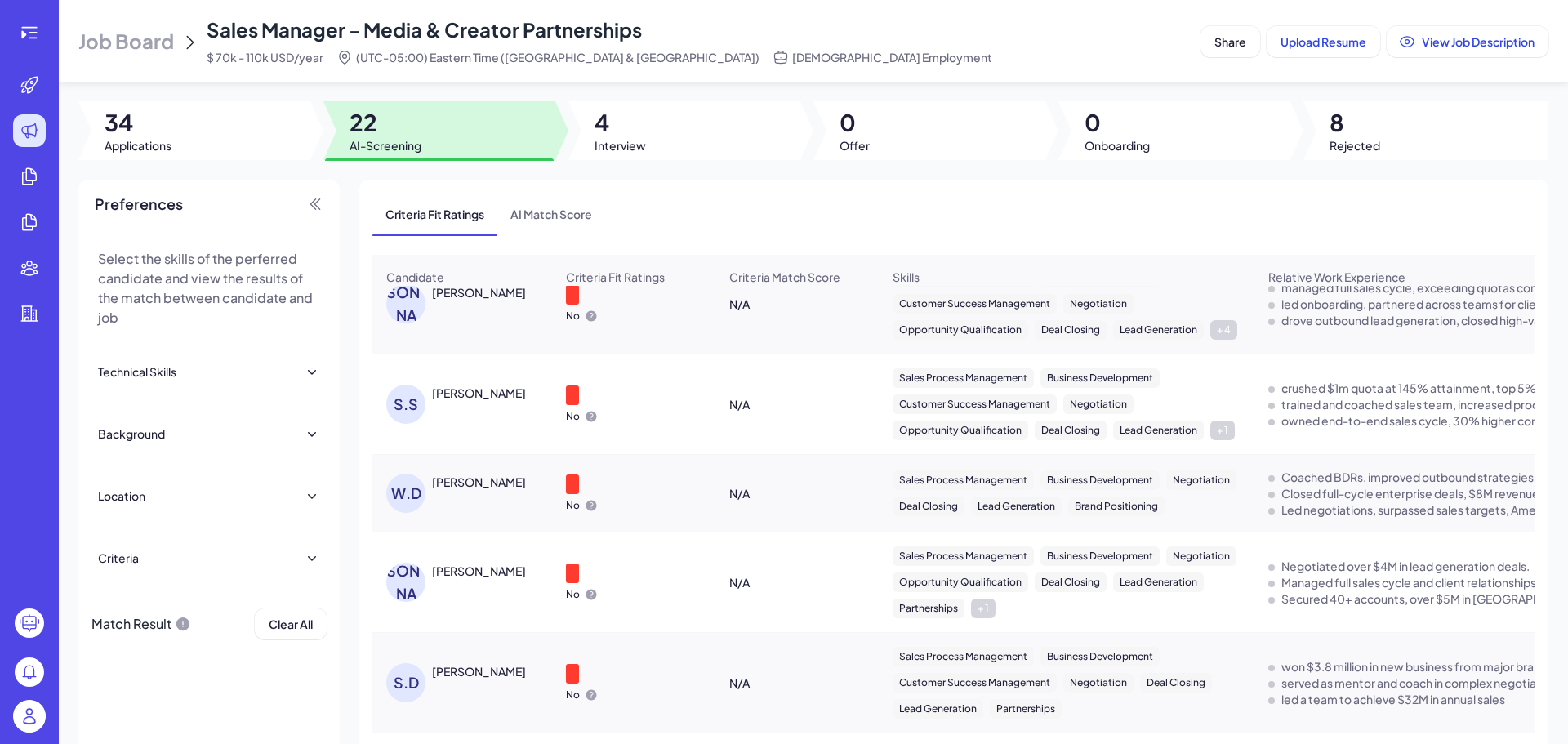
drag, startPoint x: 818, startPoint y: 380, endPoint x: 818, endPoint y: 305, distance: 75.0
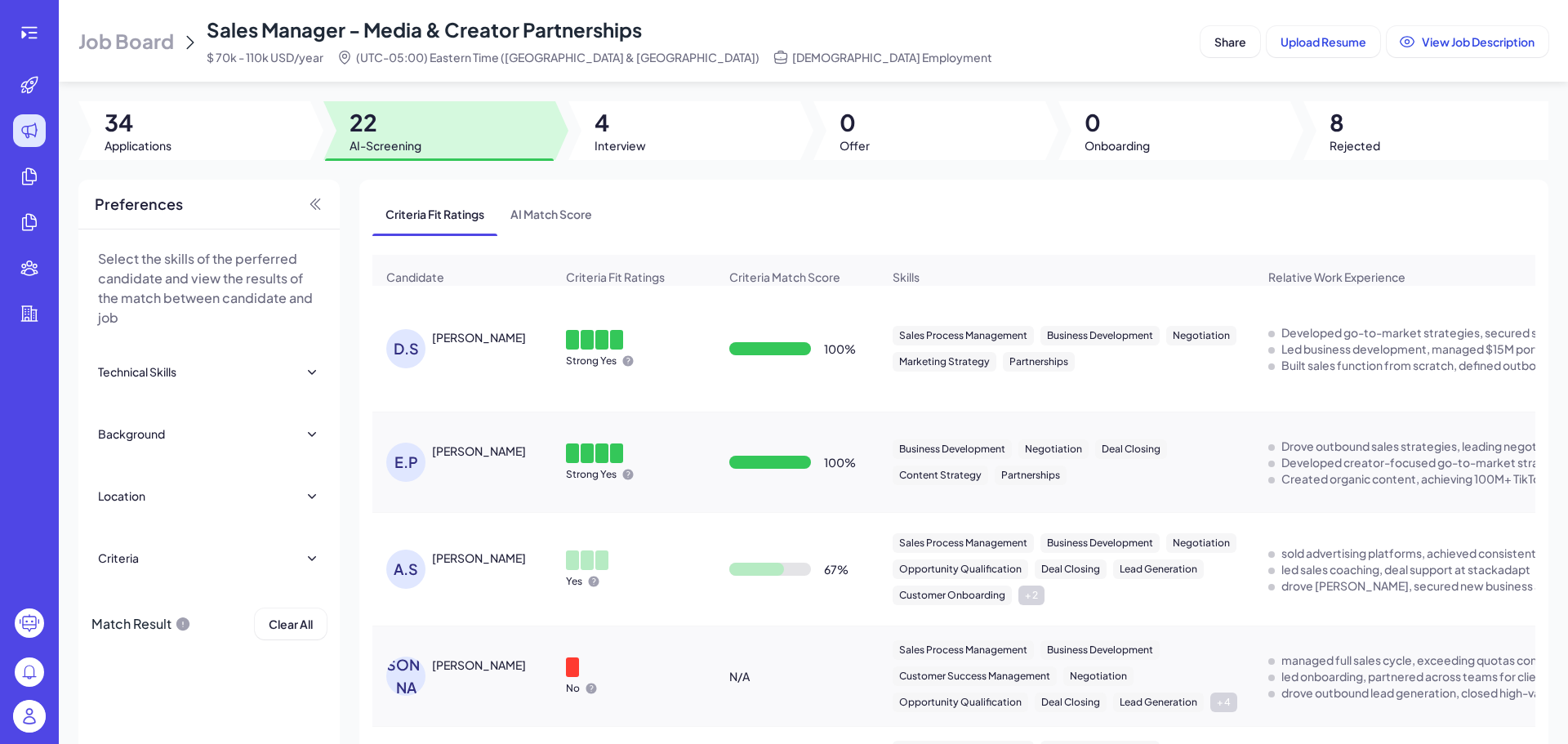
drag, startPoint x: 808, startPoint y: 453, endPoint x: 811, endPoint y: 287, distance: 166.0
click at [161, 33] on span "Job Board" at bounding box center [126, 40] width 96 height 26
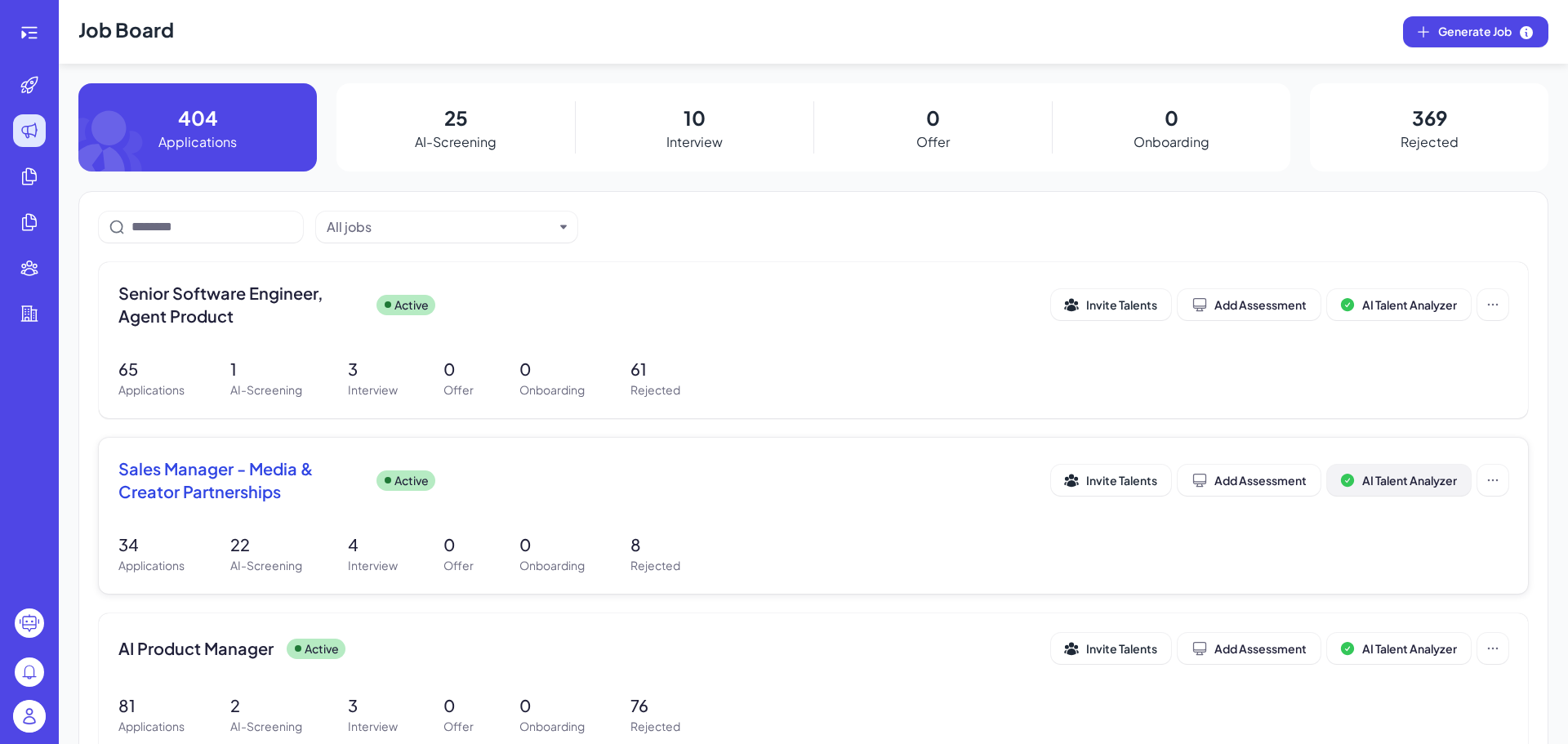
click at [1408, 480] on span "AI Talent Analyzer" at bounding box center [1409, 480] width 95 height 15
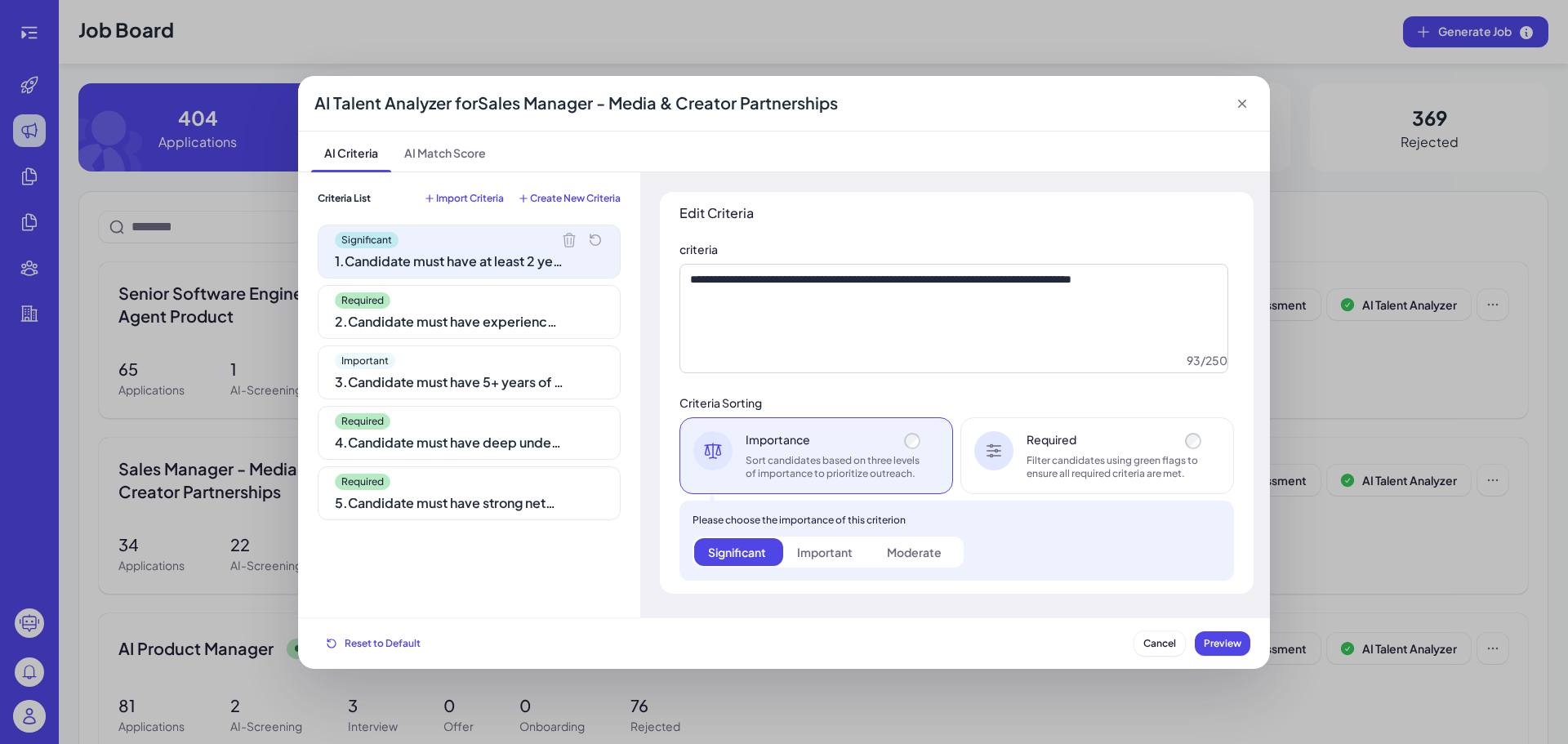
click at [507, 322] on div "2 . Candidate must have experience working for a startup or corporation in the …" at bounding box center [449, 322] width 229 height 20
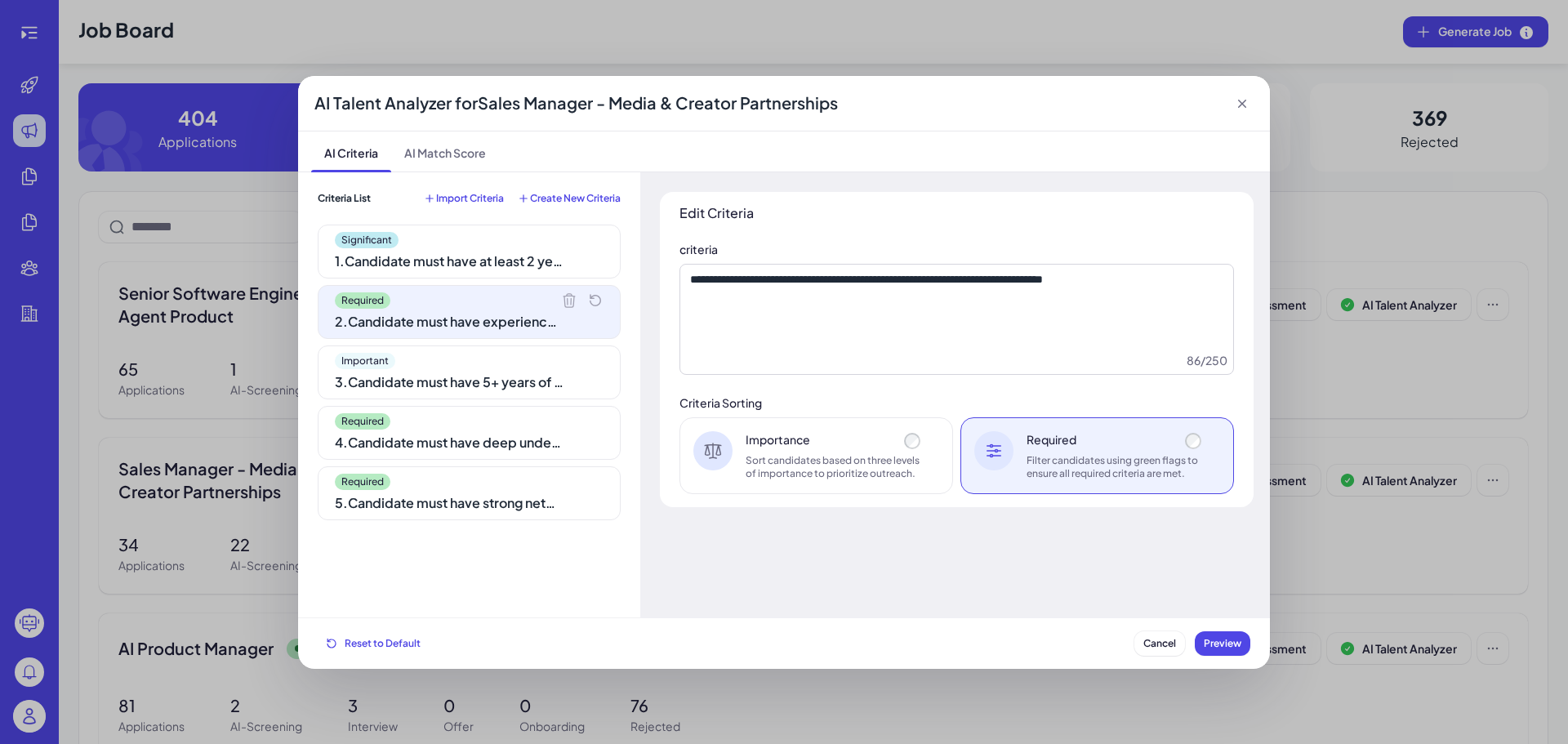
click at [473, 395] on div "Important 3 . Candidate must have 5+ years of experience in sales, business dev…" at bounding box center [469, 372] width 303 height 54
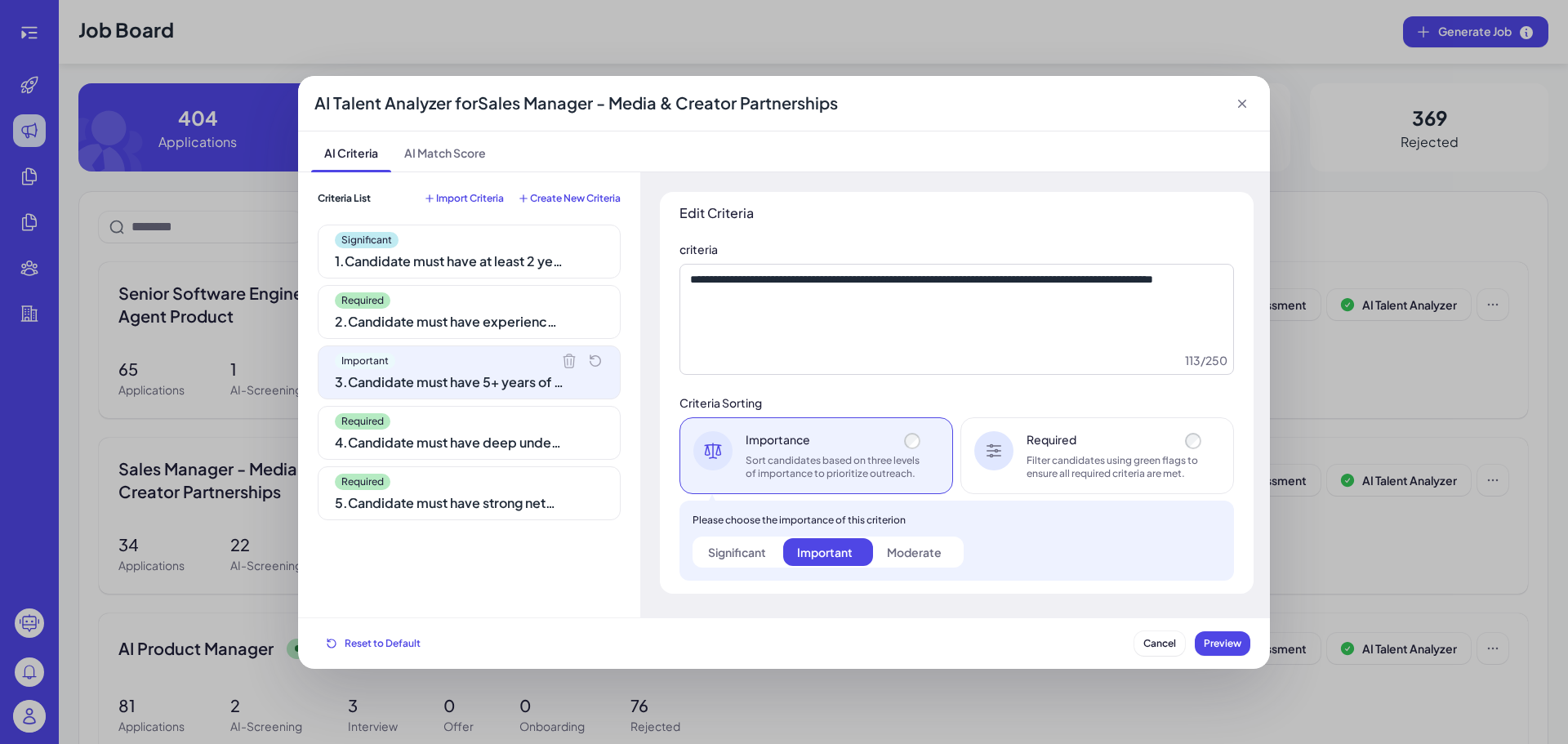
click at [476, 431] on div "Required 4 . Candidate must have deep understanding of the media and creator sp…" at bounding box center [469, 432] width 303 height 54
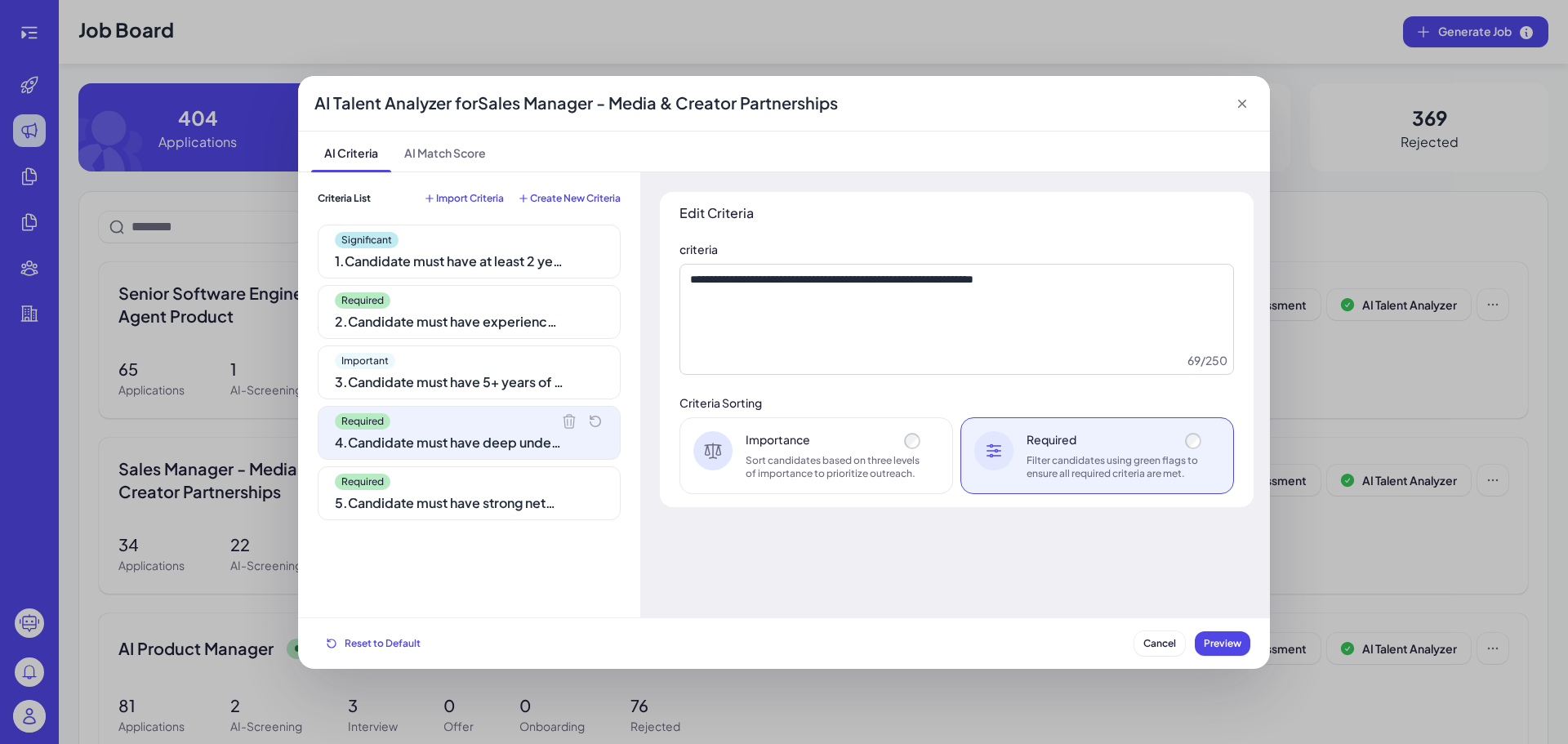
click at [470, 497] on div "5 . Candidate must have strong network in the media and creator space" at bounding box center [449, 503] width 229 height 20
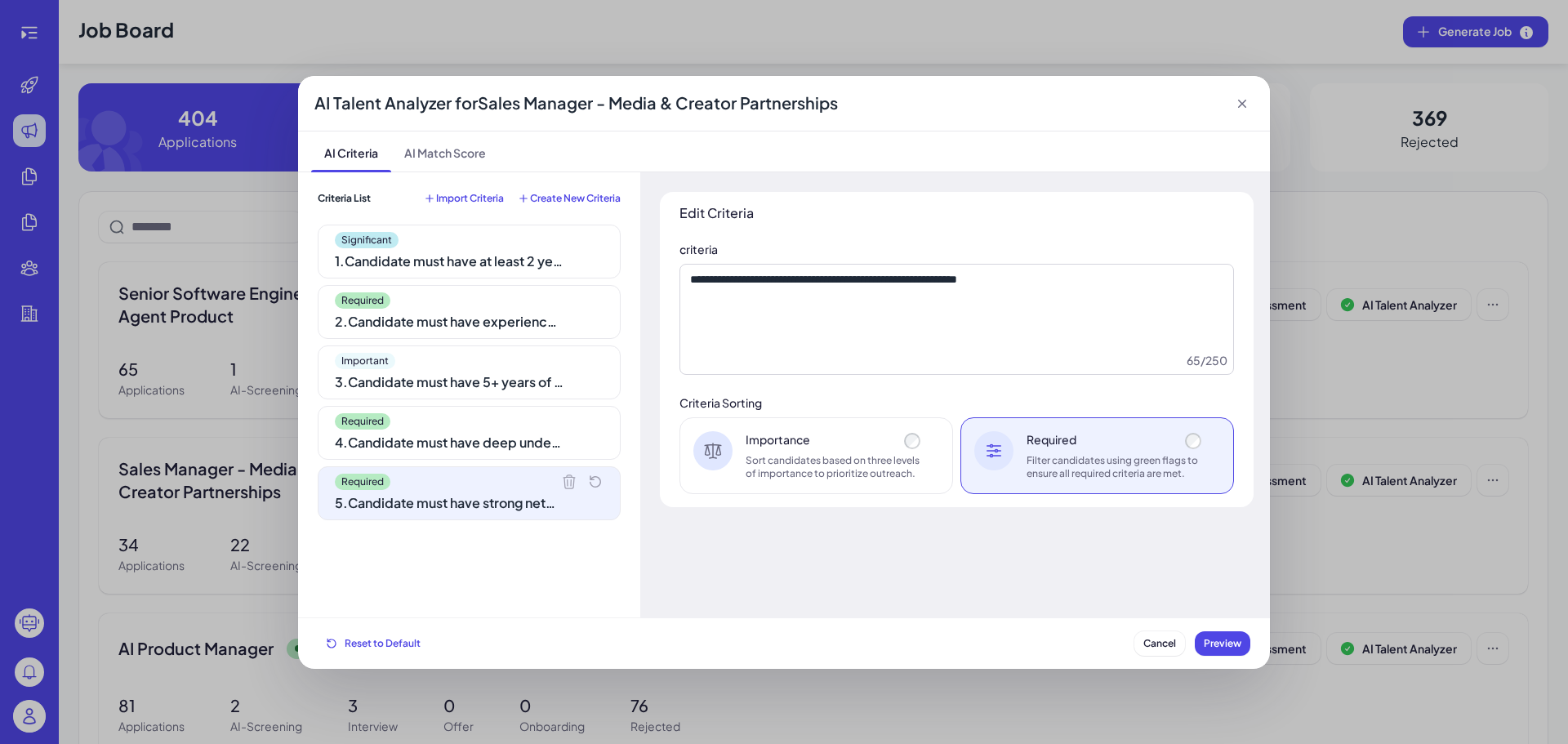
click at [1458, 353] on div "**********" at bounding box center [784, 372] width 1568 height 744
click at [1231, 107] on div "AI Talent Analyzer for Sales Manager - Media & Creator Partnerships" at bounding box center [784, 104] width 972 height 56
click at [1257, 103] on div "AI Talent Analyzer for Sales Manager - Media & Creator Partnerships" at bounding box center [784, 104] width 972 height 56
click at [1247, 97] on icon at bounding box center [1241, 104] width 16 height 16
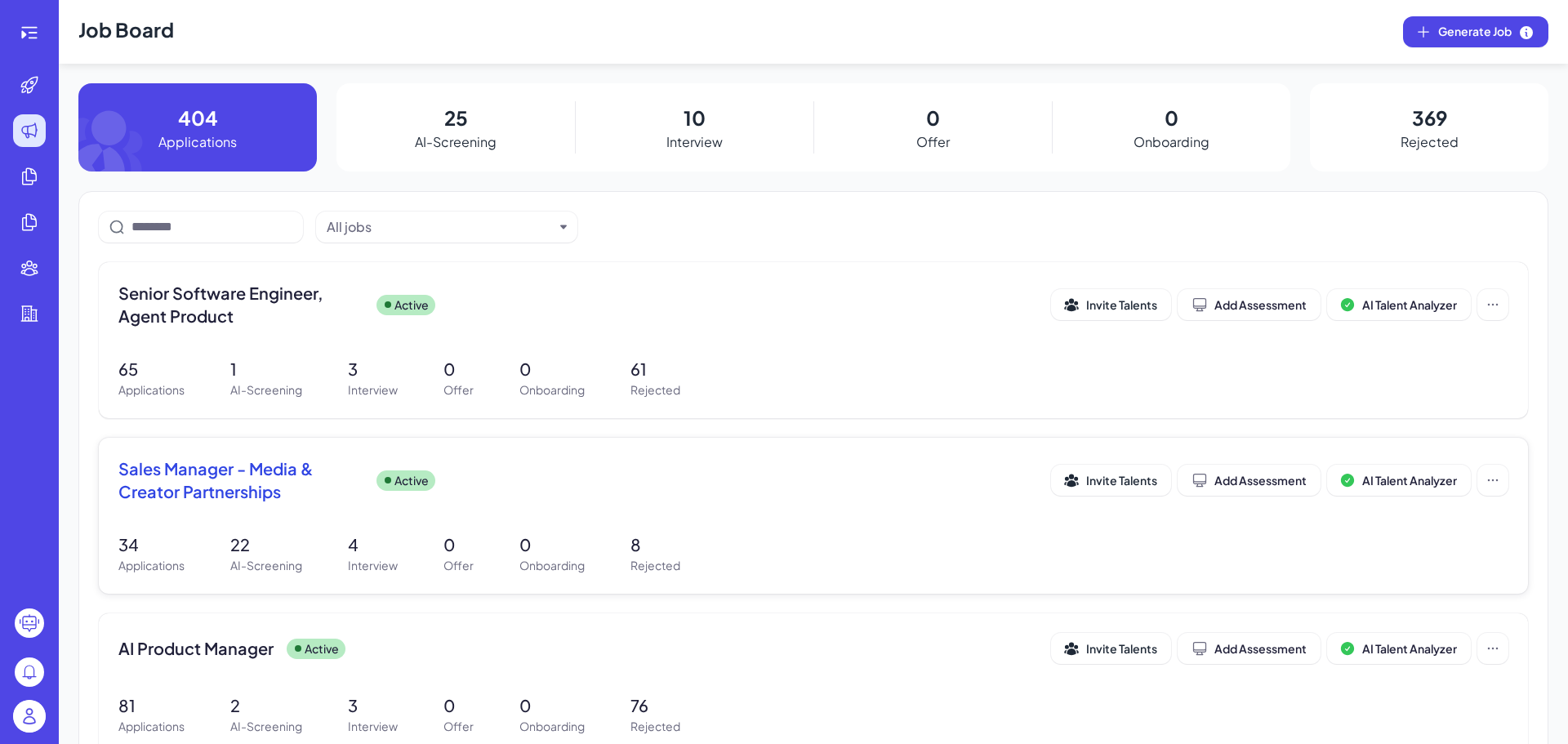
click at [281, 487] on span "Sales Manager - Media & Creator Partnerships" at bounding box center [240, 480] width 245 height 46
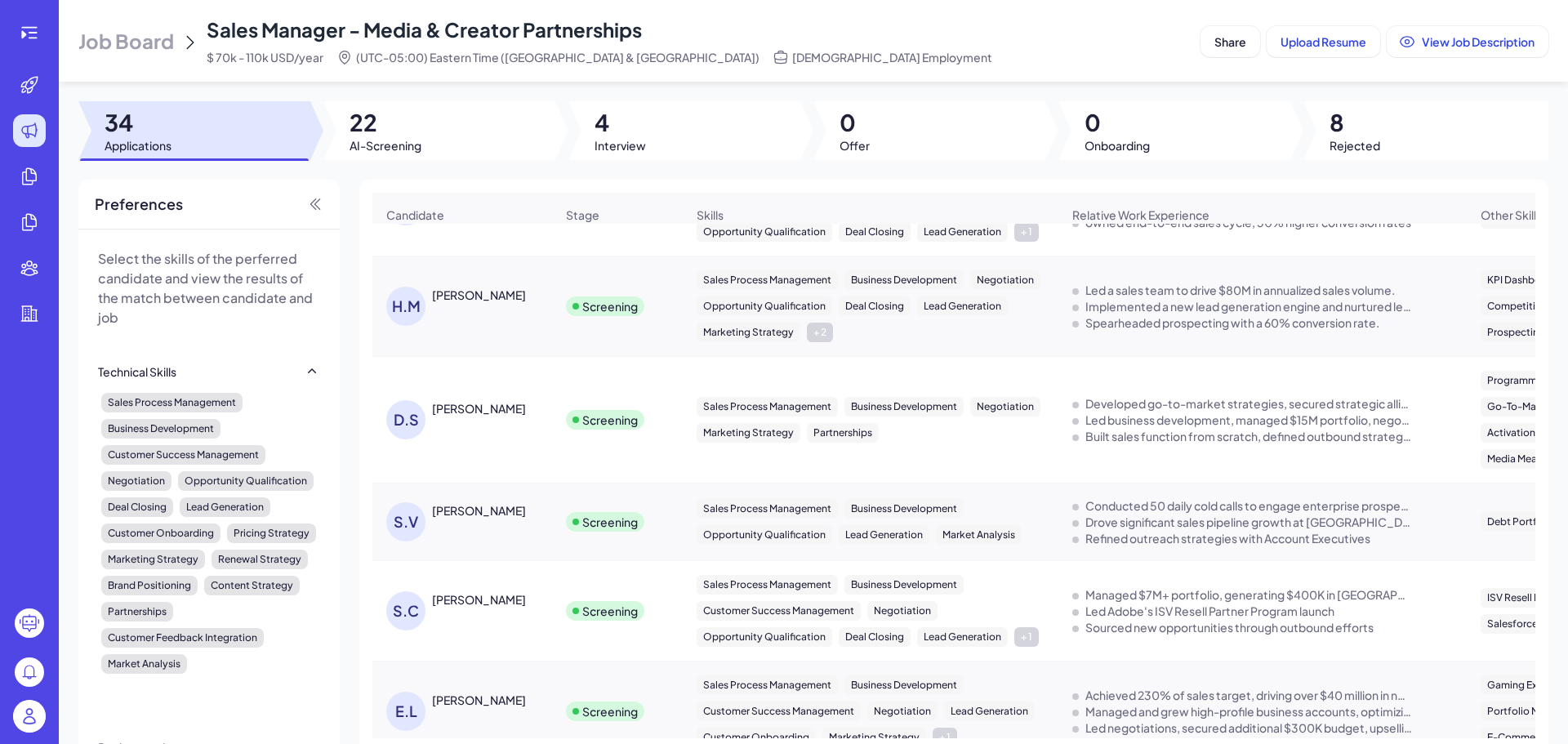
scroll to position [327, 0]
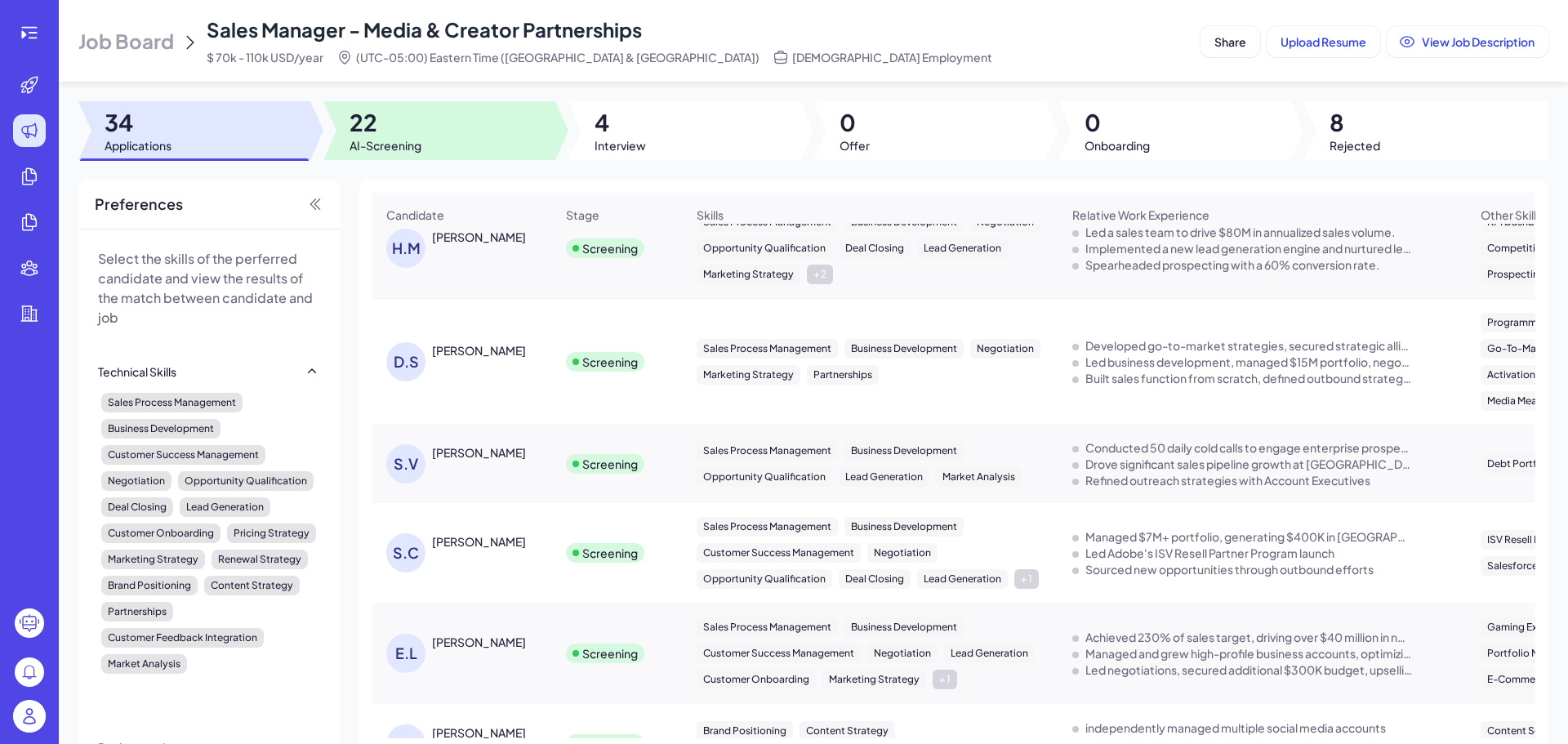
click at [433, 127] on div at bounding box center [438, 131] width 232 height 59
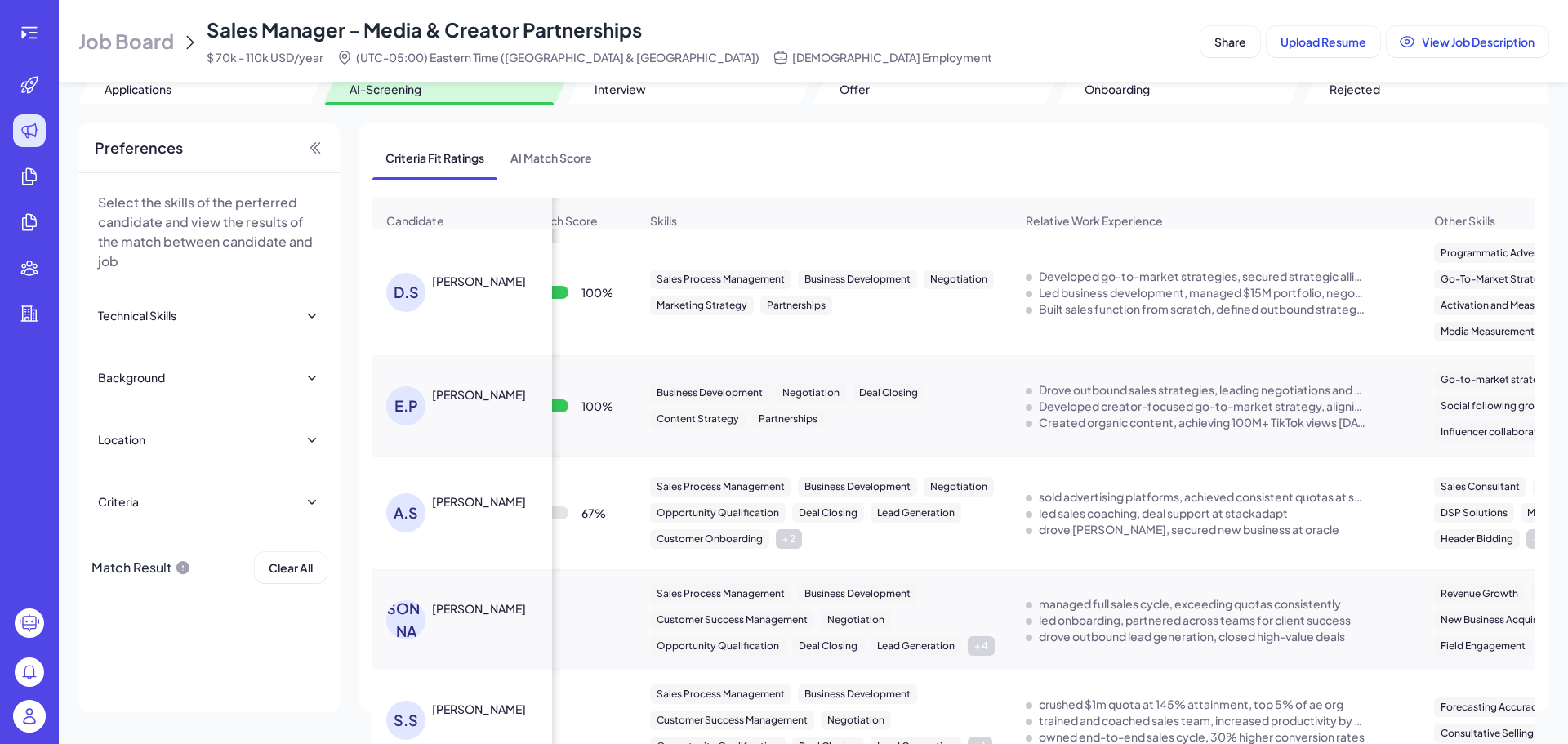
scroll to position [0, 0]
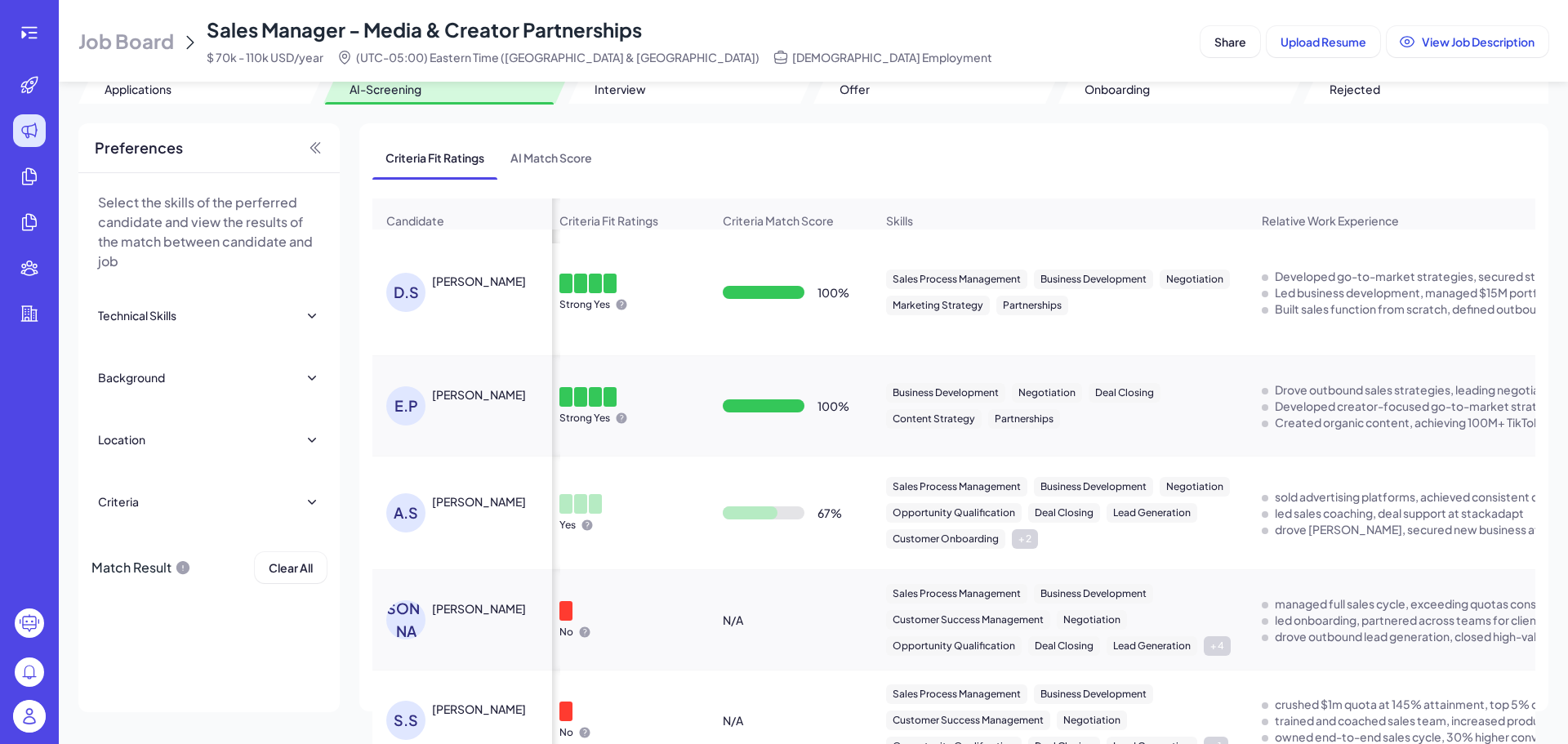
click at [463, 272] on div "D.S Danny Sarmiento" at bounding box center [462, 293] width 178 height 66
click at [489, 290] on div "D.S Danny Sarmiento" at bounding box center [470, 292] width 169 height 39
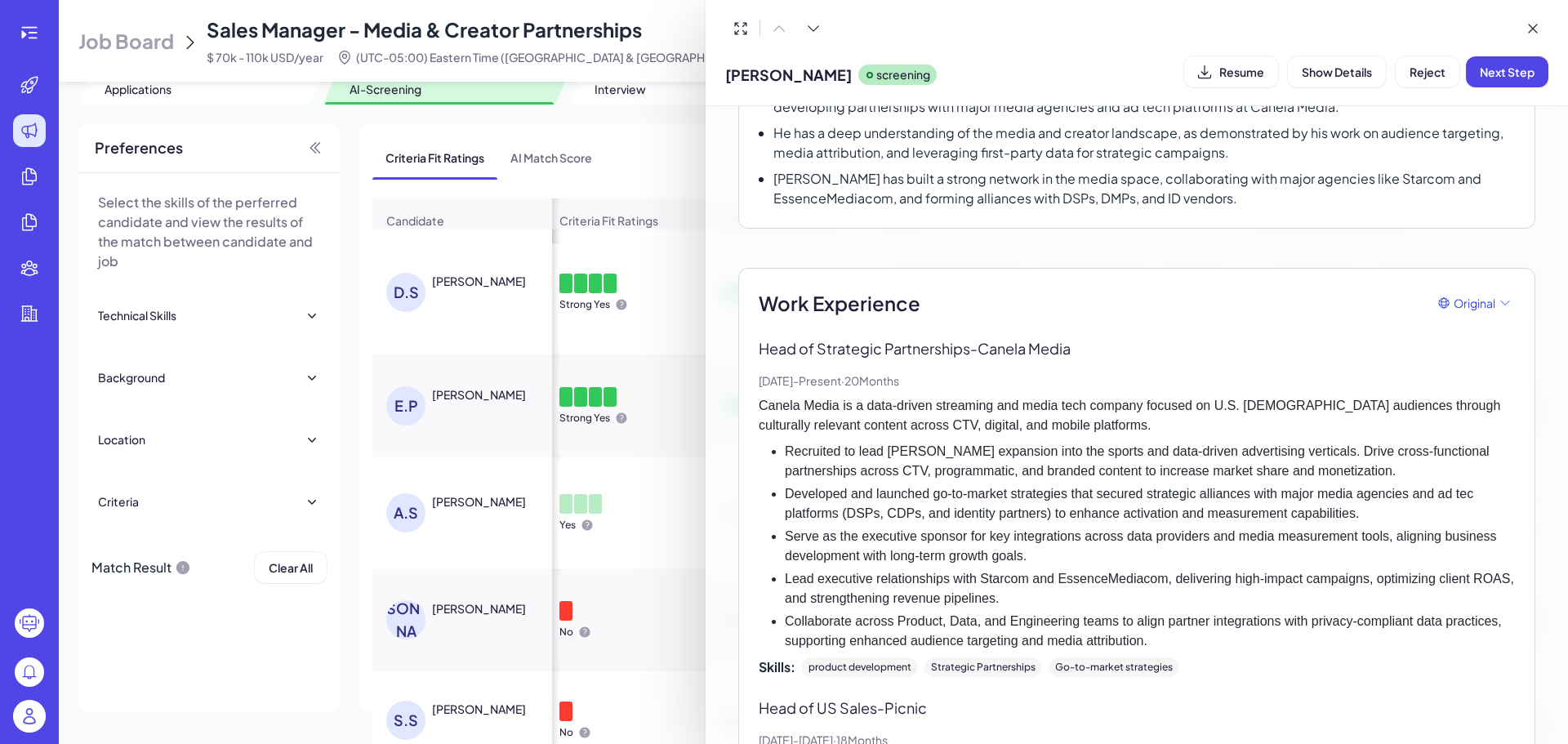
scroll to position [338, 0]
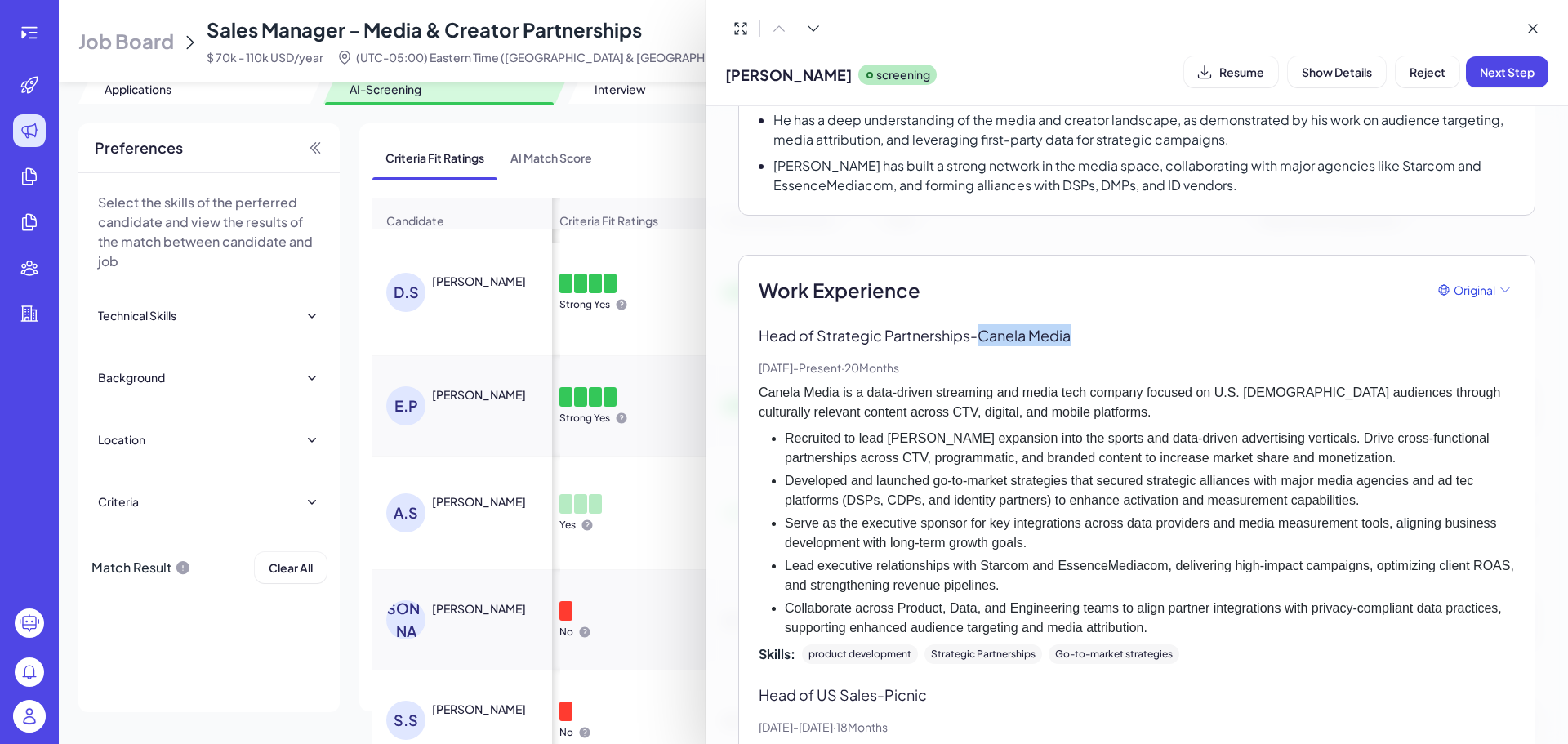
drag, startPoint x: 1024, startPoint y: 334, endPoint x: 1106, endPoint y: 337, distance: 82.1
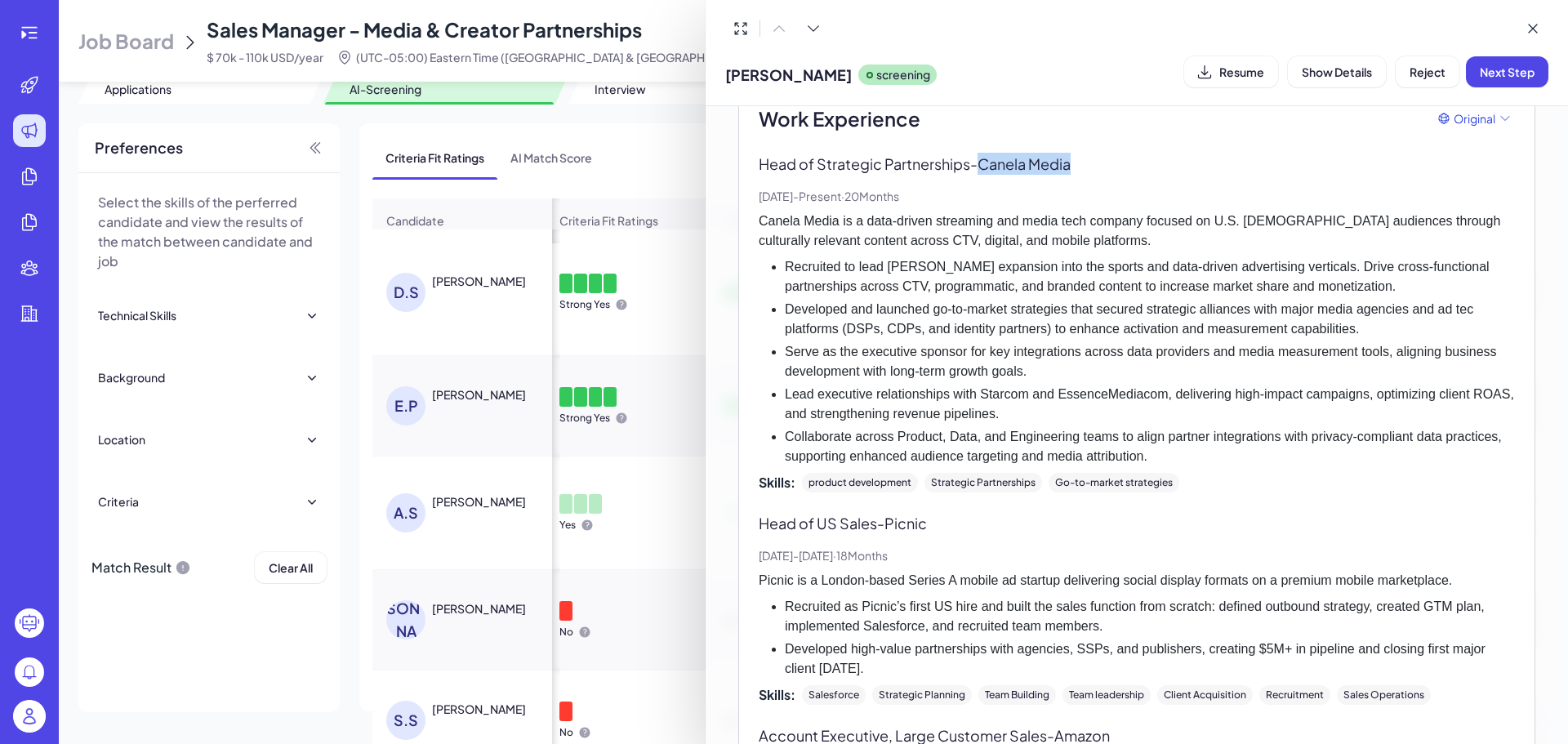
scroll to position [665, 0]
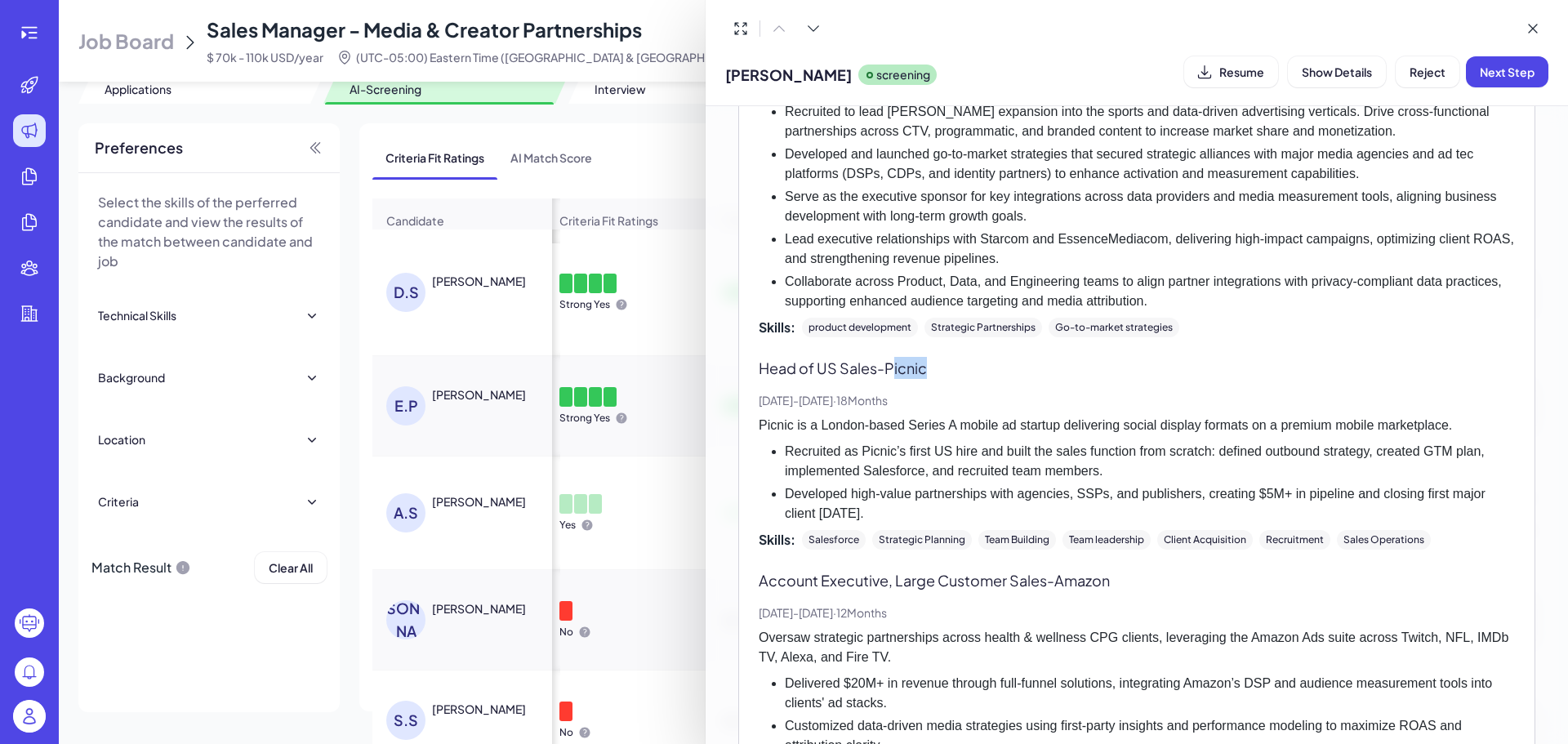
drag, startPoint x: 897, startPoint y: 367, endPoint x: 957, endPoint y: 384, distance: 62.4
click at [938, 373] on p "Head of US Sales - Picnic" at bounding box center [1137, 368] width 756 height 22
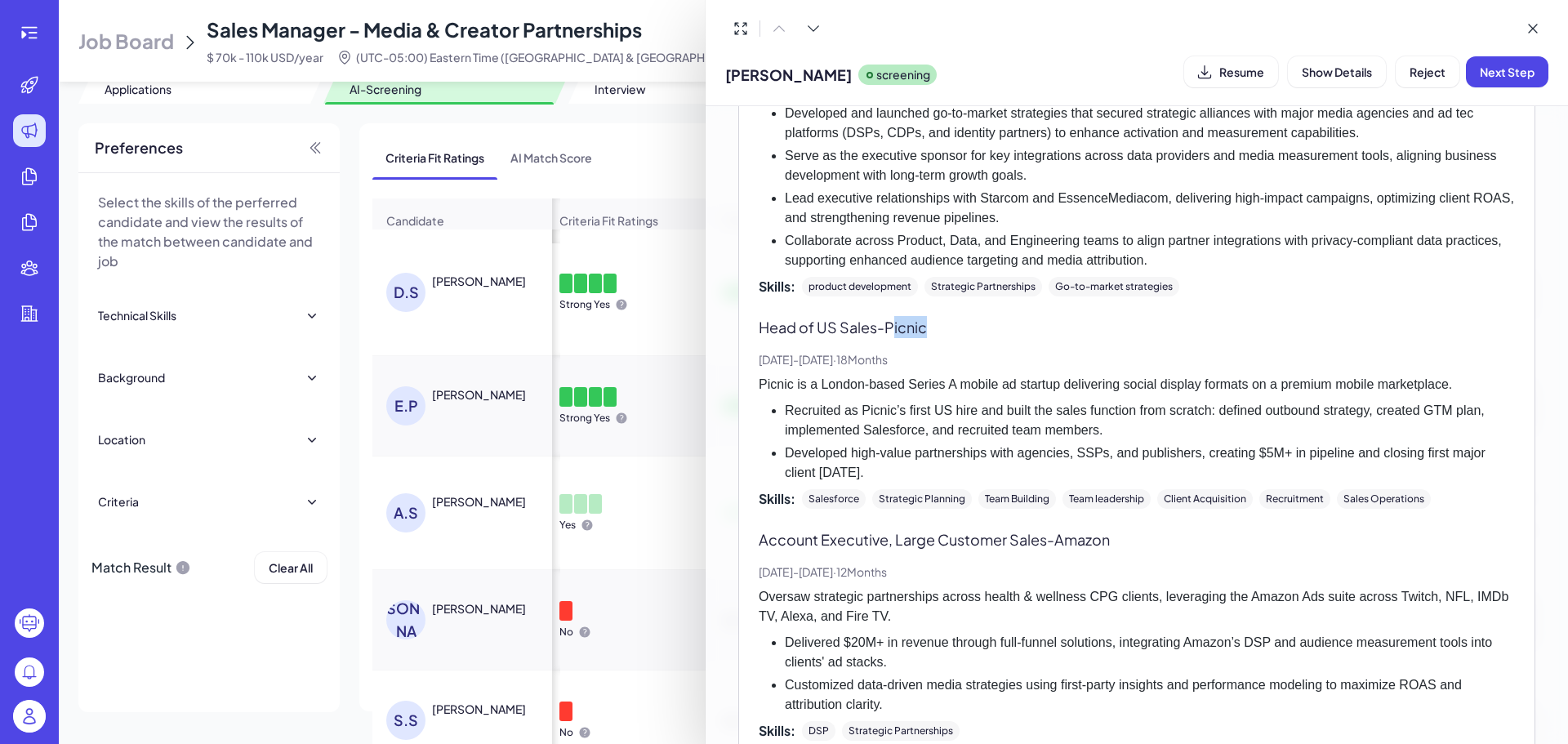
scroll to position [910, 0]
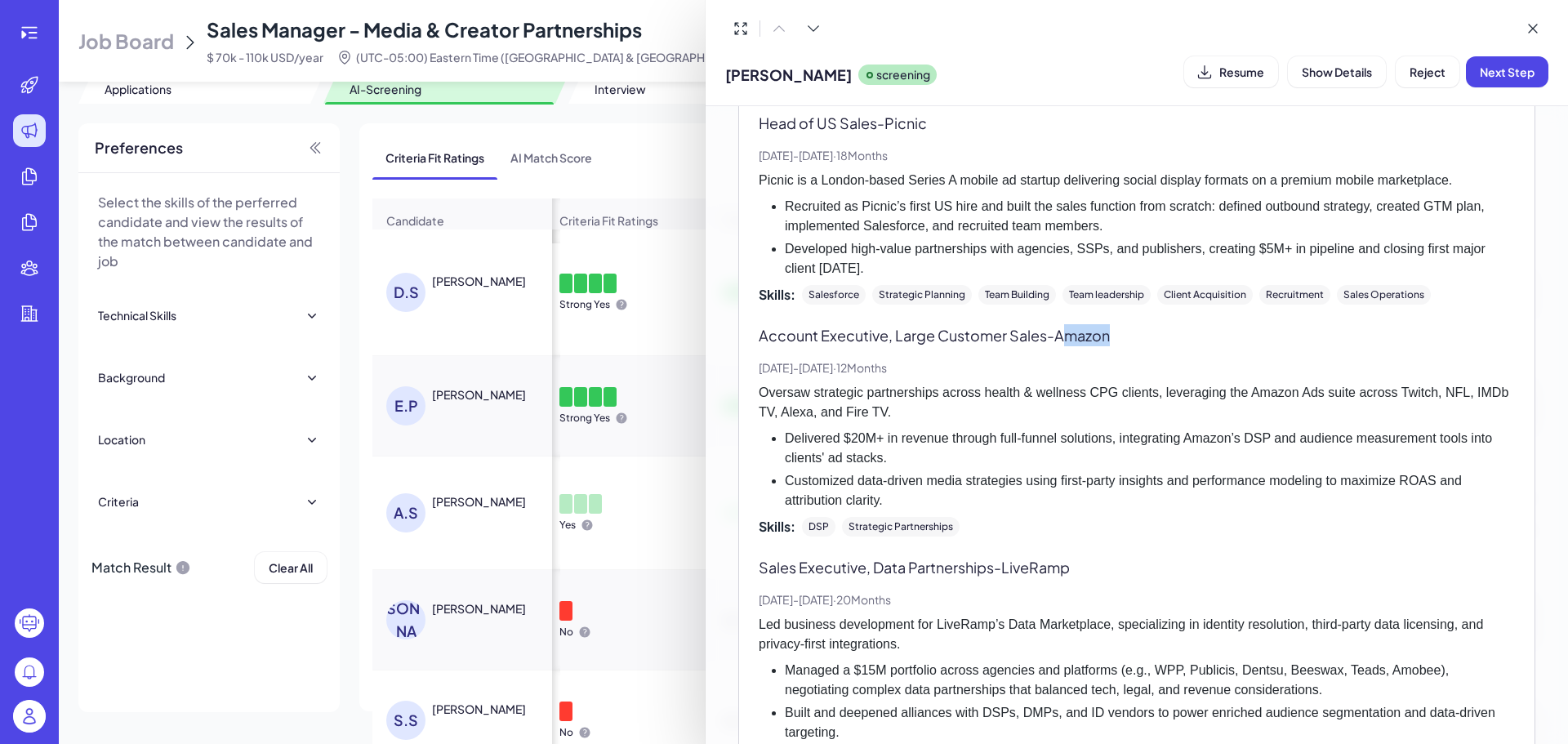
drag, startPoint x: 1115, startPoint y: 336, endPoint x: 1132, endPoint y: 341, distance: 17.7
click at [1132, 341] on p "Account Executive, Large Customer Sales - Amazon" at bounding box center [1137, 335] width 756 height 22
drag, startPoint x: 893, startPoint y: 336, endPoint x: 1030, endPoint y: 338, distance: 137.0
click at [1028, 338] on p "Account Executive, Large Customer Sales - Amazon" at bounding box center [1137, 335] width 756 height 22
click at [1038, 384] on p "Oversaw strategic partnerships across health & wellness CPG clients, leveraging…" at bounding box center [1137, 403] width 756 height 39
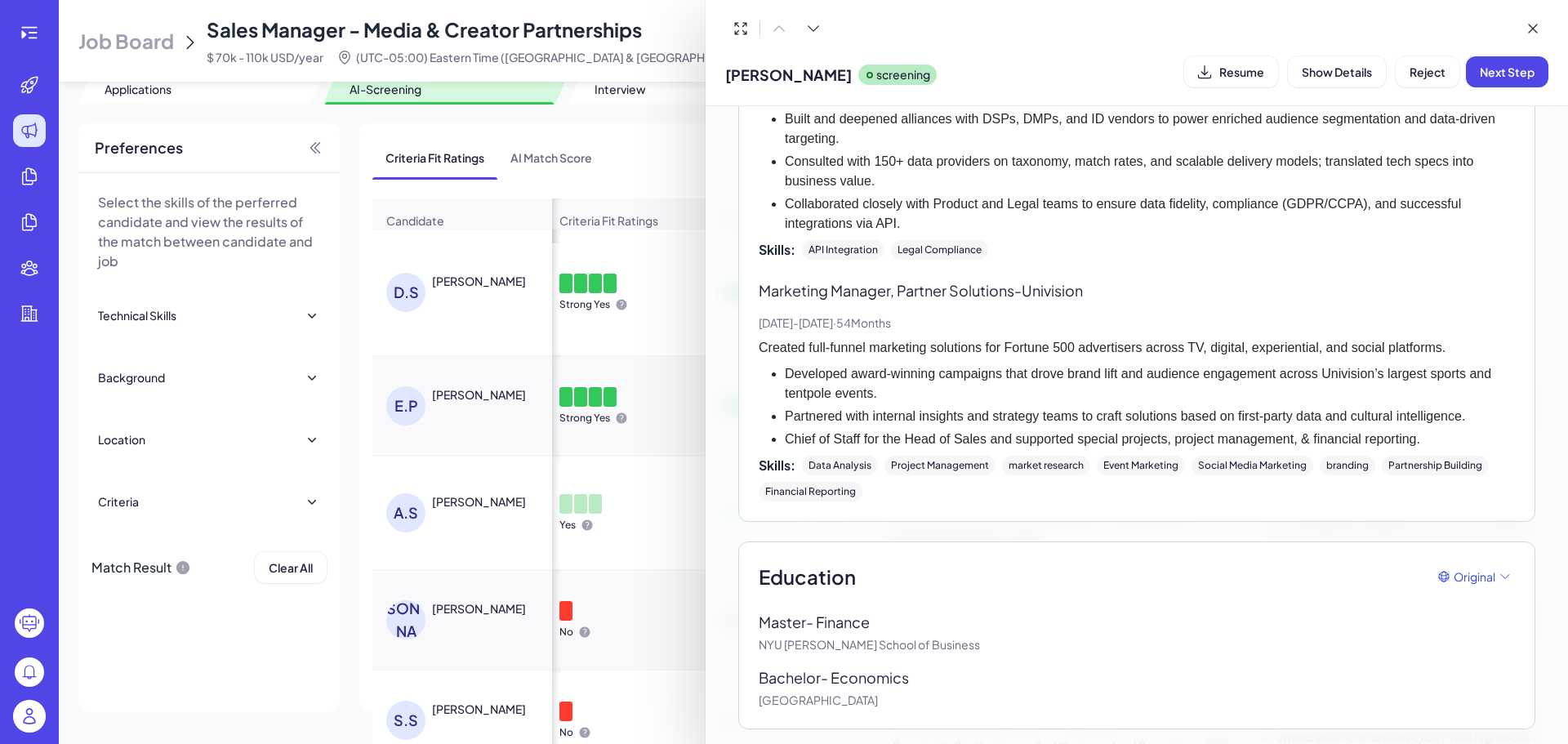
scroll to position [1509, 0]
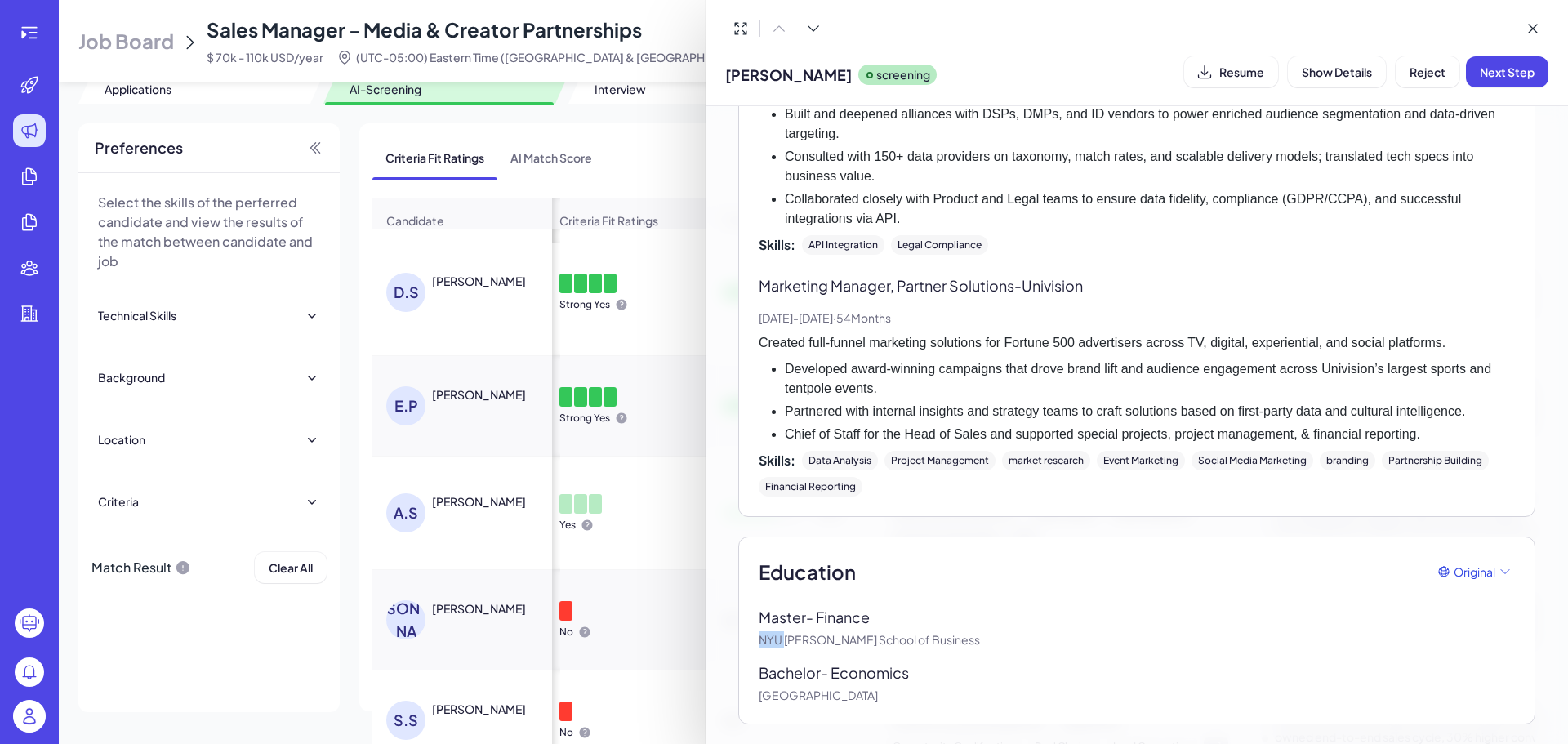
drag, startPoint x: 784, startPoint y: 635, endPoint x: 963, endPoint y: 620, distance: 179.6
click at [963, 620] on div "Master - Finance NYU Stern School of Business" at bounding box center [1137, 628] width 756 height 43
click at [964, 628] on div "Master - Finance" at bounding box center [1137, 617] width 756 height 22
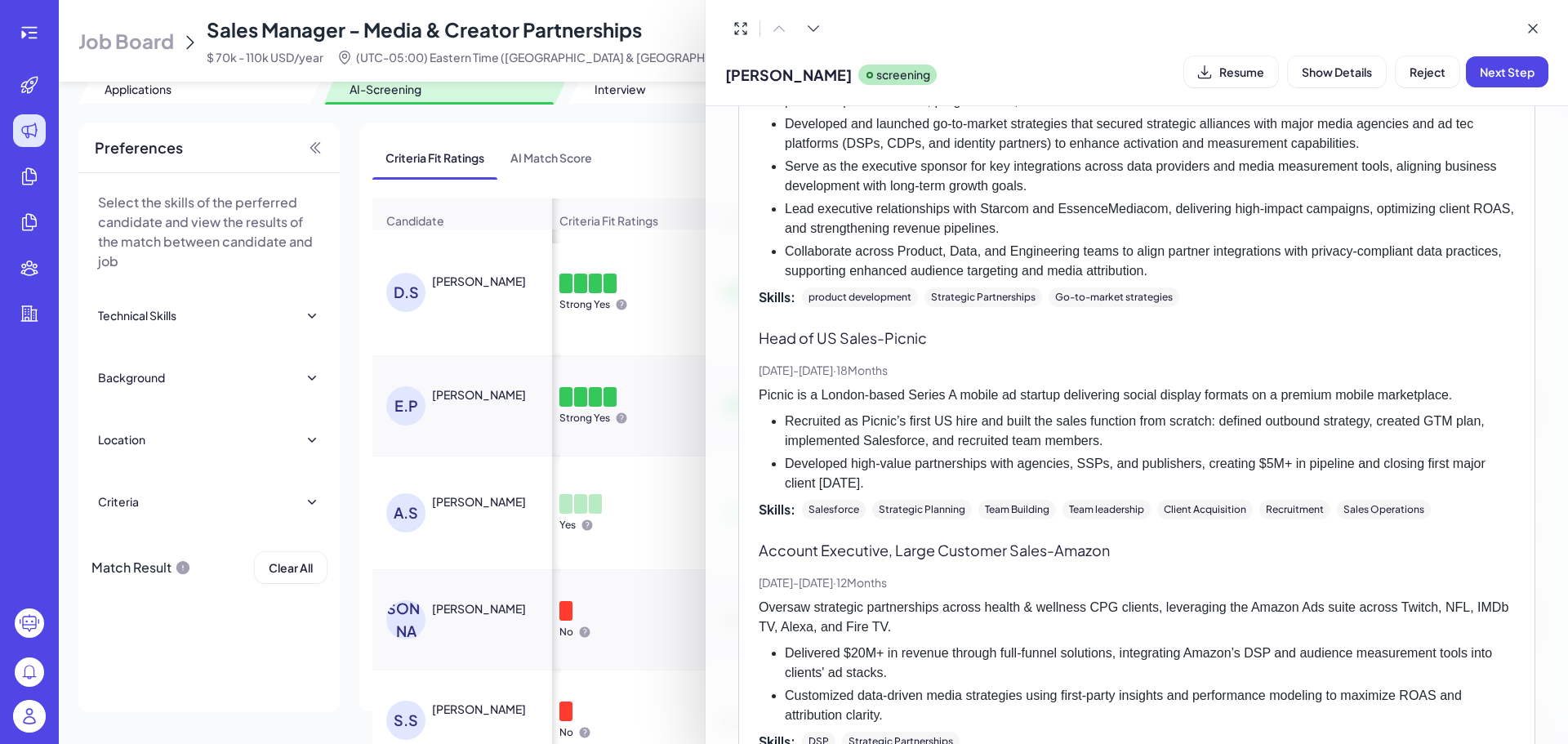
scroll to position [735, 0]
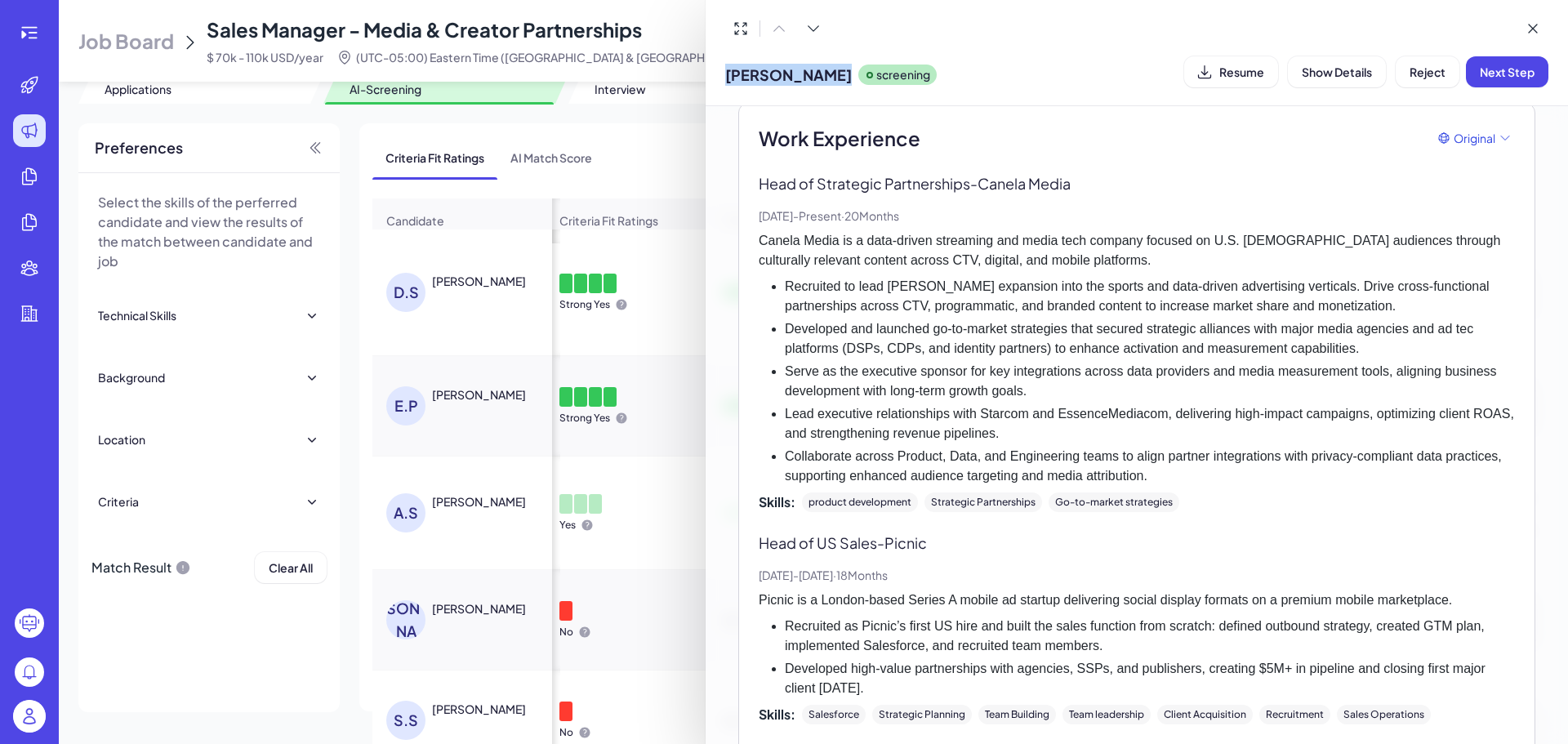
drag, startPoint x: 850, startPoint y: 75, endPoint x: 728, endPoint y: 83, distance: 122.3
click at [728, 83] on div "Danny Sarmiento screening" at bounding box center [831, 71] width 211 height 42
copy span "Danny Sarmiento"
click at [209, 34] on div at bounding box center [784, 372] width 1568 height 744
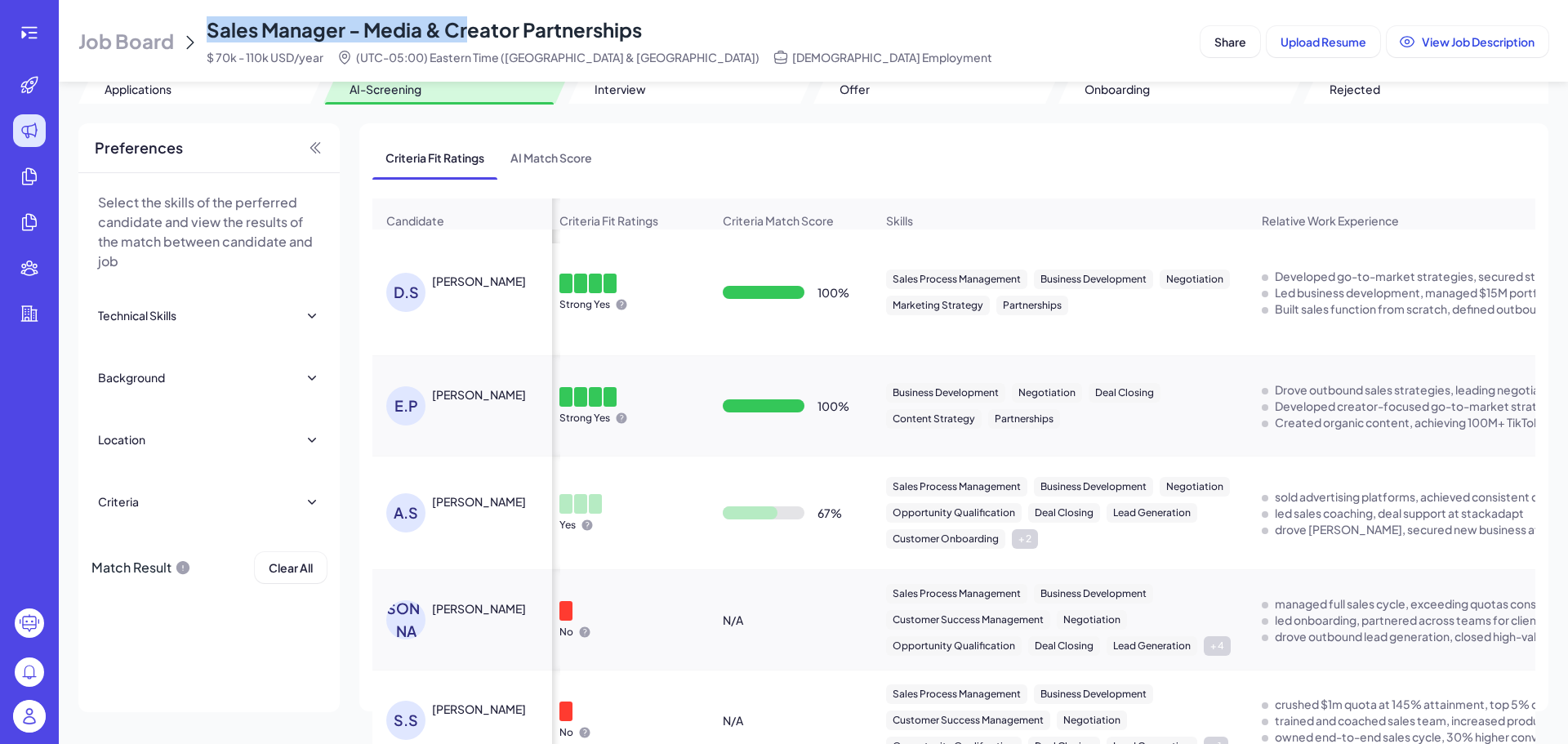
scroll to position [0, 0]
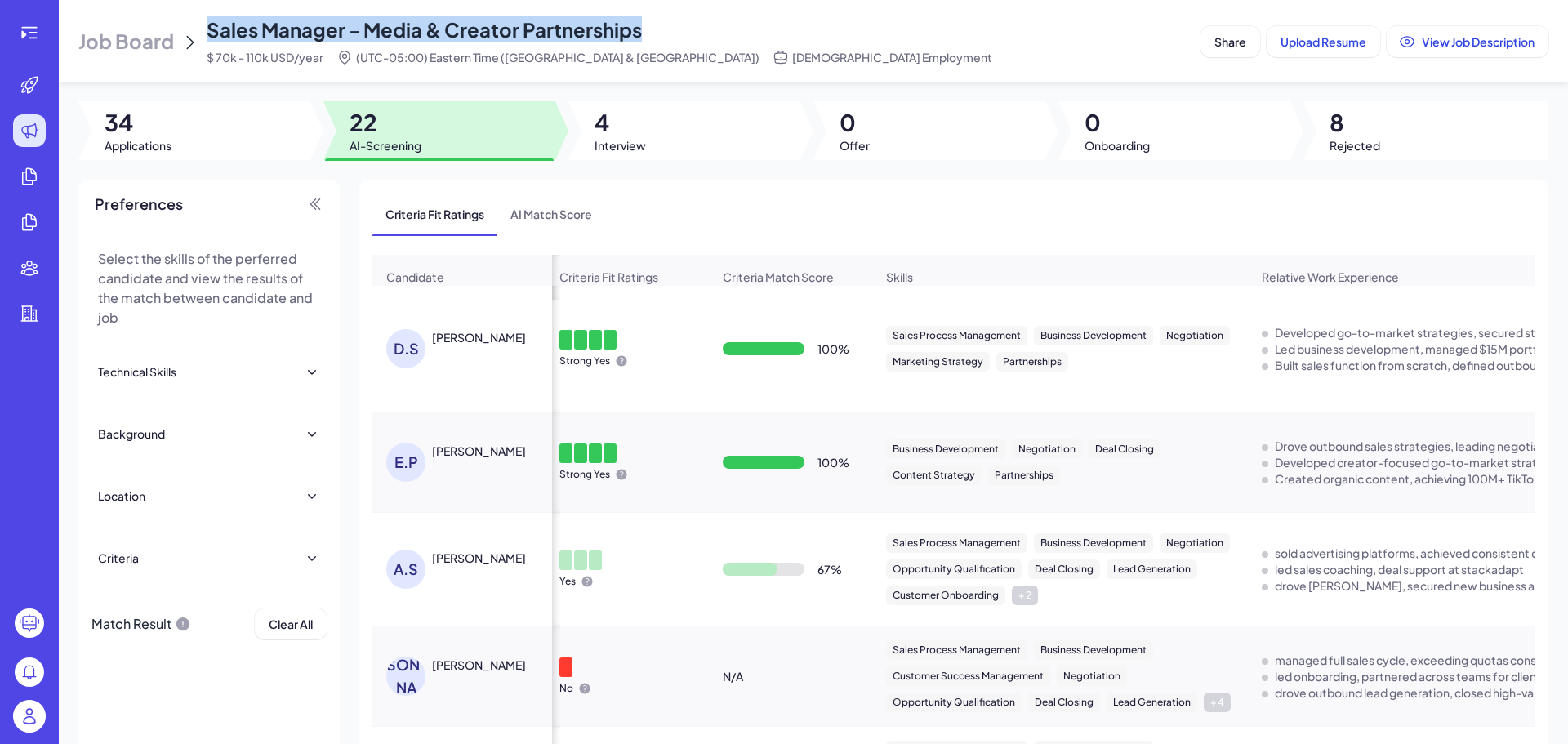
drag, startPoint x: 205, startPoint y: 30, endPoint x: 677, endPoint y: 31, distance: 472.0
click at [677, 31] on div "Job Board Sales Manager - Media & Creator Partnerships $ 70k - 110k USD/year (U…" at bounding box center [635, 40] width 1115 height 49
copy span "Sales Manager - Media & Creator Partnerships"
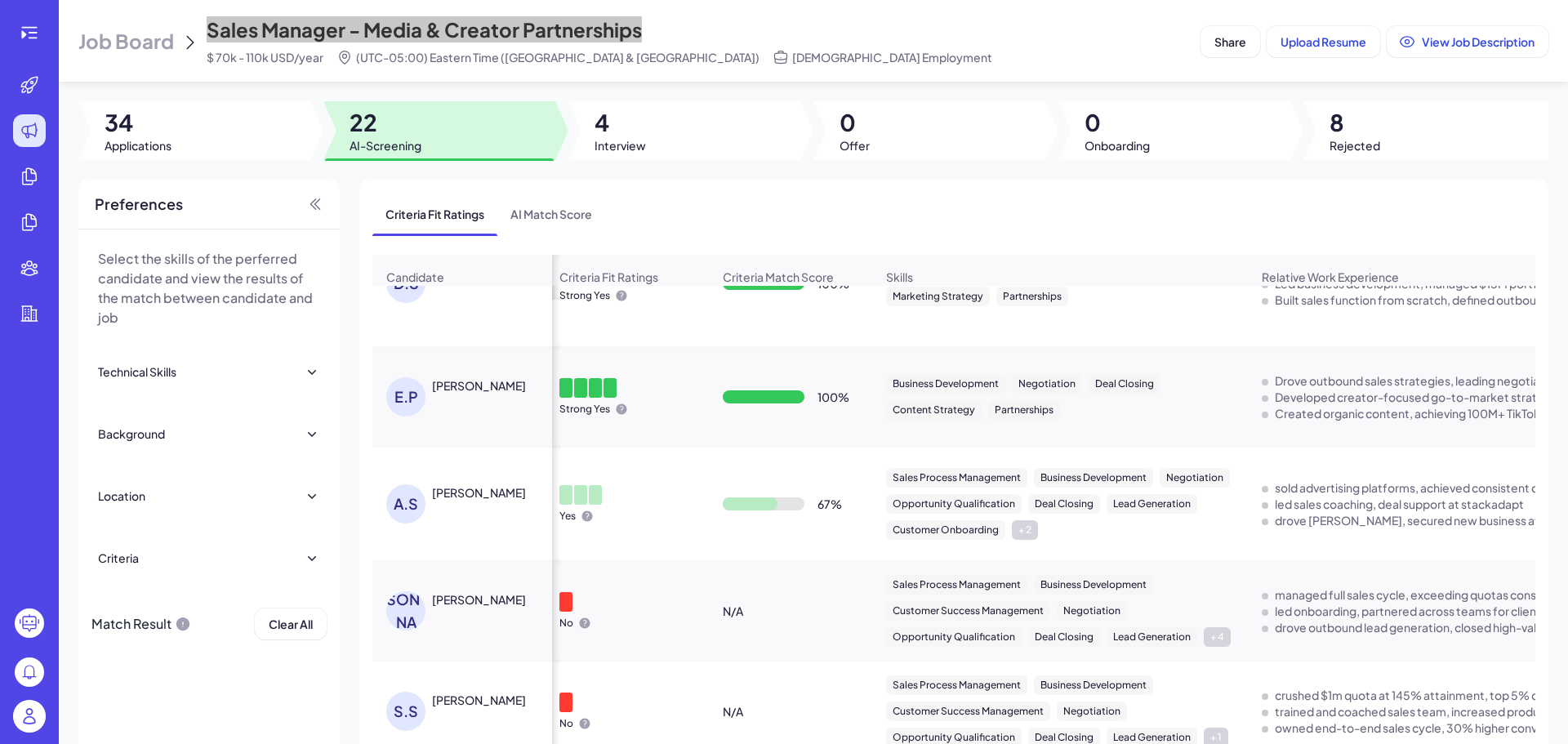
scroll to position [82, 6]
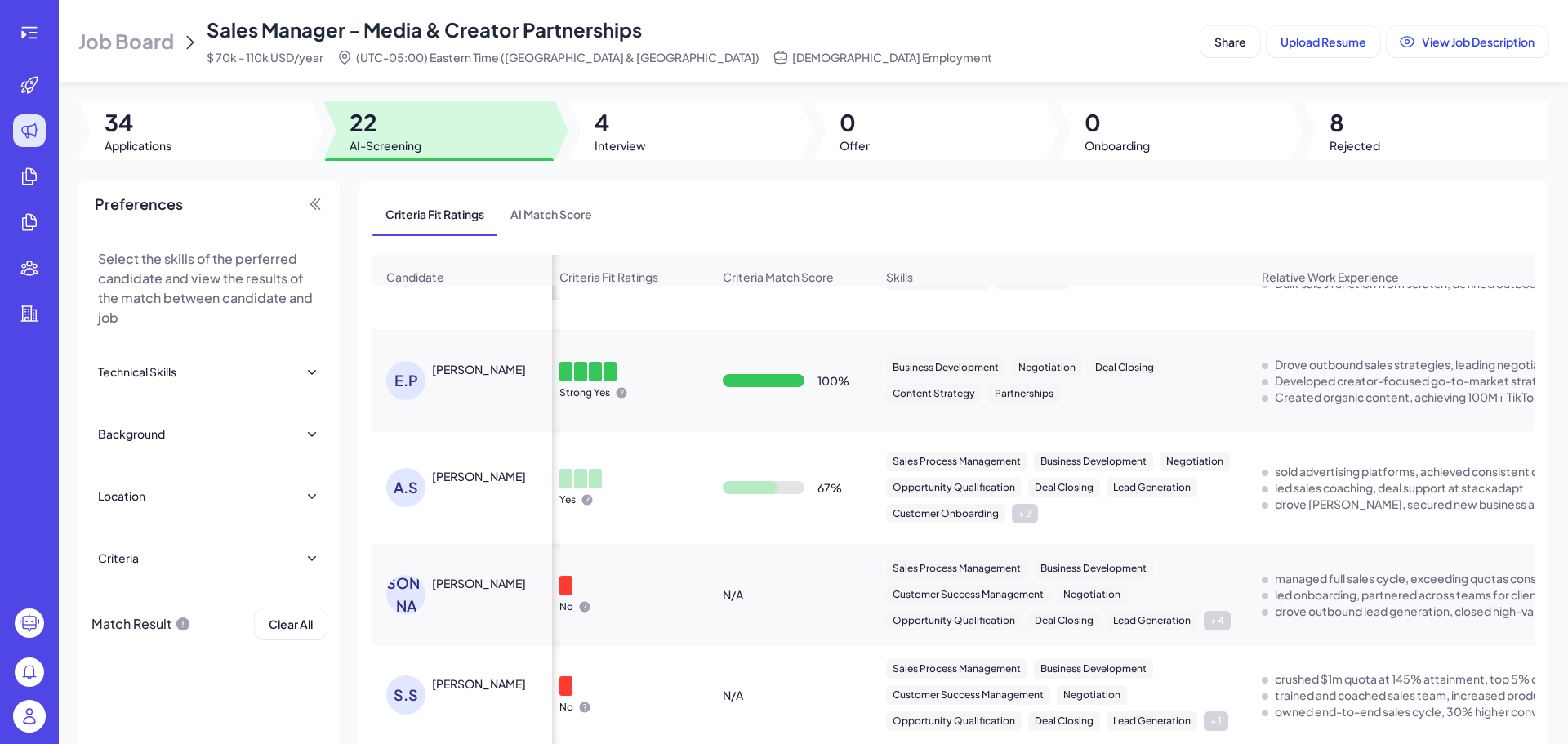
click at [478, 387] on div "E.P Elijah Pysyk" at bounding box center [470, 381] width 169 height 39
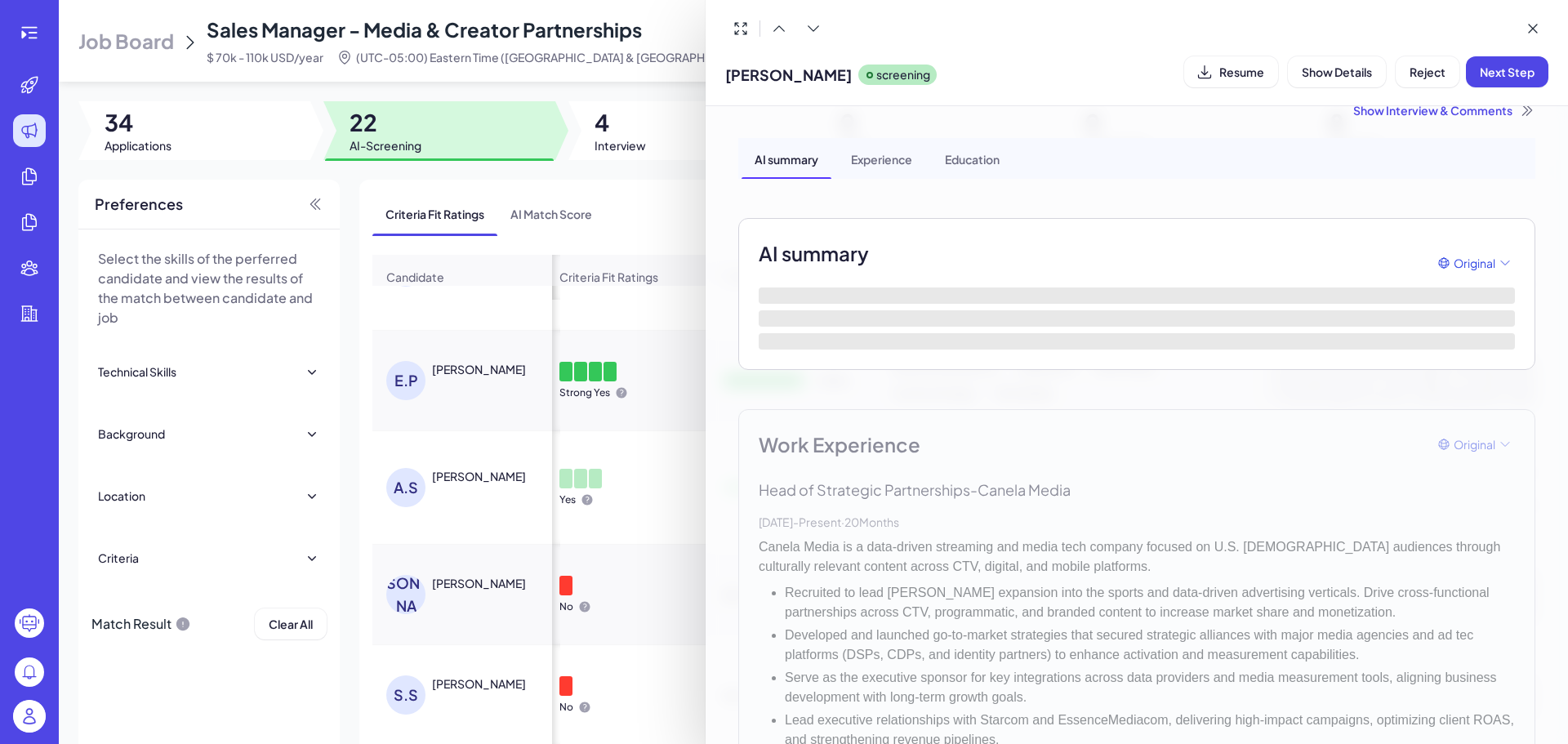
scroll to position [82, 0]
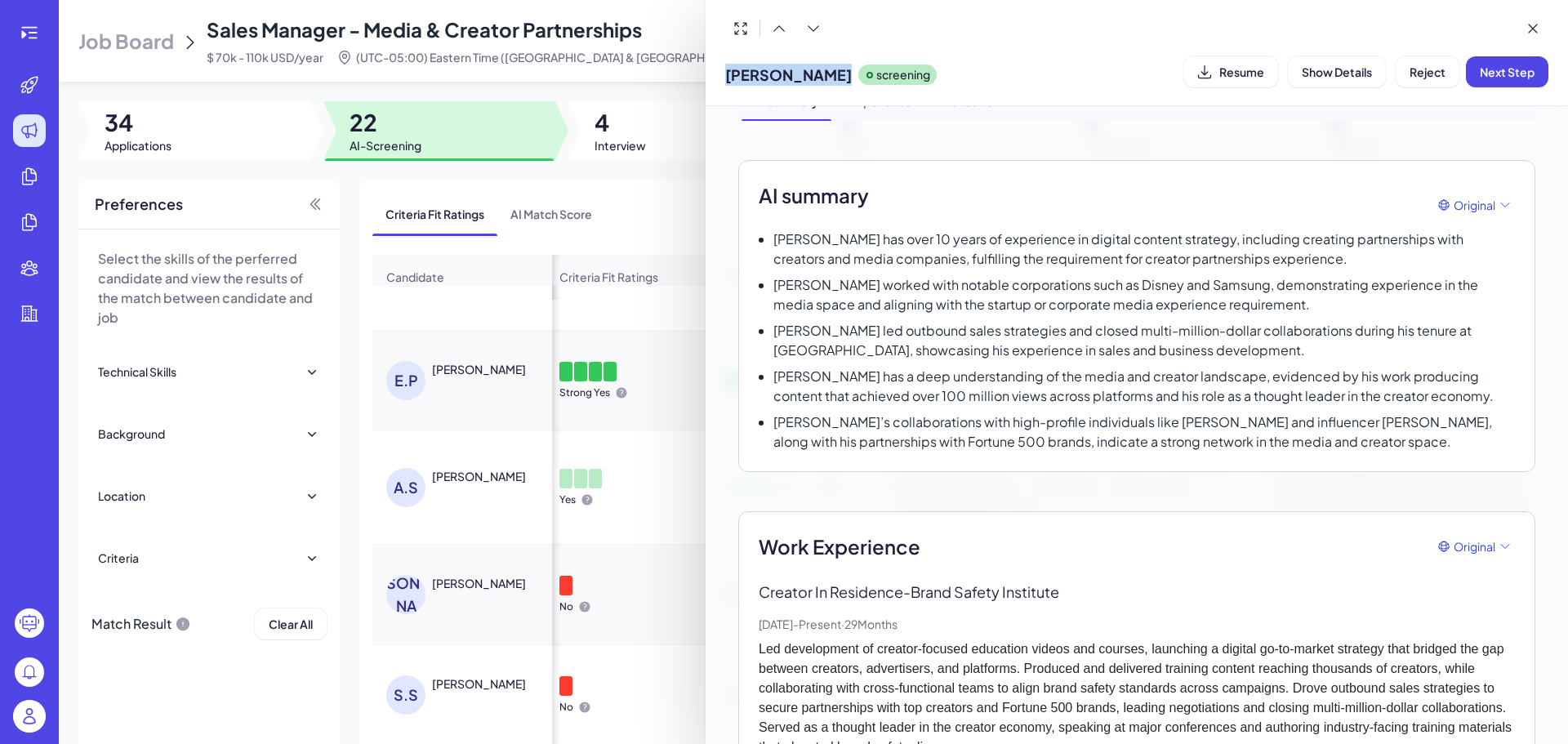
drag, startPoint x: 812, startPoint y: 75, endPoint x: 729, endPoint y: 69, distance: 83.2
click at [729, 69] on div "Elijah Pysyk screening" at bounding box center [831, 71] width 211 height 42
copy span "Elijah Pysyk"
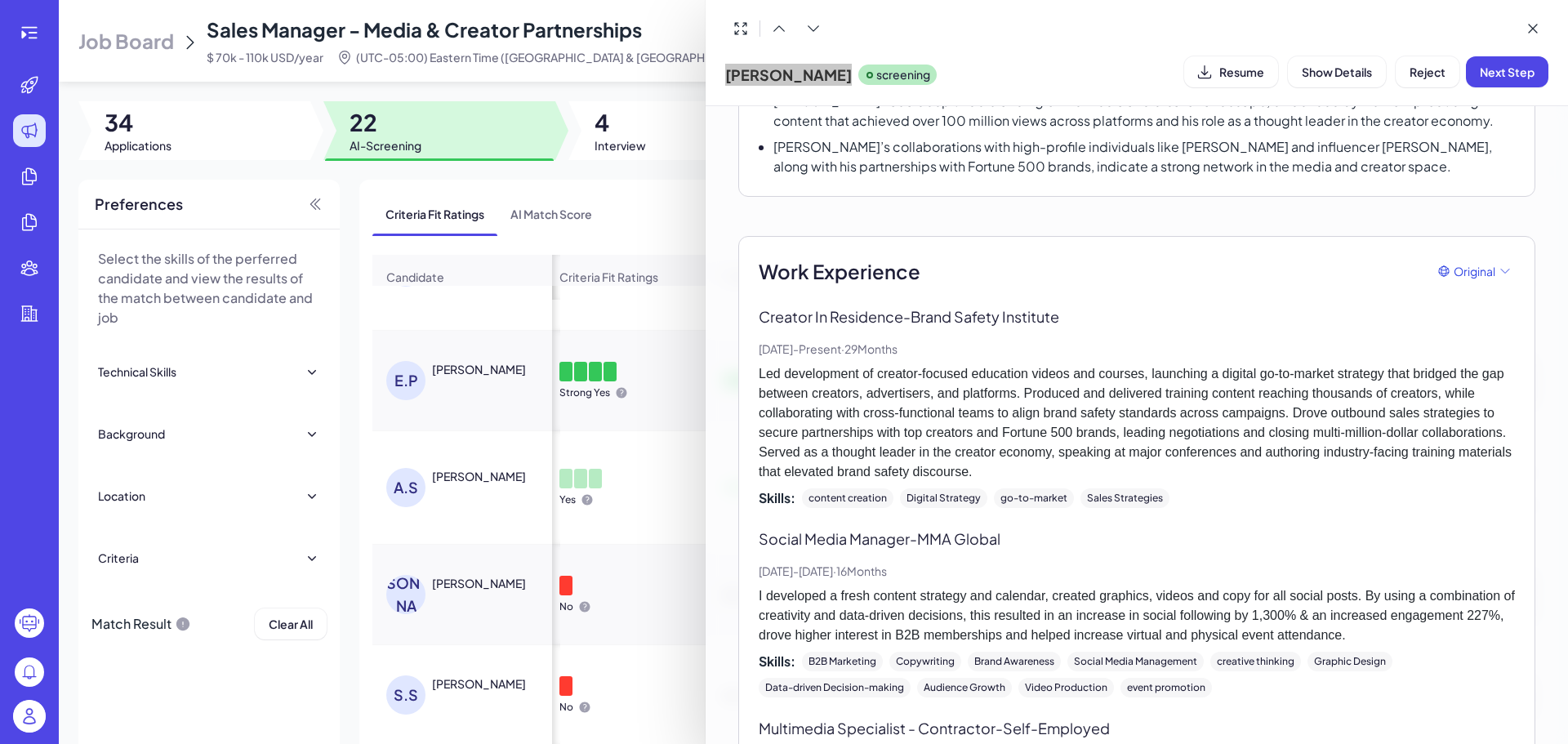
scroll to position [327, 0]
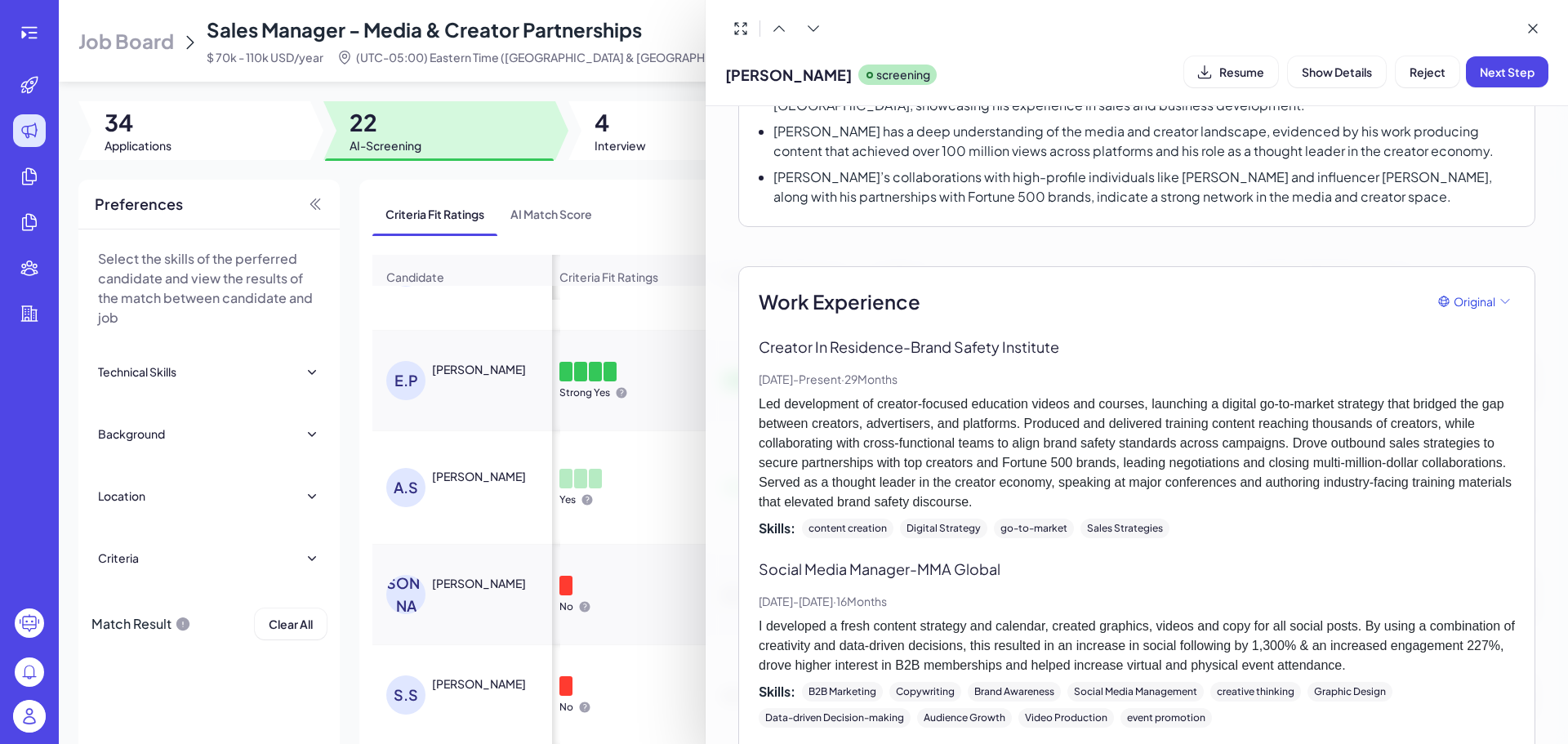
click at [654, 476] on div at bounding box center [784, 372] width 1568 height 744
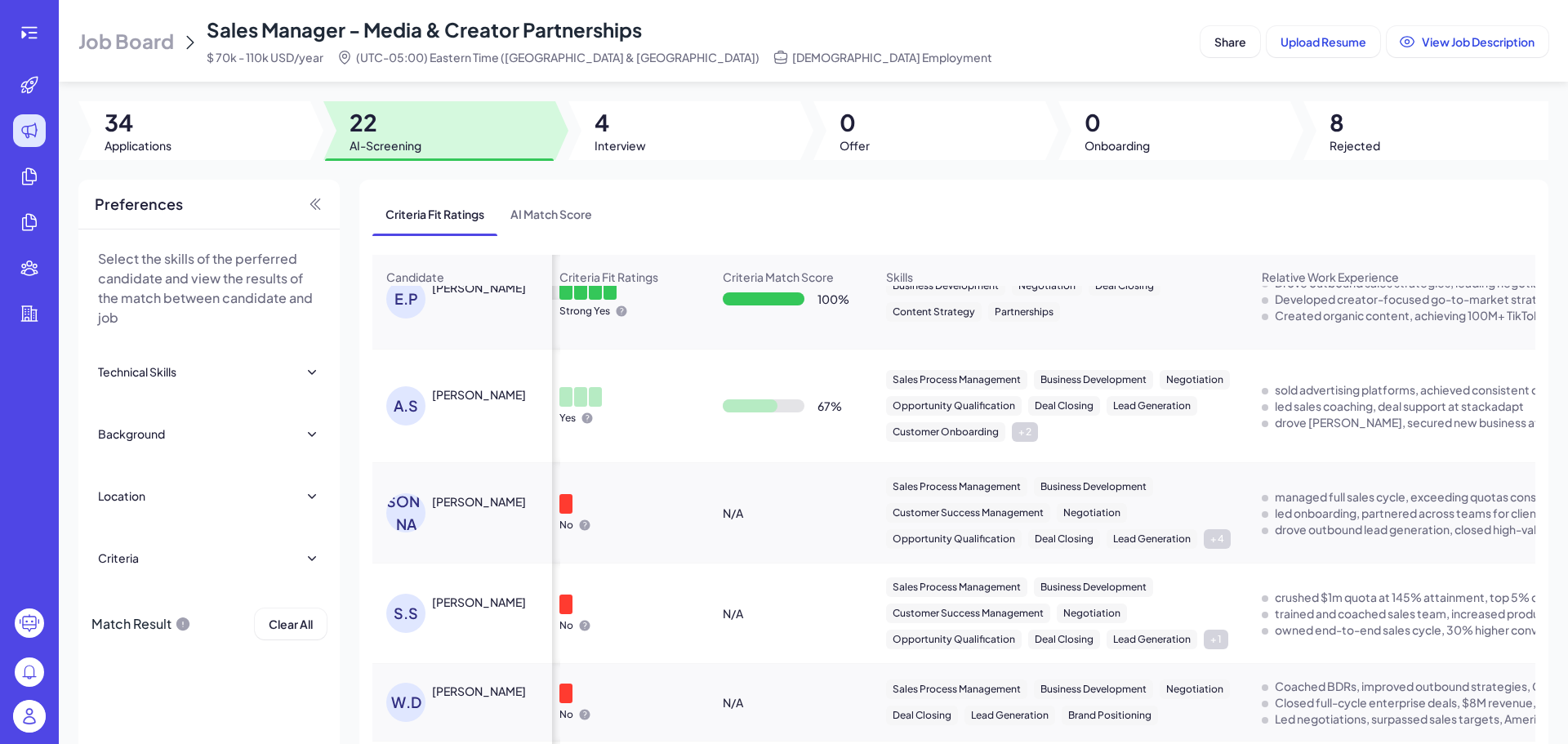
scroll to position [0, 0]
drag, startPoint x: 800, startPoint y: 513, endPoint x: 746, endPoint y: 509, distance: 54.1
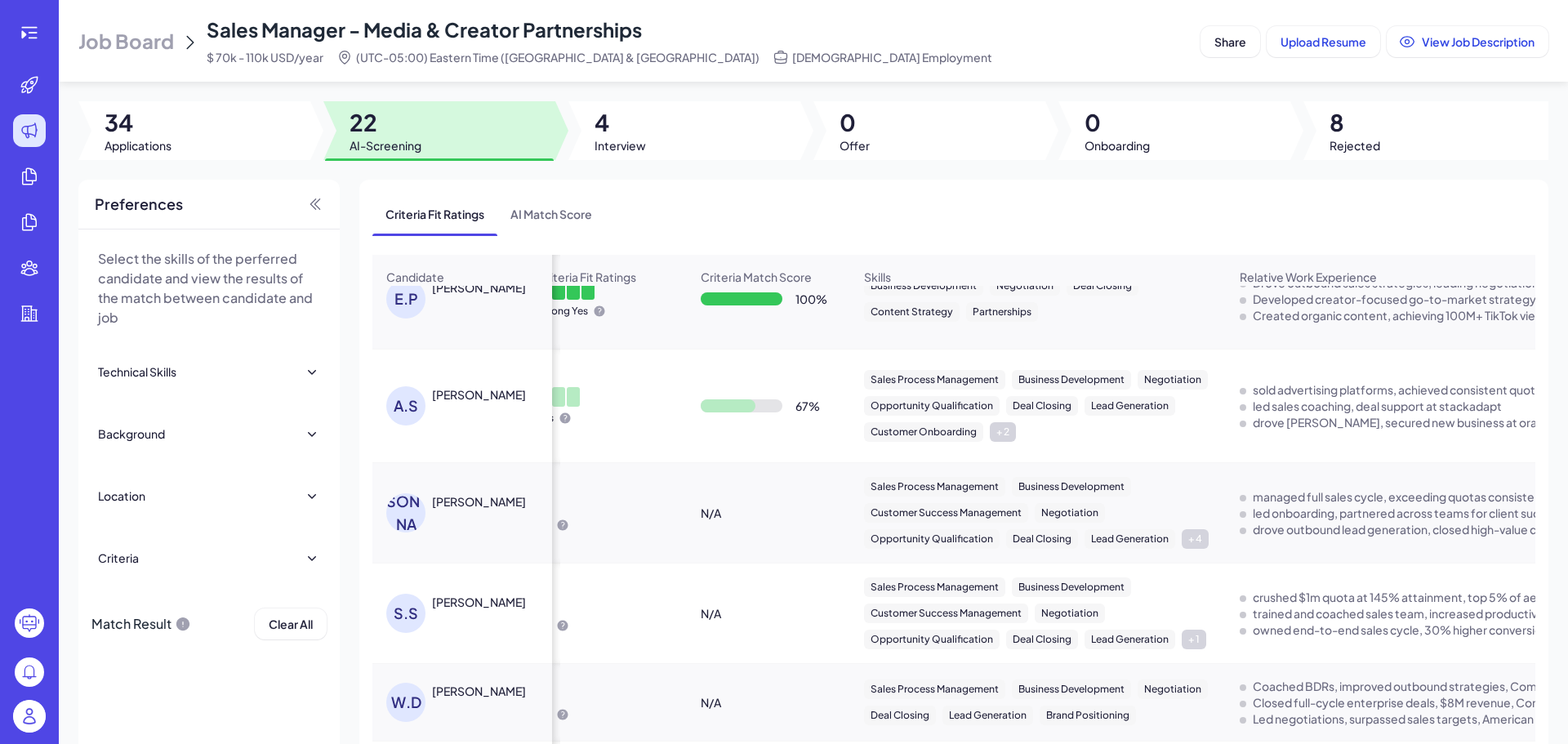
scroll to position [0, 1]
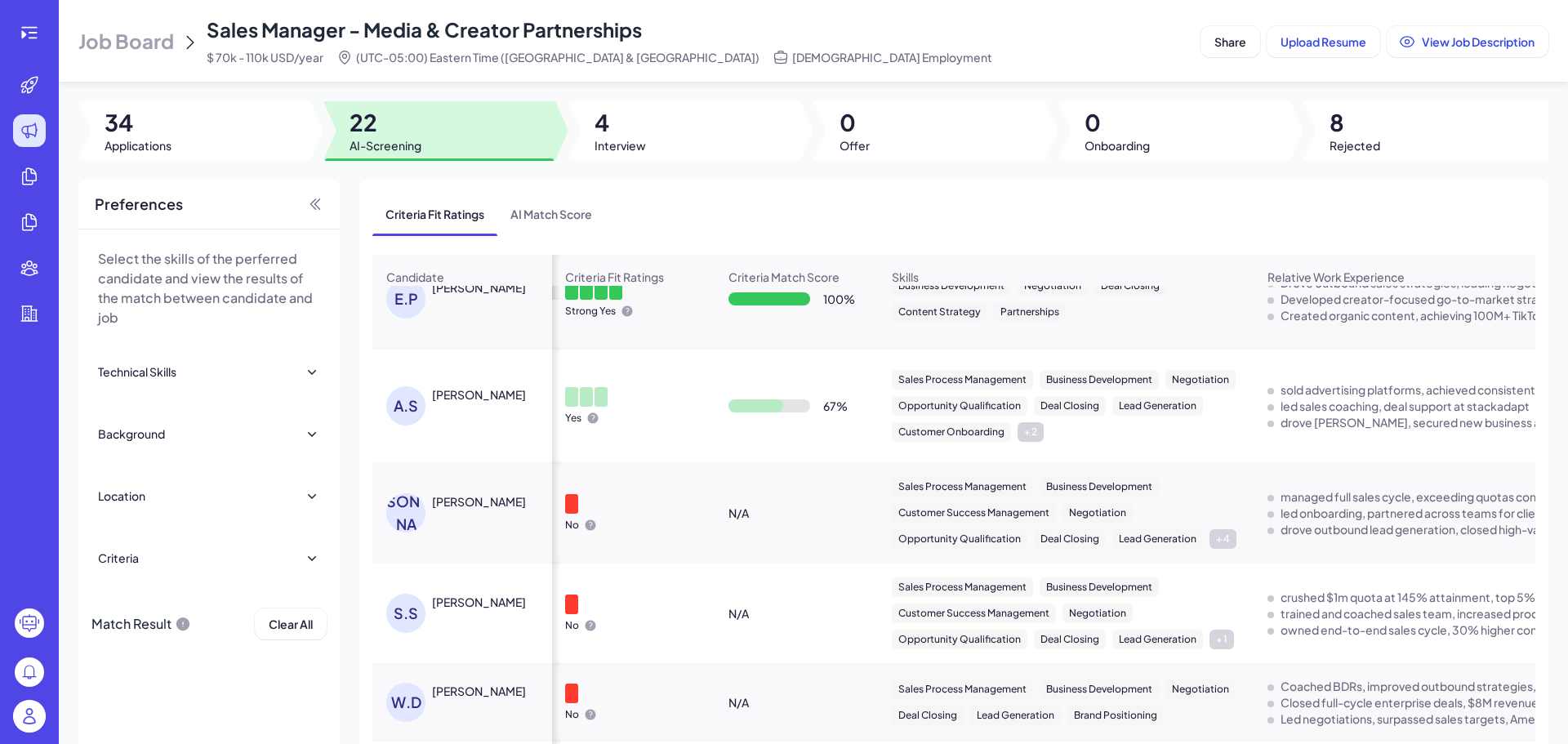
drag, startPoint x: 817, startPoint y: 511, endPoint x: 750, endPoint y: 503, distance: 67.5
drag, startPoint x: 516, startPoint y: 397, endPoint x: 434, endPoint y: 397, distance: 82.0
click at [434, 397] on div "Alex Stetsura" at bounding box center [493, 394] width 122 height 16
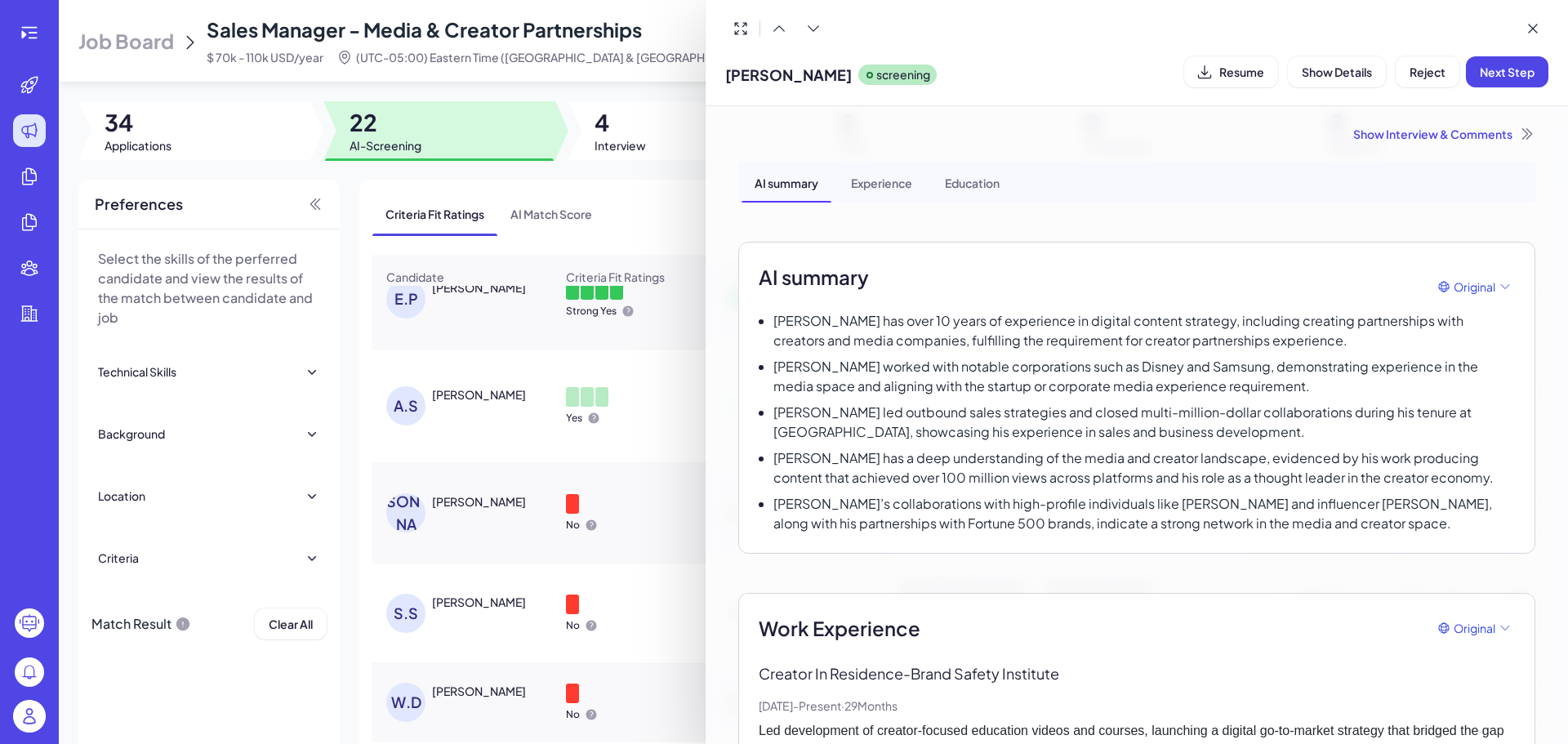
copy div "Alex Stetsura"
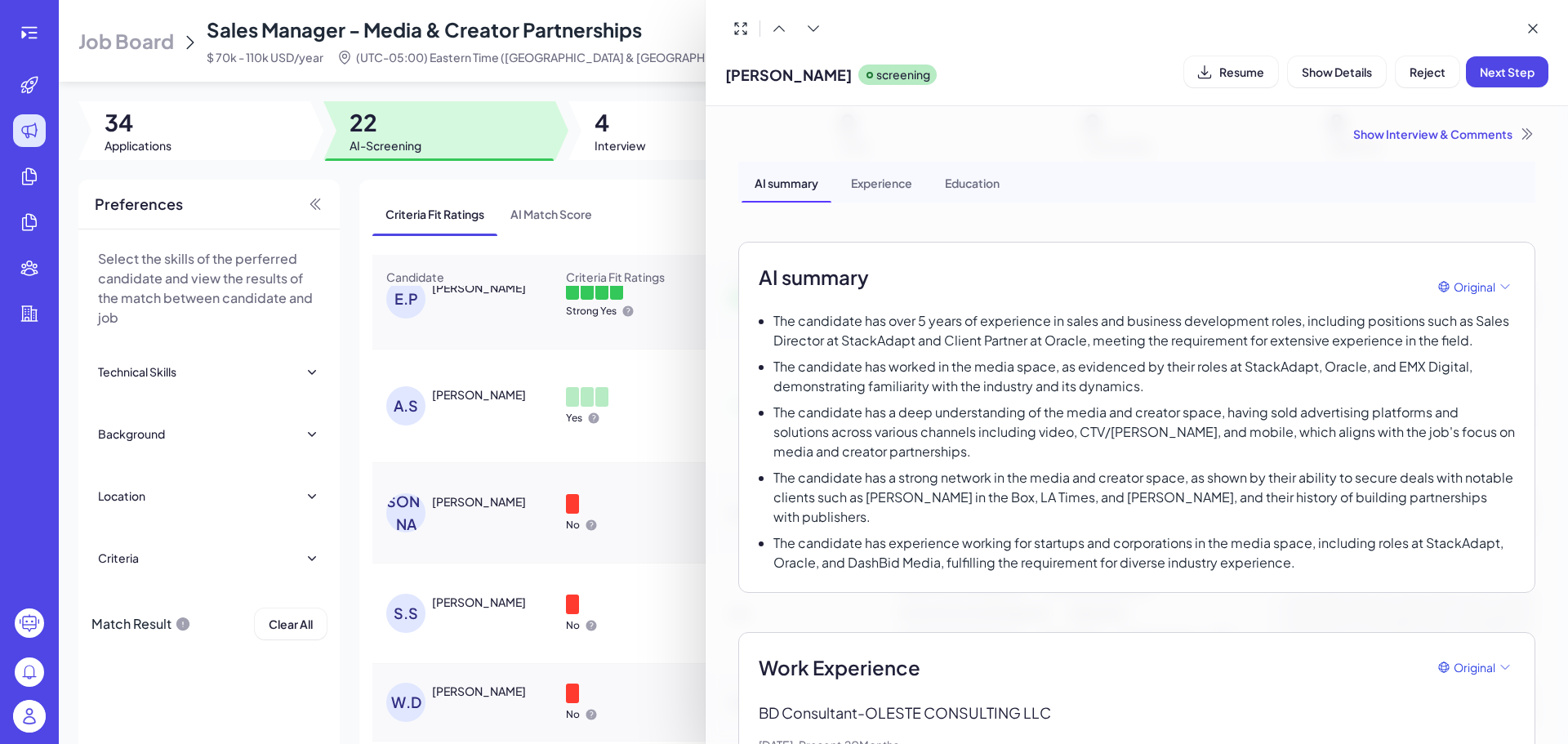
click at [658, 564] on div at bounding box center [784, 372] width 1568 height 744
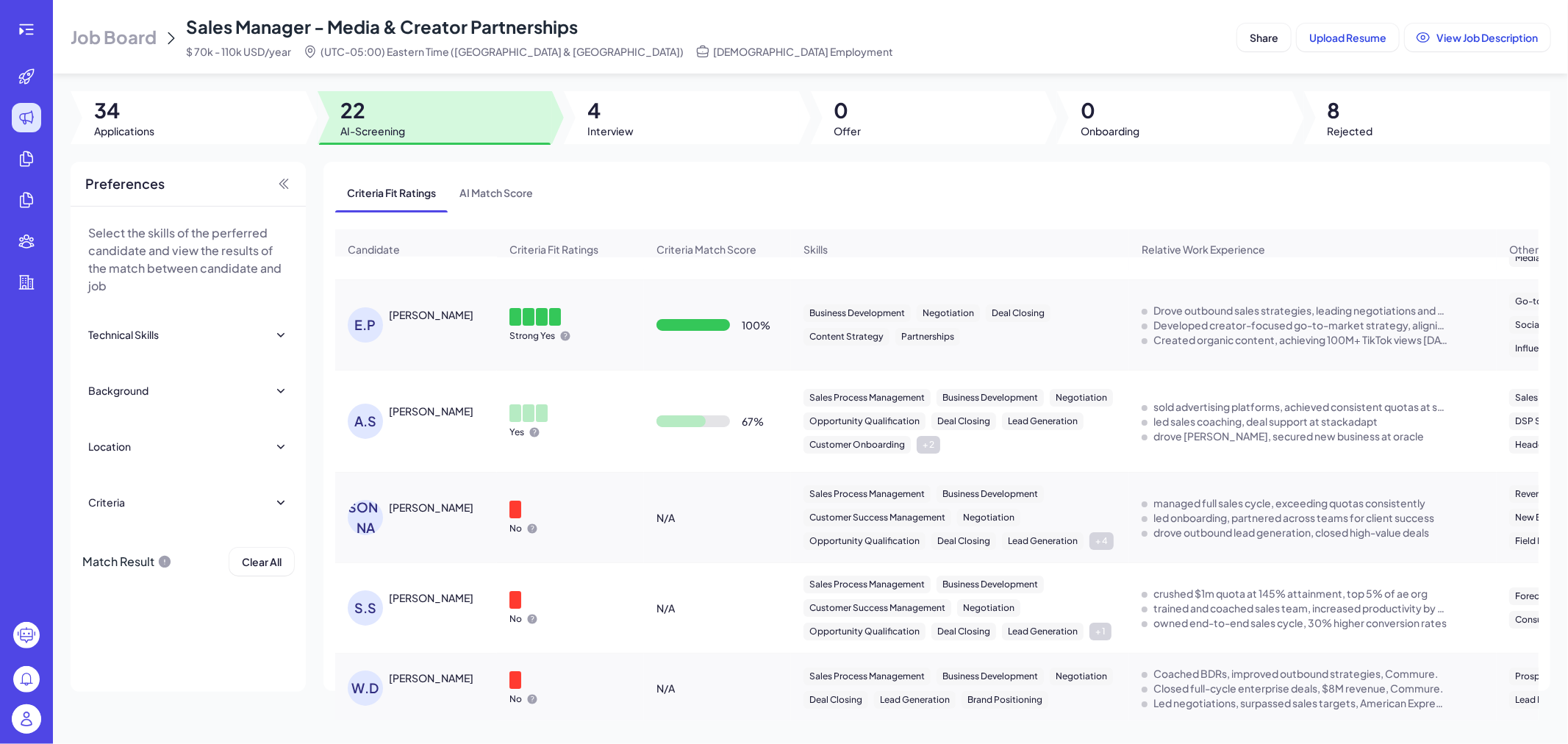
scroll to position [82, 0]
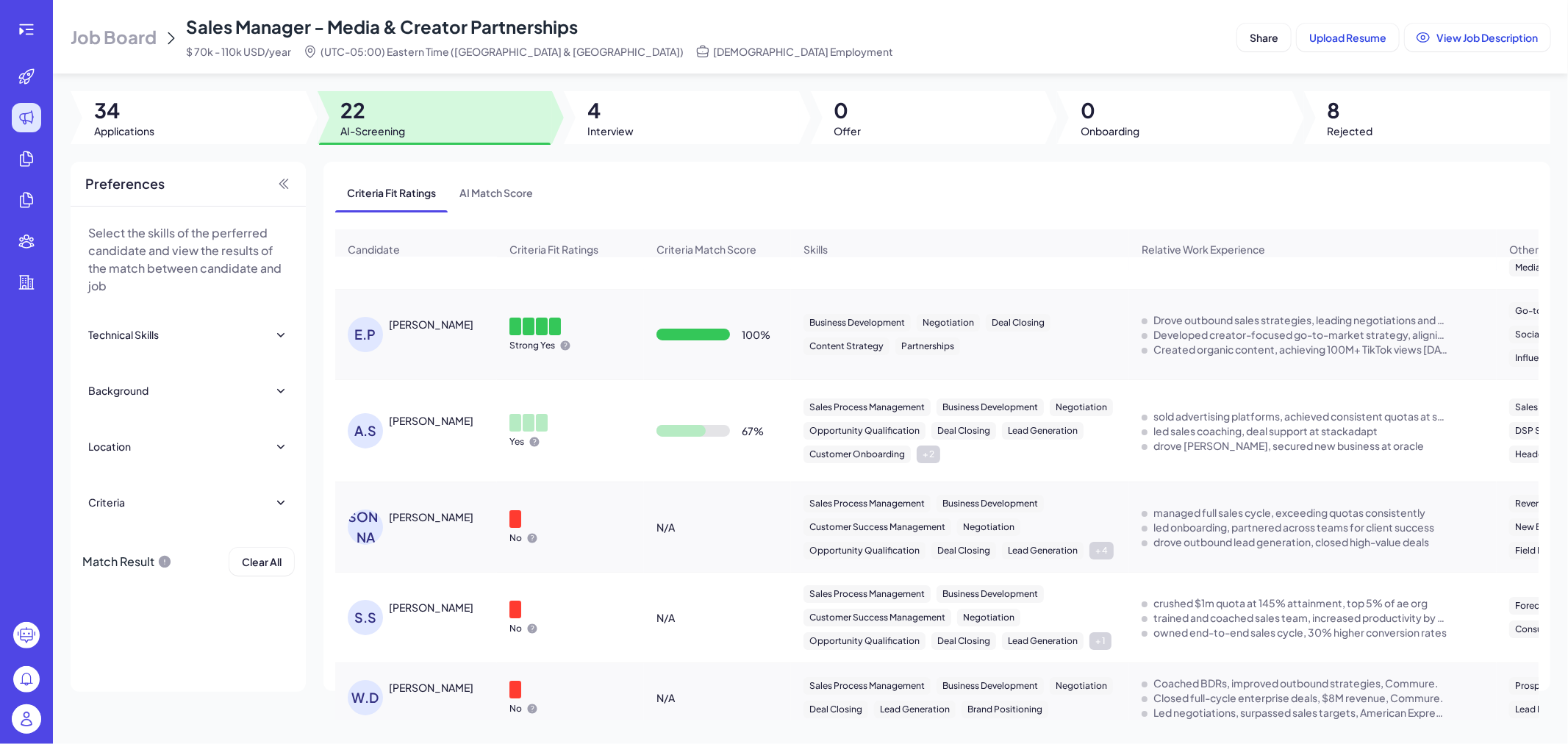
click at [415, 420] on div "A.S Alex Stetsura" at bounding box center [416, 431] width 161 height 59
click at [425, 428] on div "Alex Stetsura" at bounding box center [444, 420] width 110 height 15
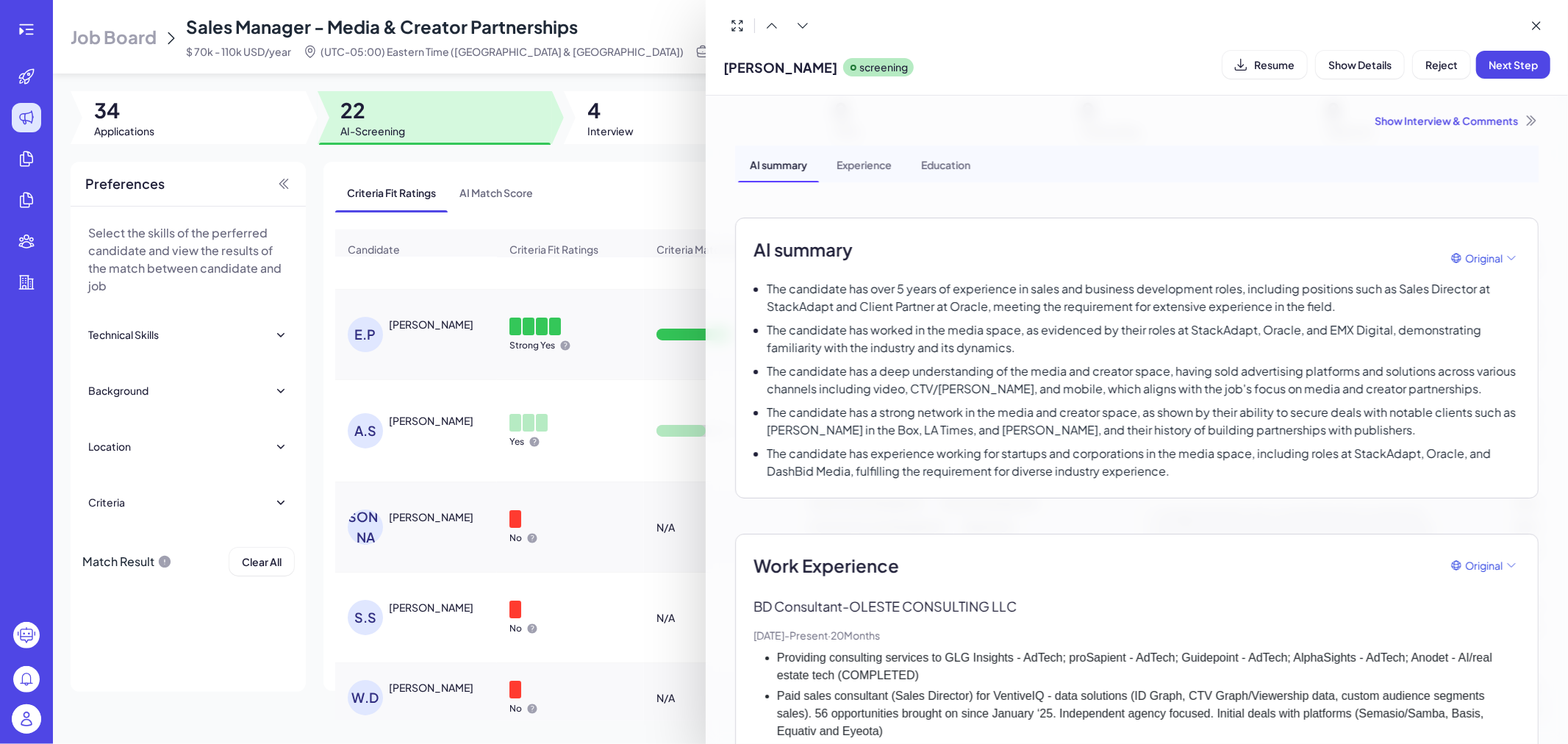
click at [650, 501] on div at bounding box center [784, 372] width 1568 height 744
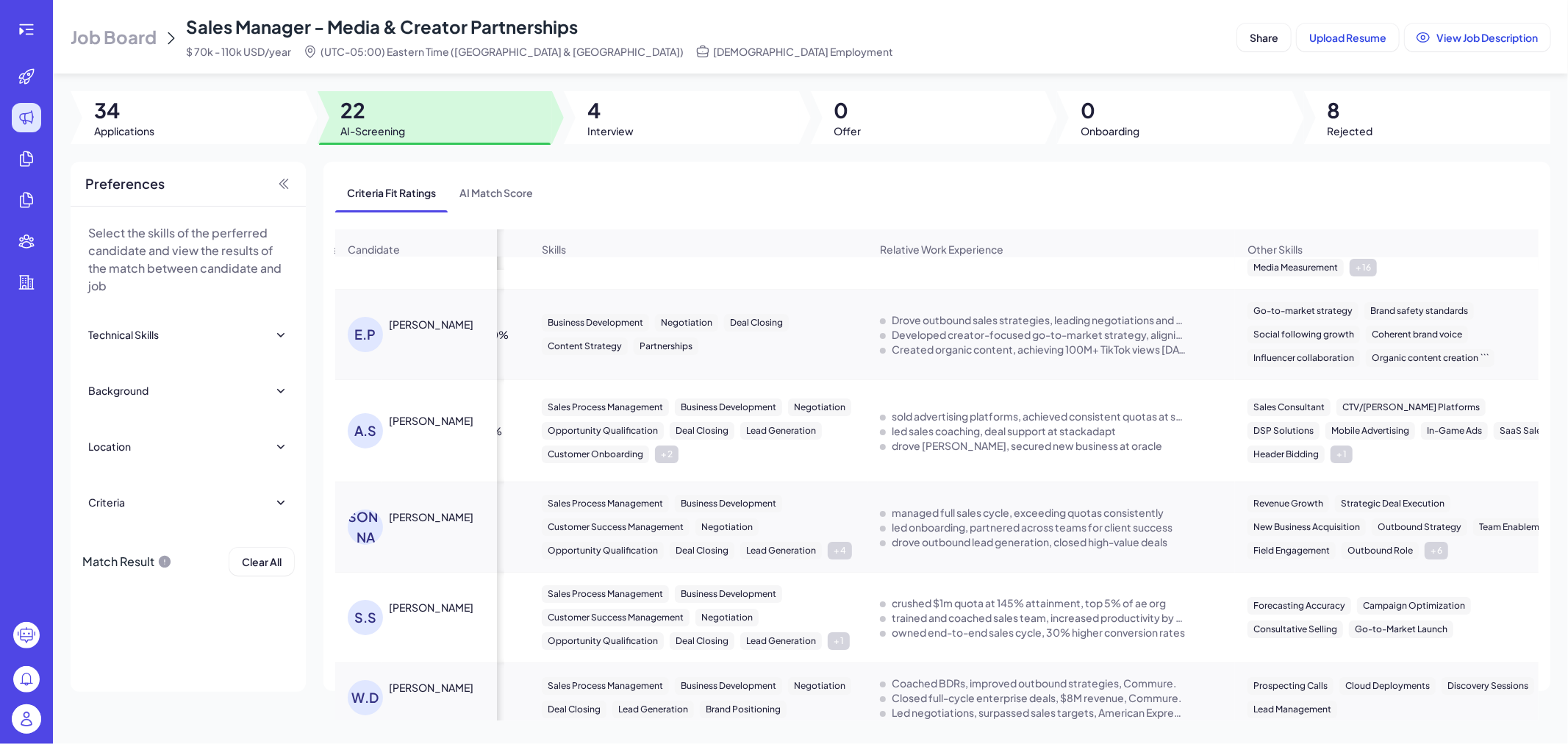
scroll to position [0, 919]
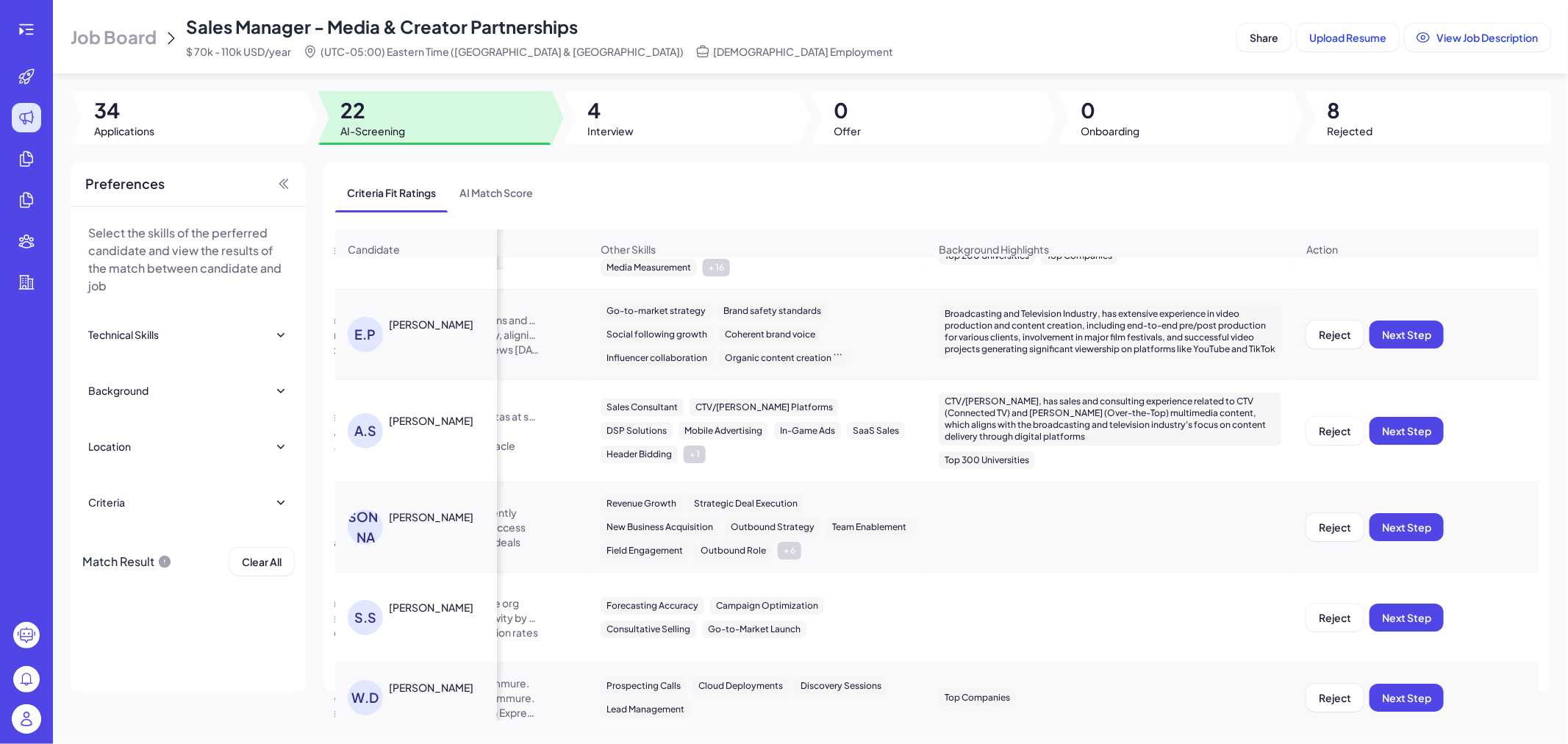
drag, startPoint x: 1158, startPoint y: 475, endPoint x: 1192, endPoint y: 476, distance: 34.0
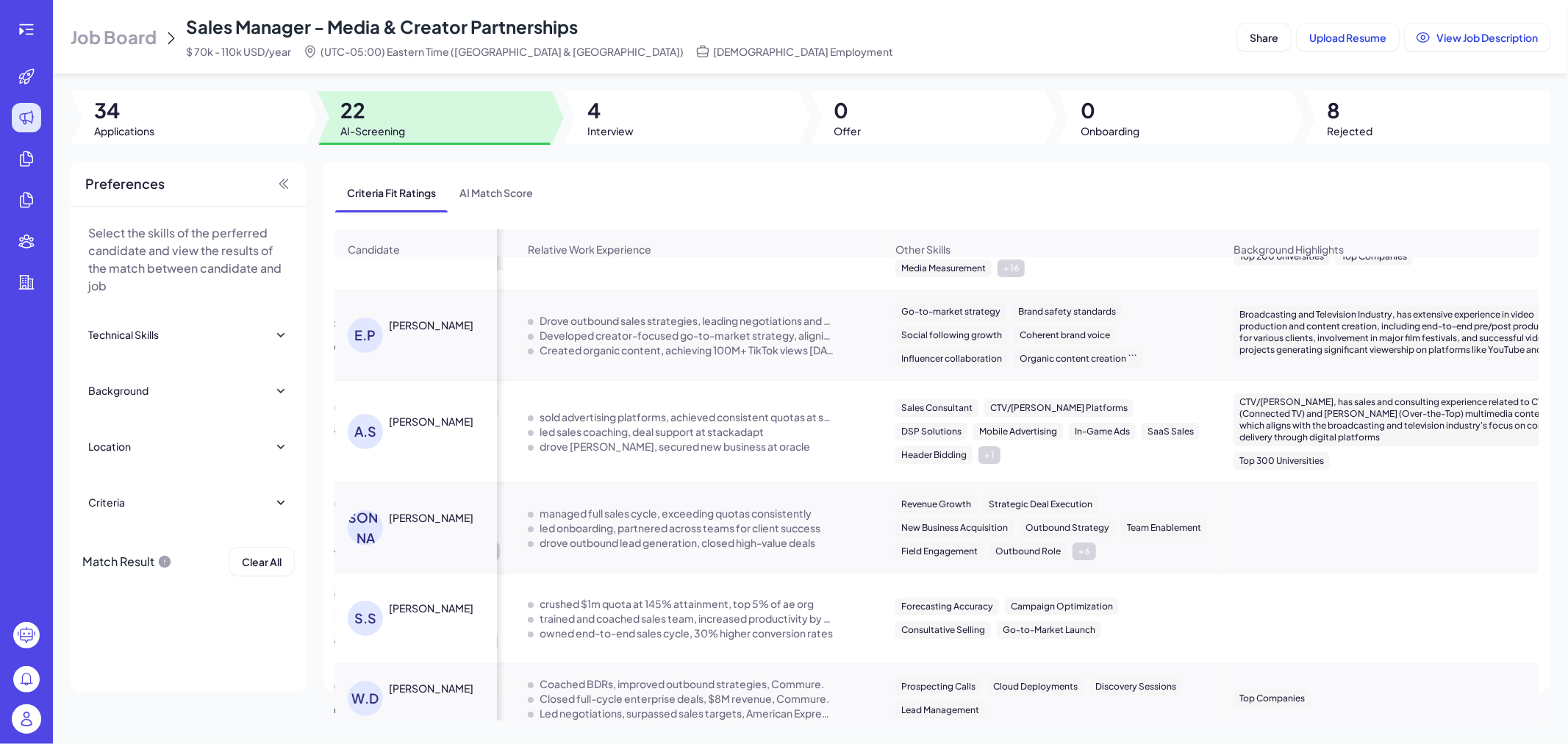
scroll to position [0, 0]
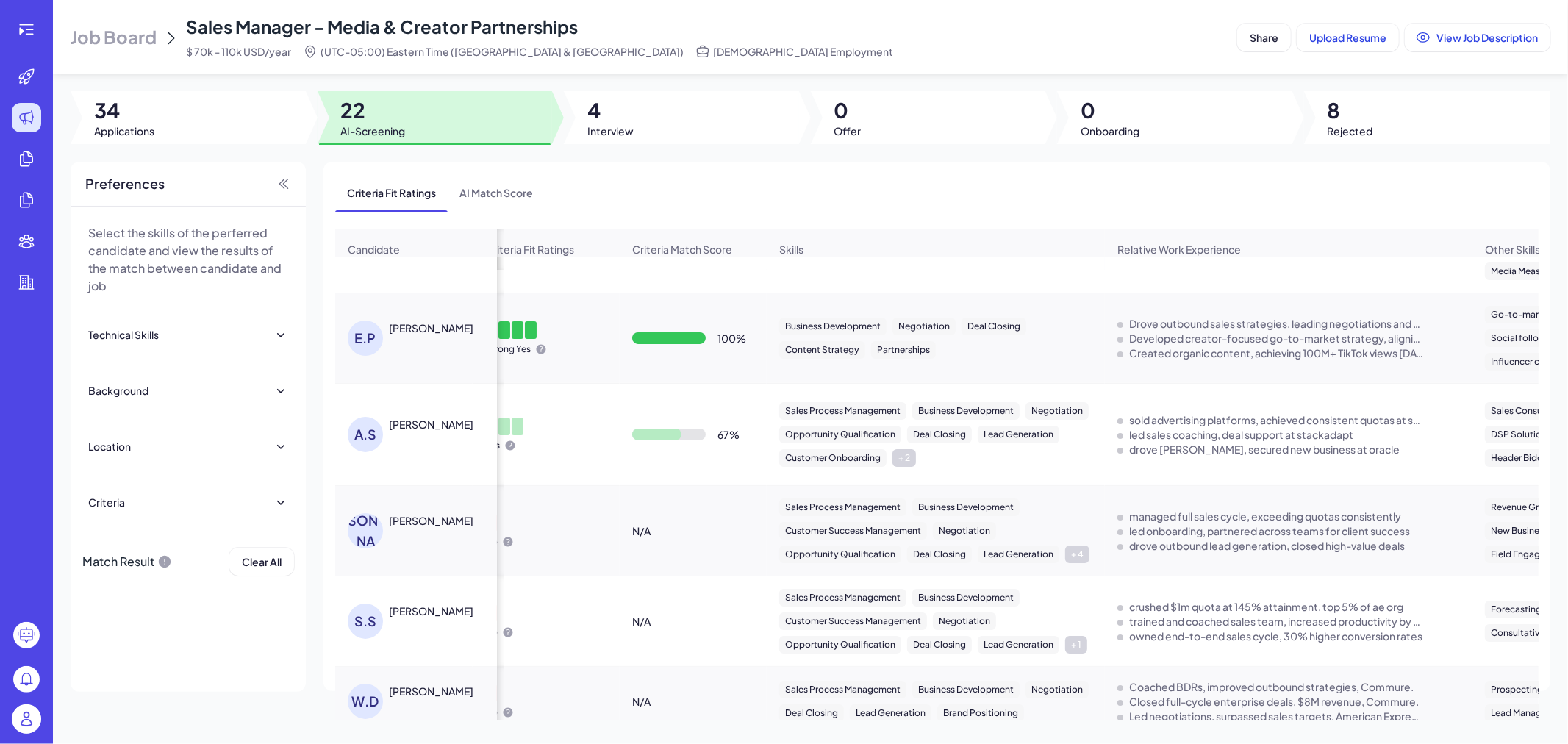
drag, startPoint x: 1223, startPoint y: 483, endPoint x: 951, endPoint y: 464, distance: 272.7
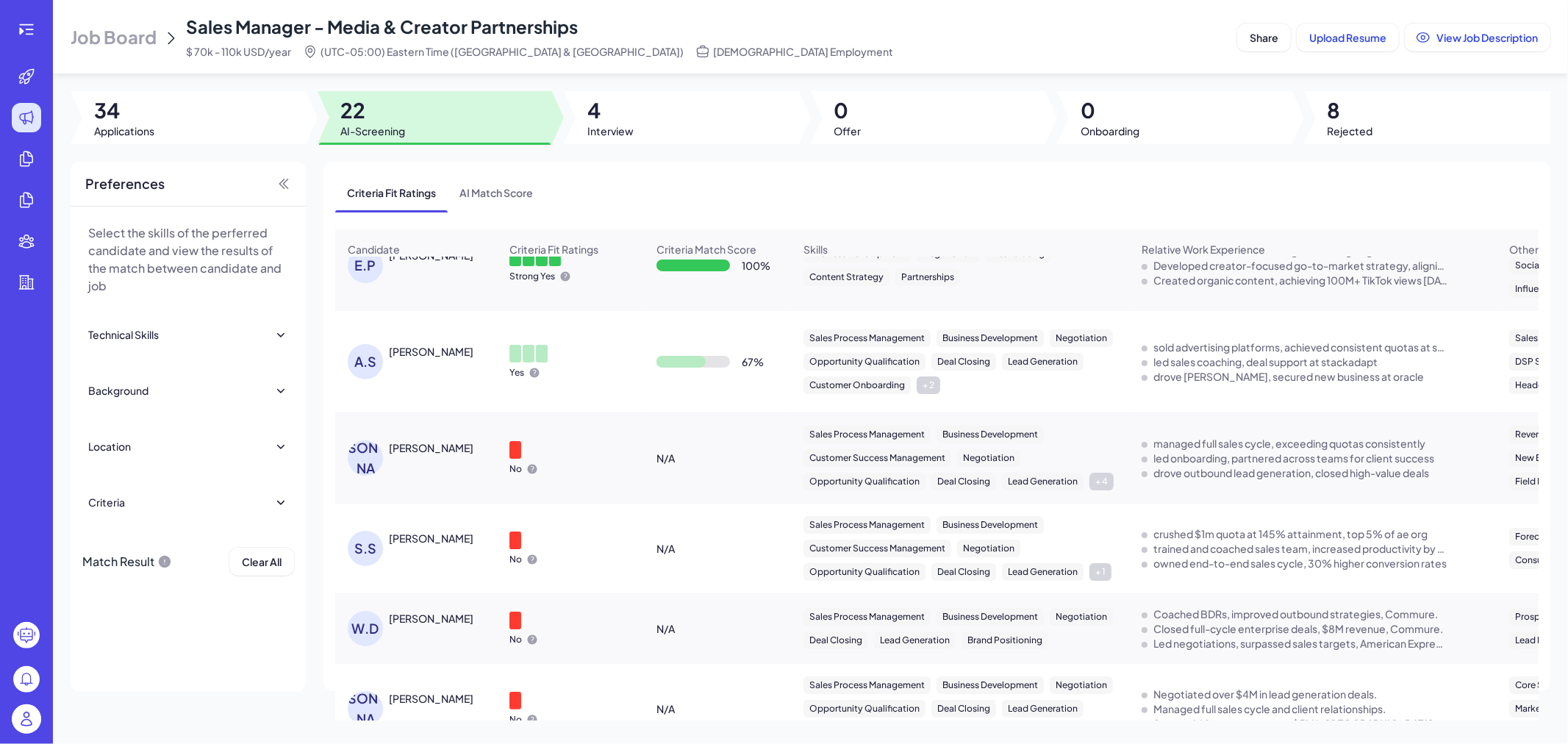
scroll to position [163, 0]
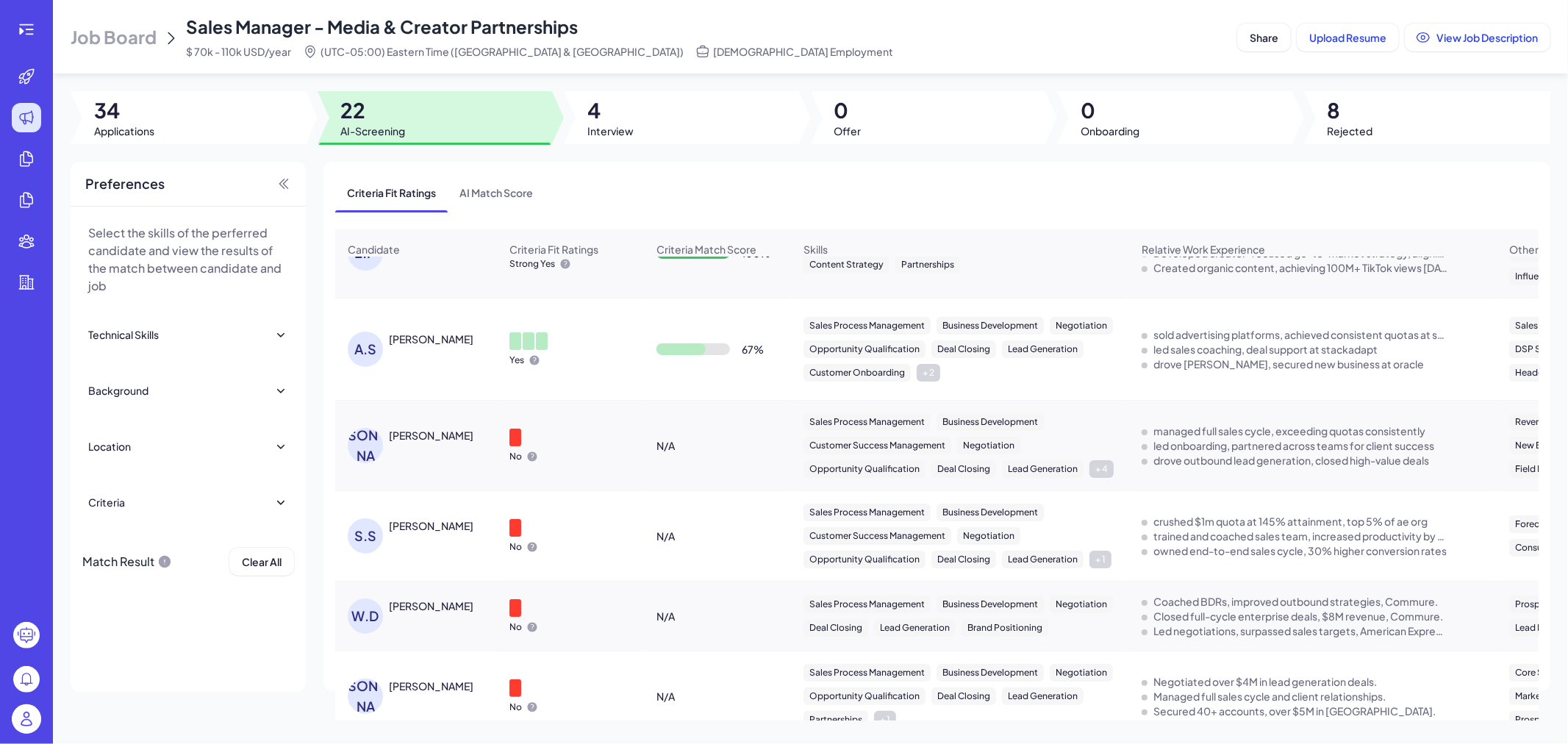
click at [410, 346] on div "Alex Stetsura" at bounding box center [431, 339] width 85 height 14
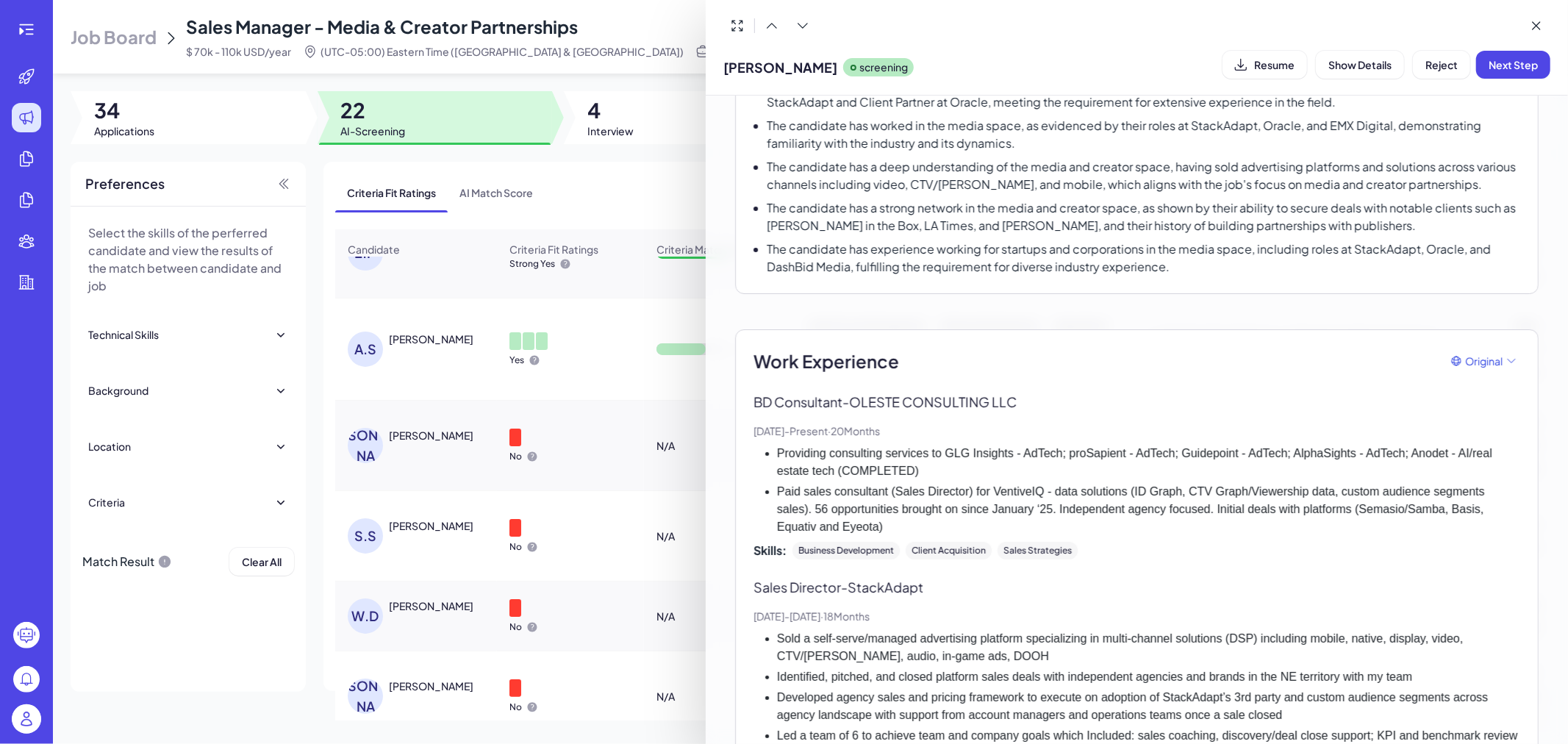
scroll to position [0, 0]
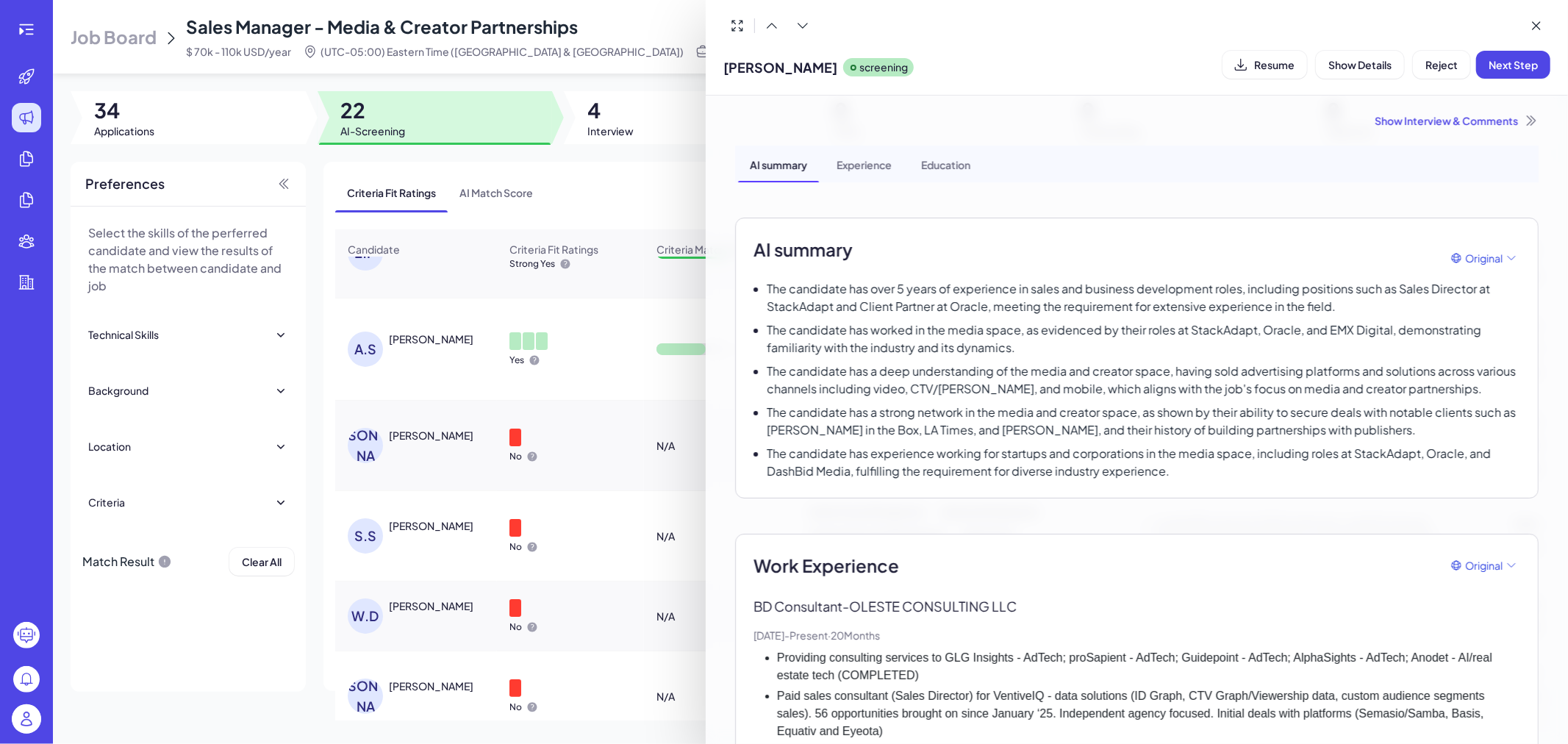
click at [518, 412] on div at bounding box center [784, 372] width 1568 height 744
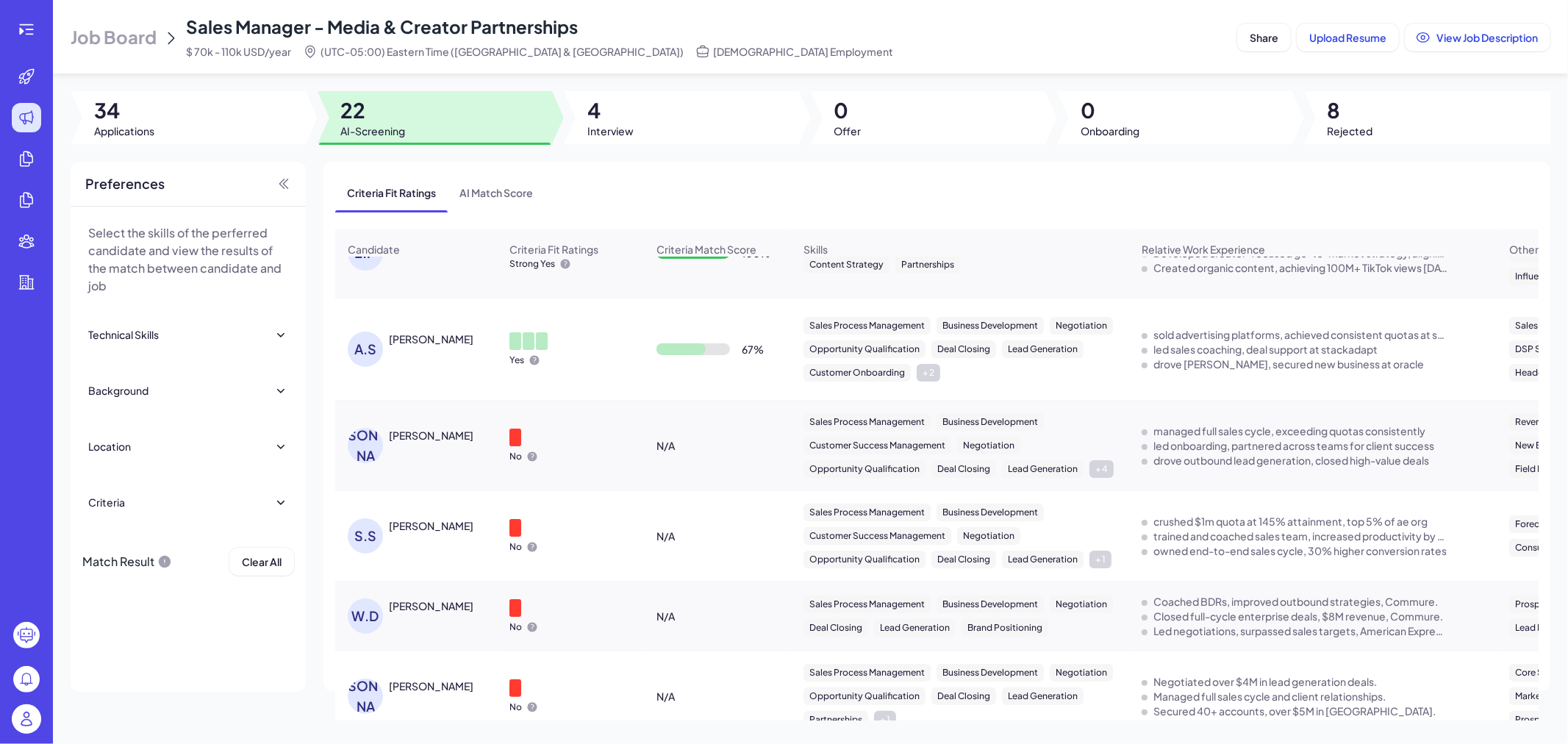
click at [695, 355] on div at bounding box center [681, 349] width 50 height 12
click at [436, 346] on div "Alex Stetsura" at bounding box center [431, 339] width 85 height 14
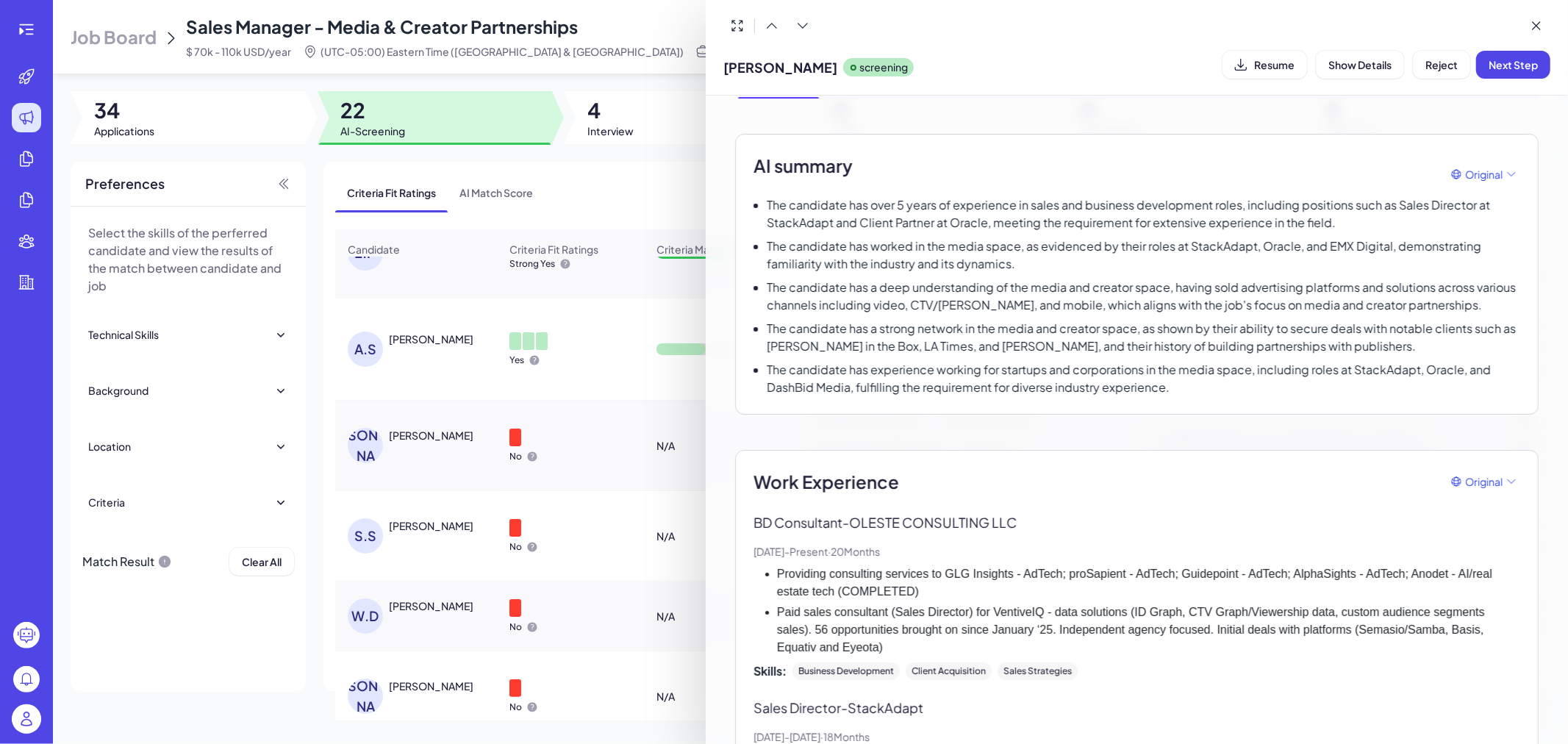
scroll to position [163, 0]
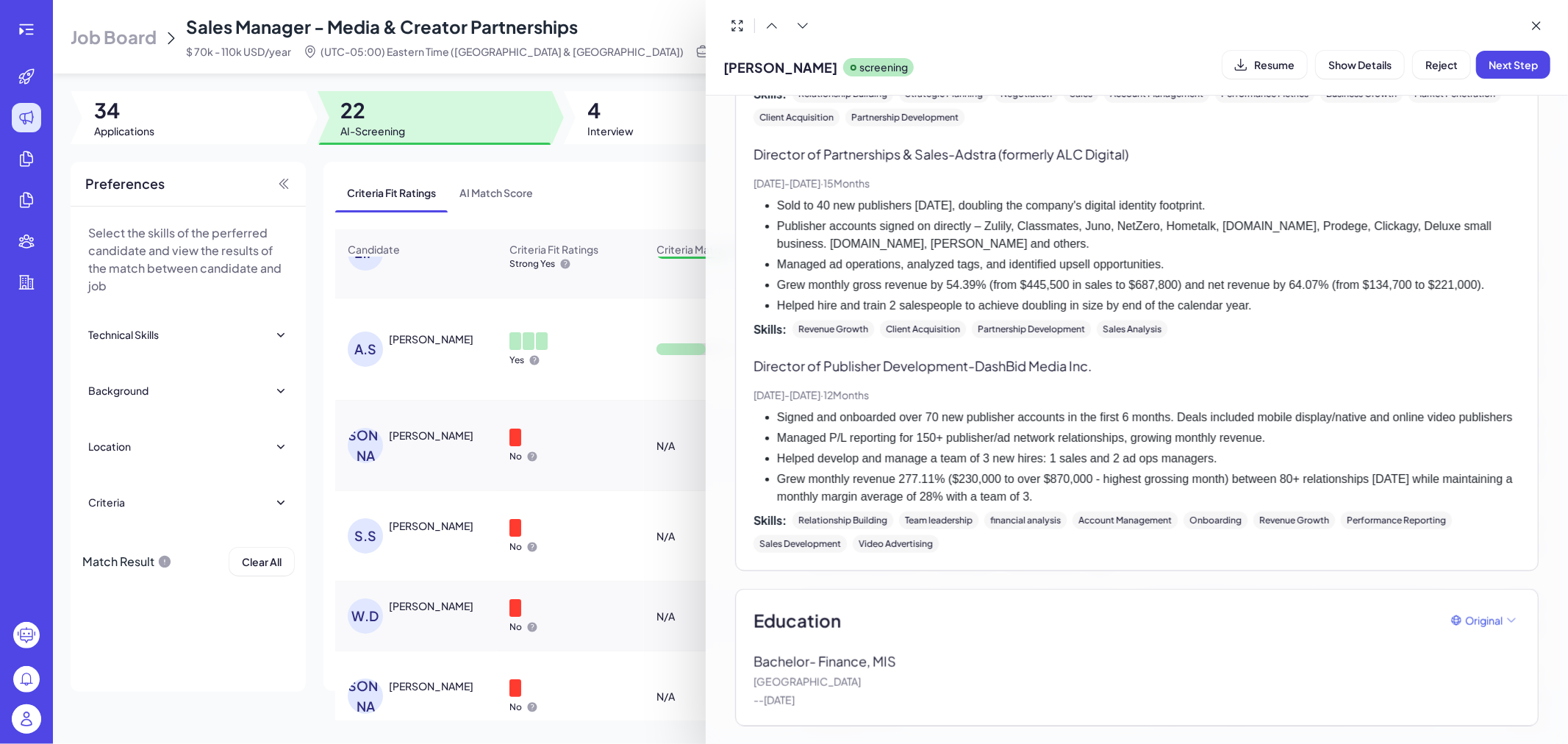
drag, startPoint x: 945, startPoint y: 445, endPoint x: 960, endPoint y: 296, distance: 149.8
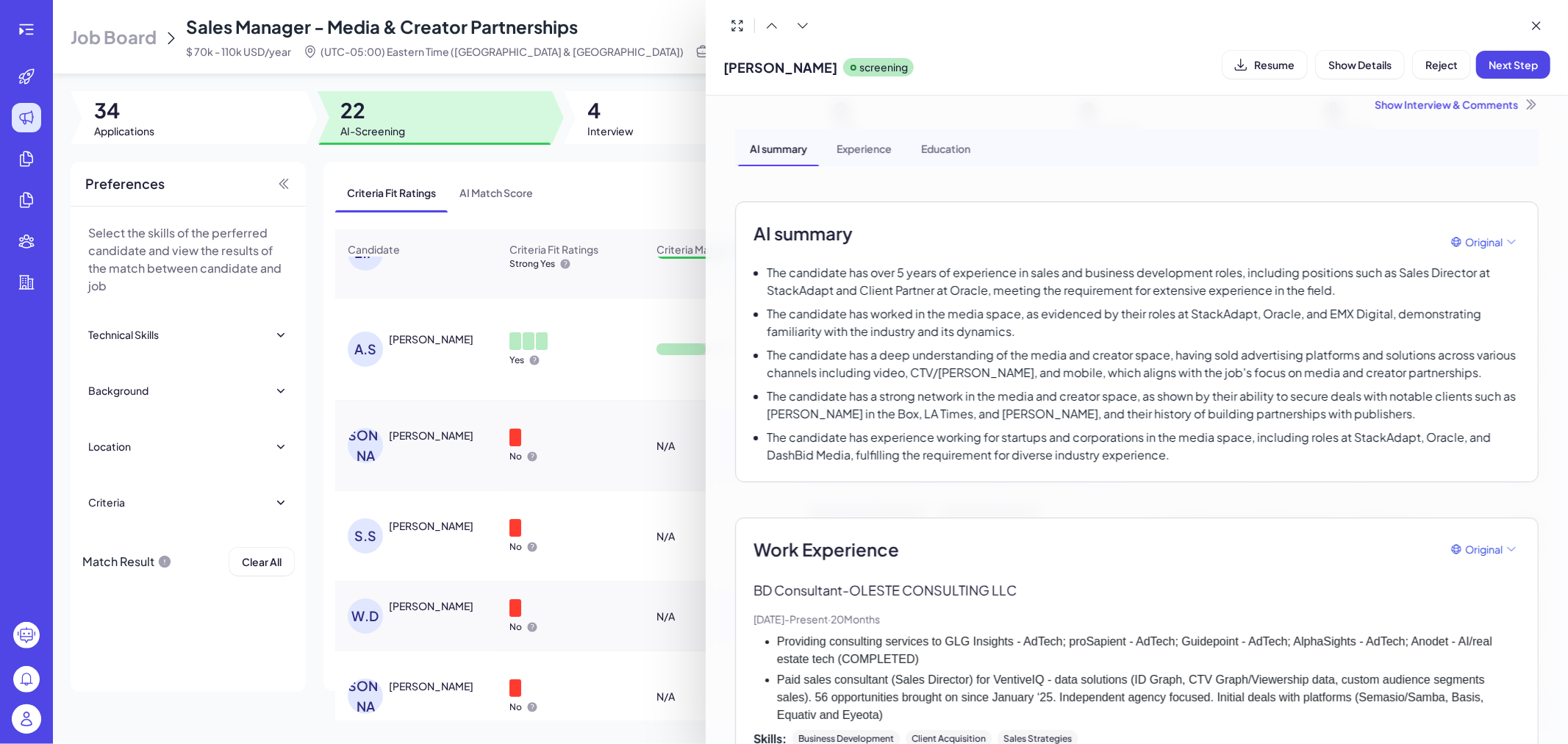
scroll to position [0, 0]
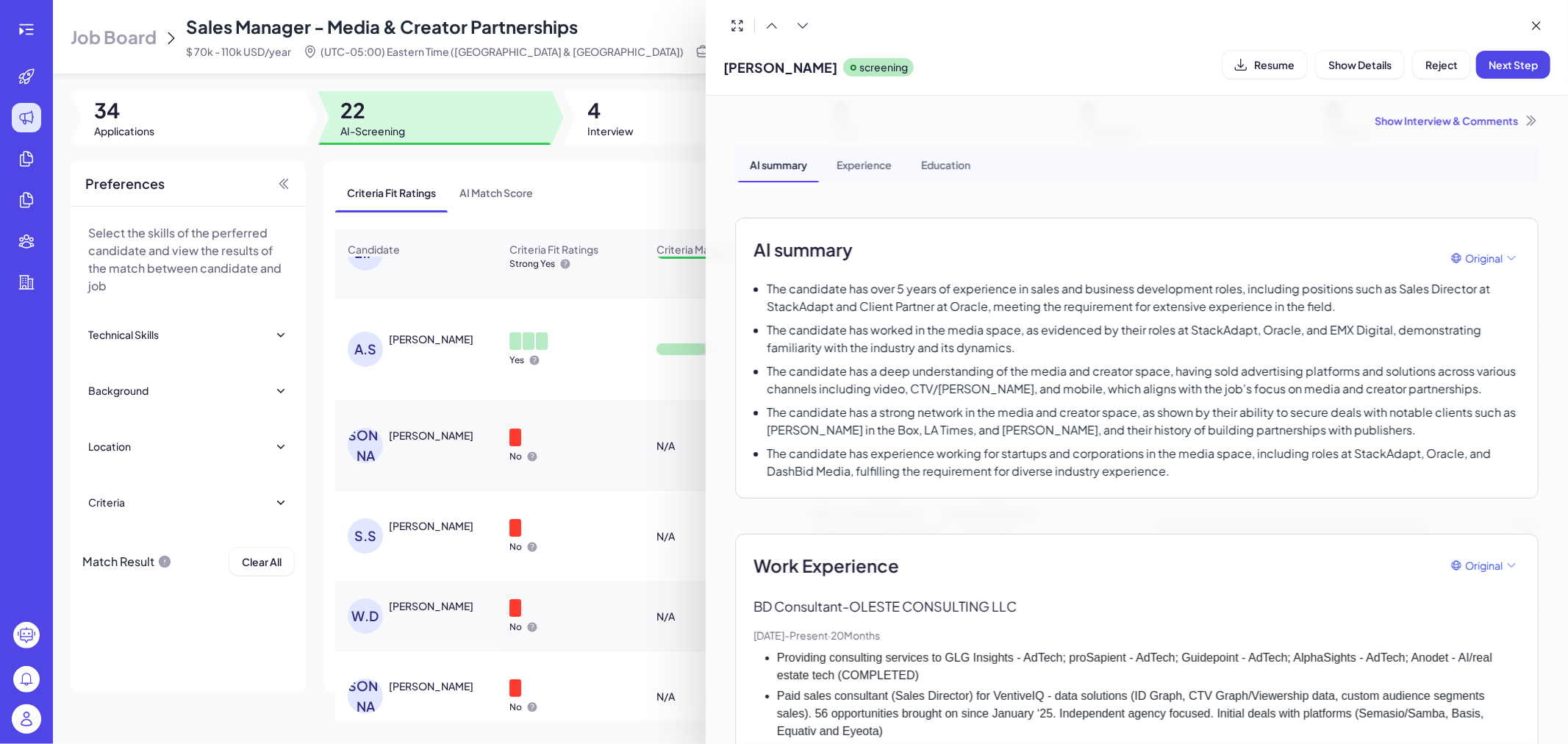
click at [576, 432] on div at bounding box center [784, 372] width 1568 height 744
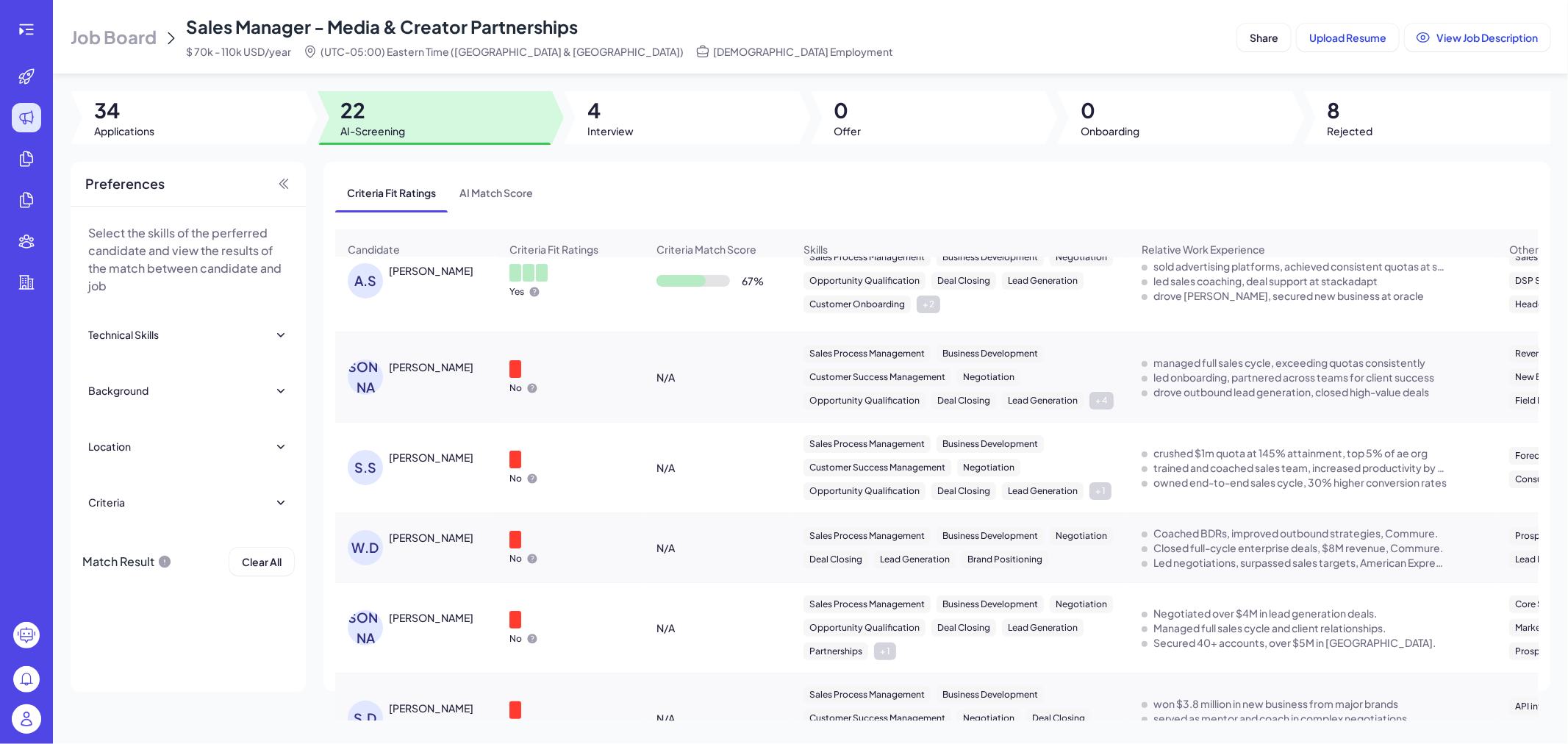
scroll to position [245, 0]
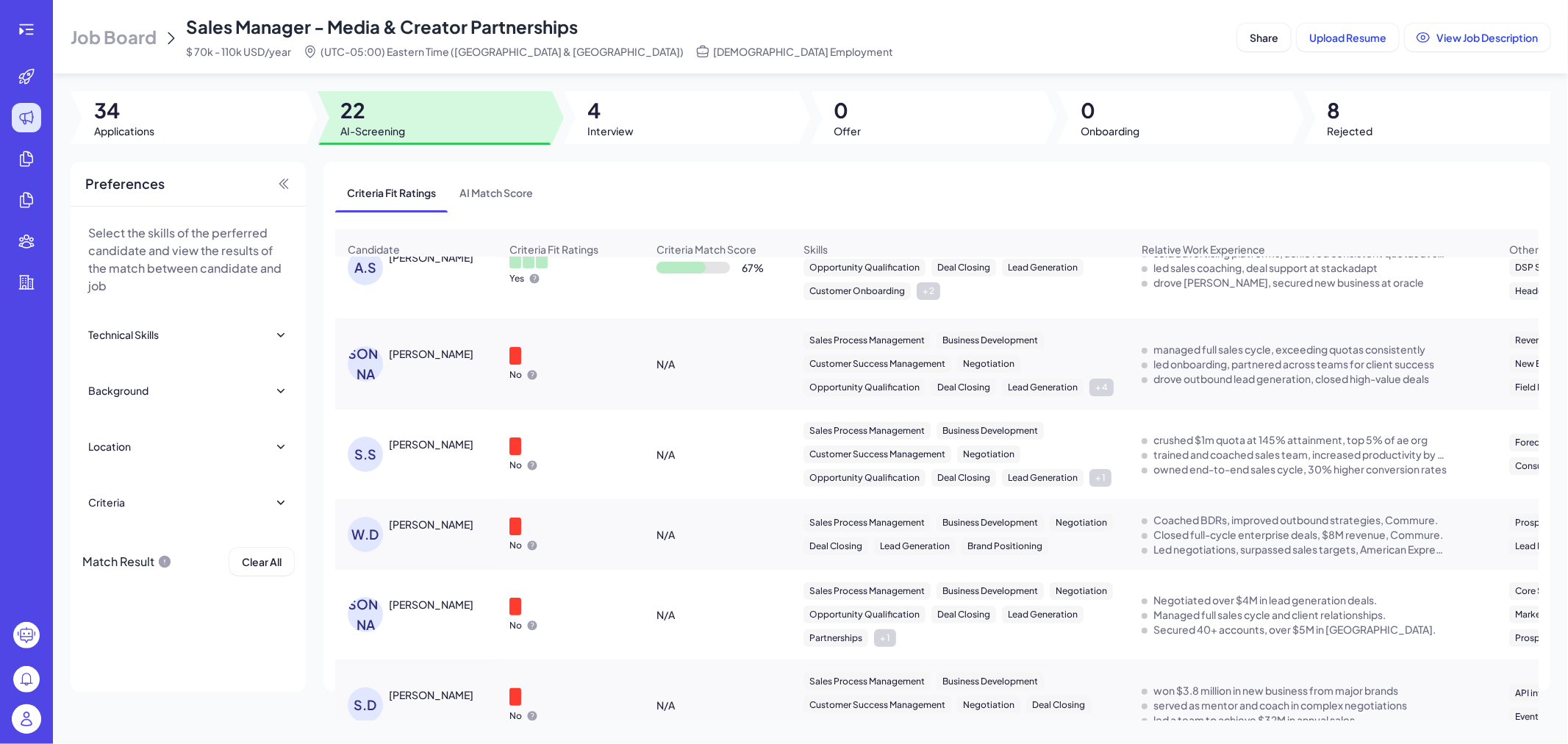
click at [512, 364] on div at bounding box center [515, 356] width 12 height 18
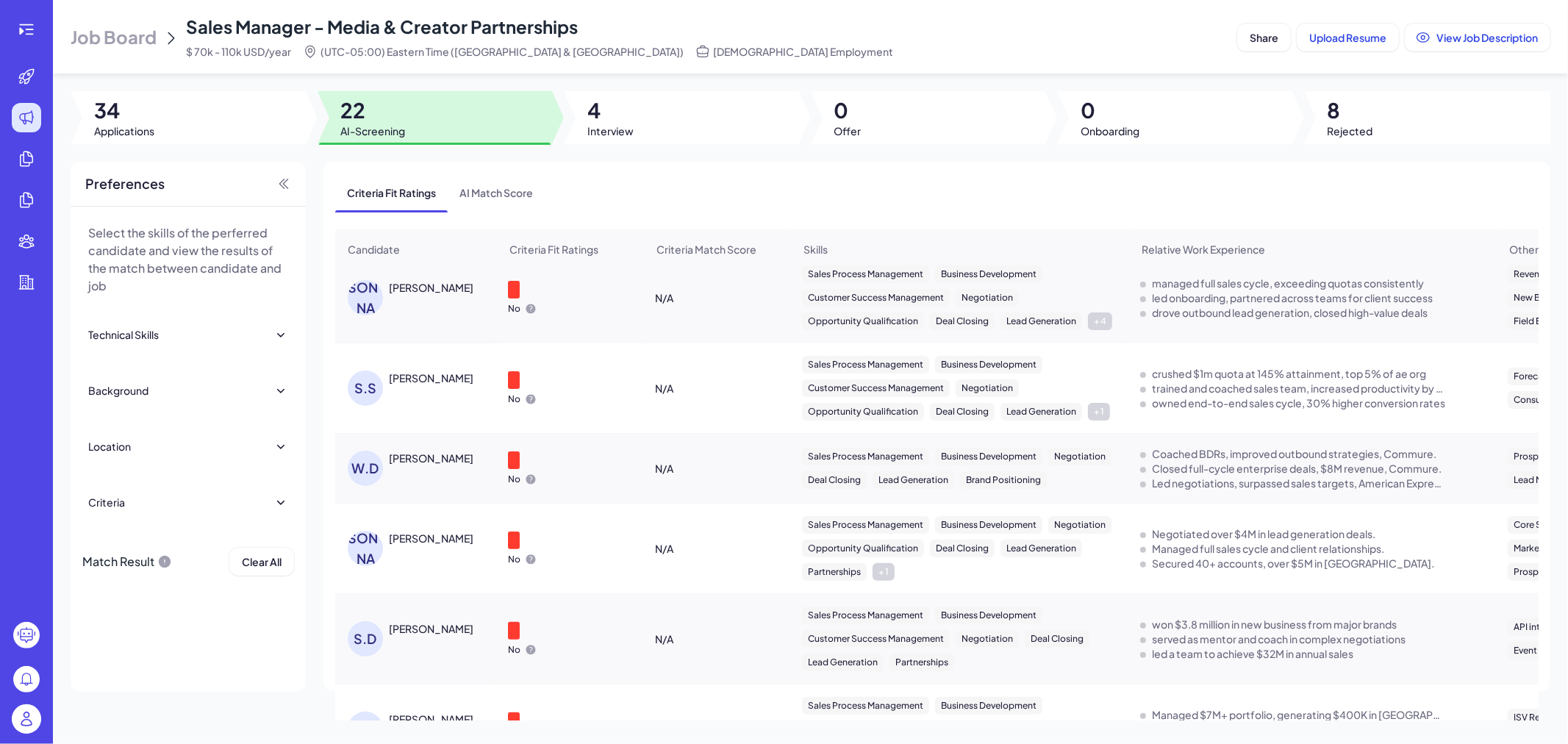
scroll to position [0, 4]
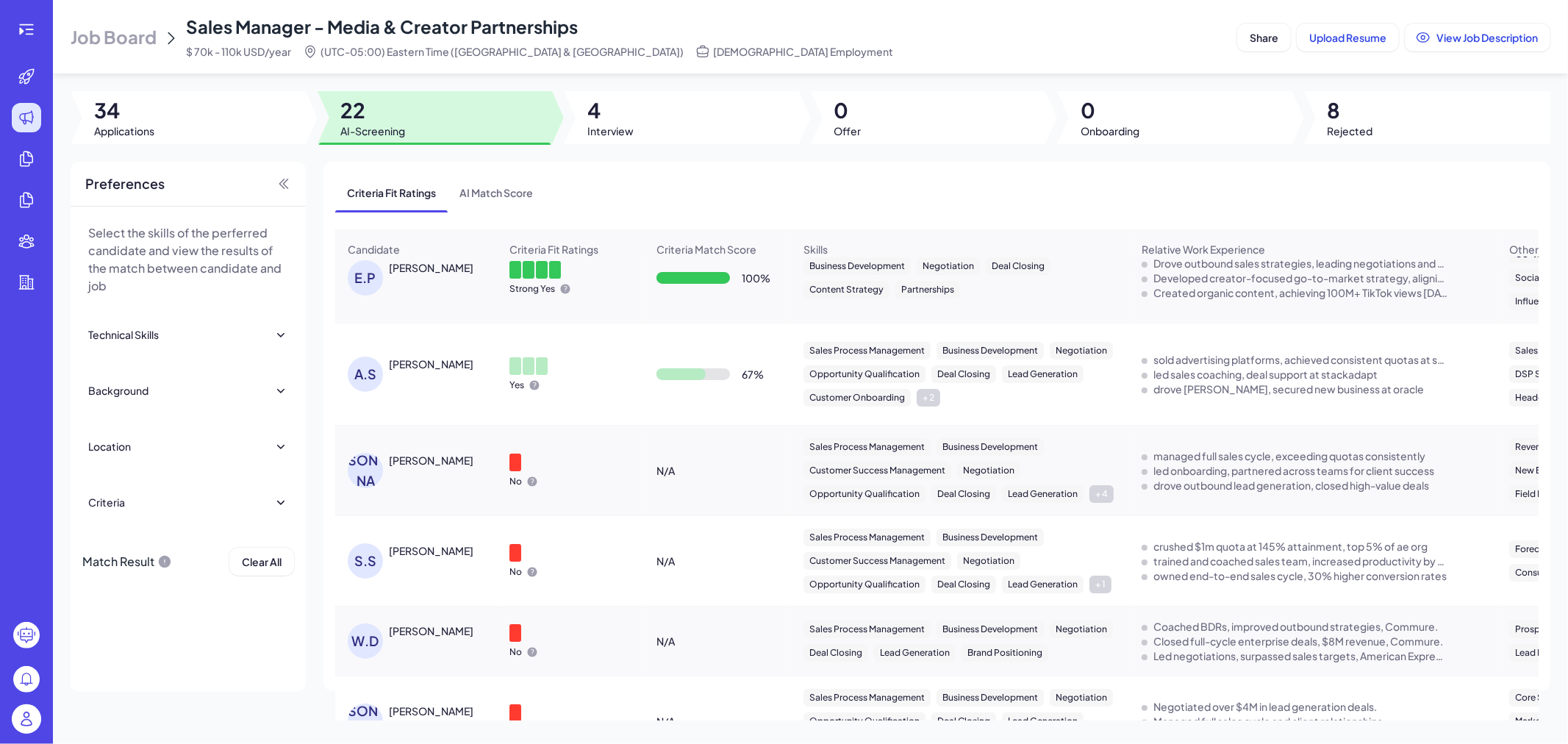
click at [428, 464] on div "Joe Barlik" at bounding box center [431, 460] width 85 height 14
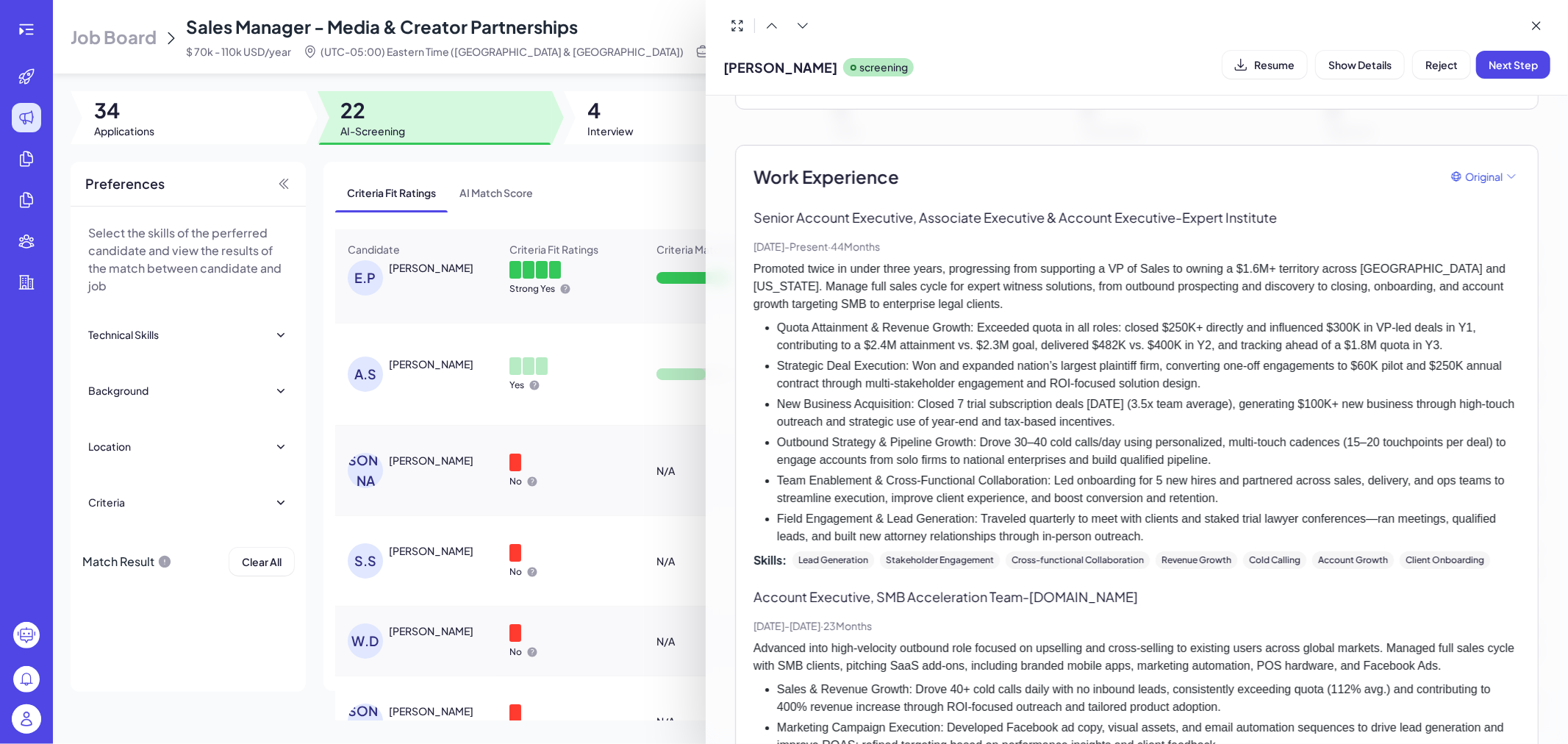
click at [659, 475] on div at bounding box center [784, 372] width 1568 height 744
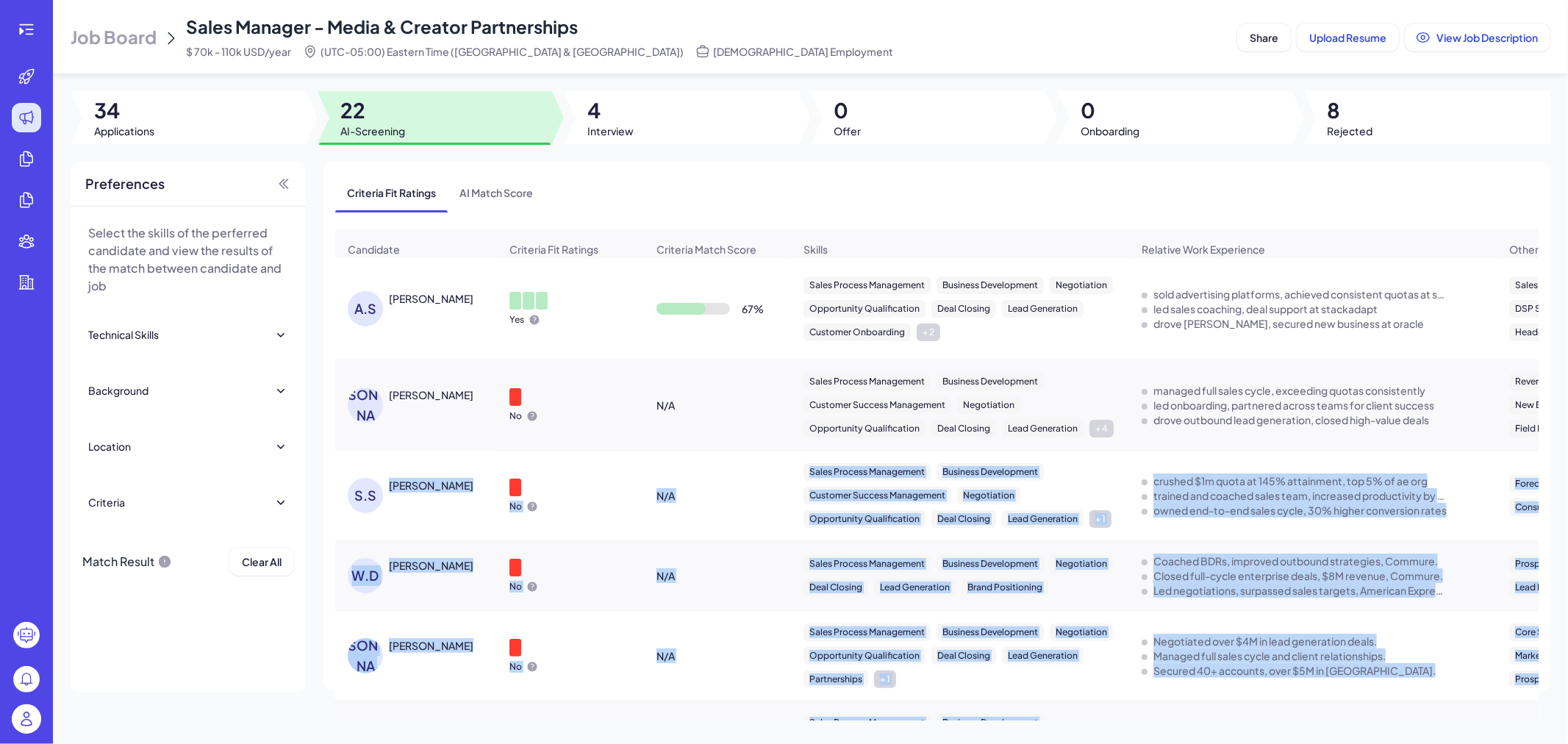
drag, startPoint x: 459, startPoint y: 673, endPoint x: 388, endPoint y: 496, distance: 190.7
copy tbody "STEPHANIE SAPHYR No N/A Sales Process Management Business Development Customer …"
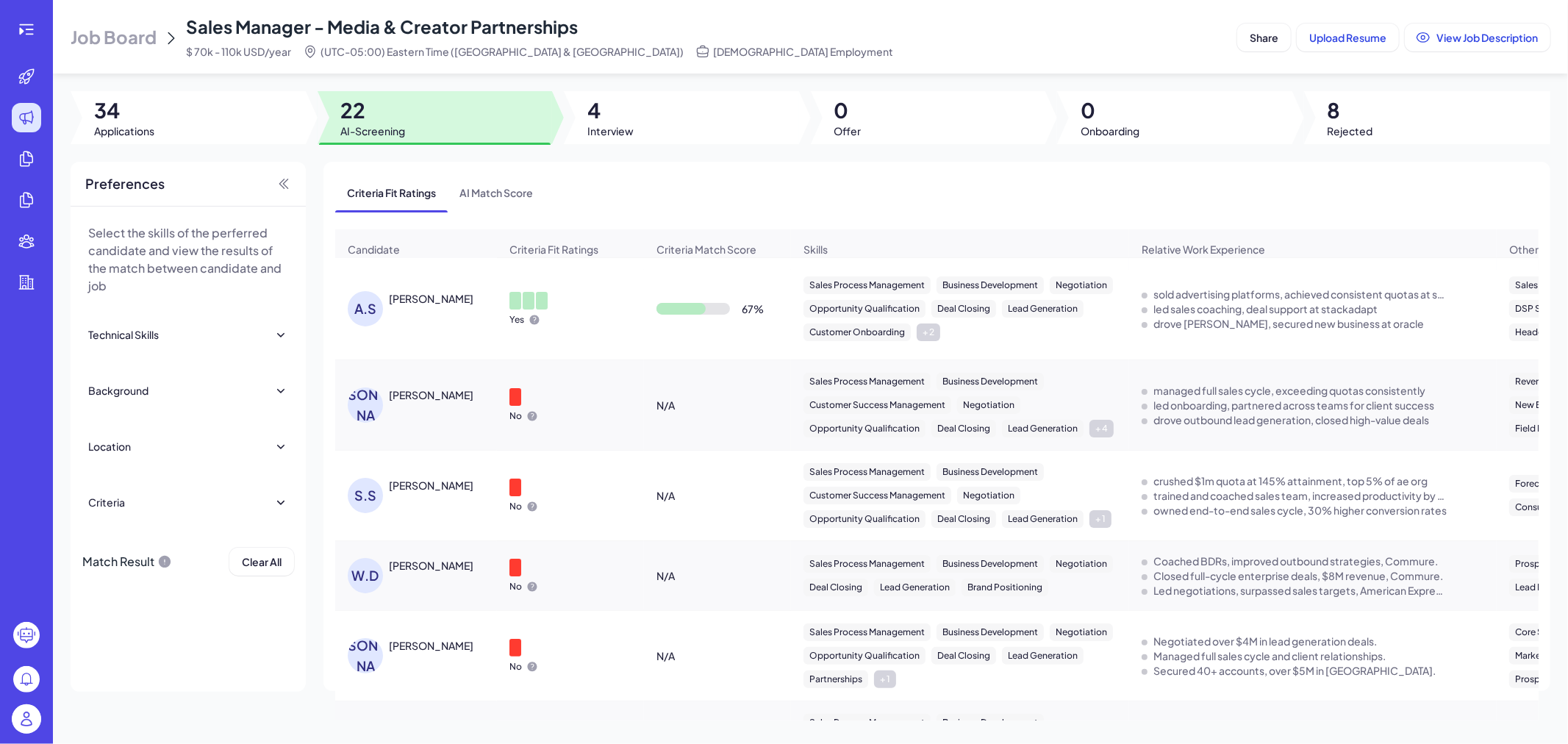
drag, startPoint x: 570, startPoint y: 350, endPoint x: 387, endPoint y: 563, distance: 280.8
click at [570, 348] on td "Yes" at bounding box center [570, 309] width 147 height 102
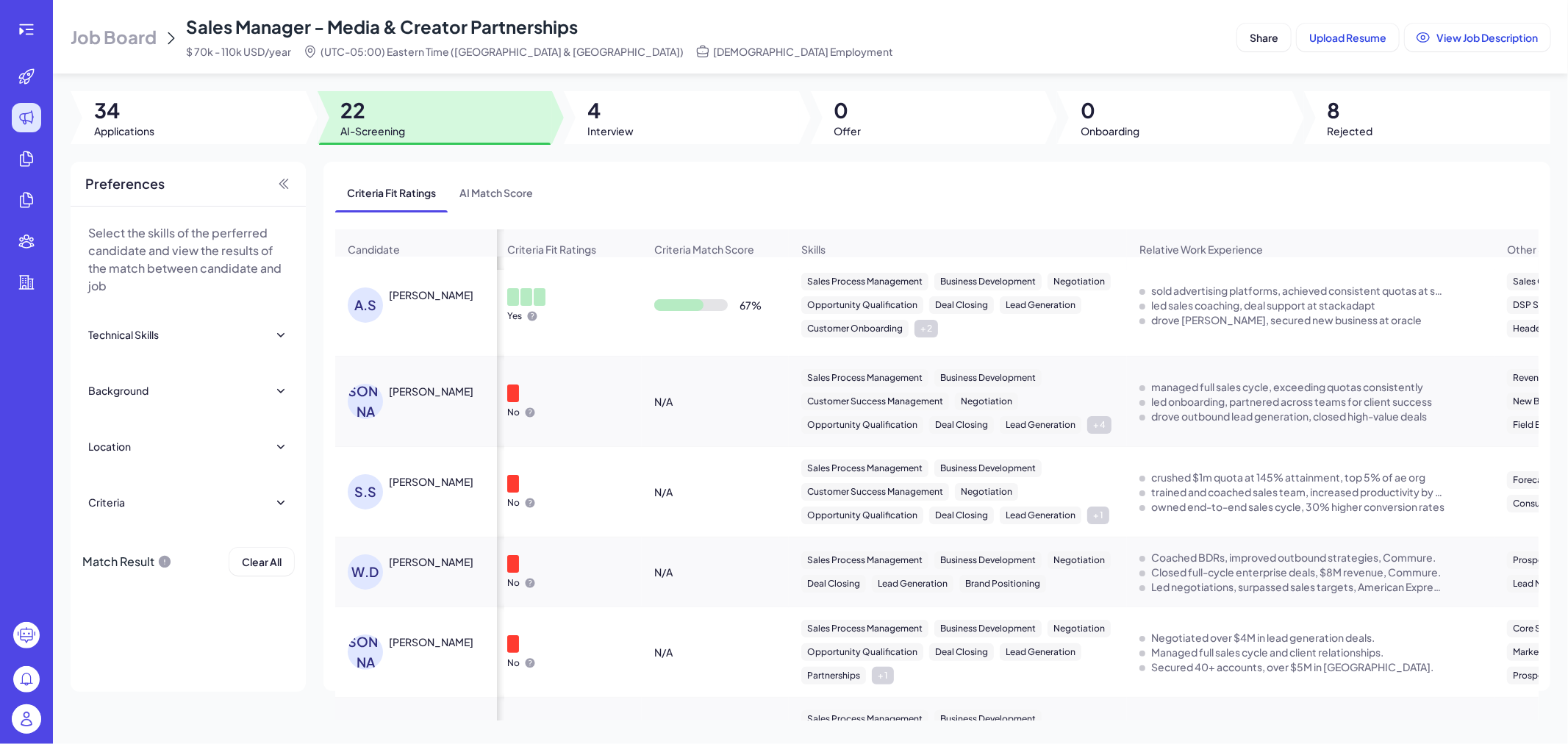
scroll to position [0, 10]
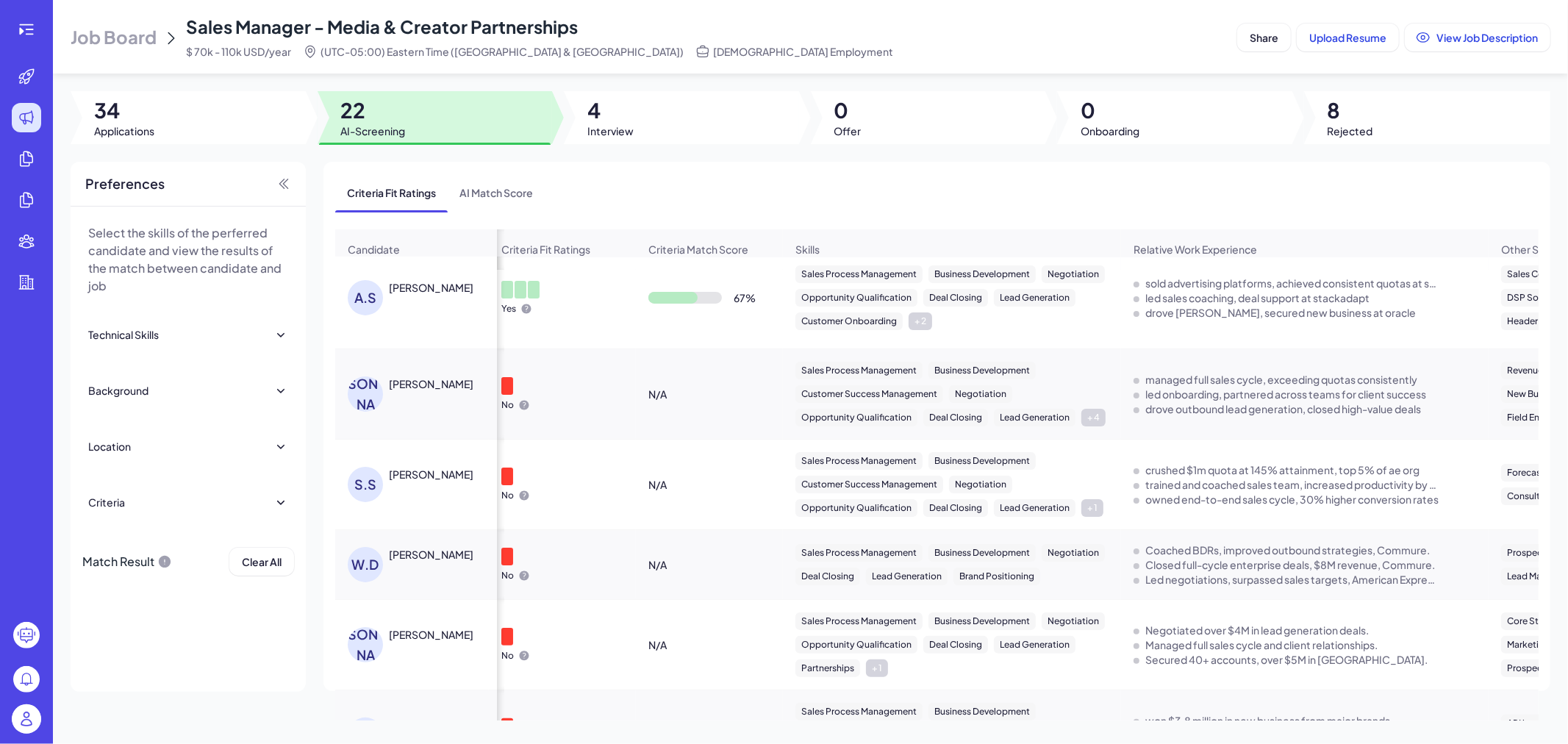
drag, startPoint x: 393, startPoint y: 489, endPoint x: 418, endPoint y: 516, distance: 36.8
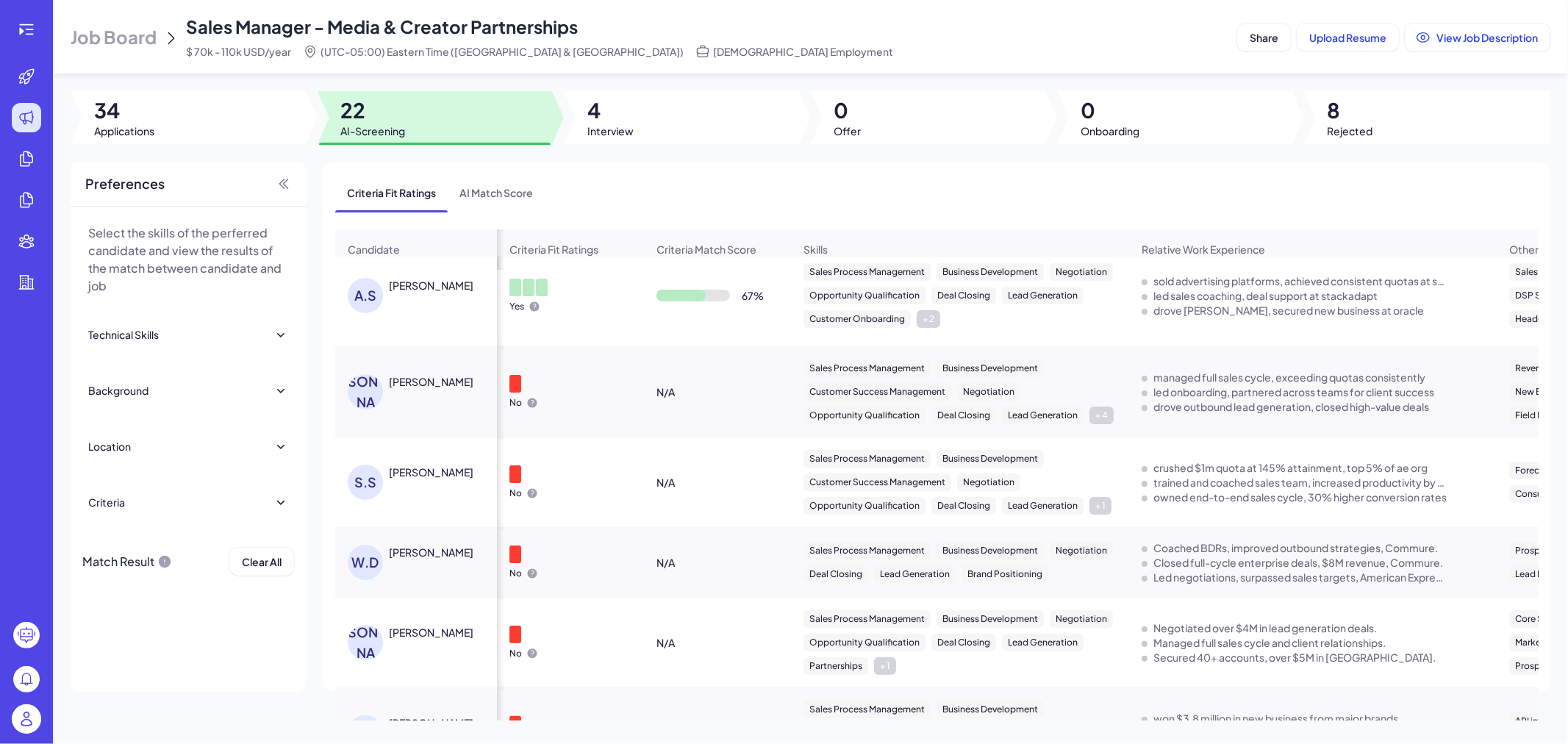
drag, startPoint x: 688, startPoint y: 451, endPoint x: 496, endPoint y: 458, distance: 192.1
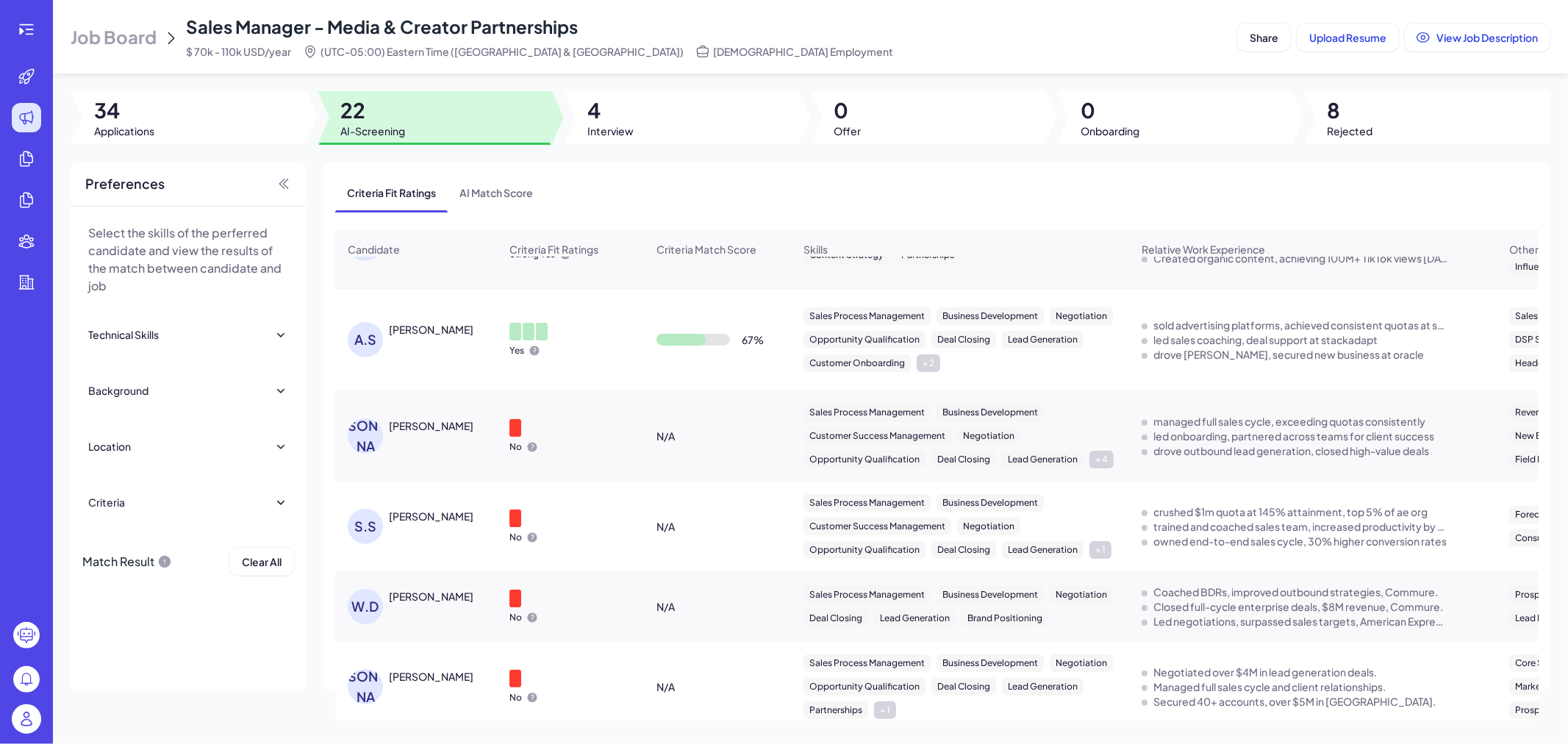
scroll to position [245, 0]
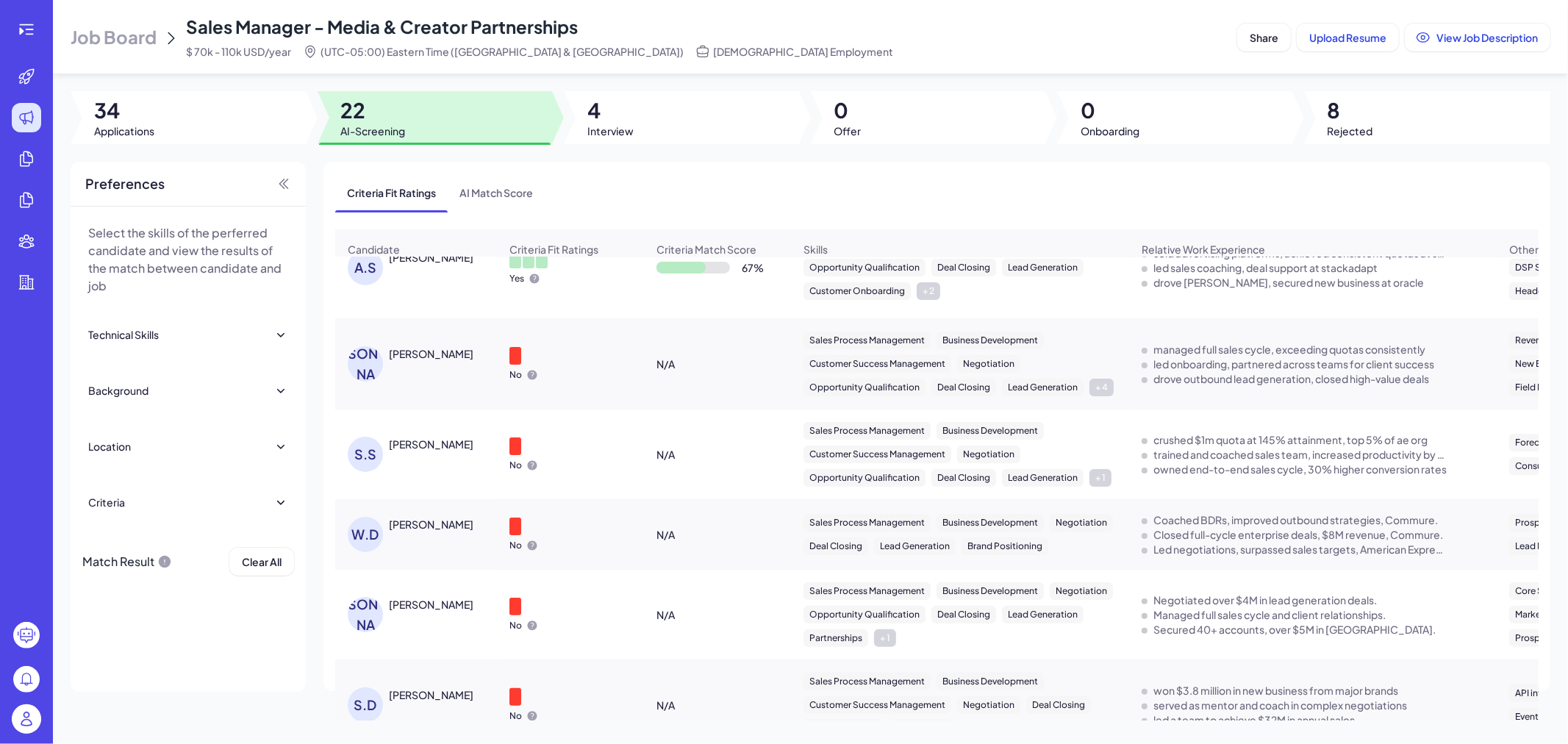
click at [408, 372] on div "J.B Joe Barlik" at bounding box center [423, 364] width 152 height 35
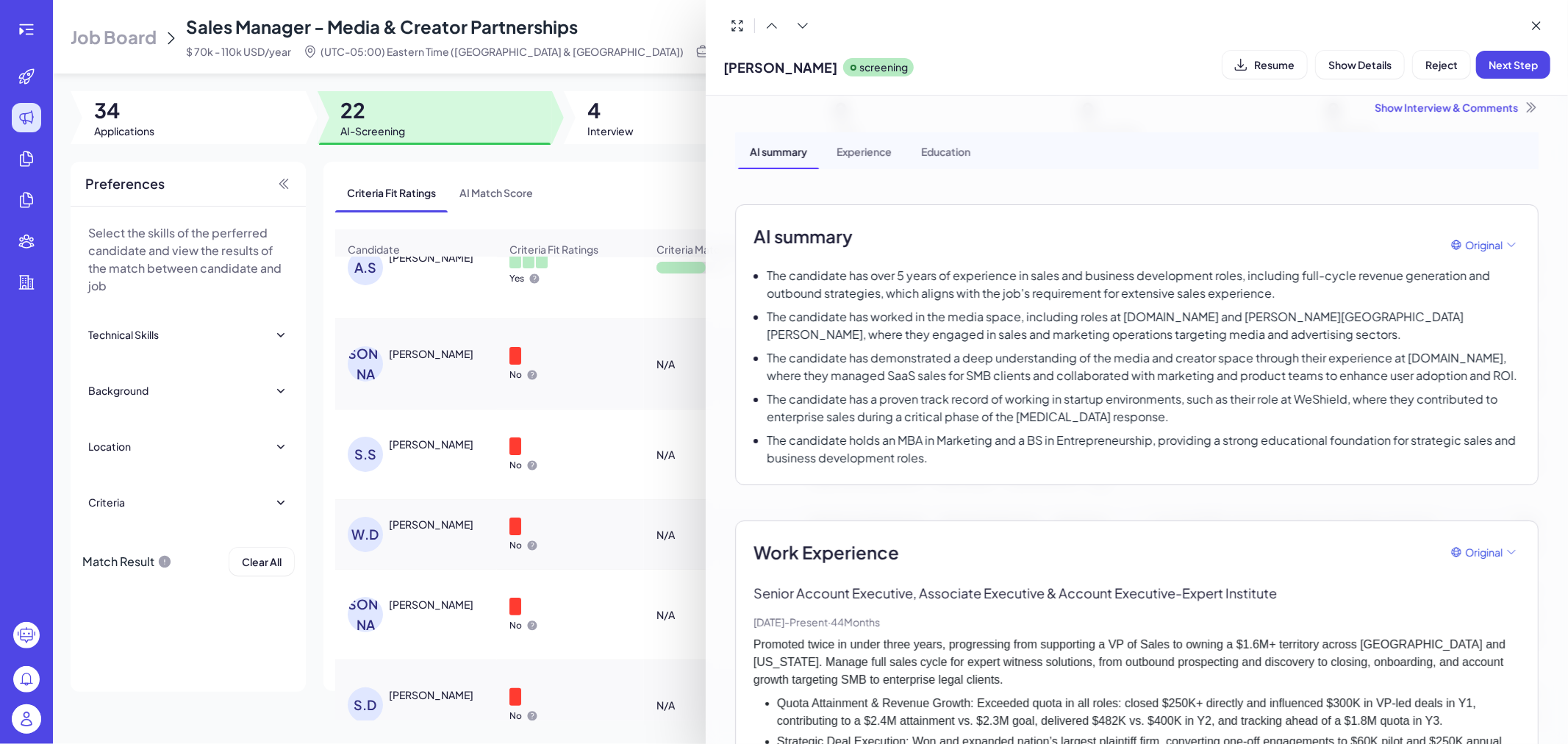
scroll to position [0, 0]
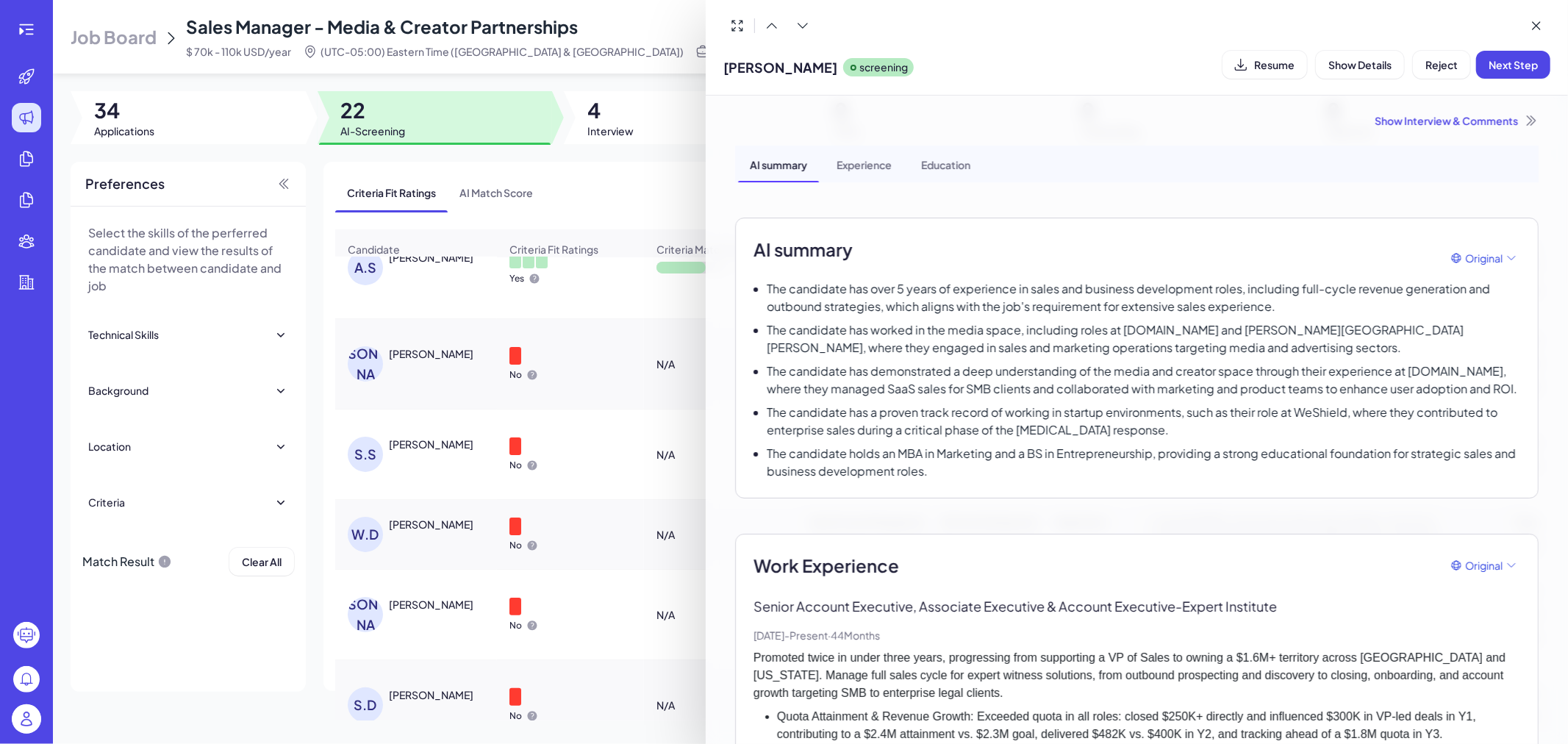
click at [480, 447] on div at bounding box center [784, 372] width 1568 height 744
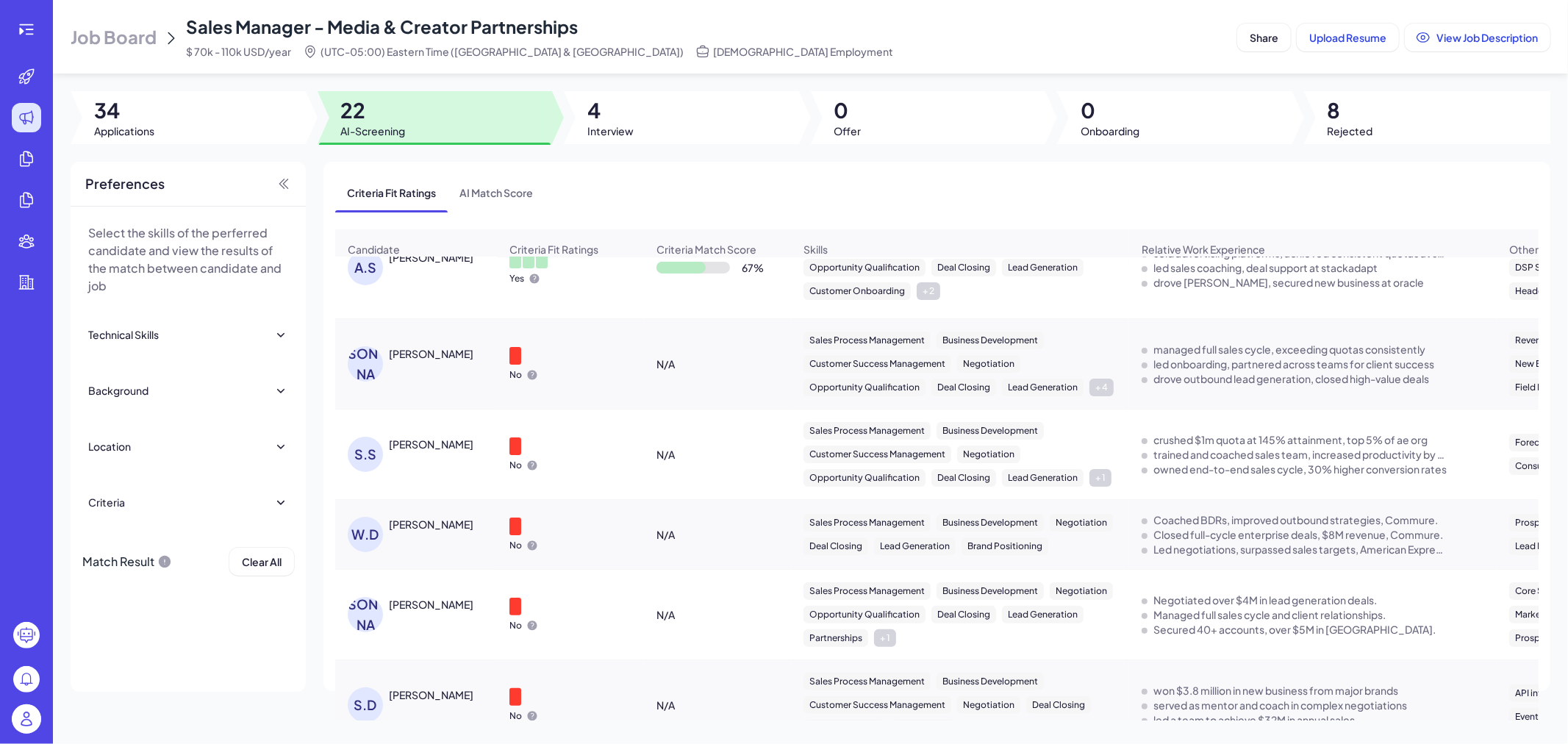
click at [425, 360] on div "Joe Barlik" at bounding box center [431, 353] width 85 height 14
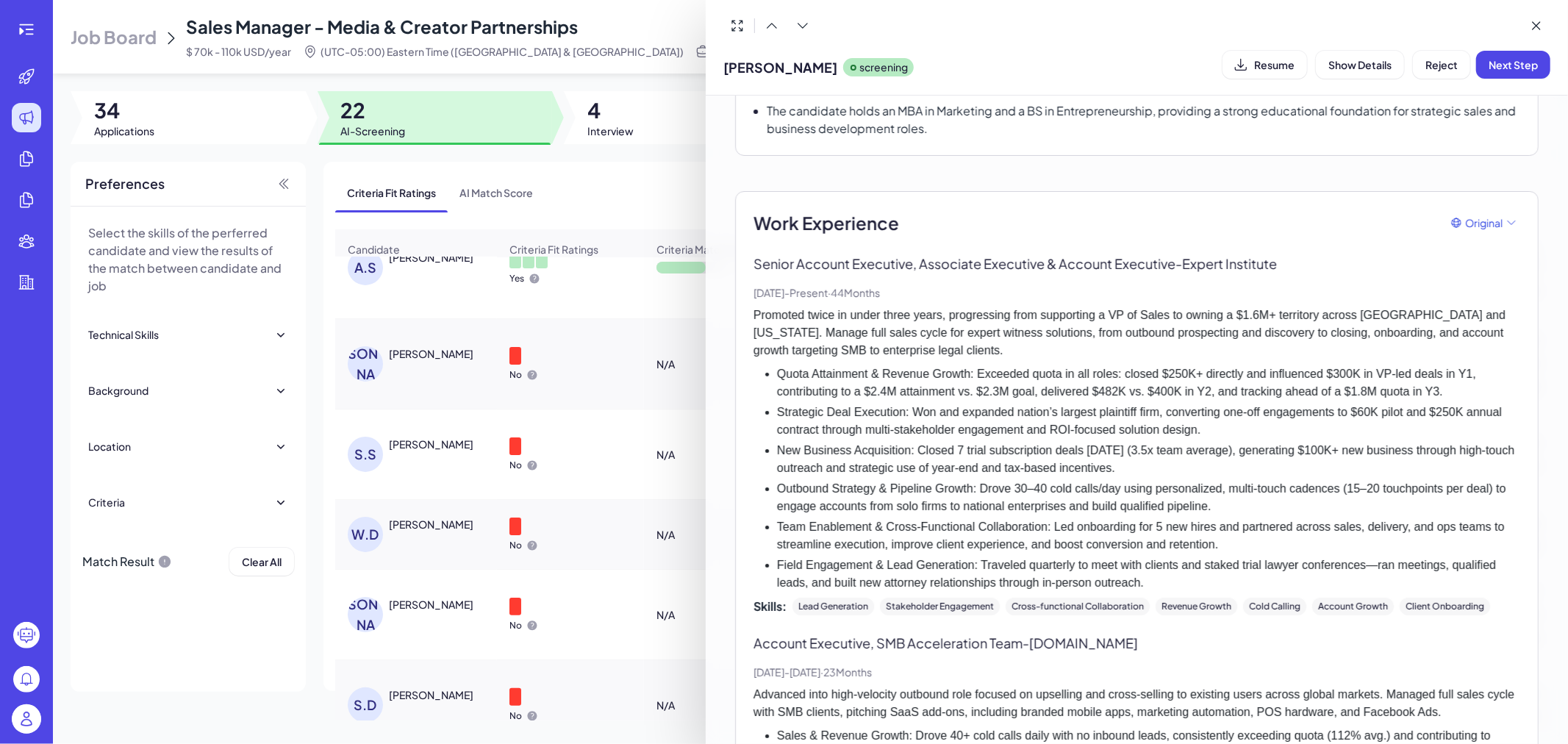
scroll to position [321, 0]
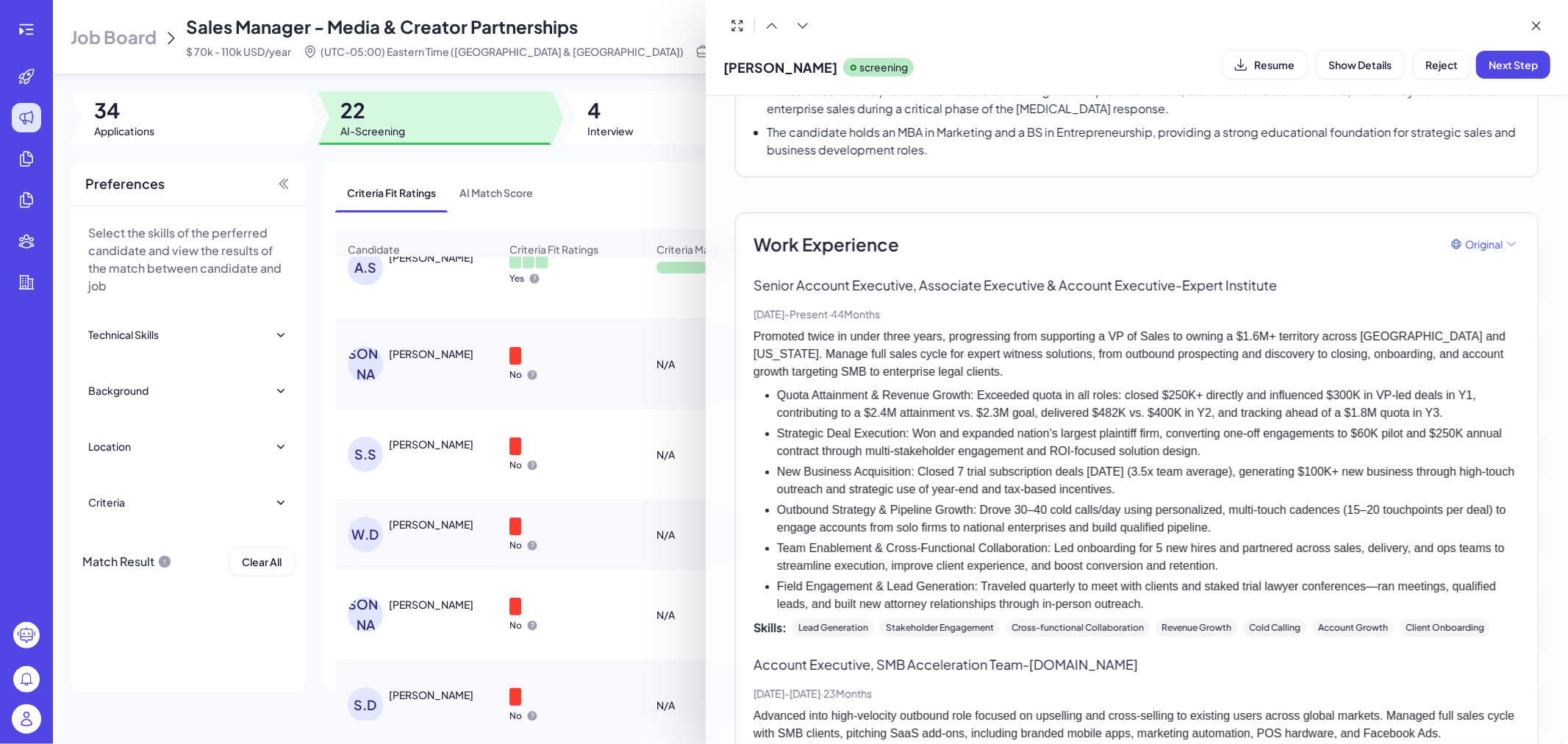
click at [549, 379] on div at bounding box center [784, 372] width 1568 height 744
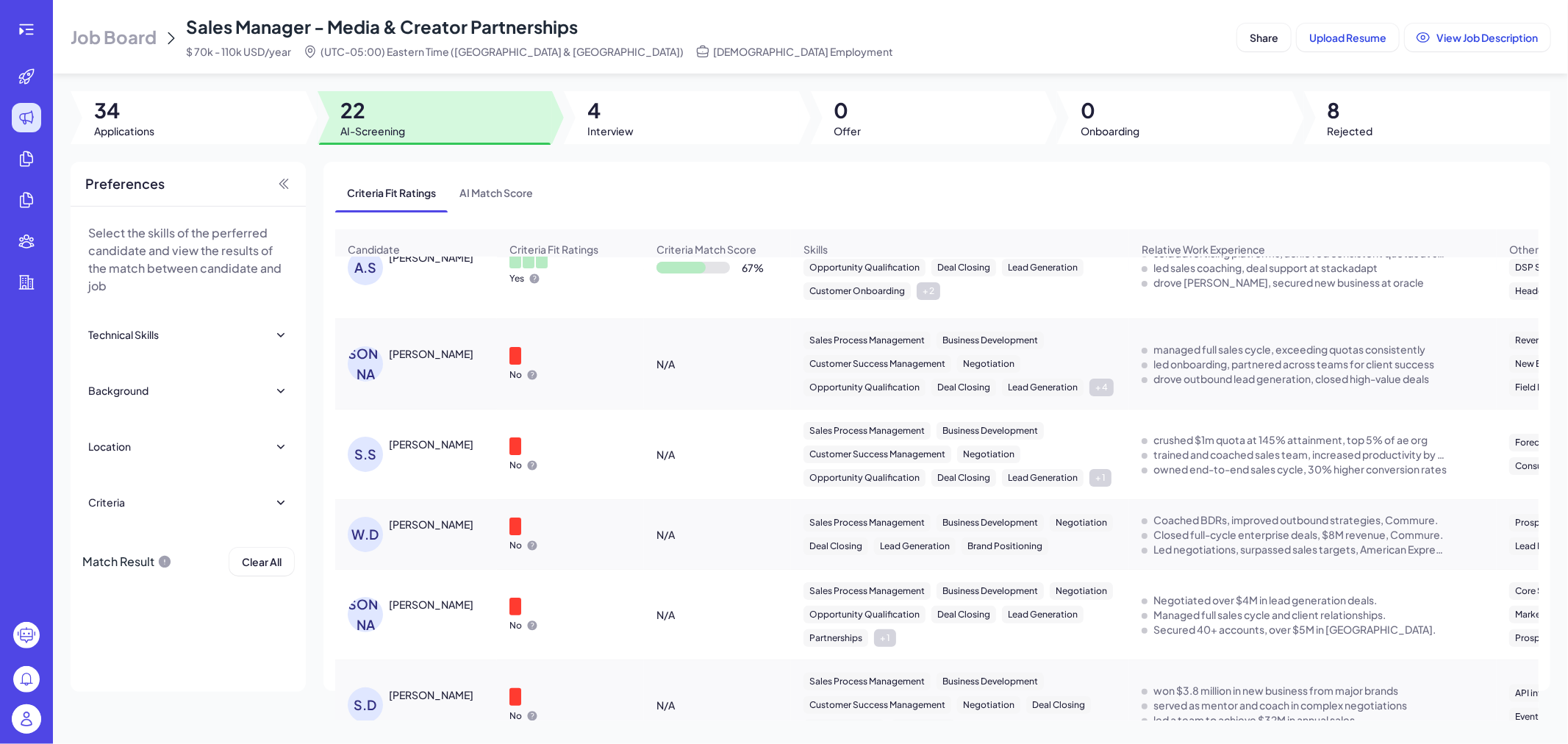
click at [435, 471] on div "S.S STEPHANIE SAPHYR" at bounding box center [423, 455] width 152 height 35
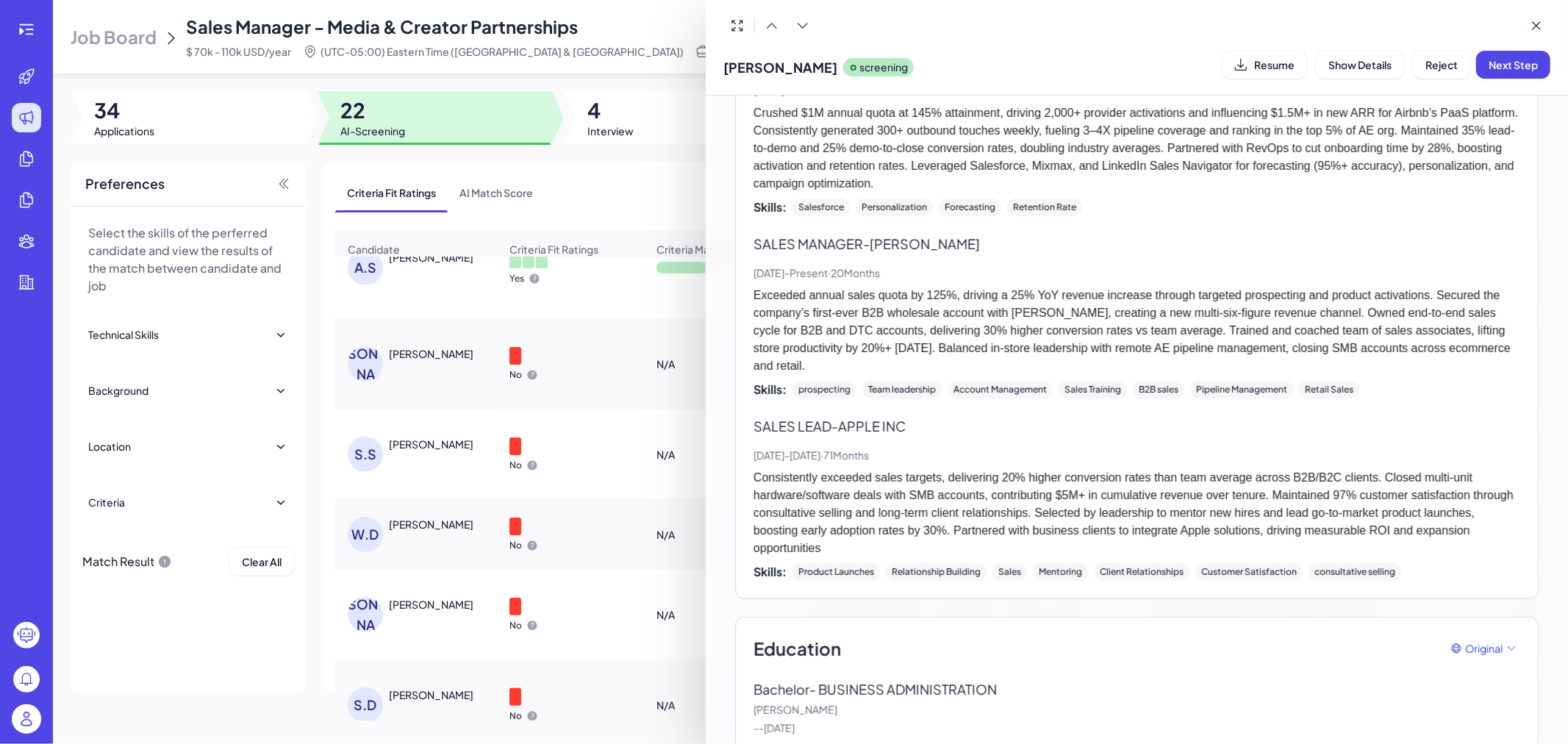
scroll to position [490, 0]
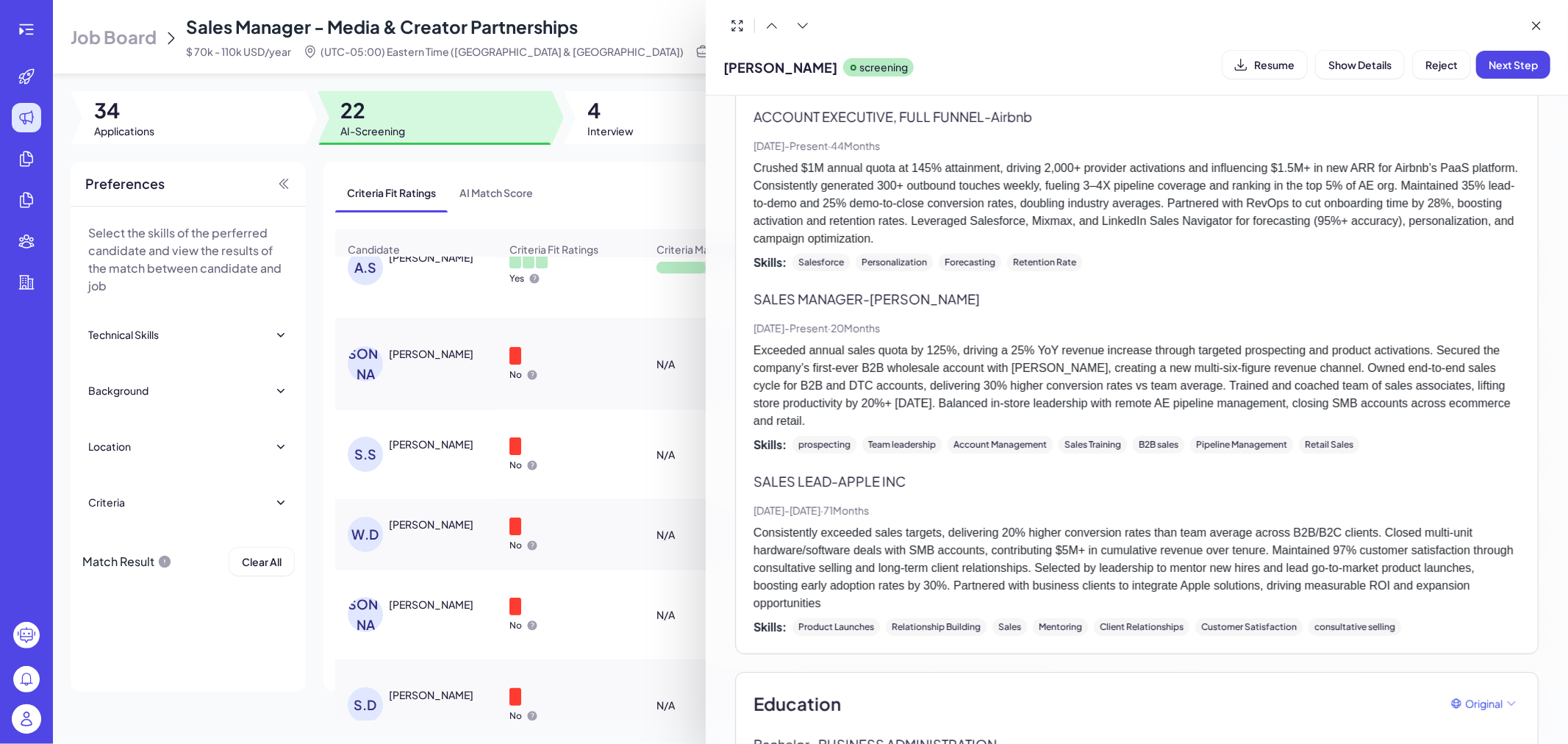
click at [504, 449] on div at bounding box center [784, 372] width 1568 height 744
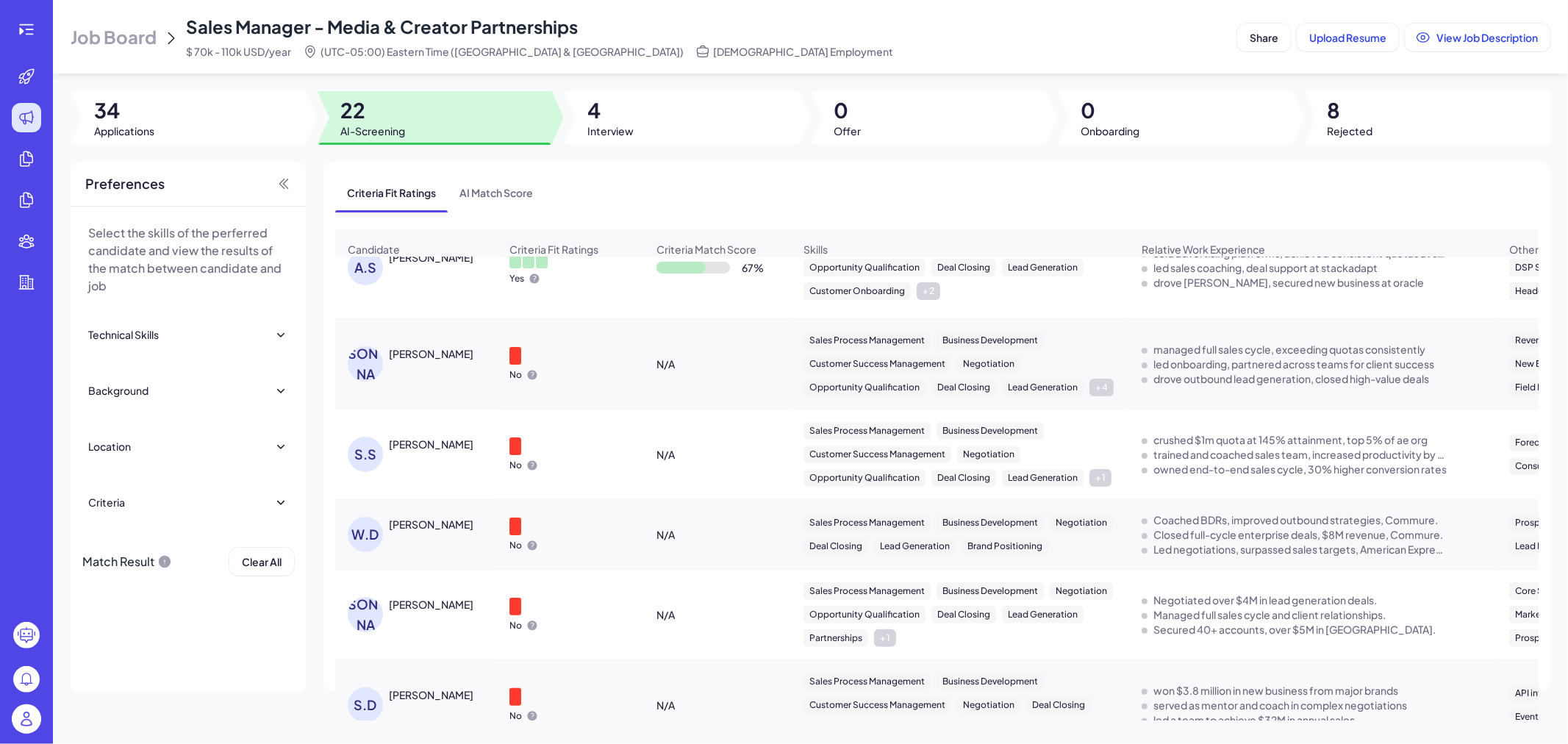
click at [473, 452] on div "STEPHANIE SAPHYR" at bounding box center [431, 444] width 85 height 14
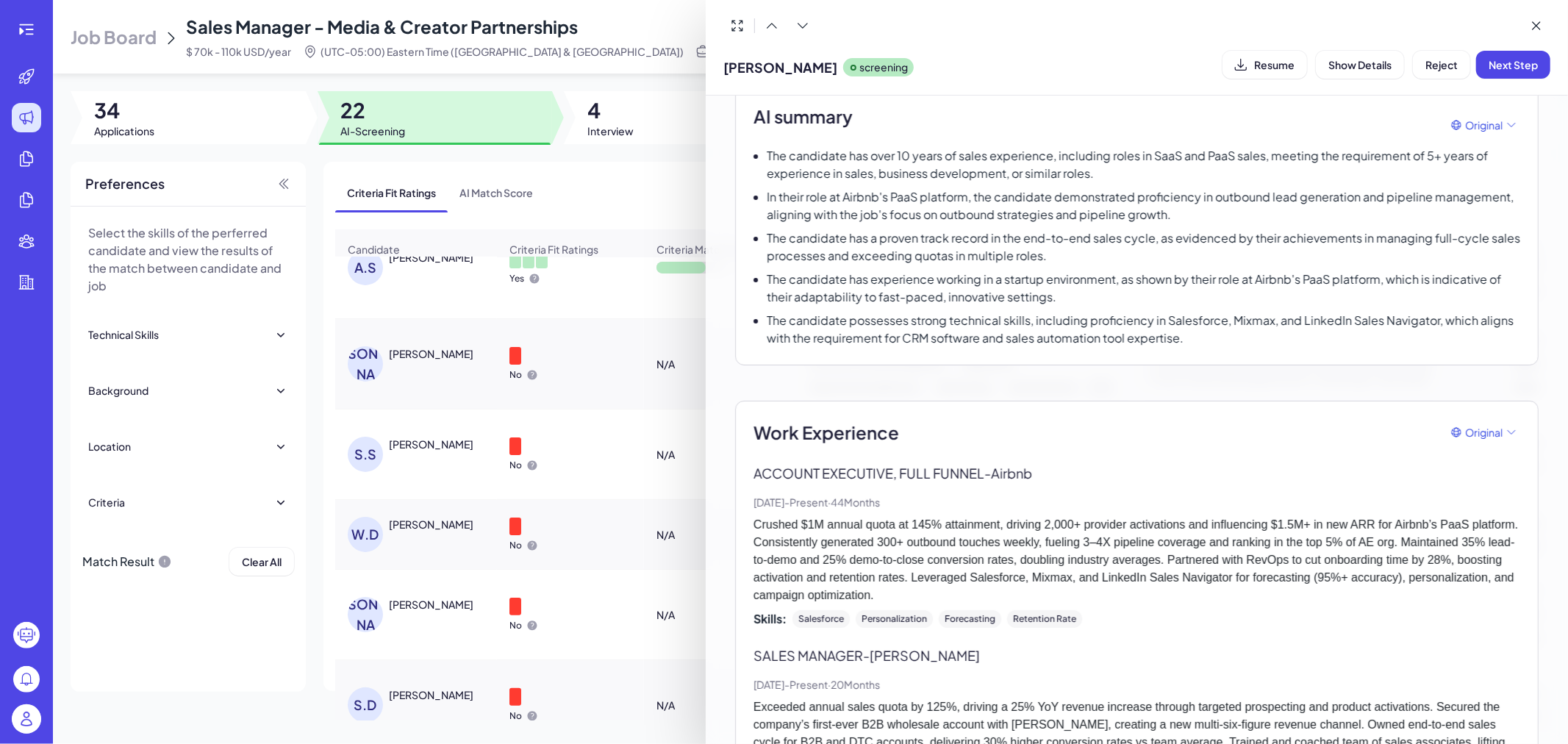
scroll to position [571, 0]
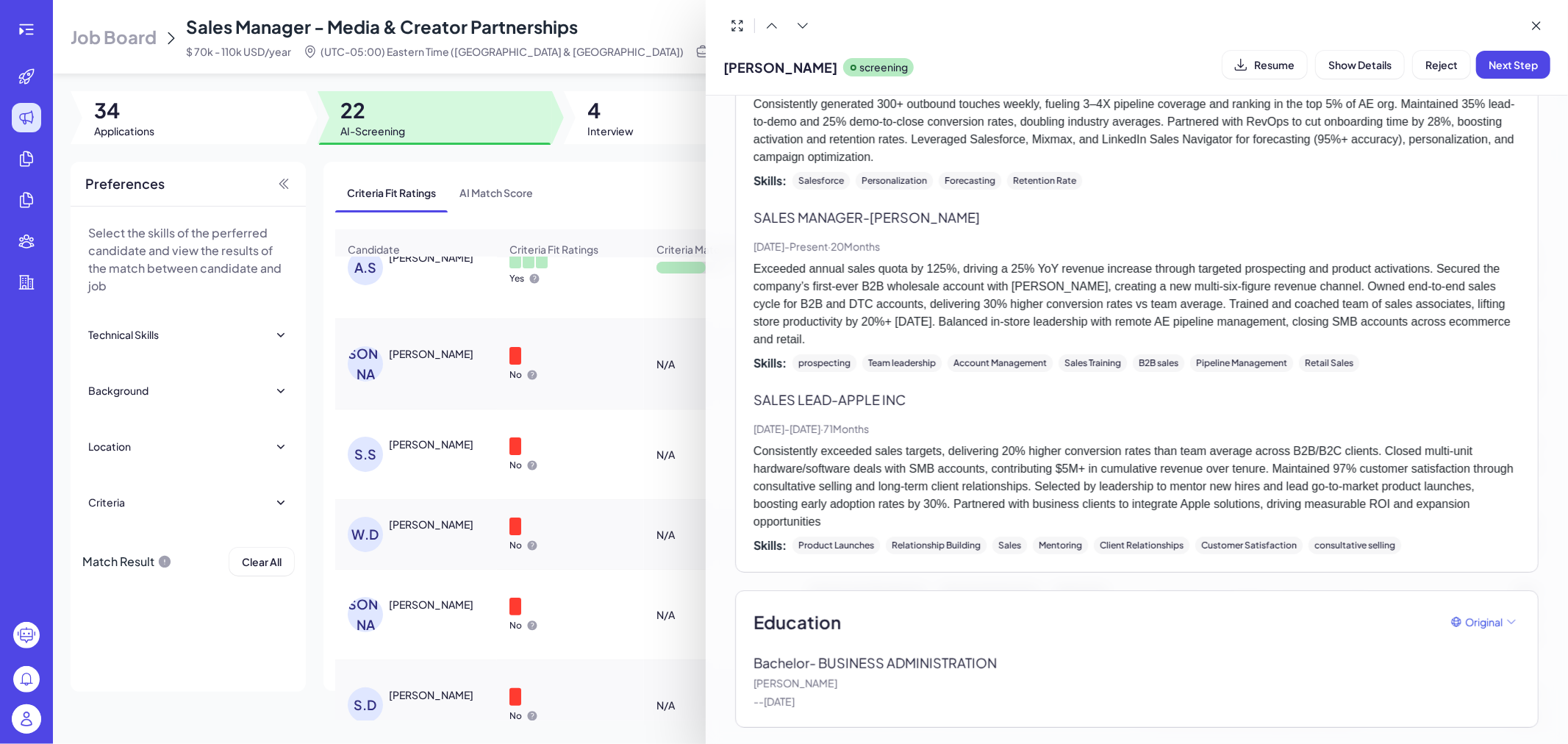
click at [439, 454] on div at bounding box center [784, 372] width 1568 height 744
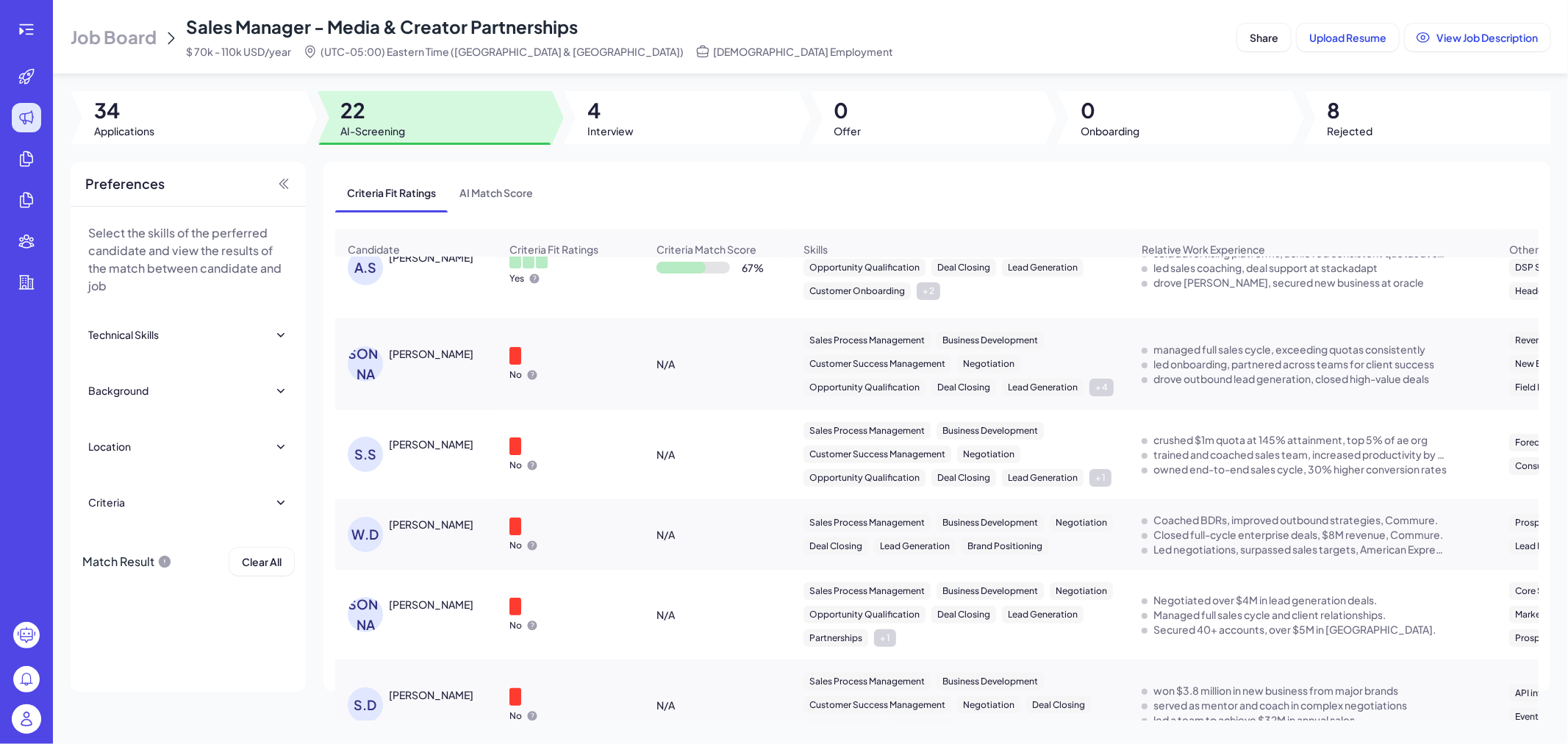
click at [443, 531] on div "WHITNEY DELUCA" at bounding box center [431, 524] width 85 height 14
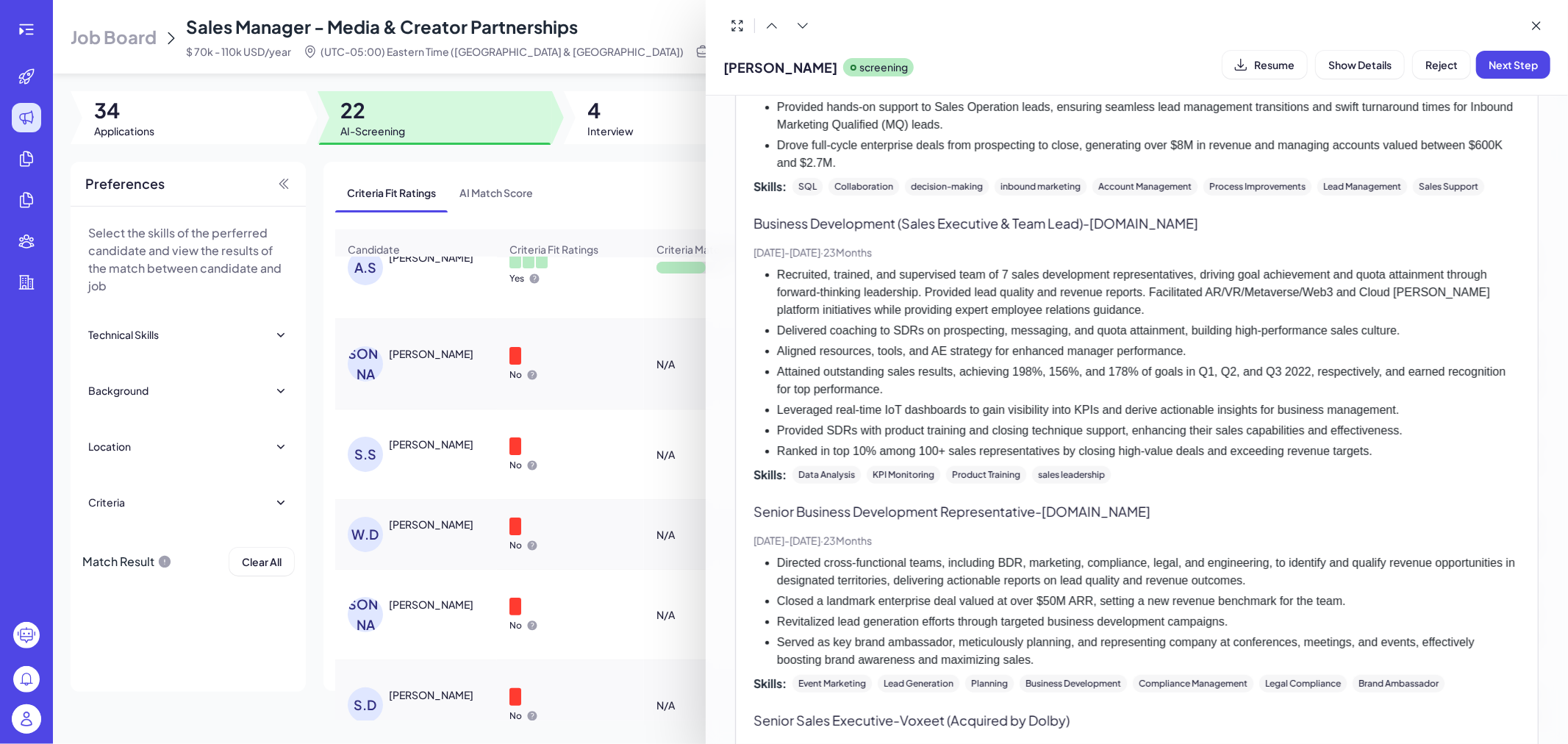
scroll to position [898, 0]
click at [444, 483] on div at bounding box center [784, 372] width 1568 height 744
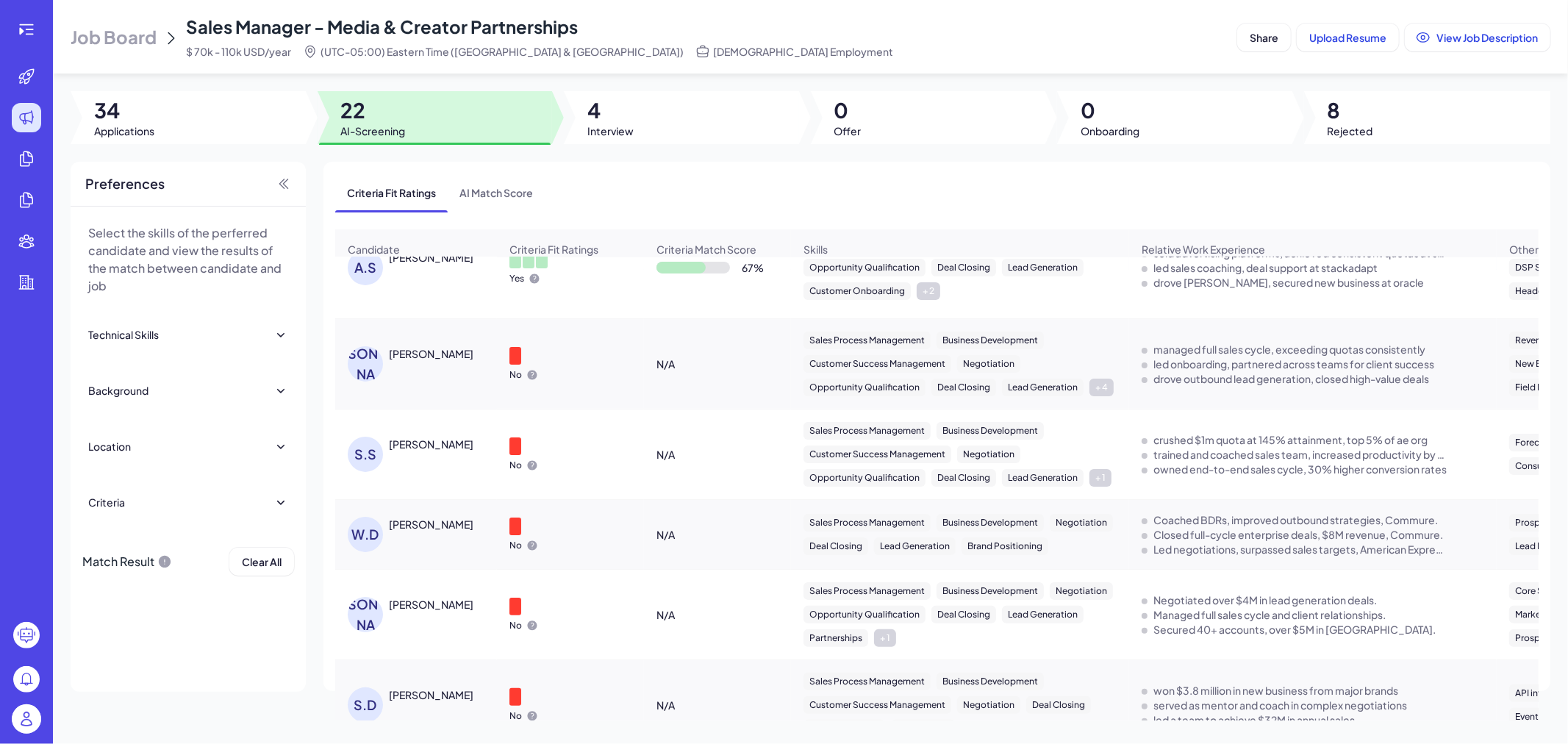
click at [449, 527] on div "WHITNEY DELUCA" at bounding box center [431, 524] width 85 height 14
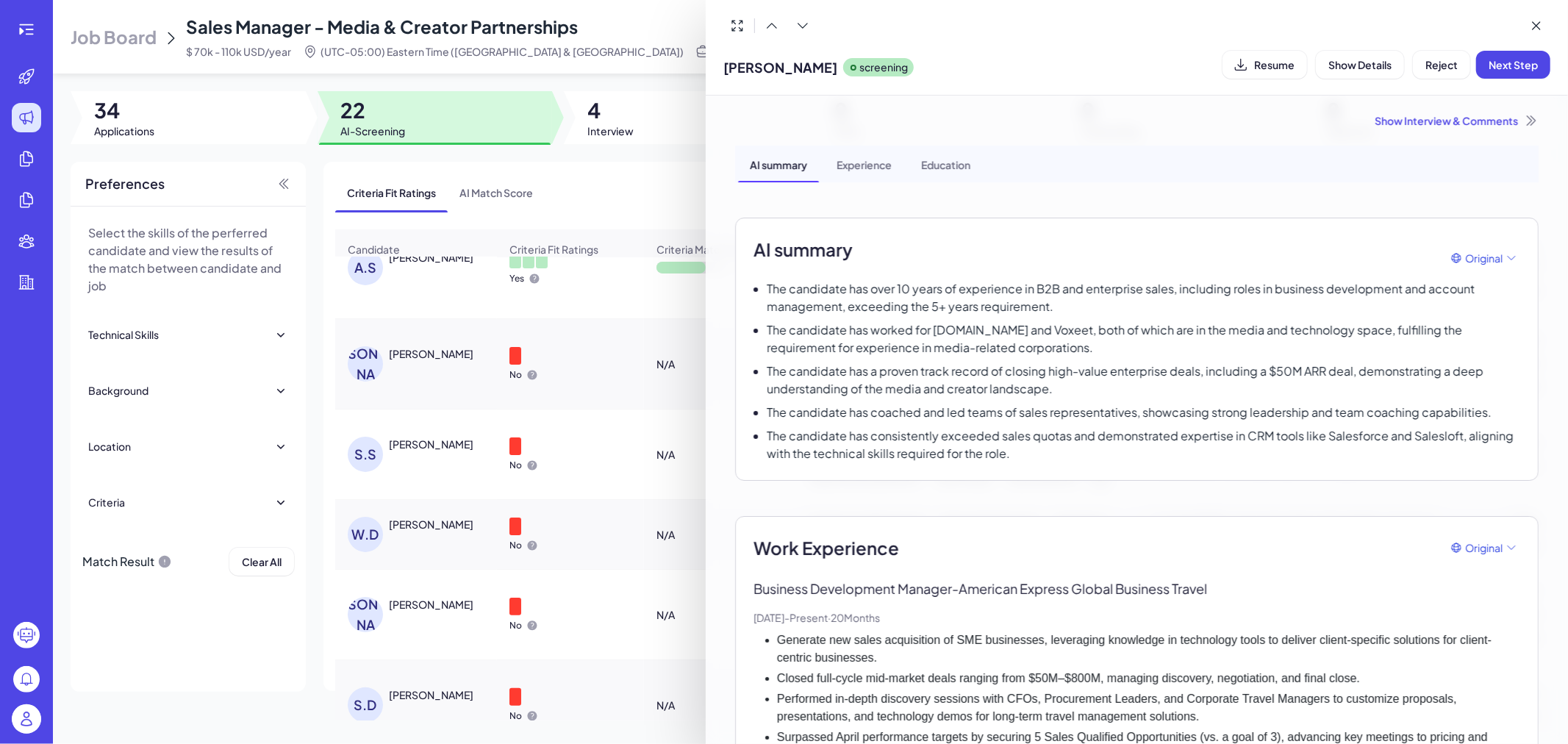
click at [615, 533] on div at bounding box center [784, 372] width 1568 height 744
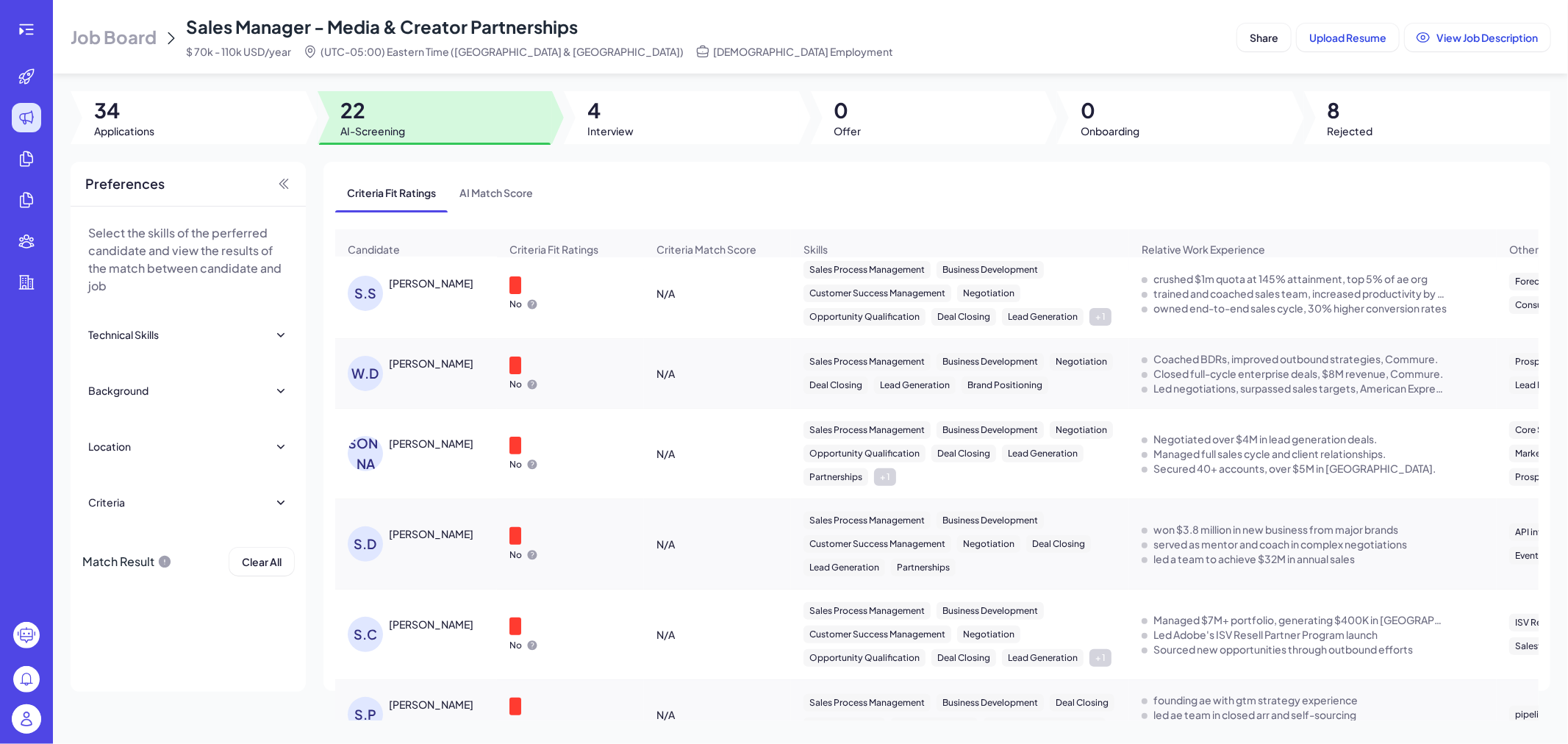
scroll to position [408, 0]
click at [435, 448] on div "Jeremy Levine" at bounding box center [431, 441] width 85 height 14
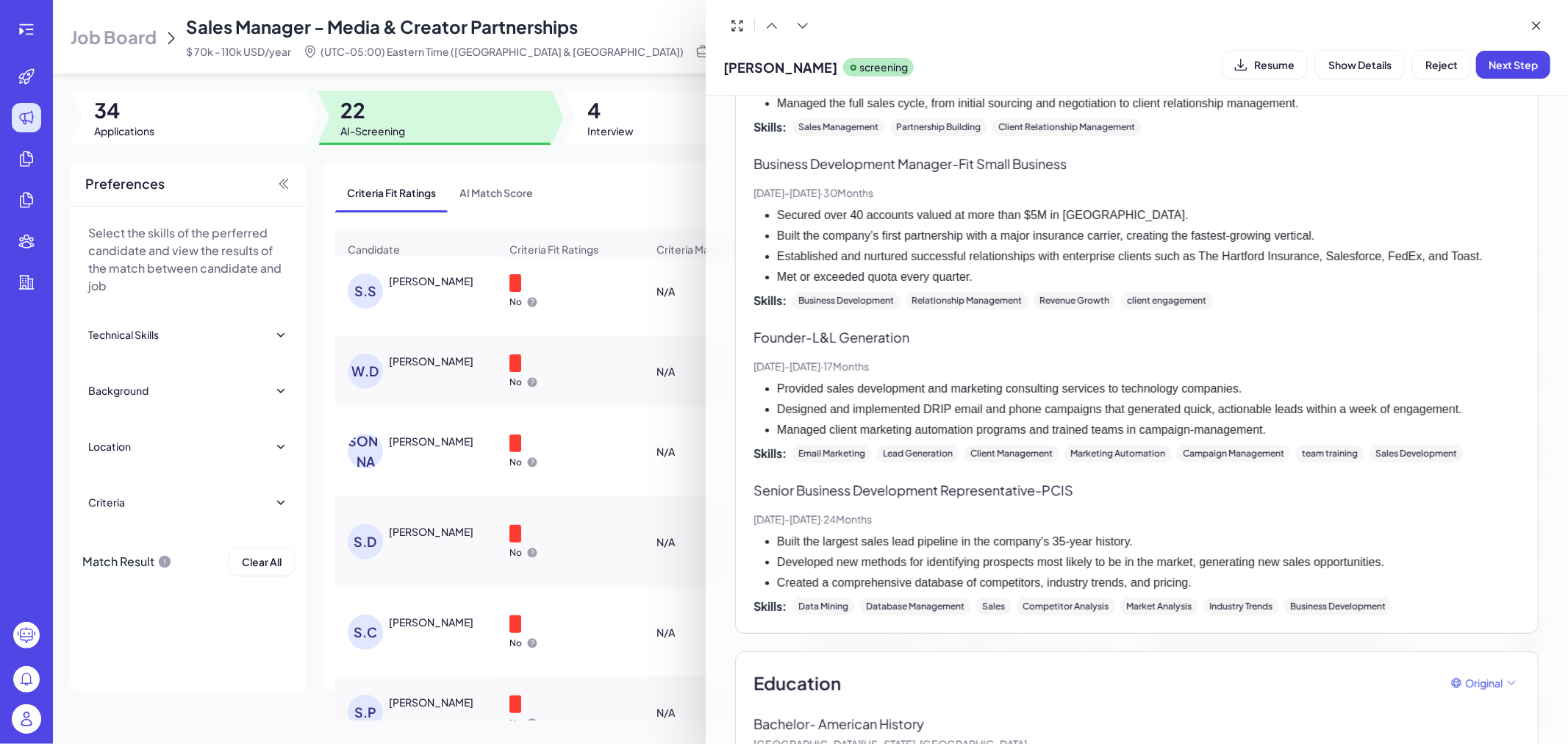
scroll to position [658, 0]
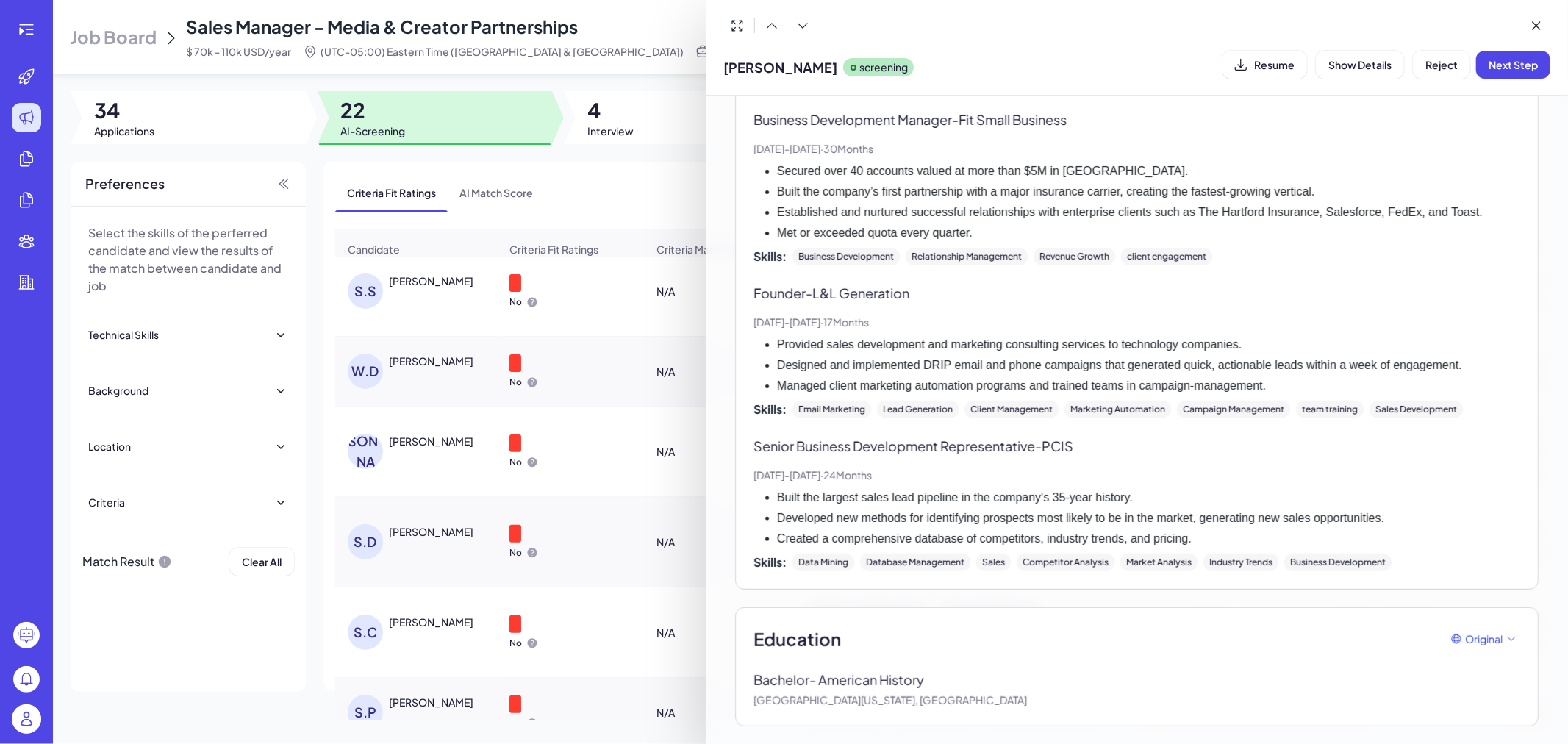
click at [564, 497] on div at bounding box center [784, 372] width 1568 height 744
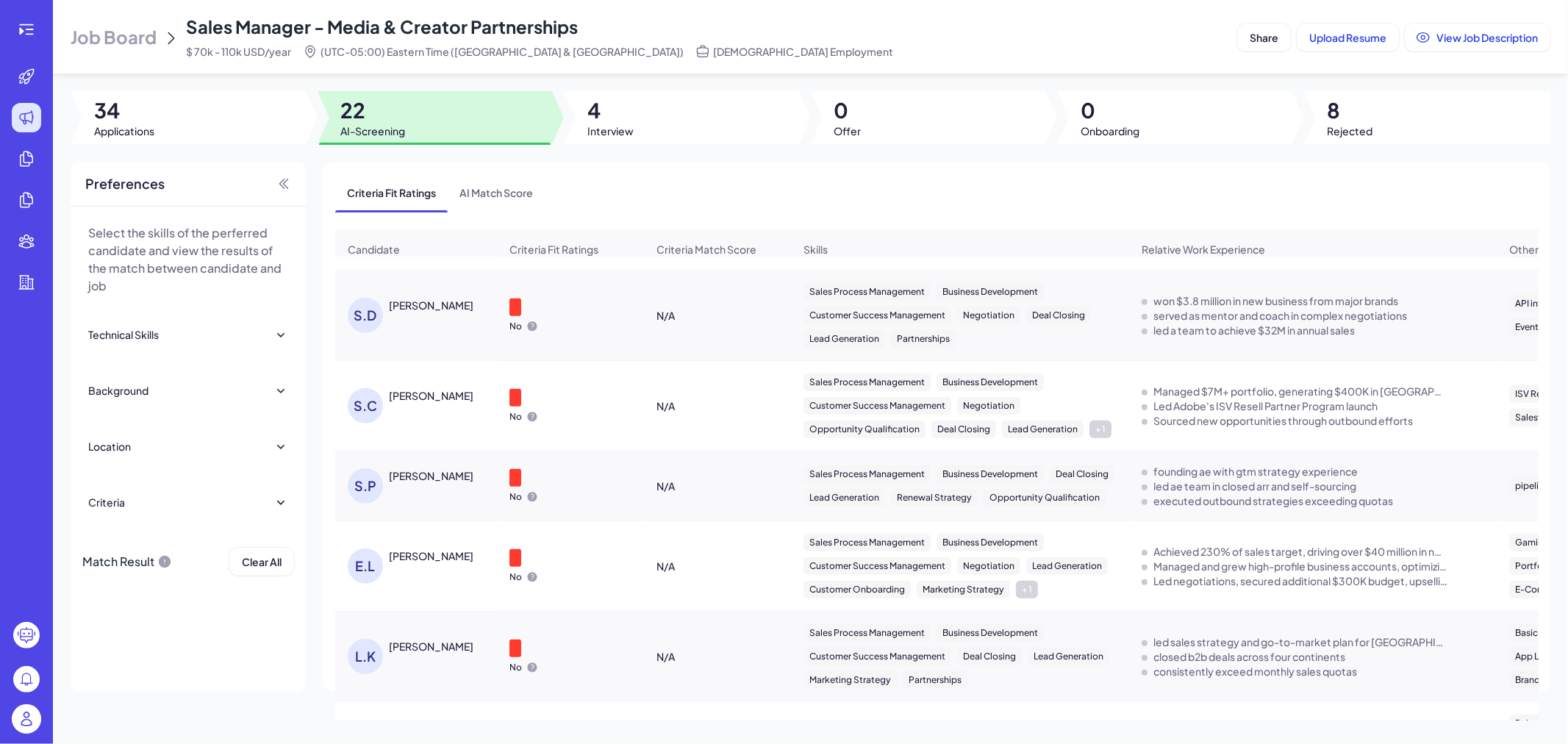
scroll to position [653, 0]
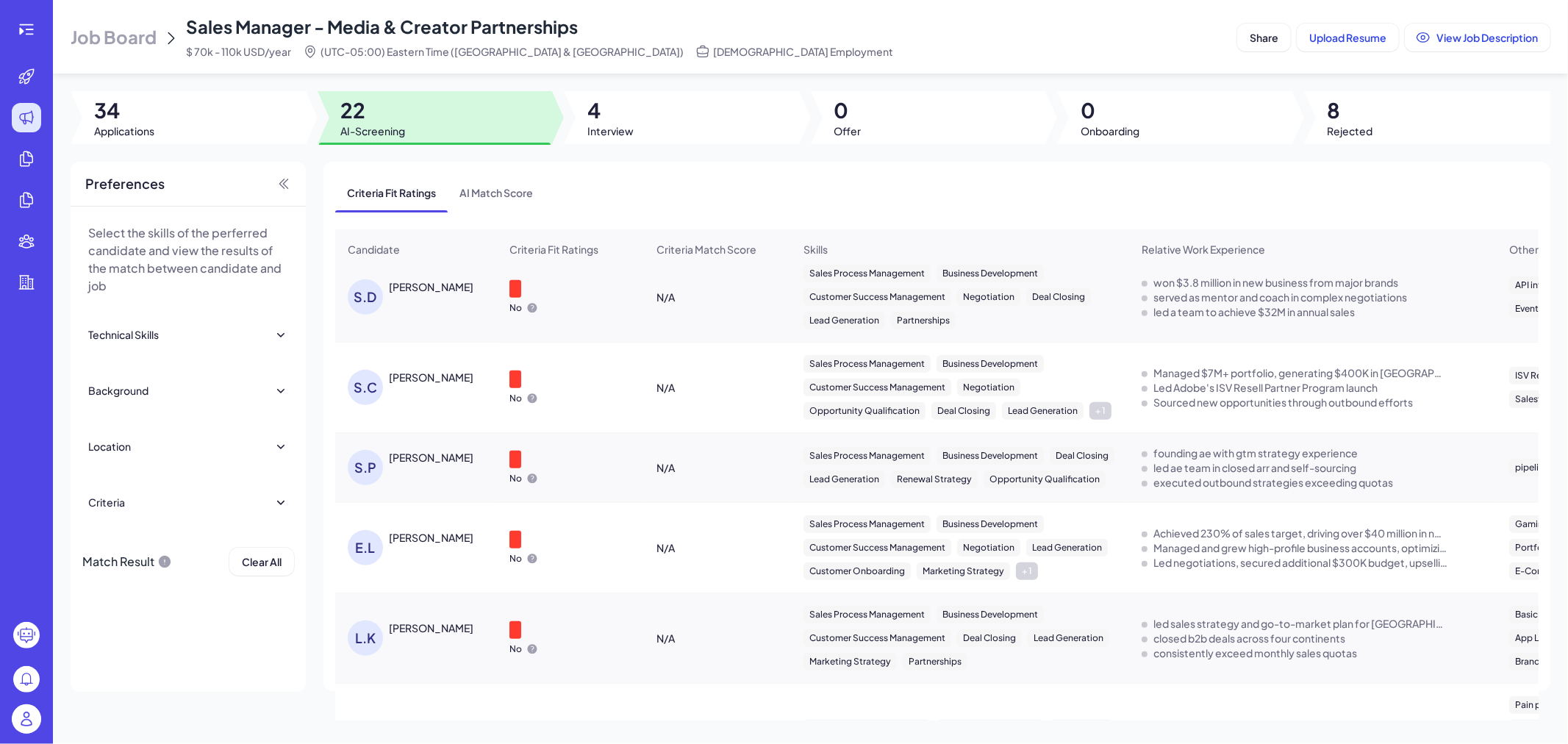
click at [408, 384] on div "Sid Chugh" at bounding box center [431, 377] width 85 height 14
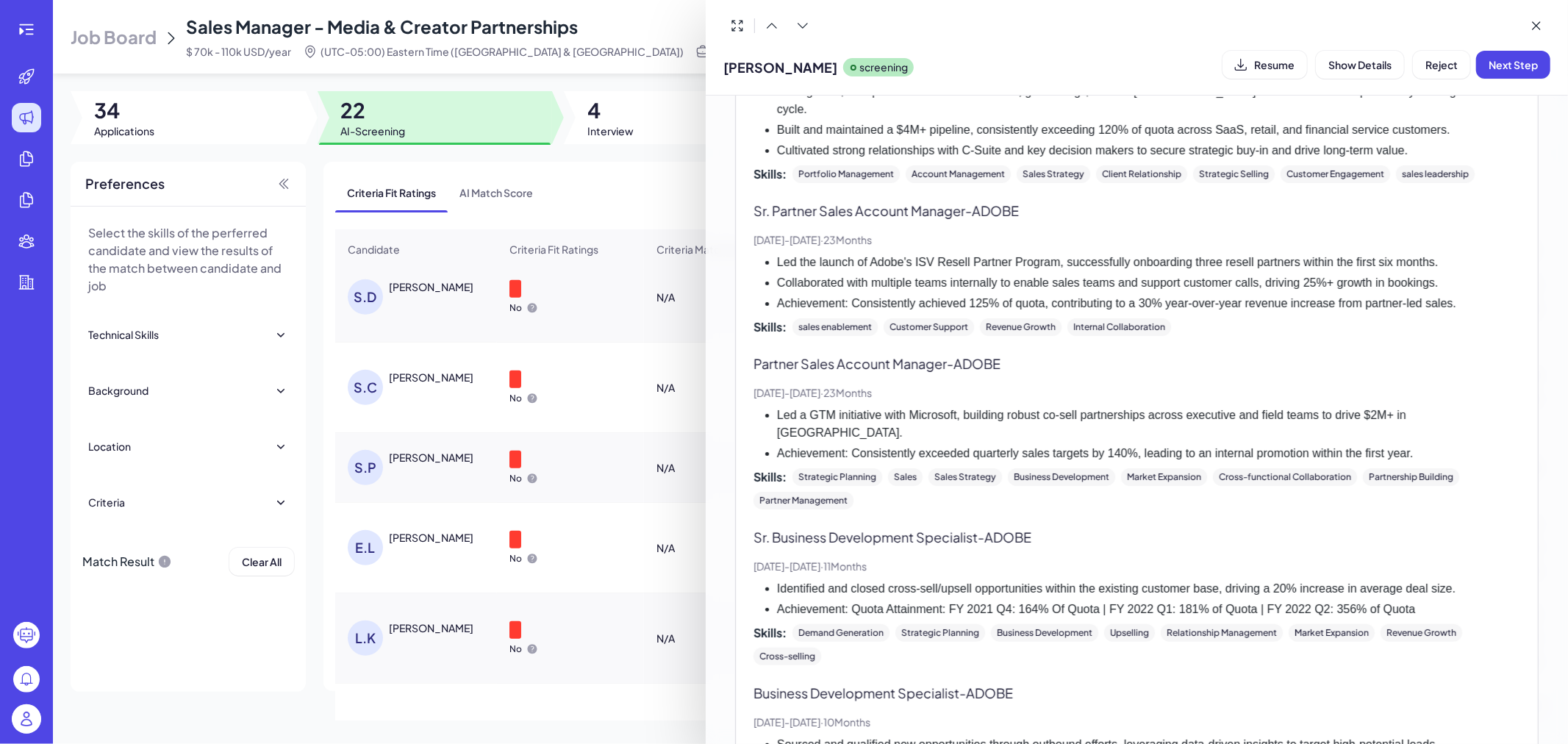
scroll to position [571, 0]
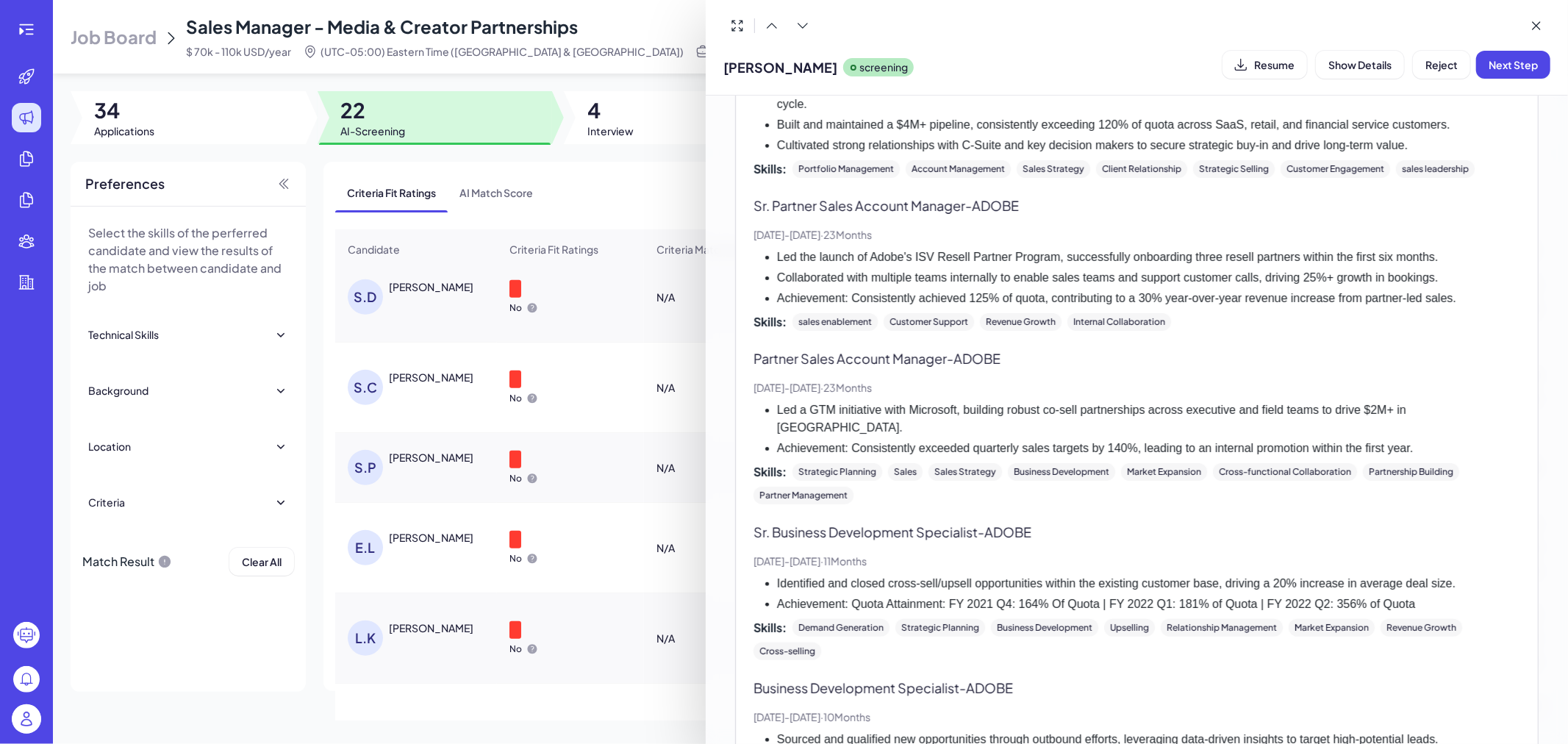
click at [520, 441] on div at bounding box center [784, 372] width 1568 height 744
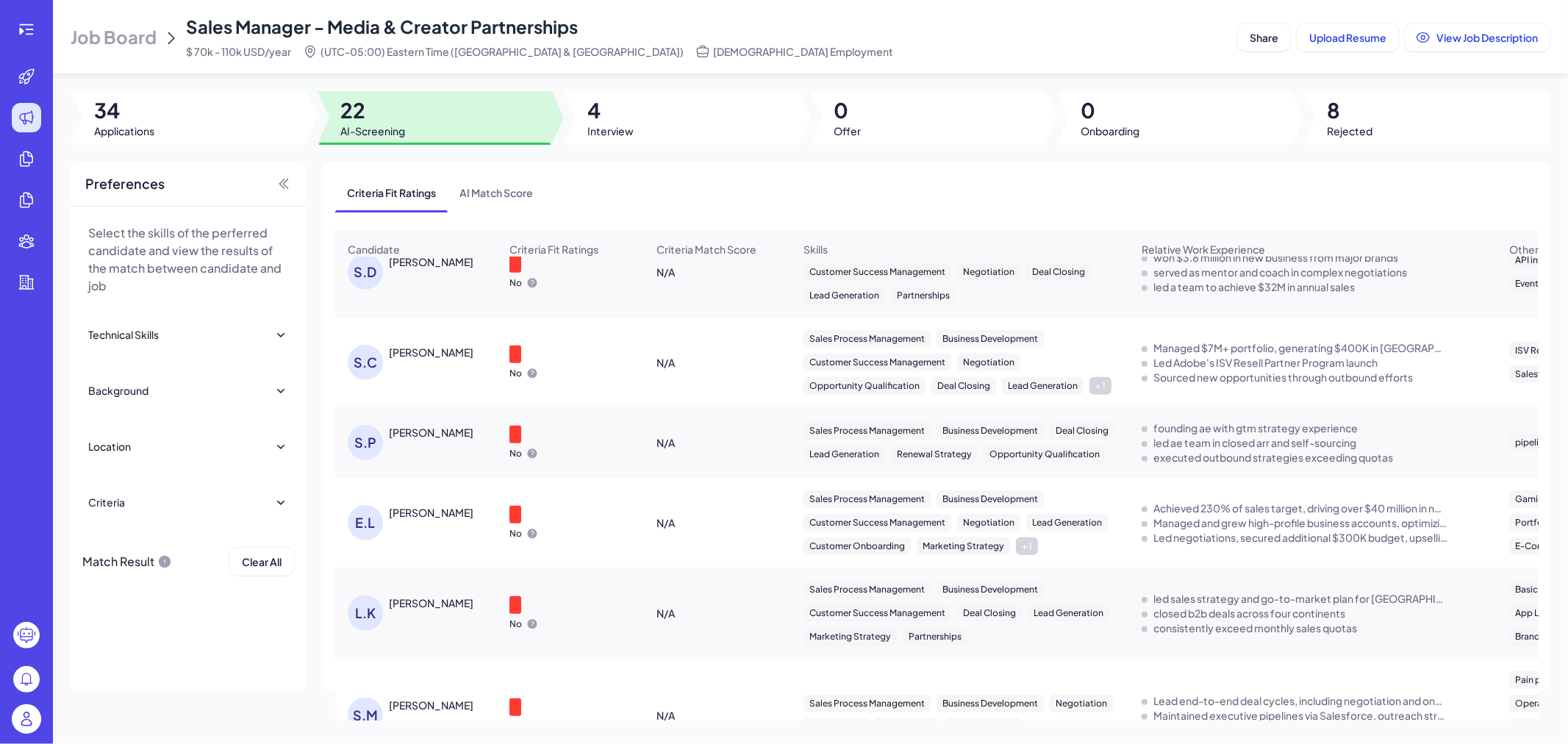
scroll to position [735, 0]
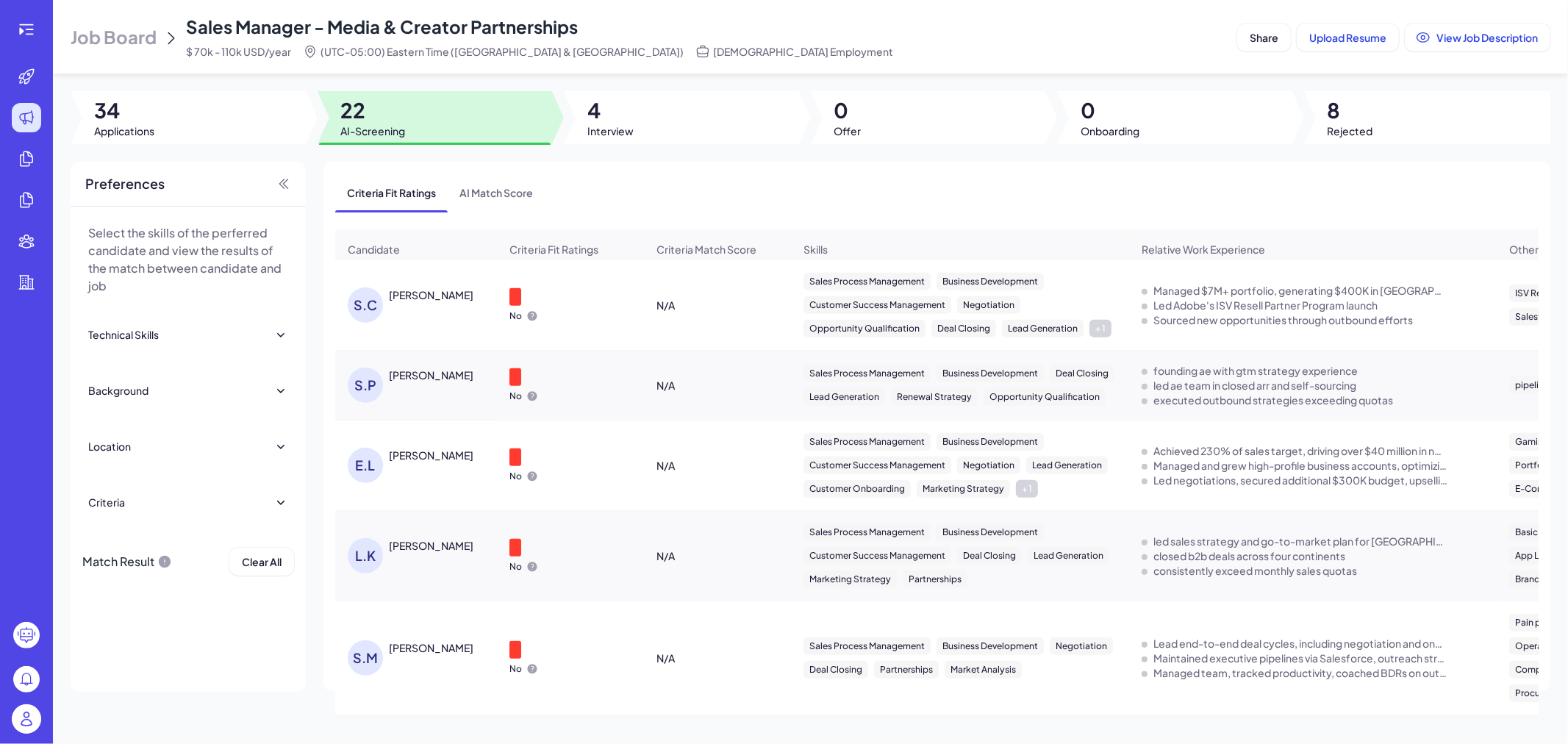
click at [404, 463] on div "Ekaterina Li" at bounding box center [431, 455] width 85 height 14
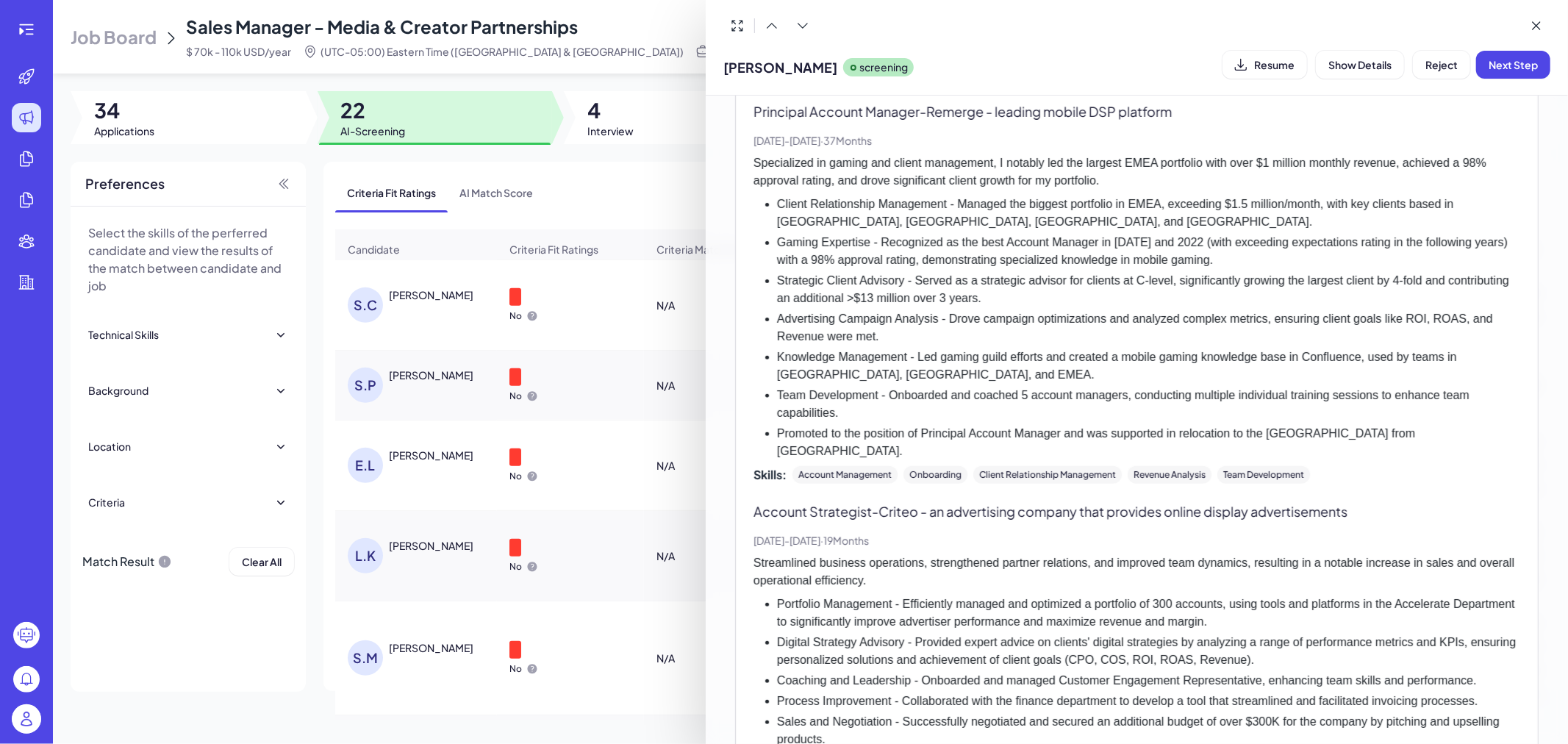
scroll to position [817, 0]
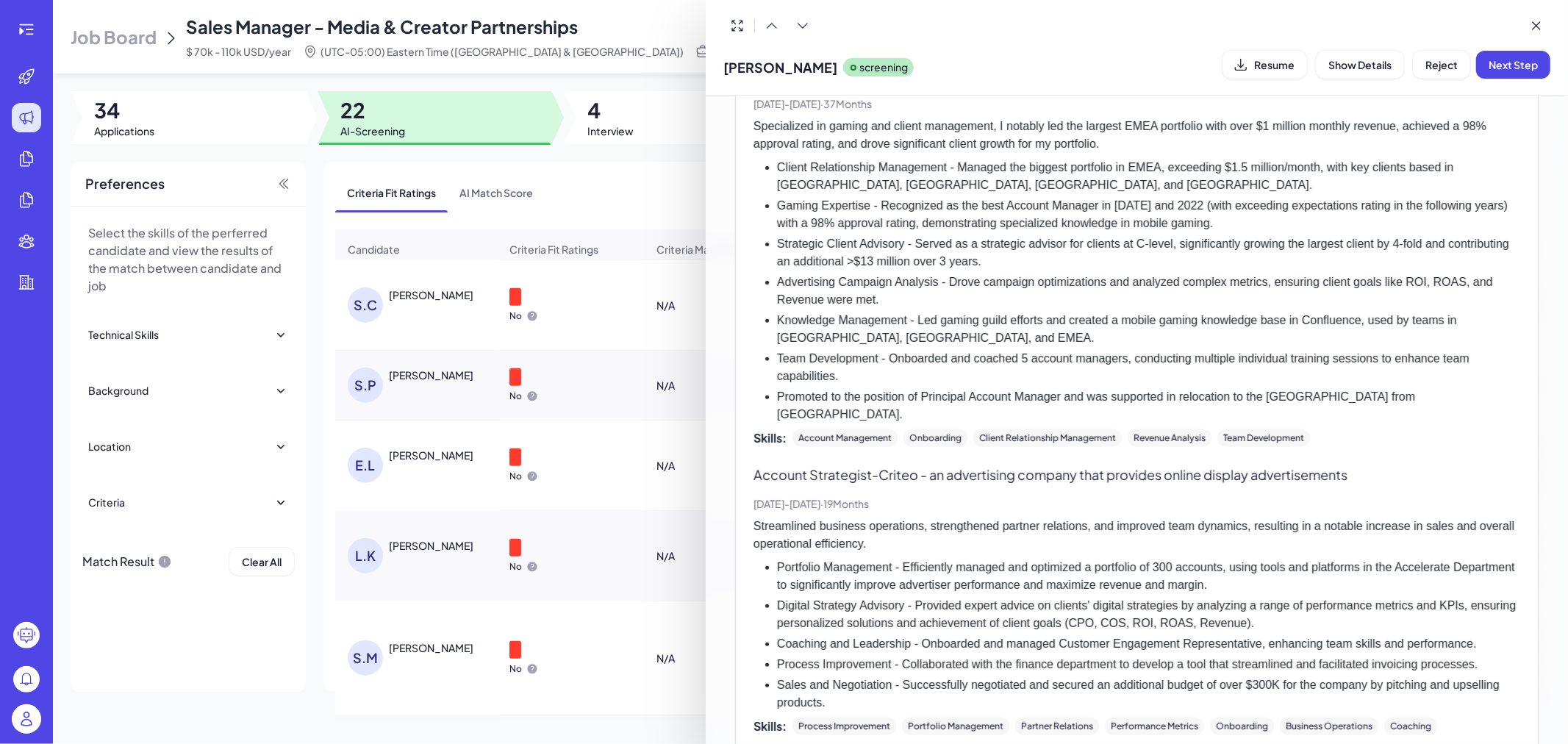
click at [568, 464] on div at bounding box center [784, 372] width 1568 height 744
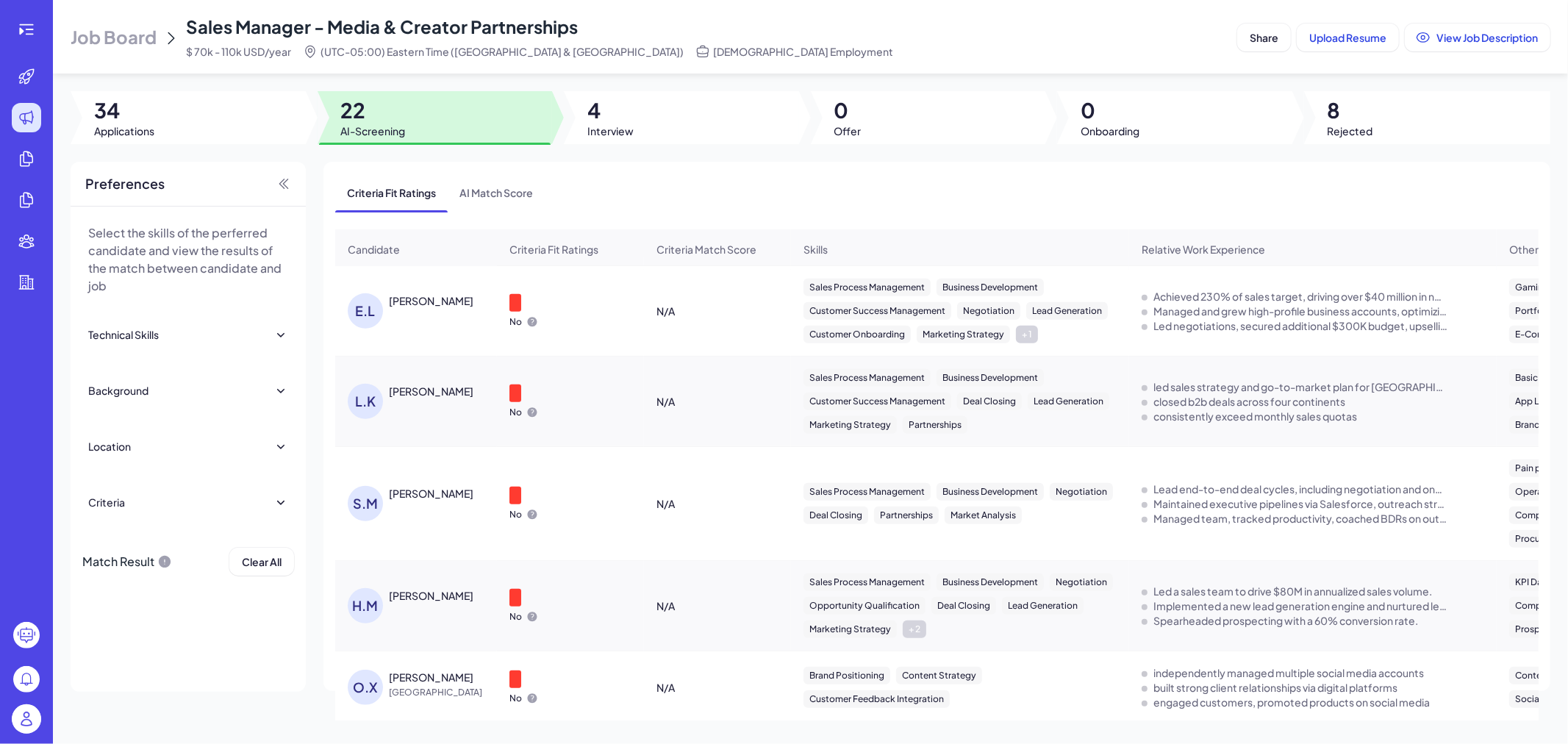
scroll to position [898, 0]
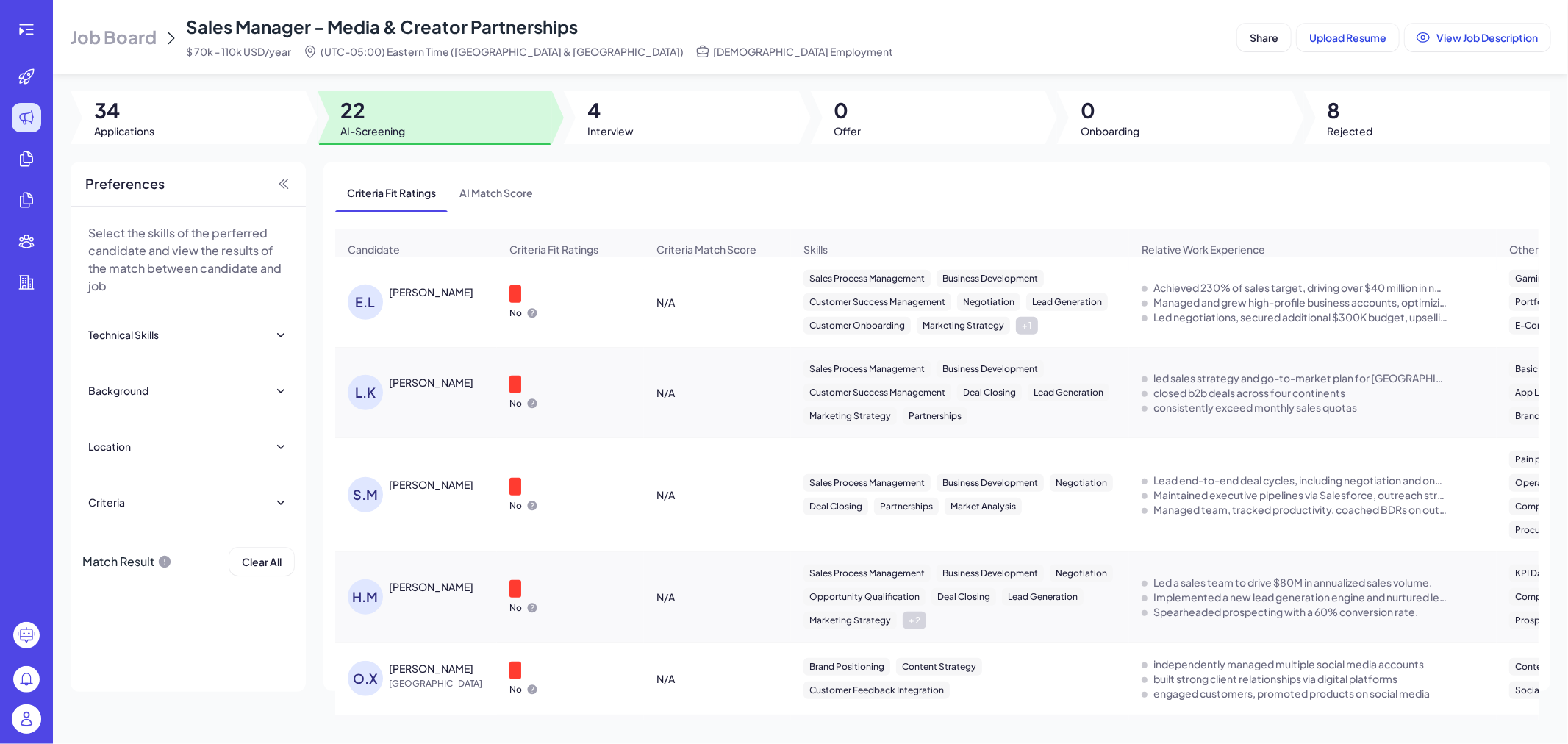
click at [423, 390] on div "Lindsey Kirk" at bounding box center [431, 382] width 85 height 14
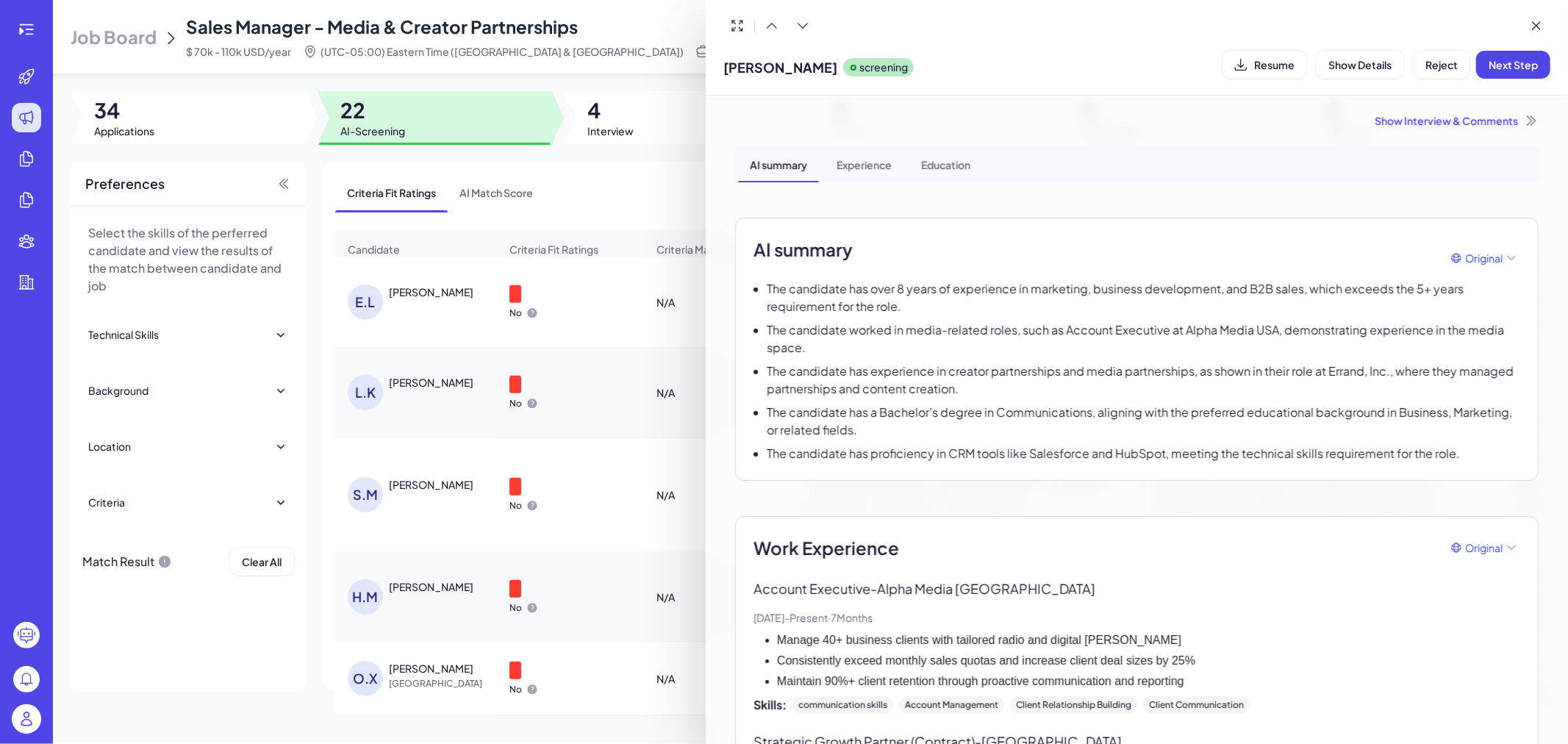
click at [641, 406] on div at bounding box center [784, 372] width 1568 height 744
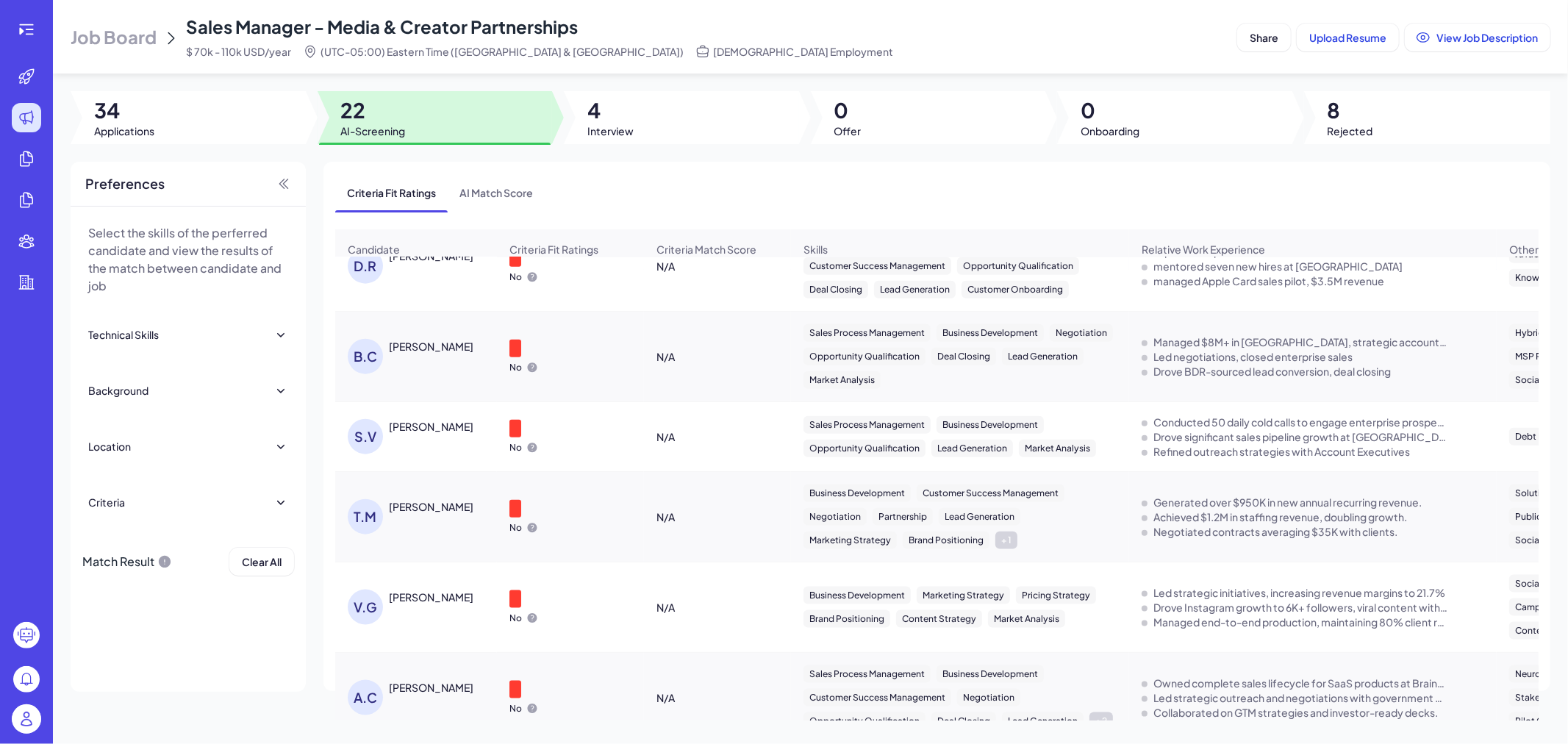
scroll to position [1511, 0]
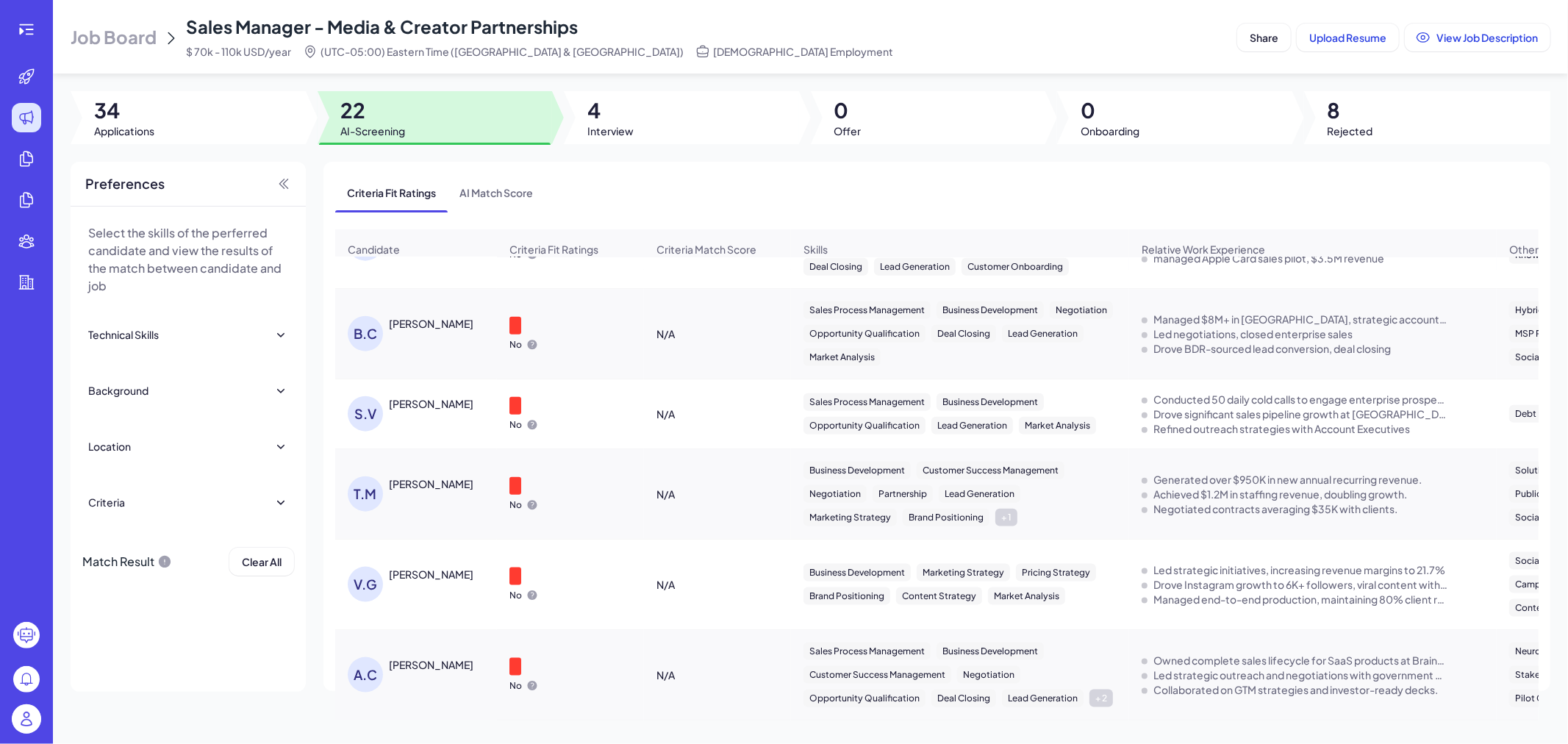
click at [434, 526] on td "T.M Taylor Mullins" at bounding box center [416, 494] width 161 height 90
click at [434, 564] on div "V.G Vioni Giovanni" at bounding box center [416, 585] width 161 height 59
click at [439, 575] on div "Vioni Giovanni" at bounding box center [431, 574] width 85 height 14
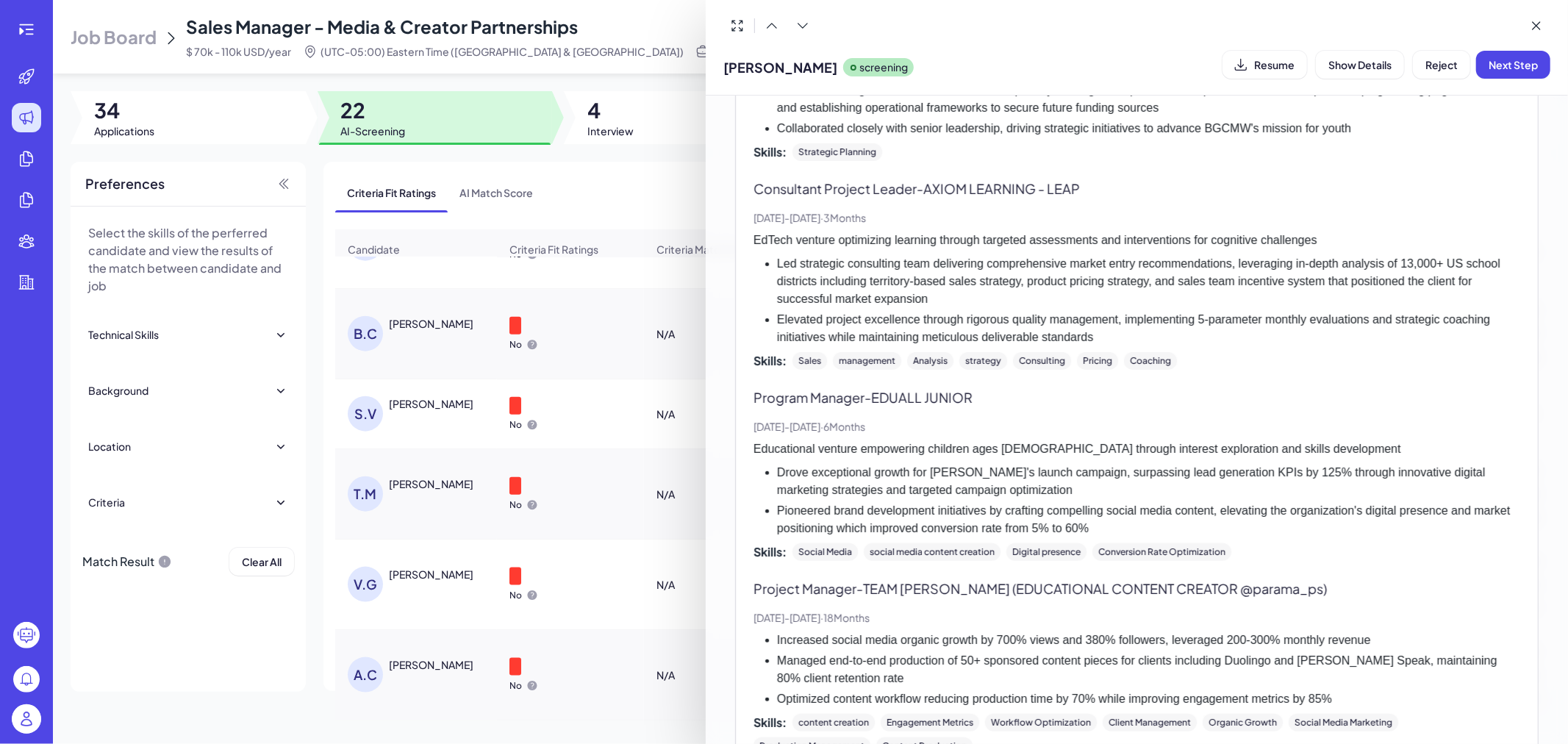
scroll to position [1005, 0]
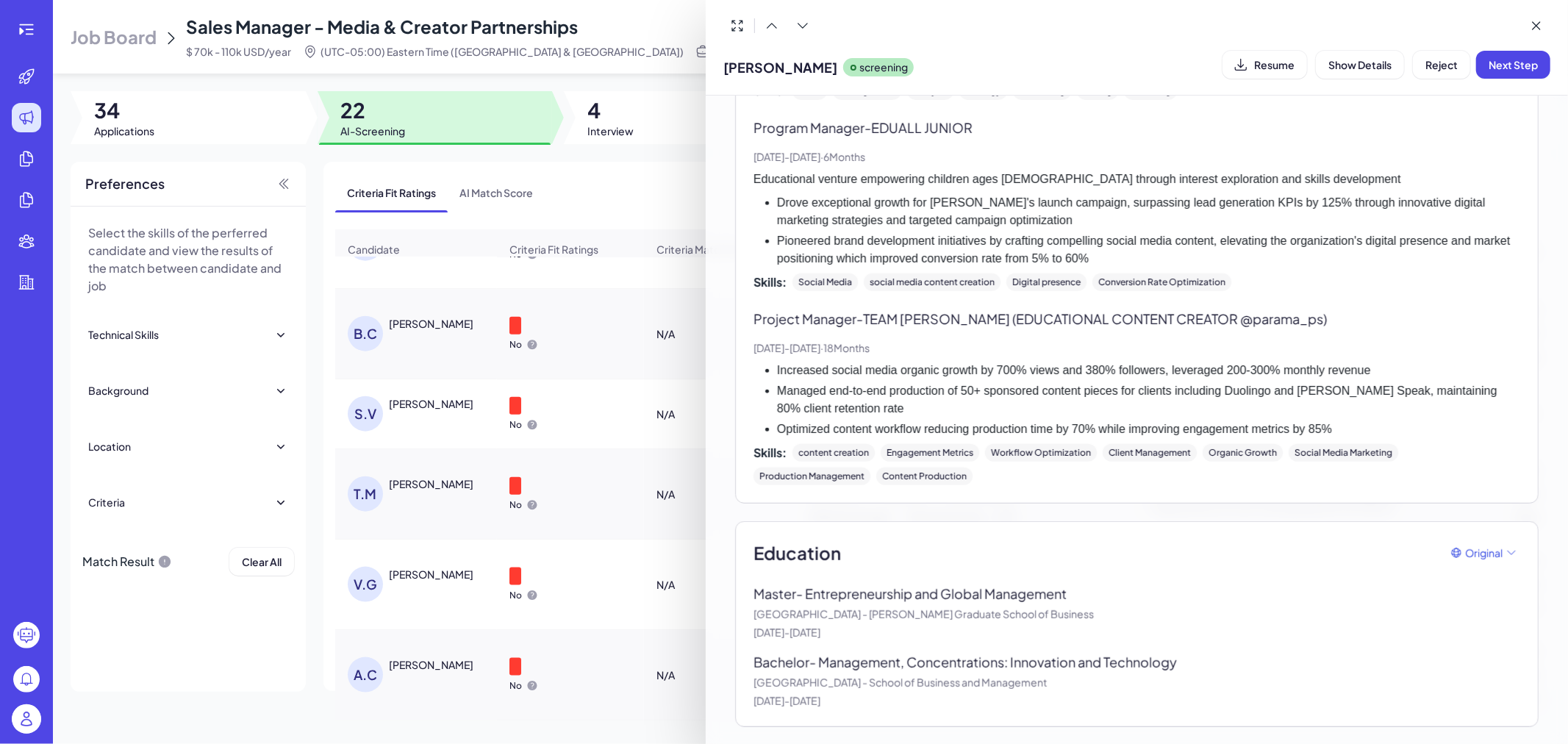
click at [673, 586] on div at bounding box center [784, 372] width 1568 height 744
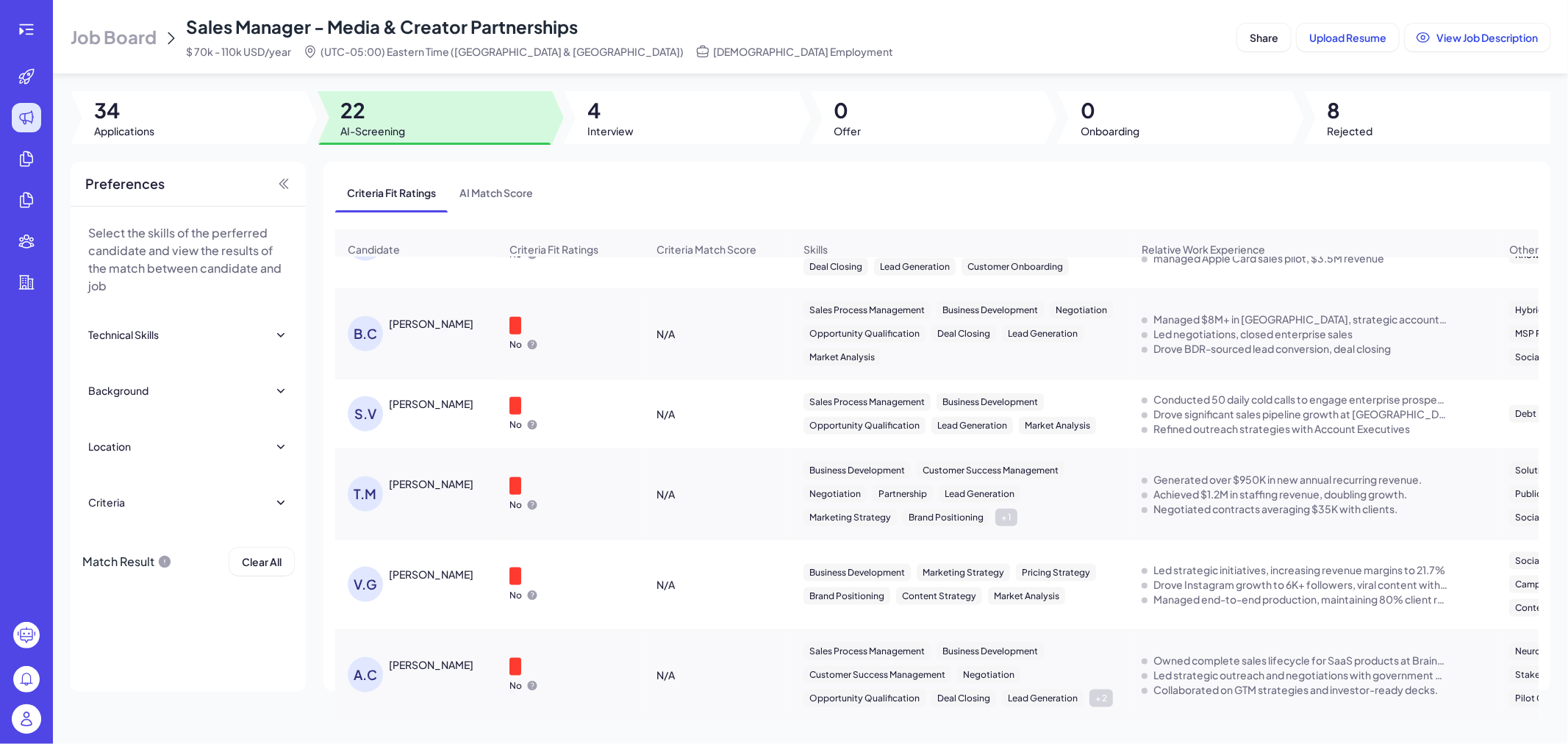
click at [428, 669] on div "A.C Aman Chopra" at bounding box center [423, 675] width 152 height 35
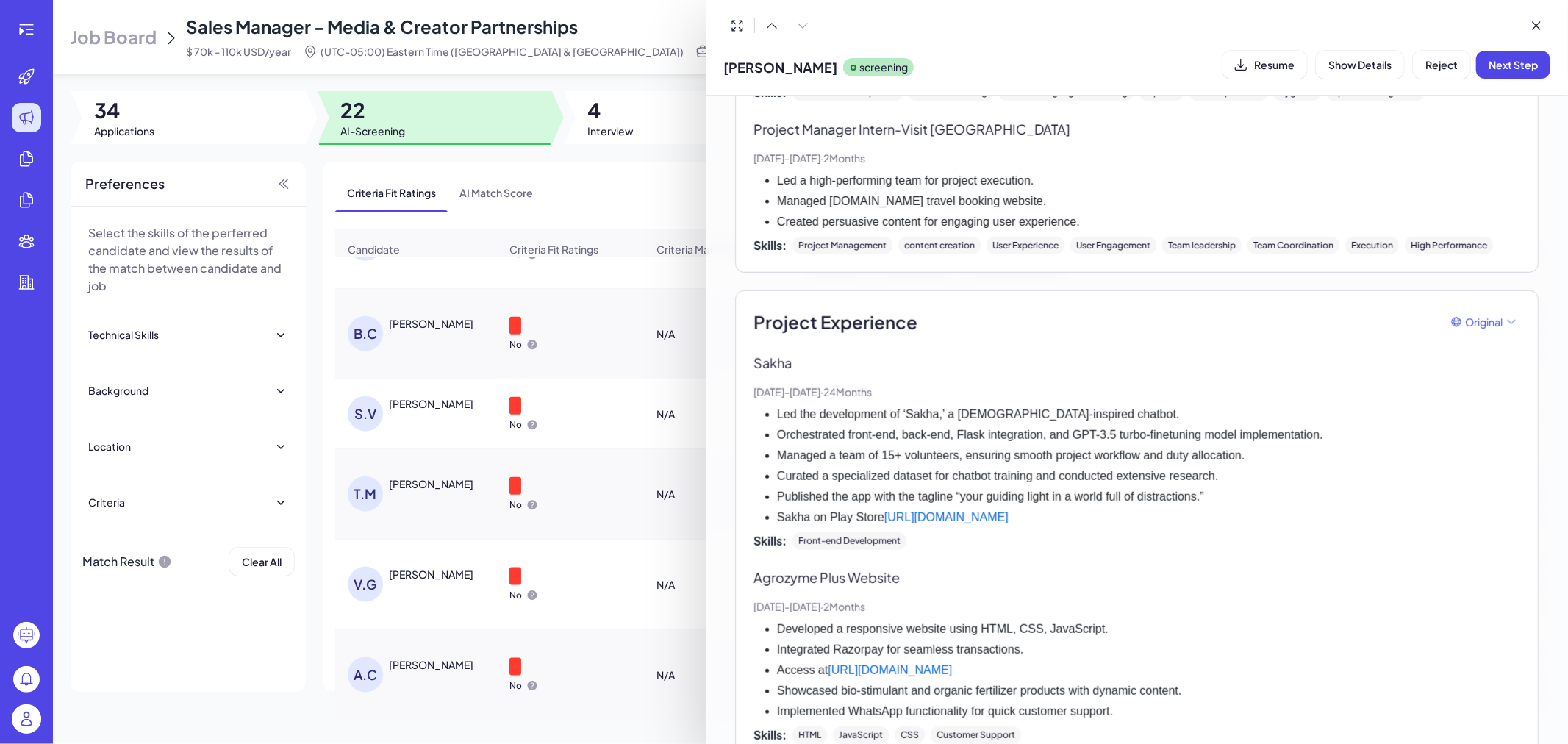
scroll to position [1305, 0]
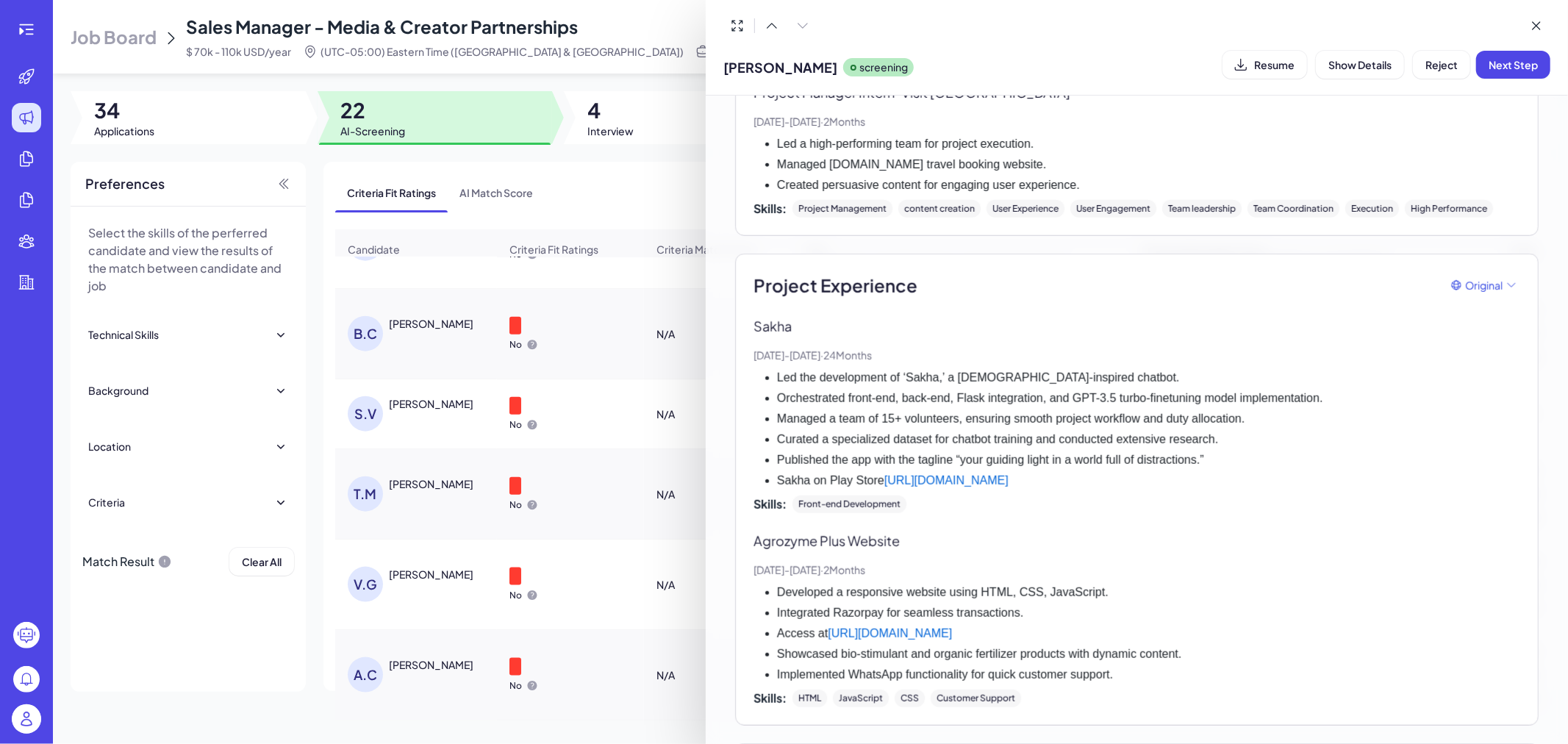
click at [435, 400] on div at bounding box center [784, 372] width 1568 height 744
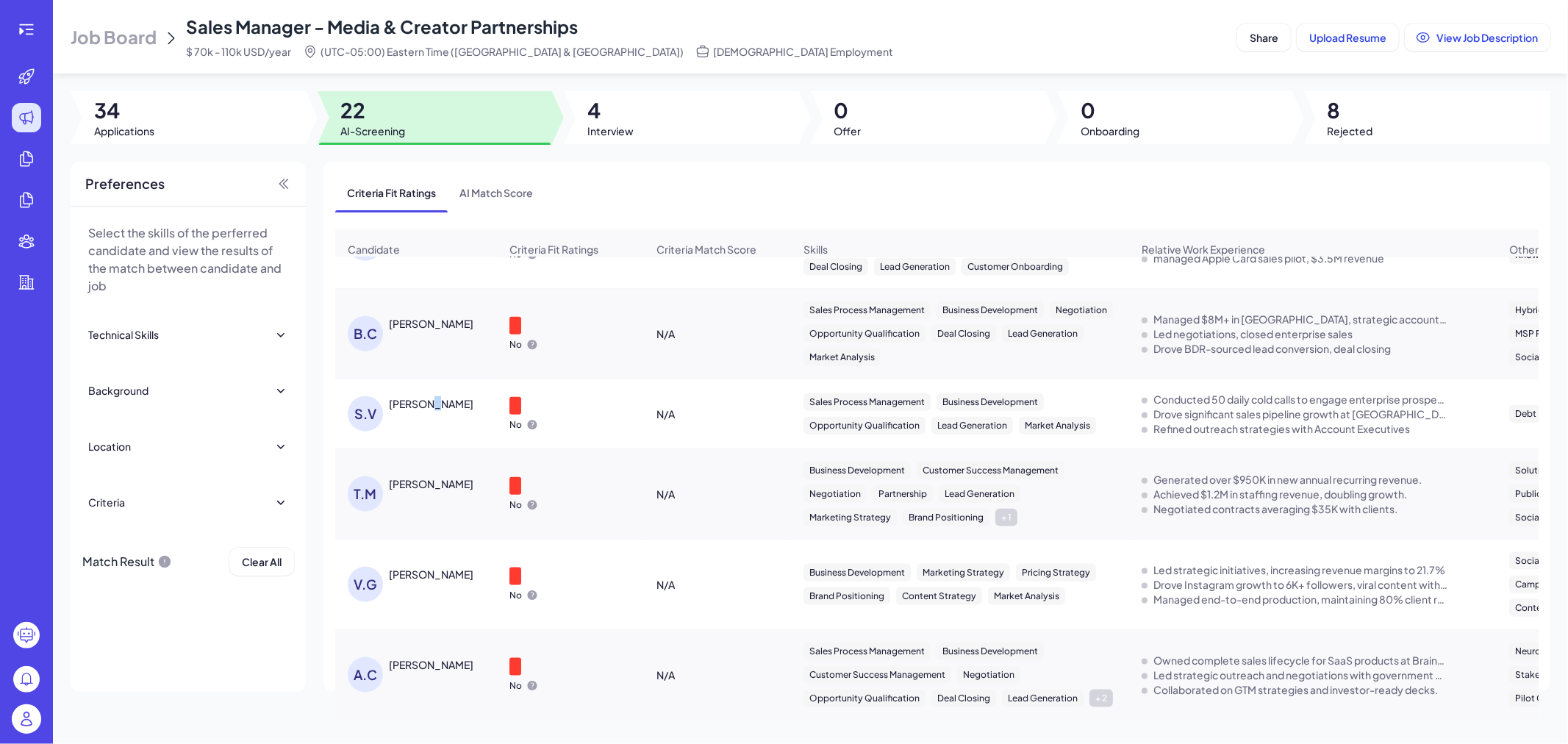
click at [435, 400] on div "STEFANO VIERGUTZ" at bounding box center [431, 404] width 85 height 14
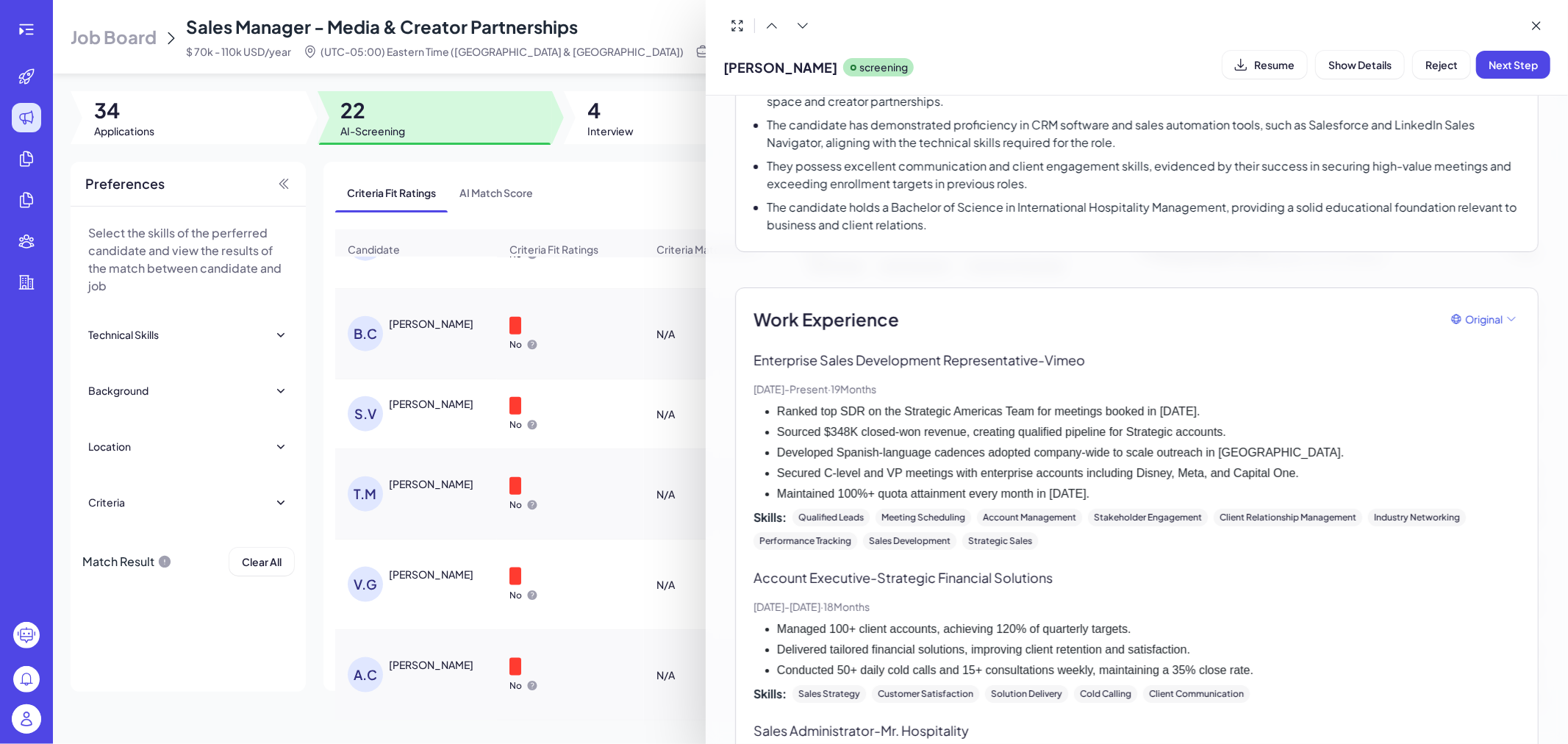
scroll to position [245, 0]
click at [576, 168] on div at bounding box center [784, 372] width 1568 height 744
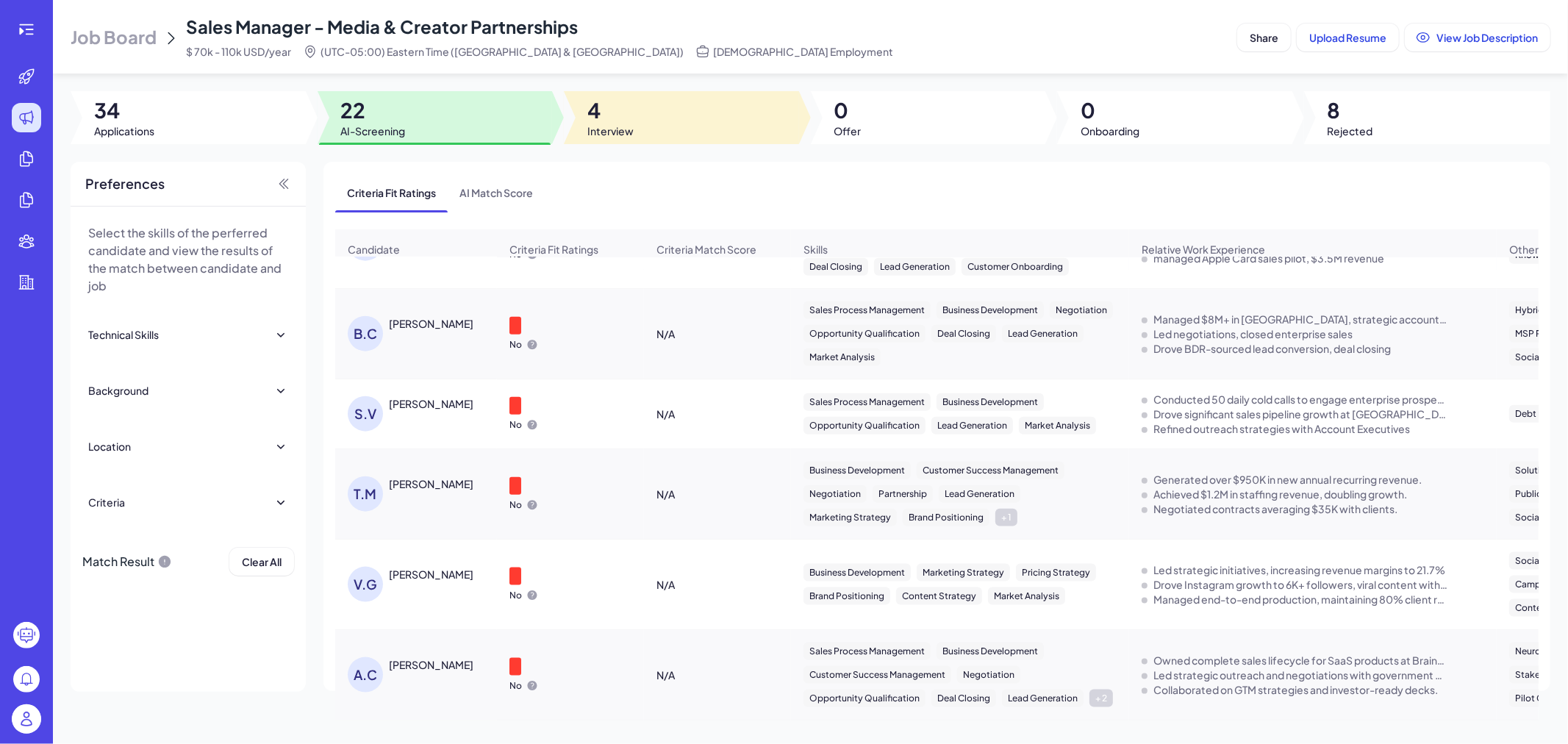
click at [621, 133] on span "Interview" at bounding box center [610, 131] width 46 height 14
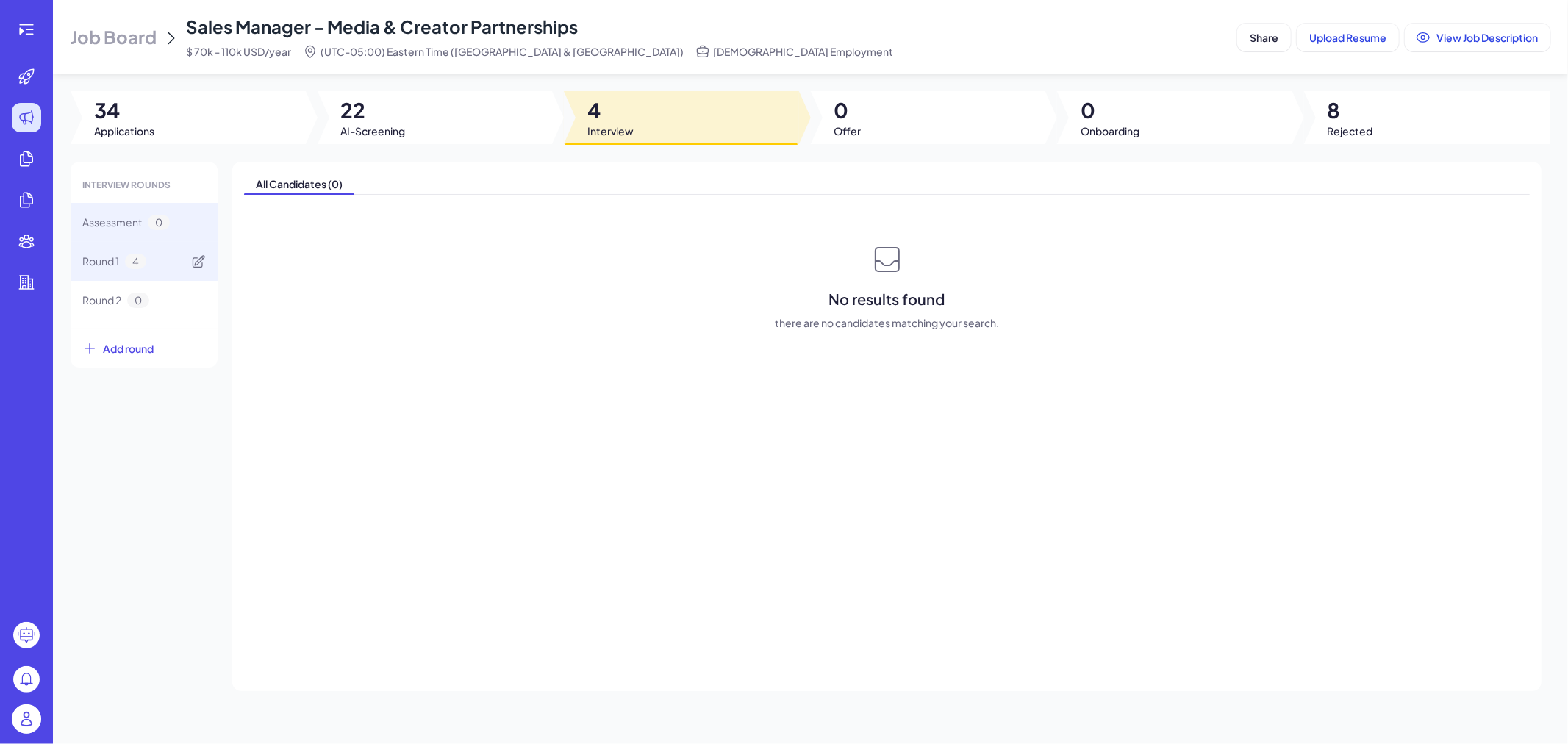
click at [155, 253] on div "Round 1 4" at bounding box center [144, 261] width 147 height 39
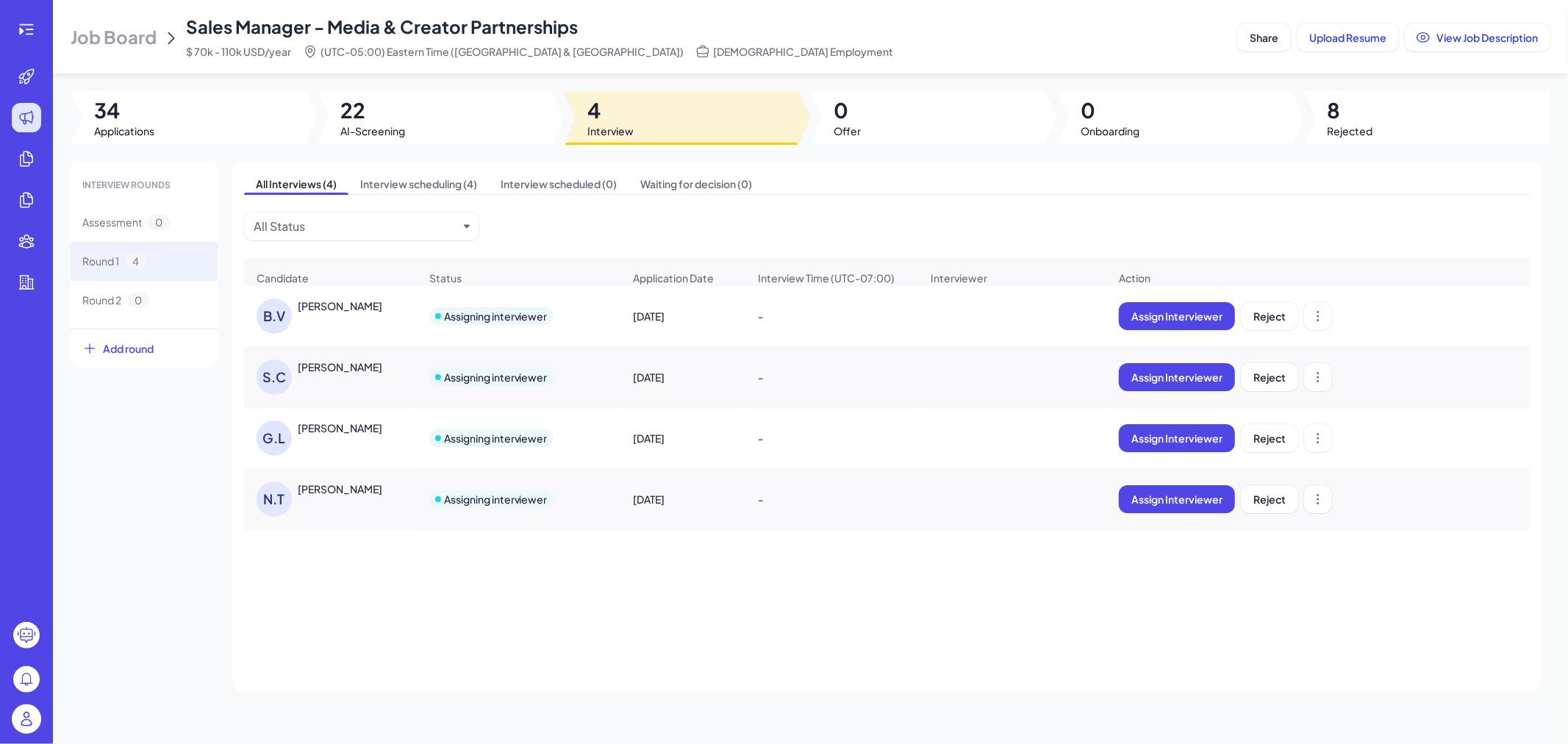
click at [366, 313] on div "Brittany Van Harken" at bounding box center [340, 306] width 85 height 14
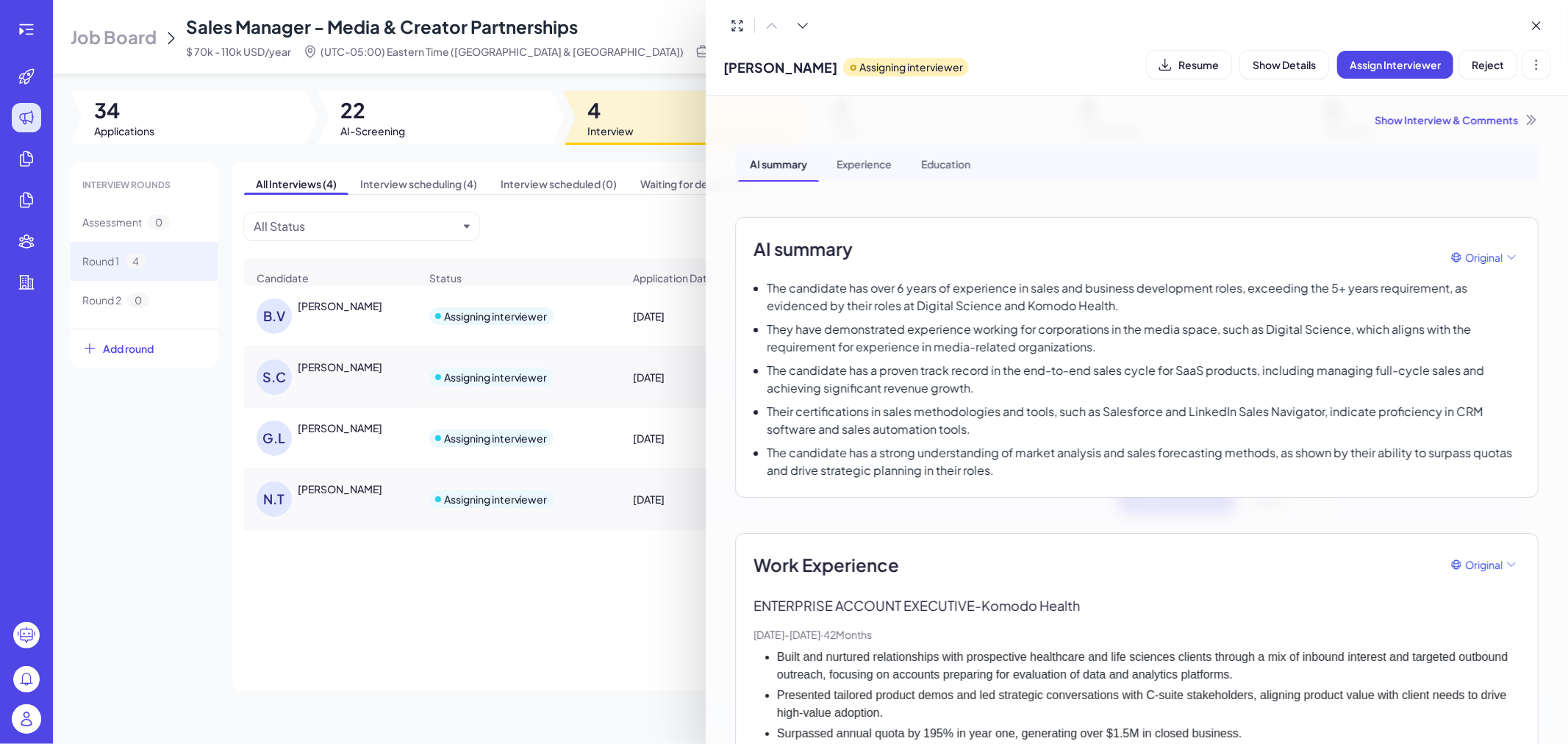
scroll to position [0, 0]
click at [516, 226] on div at bounding box center [784, 372] width 1568 height 744
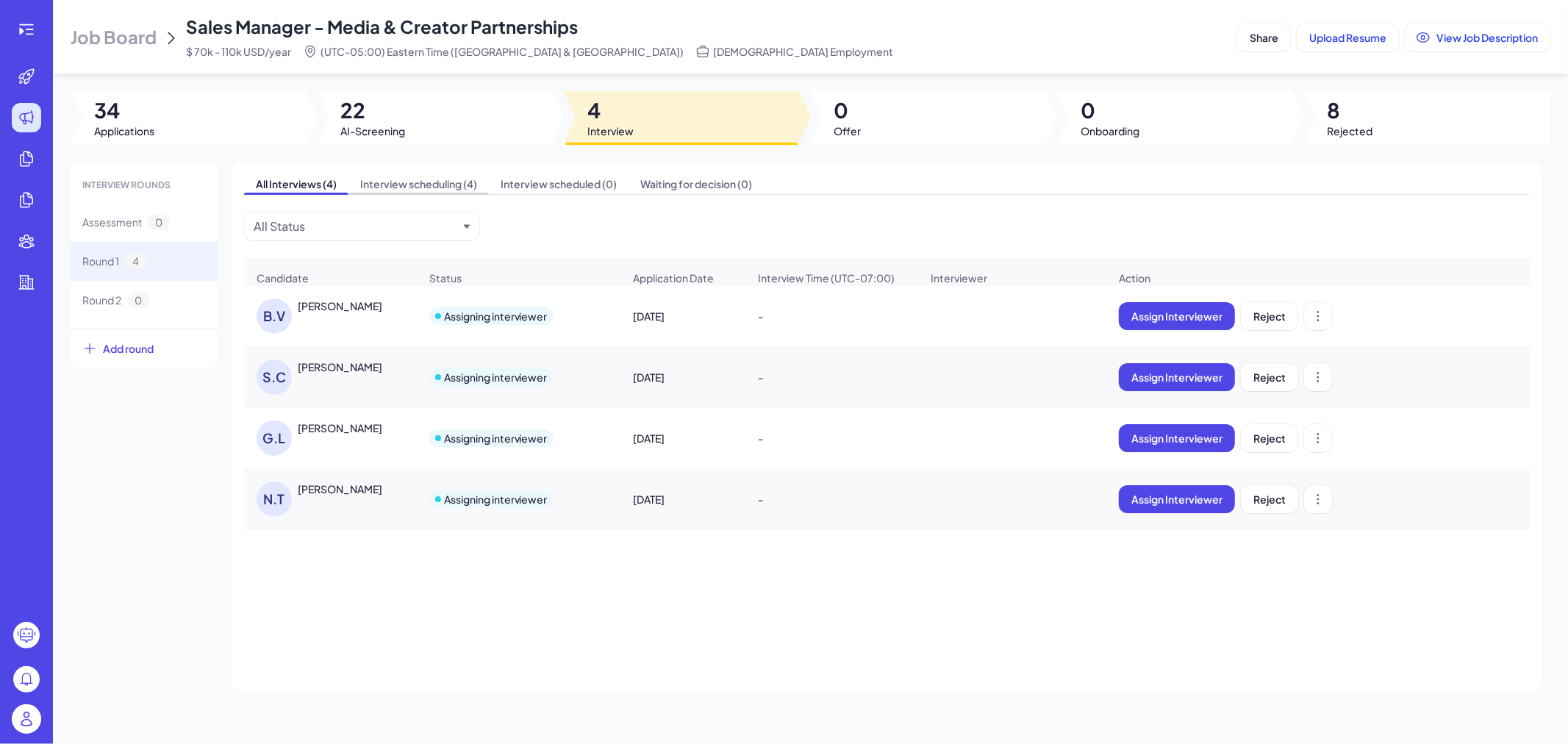
click at [442, 182] on span "Interview scheduling (4)" at bounding box center [419, 184] width 141 height 21
click at [514, 181] on span "Interview scheduled (0)" at bounding box center [558, 184] width 140 height 21
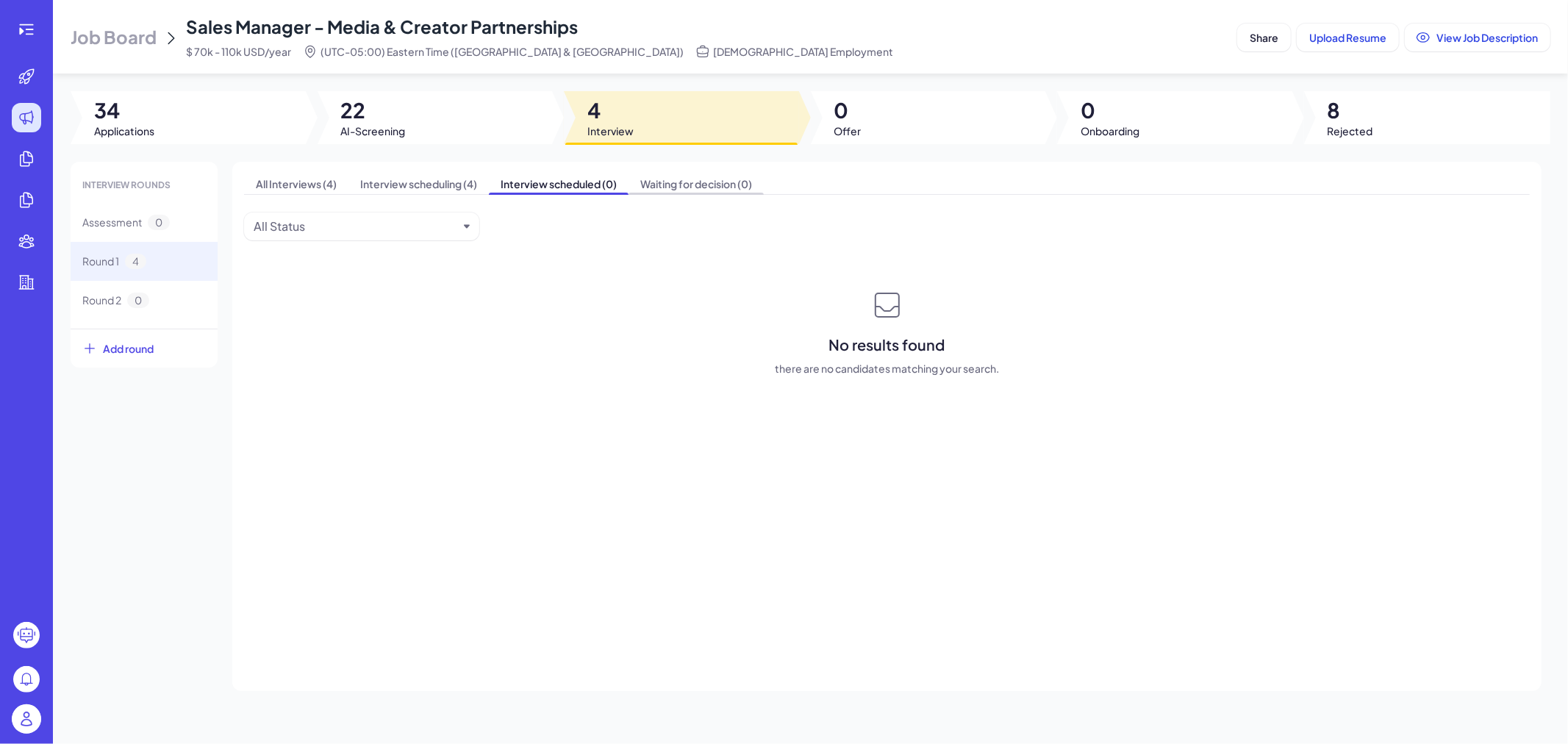
click at [677, 177] on span "Waiting for decision (0)" at bounding box center [696, 184] width 135 height 21
click at [148, 35] on span "Job Board" at bounding box center [113, 36] width 86 height 23
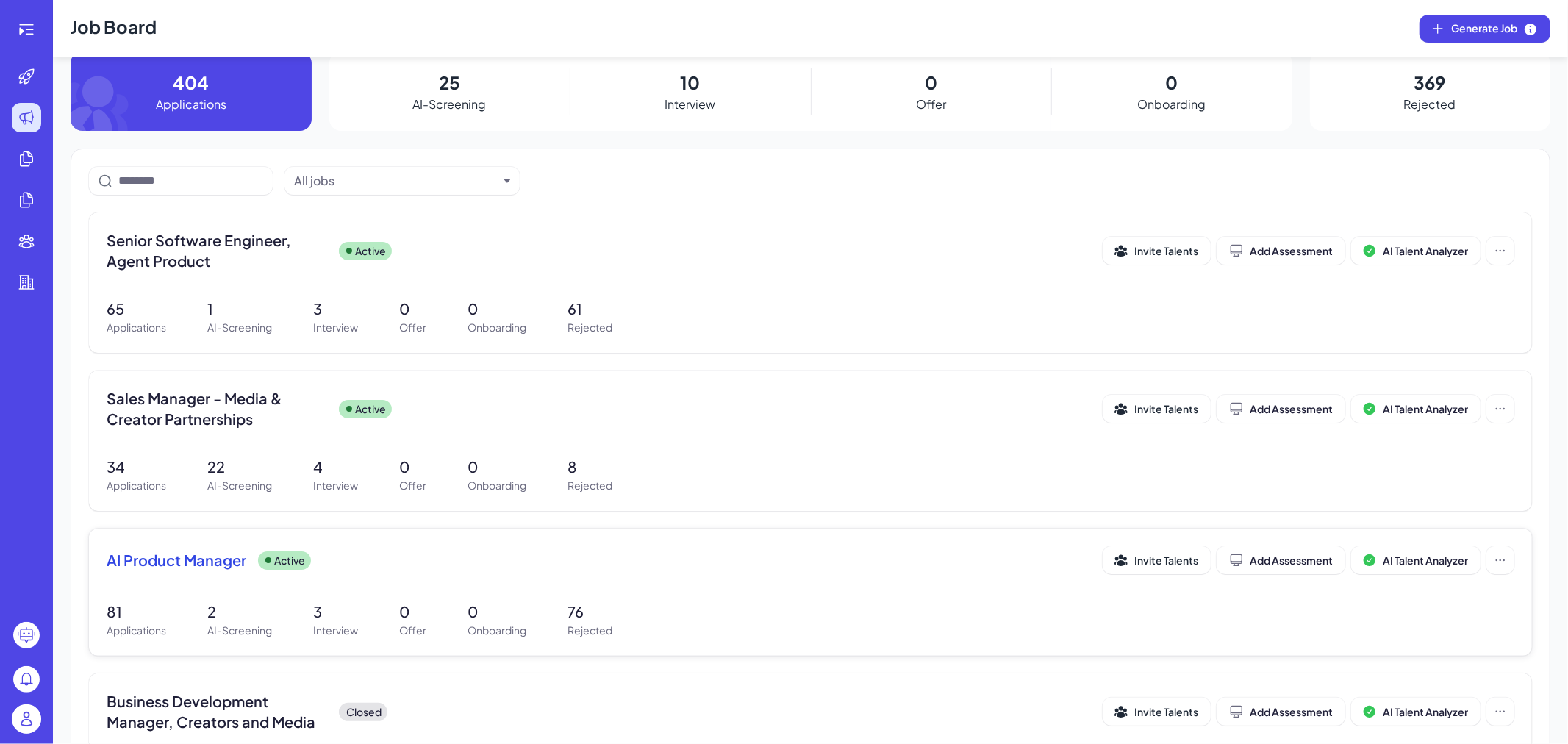
scroll to position [82, 0]
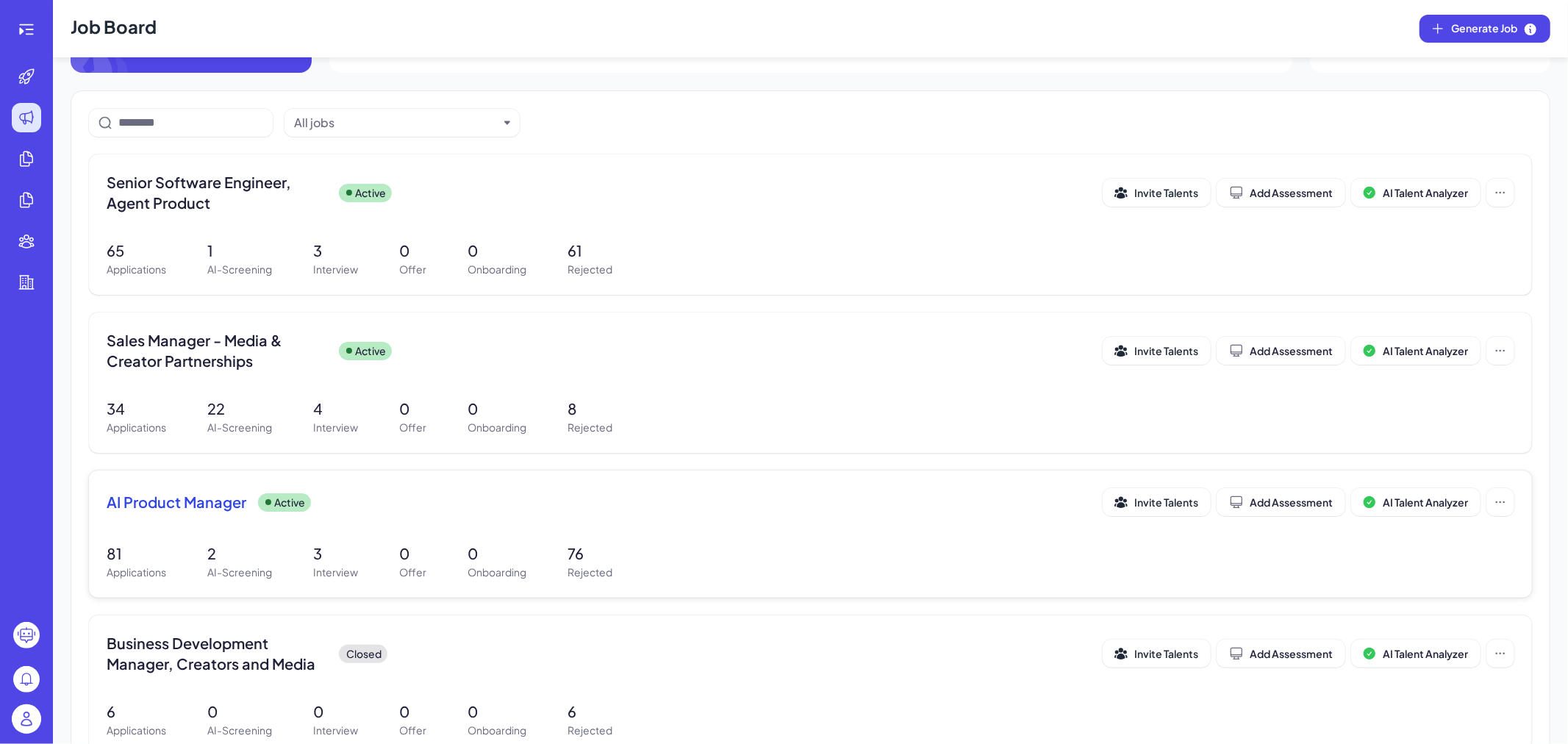
click at [168, 509] on span "AI Product Manager" at bounding box center [176, 503] width 140 height 21
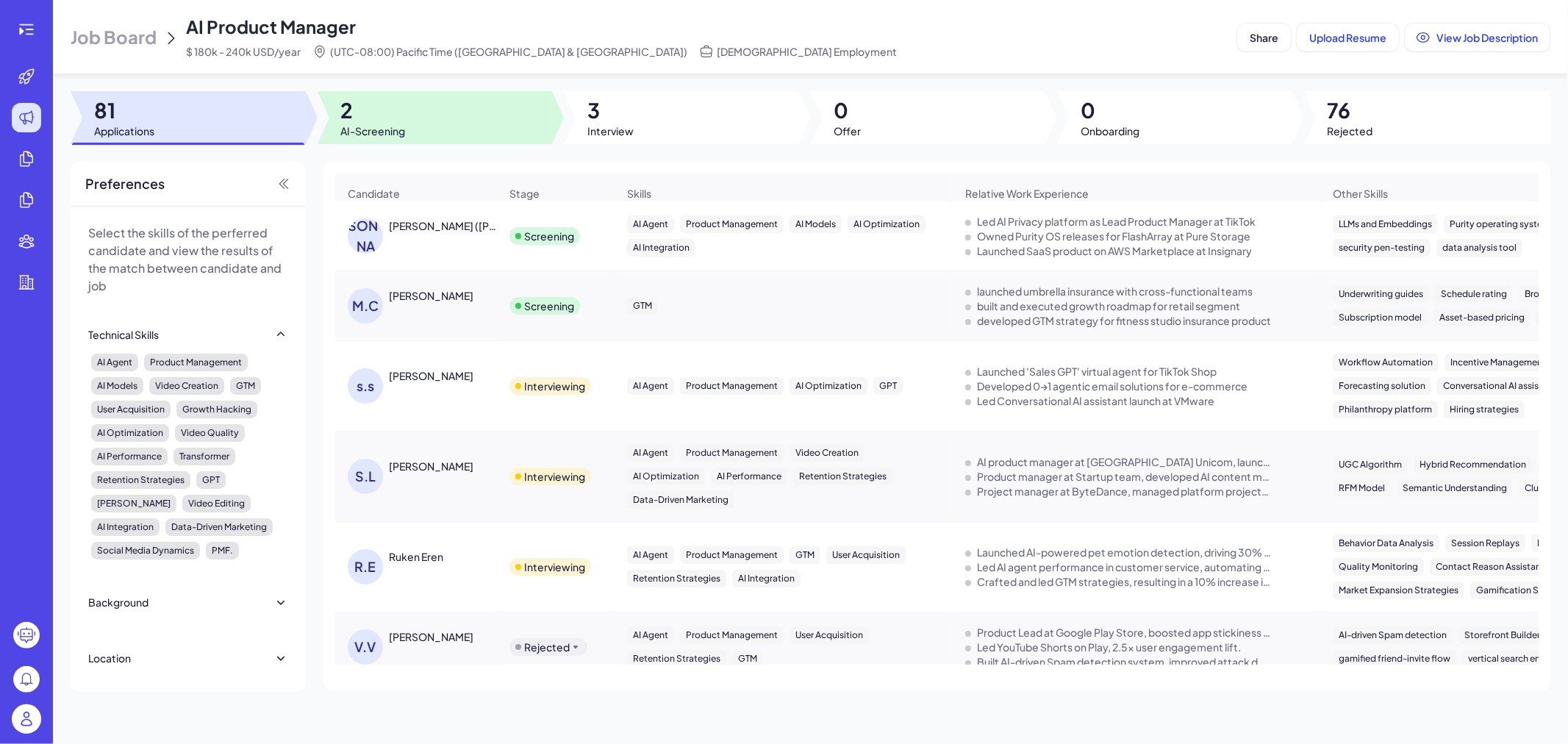
click at [414, 96] on div at bounding box center [435, 117] width 235 height 53
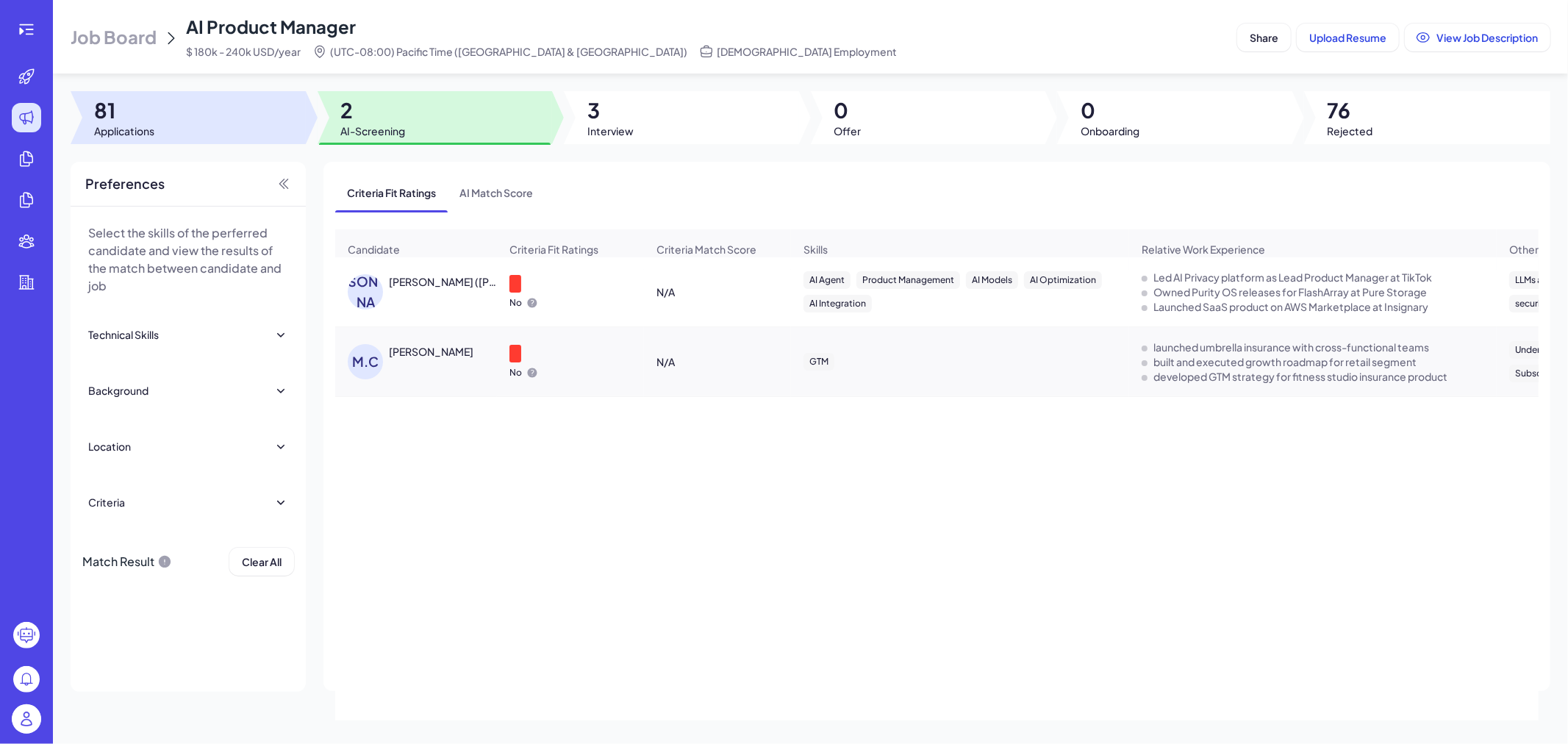
click at [282, 121] on div at bounding box center [188, 117] width 235 height 53
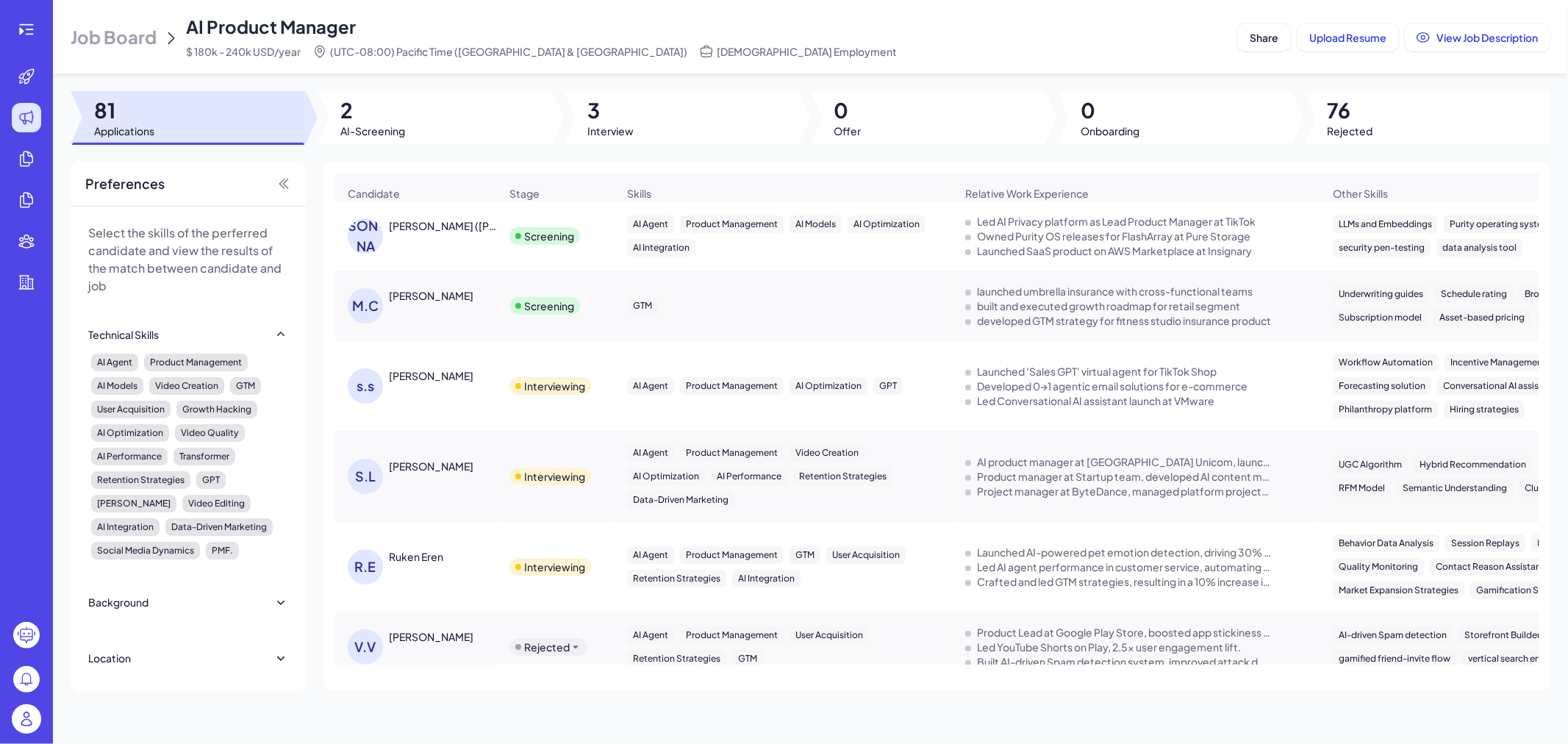
click at [196, 117] on div at bounding box center [188, 117] width 235 height 53
click at [145, 32] on span "Job Board" at bounding box center [113, 36] width 86 height 23
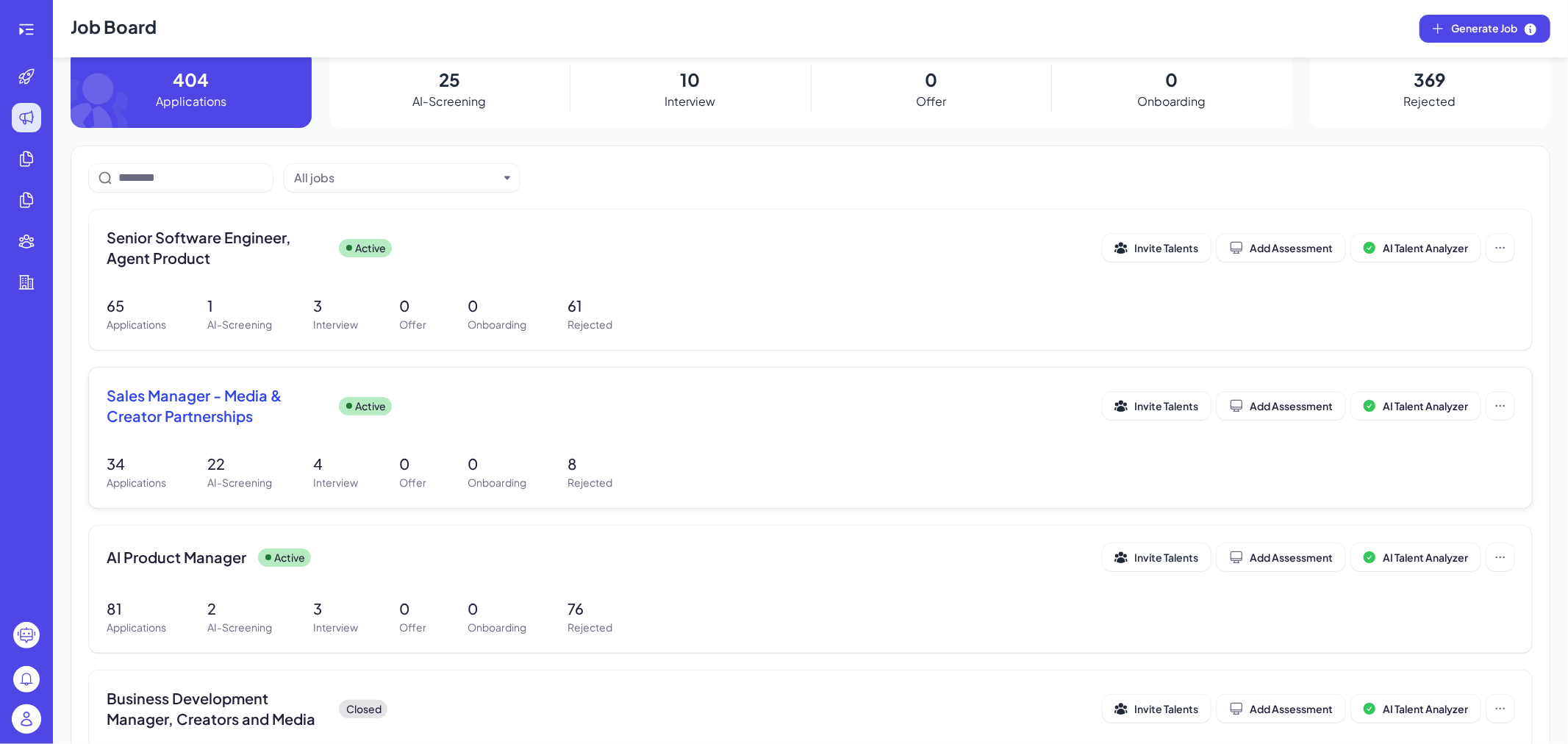
scroll to position [82, 0]
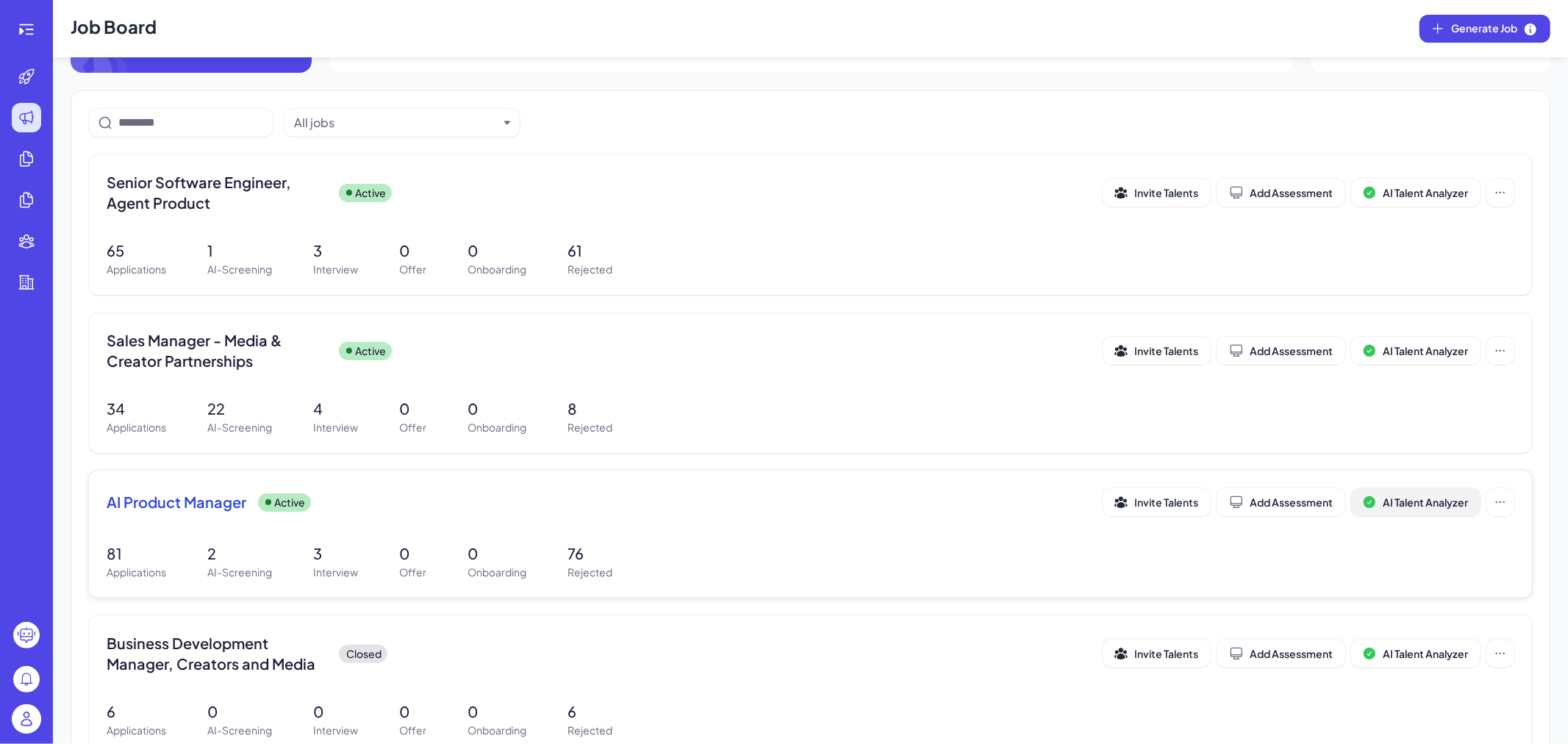
click at [1411, 493] on button "AI Talent Analyzer" at bounding box center [1415, 502] width 129 height 28
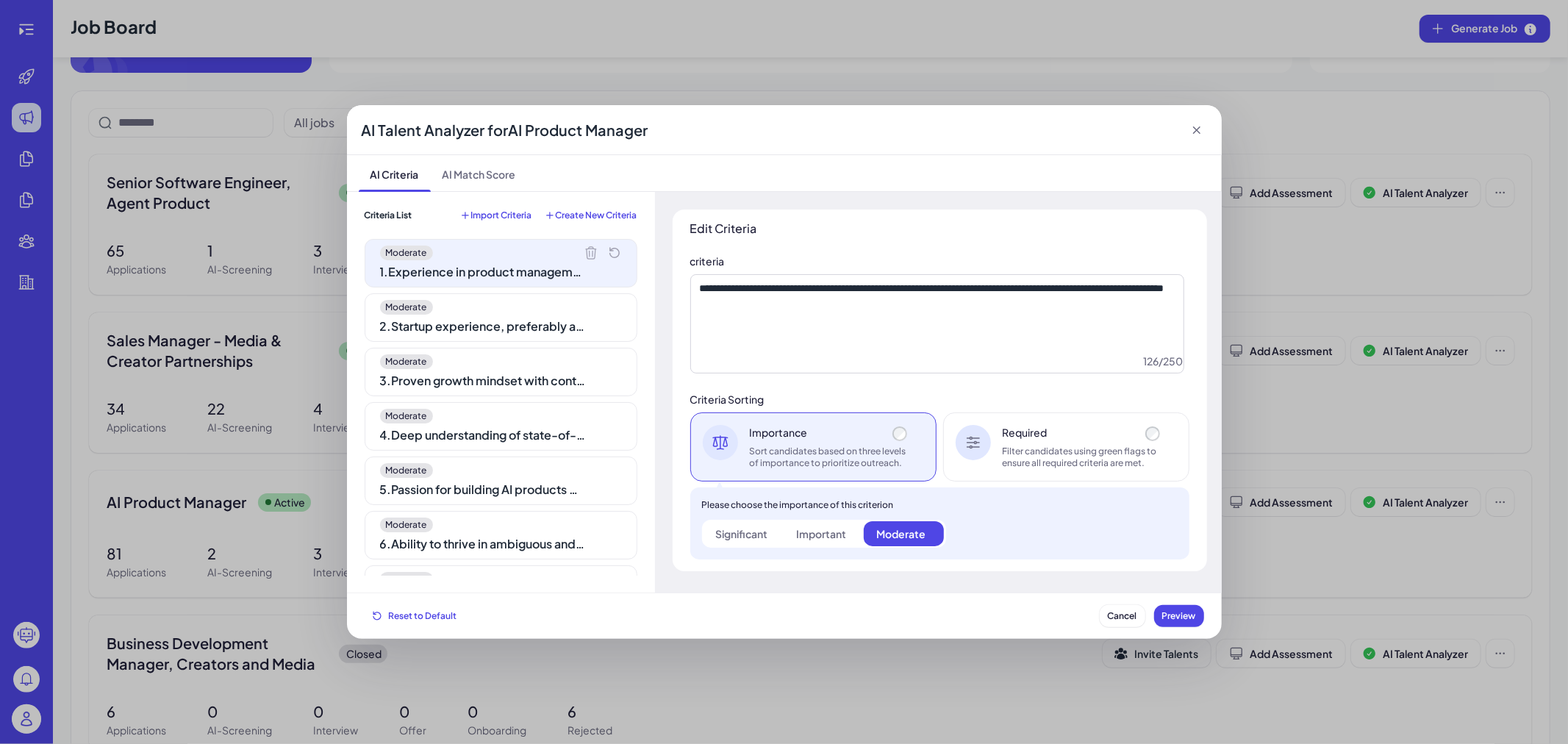
click at [572, 253] on div "Moderate" at bounding box center [501, 253] width 242 height 14
click at [584, 253] on icon at bounding box center [591, 253] width 14 height 14
click at [0, 0] on icon at bounding box center [0, 0] width 0 height 0
click at [584, 253] on icon at bounding box center [591, 253] width 14 height 14
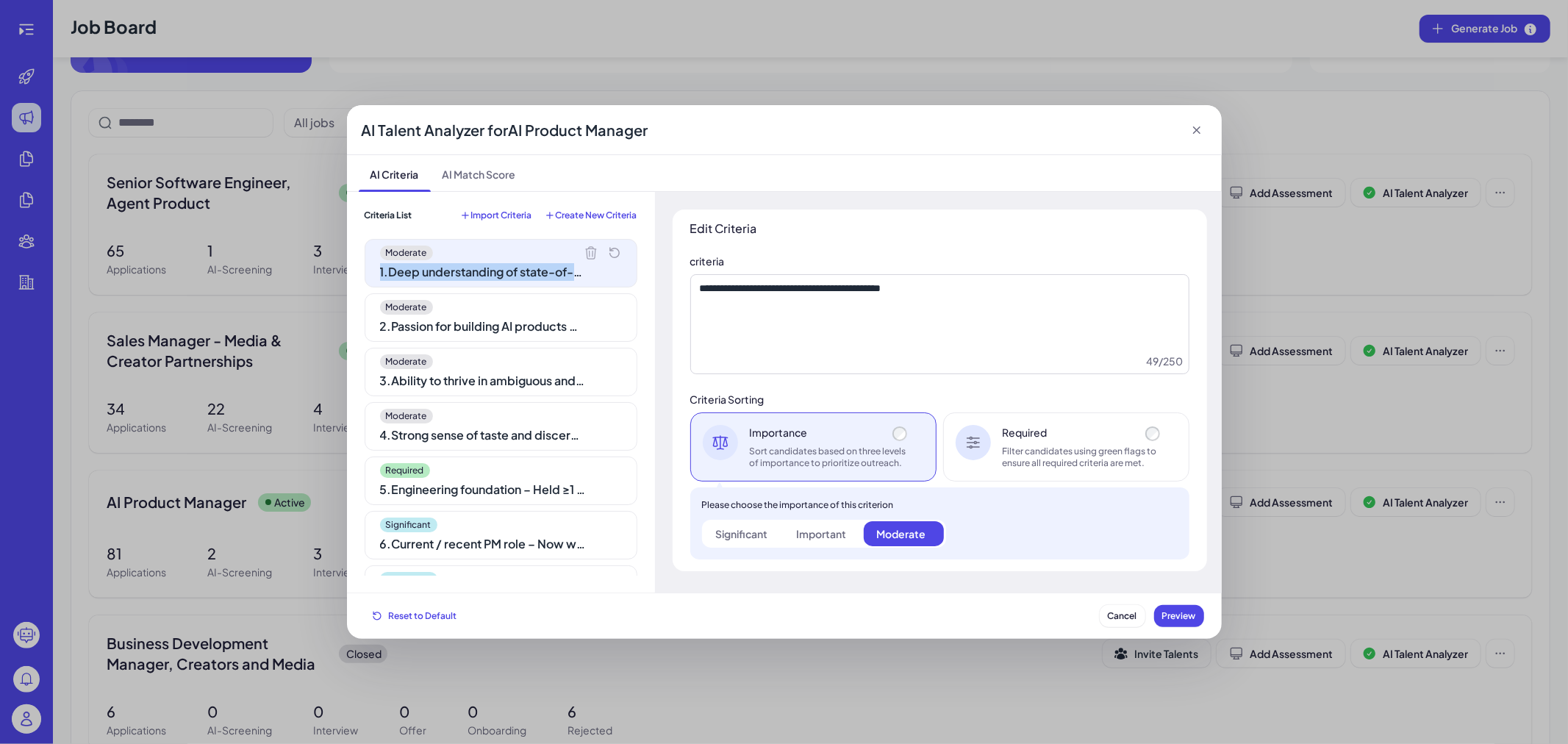
click at [584, 253] on icon at bounding box center [591, 253] width 14 height 14
click at [0, 0] on icon at bounding box center [0, 0] width 0 height 0
click at [584, 253] on icon at bounding box center [591, 253] width 14 height 14
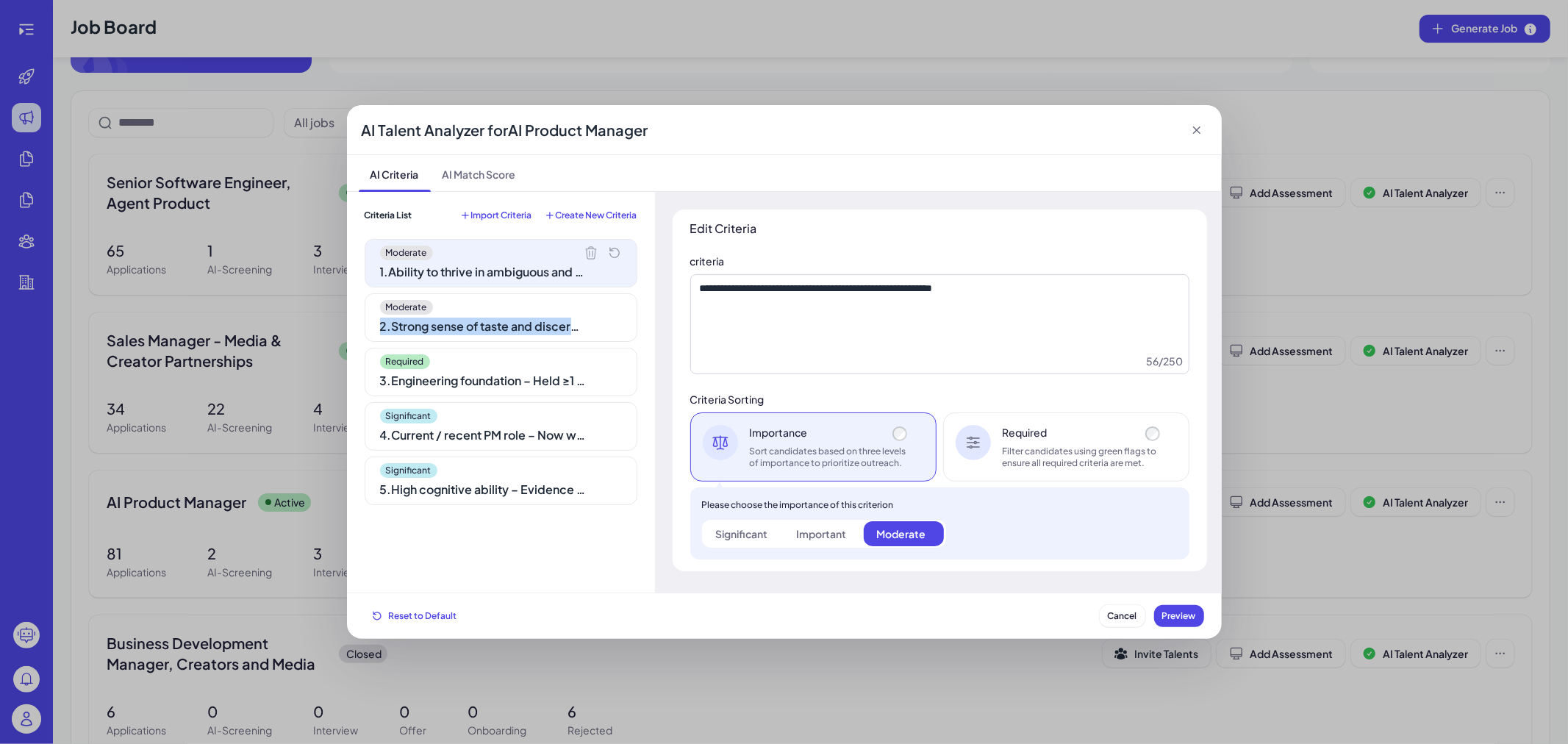
click at [0, 0] on icon at bounding box center [0, 0] width 0 height 0
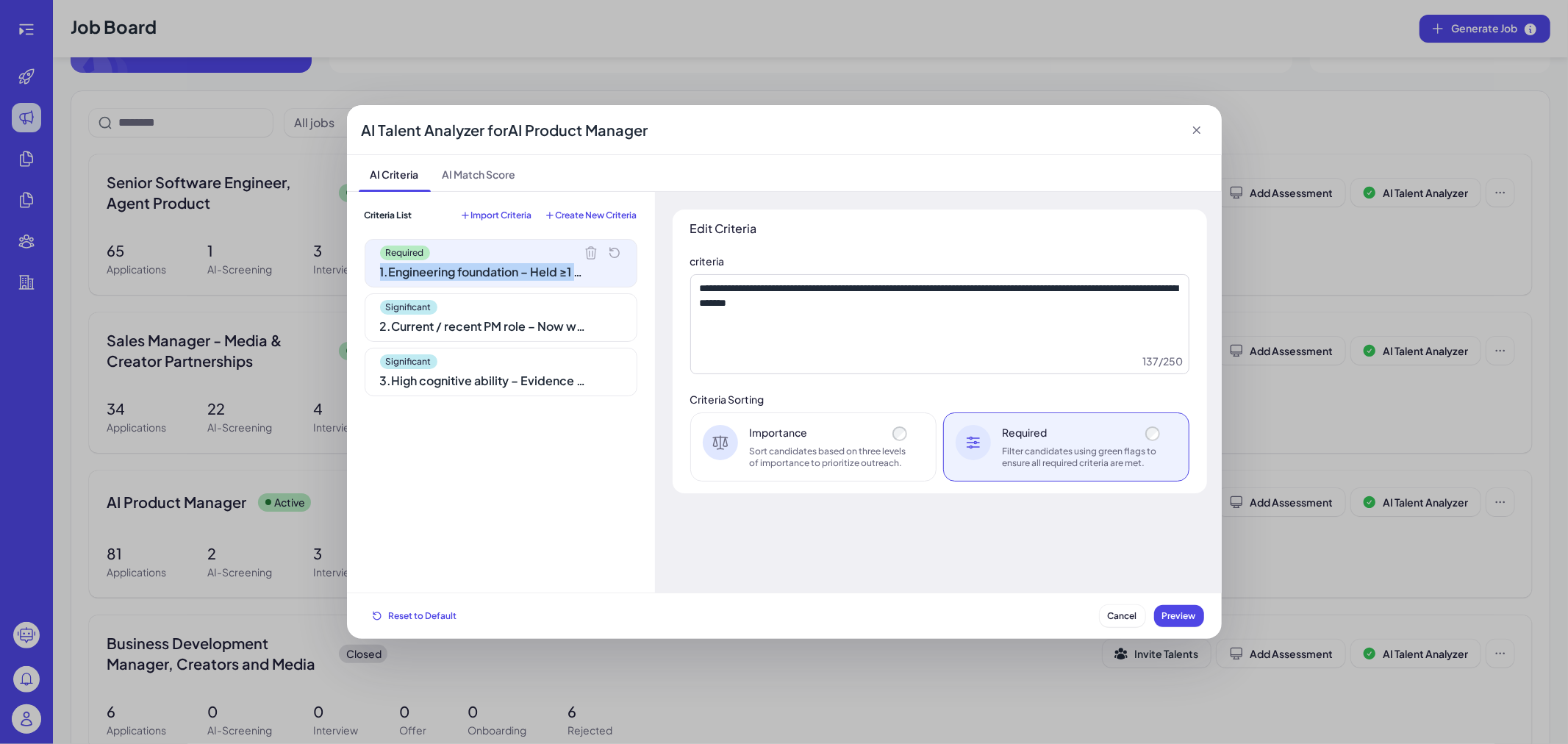
click at [584, 253] on icon at bounding box center [591, 253] width 14 height 14
click at [0, 0] on icon at bounding box center [0, 0] width 0 height 0
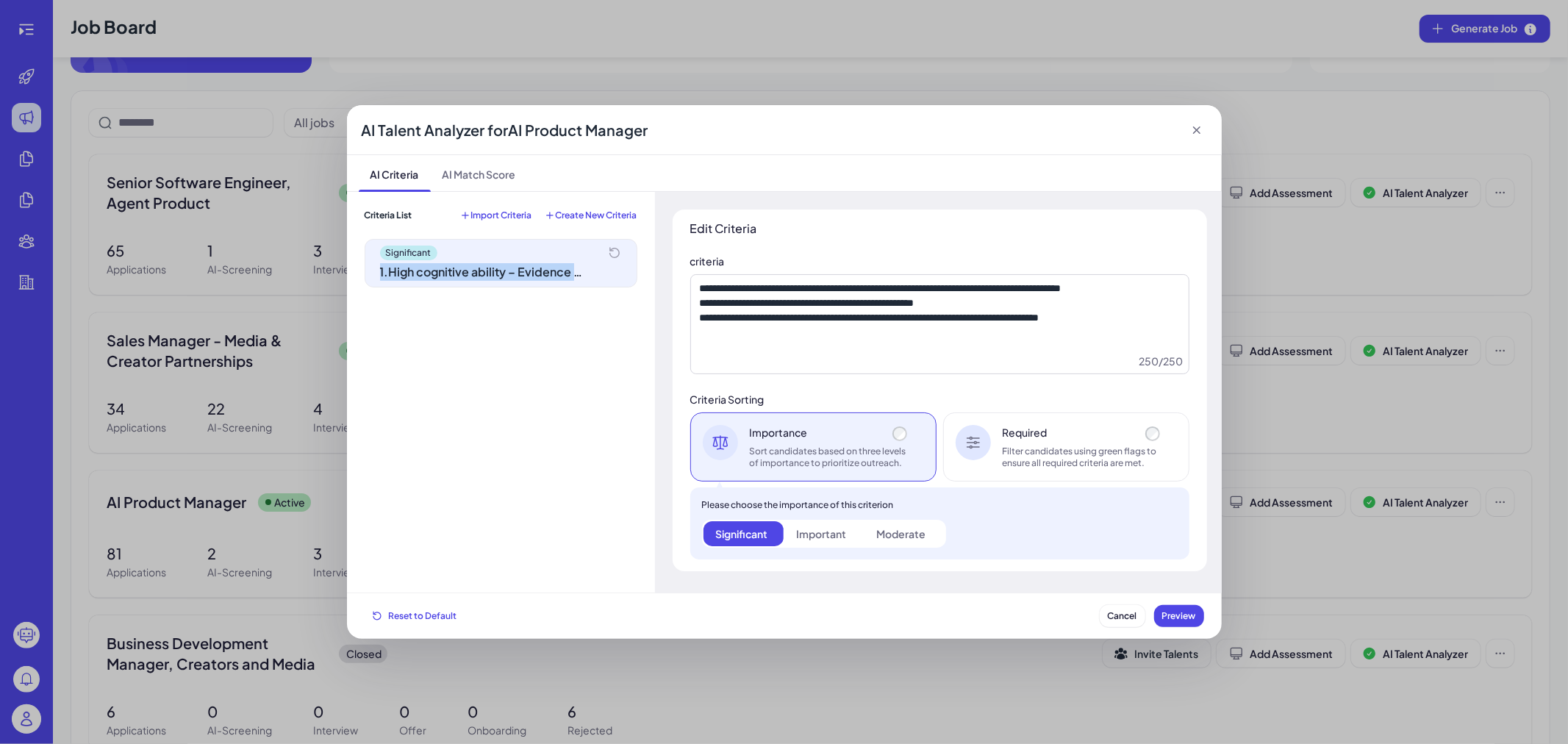
click at [576, 253] on div "Significant" at bounding box center [501, 253] width 242 height 14
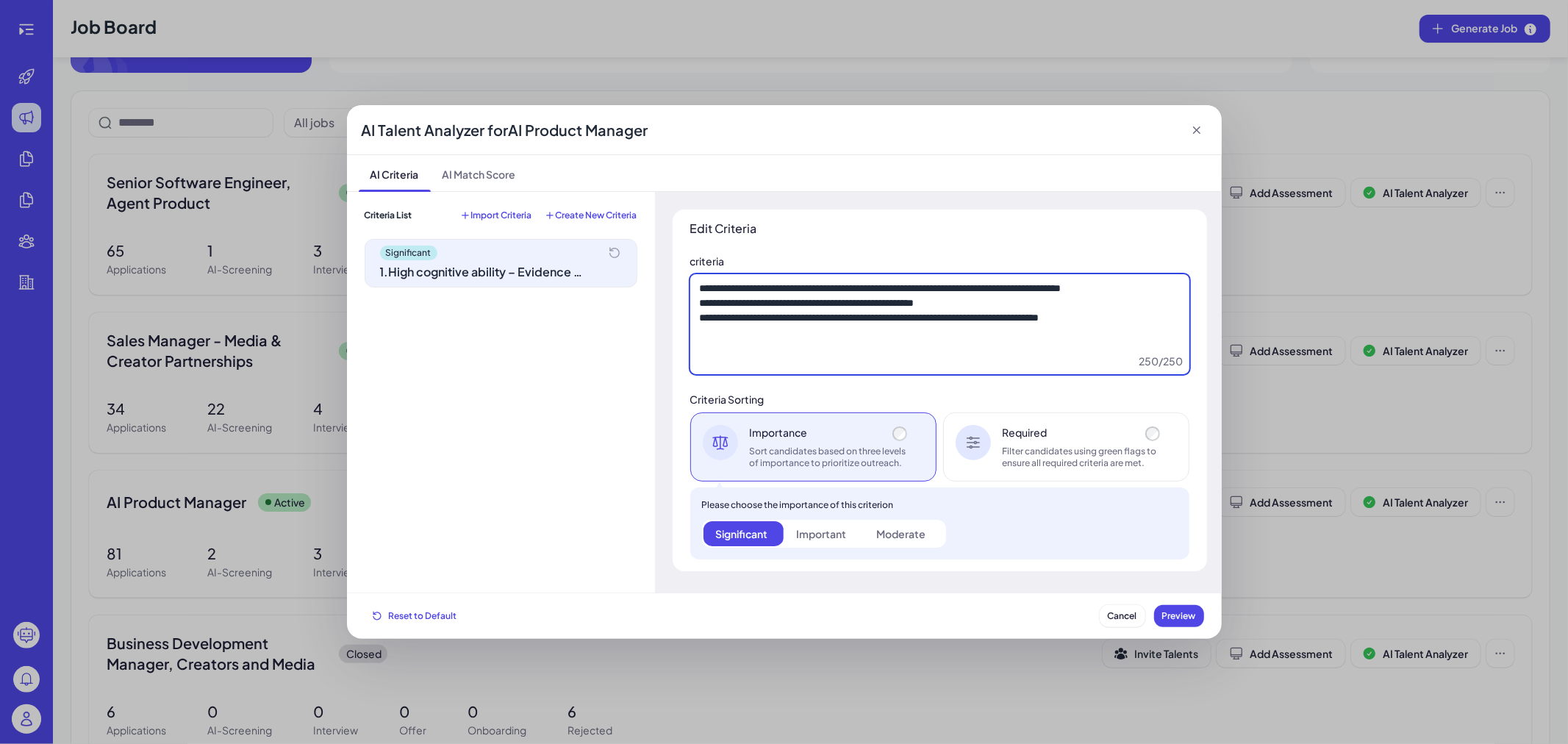
click at [794, 327] on textarea "**********" at bounding box center [939, 324] width 499 height 100
paste textarea "**********"
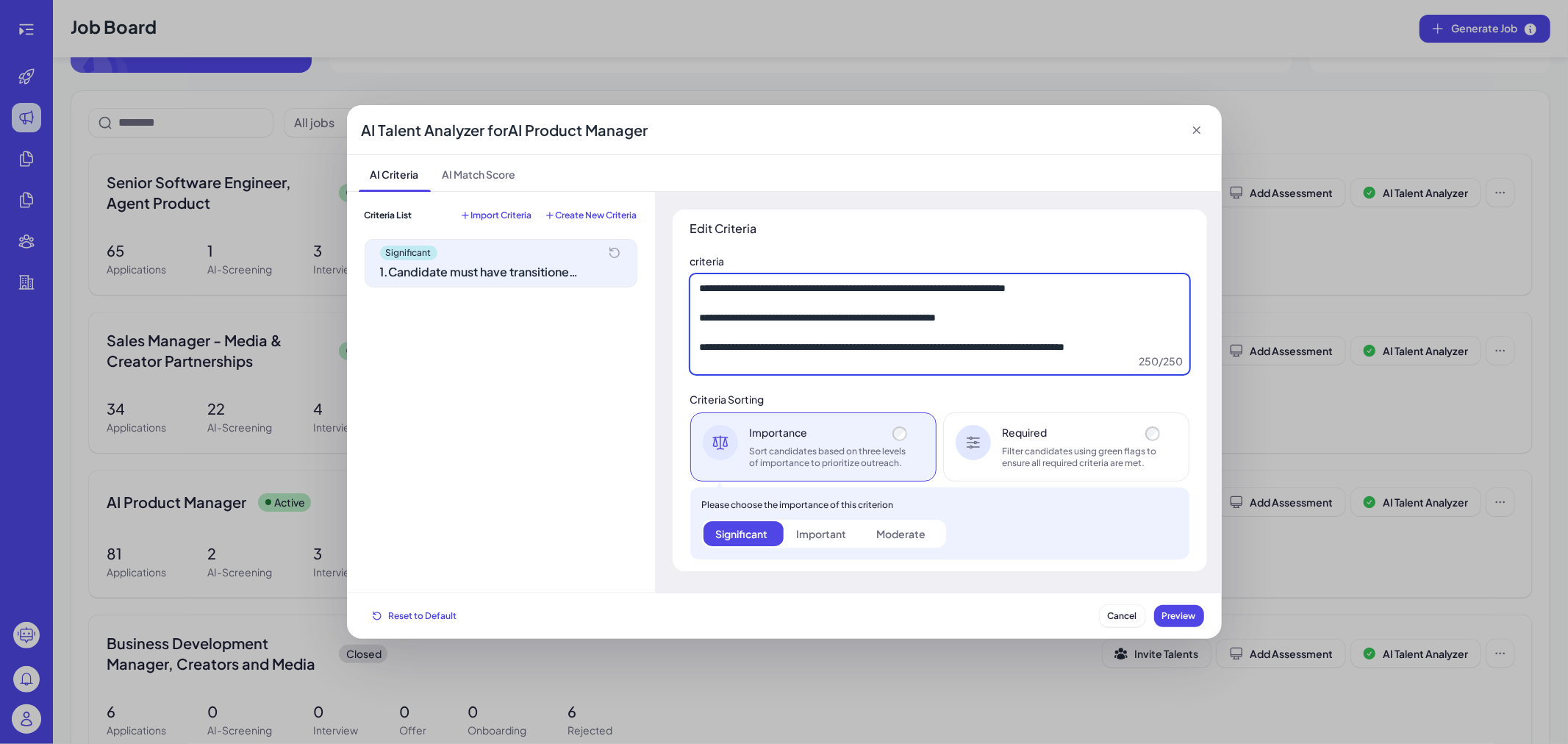
type textarea "**********"
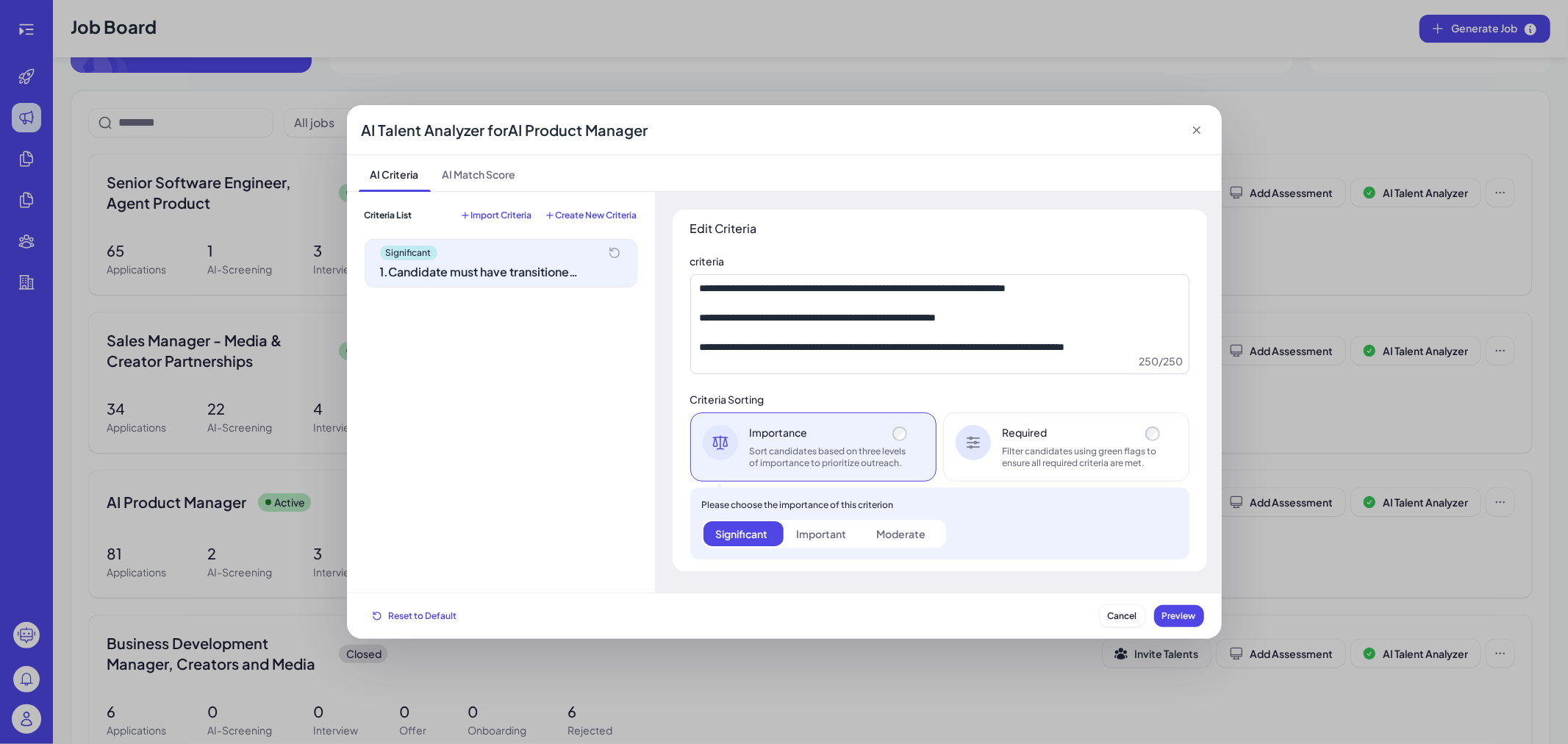
click at [518, 212] on span "Import Criteria" at bounding box center [502, 215] width 61 height 12
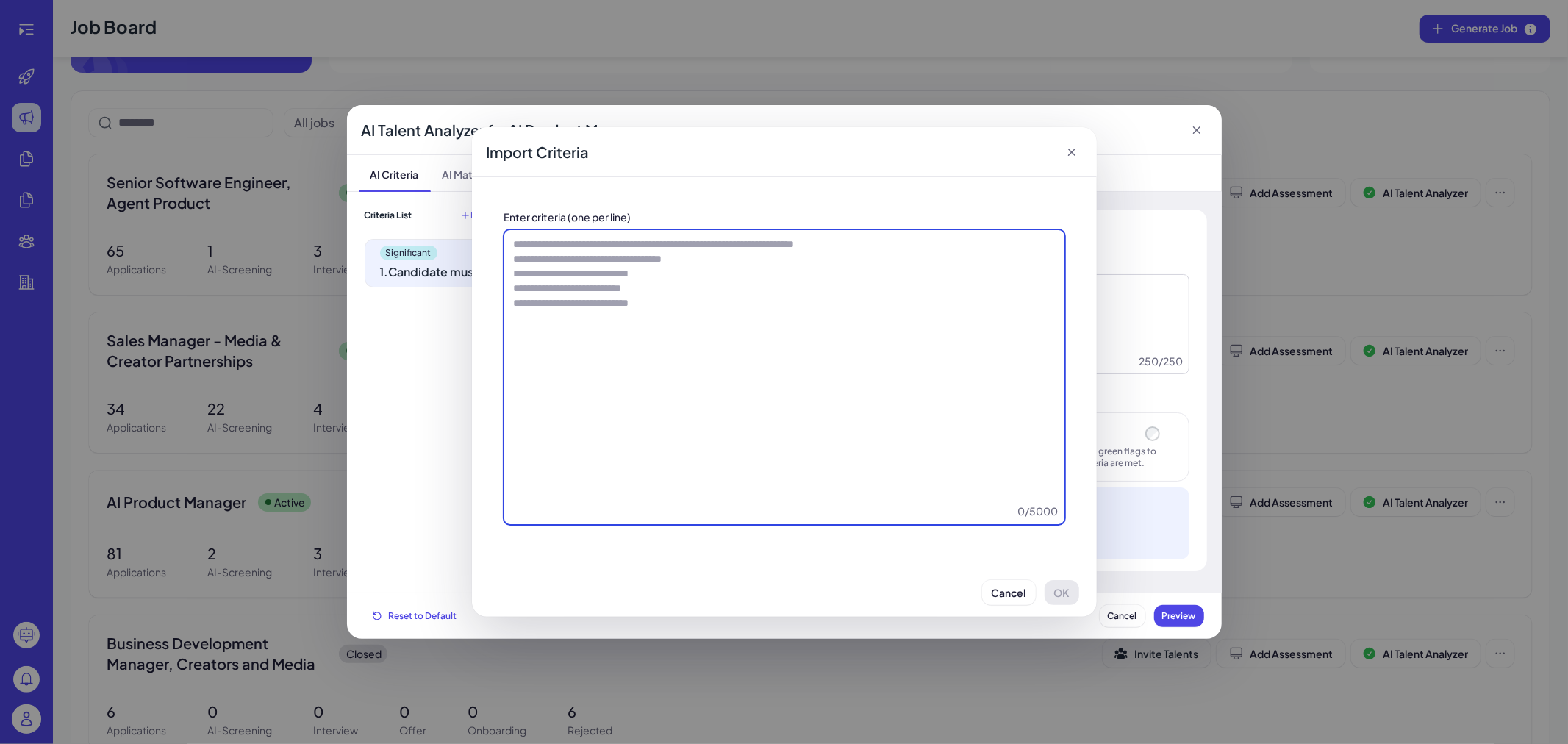
click at [748, 336] on textarea at bounding box center [784, 377] width 560 height 294
paste textarea "**********"
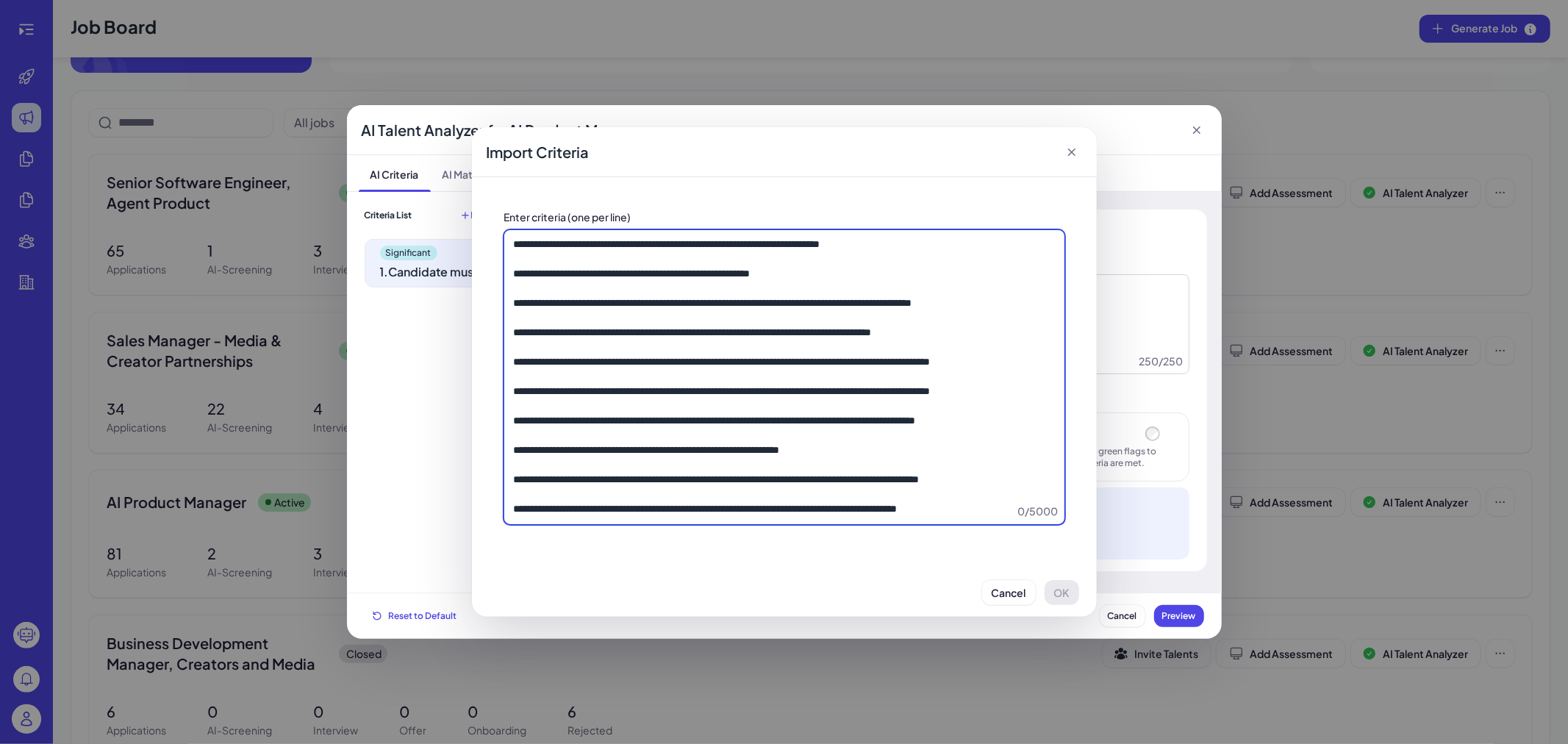
scroll to position [50, 0]
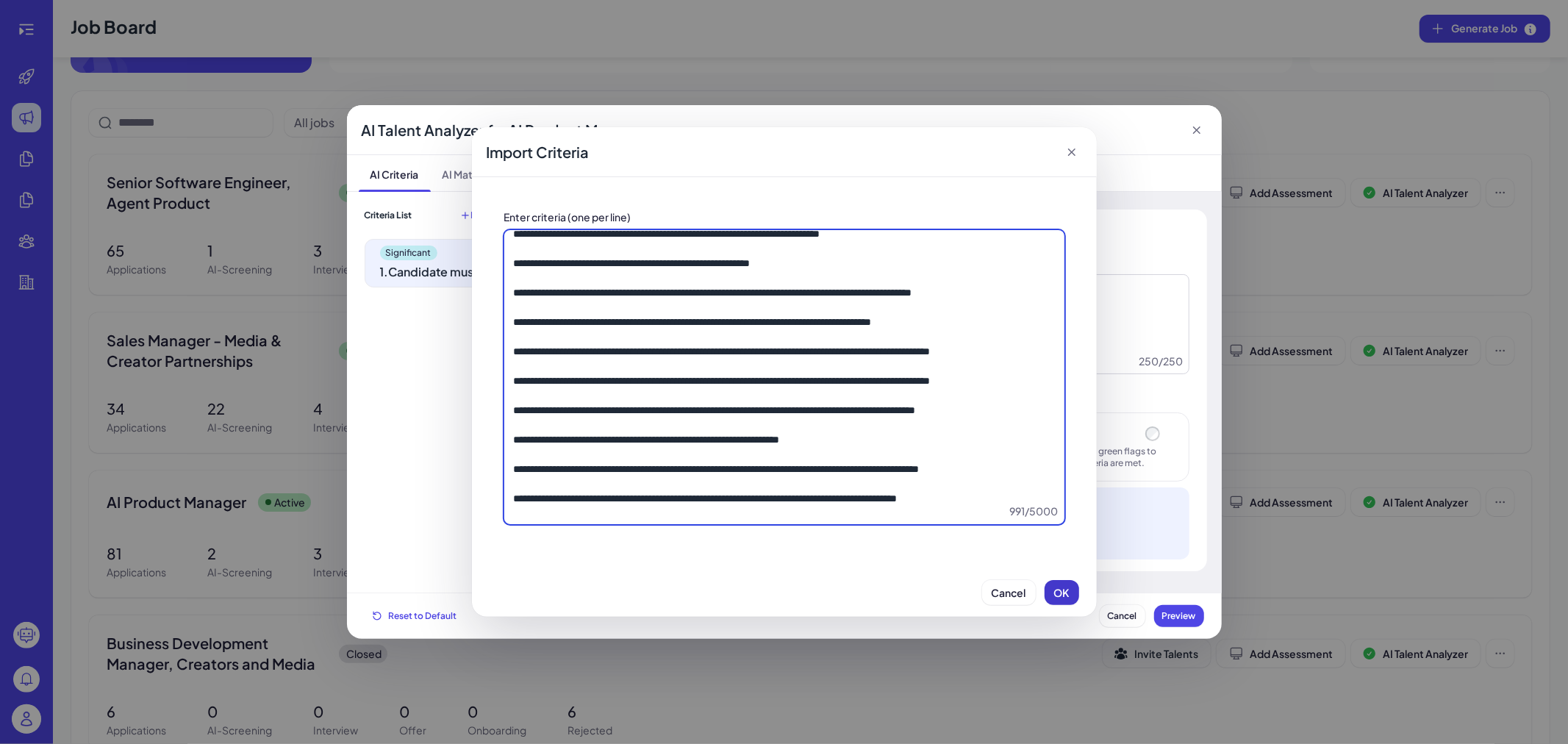
type textarea "**********"
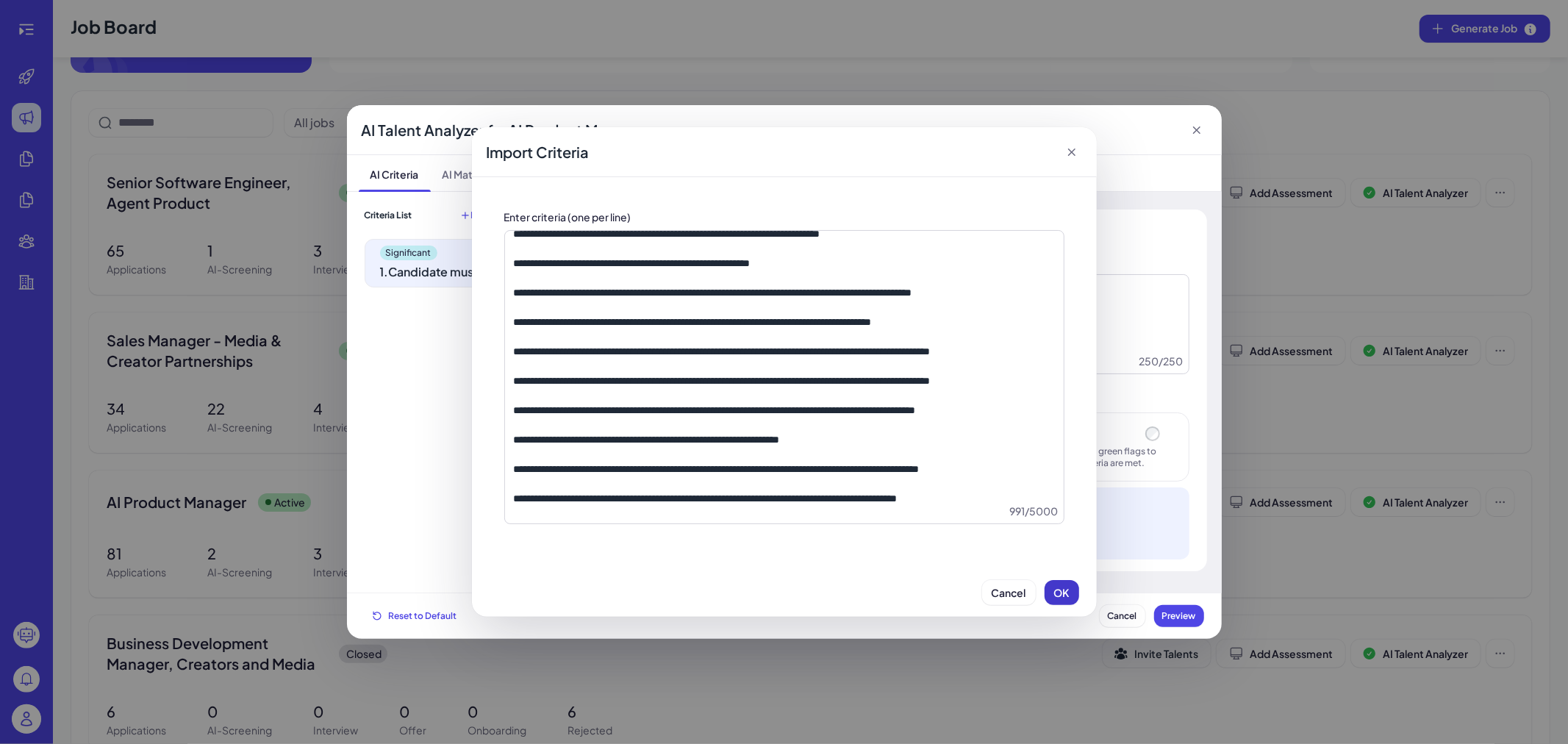
click at [1052, 592] on button "OK" at bounding box center [1062, 592] width 34 height 25
type textarea "**********"
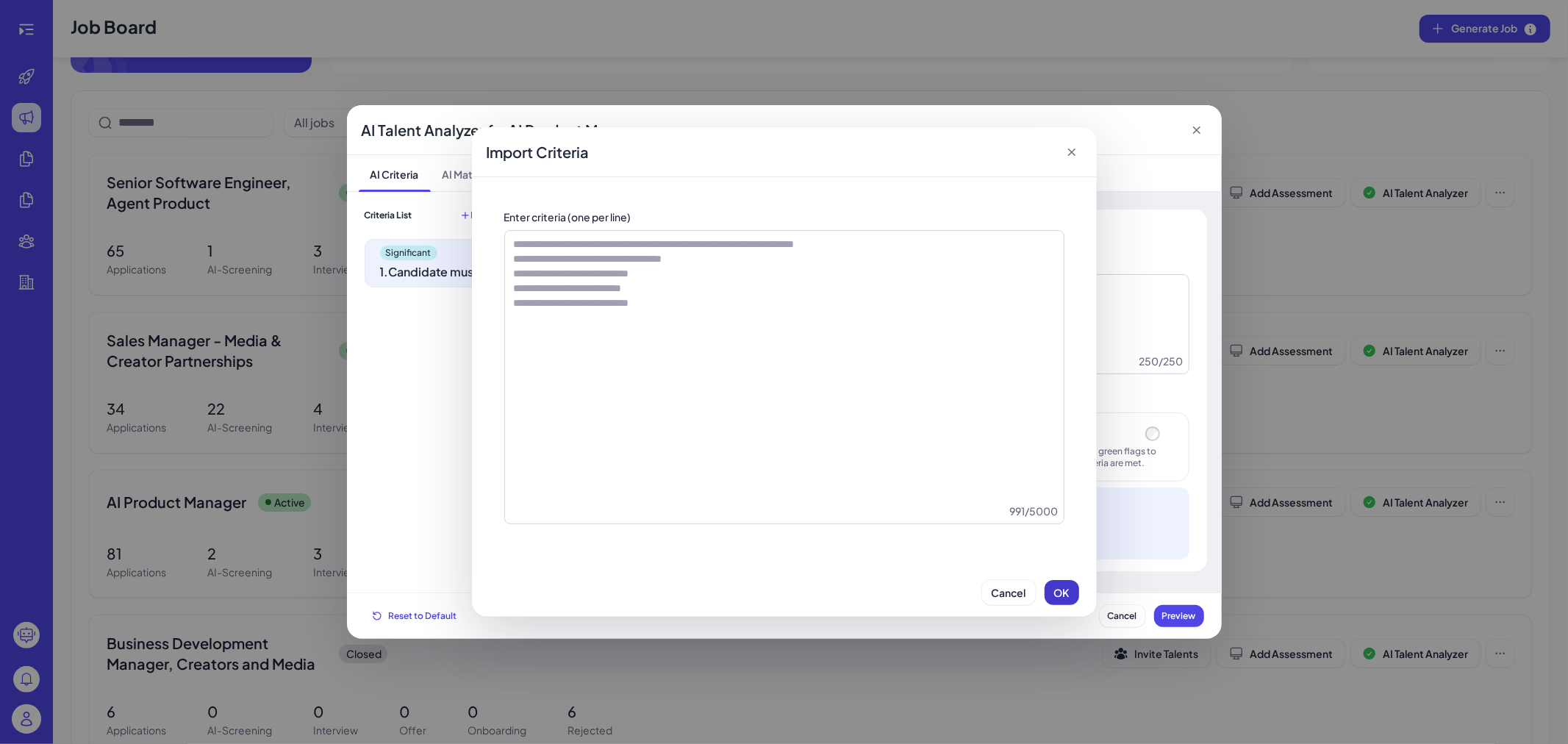
scroll to position [0, 0]
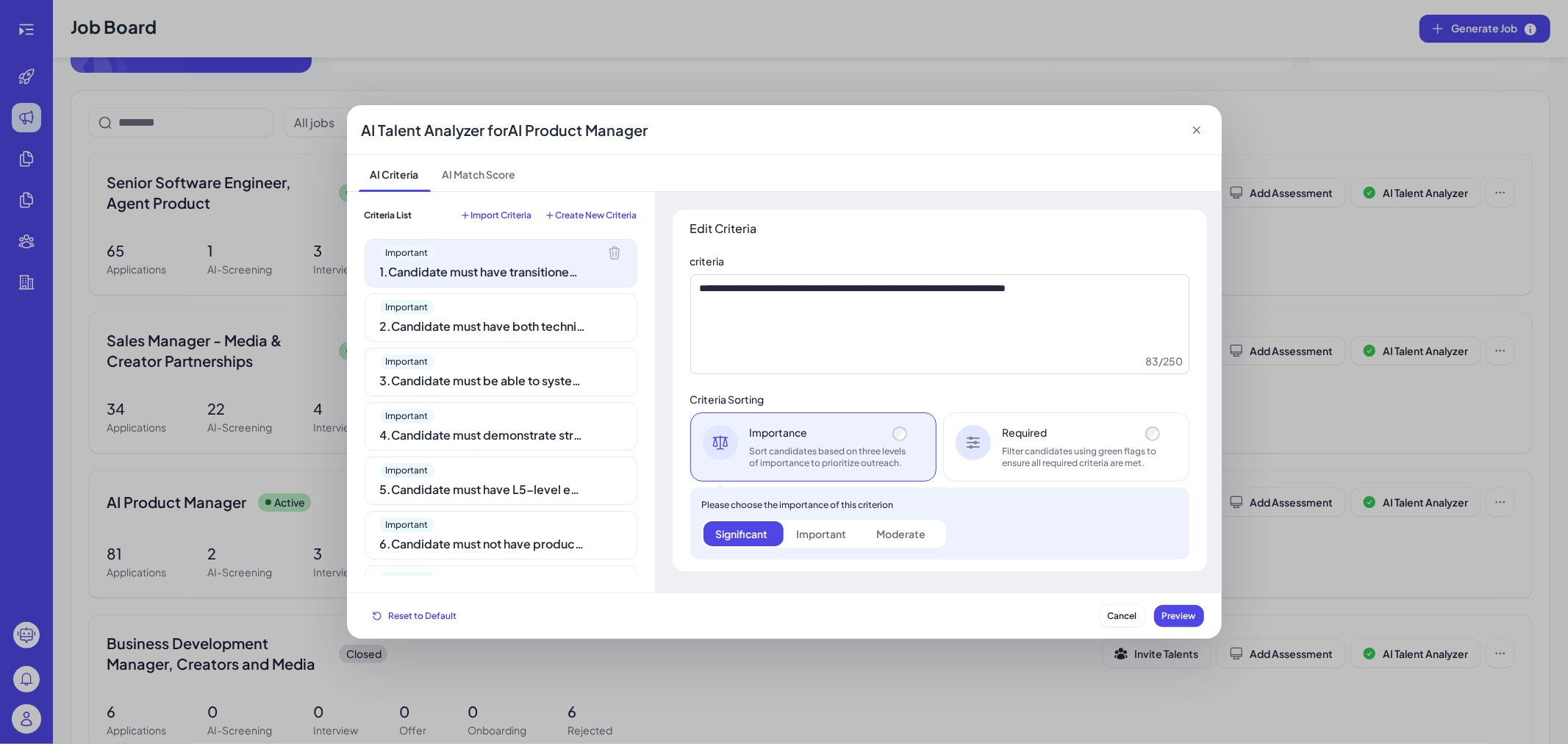
click at [491, 253] on div "Important" at bounding box center [501, 253] width 242 height 14
click at [482, 313] on div "Important" at bounding box center [501, 307] width 242 height 14
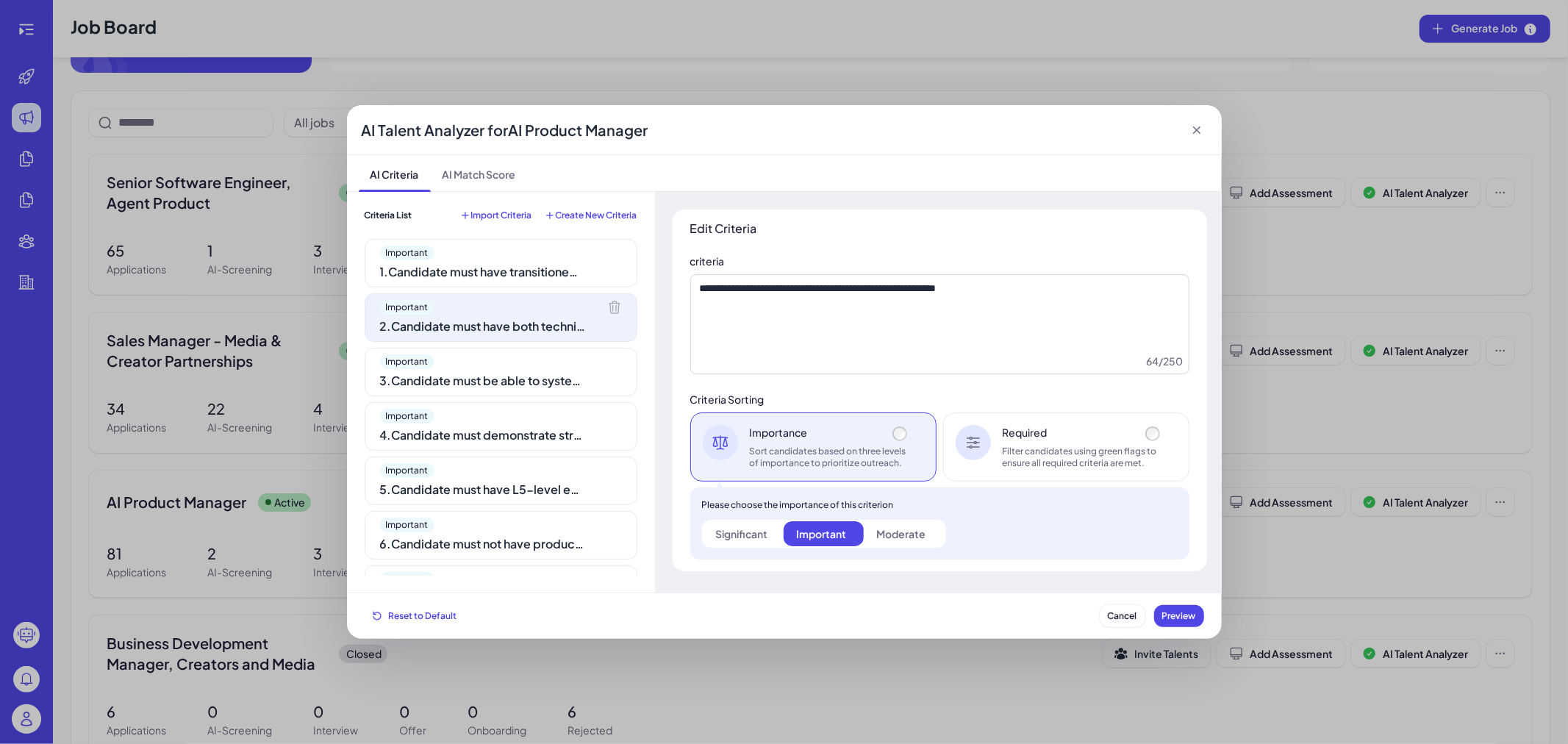
click at [482, 369] on div "Important" at bounding box center [501, 362] width 242 height 14
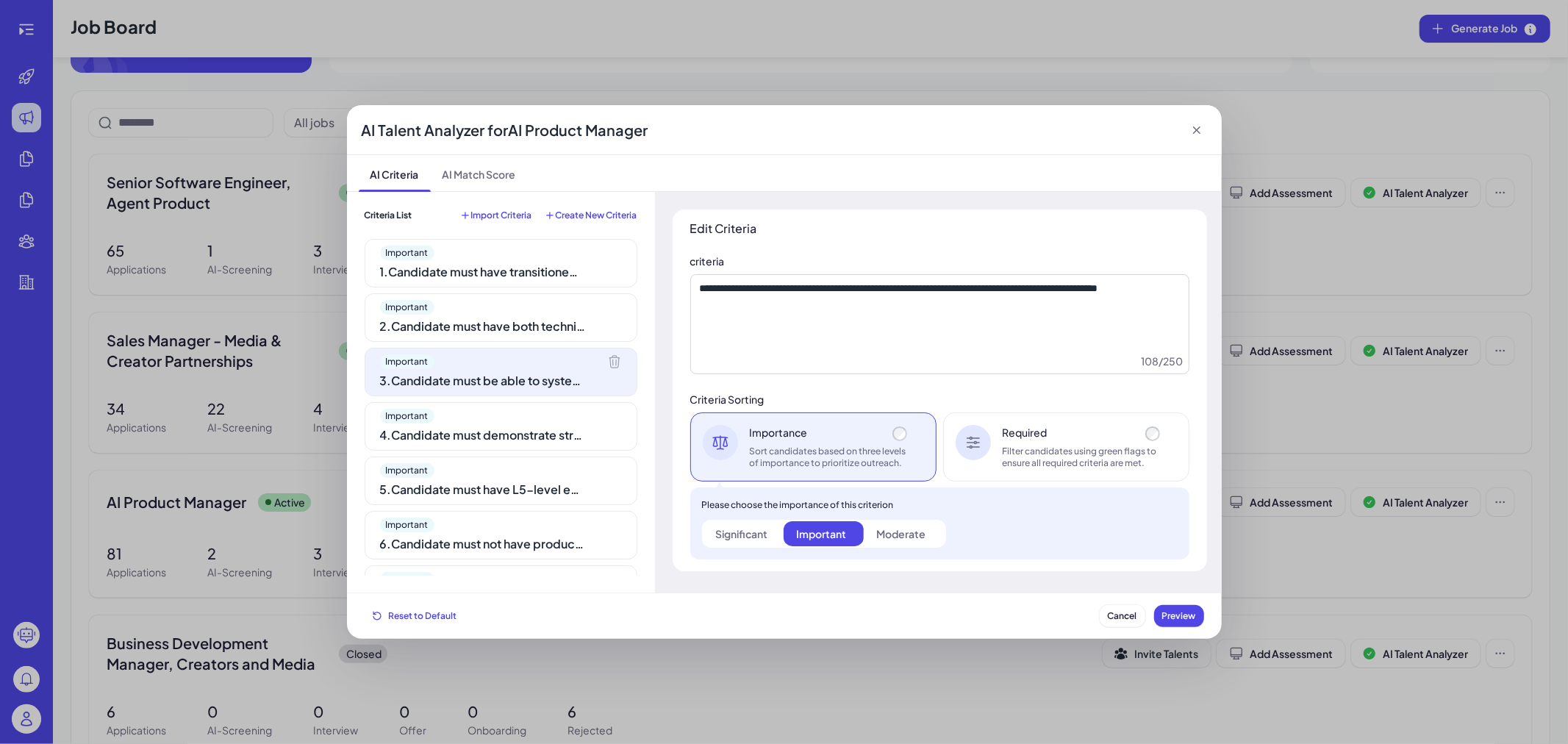
click at [487, 319] on div "2 . Candidate must have both technical depth and product perspective" at bounding box center [483, 327] width 206 height 18
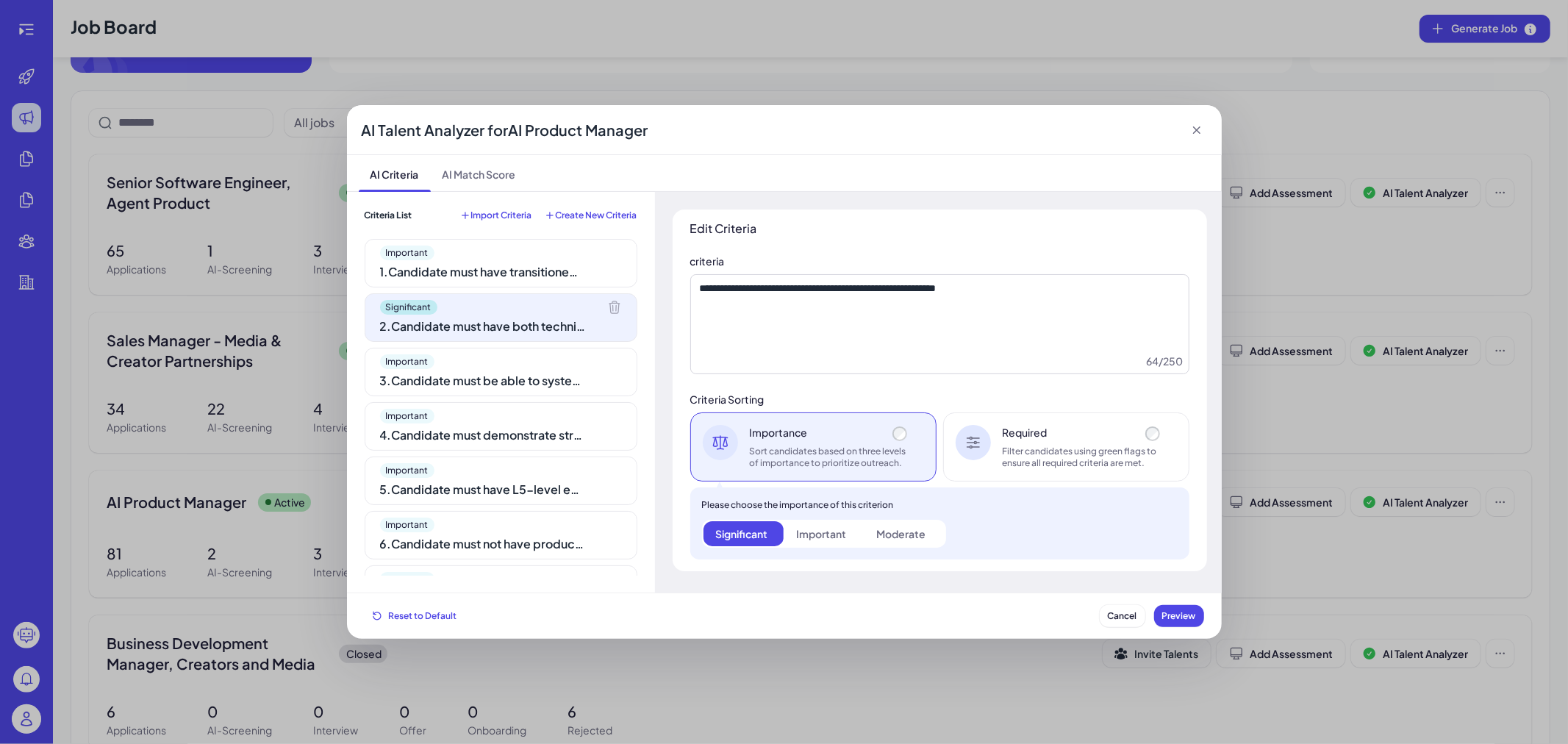
click at [503, 368] on div "Important" at bounding box center [501, 362] width 242 height 14
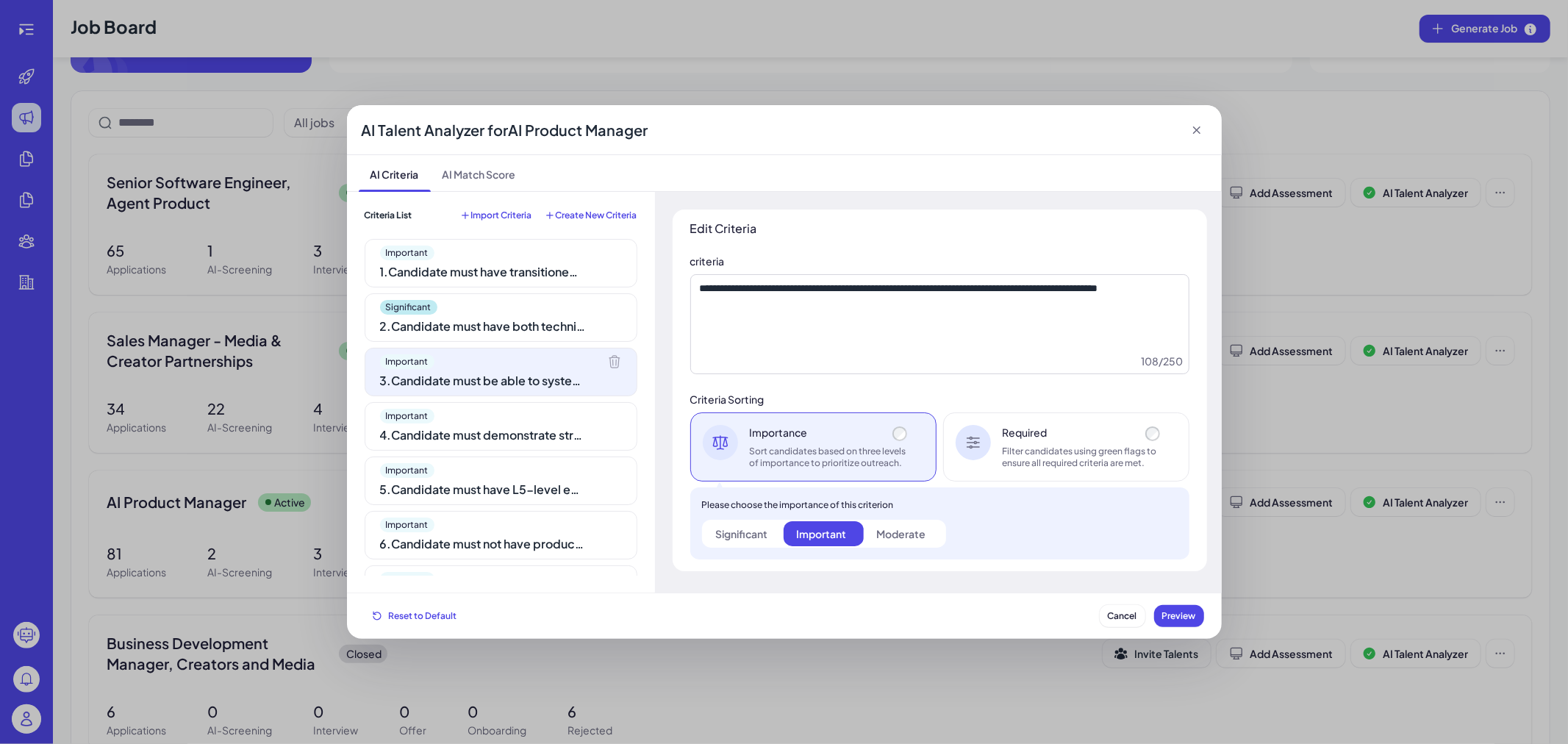
click at [745, 539] on div "Significant" at bounding box center [741, 534] width 52 height 14
click at [456, 269] on div "1 . Candidate must have transitioned from Engineering or Research to Product Ma…" at bounding box center [483, 272] width 206 height 18
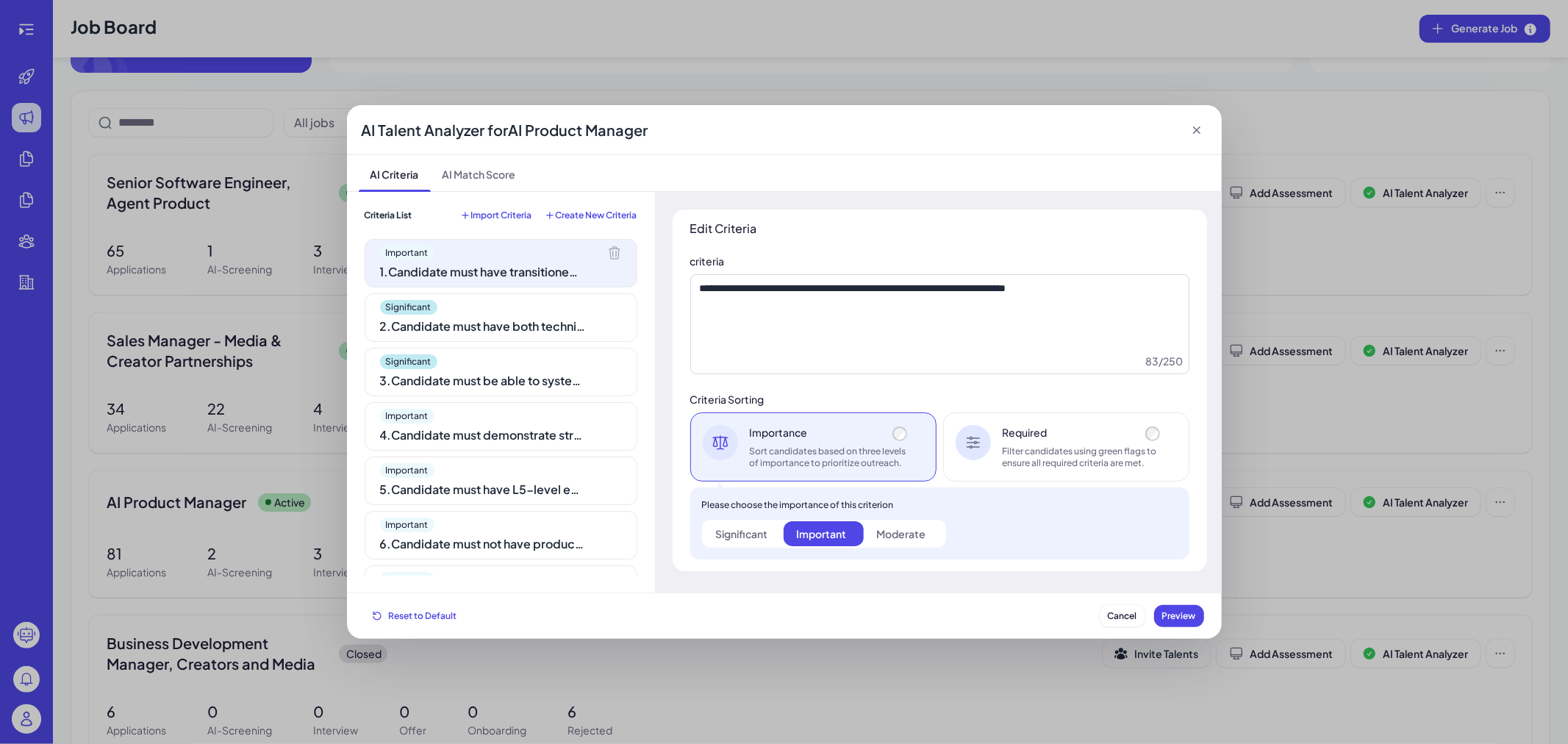
click at [748, 533] on div "Significant" at bounding box center [741, 534] width 52 height 14
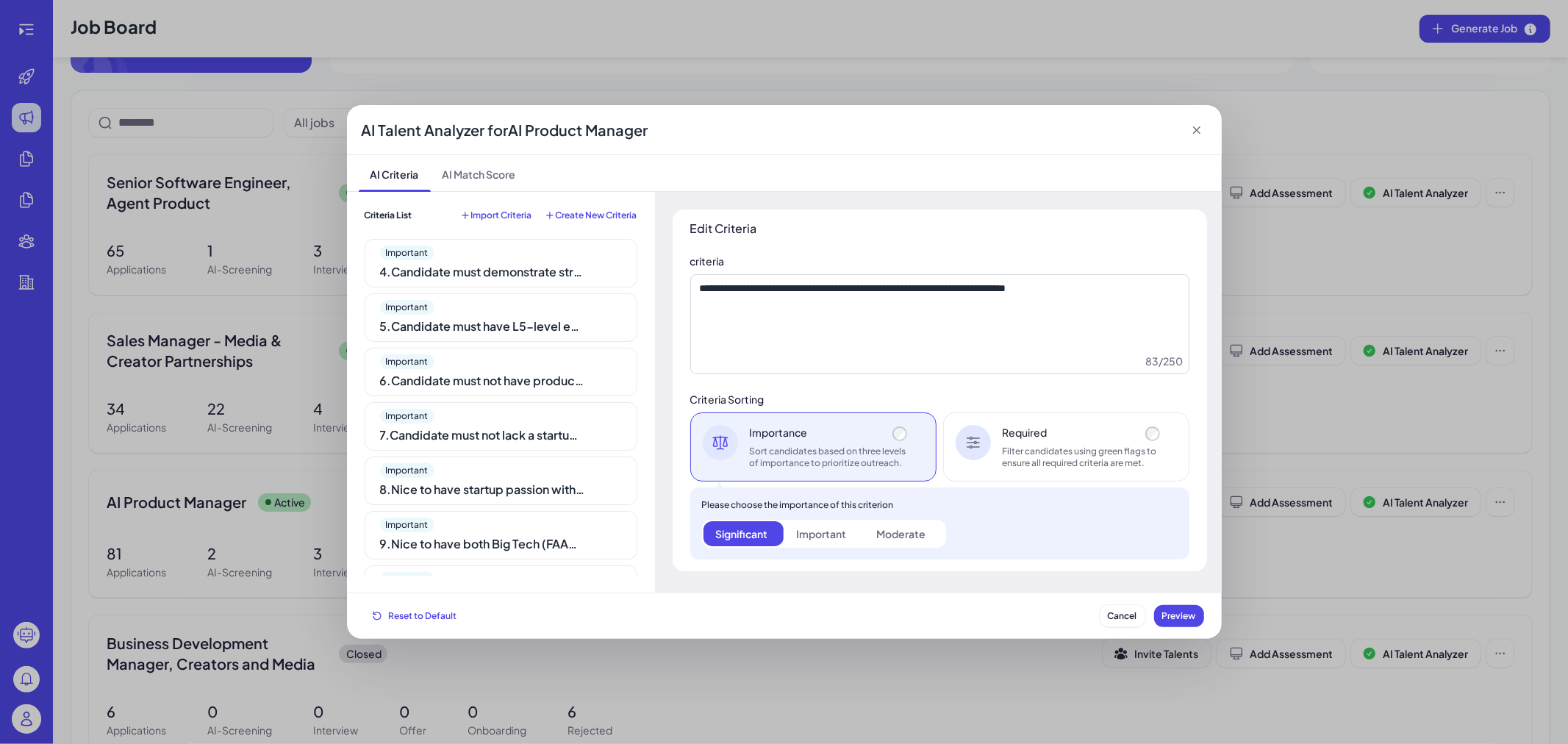
click at [474, 318] on div "5 . Candidate must have L5-level experience equivalent to mid-level PM at Meta,…" at bounding box center [483, 327] width 206 height 18
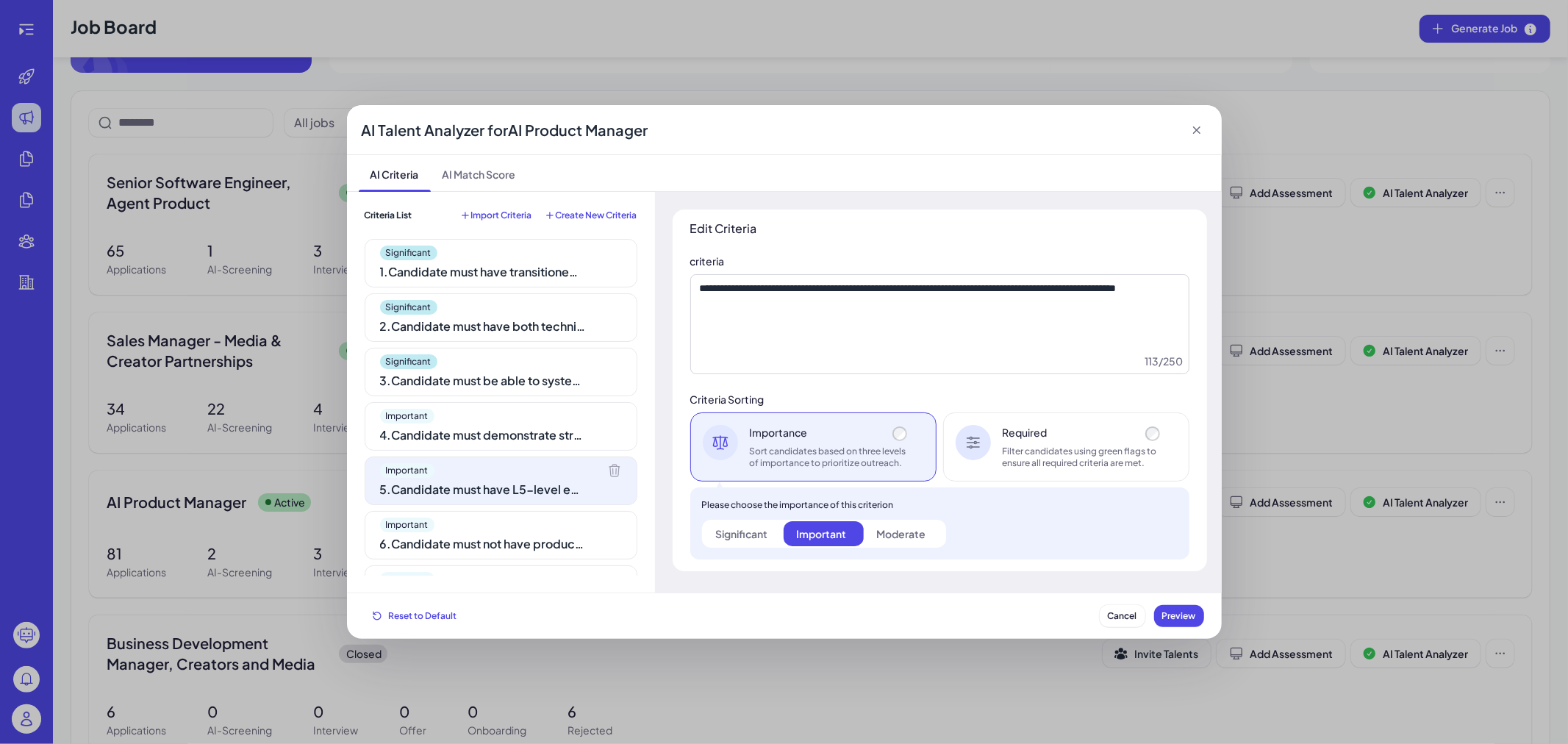
click at [490, 398] on div "Significant 1 . Candidate must have transitioned from Engineering or Research t…" at bounding box center [500, 407] width 272 height 336
click at [498, 418] on div "Important" at bounding box center [501, 416] width 242 height 14
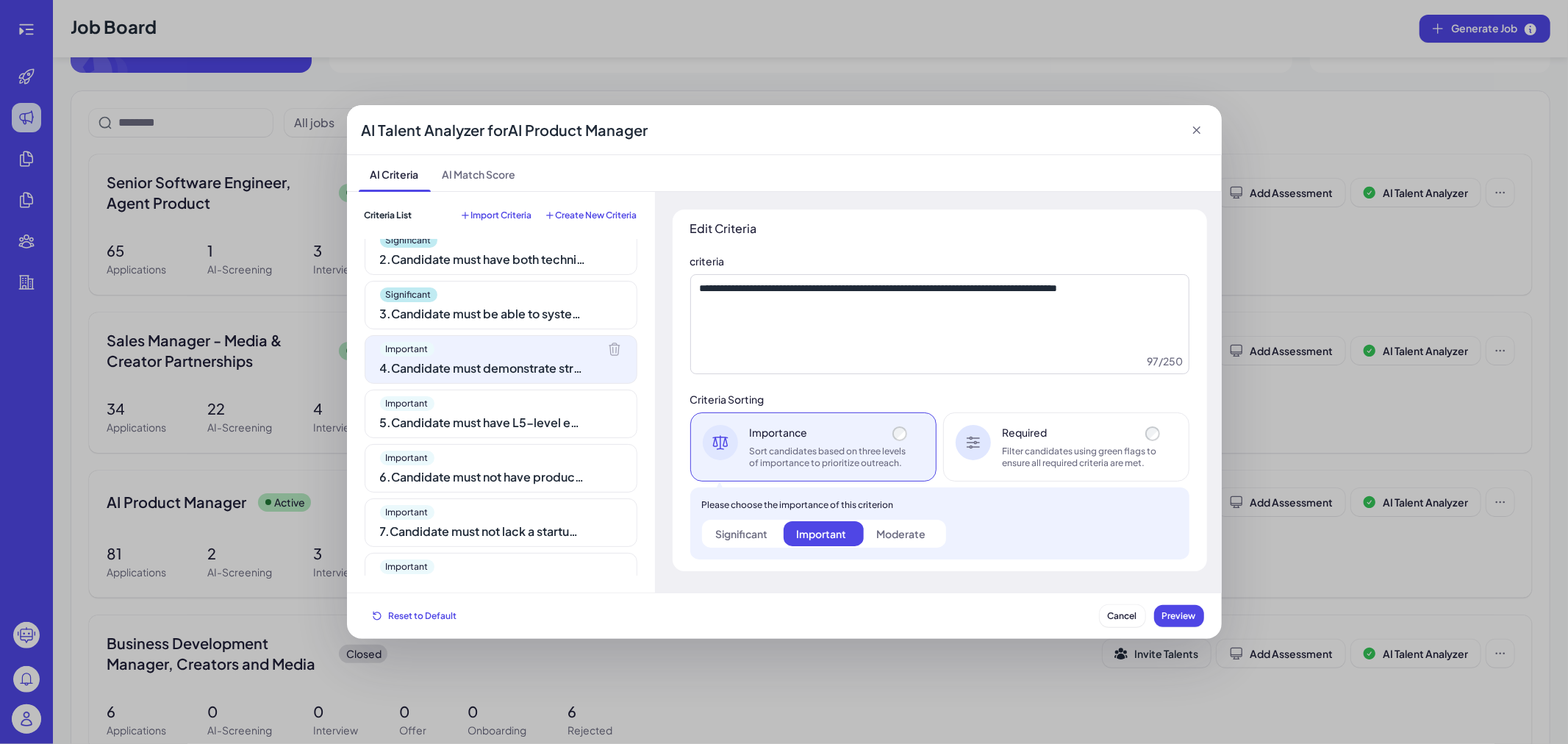
scroll to position [82, 0]
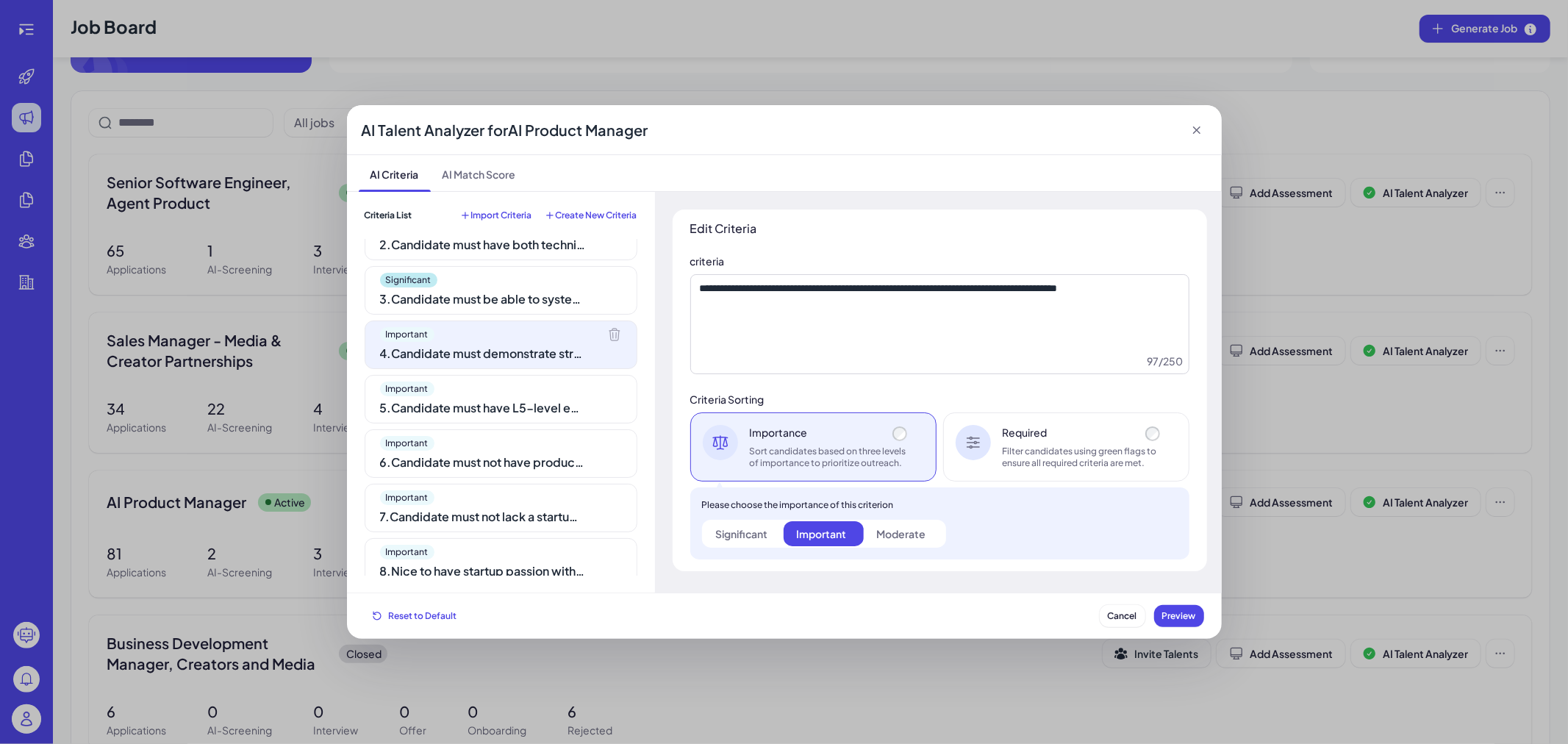
click at [748, 539] on div "Significant" at bounding box center [741, 534] width 52 height 14
click at [487, 416] on div "5 . Candidate must have L5-level experience equivalent to mid-level PM at Meta,…" at bounding box center [483, 408] width 206 height 18
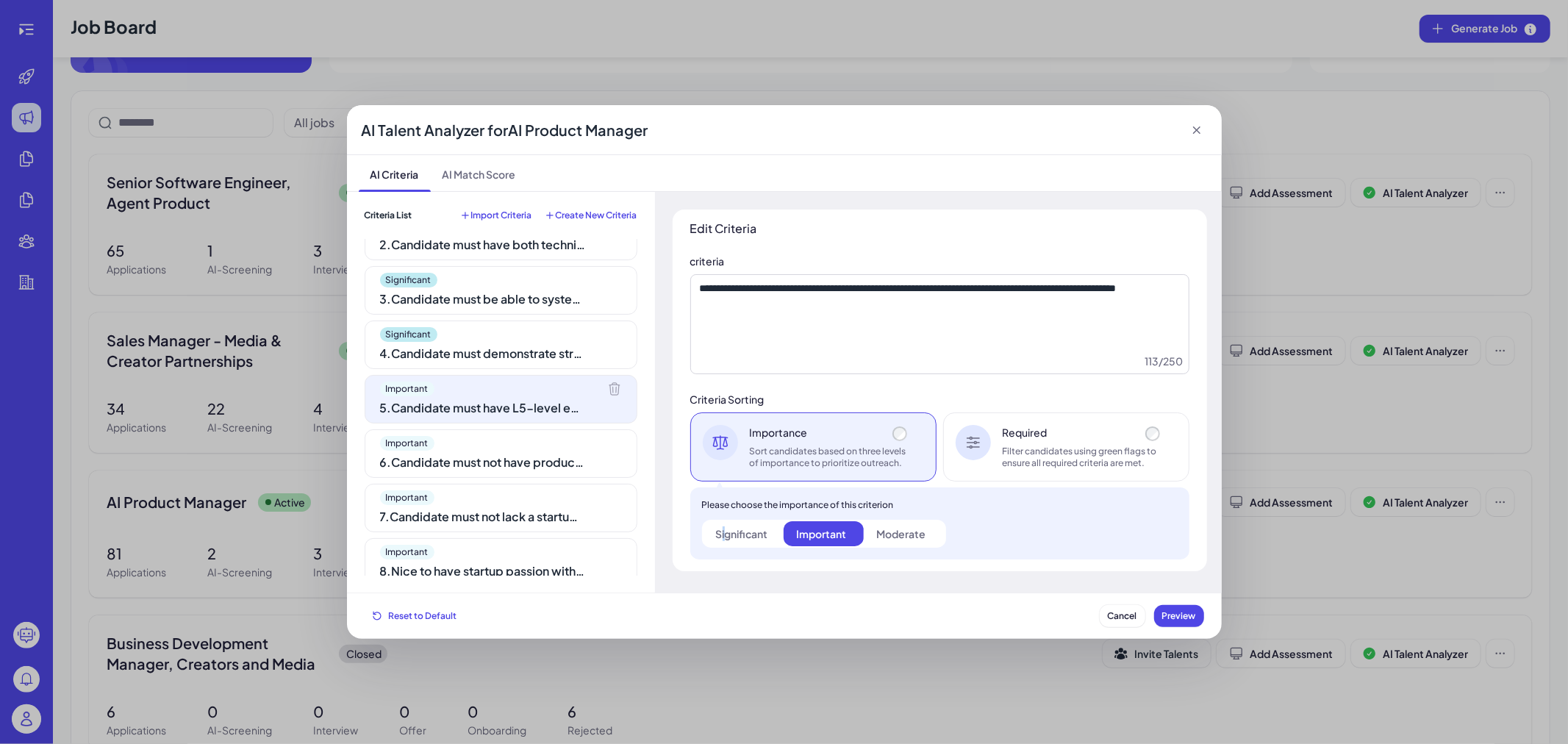
click at [723, 539] on div "Significant" at bounding box center [741, 534] width 52 height 14
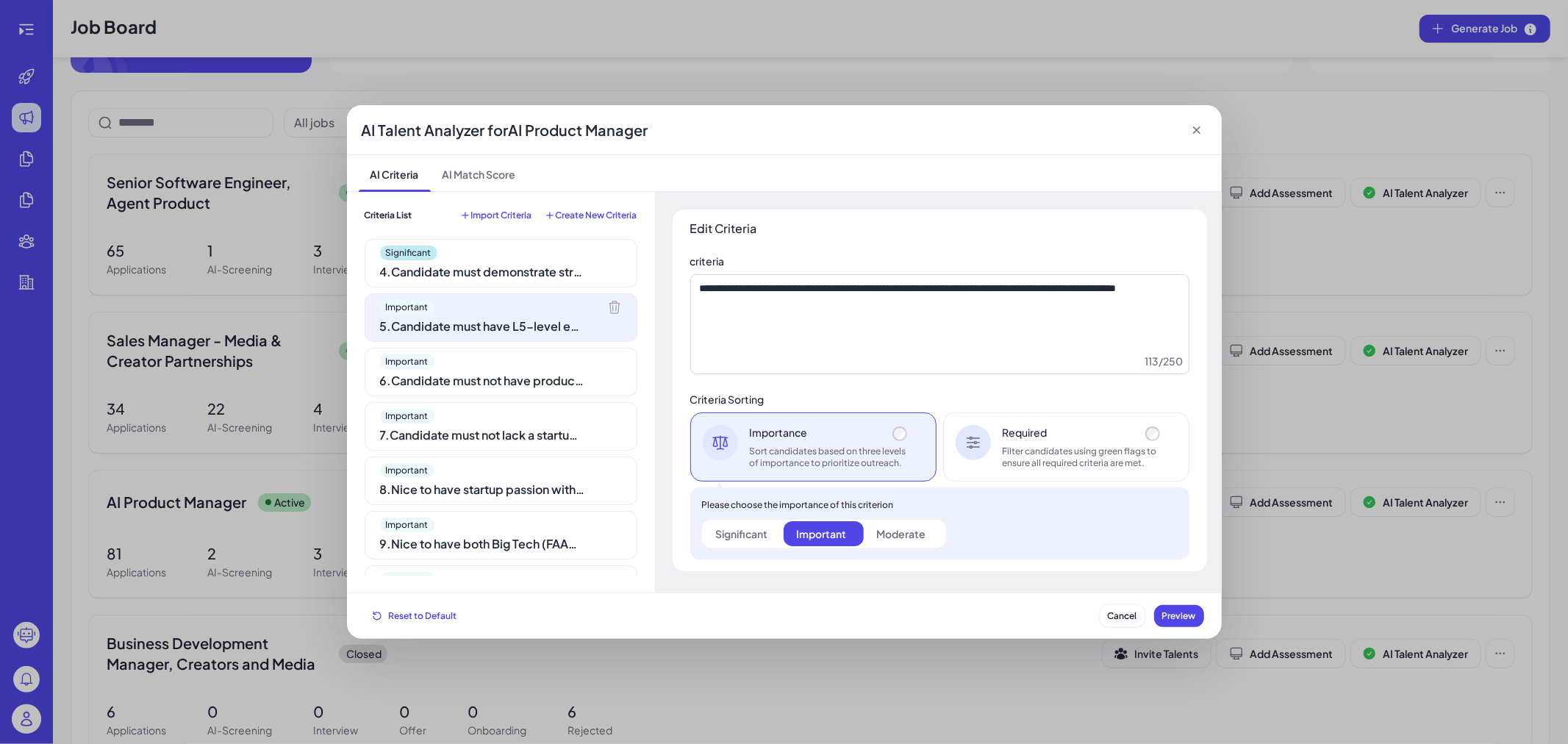
click at [527, 383] on div "6 . Candidate must not have product experience limited to operations or executi…" at bounding box center [483, 381] width 206 height 18
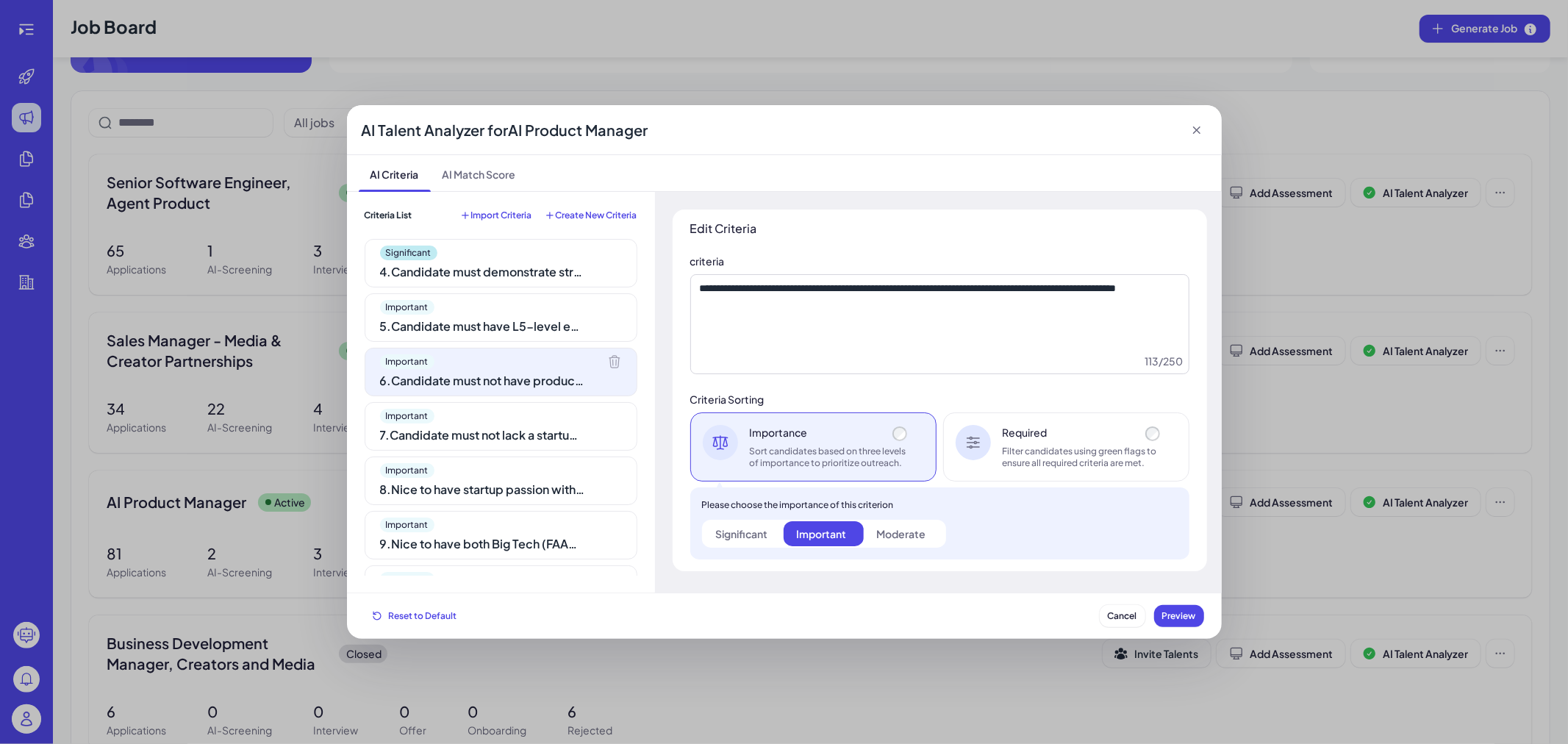
click at [720, 540] on div "Significant" at bounding box center [741, 534] width 52 height 14
click at [478, 422] on div "Important" at bounding box center [501, 416] width 242 height 14
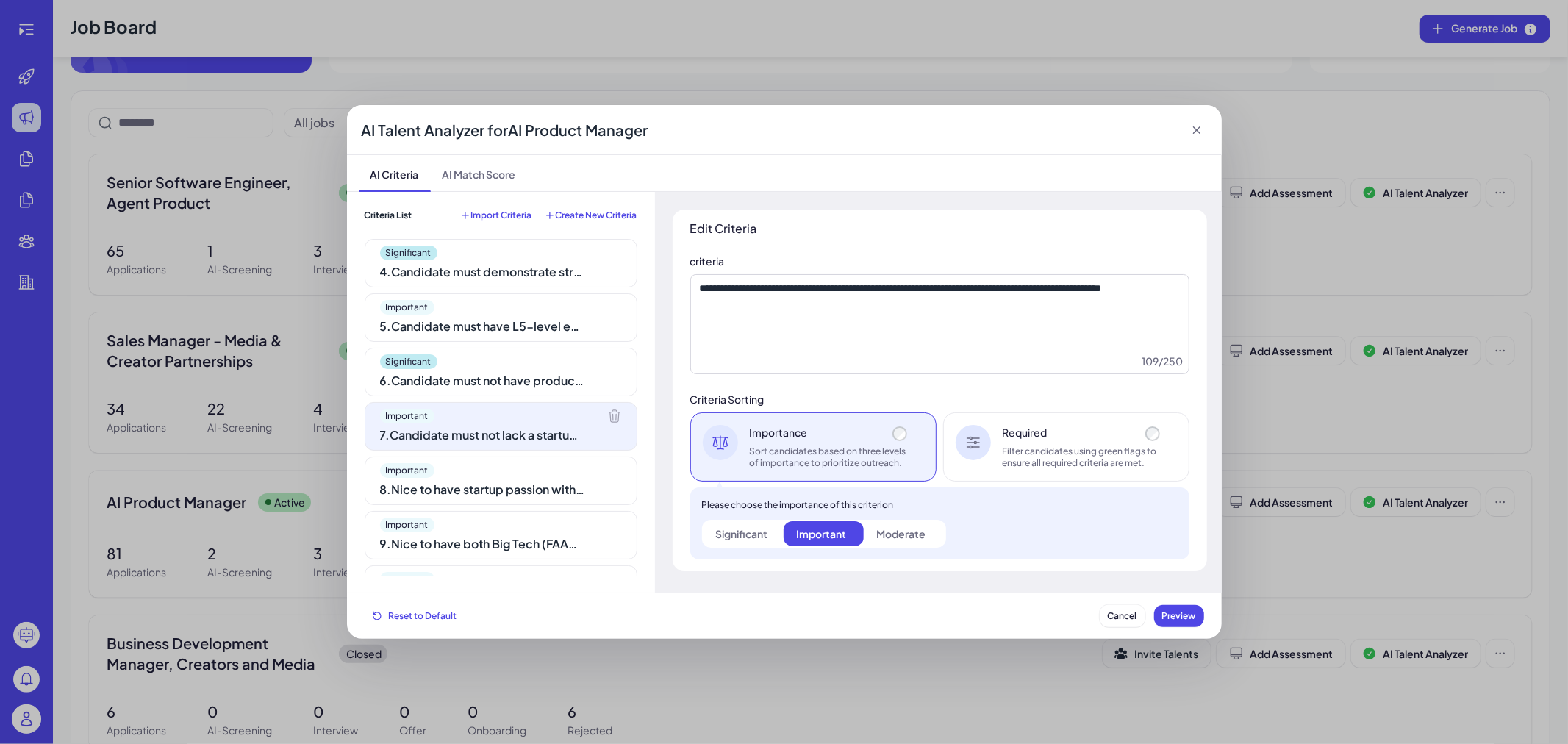
click at [699, 532] on div "Please choose the importance of this criterion Significant Important Moderate" at bounding box center [939, 523] width 499 height 72
click at [714, 533] on label "Significant" at bounding box center [744, 533] width 80 height 25
click at [528, 478] on div "Important" at bounding box center [501, 471] width 242 height 14
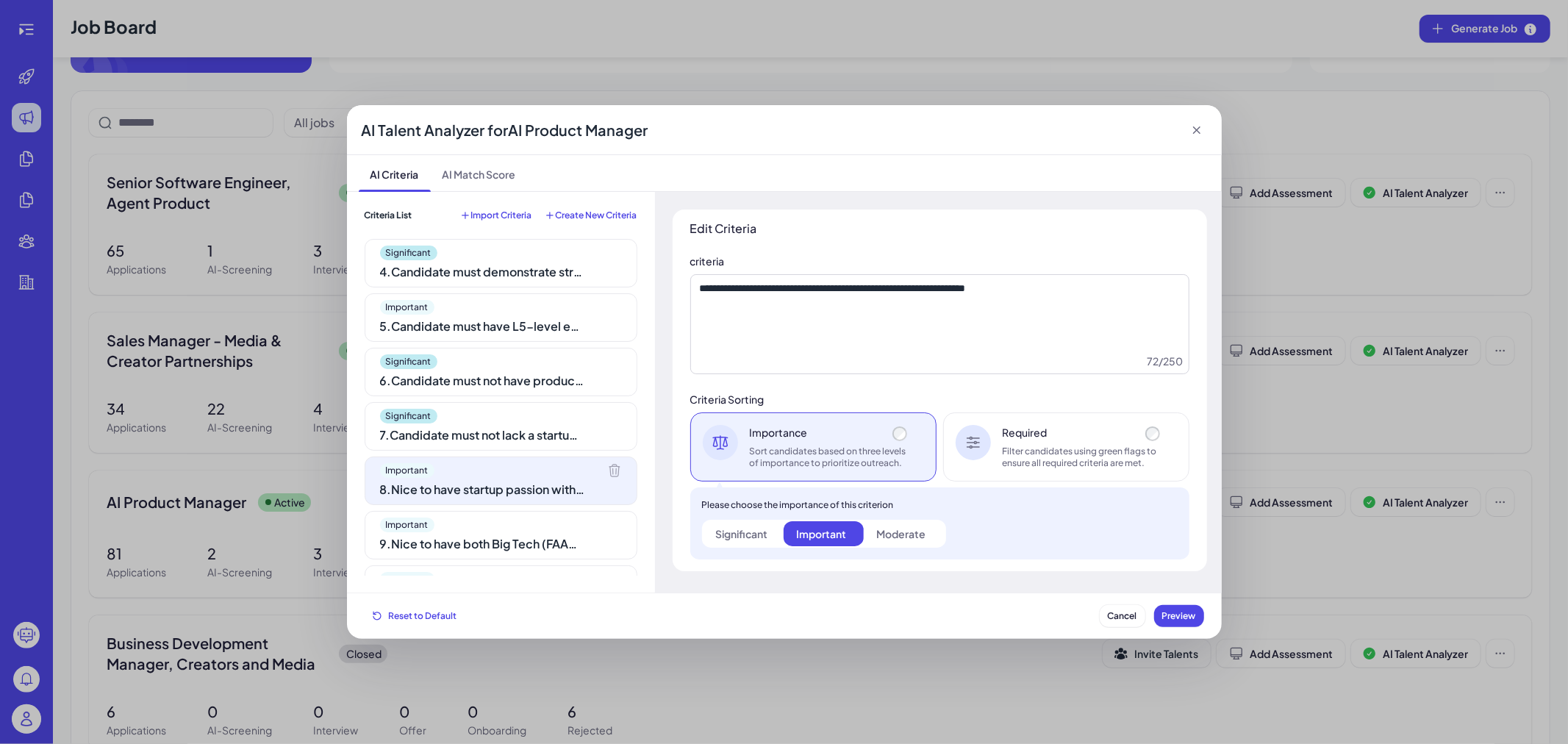
scroll to position [202, 0]
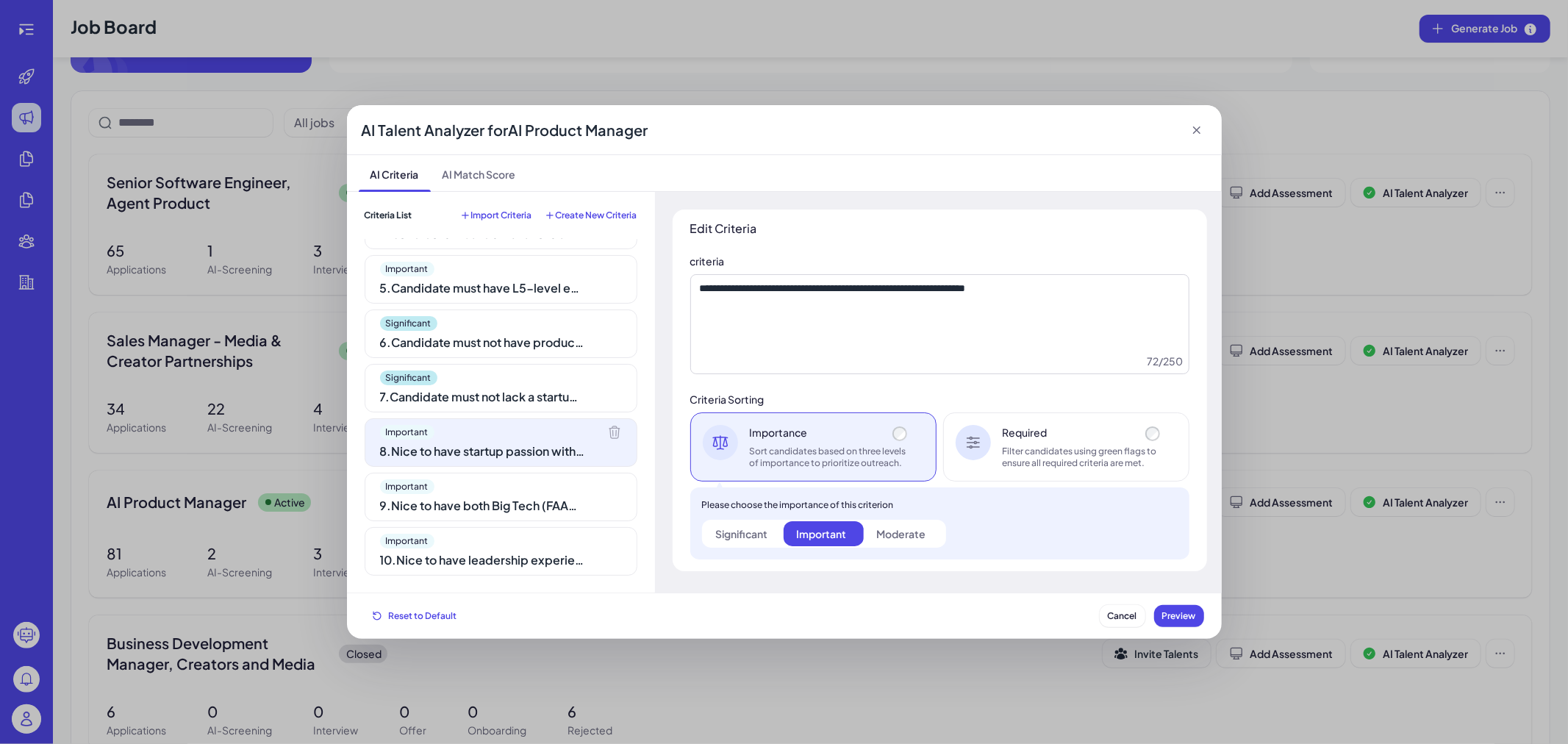
click at [752, 545] on label "Significant" at bounding box center [744, 533] width 80 height 25
click at [834, 537] on div "Important" at bounding box center [821, 534] width 50 height 14
click at [530, 490] on div "Important" at bounding box center [501, 487] width 242 height 14
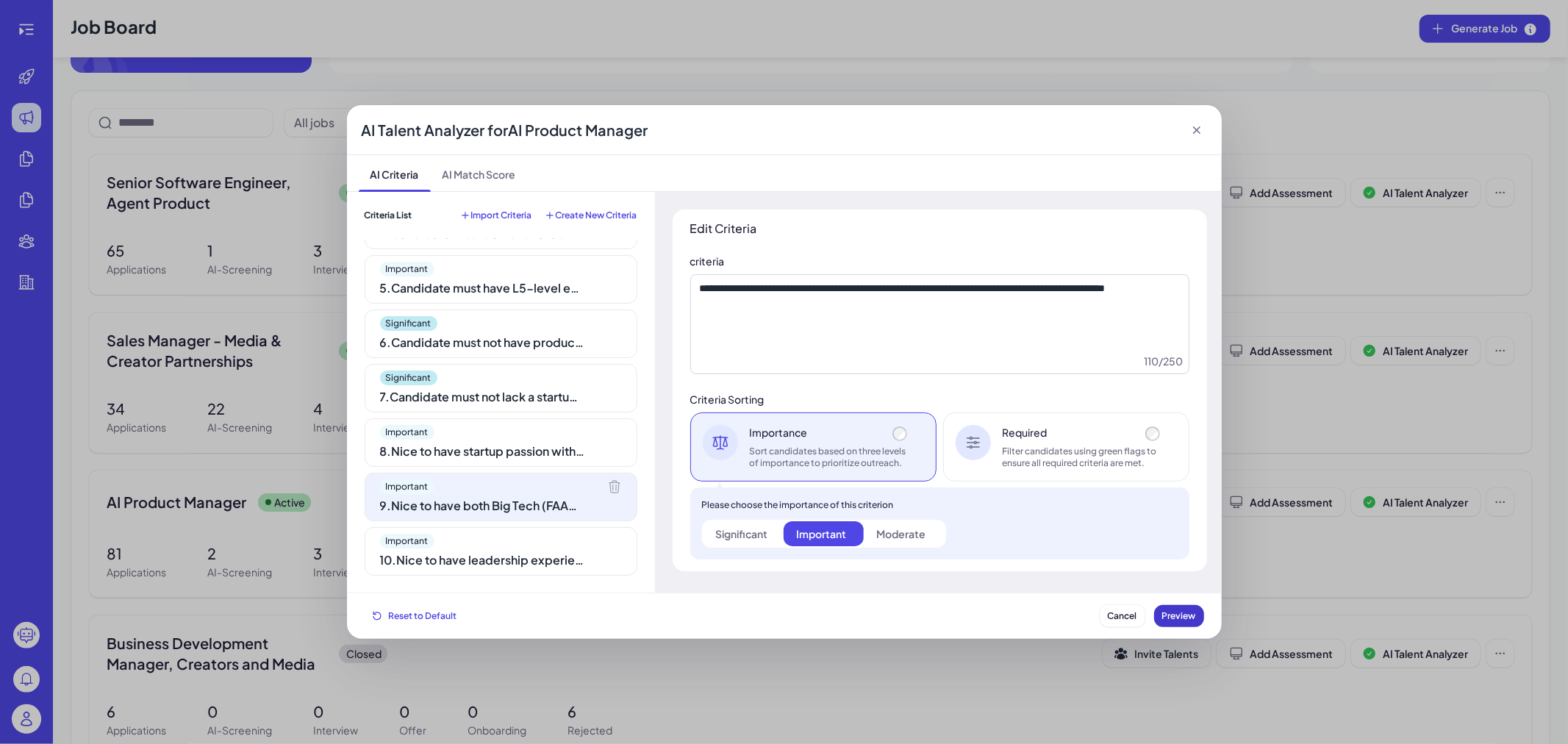
click at [1184, 608] on button "Preview" at bounding box center [1179, 616] width 50 height 22
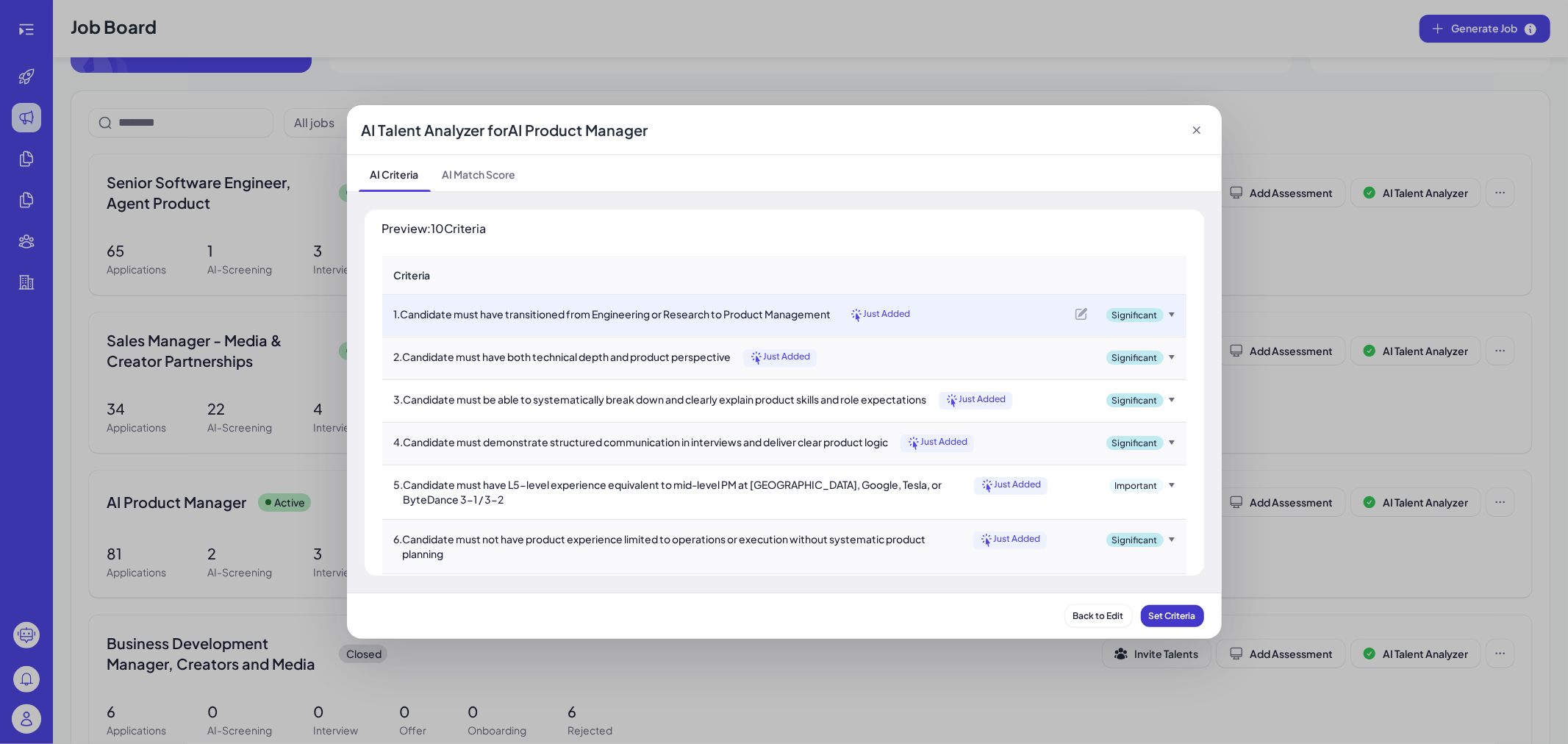
click at [1165, 615] on span "Set Criteria" at bounding box center [1172, 616] width 47 height 11
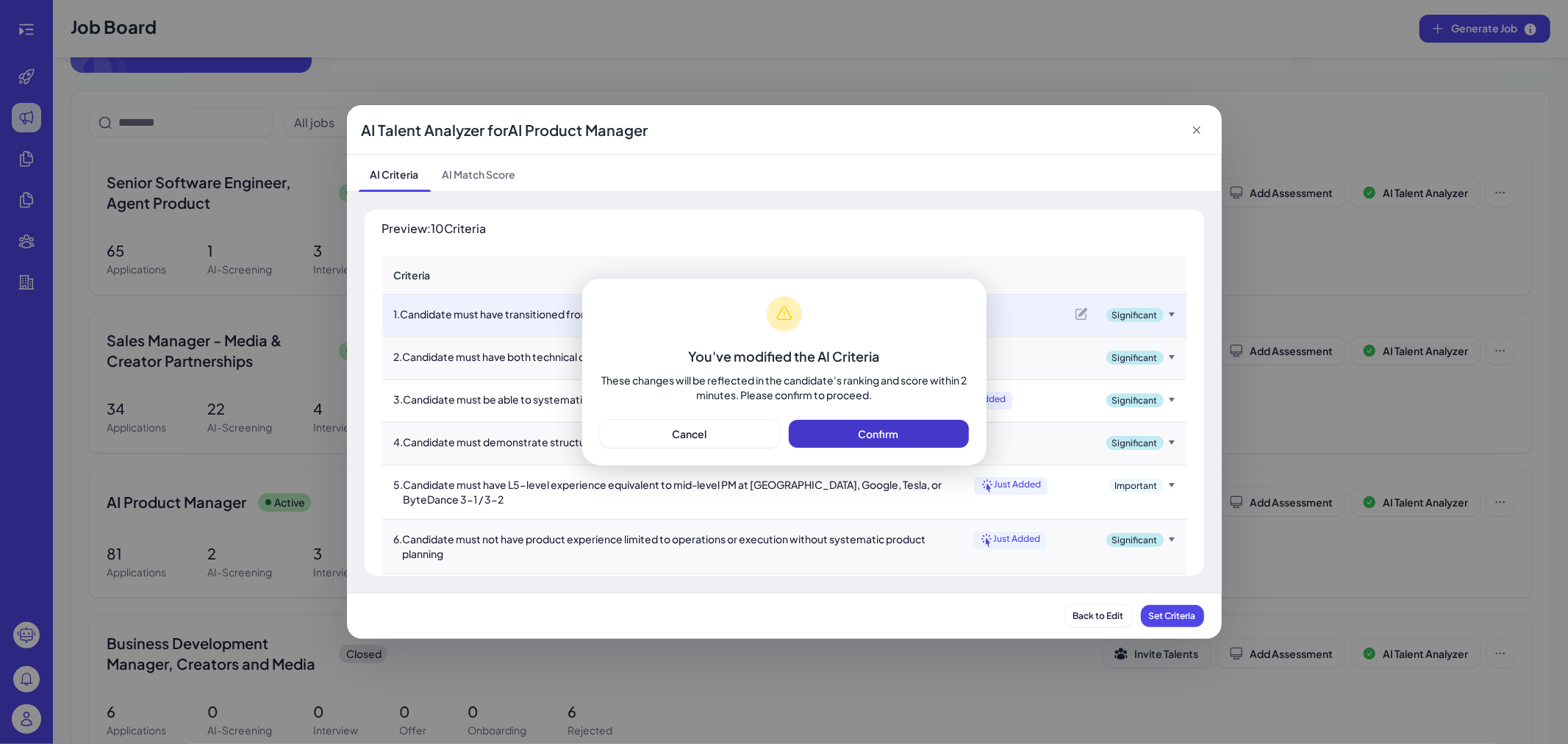
click at [862, 446] on button "Confirm" at bounding box center [878, 433] width 180 height 28
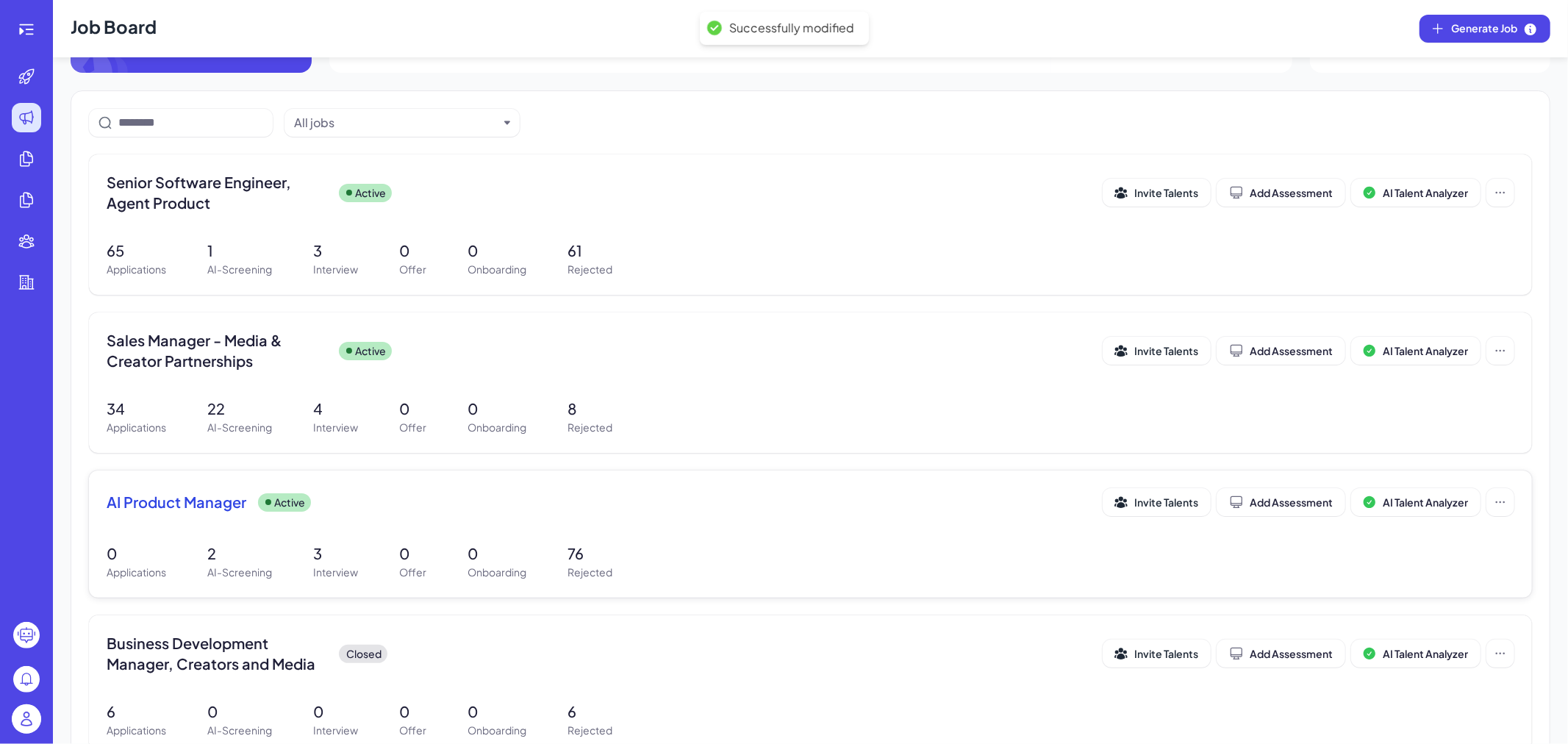
click at [216, 507] on span "AI Product Manager" at bounding box center [176, 503] width 140 height 21
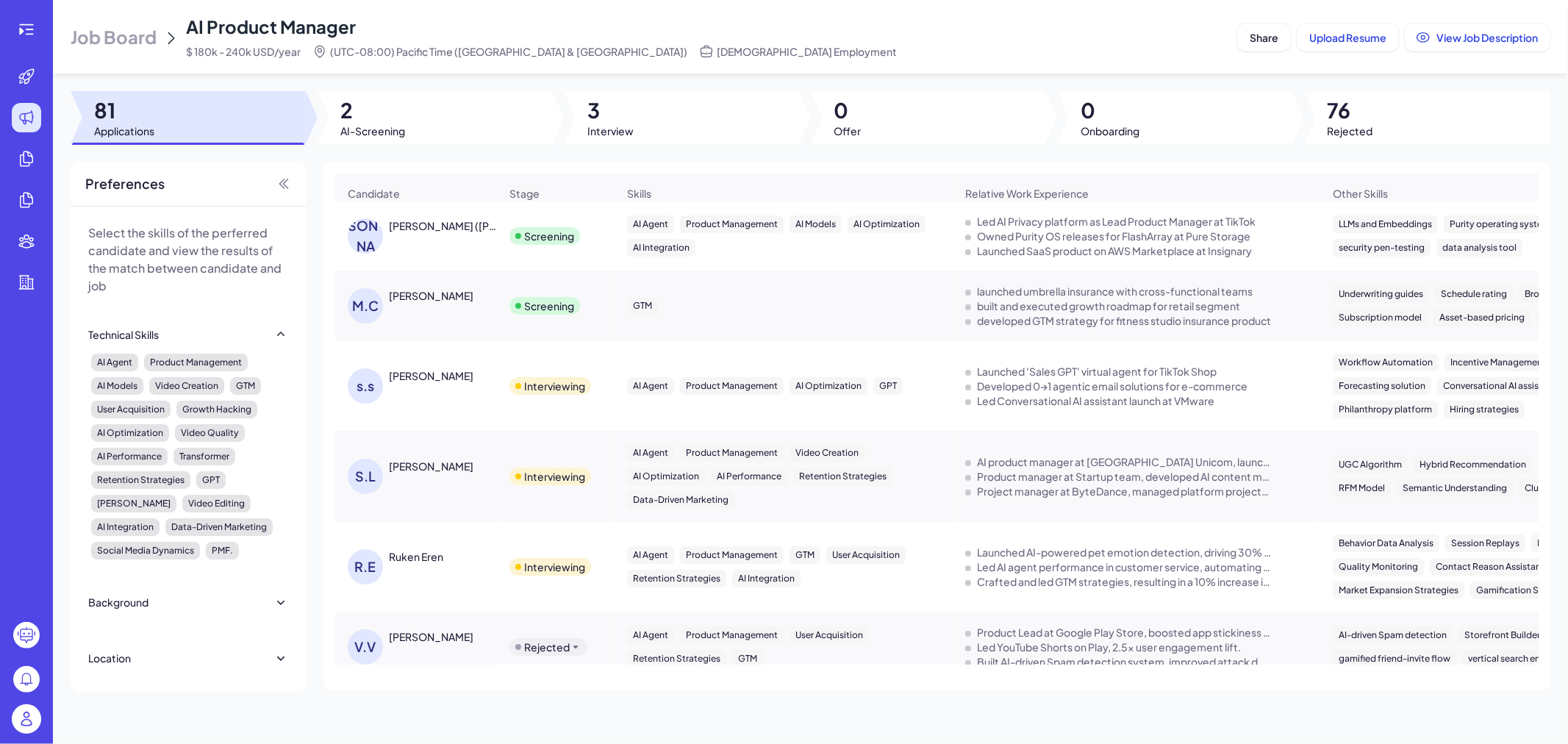
click at [409, 122] on div at bounding box center [435, 117] width 235 height 53
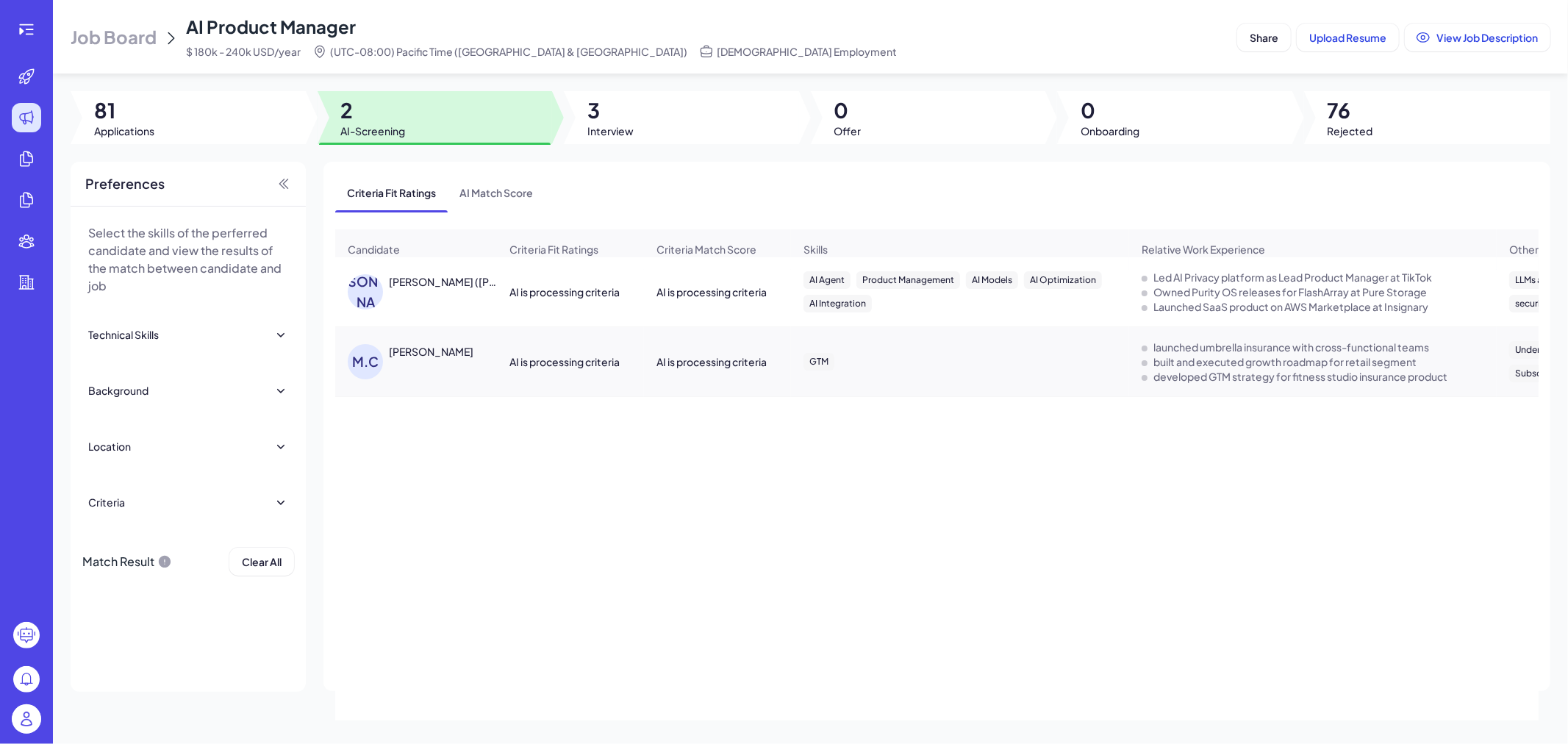
click at [214, 152] on div "Job Board AI Product Manager $ 180k - 240k USD/year (UTC-08:00) Pacific Time (U…" at bounding box center [810, 372] width 1515 height 744
click at [222, 117] on div at bounding box center [188, 117] width 235 height 53
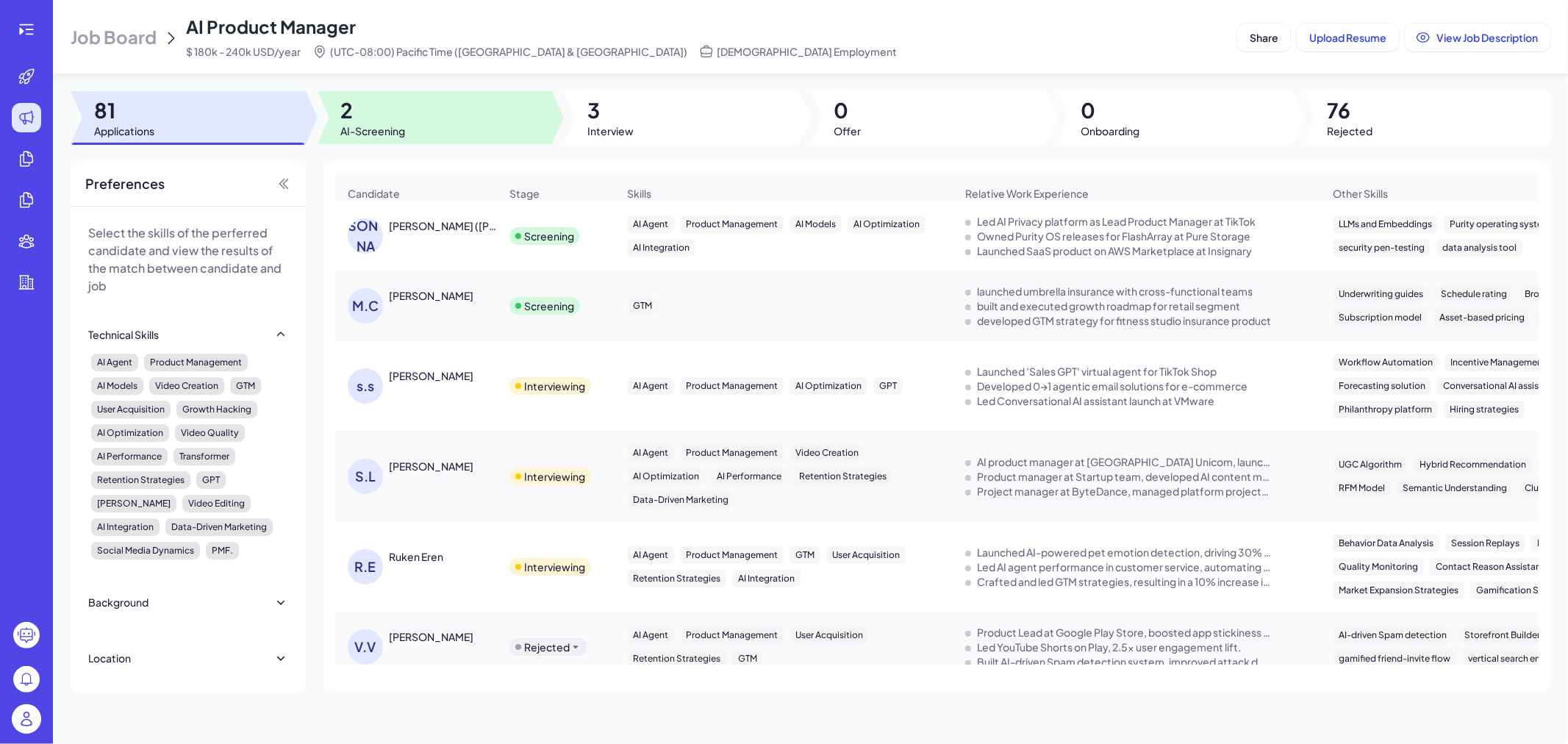
click at [363, 105] on span "2" at bounding box center [373, 109] width 65 height 26
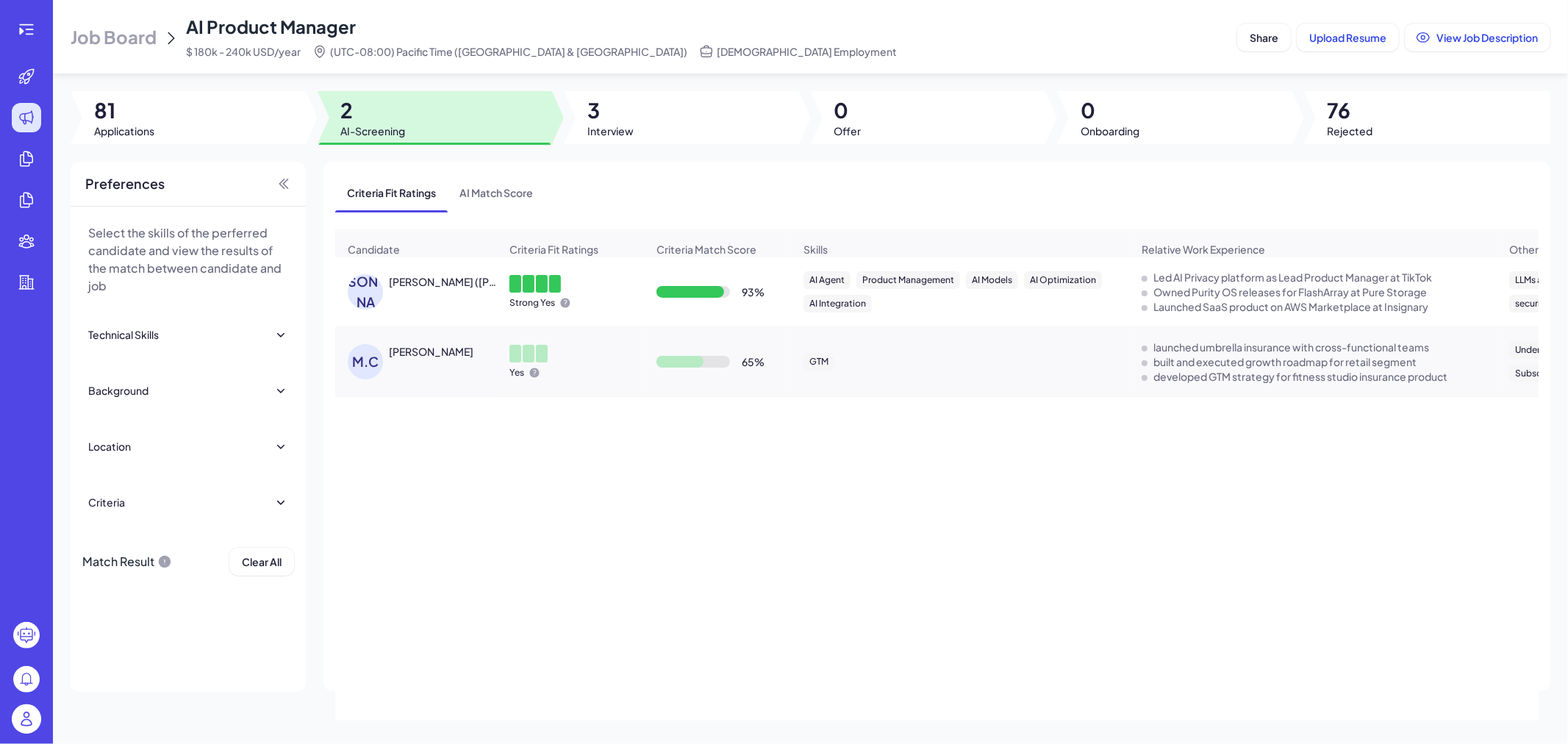
click at [452, 289] on div "Jin (Andrew) Jang" at bounding box center [443, 281] width 109 height 14
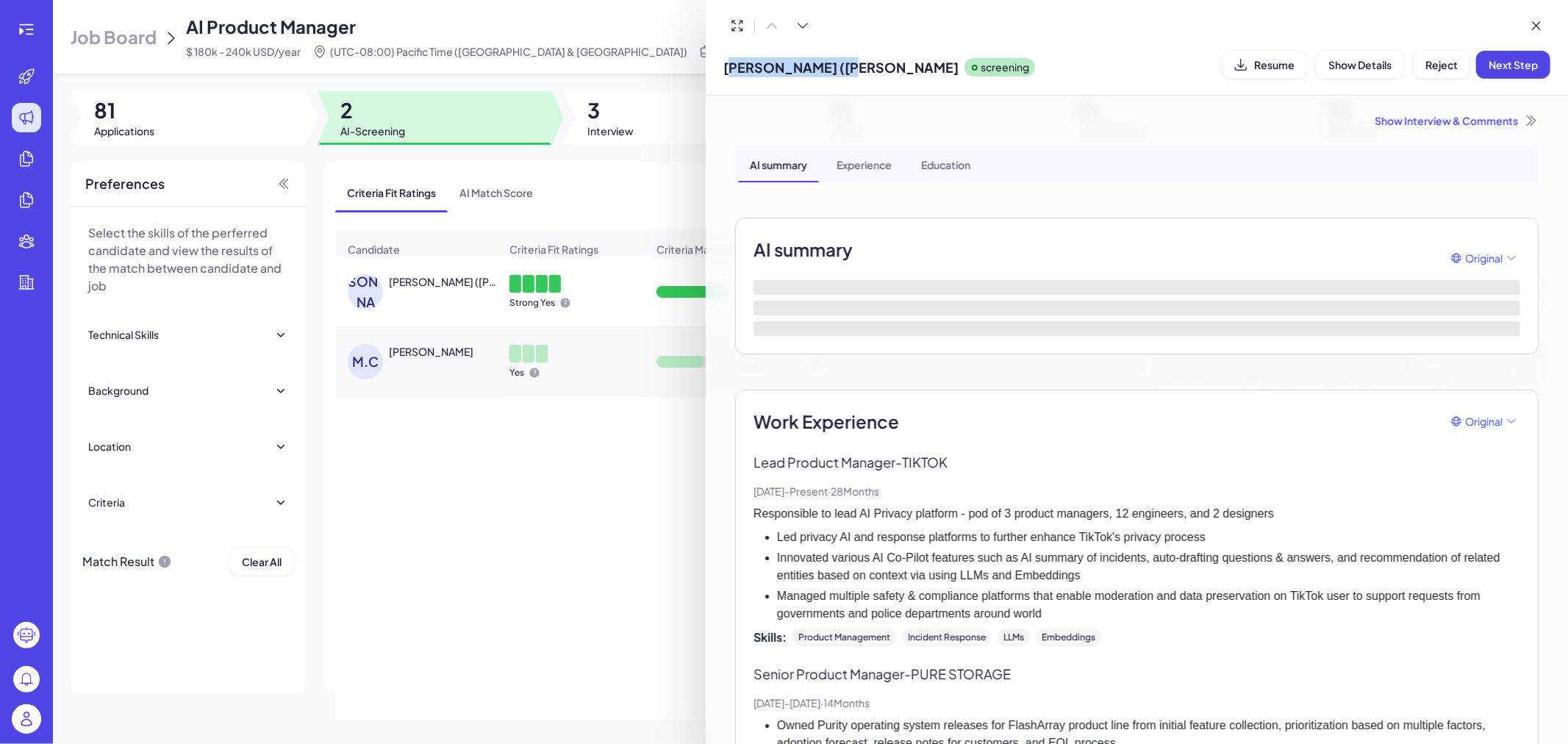
drag, startPoint x: 836, startPoint y: 69, endPoint x: 725, endPoint y: 69, distance: 111.0
click at [725, 69] on div "Jin (Andrew) Jang screening" at bounding box center [879, 64] width 312 height 38
copy span "in (Andrew) Jang"
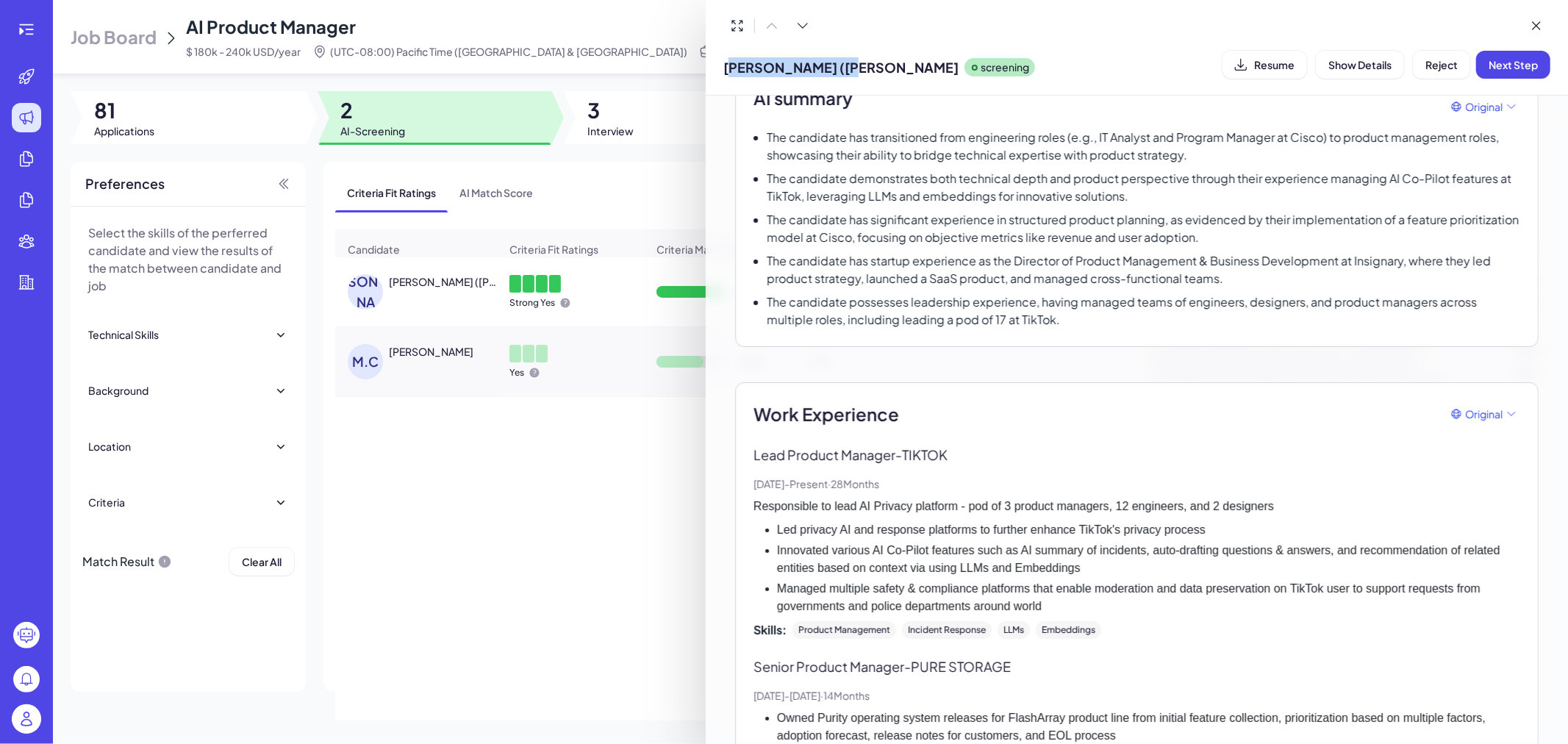
scroll to position [163, 0]
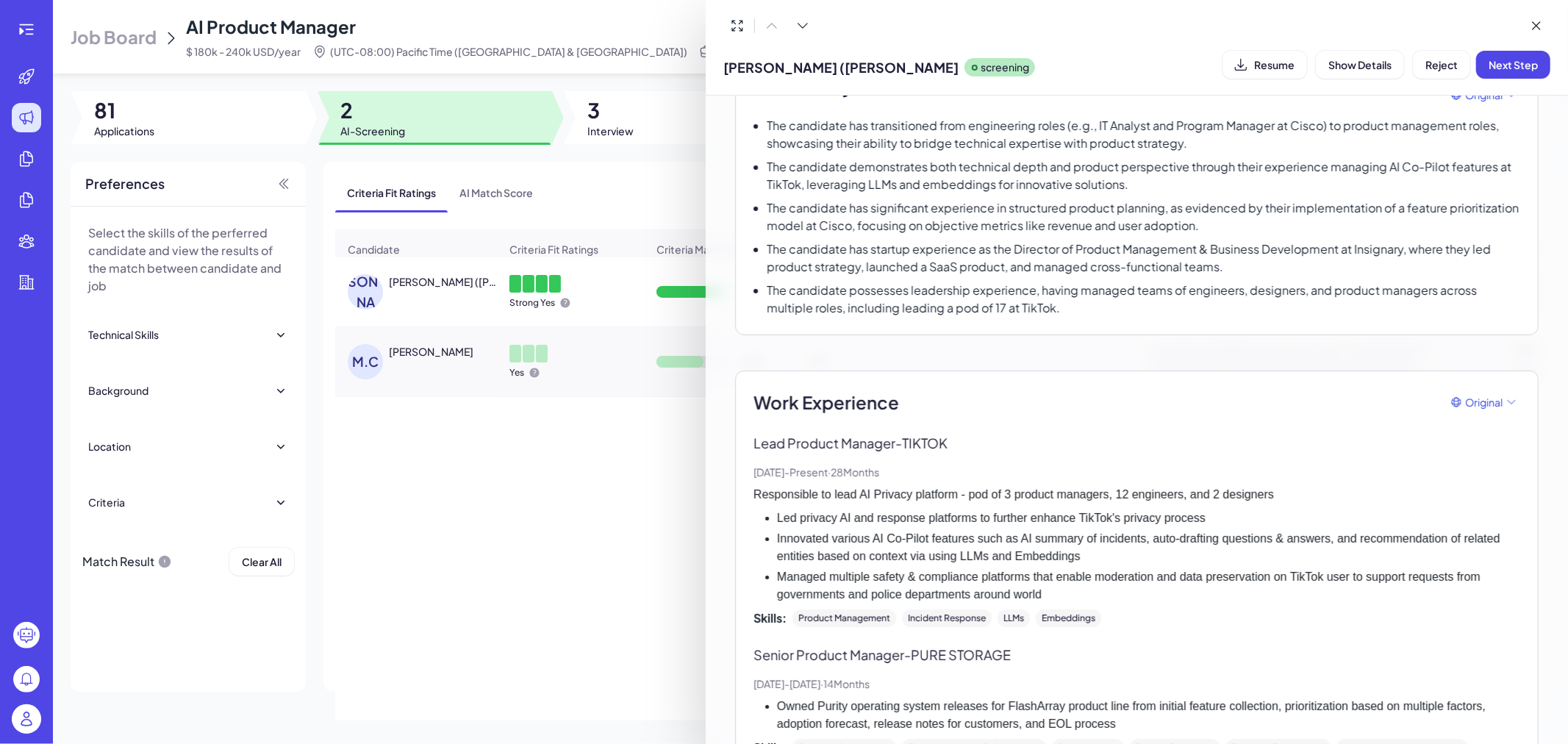
click at [582, 553] on div at bounding box center [784, 372] width 1568 height 744
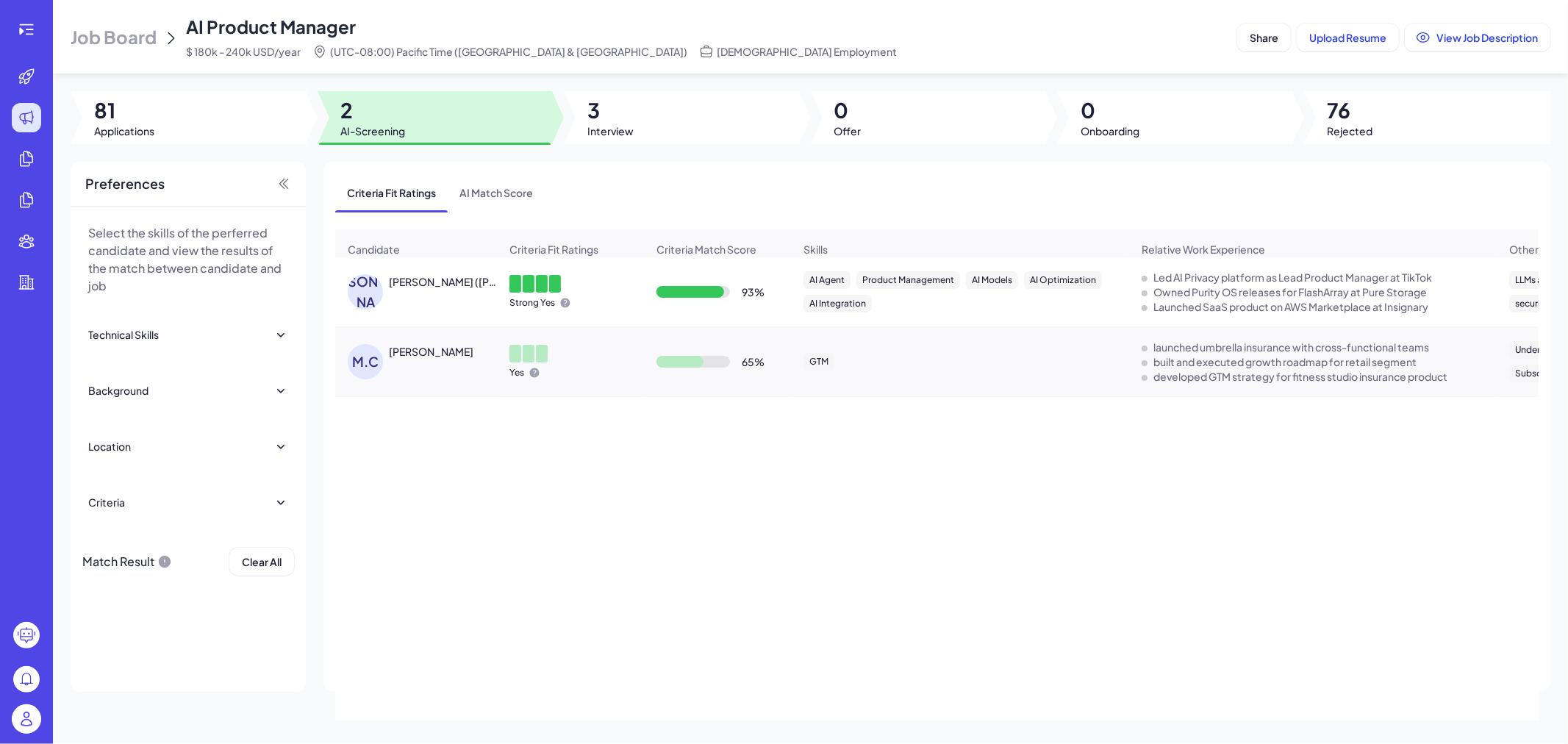
click at [427, 284] on div "Jin (Andrew) Jang" at bounding box center [443, 281] width 109 height 14
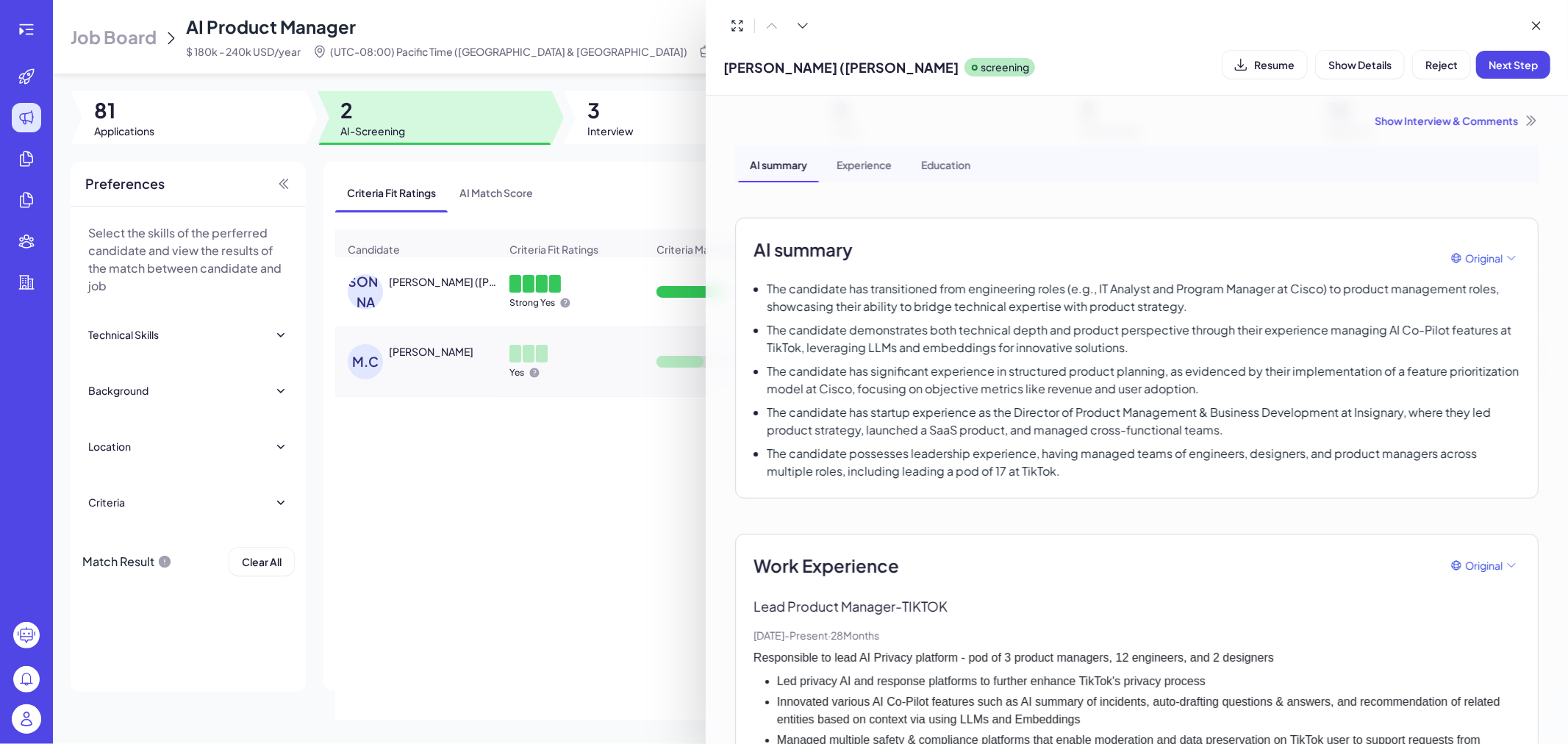
drag, startPoint x: 522, startPoint y: 535, endPoint x: 425, endPoint y: 409, distance: 159.0
click at [522, 534] on div at bounding box center [784, 372] width 1568 height 744
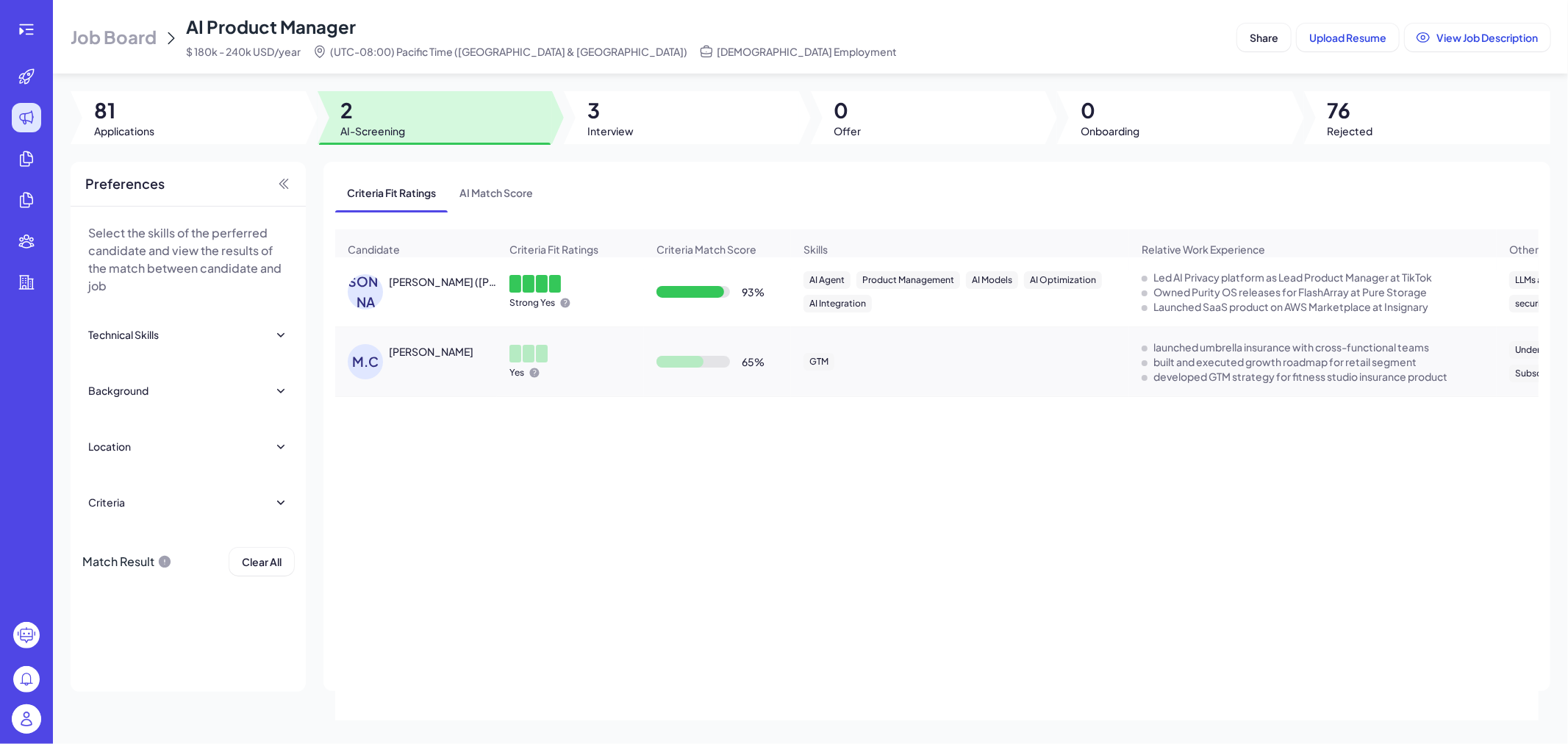
click at [427, 353] on div "May Chan" at bounding box center [431, 352] width 85 height 14
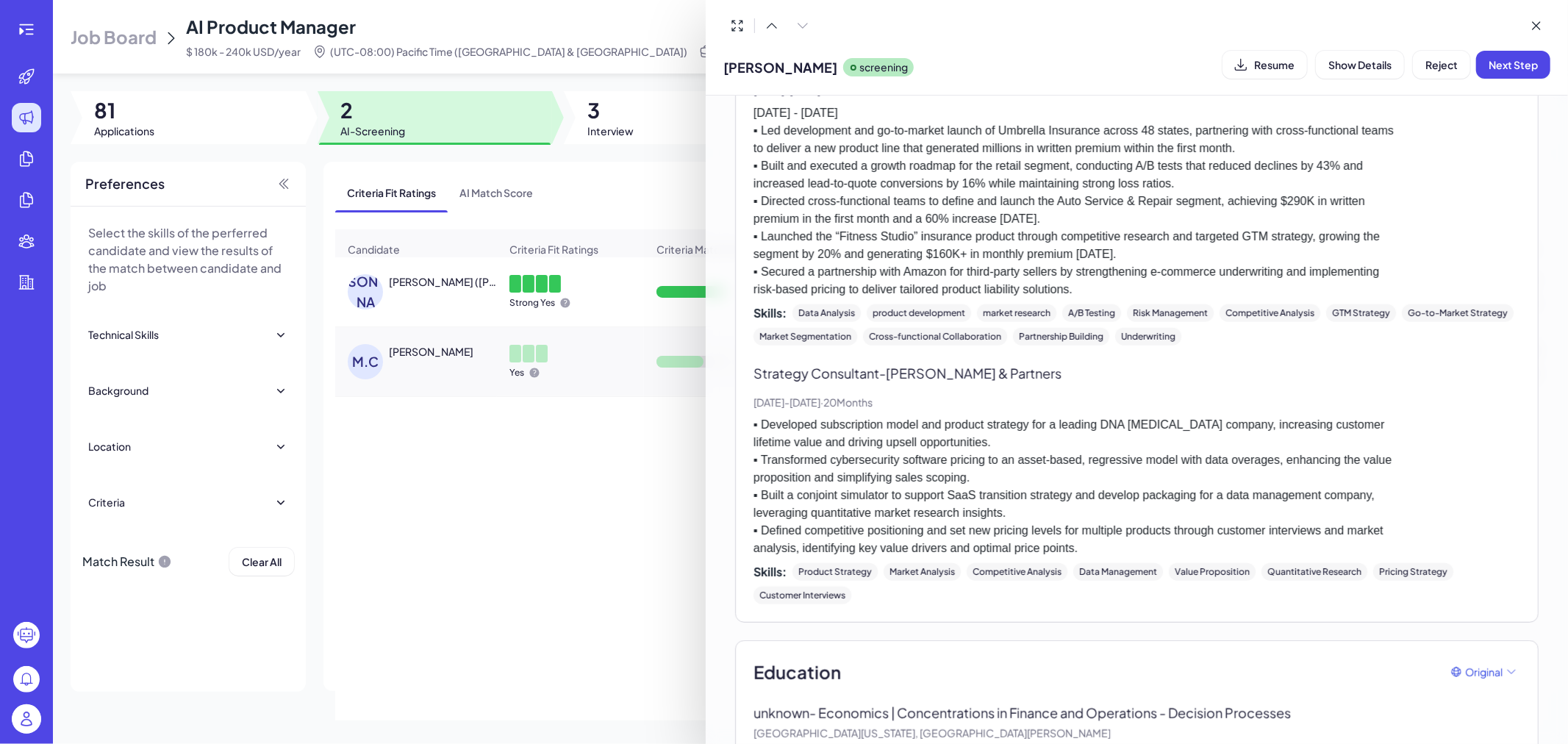
scroll to position [925, 0]
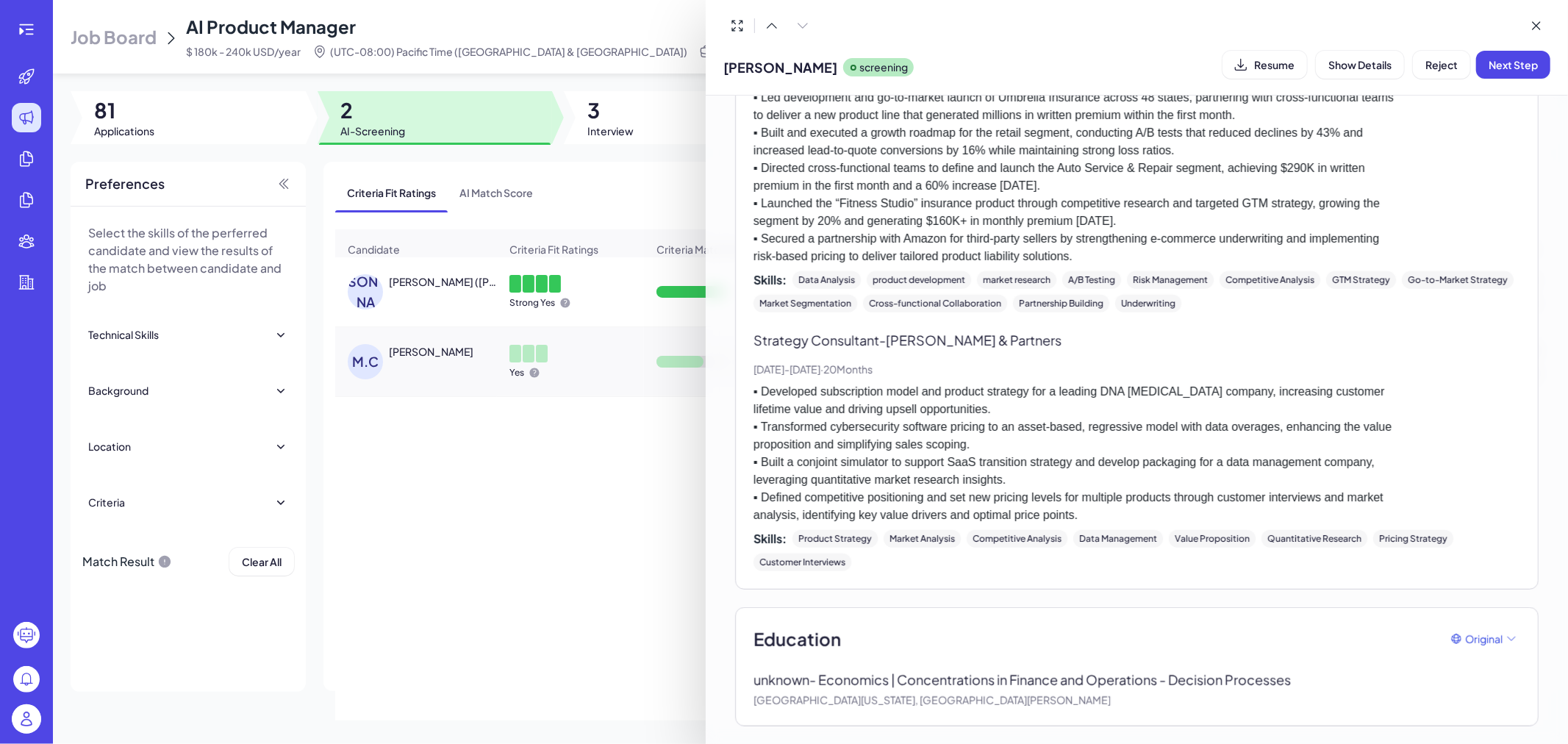
click at [571, 543] on div at bounding box center [784, 372] width 1568 height 744
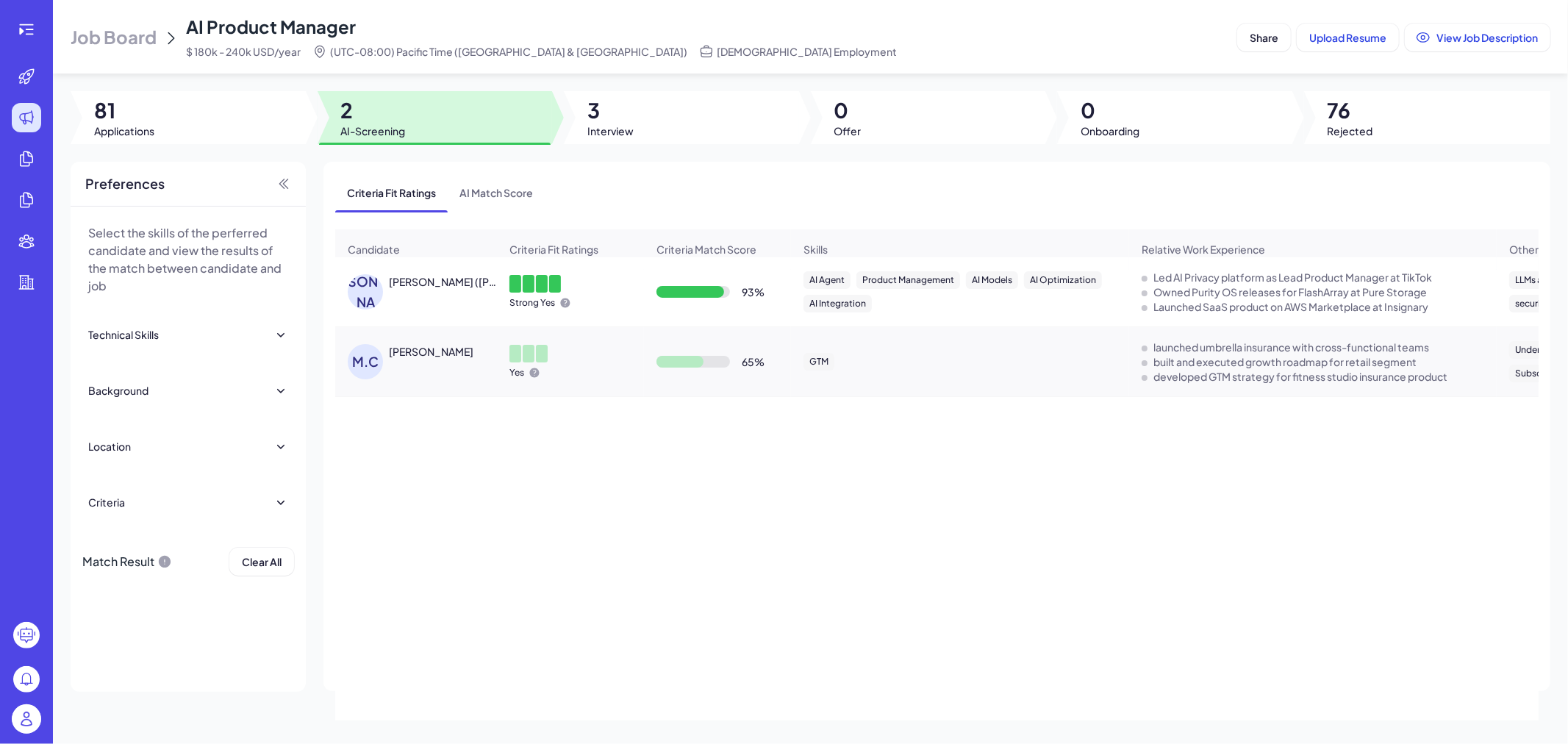
drag, startPoint x: 716, startPoint y: 392, endPoint x: 702, endPoint y: 383, distance: 16.6
click at [716, 392] on td "65 %" at bounding box center [717, 361] width 147 height 70
click at [776, 160] on div "Job Board AI Product Manager $ 180k - 240k USD/year (UTC-08:00) Pacific Time (U…" at bounding box center [810, 372] width 1515 height 744
click at [752, 129] on div at bounding box center [681, 117] width 235 height 53
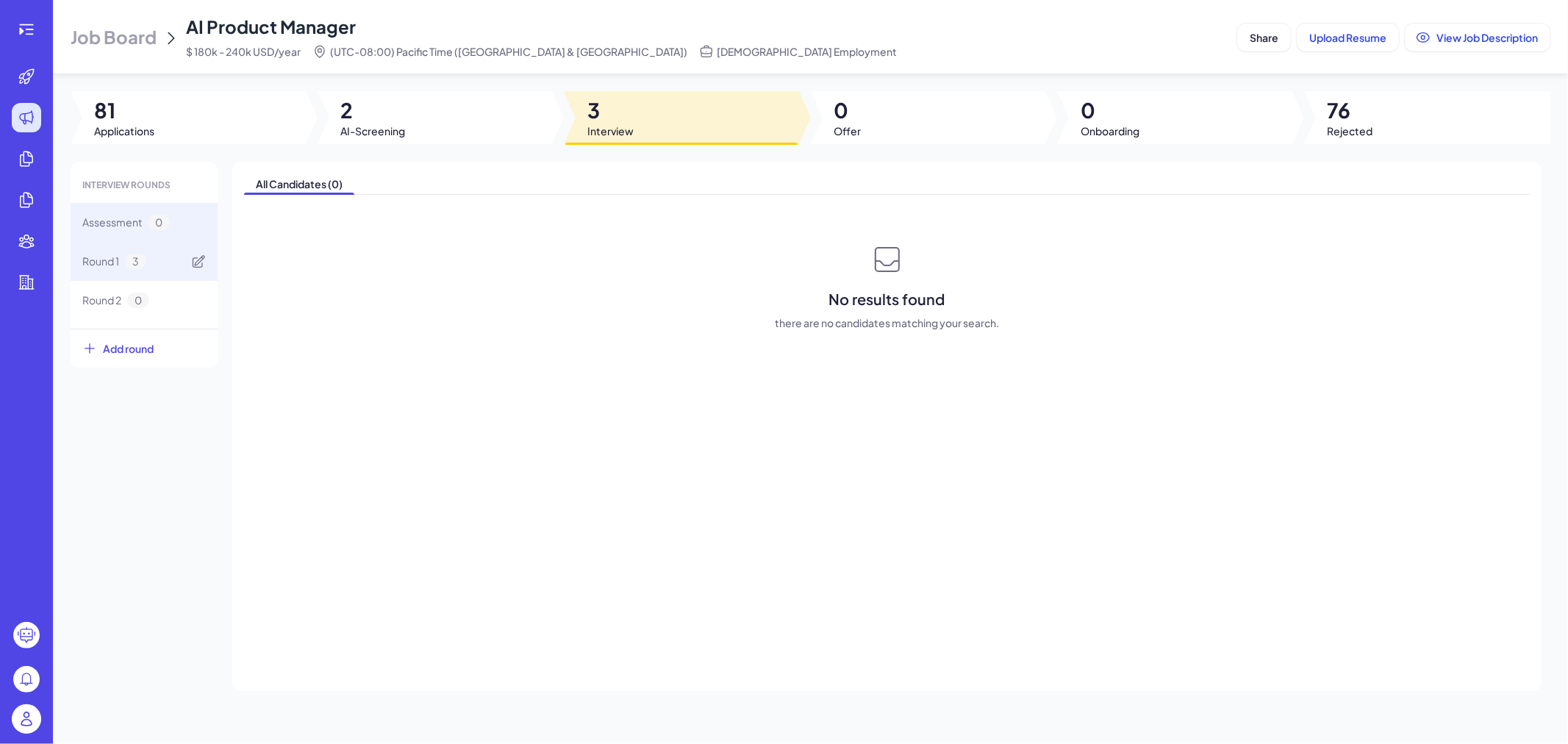
click at [110, 269] on span "Round 1" at bounding box center [101, 261] width 37 height 15
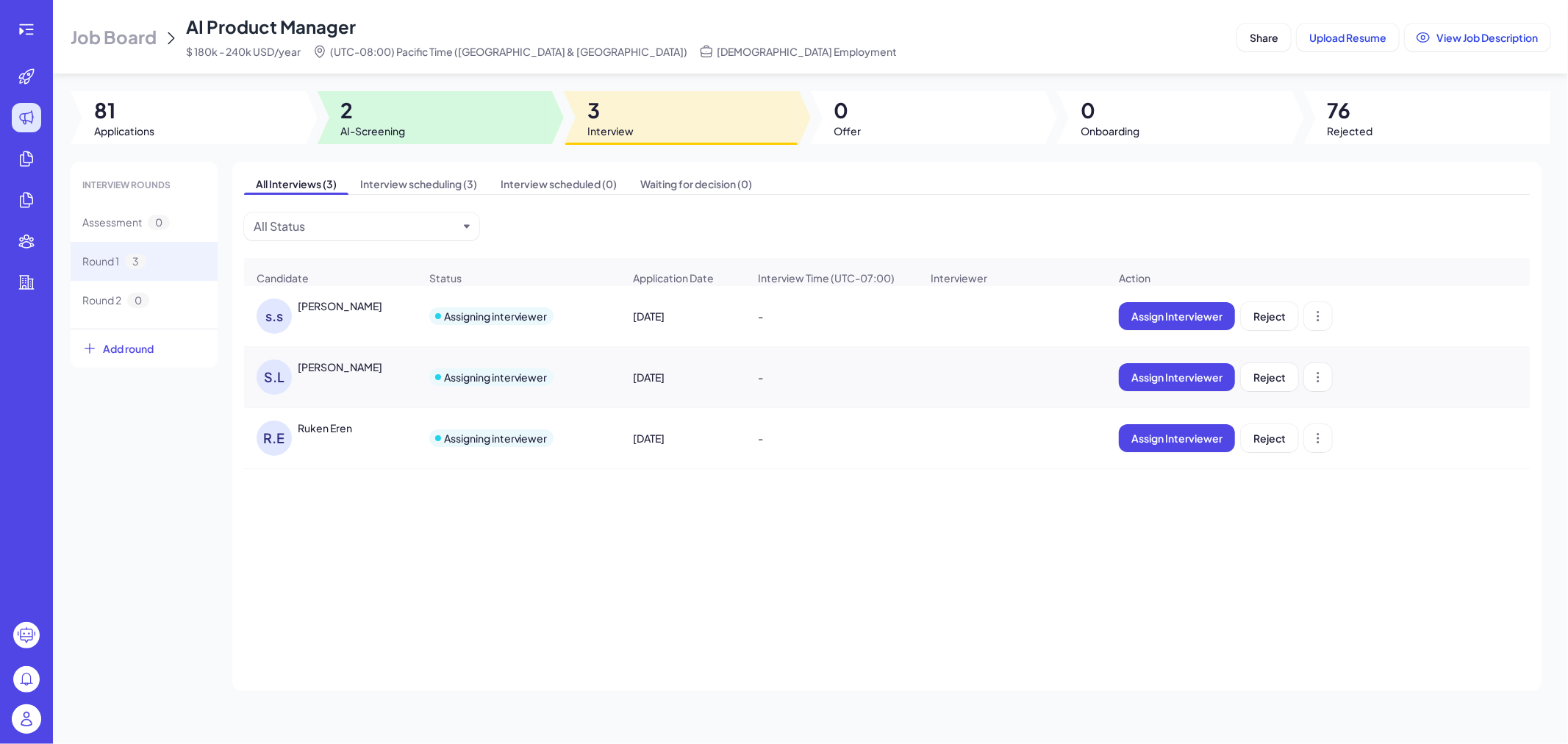
click at [415, 131] on div at bounding box center [435, 117] width 235 height 53
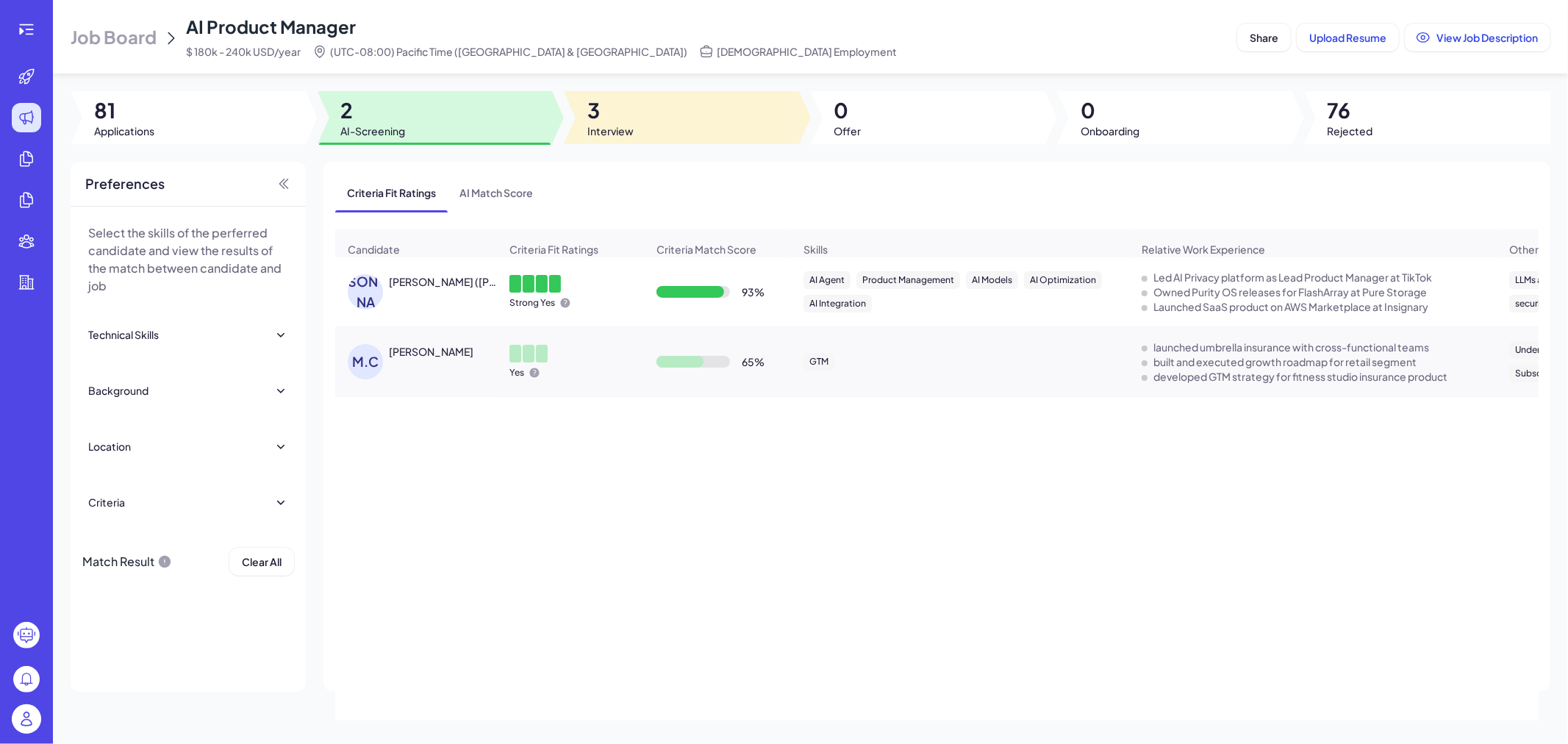
click at [649, 114] on div at bounding box center [681, 117] width 235 height 53
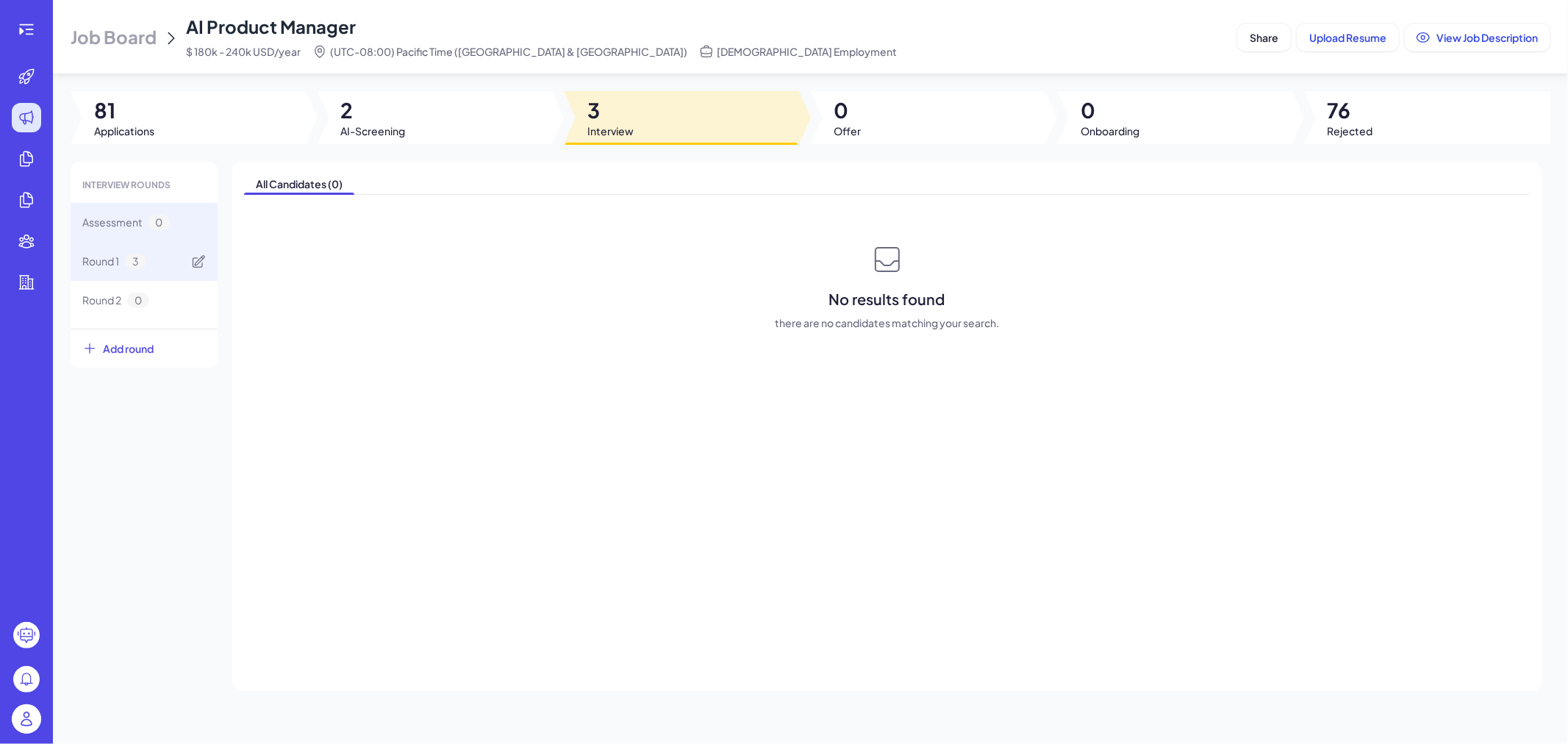
click at [150, 277] on div "Round 1 3" at bounding box center [144, 261] width 147 height 39
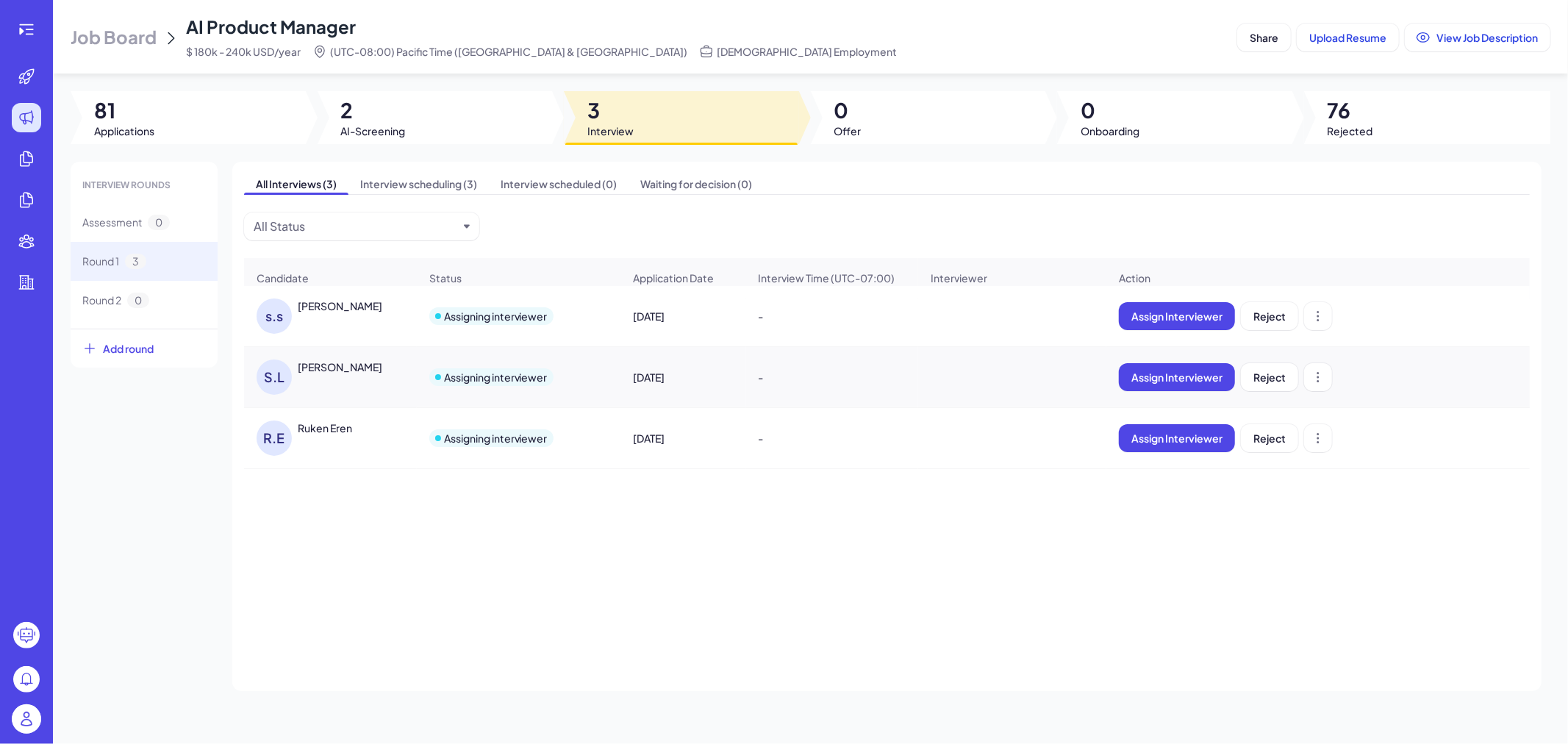
click at [163, 157] on div "Job Board AI Product Manager $ 180k - 240k USD/year (UTC-08:00) Pacific Time (U…" at bounding box center [810, 372] width 1515 height 744
click at [165, 130] on div at bounding box center [188, 117] width 235 height 53
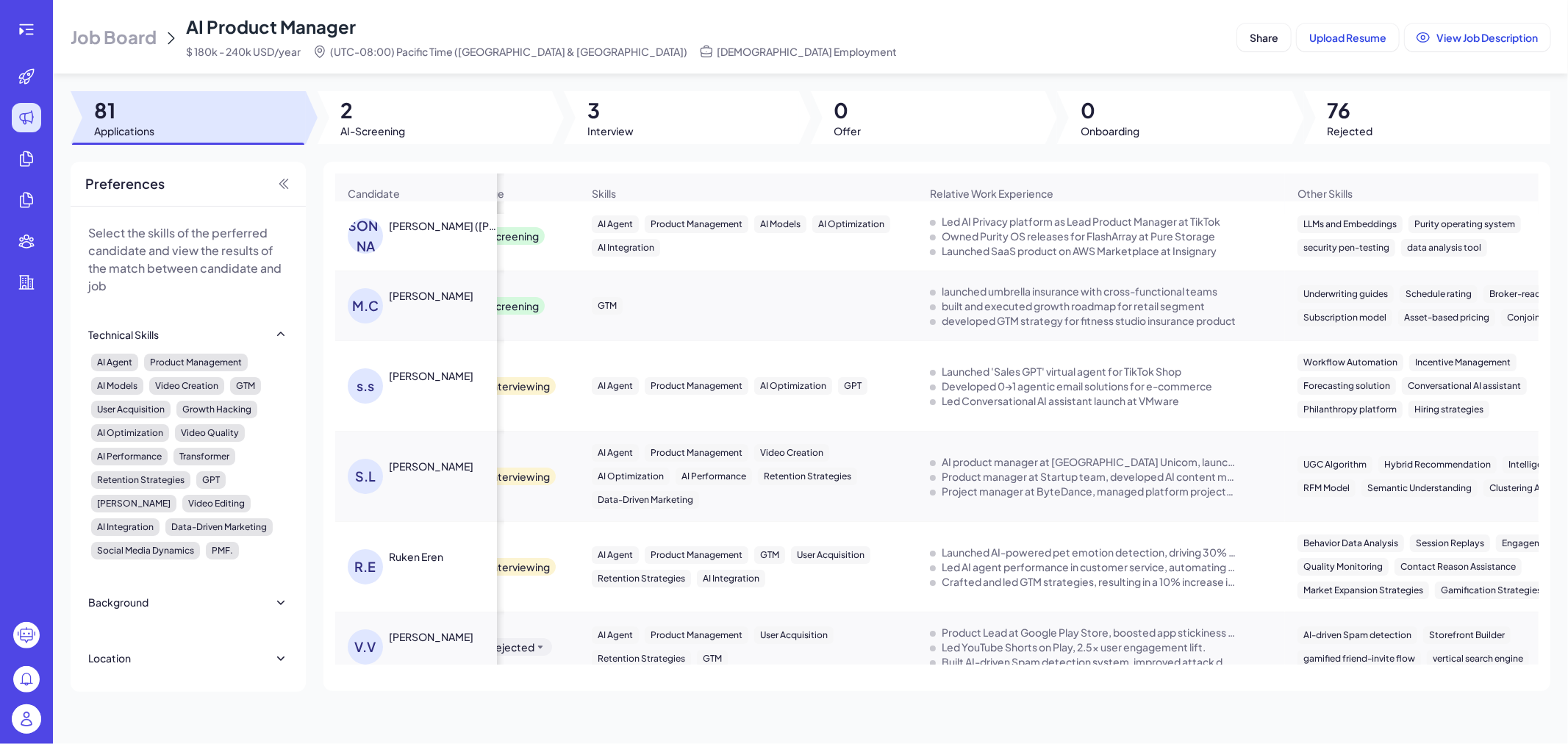
scroll to position [0, 101]
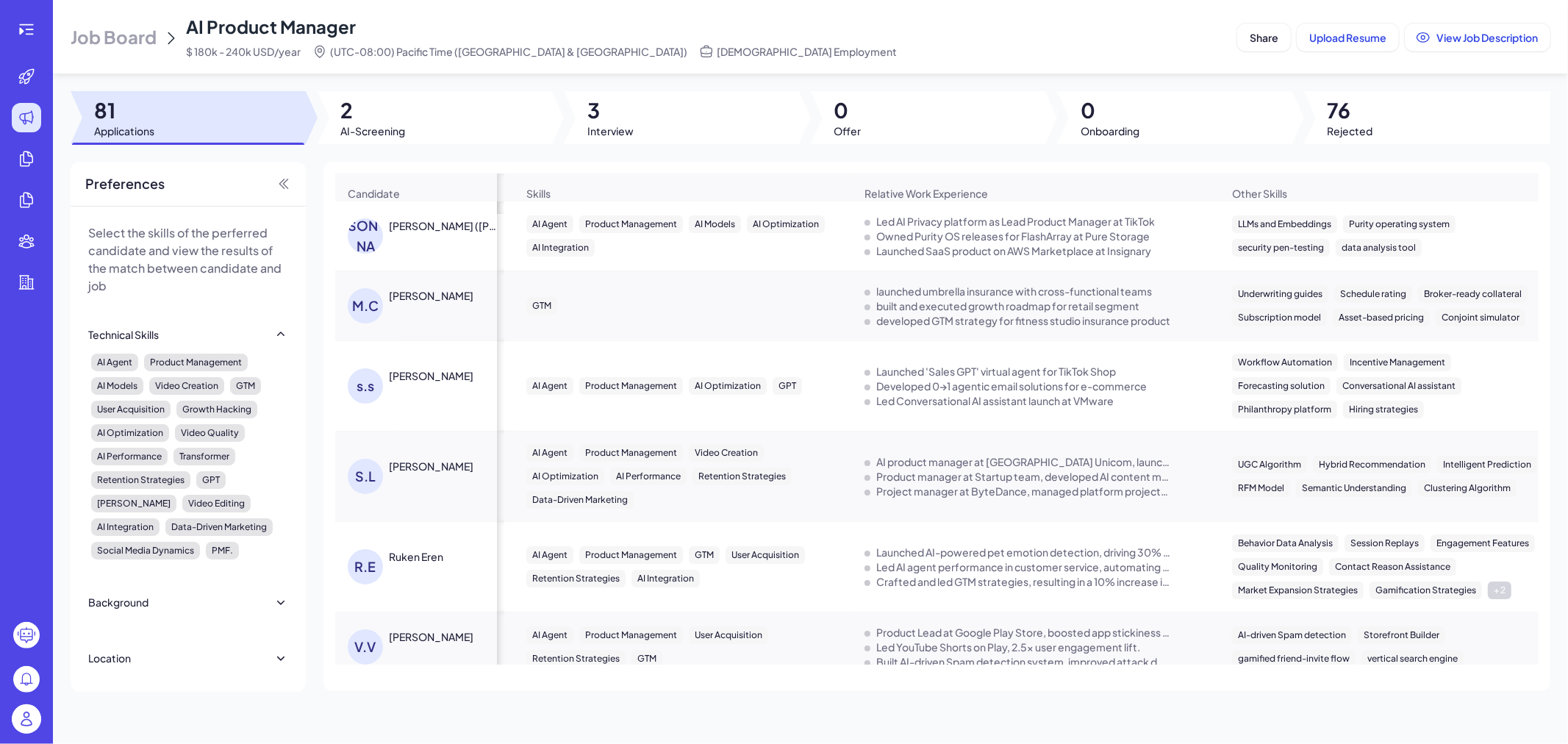
drag, startPoint x: 709, startPoint y: 340, endPoint x: 788, endPoint y: 331, distance: 79.5
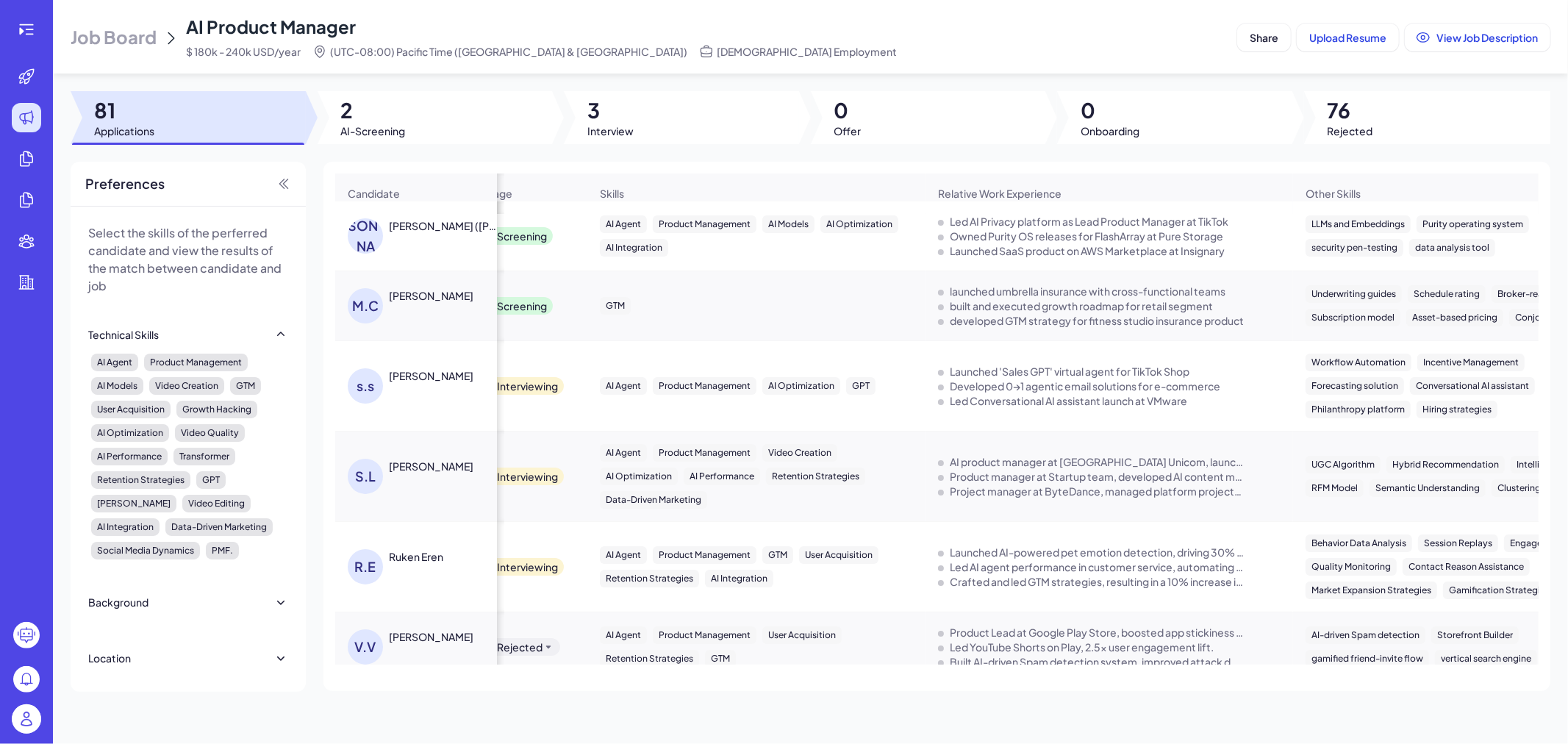
scroll to position [0, 0]
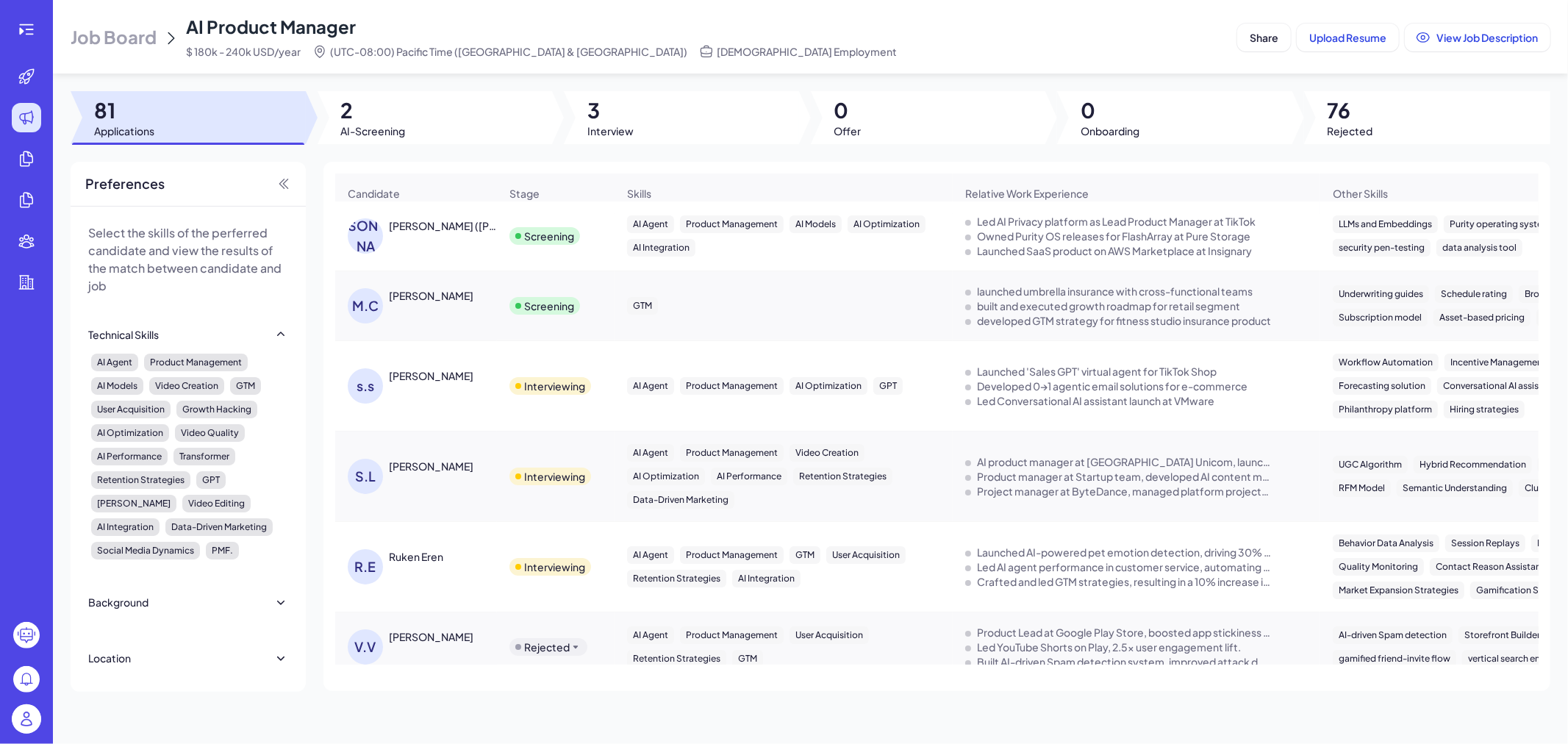
drag, startPoint x: 788, startPoint y: 332, endPoint x: 706, endPoint y: 336, distance: 82.1
drag, startPoint x: 759, startPoint y: 142, endPoint x: 759, endPoint y: 129, distance: 13.0
click at [759, 141] on div at bounding box center [681, 117] width 235 height 53
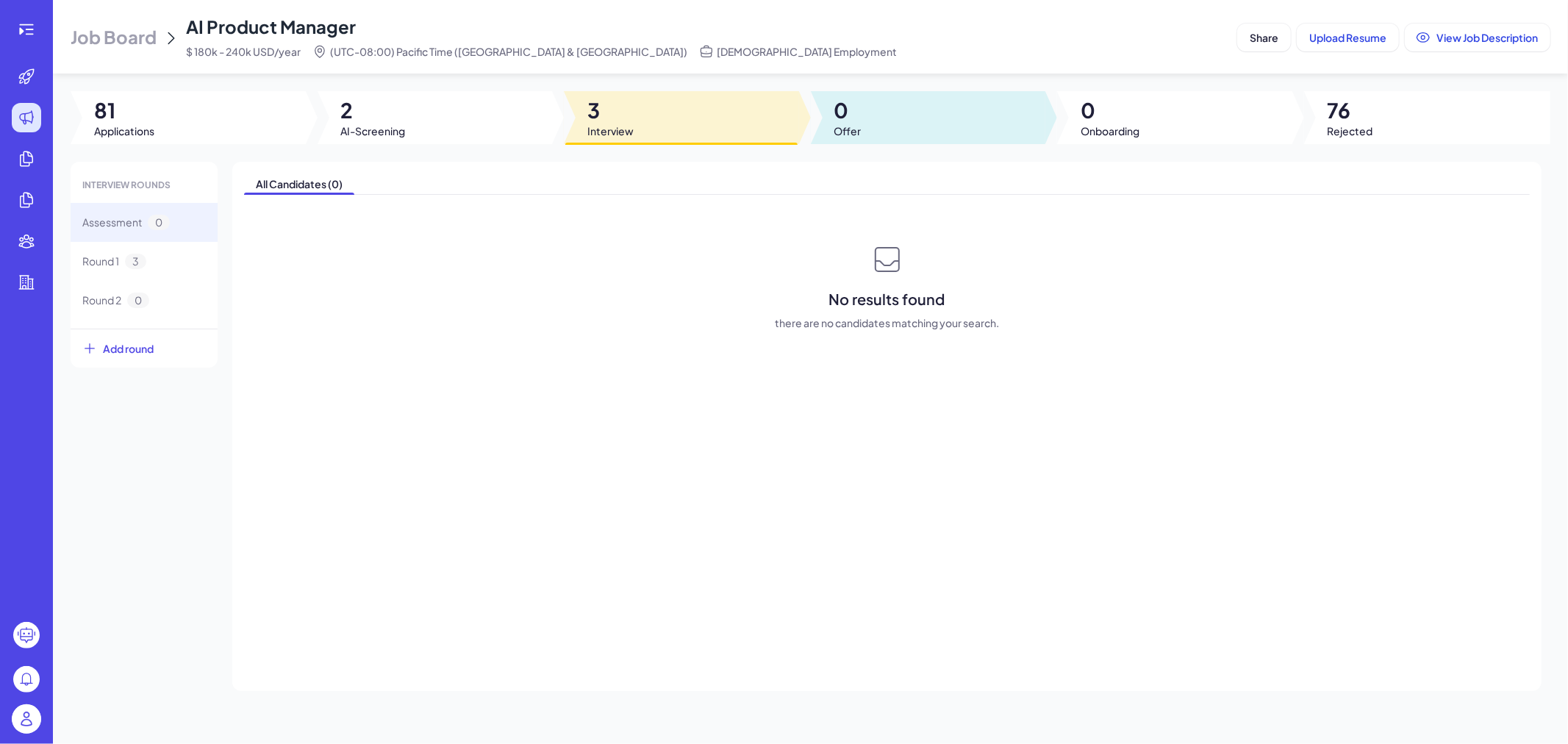
click at [885, 121] on div at bounding box center [928, 117] width 235 height 53
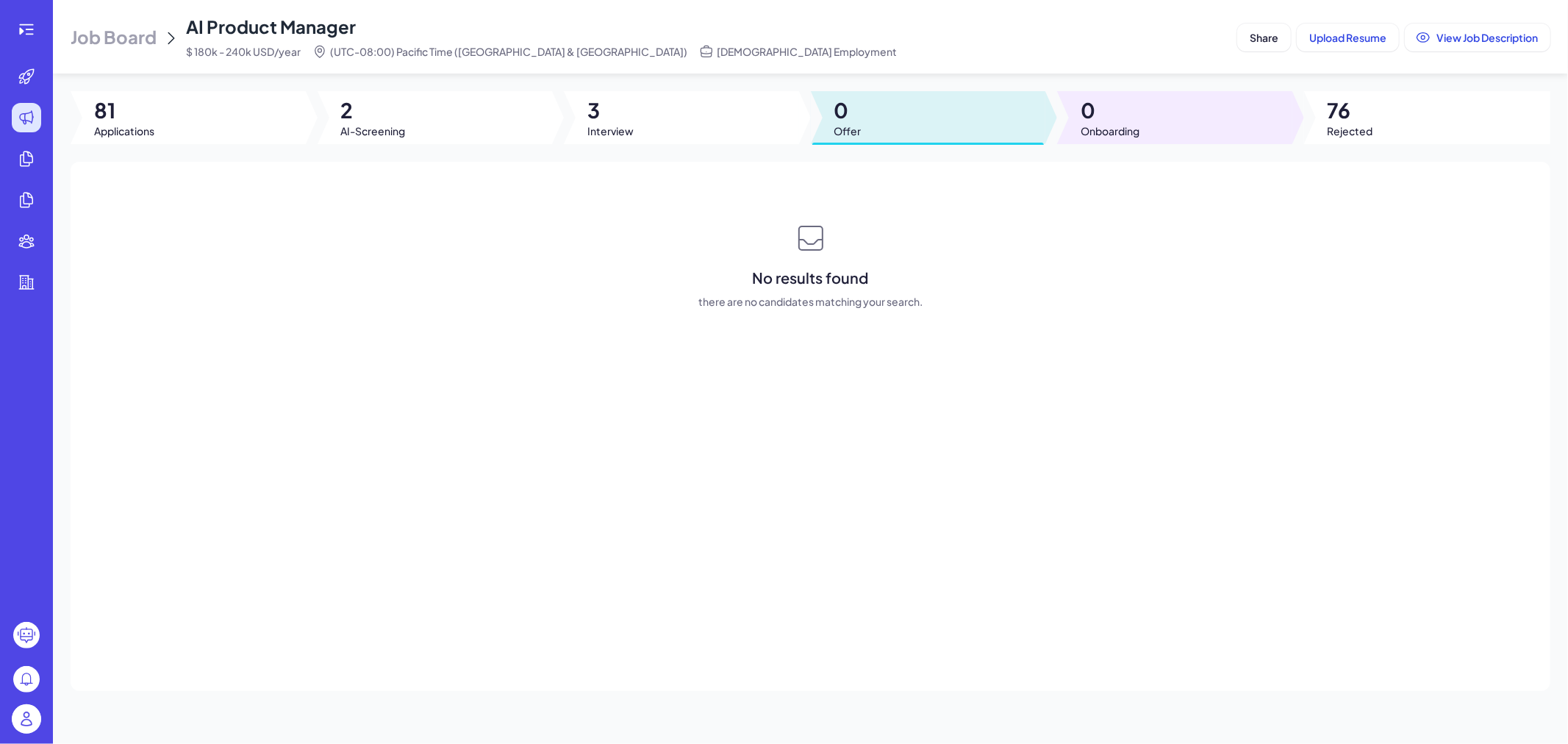
click at [1107, 108] on span "0" at bounding box center [1110, 109] width 59 height 26
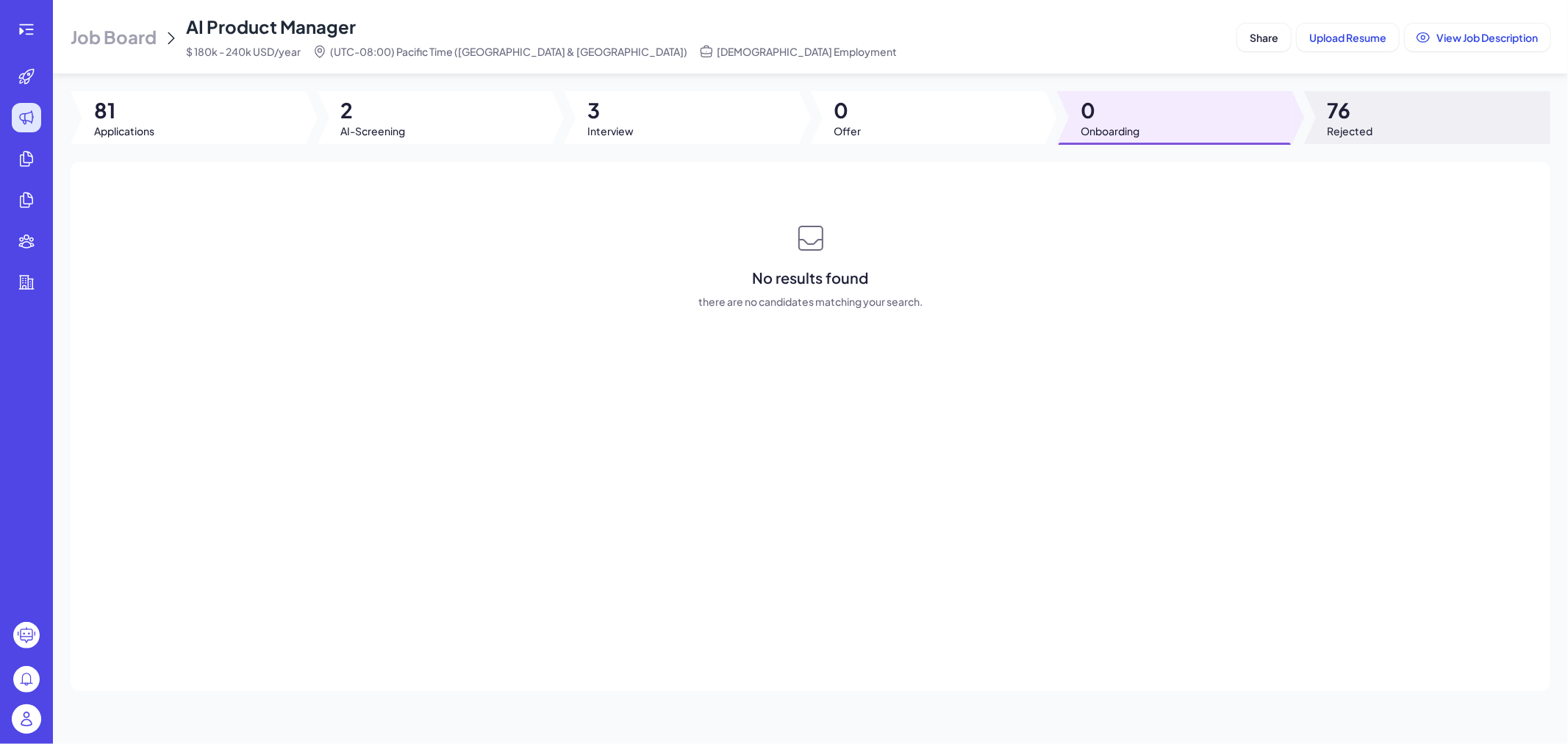
click at [1317, 114] on div at bounding box center [1427, 117] width 247 height 53
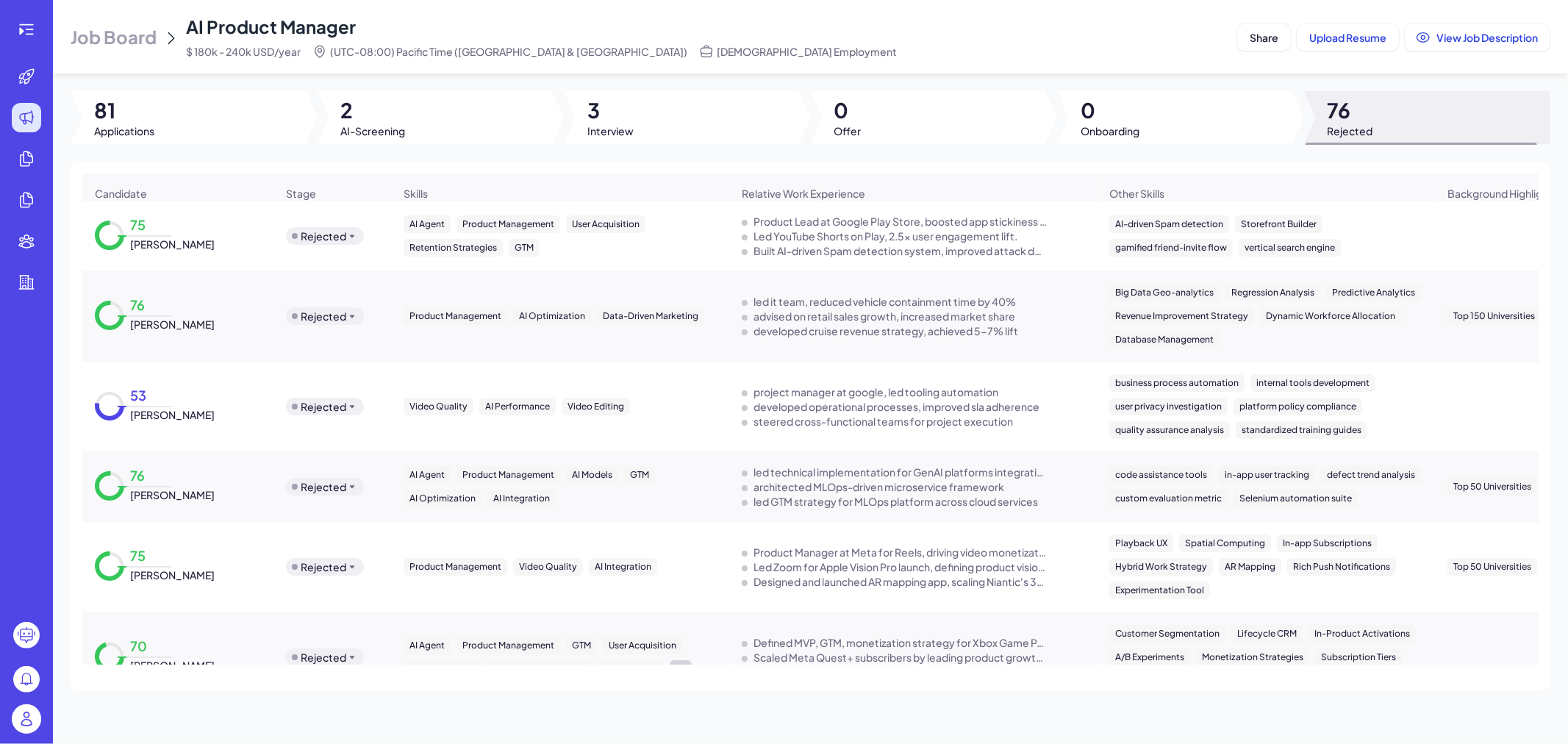
click at [111, 245] on icon at bounding box center [109, 235] width 30 height 30
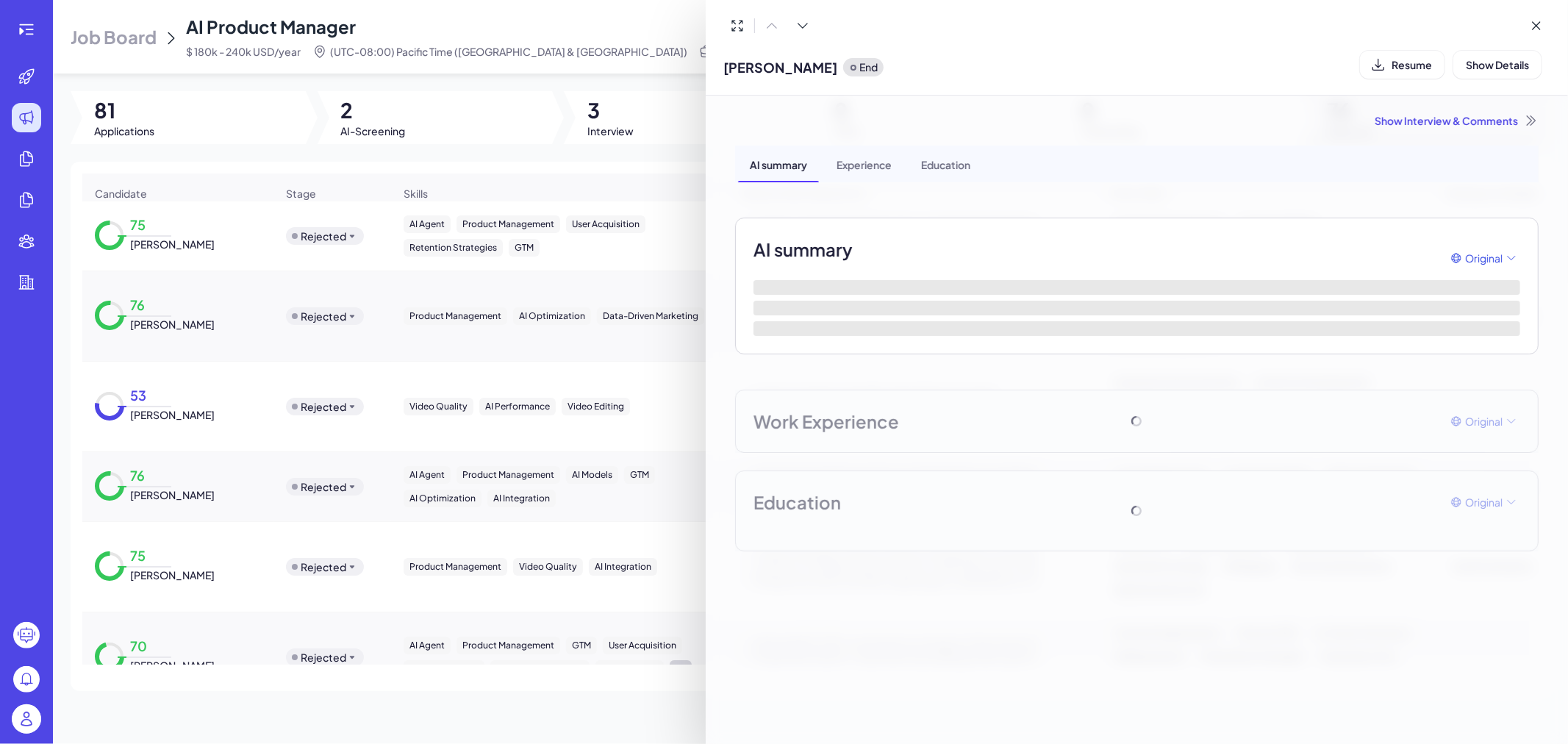
click at [195, 253] on div at bounding box center [784, 372] width 1568 height 744
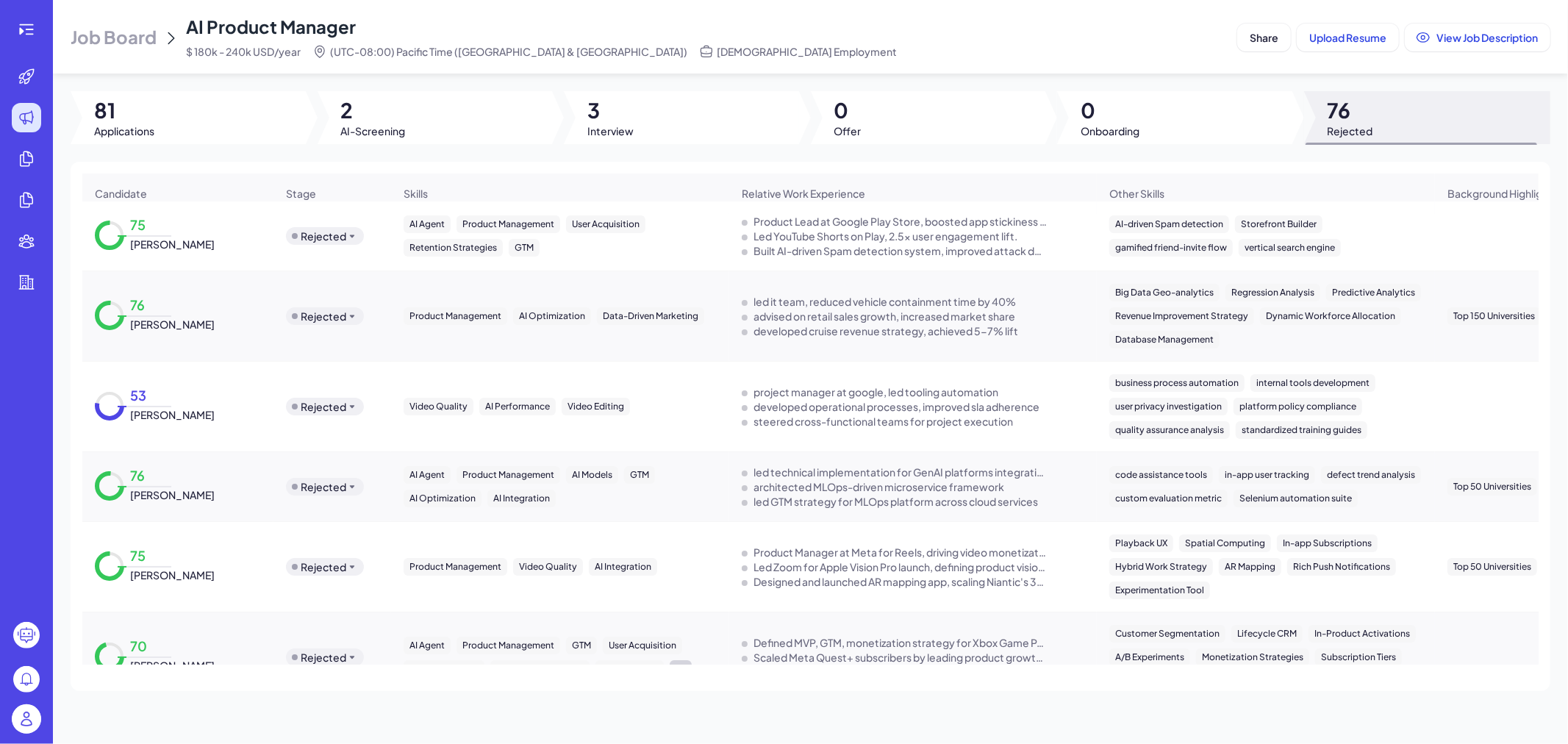
click at [120, 34] on span "Job Board" at bounding box center [113, 36] width 86 height 23
